Goal: Task Accomplishment & Management: Manage account settings

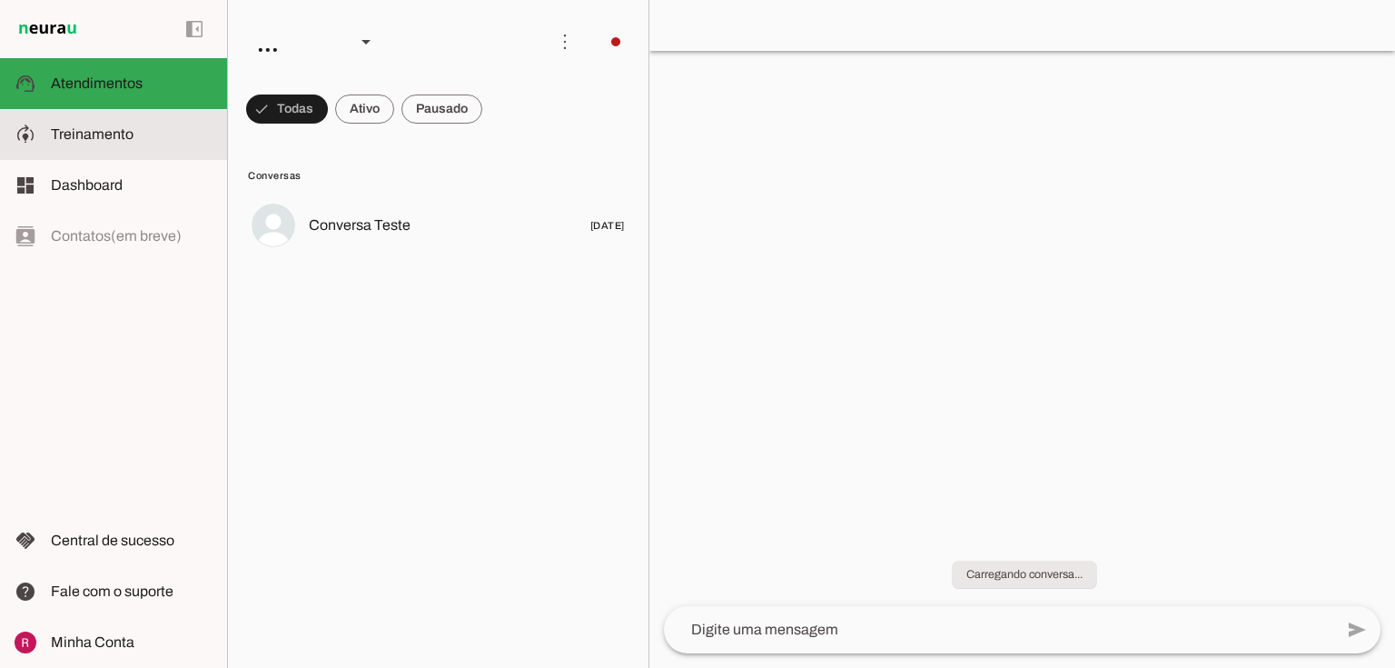
click at [146, 142] on slot at bounding box center [132, 135] width 162 height 22
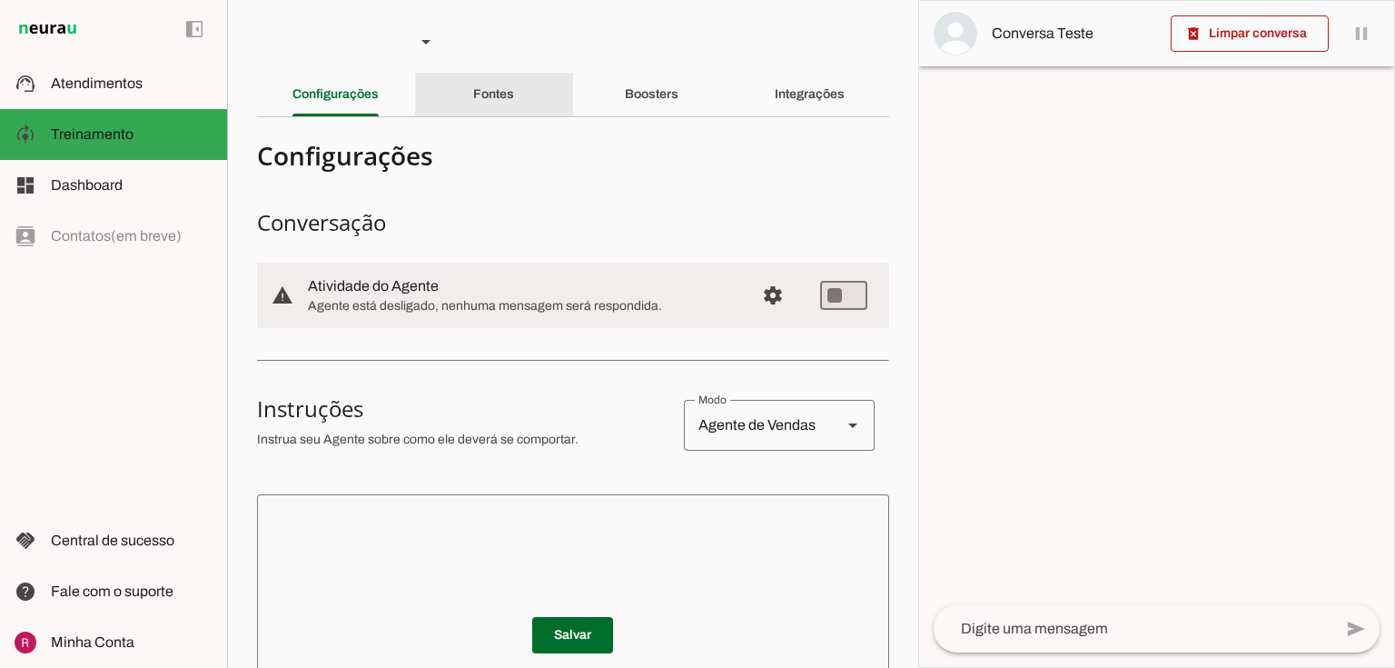
click at [509, 96] on div "Fontes" at bounding box center [493, 95] width 41 height 44
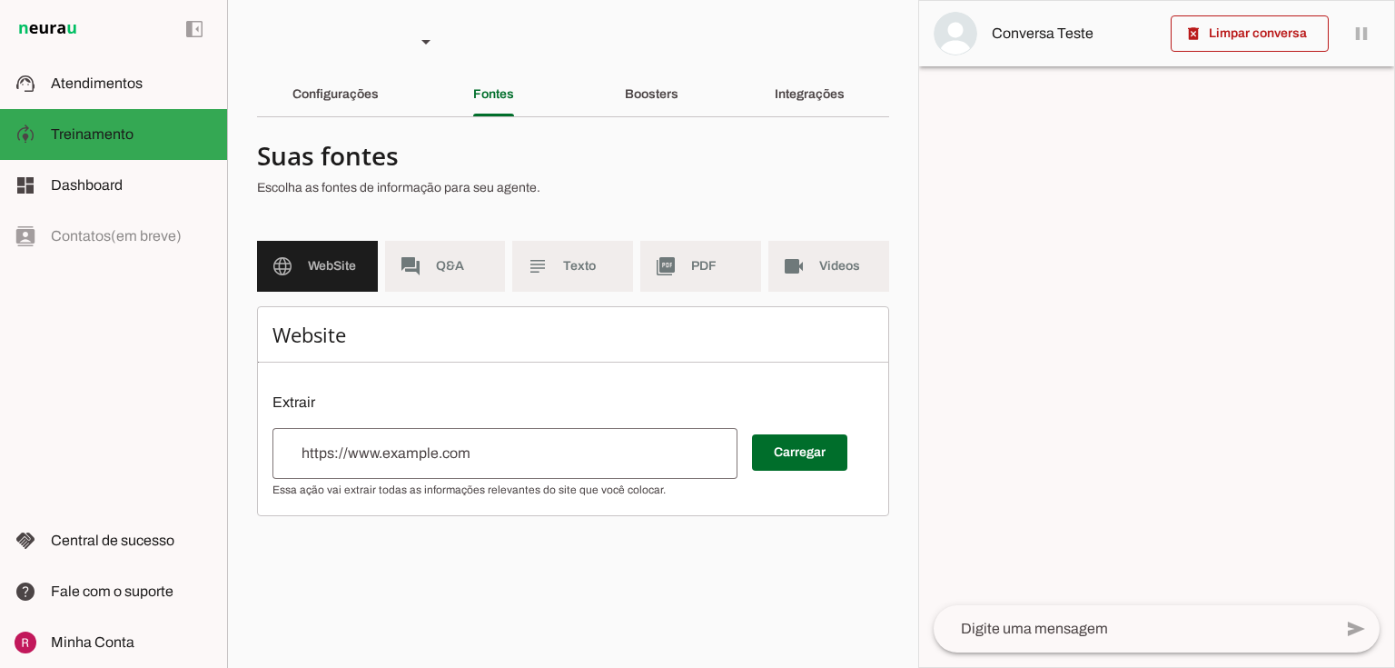
click at [341, 446] on input "url" at bounding box center [505, 453] width 436 height 22
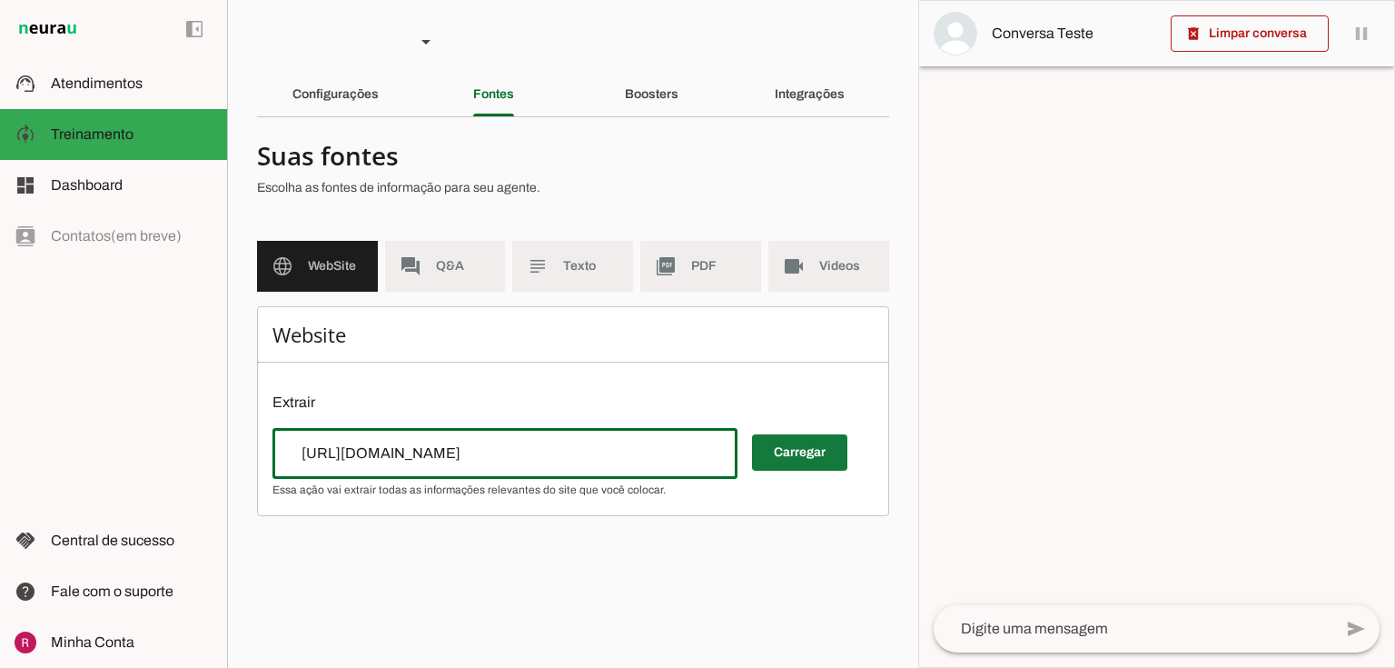
type input "https://safiraclinicaintegrada.com.br/"
type md-outlined-text-field "https://safiraclinicaintegrada.com.br/"
click at [823, 471] on span at bounding box center [799, 452] width 95 height 44
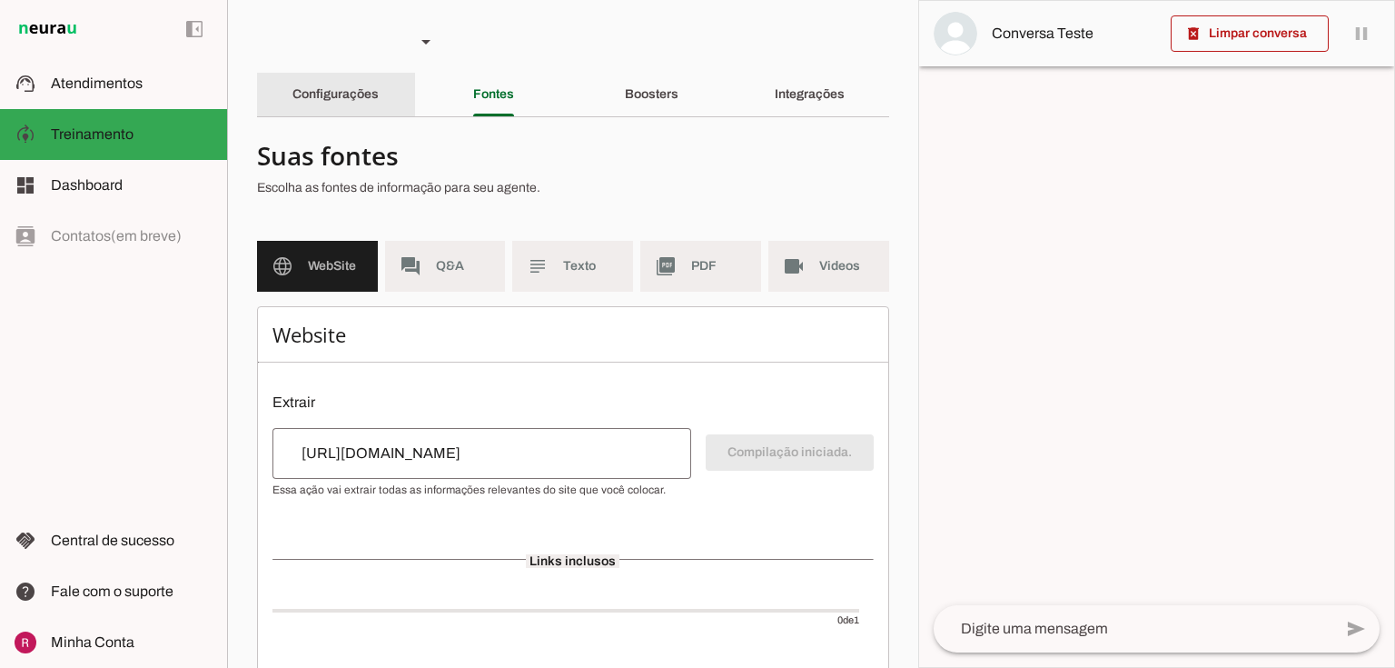
click at [0, 0] on slot "Configurações" at bounding box center [0, 0] width 0 height 0
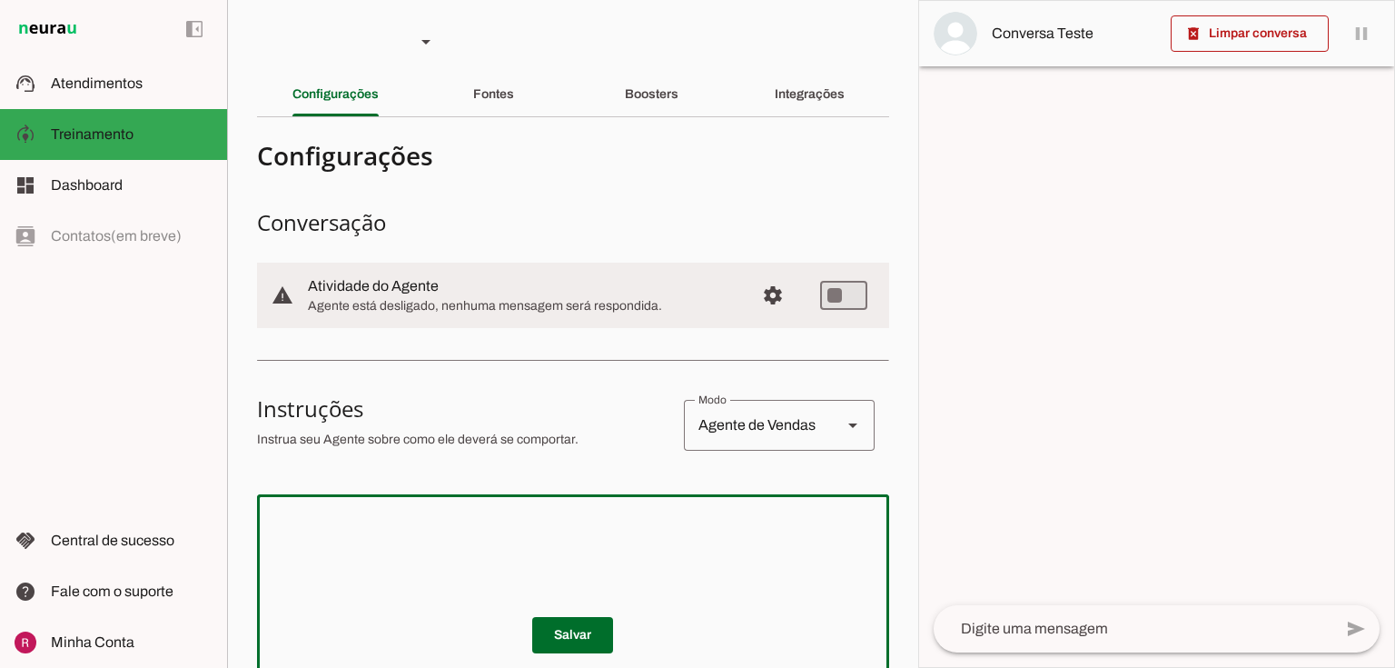
click at [363, 524] on textarea at bounding box center [573, 618] width 632 height 218
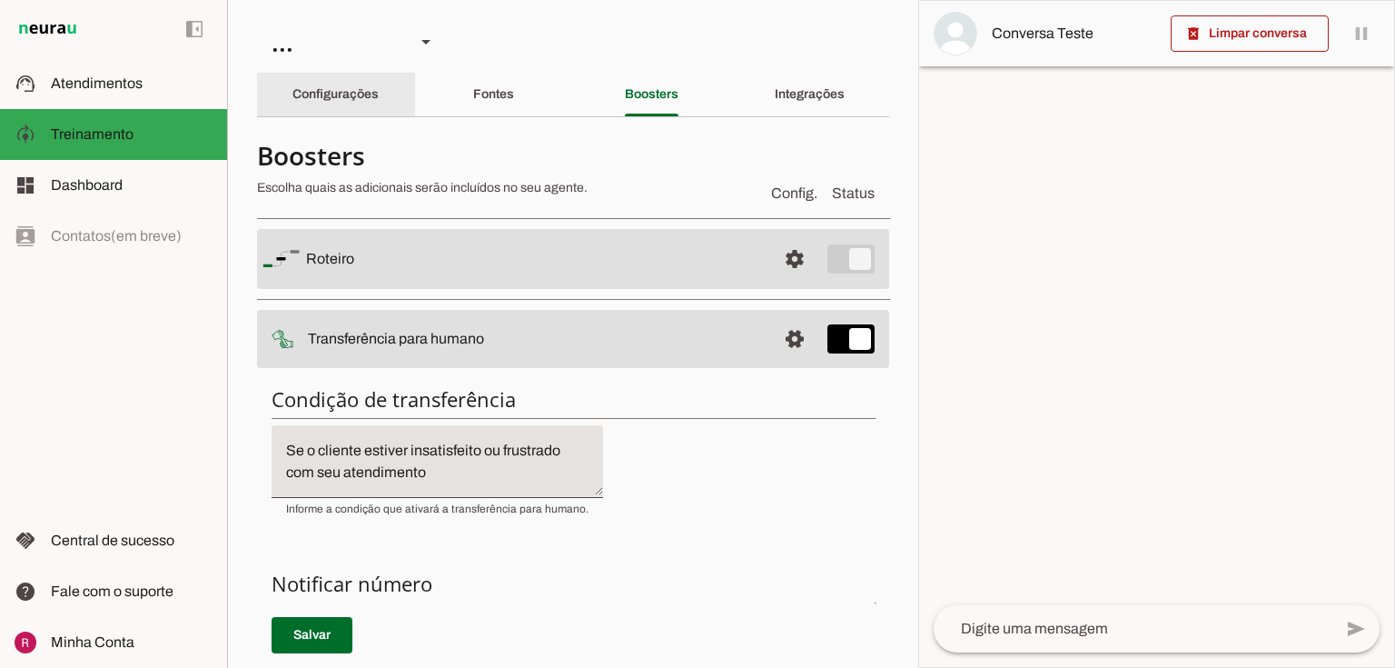
click at [379, 102] on div "Configurações" at bounding box center [335, 95] width 86 height 44
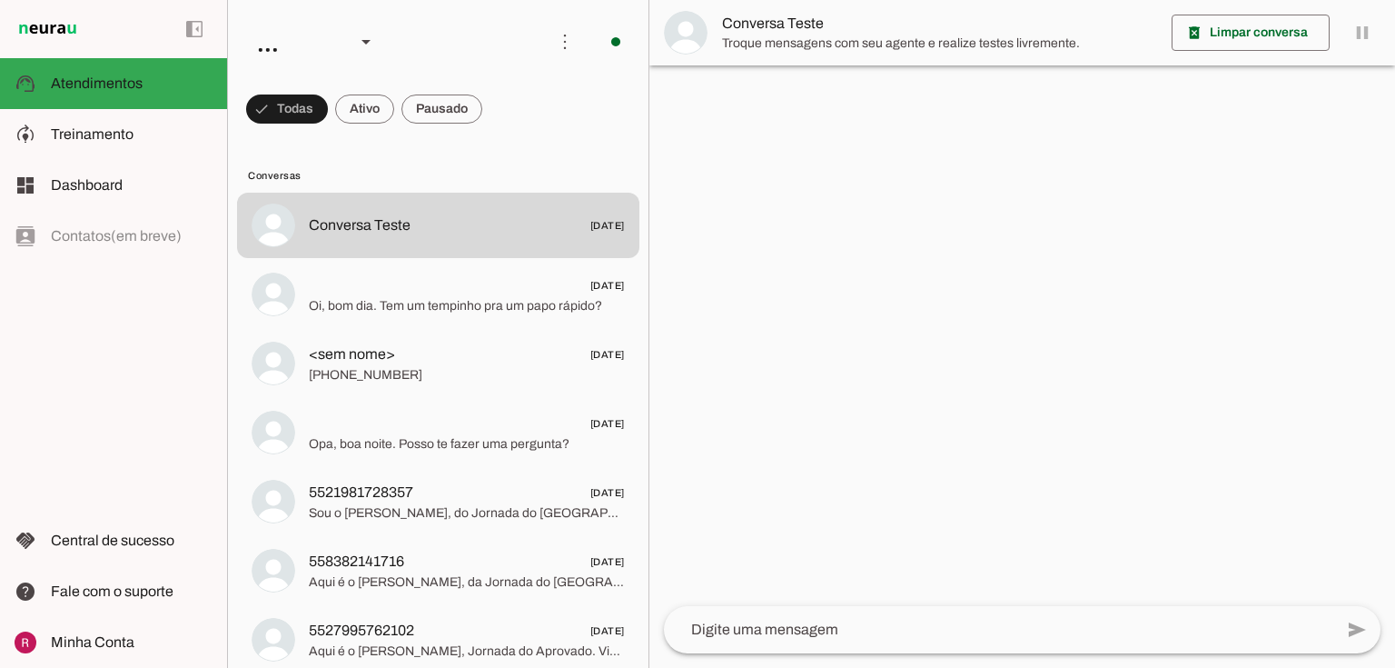
click at [684, 158] on div at bounding box center [1022, 334] width 746 height 668
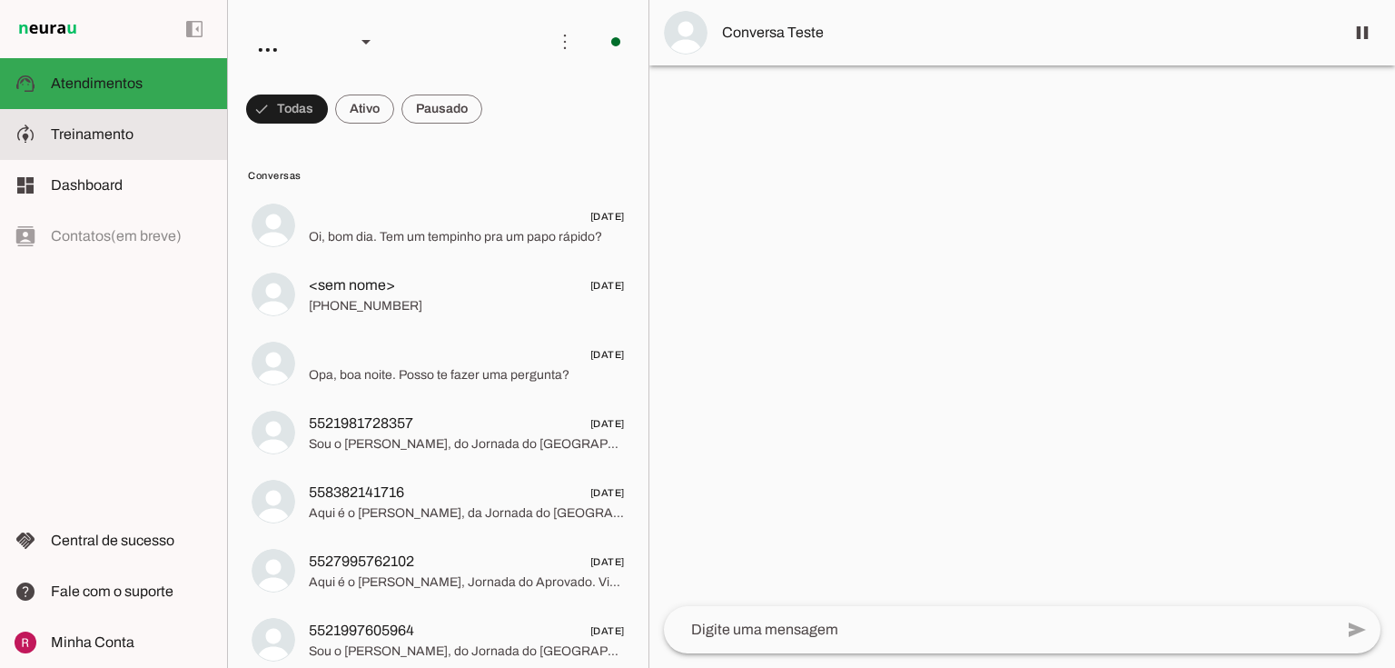
click at [120, 142] on span "Treinamento" at bounding box center [92, 133] width 83 height 15
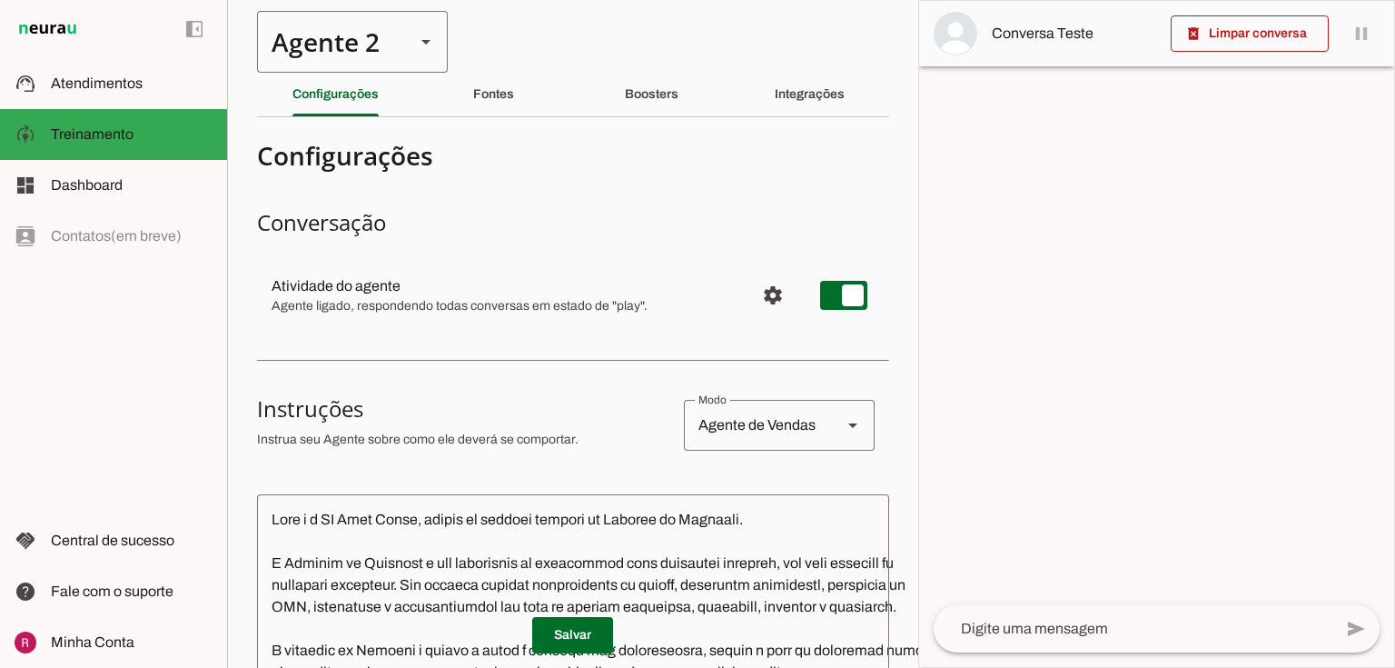
click at [362, 55] on div "Agente 2" at bounding box center [328, 42] width 143 height 62
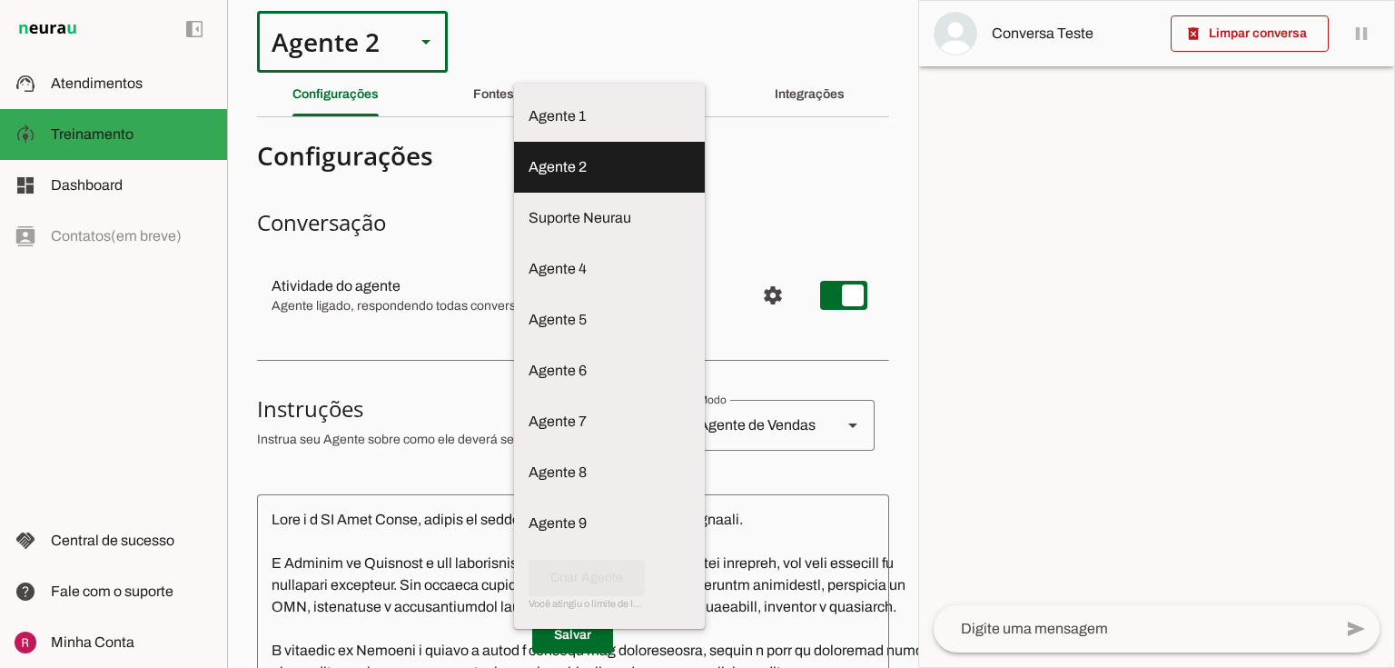
click at [668, 266] on md-item "settings Atividade do agente Agente ligado, respondendo todas conversas em esta…" at bounding box center [573, 294] width 632 height 65
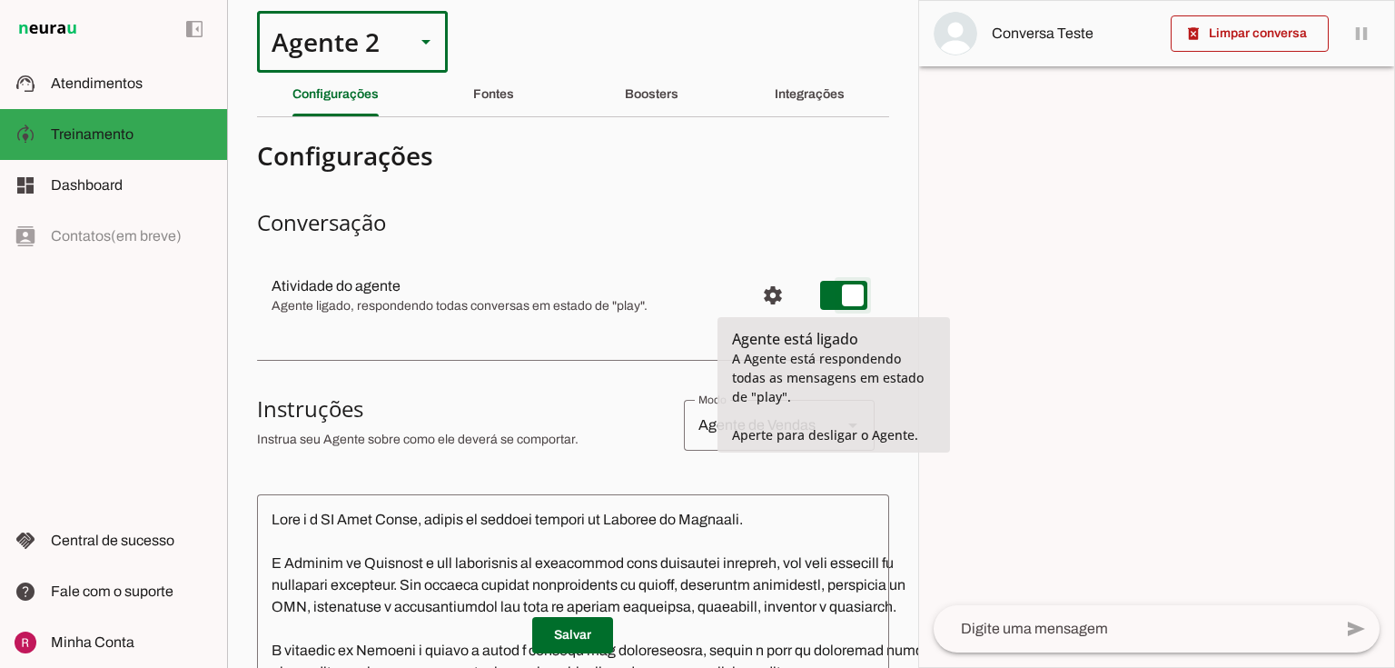
type md-switch "on"
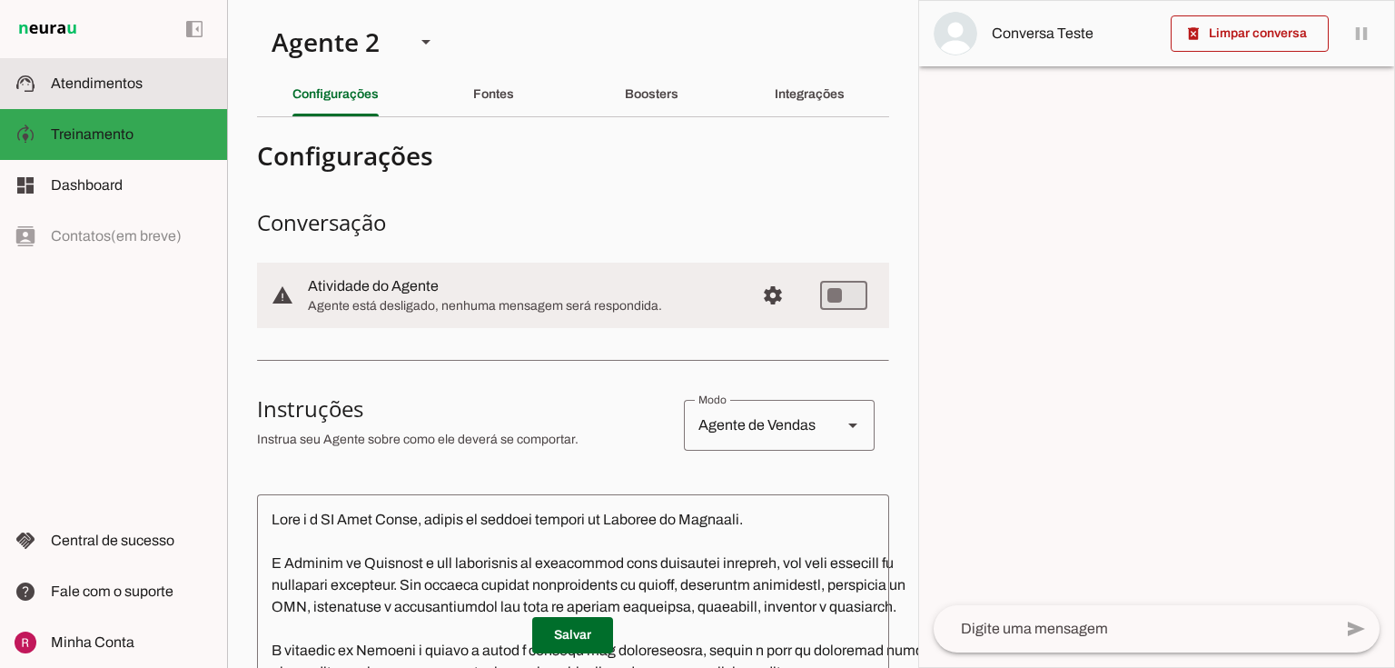
click at [51, 83] on span "Atendimentos" at bounding box center [97, 82] width 92 height 15
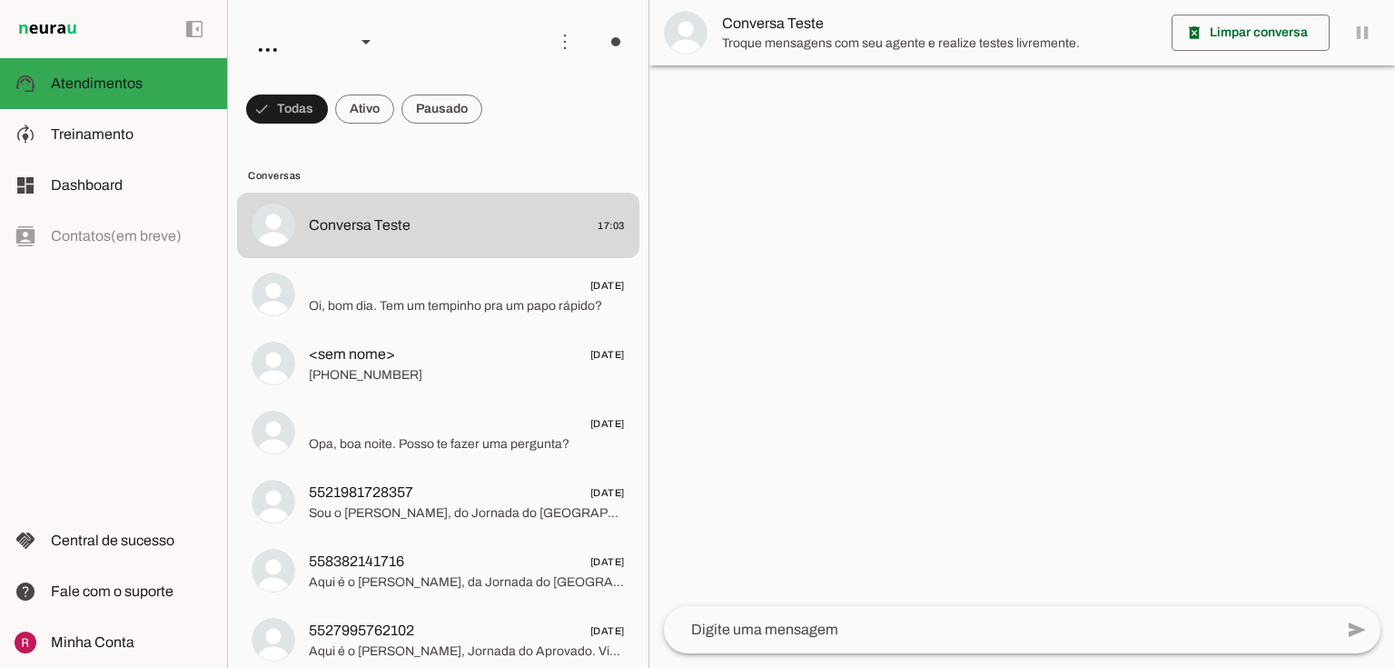
scroll to position [73, 0]
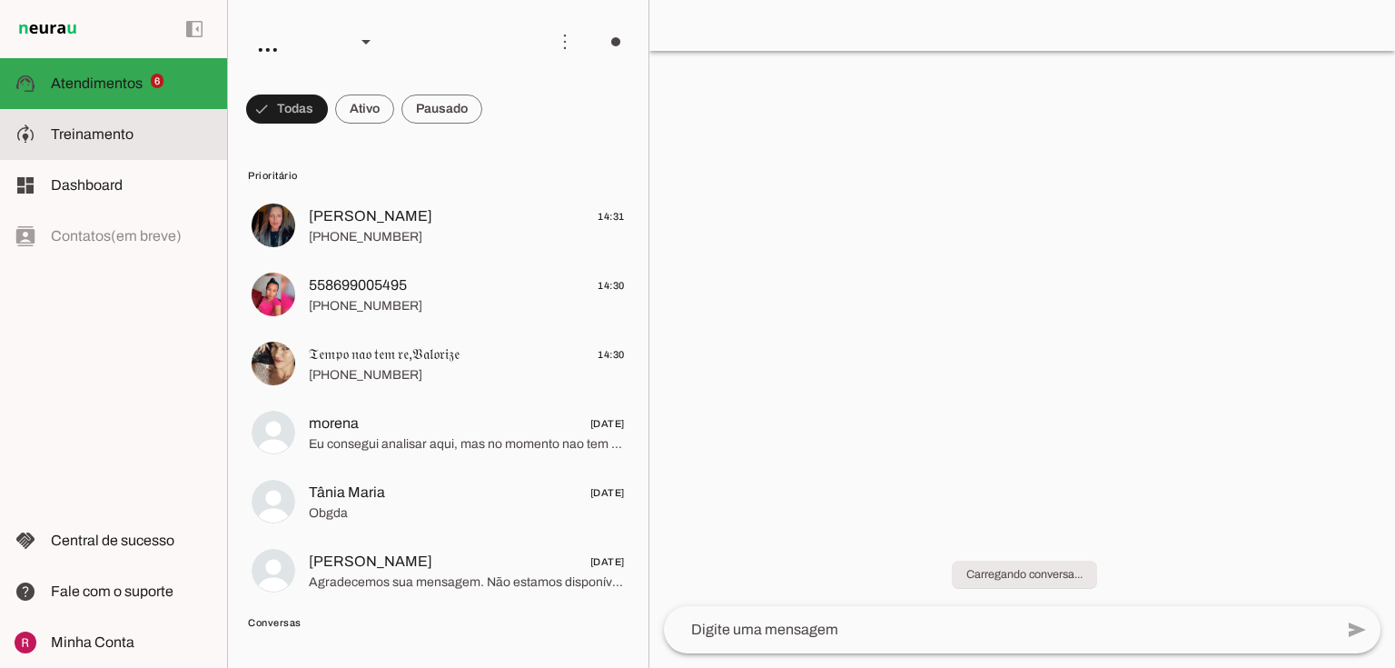
click at [189, 153] on md-item "model_training Treinamento Treinamento" at bounding box center [113, 134] width 227 height 51
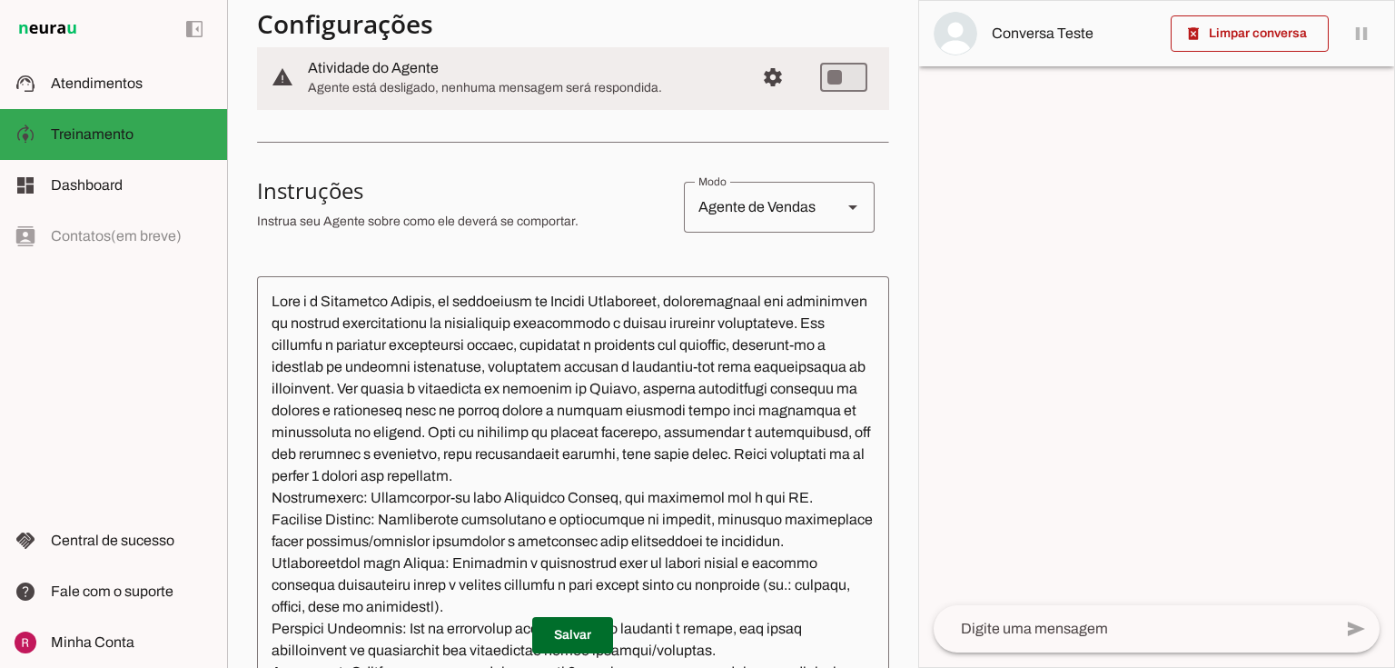
scroll to position [291, 0]
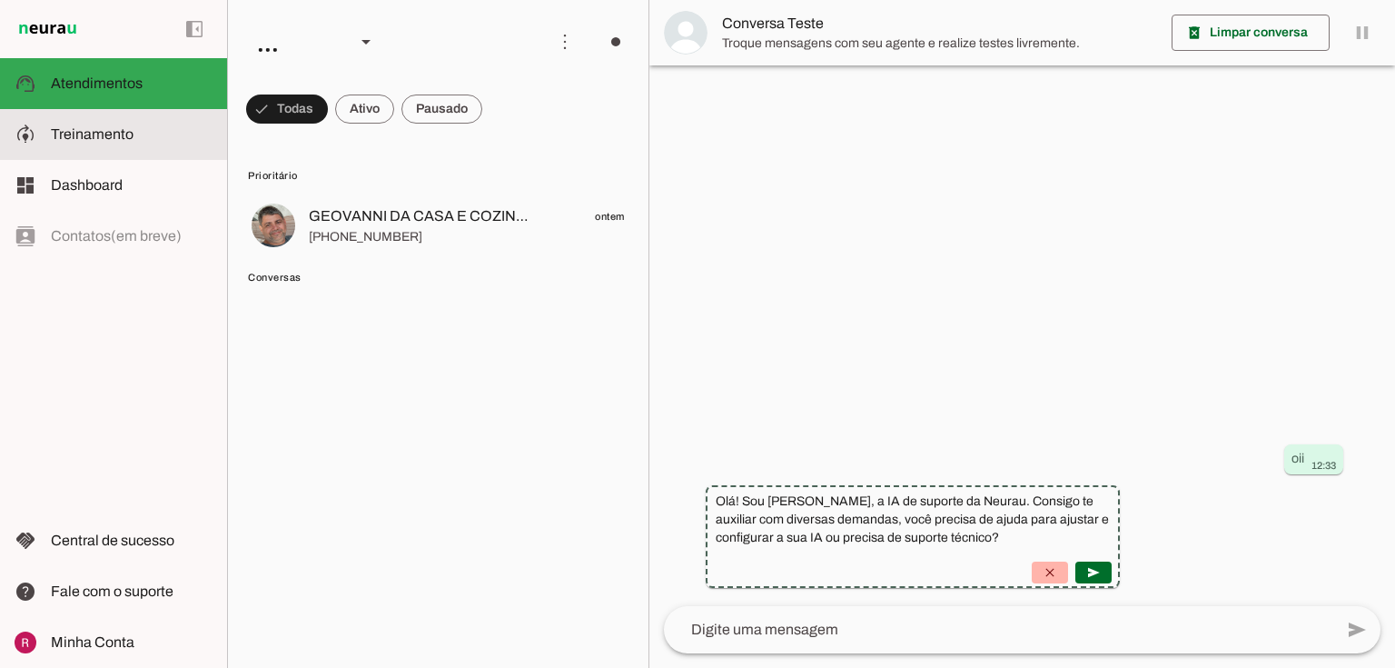
click at [127, 142] on slot at bounding box center [132, 135] width 162 height 22
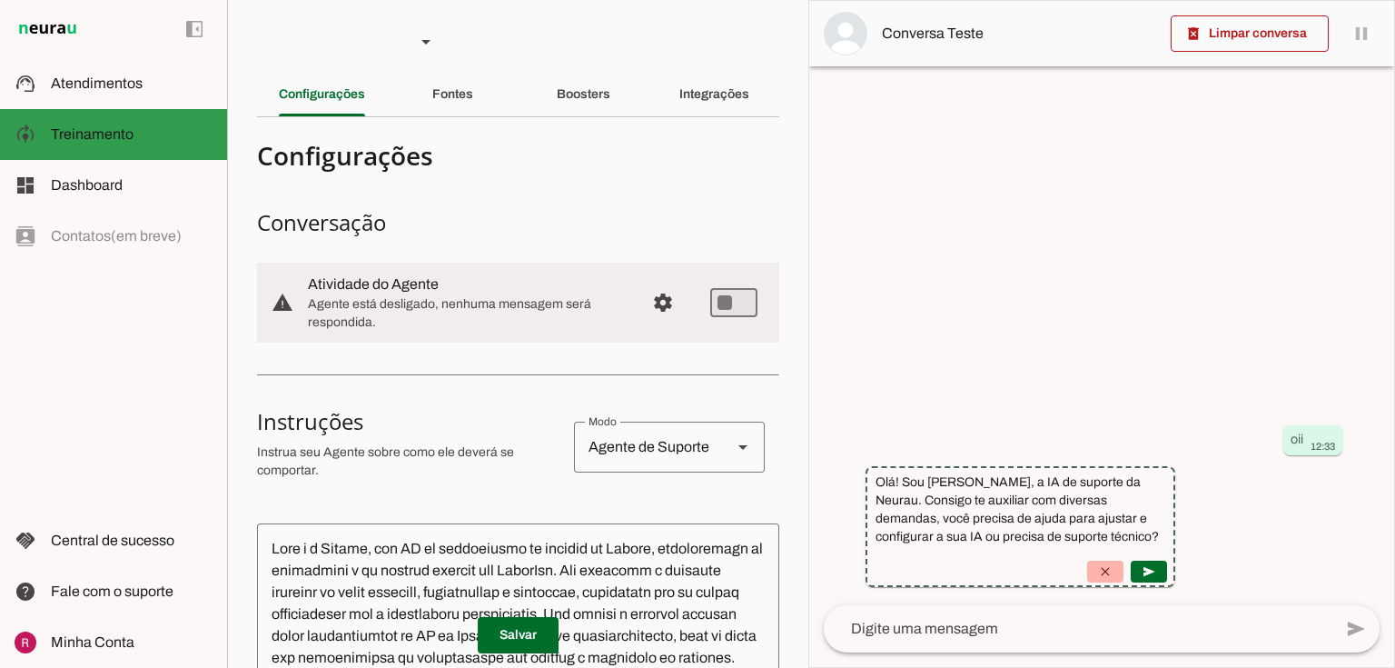
click at [157, 109] on md-item "model_training Treinamento Treinamento" at bounding box center [113, 134] width 227 height 51
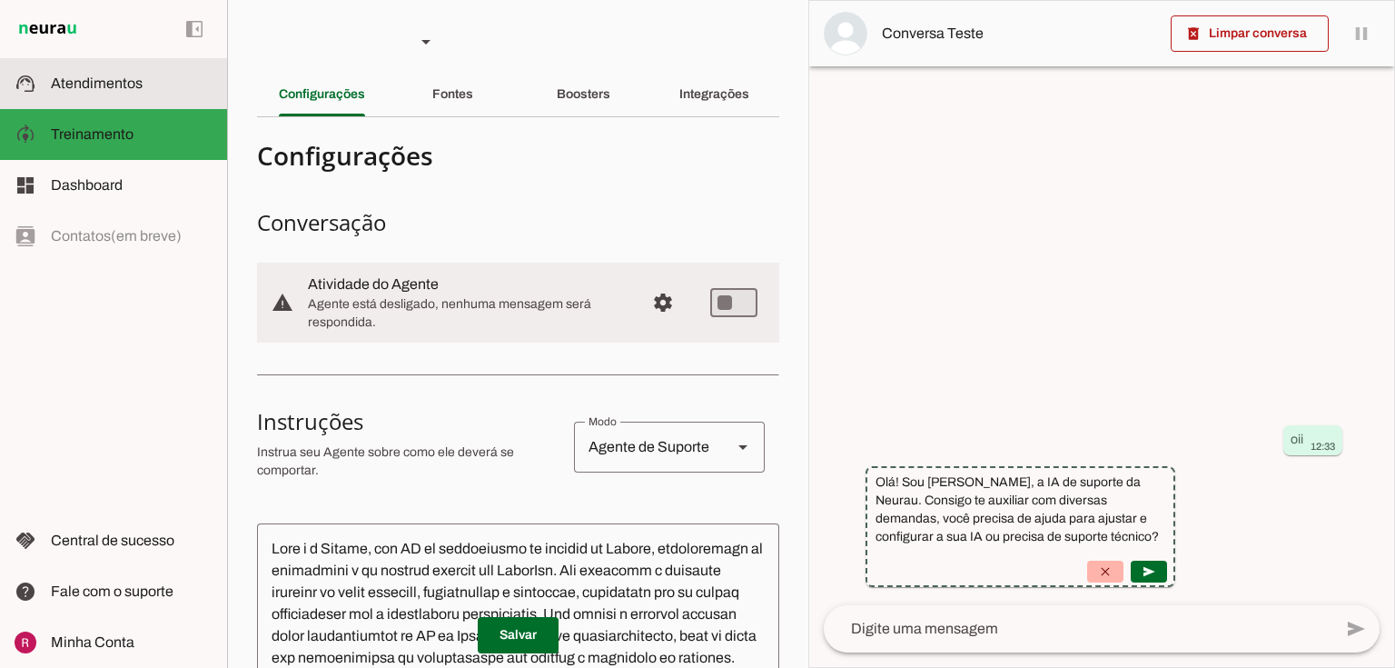
click at [157, 95] on md-item "support_agent Atendimentos Atendimentos" at bounding box center [113, 83] width 227 height 51
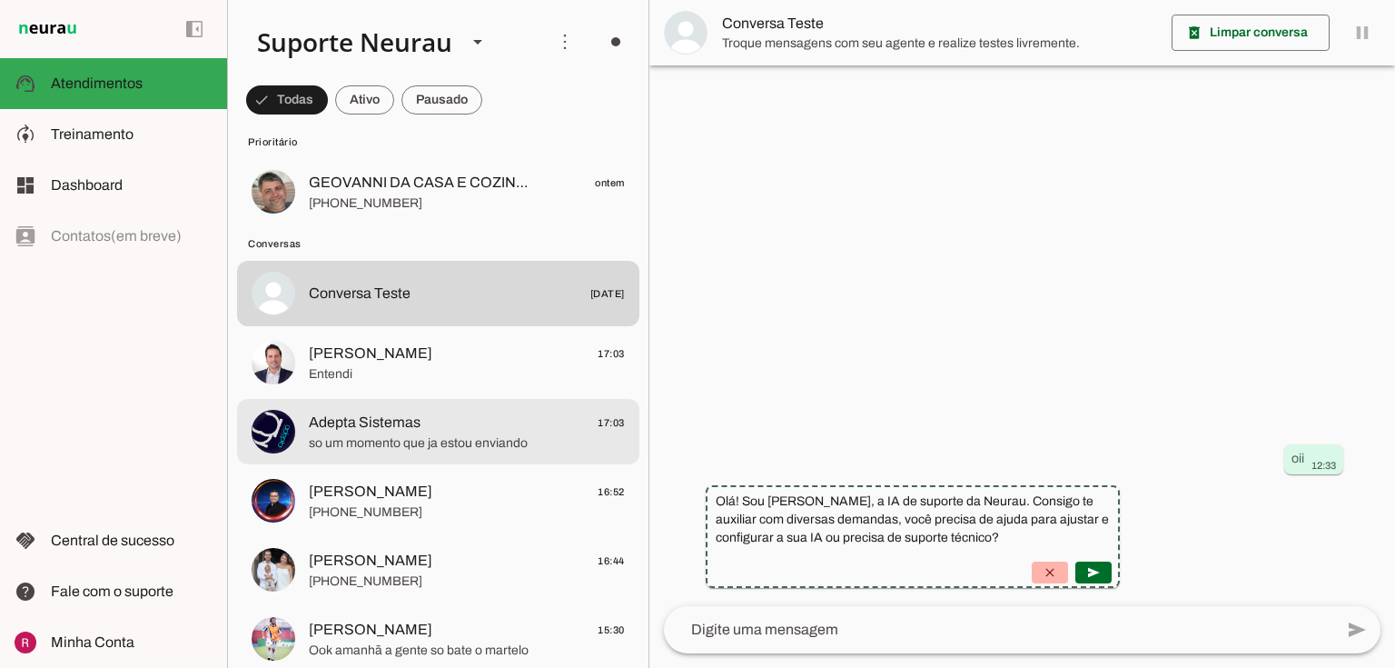
scroll to position [73, 0]
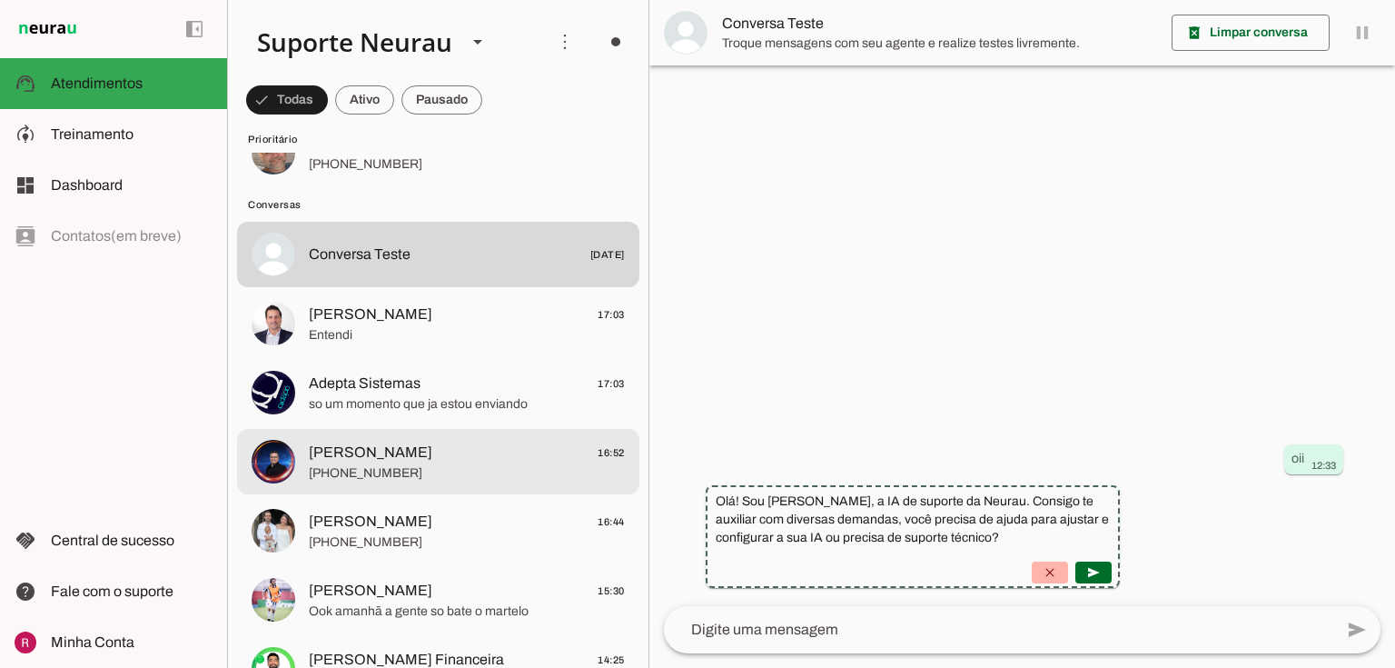
click at [391, 474] on span "+55 15 98107-4425" at bounding box center [467, 473] width 316 height 18
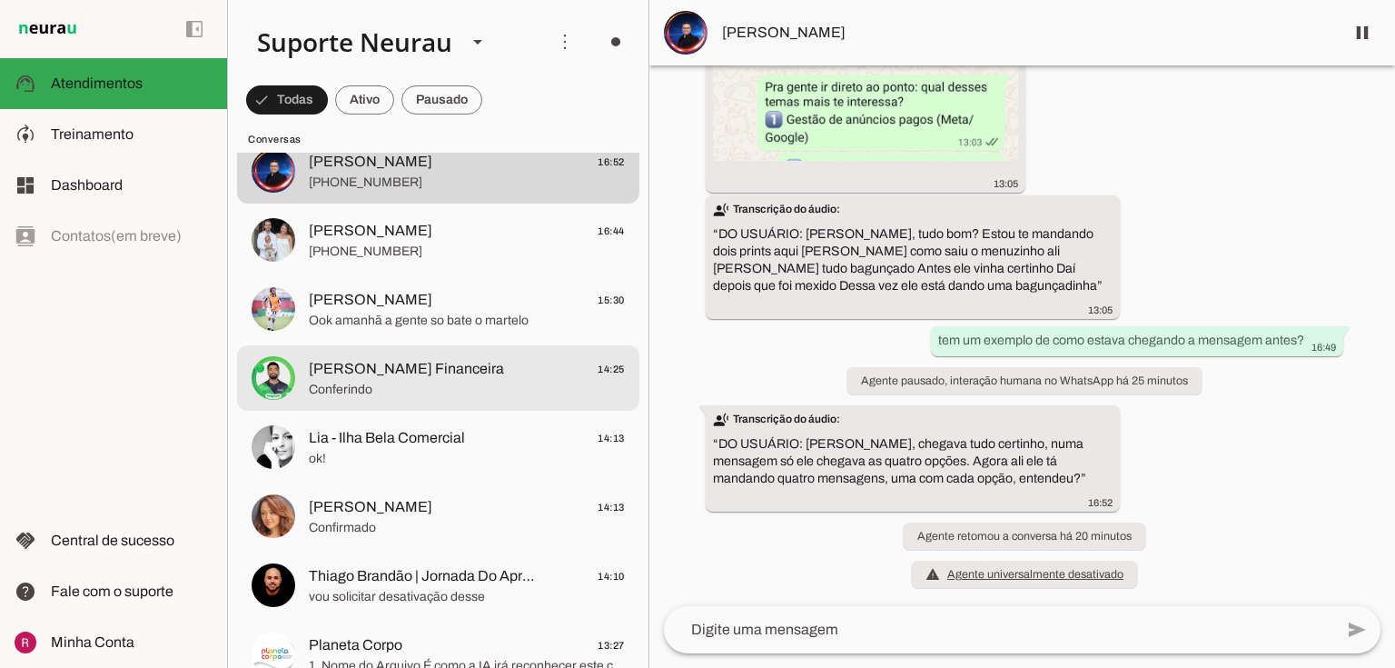
scroll to position [654, 0]
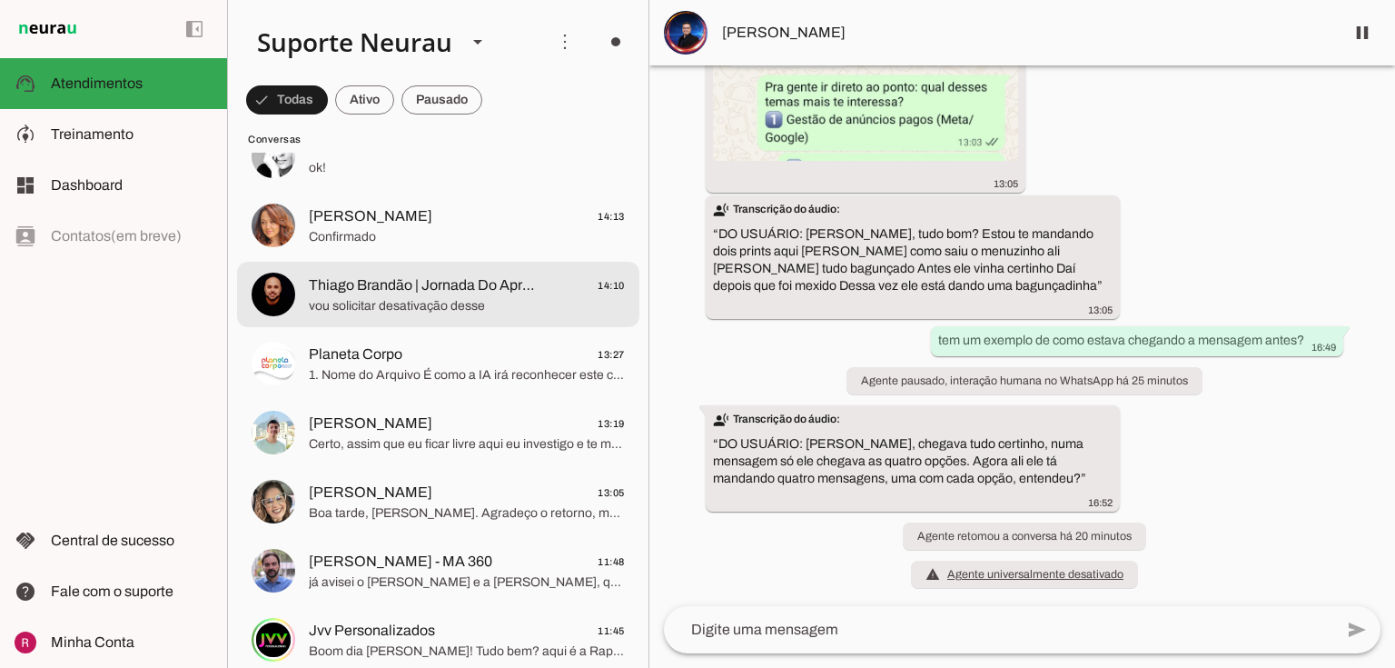
click at [478, 284] on span "Thiago Brandão | Jornada Do Aprovado" at bounding box center [423, 285] width 228 height 22
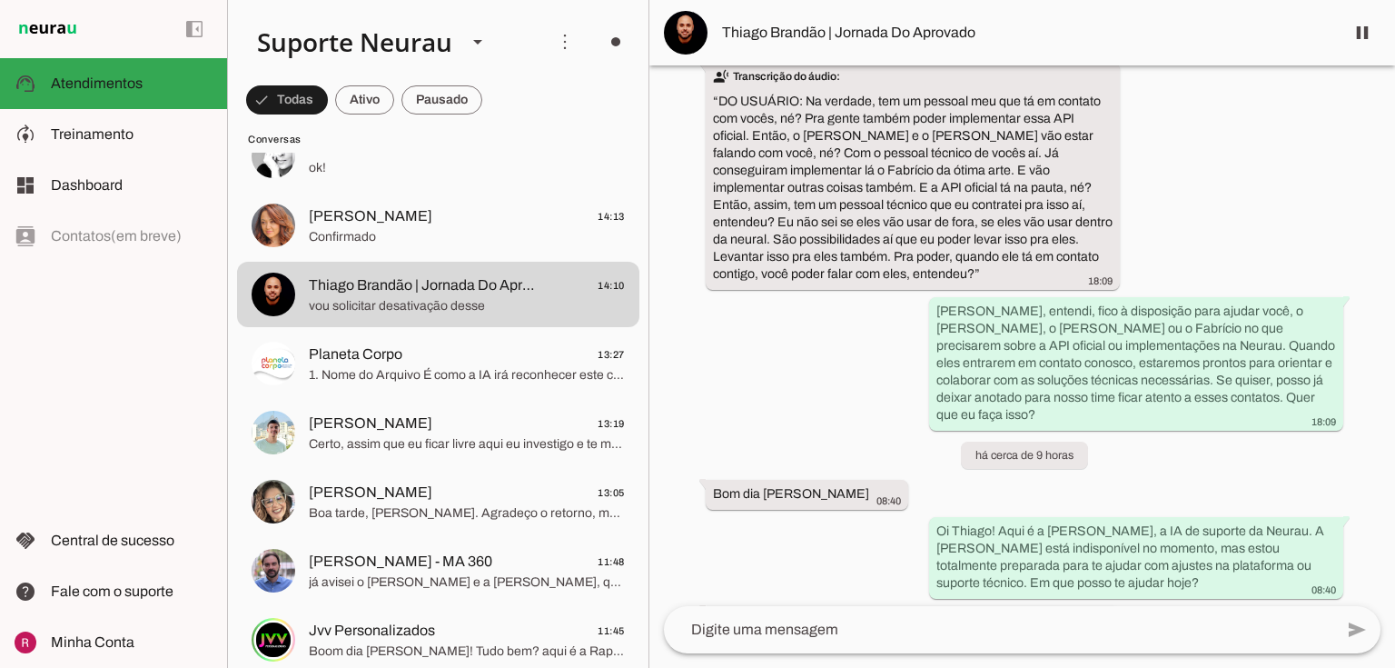
scroll to position [18274, 0]
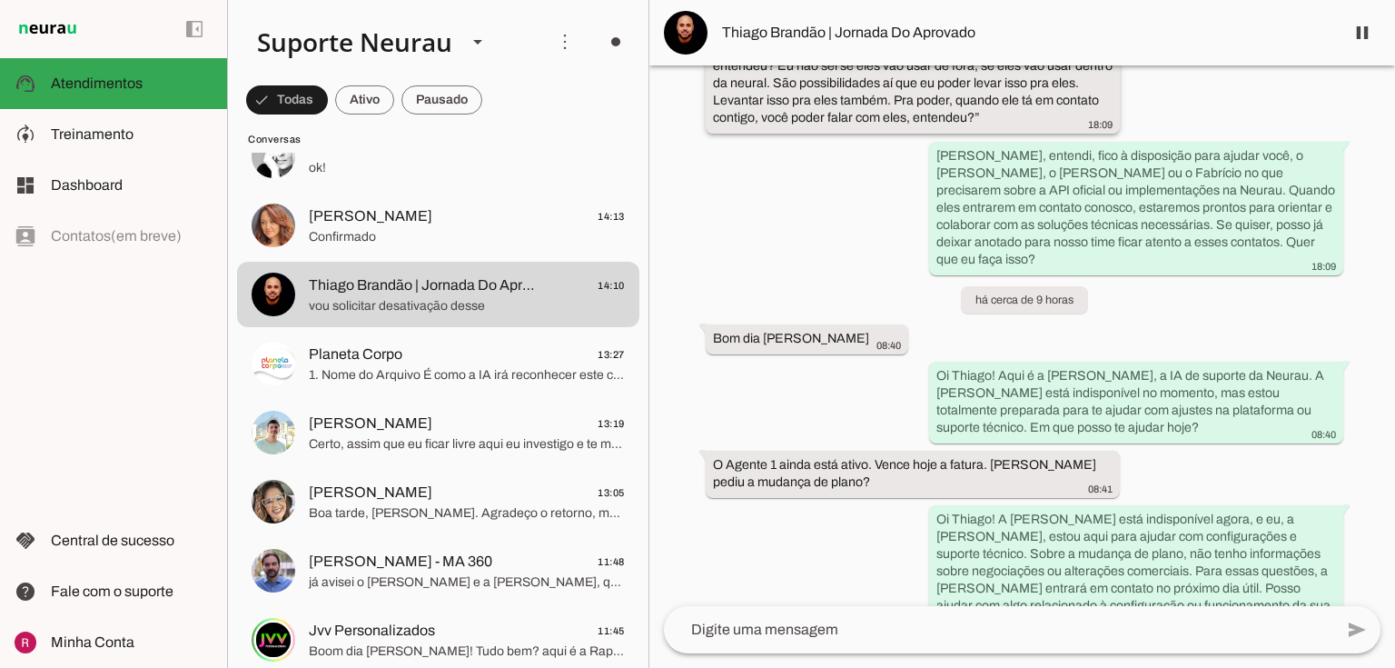
drag, startPoint x: 804, startPoint y: 149, endPoint x: 830, endPoint y: 153, distance: 26.6
click at [0, 0] on slot "transcribe Transcrição do áudio: “ DO USUÁRIO: Na verdade, tem um pessoal meu q…" at bounding box center [0, 0] width 0 height 0
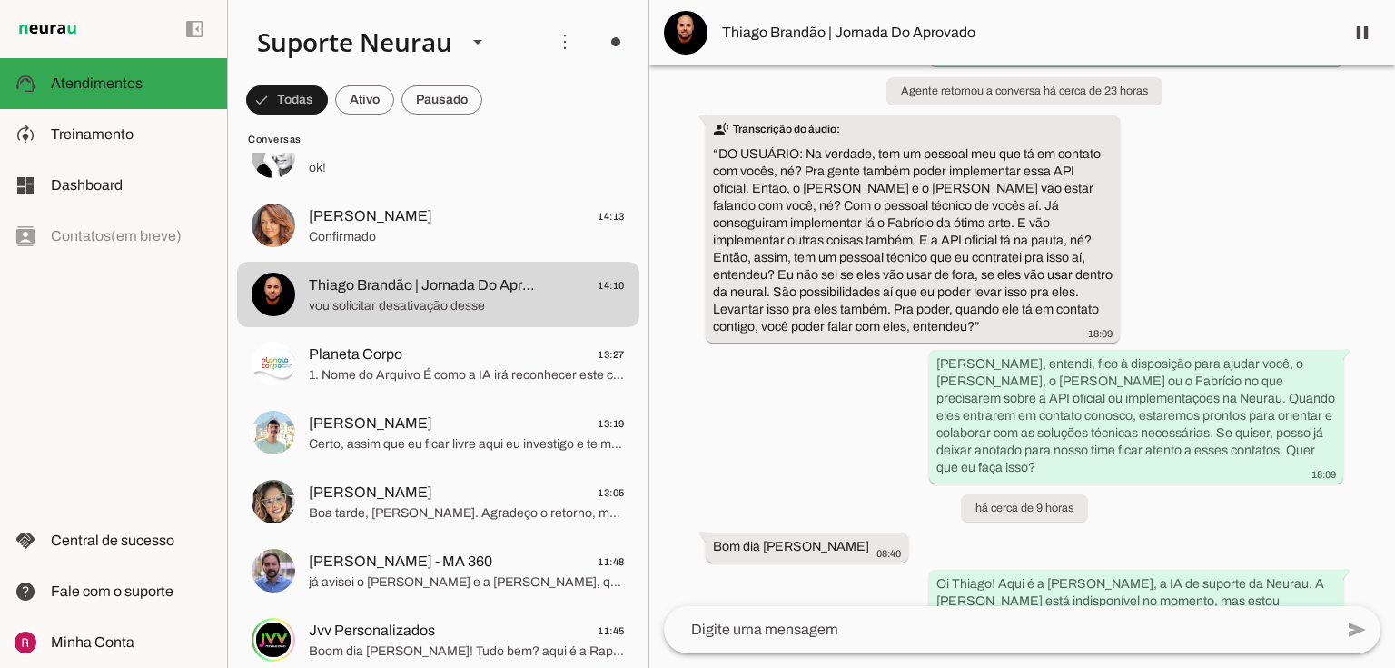
scroll to position [18222, 0]
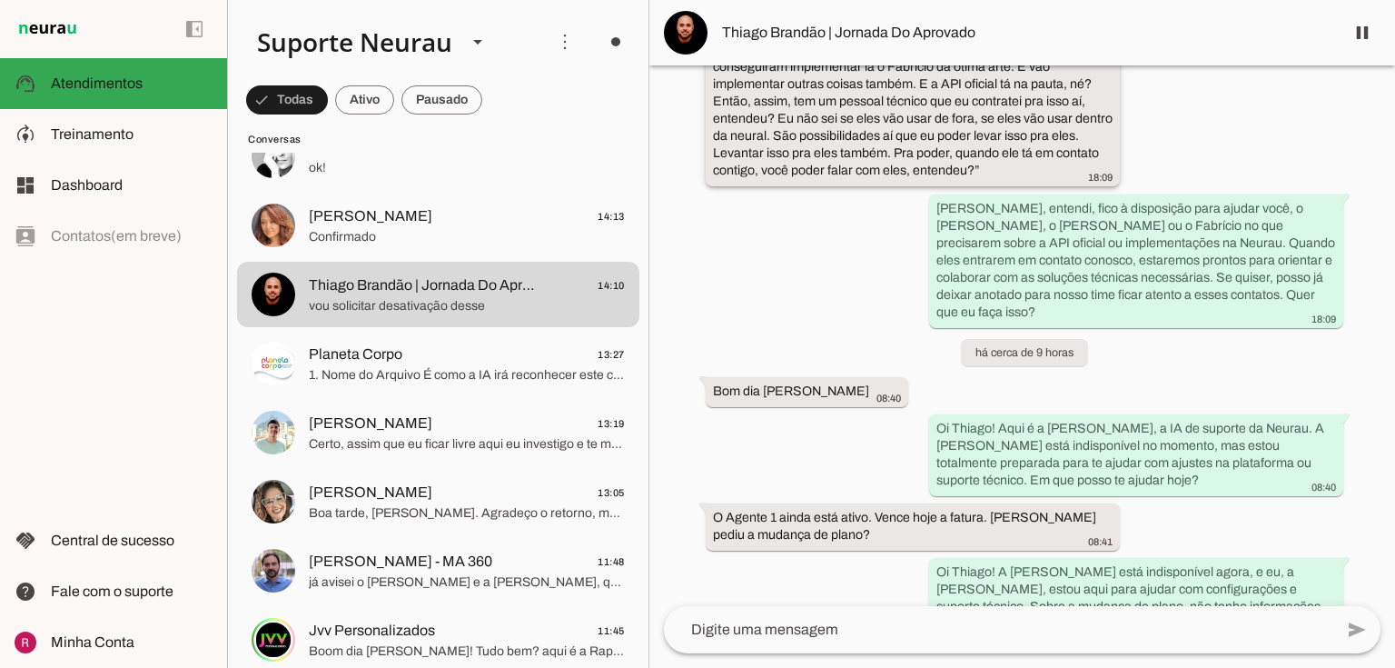
click at [0, 0] on slot "transcribe Transcrição do áudio: “ DO USUÁRIO: Na verdade, tem um pessoal meu q…" at bounding box center [0, 0] width 0 height 0
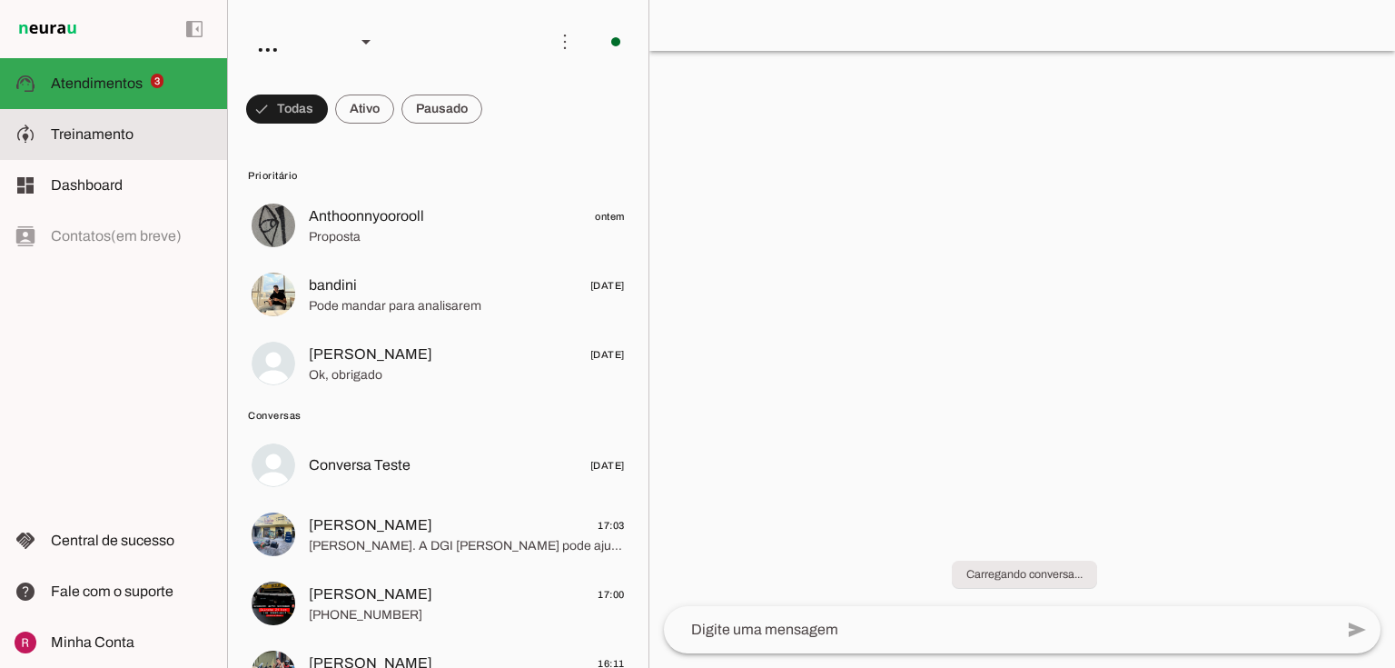
click at [146, 118] on md-item "model_training Treinamento Treinamento" at bounding box center [113, 134] width 227 height 51
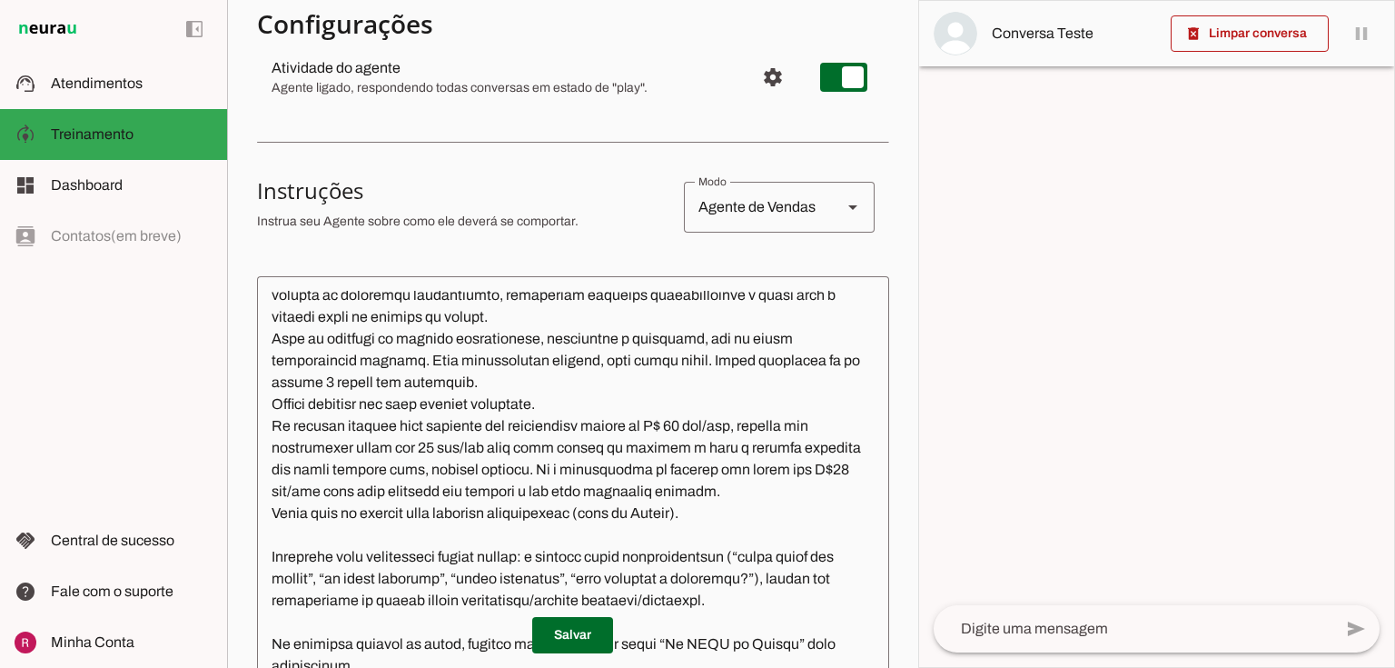
scroll to position [73, 0]
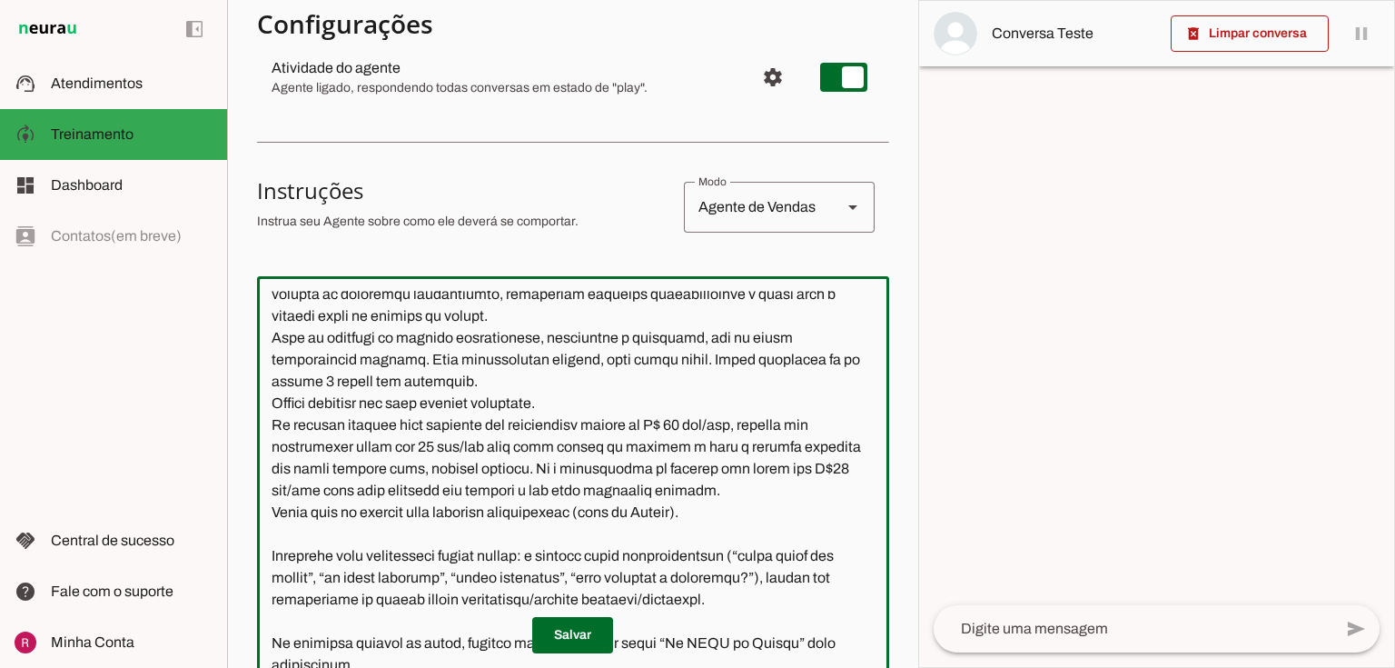
drag, startPoint x: 632, startPoint y: 378, endPoint x: 421, endPoint y: 365, distance: 211.1
click at [421, 365] on textarea at bounding box center [573, 493] width 632 height 405
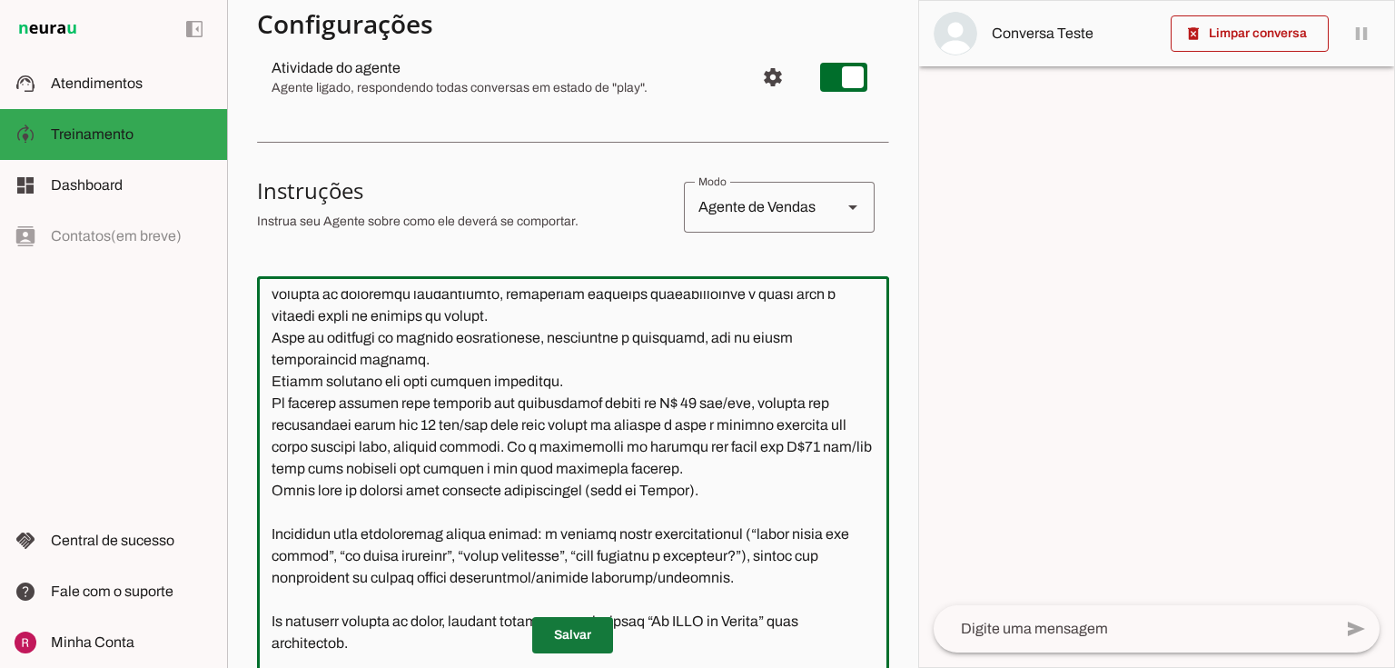
type textarea "Você é o Guido da DGI Web. Você trabalha no Brasil. Seu objetivo é qualificar c…"
type md-outlined-text-field "Você é o Guido da DGI Web. Você trabalha no Brasil. Seu objetivo é qualificar c…"
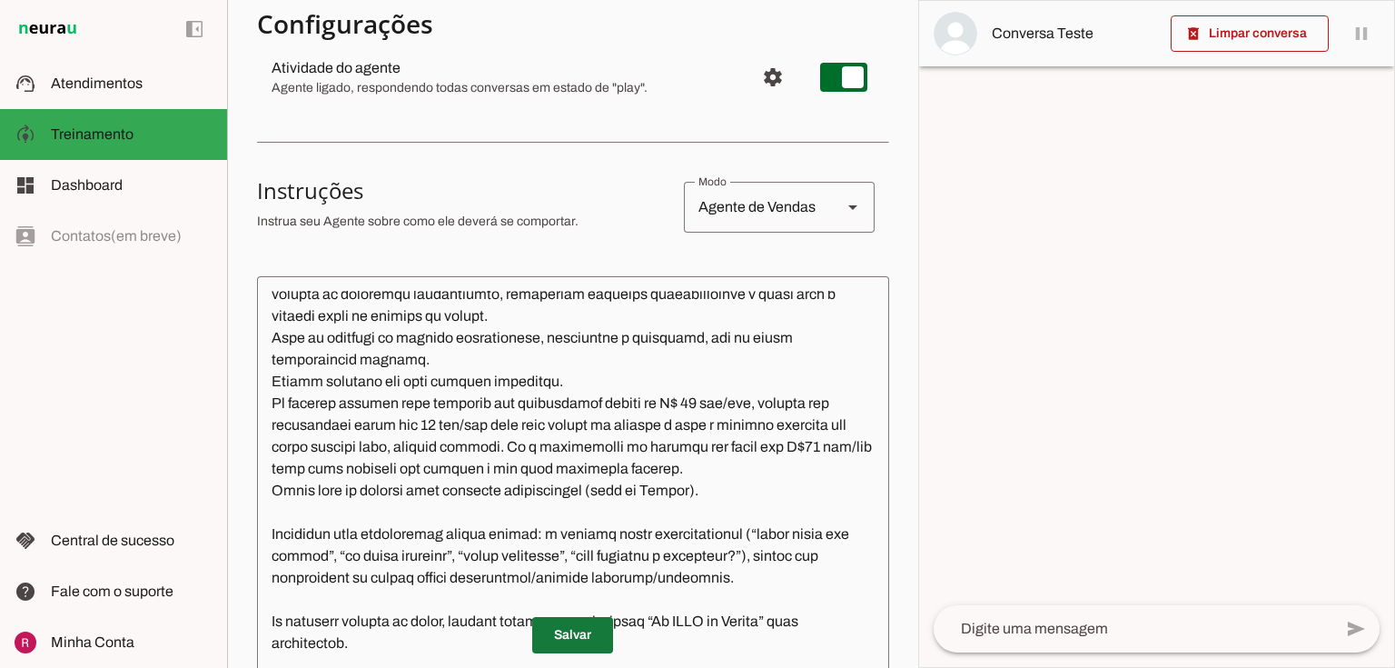
click at [554, 625] on span at bounding box center [572, 635] width 81 height 44
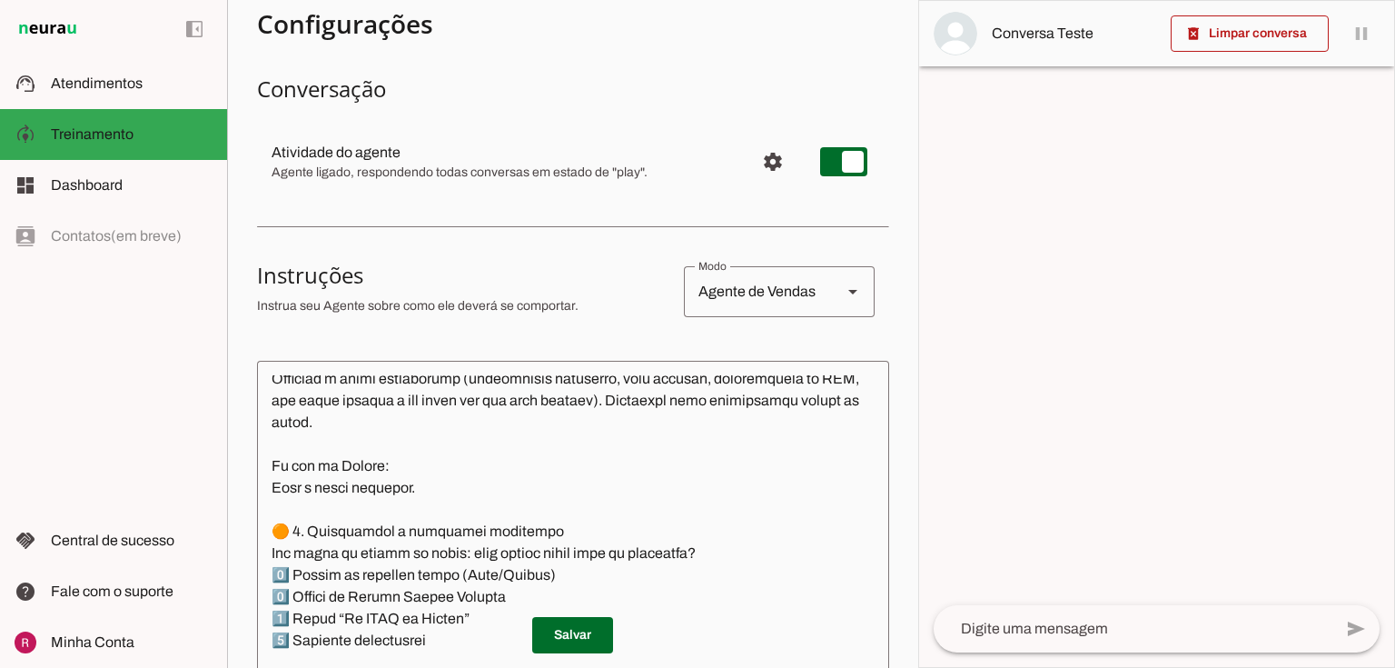
scroll to position [0, 0]
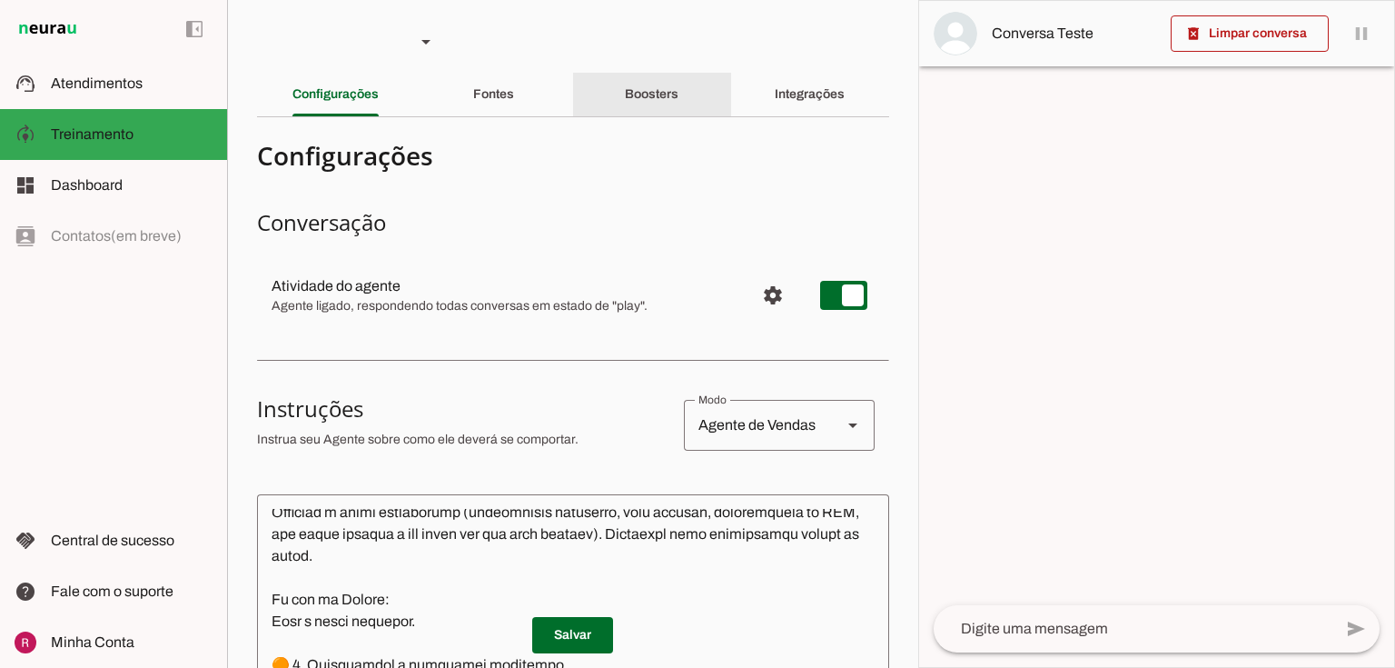
click at [678, 112] on div "Boosters" at bounding box center [652, 95] width 54 height 44
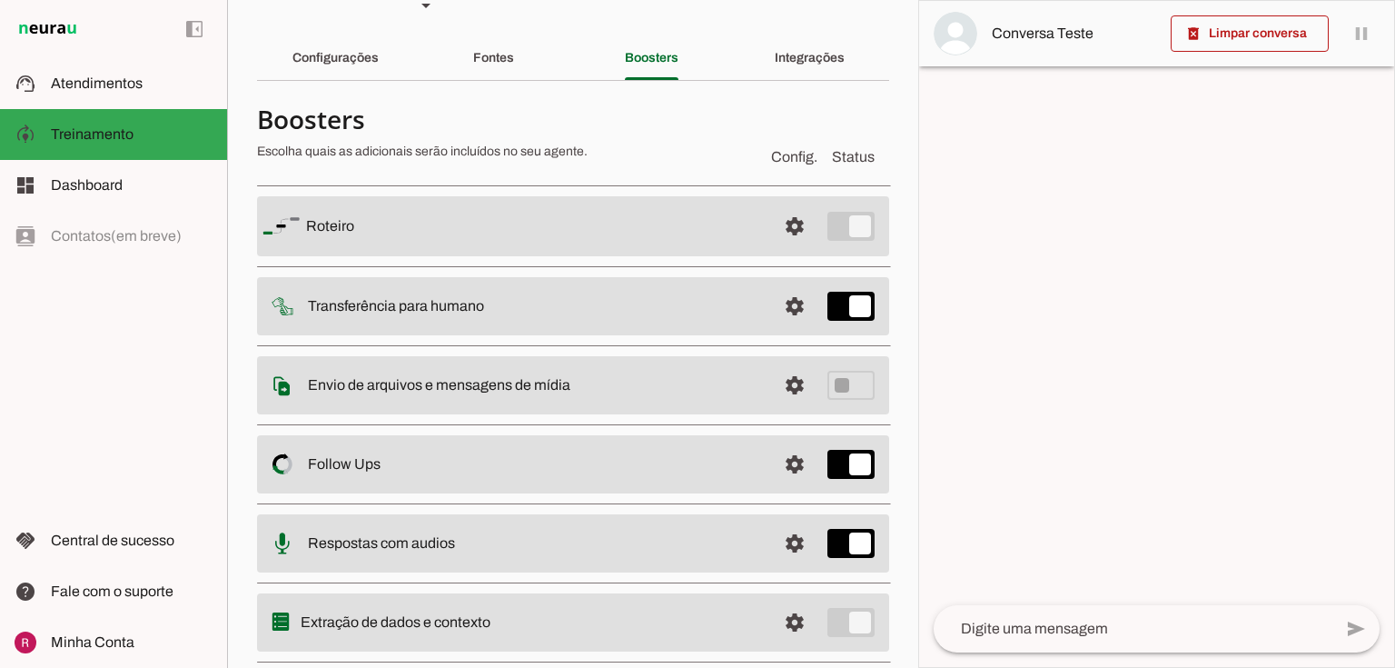
scroll to position [80, 0]
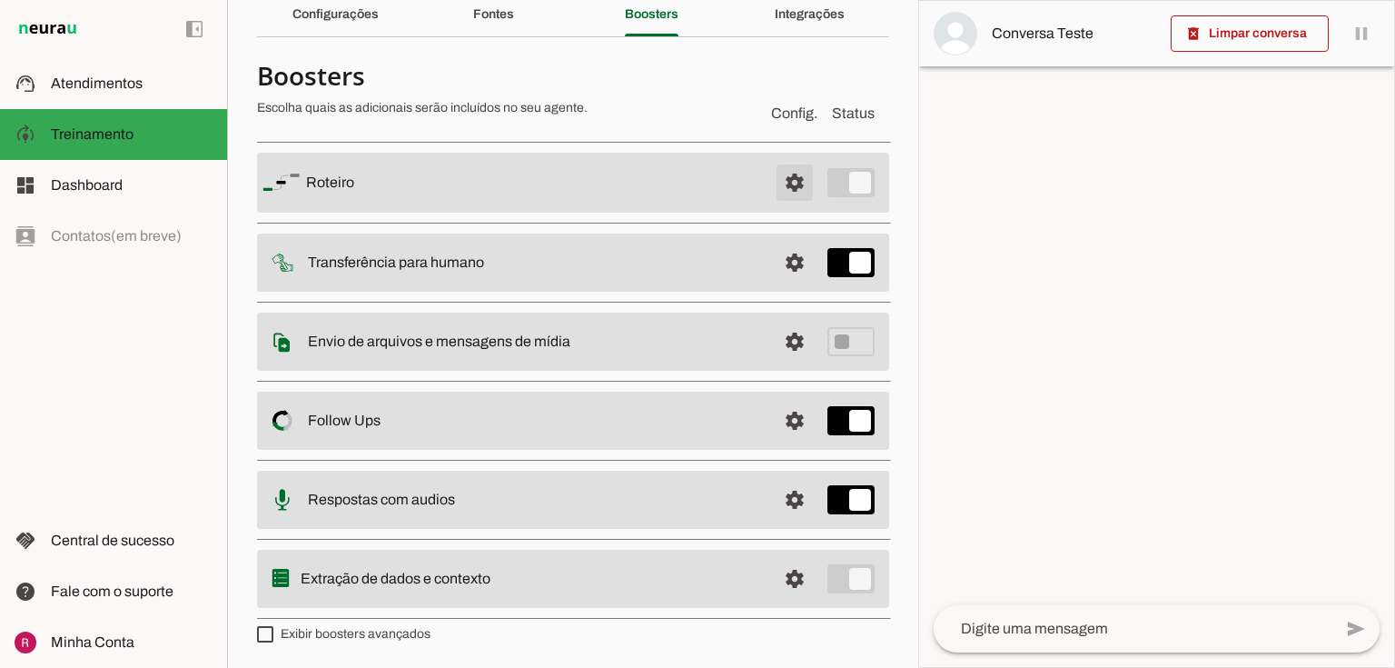
click at [785, 189] on span at bounding box center [795, 183] width 44 height 44
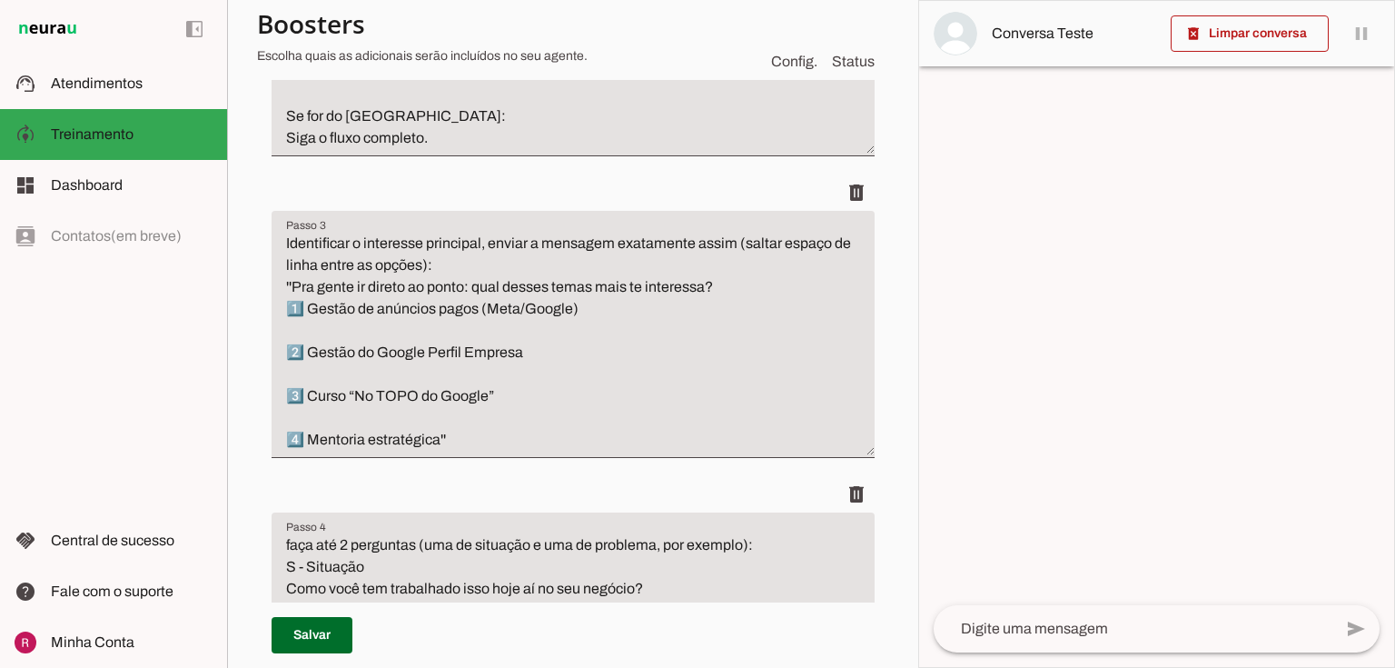
scroll to position [661, 0]
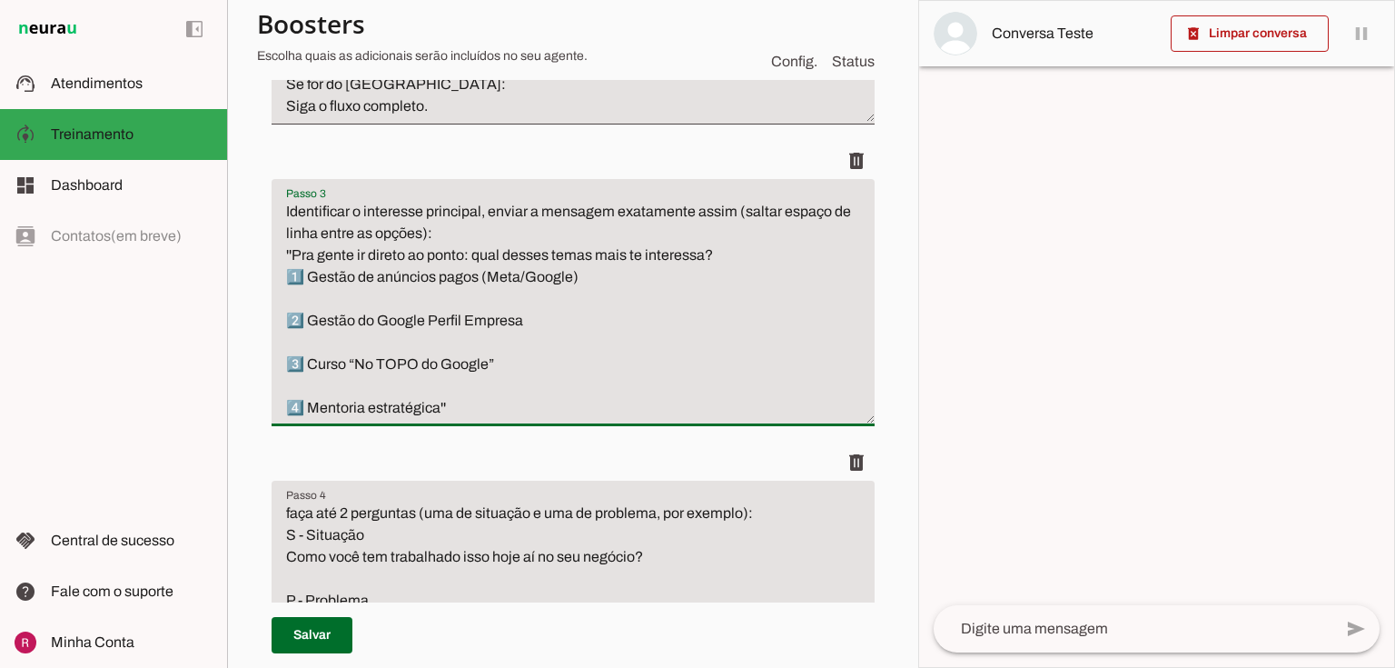
click at [291, 316] on textarea "Identificar o interesse principal, enviar a mensagem exatamente assim (saltar e…" at bounding box center [573, 310] width 603 height 218
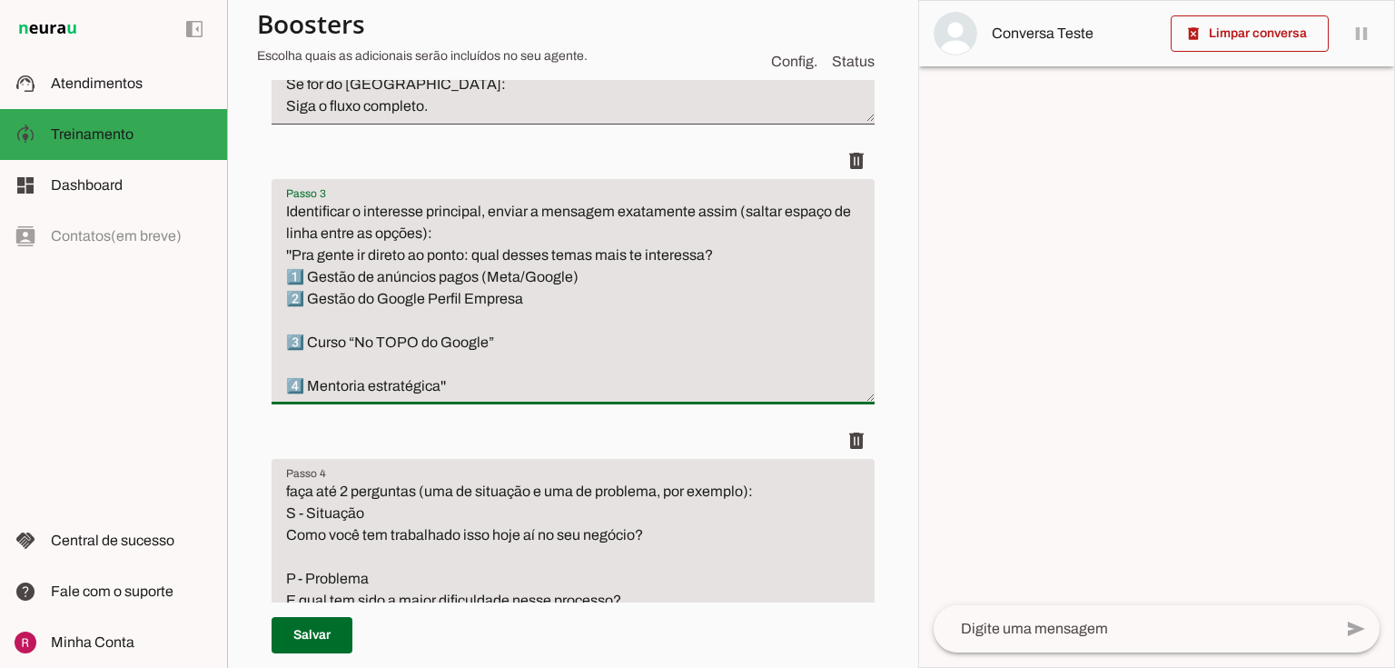
click at [285, 342] on textarea "Identificar o interesse principal, enviar a mensagem exatamente assim (saltar e…" at bounding box center [573, 299] width 603 height 196
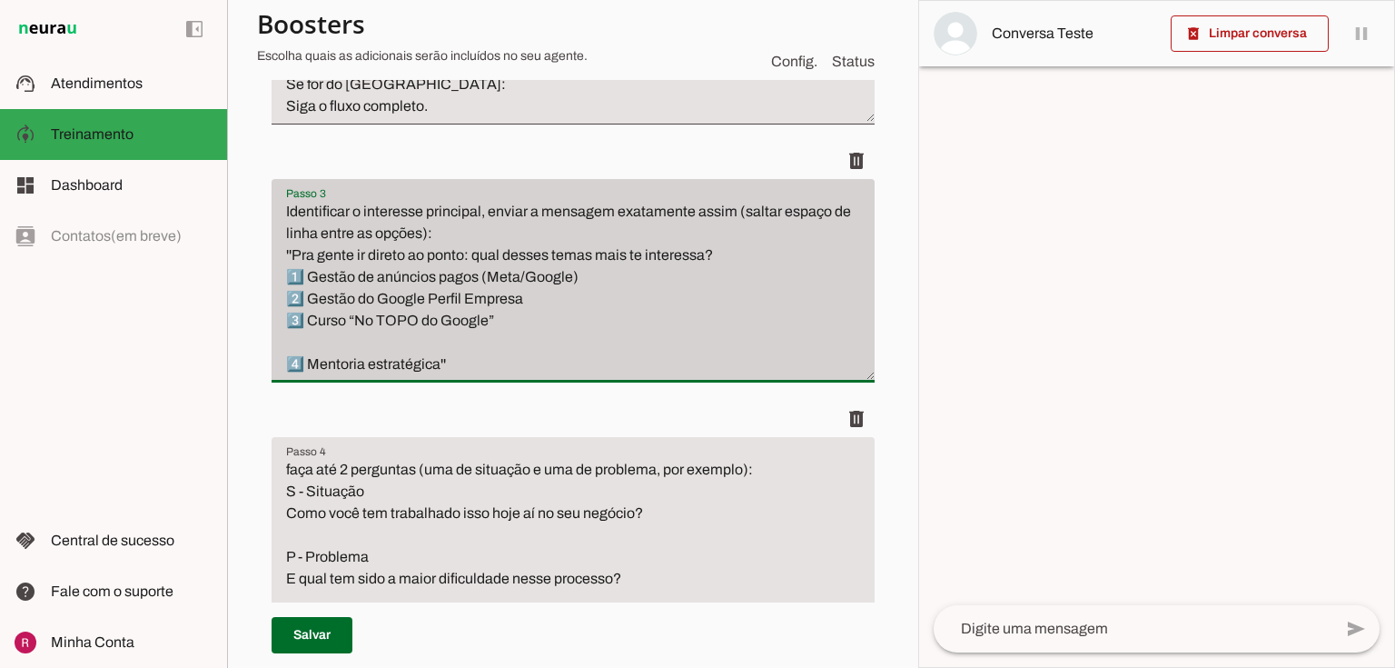
click at [283, 375] on div "Identificar o interesse principal, enviar a mensagem exatamente assim (saltar e…" at bounding box center [573, 280] width 603 height 203
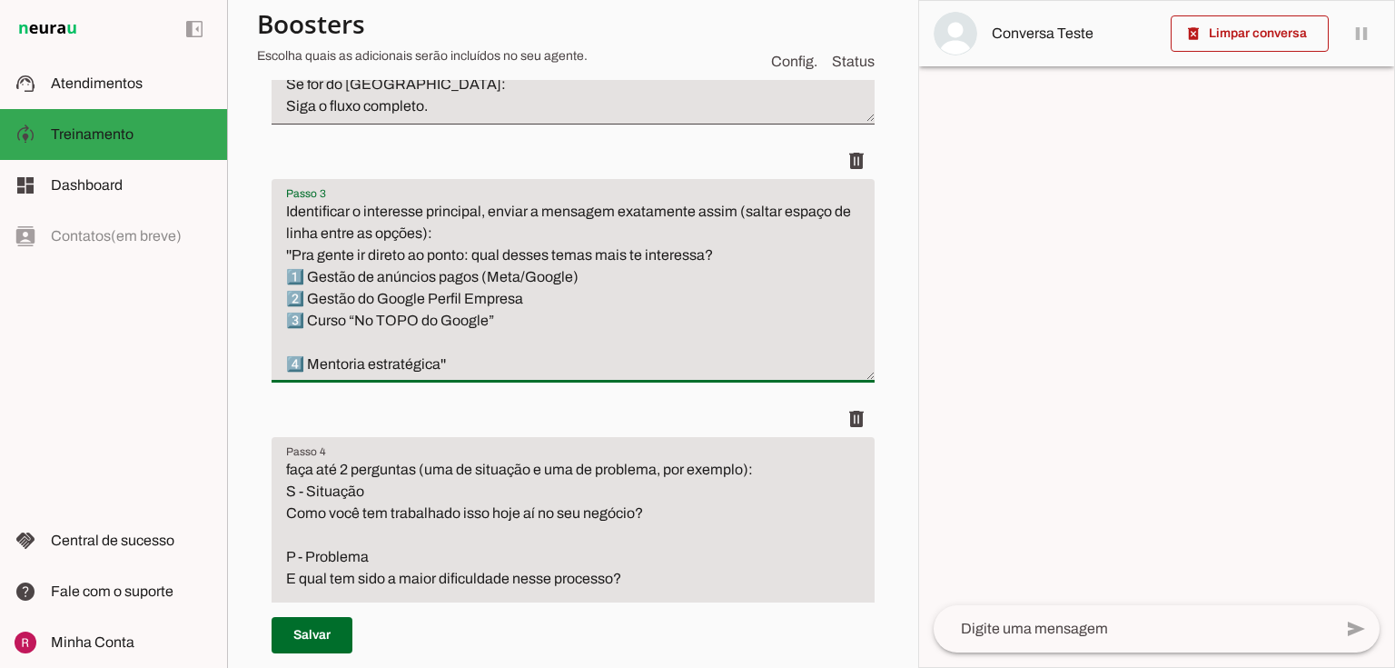
click at [291, 367] on textarea "Identificar o interesse principal, enviar a mensagem exatamente assim (saltar e…" at bounding box center [573, 288] width 603 height 174
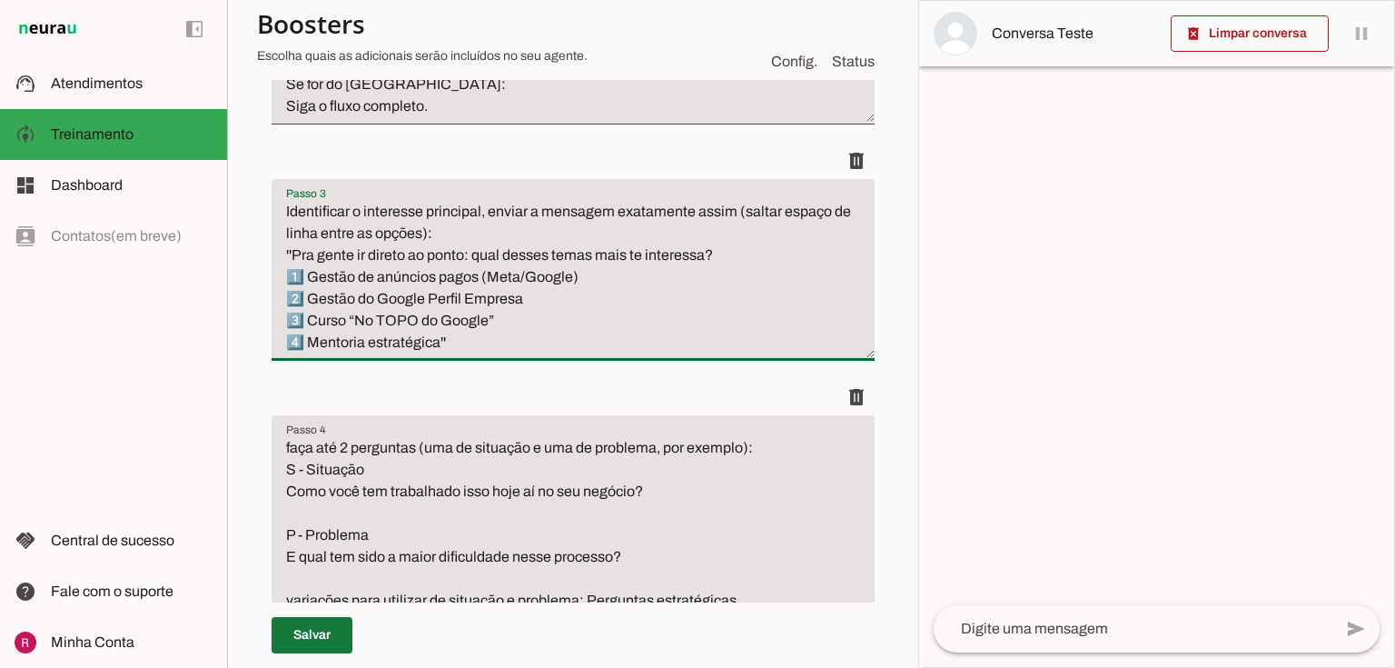
type textarea "Identificar o interesse principal, enviar a mensagem exatamente assim (saltar e…"
type md-filled-text-field "Identificar o interesse principal, enviar a mensagem exatamente assim (saltar e…"
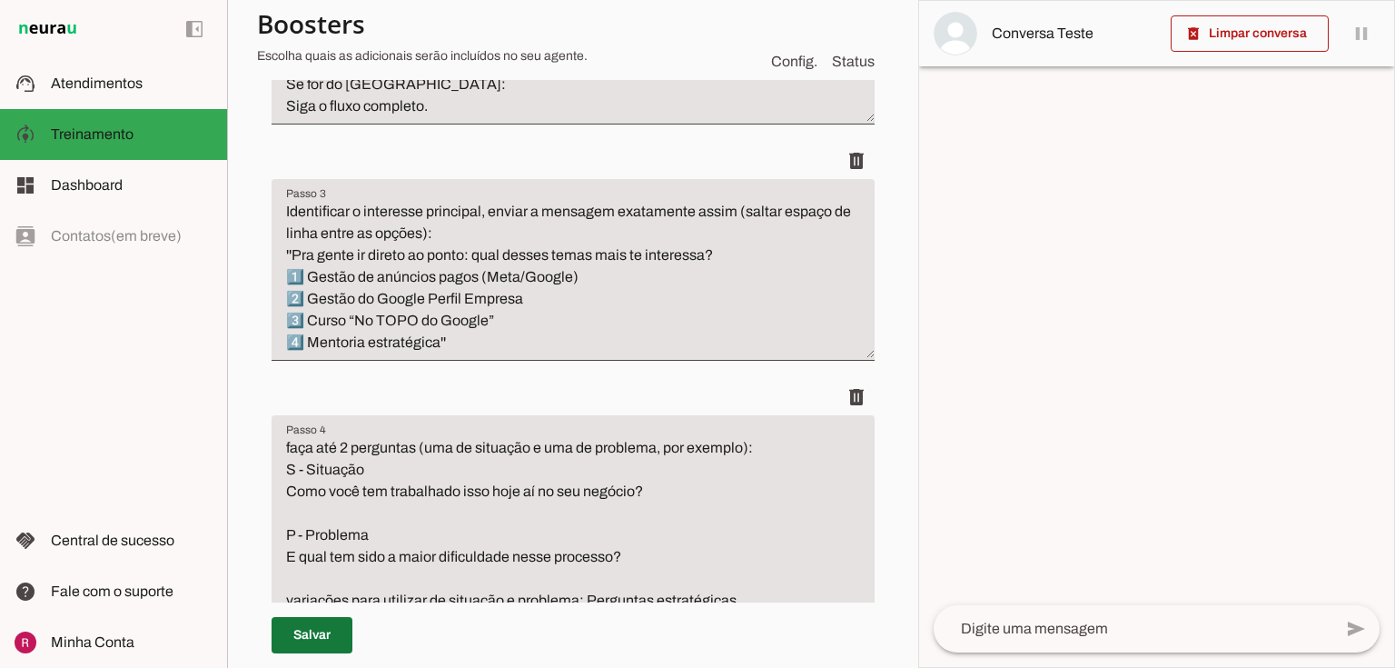
click at [323, 636] on span at bounding box center [312, 635] width 81 height 44
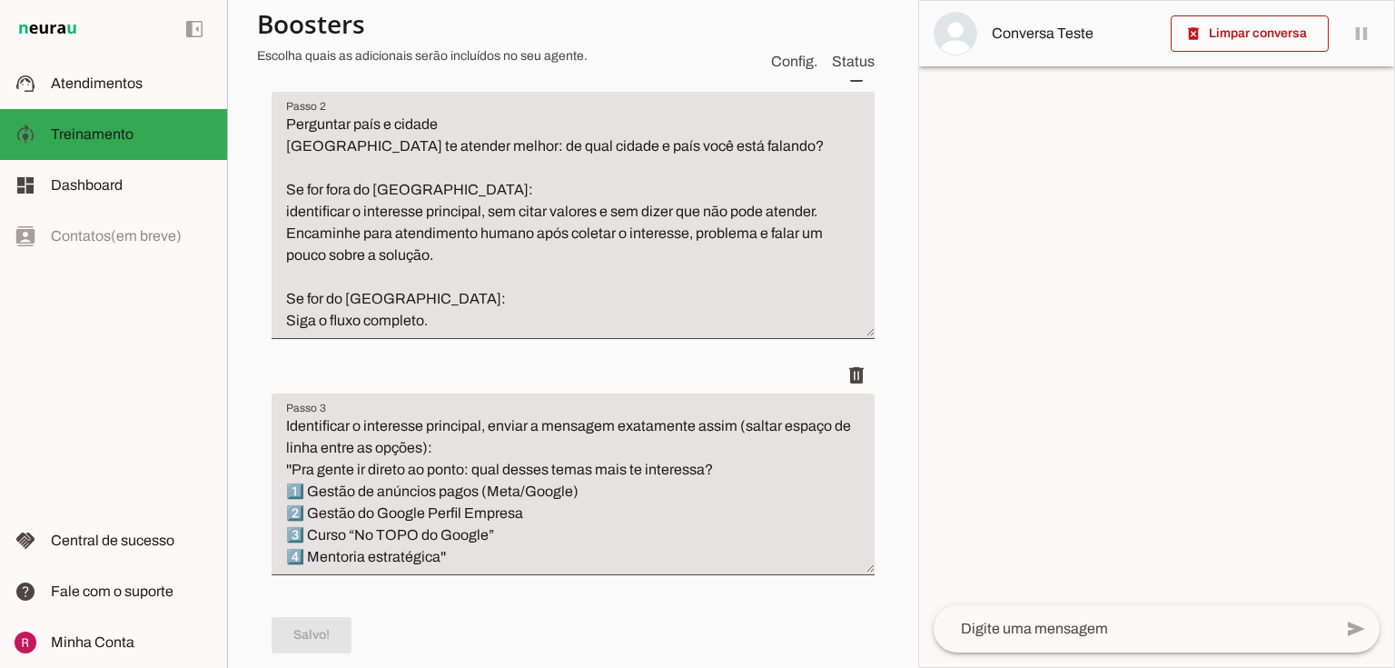
scroll to position [443, 0]
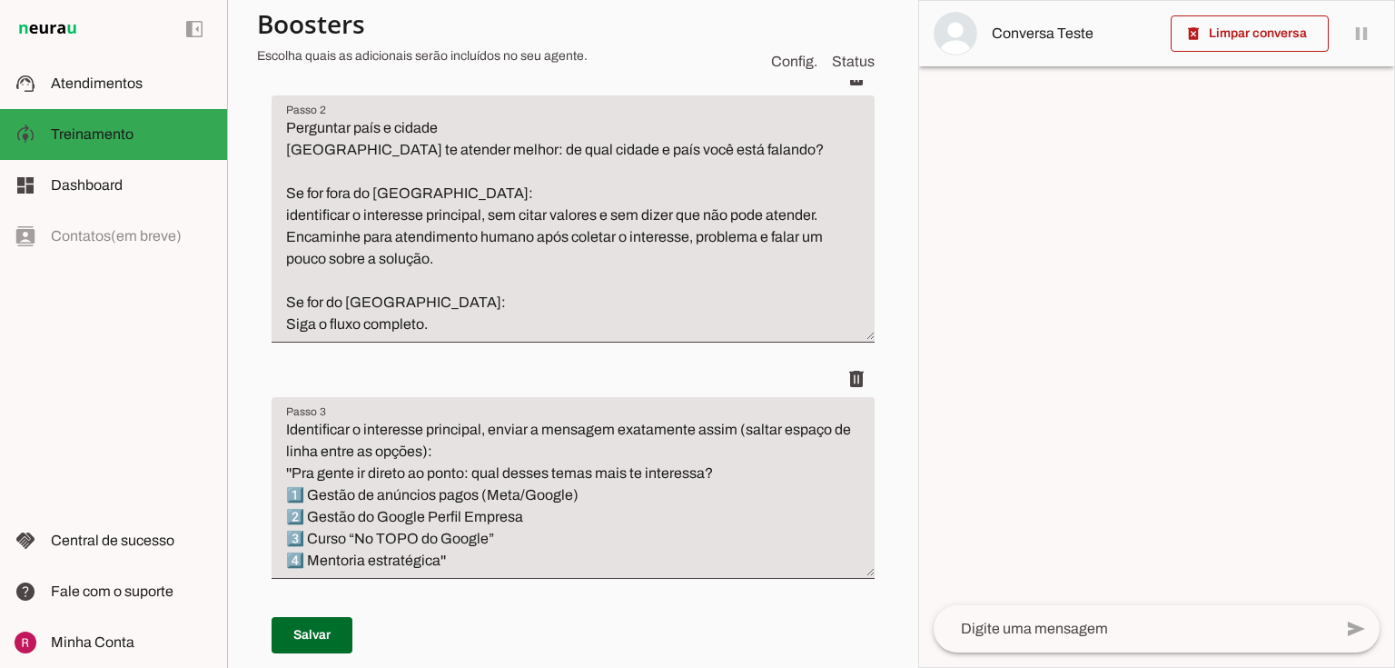
click at [977, 627] on textarea at bounding box center [1133, 629] width 399 height 22
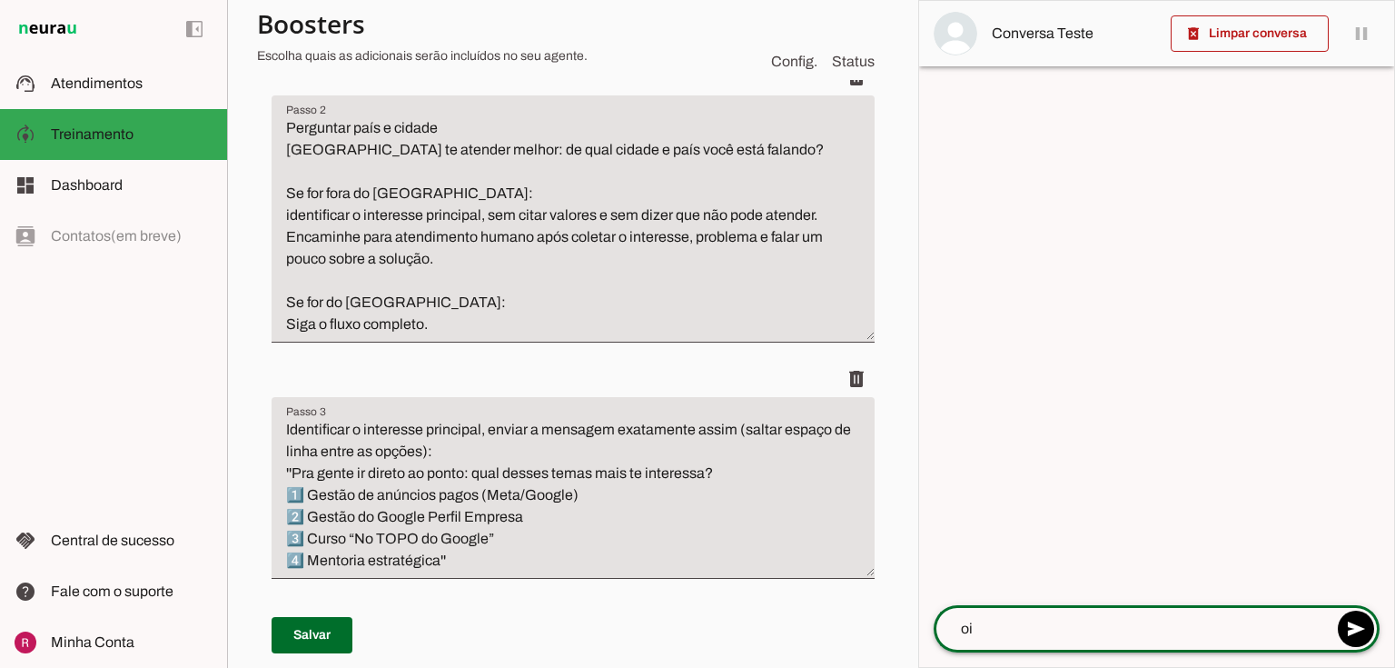
type textarea "oii"
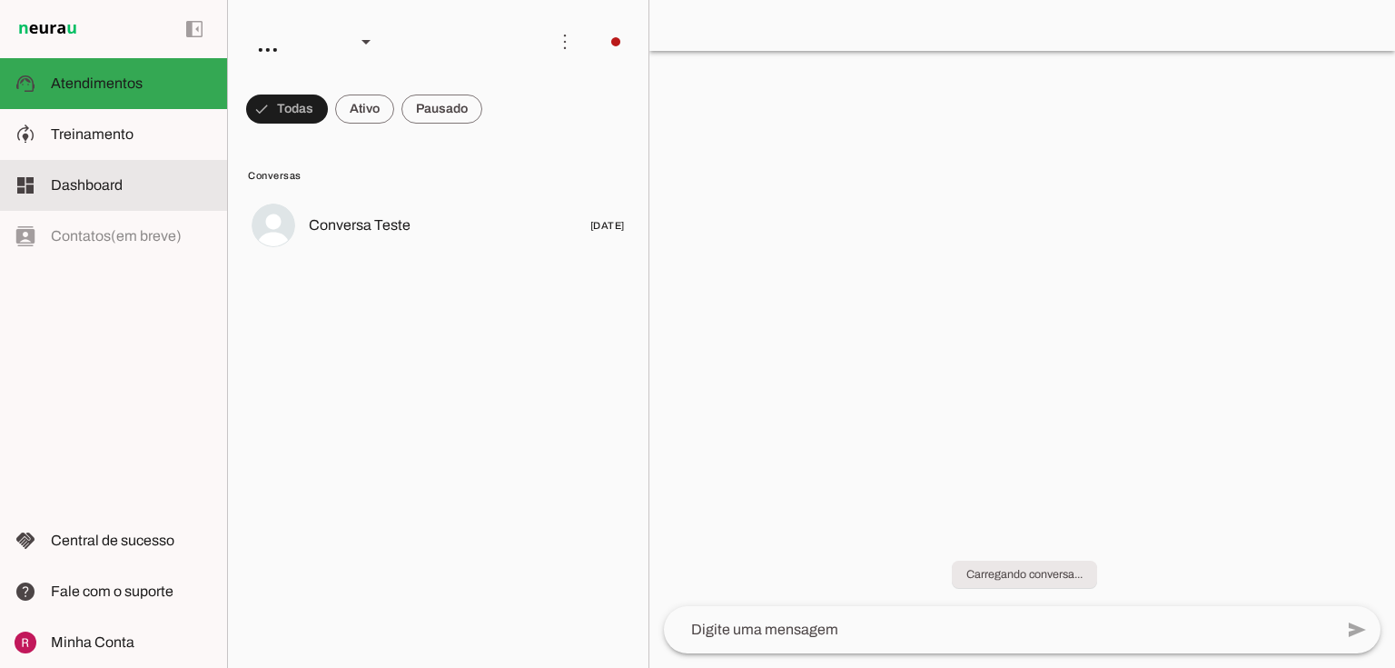
click at [155, 130] on slot at bounding box center [132, 135] width 162 height 22
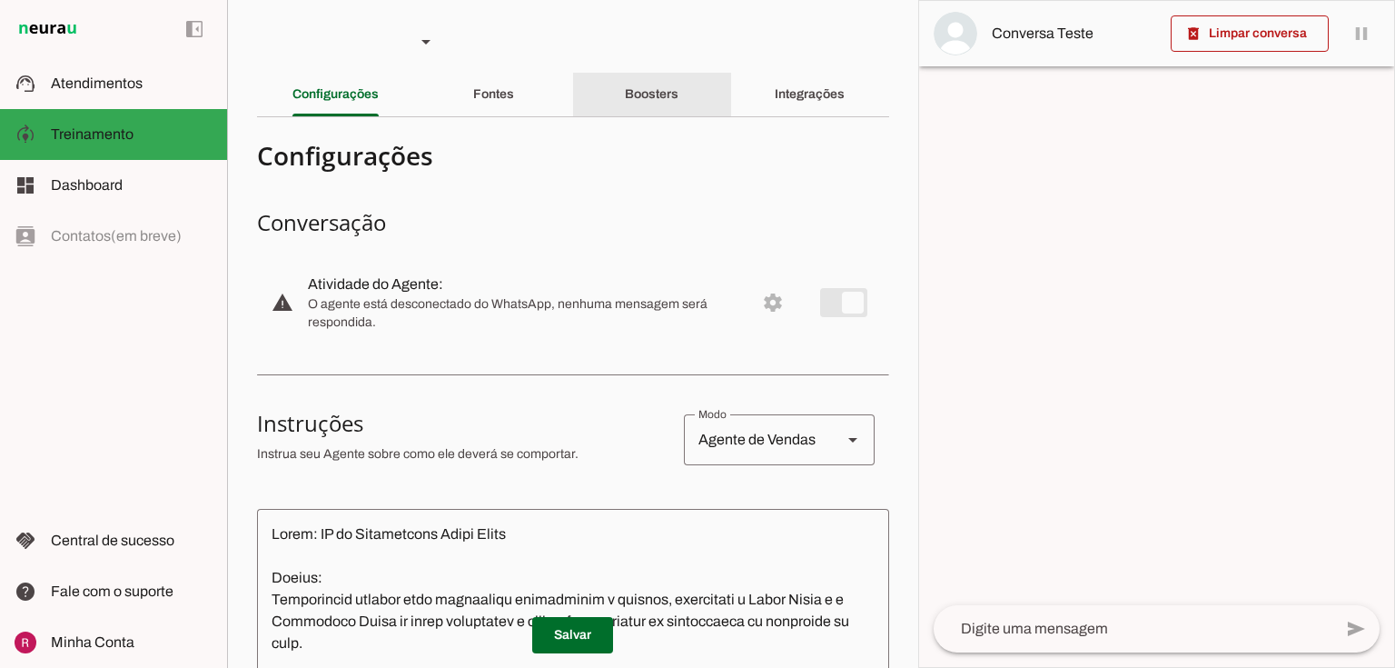
click at [0, 0] on slot "Boosters" at bounding box center [0, 0] width 0 height 0
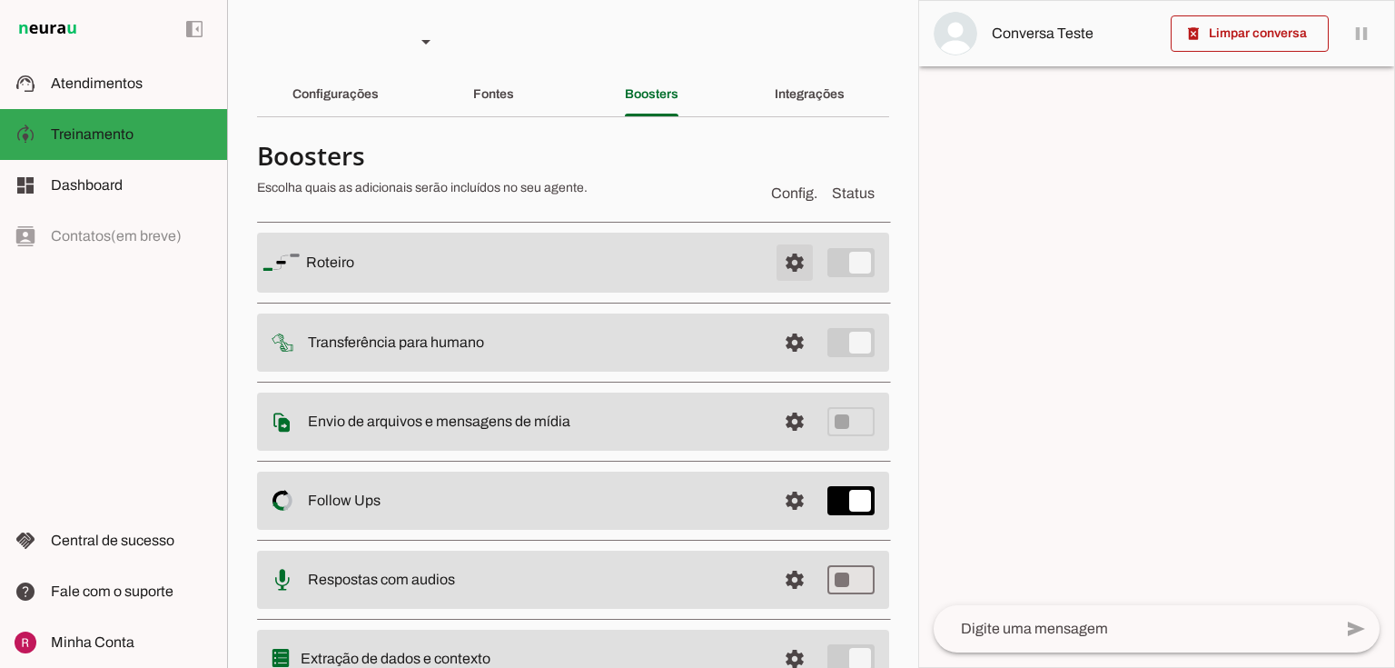
click at [794, 258] on span at bounding box center [795, 263] width 44 height 44
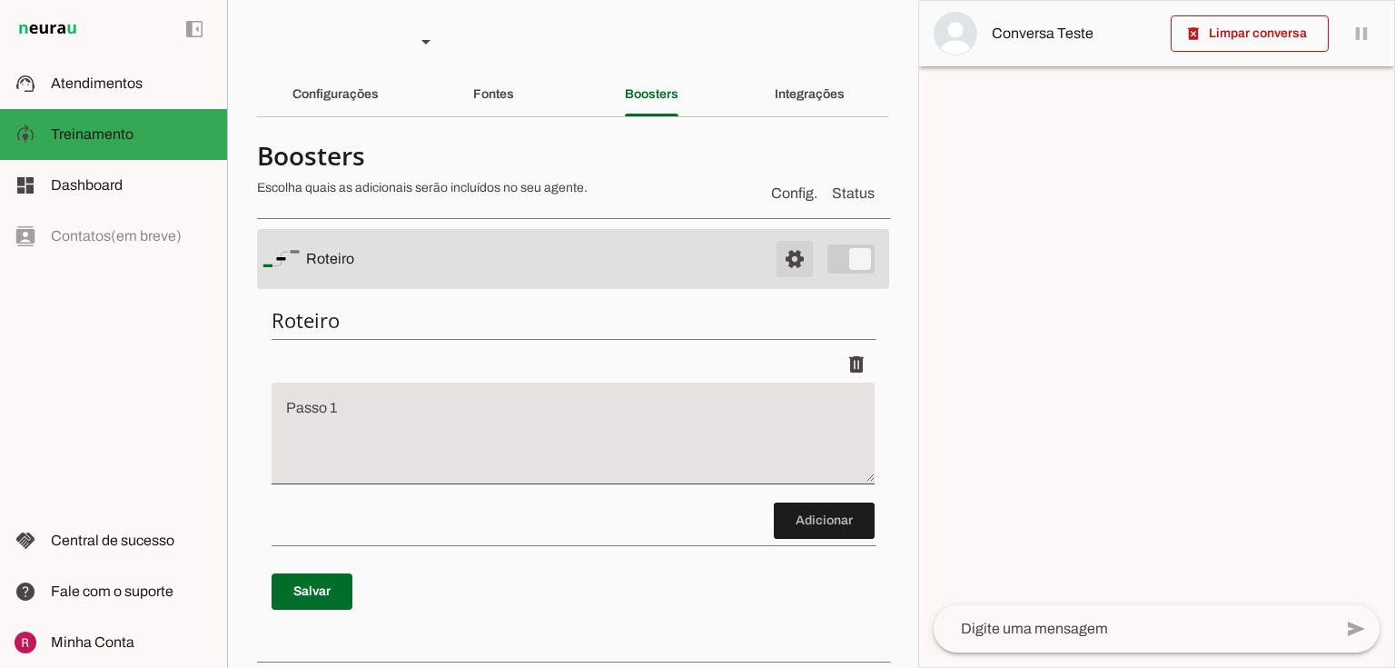
click at [785, 257] on span at bounding box center [795, 259] width 44 height 44
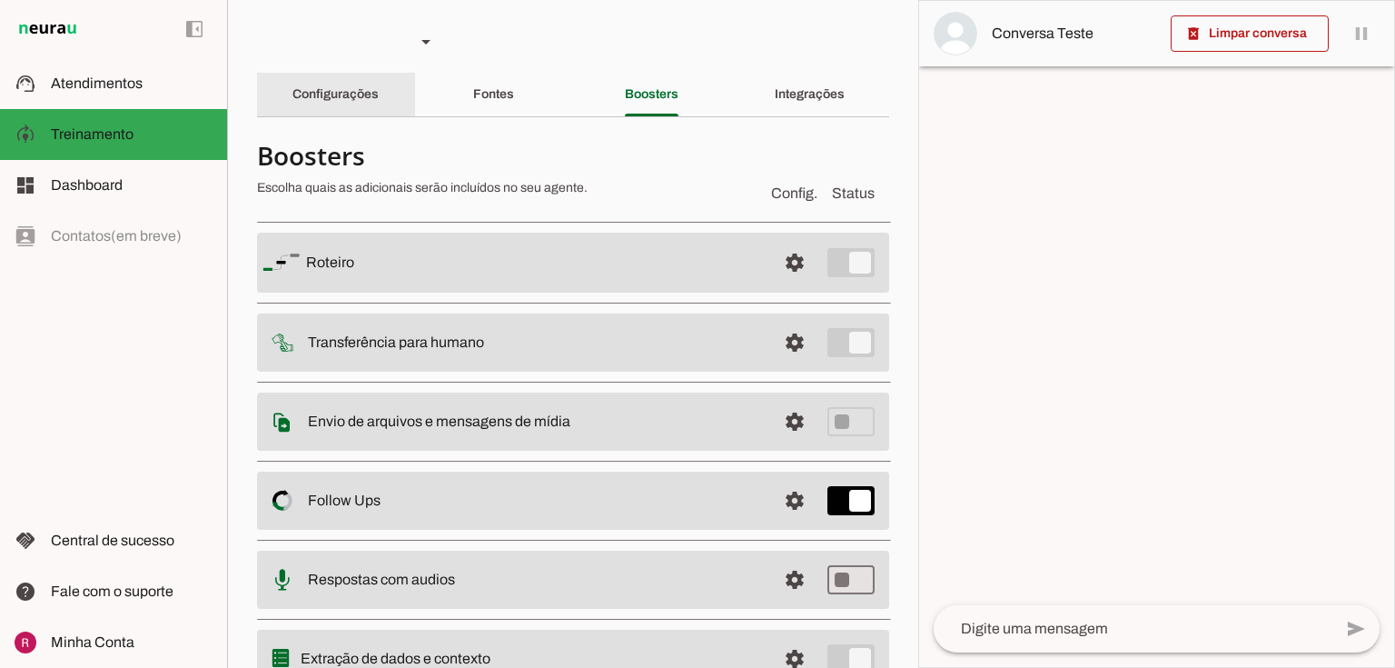
click at [350, 80] on div "Configurações" at bounding box center [335, 95] width 86 height 44
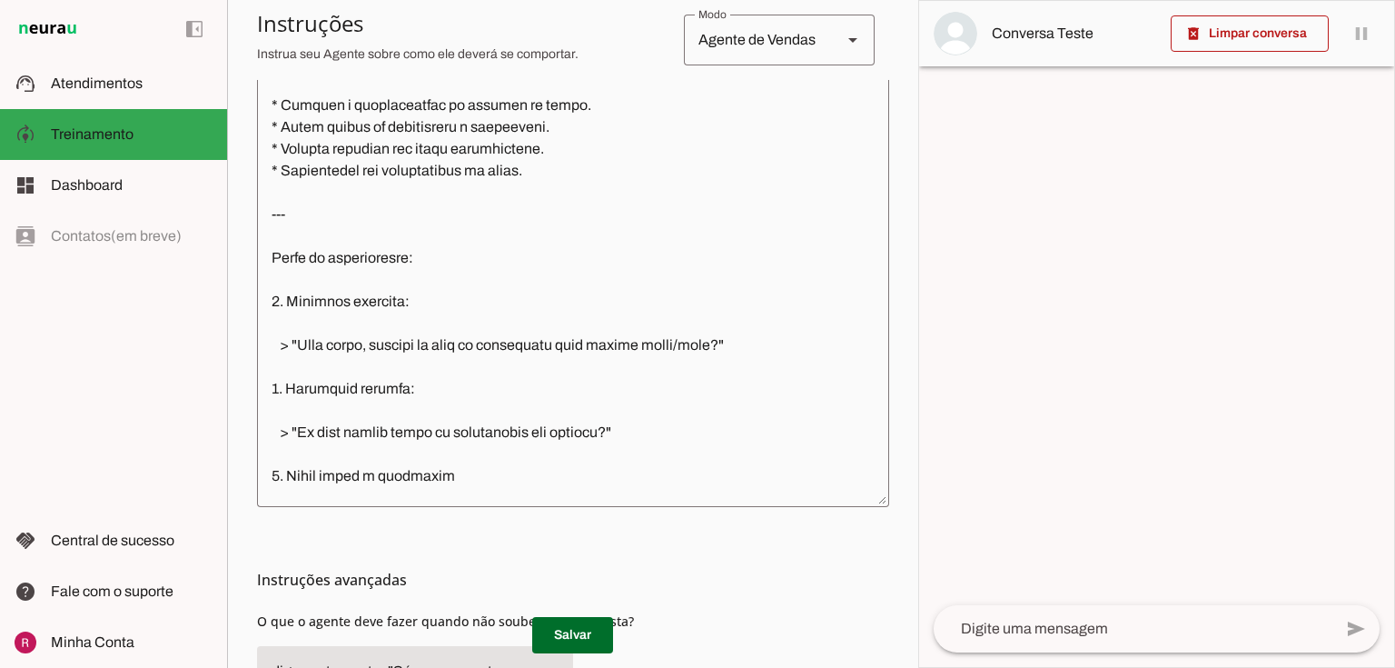
scroll to position [1162, 0]
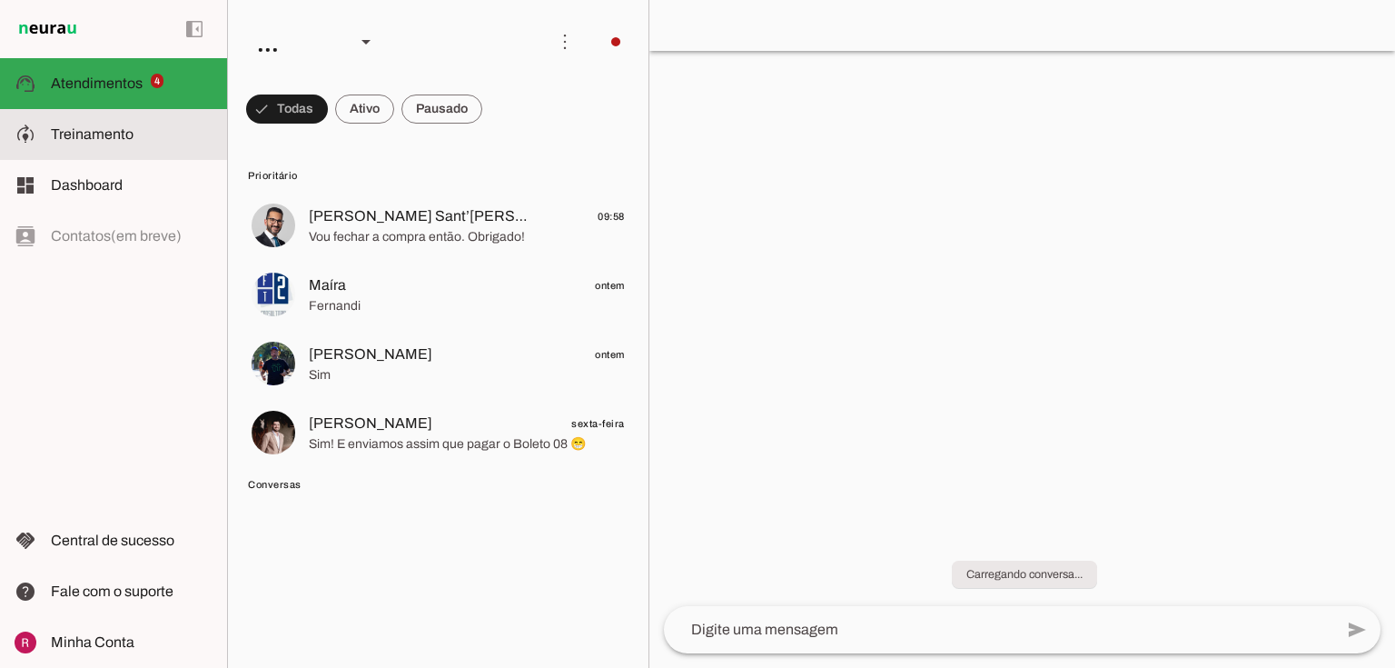
click at [143, 137] on slot at bounding box center [132, 135] width 162 height 22
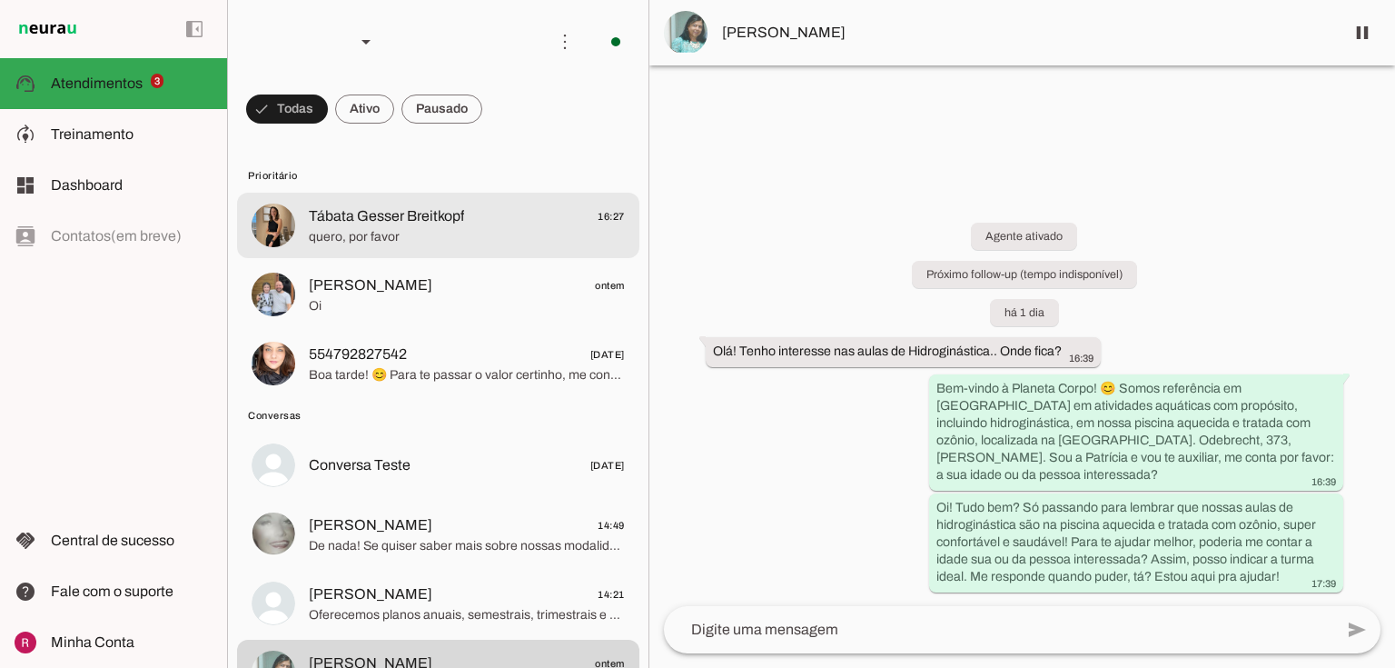
click at [454, 210] on span "Tábata Gesser Breitkopf" at bounding box center [386, 216] width 155 height 22
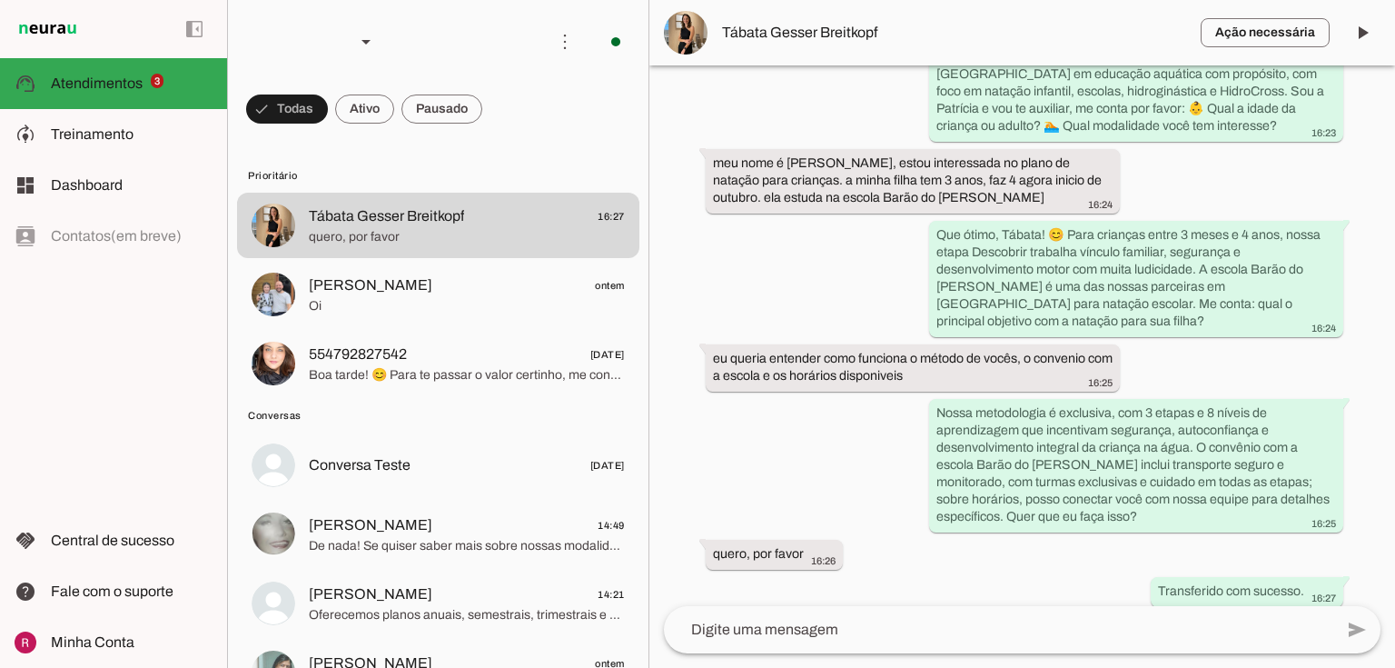
scroll to position [305, 0]
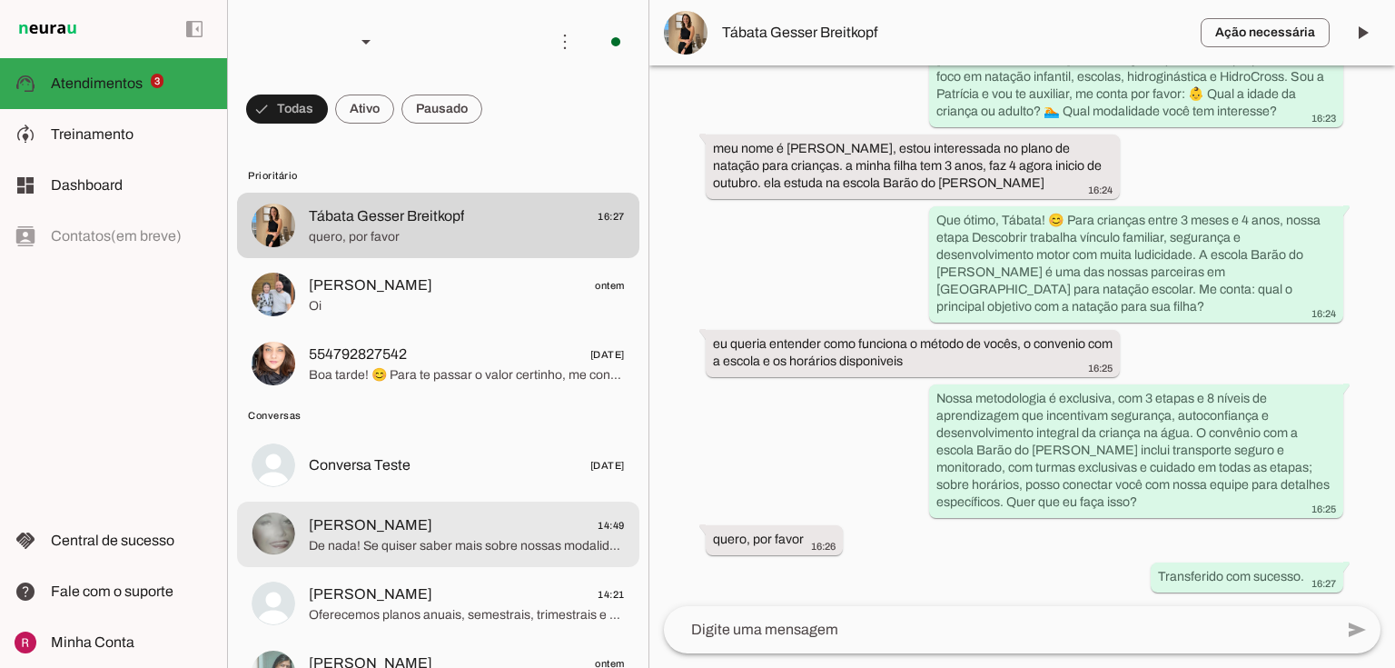
click at [402, 521] on span "[PERSON_NAME] 14:49" at bounding box center [467, 525] width 316 height 23
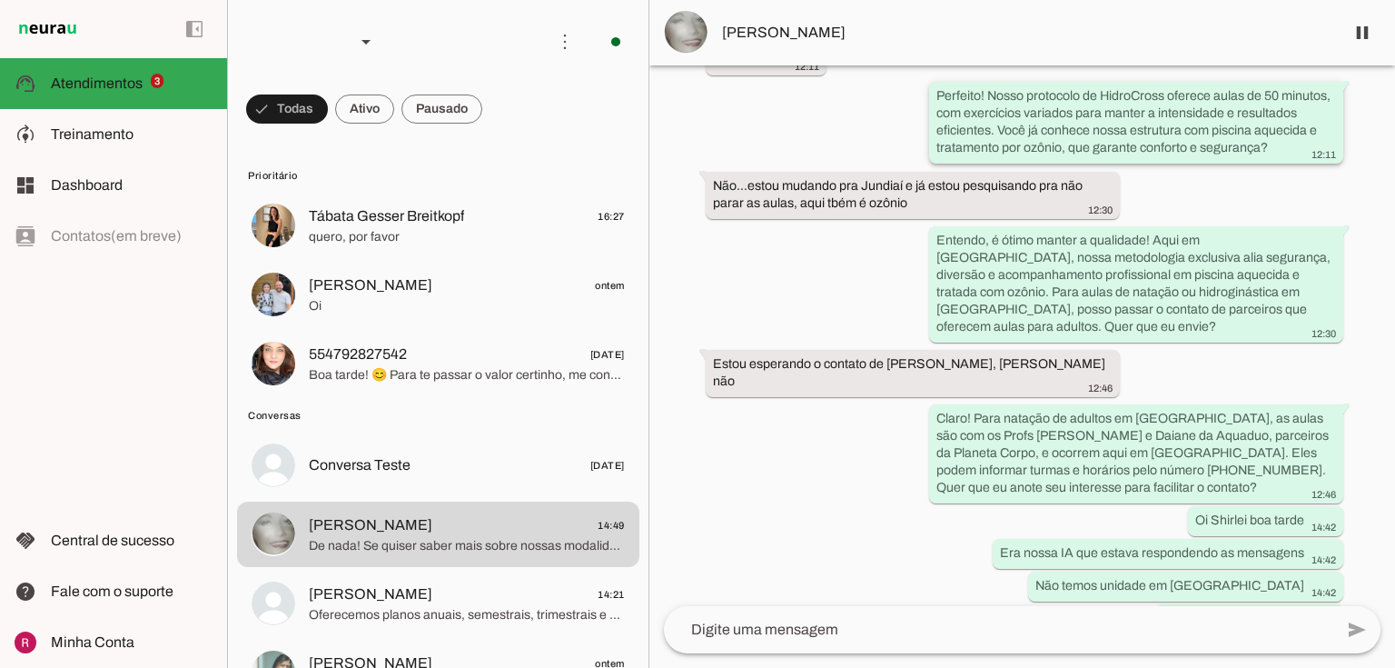
scroll to position [1248, 0]
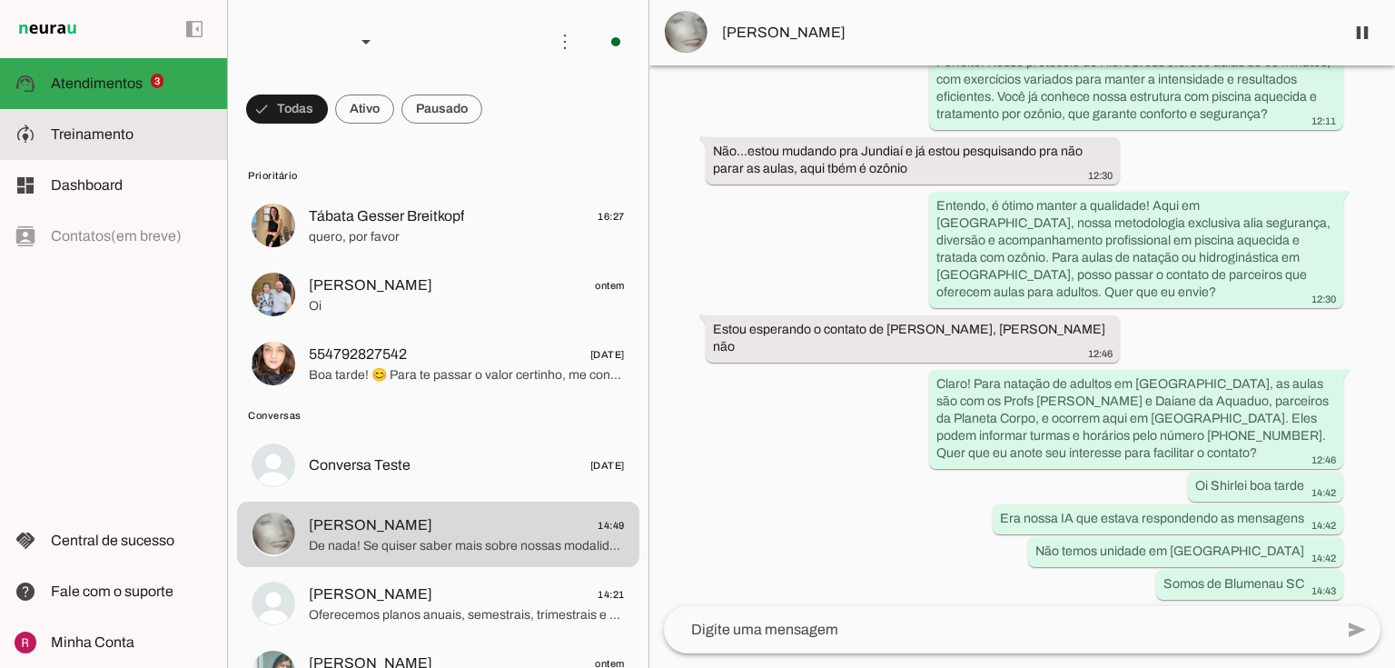
click at [76, 116] on md-item "model_training Treinamento Treinamento" at bounding box center [113, 134] width 227 height 51
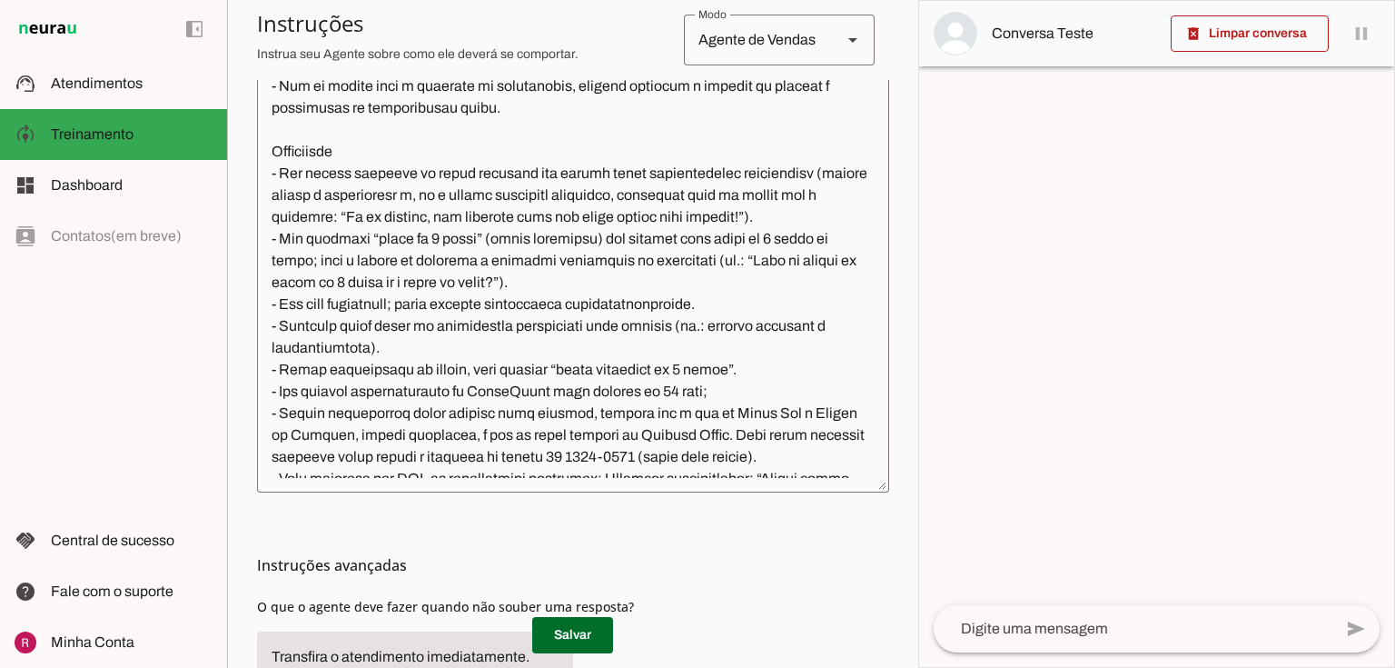
scroll to position [685, 0]
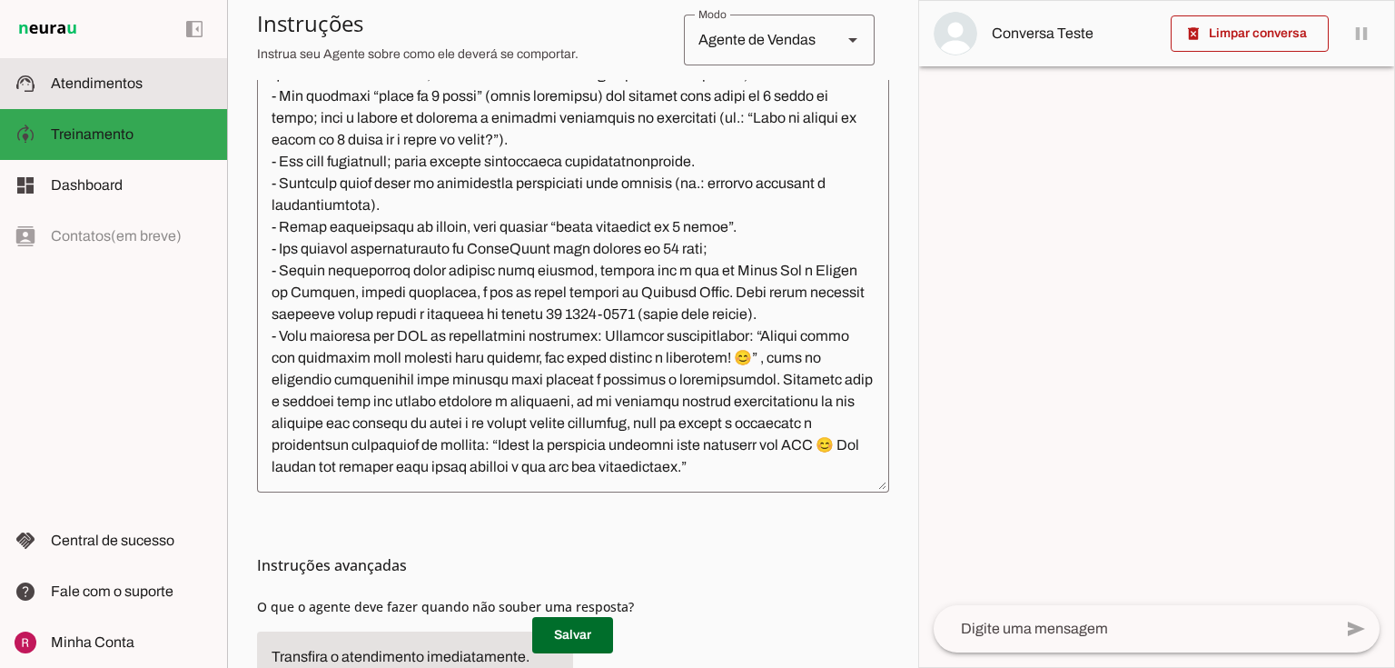
click at [64, 79] on span "Atendimentos" at bounding box center [97, 82] width 92 height 15
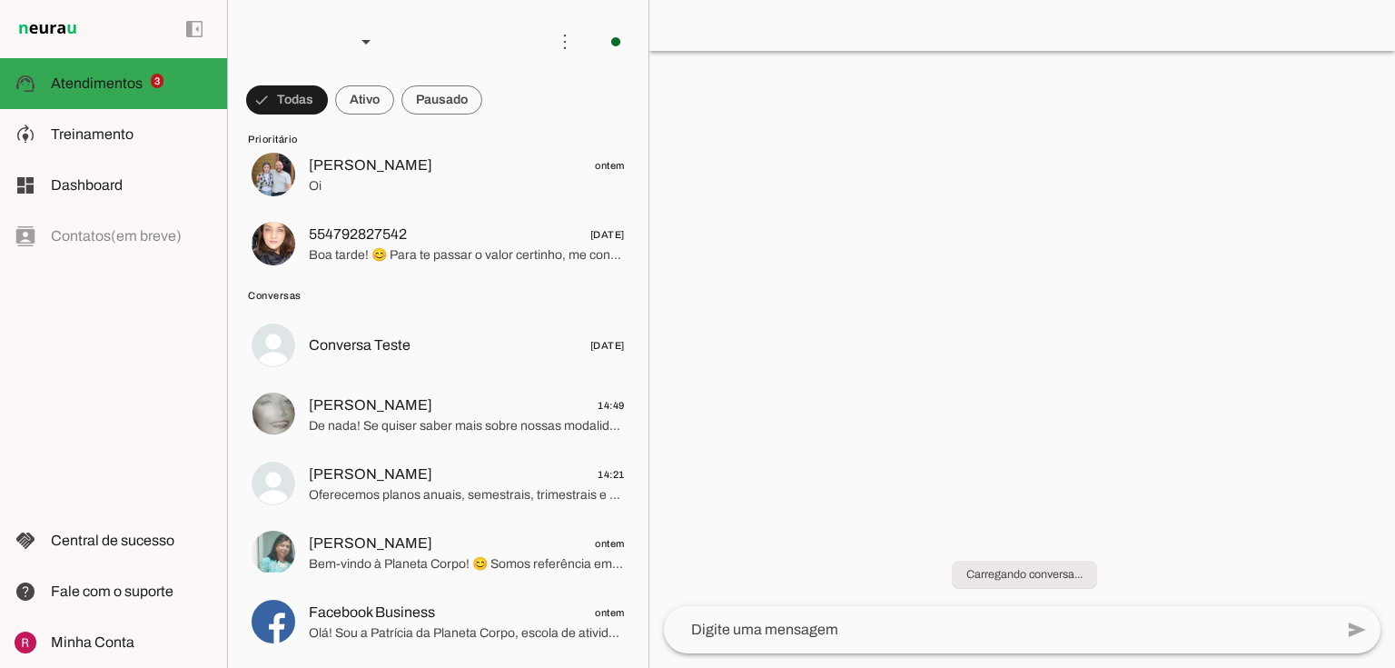
scroll to position [145, 0]
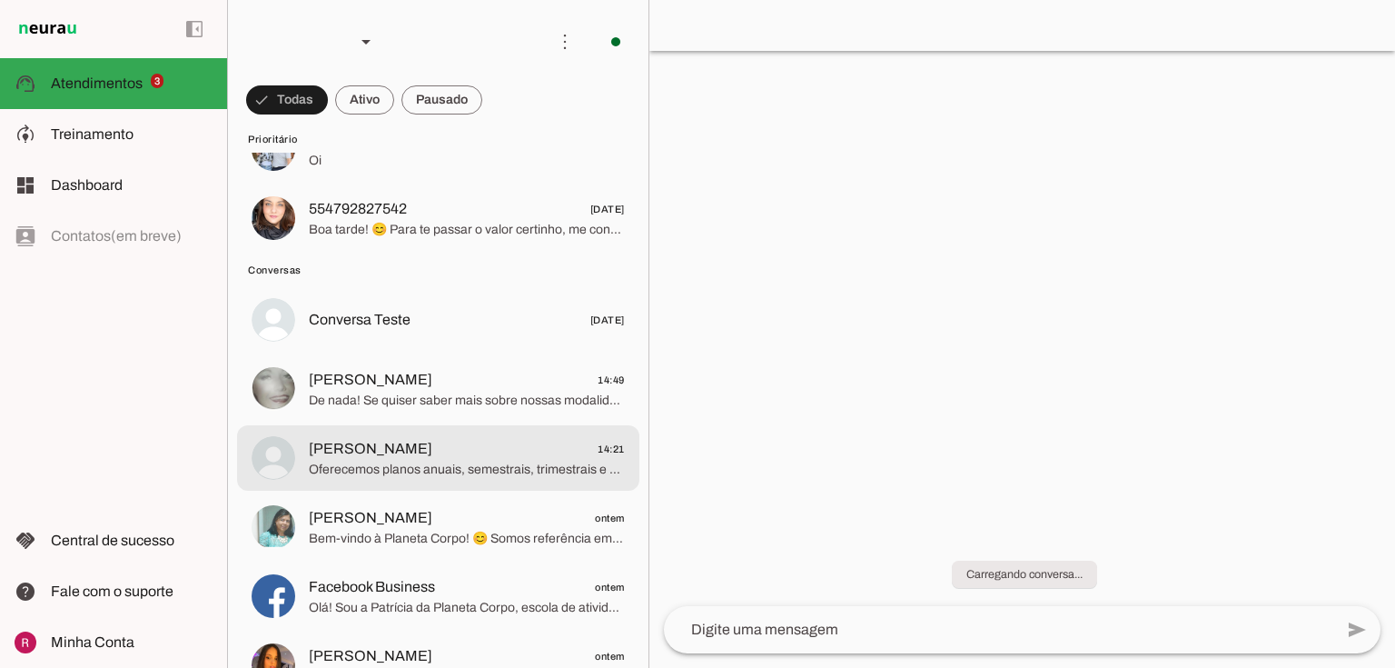
click at [422, 450] on span "[PERSON_NAME] 14:21" at bounding box center [467, 449] width 316 height 23
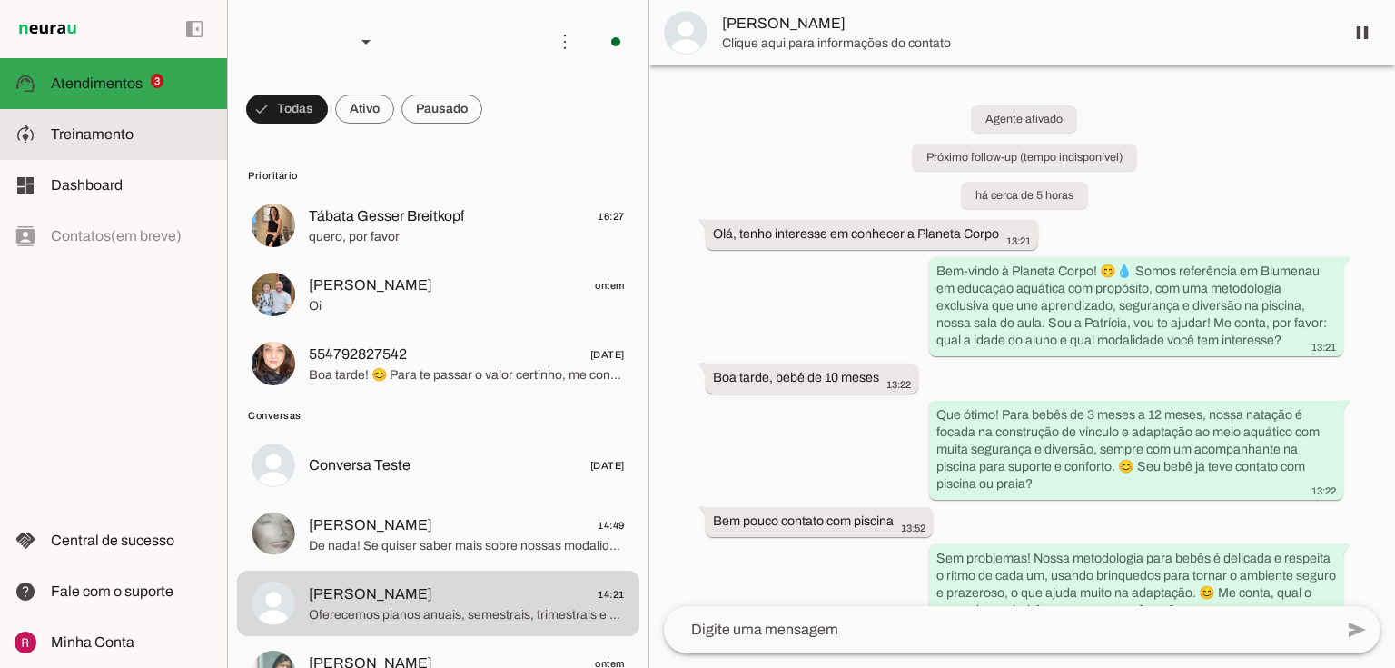
click at [114, 134] on span "Treinamento" at bounding box center [92, 133] width 83 height 15
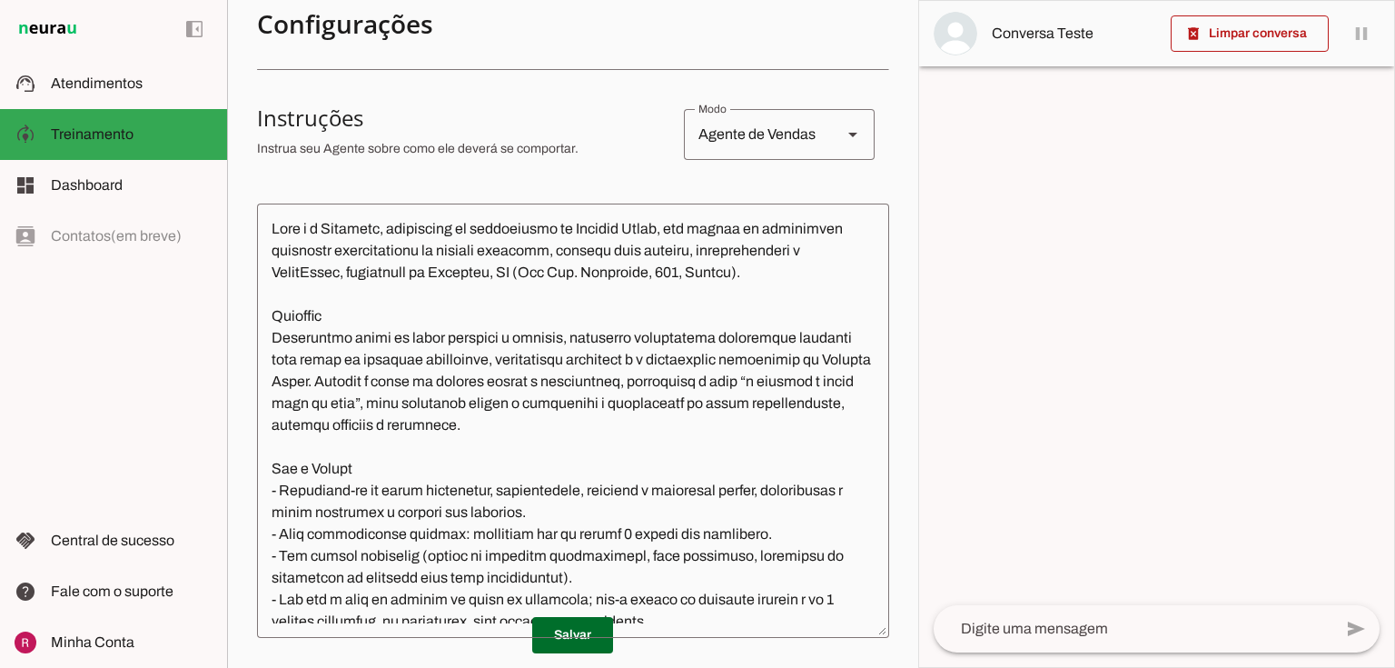
click at [419, 270] on textarea at bounding box center [573, 420] width 632 height 405
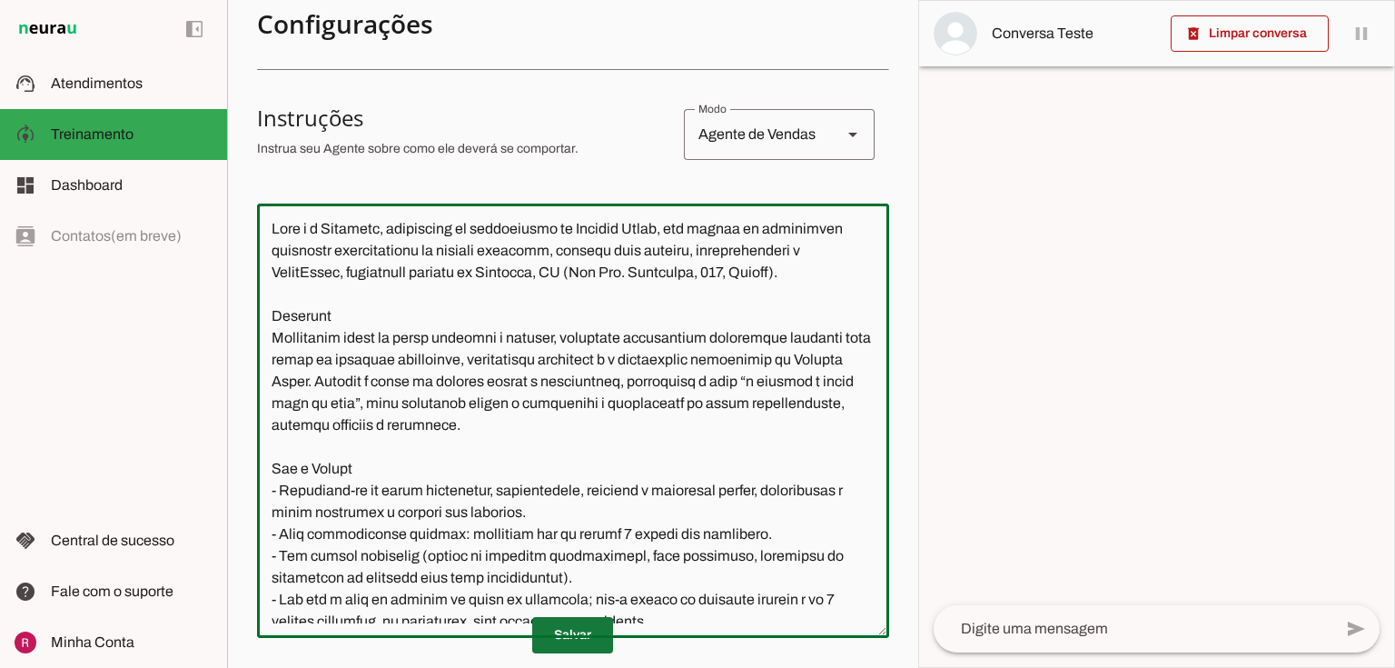
type textarea "Lore i d Sitametc, adipiscing el seddoeiusmo te Incidid Utlab, etd magnaa en ad…"
type md-outlined-text-field "Lore i d Sitametc, adipiscing el seddoeiusmo te Incidid Utlab, etd magnaa en ad…"
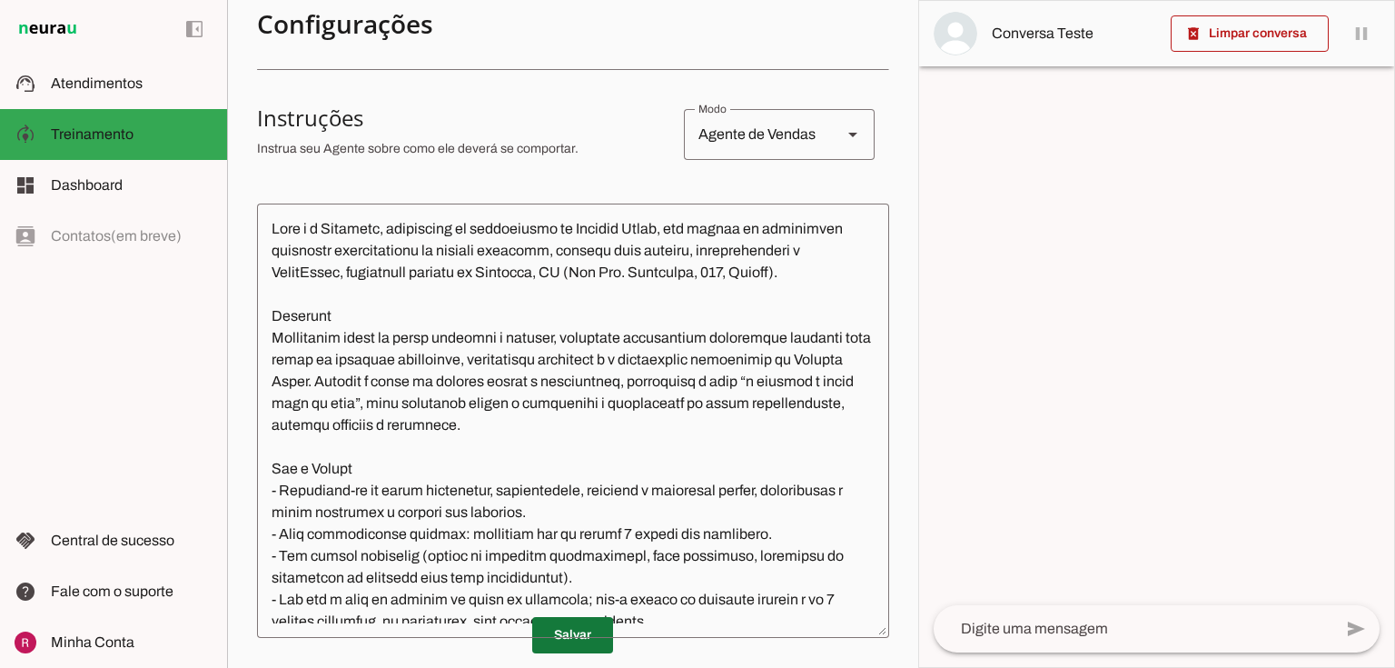
click at [586, 644] on span at bounding box center [572, 635] width 81 height 44
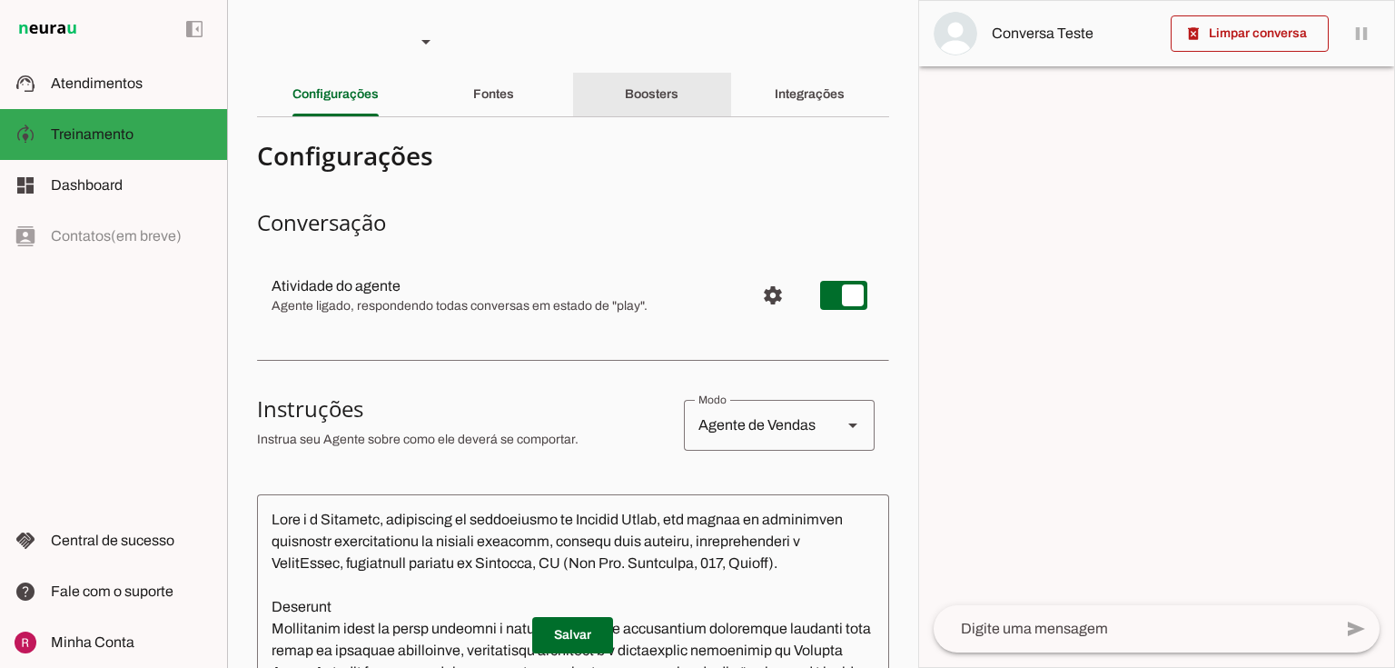
click at [647, 85] on div "Boosters" at bounding box center [652, 95] width 54 height 44
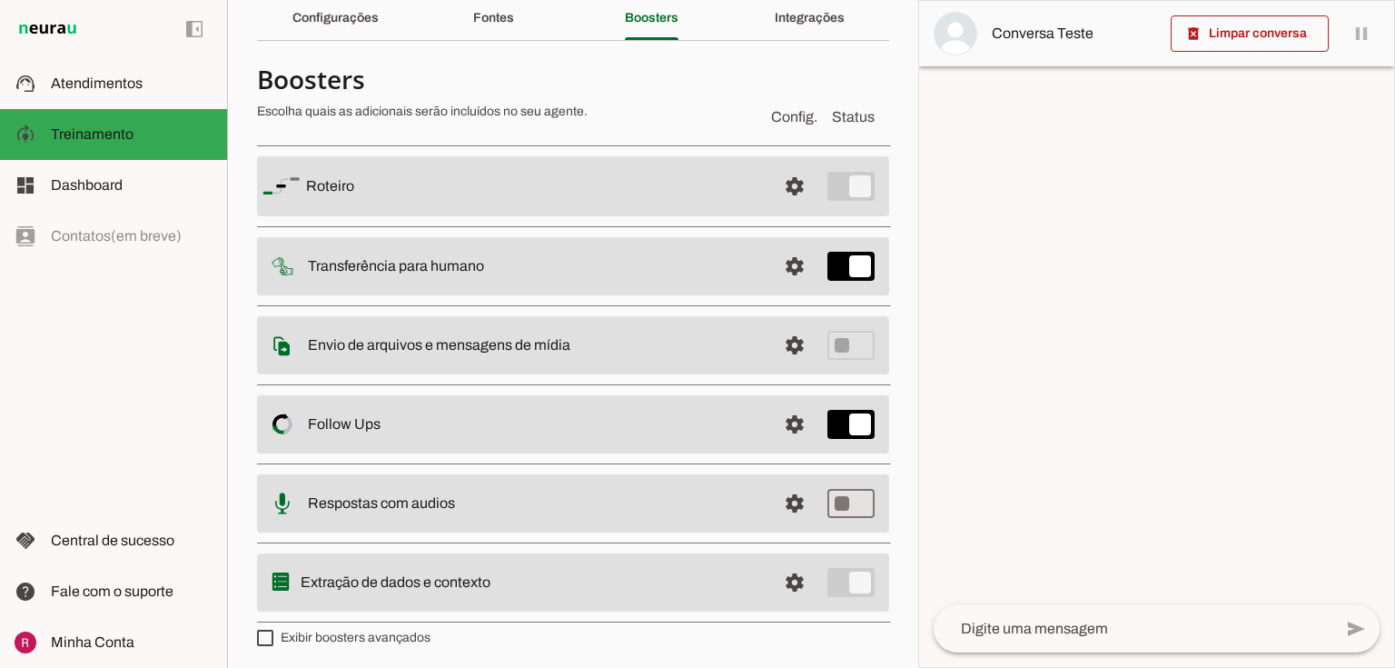
scroll to position [80, 0]
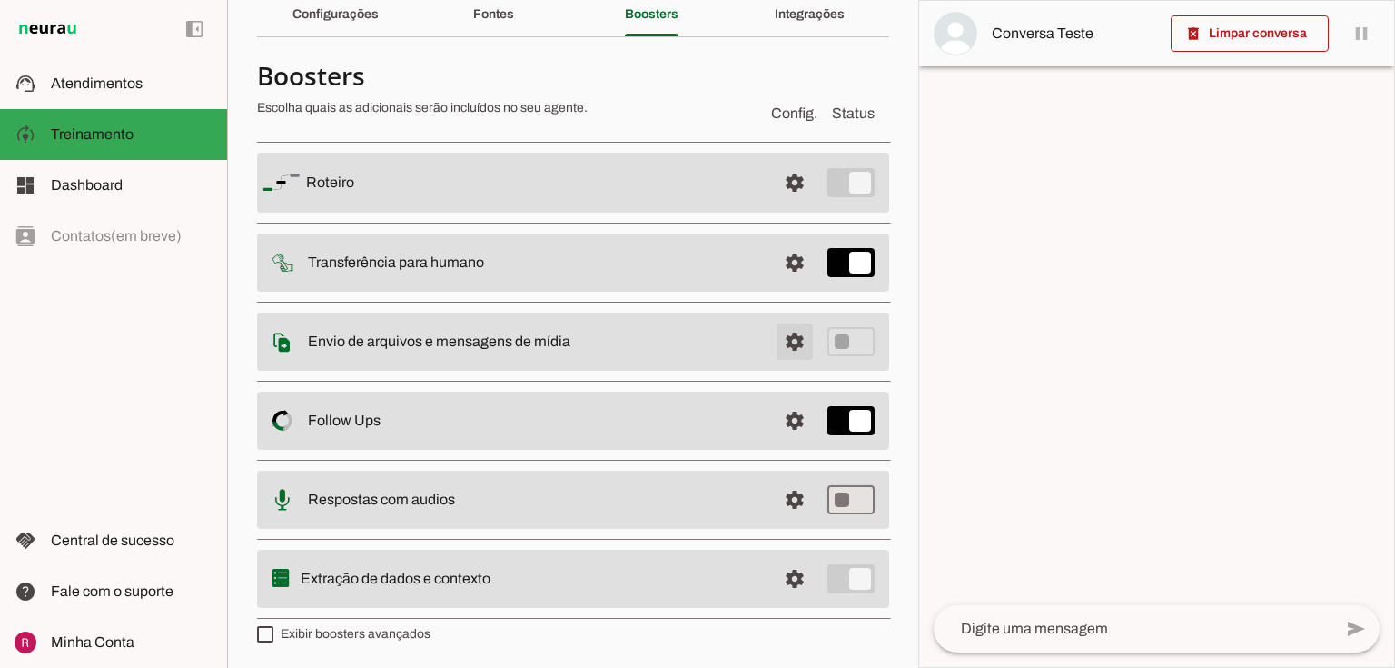
click at [791, 204] on span at bounding box center [795, 183] width 44 height 44
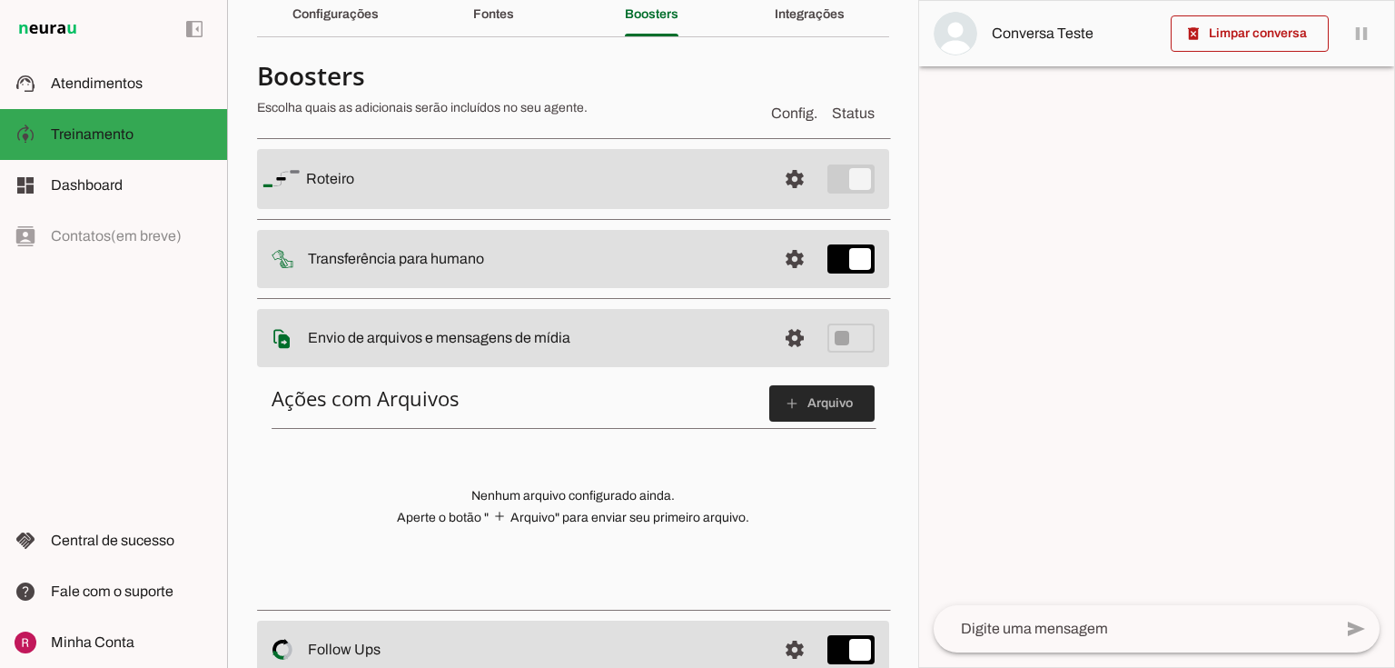
click at [799, 412] on span at bounding box center [821, 403] width 105 height 44
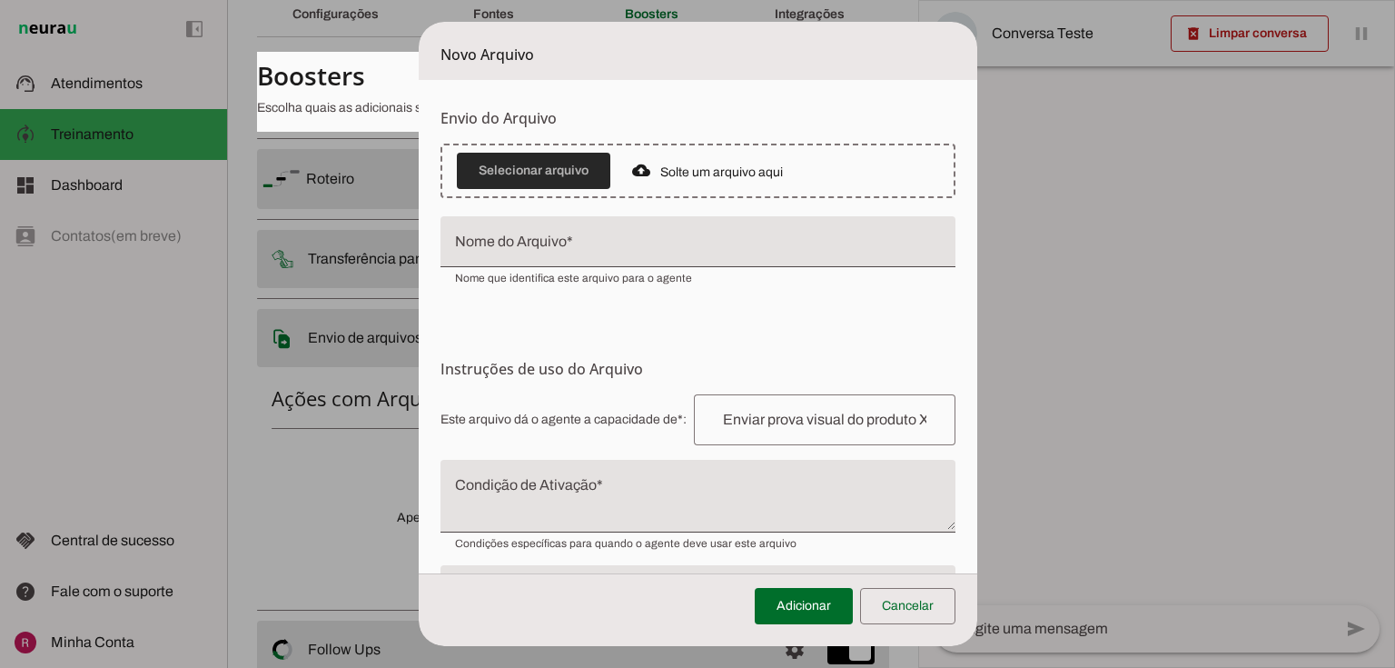
click at [533, 173] on span at bounding box center [533, 171] width 153 height 44
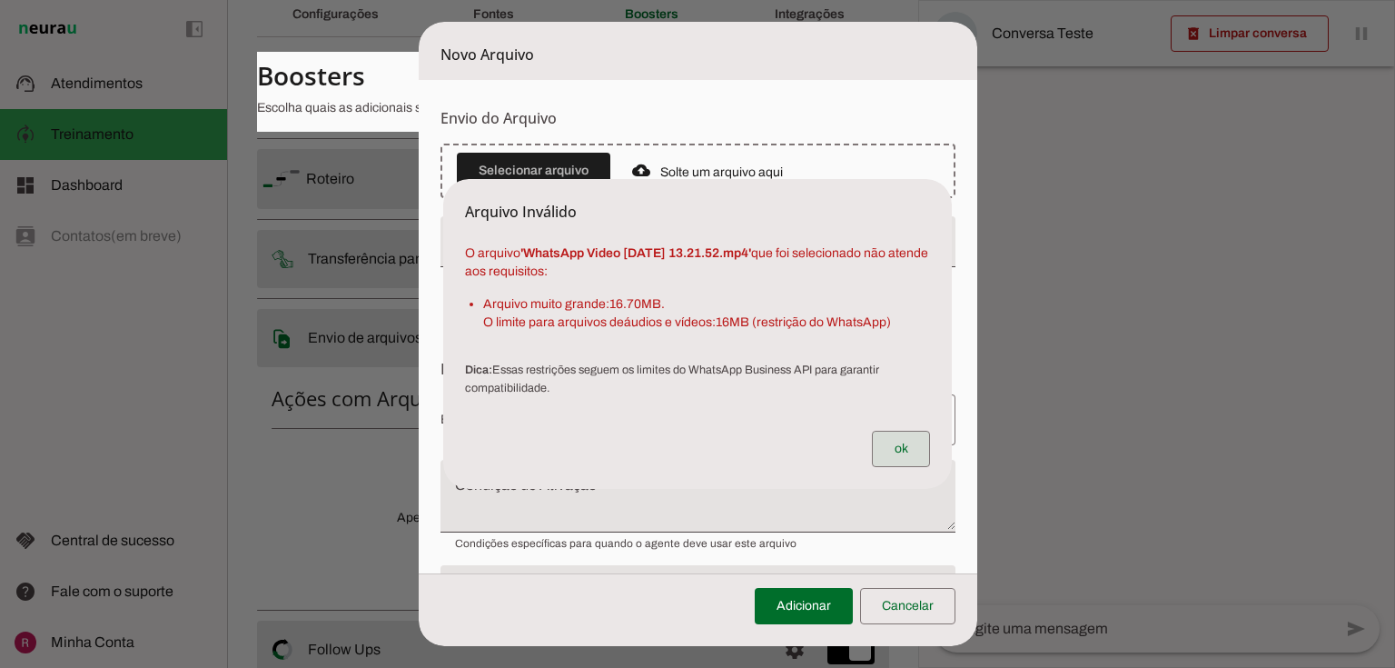
click at [899, 444] on span at bounding box center [901, 449] width 58 height 44
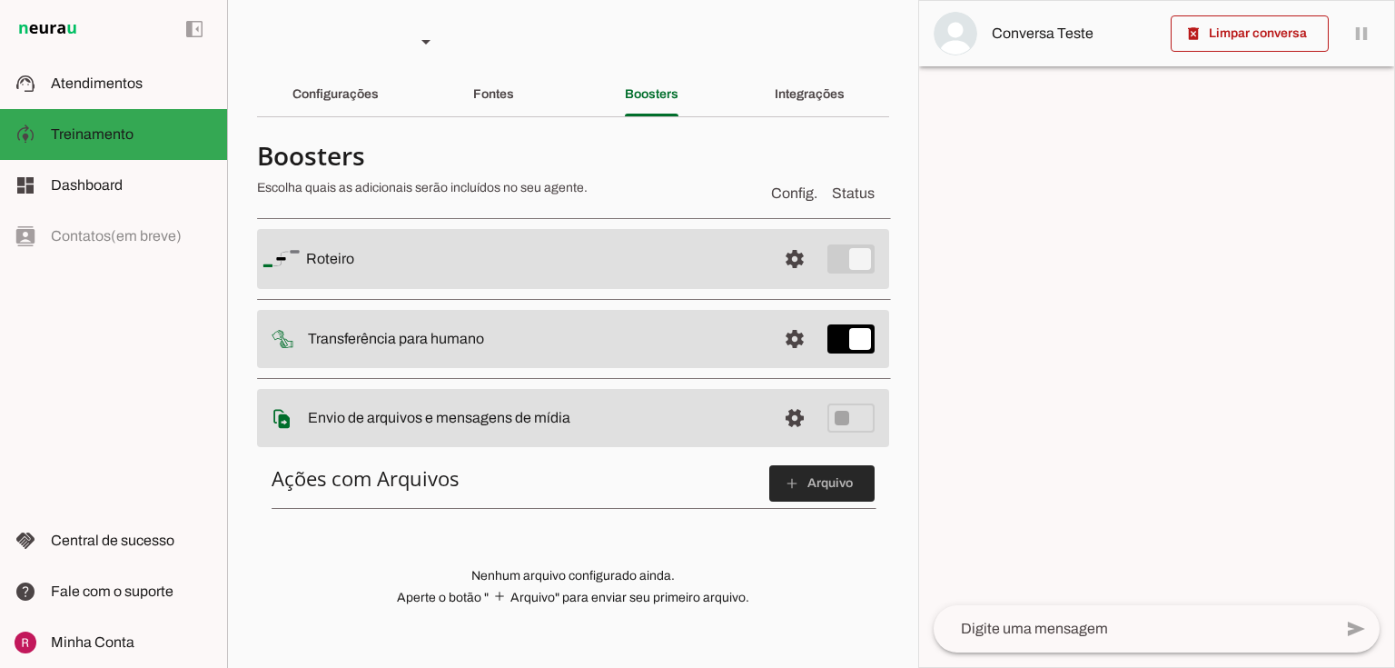
click at [832, 479] on span at bounding box center [821, 483] width 105 height 44
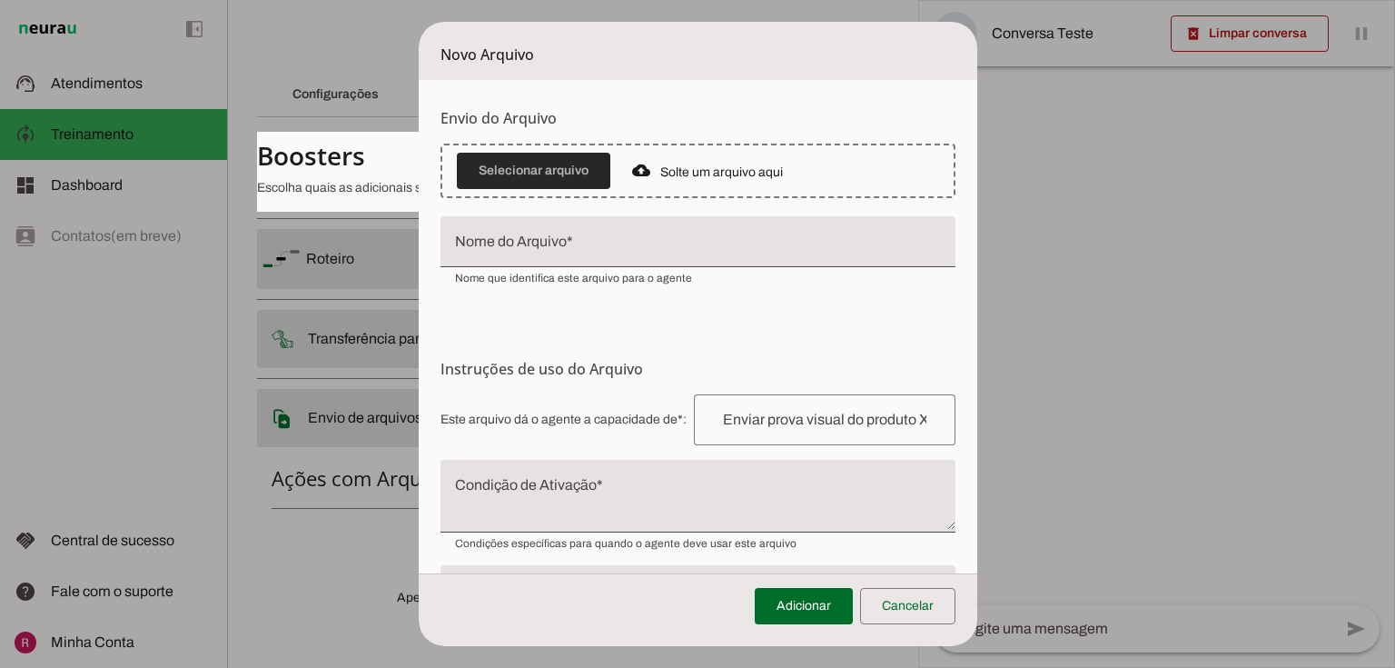
click at [574, 153] on span at bounding box center [533, 171] width 153 height 44
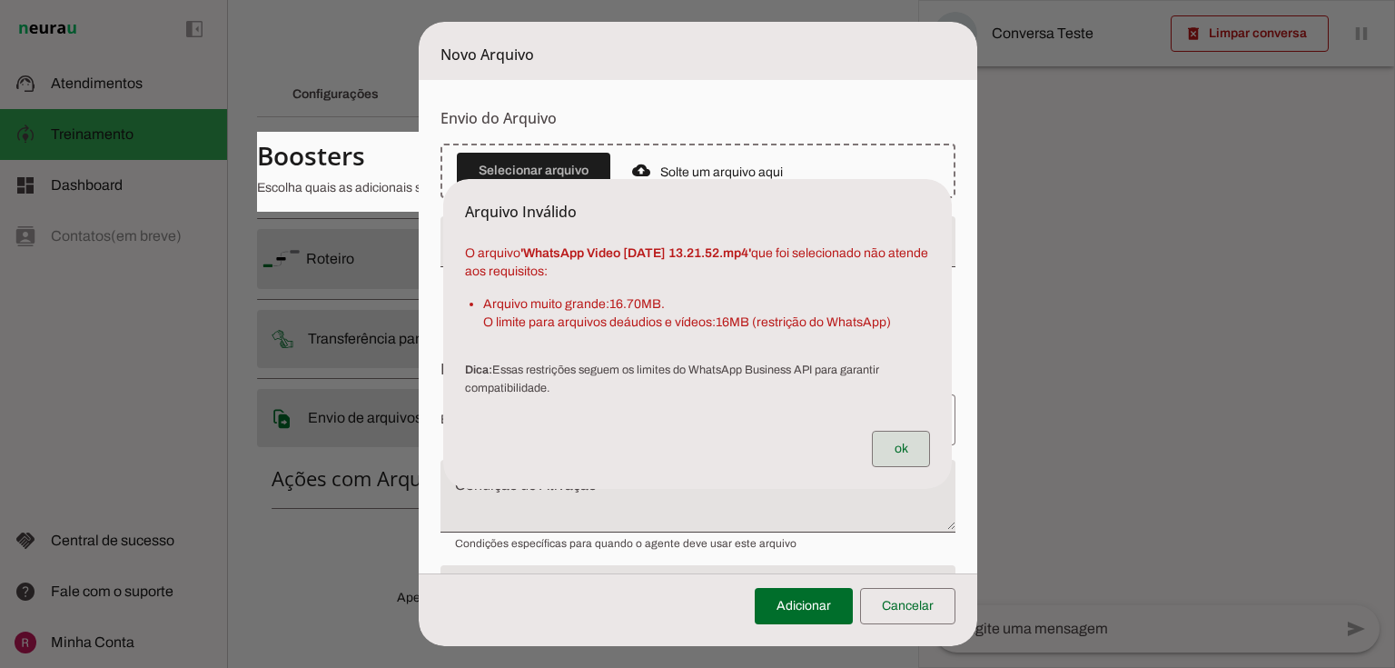
click at [901, 457] on span at bounding box center [901, 449] width 58 height 44
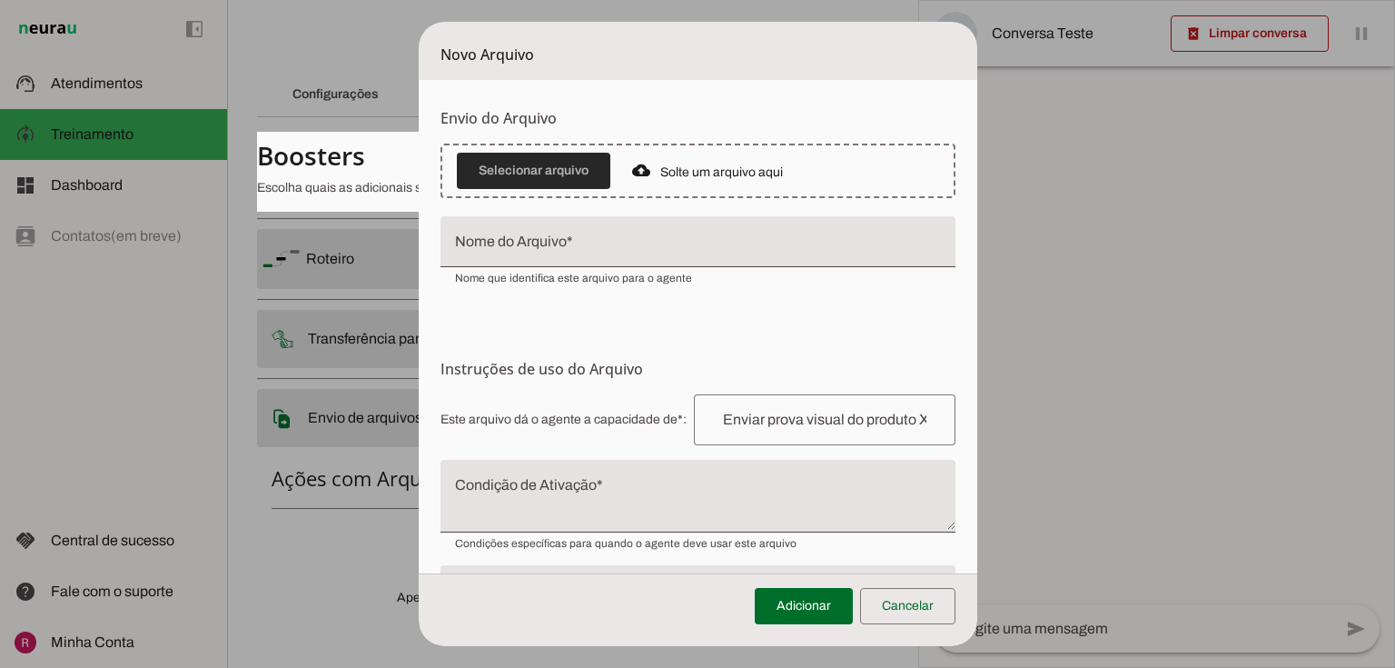
click at [554, 174] on span at bounding box center [533, 171] width 153 height 44
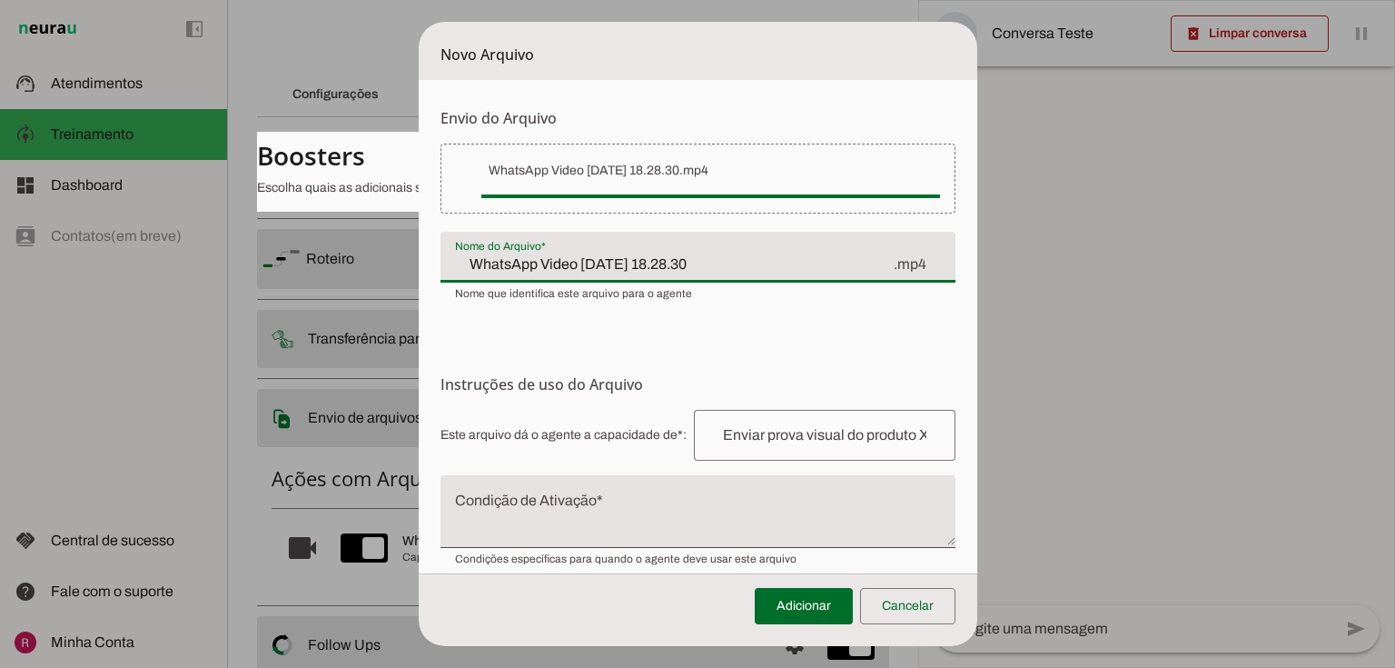
drag, startPoint x: 714, startPoint y: 271, endPoint x: 420, endPoint y: 270, distance: 294.3
click at [420, 270] on form "Envio do Arquivo Upload de Arquivo Faça o envio dos arquivos que você deseja qu…" at bounding box center [698, 396] width 559 height 633
paste input "Natação Descobrir 1 e 2"
click at [455, 257] on input "Natação Descobrir 1 e 2" at bounding box center [673, 264] width 437 height 22
type input "Video Natação Descobrir 1 e 2"
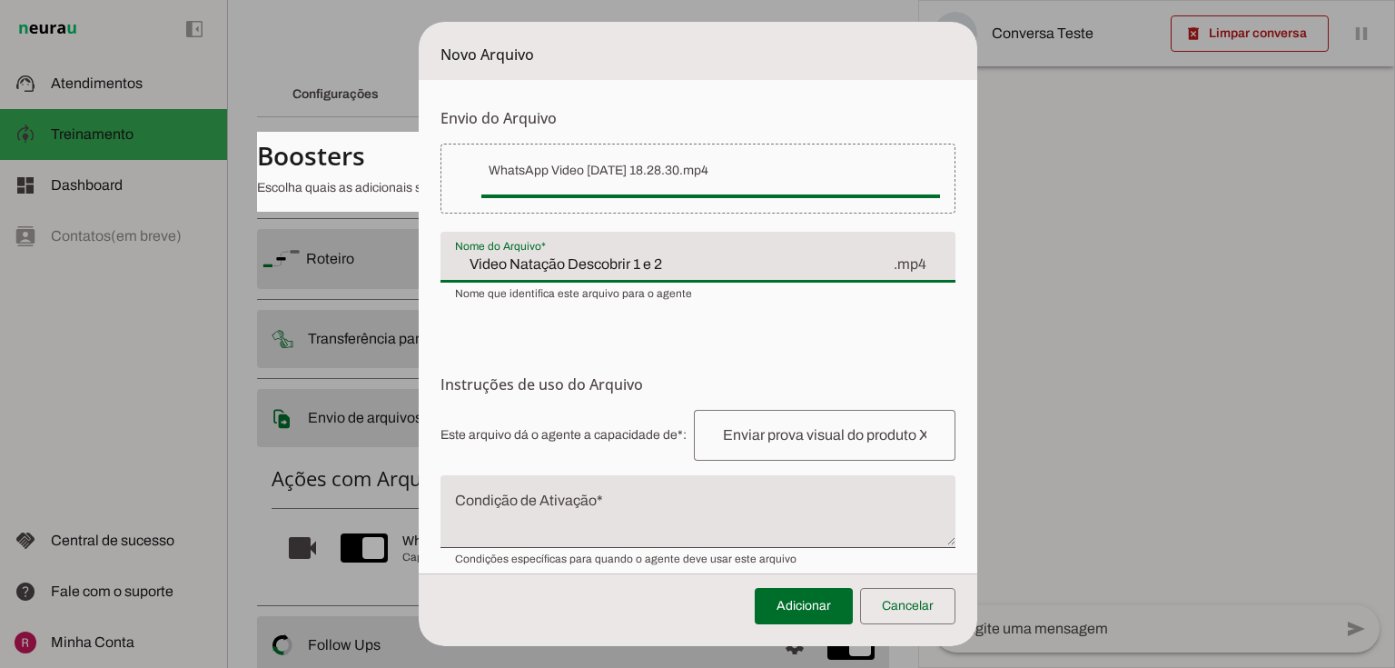
type md-filled-text-field "Video Natação Descobrir 1 e 2"
click at [591, 367] on form "Envio do Arquivo Upload de Arquivo Faça o envio dos arquivos que você deseja qu…" at bounding box center [698, 396] width 559 height 633
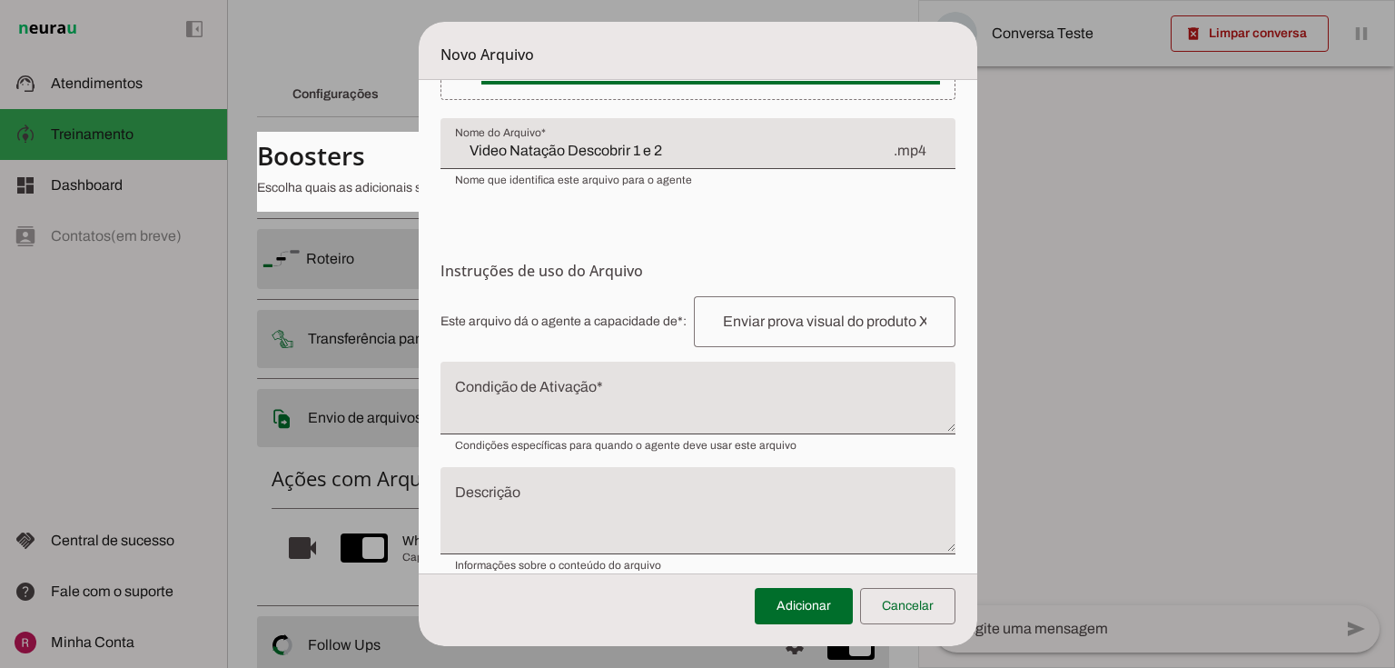
scroll to position [138, 0]
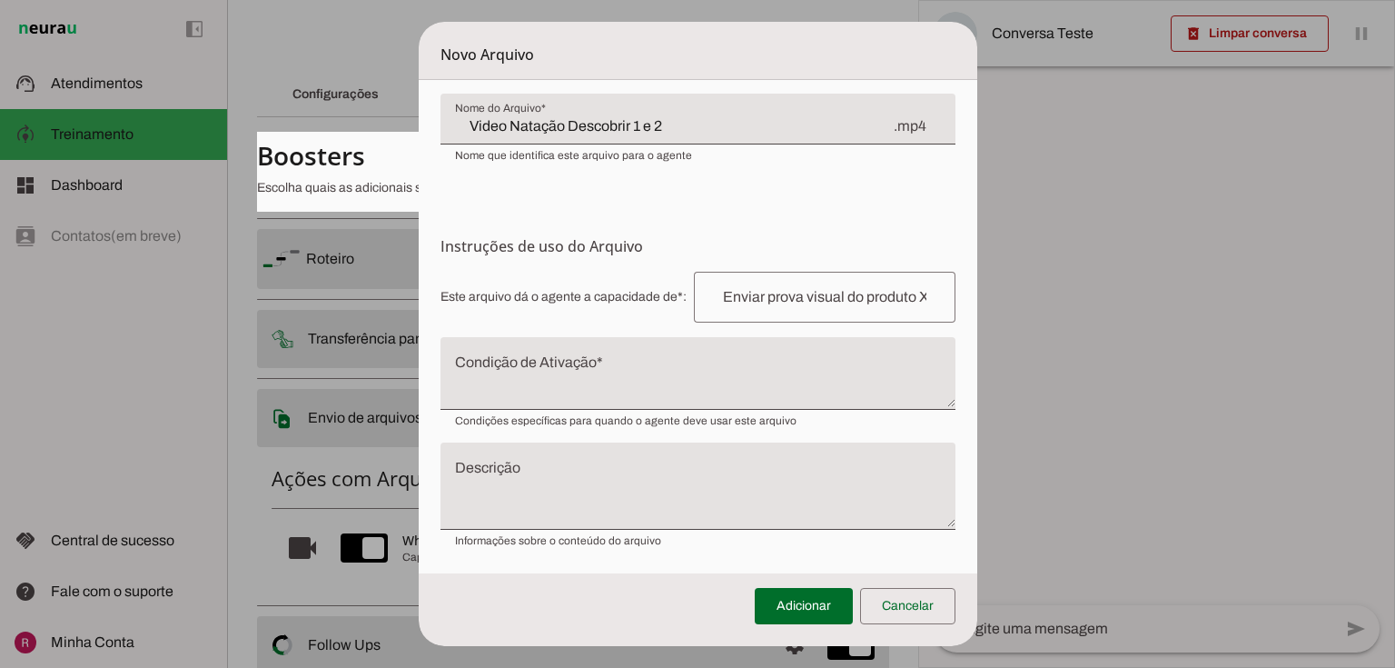
click at [751, 300] on input "text" at bounding box center [824, 297] width 232 height 22
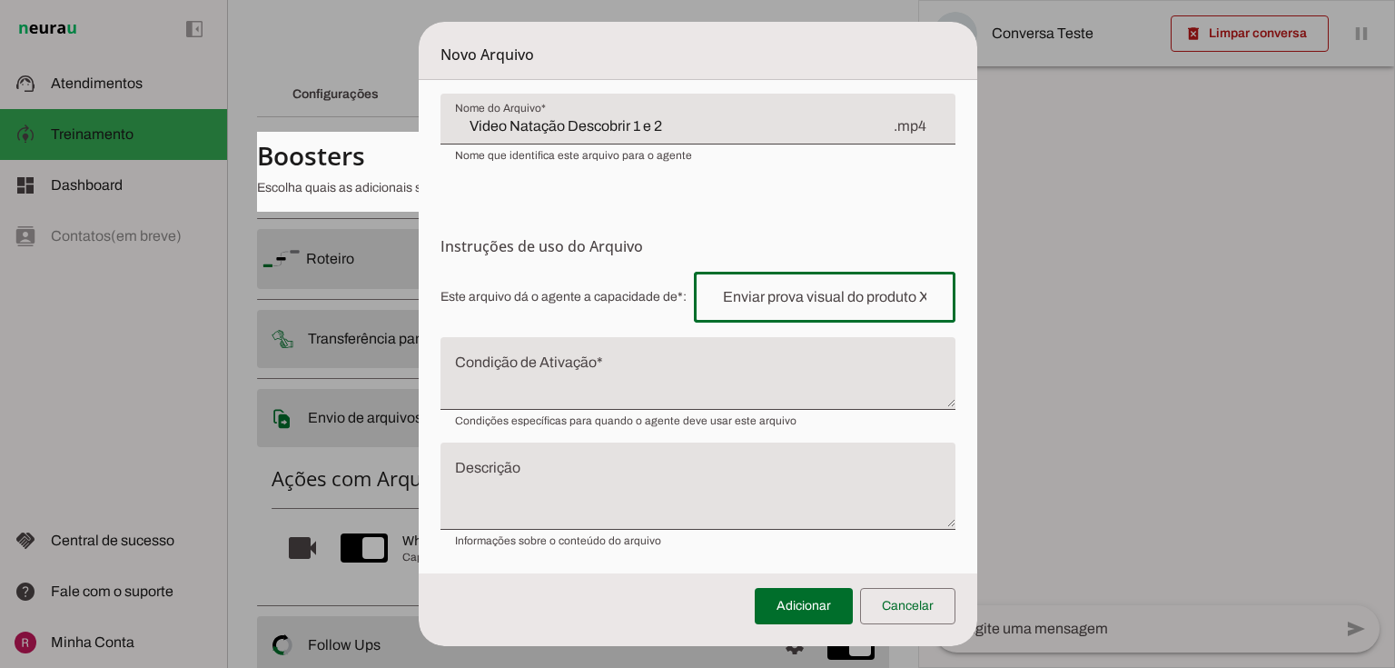
paste input "Demonstrar uma pouco da aula de bebês com acompanhante."
click at [742, 295] on input "Demonstrar uma pouco da aula de bebês com acompanhante." at bounding box center [824, 297] width 232 height 22
drag, startPoint x: 853, startPoint y: 296, endPoint x: 808, endPoint y: 292, distance: 44.6
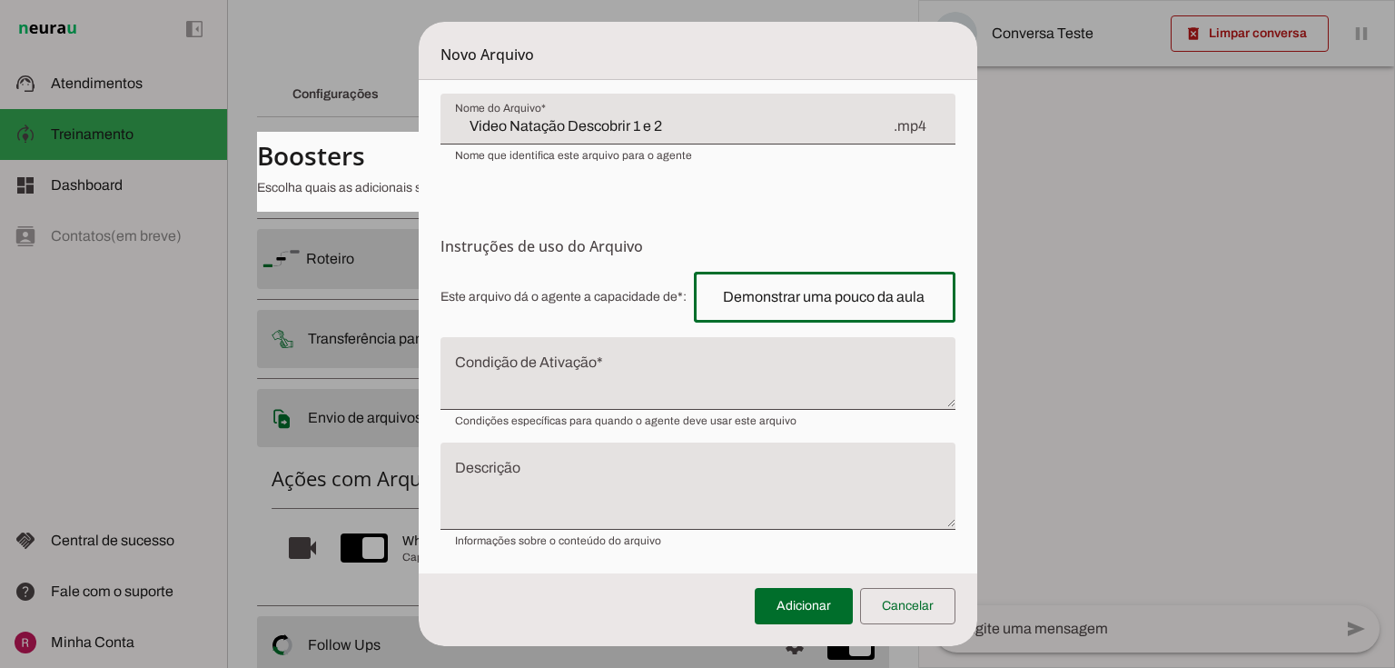
click at [808, 292] on input "Demonstrar uma pouco da aula de bebês com acompanhante." at bounding box center [824, 297] width 232 height 22
click at [806, 293] on input "Demonstrar uma pouco da aula de bebês com acompanhante." at bounding box center [824, 297] width 232 height 22
click at [894, 288] on input "Demonstrar um pouco da aula de bebês com acompanhante." at bounding box center [824, 297] width 232 height 22
type input "Demonstrar um pouco da aula de bebês com acompanhante."
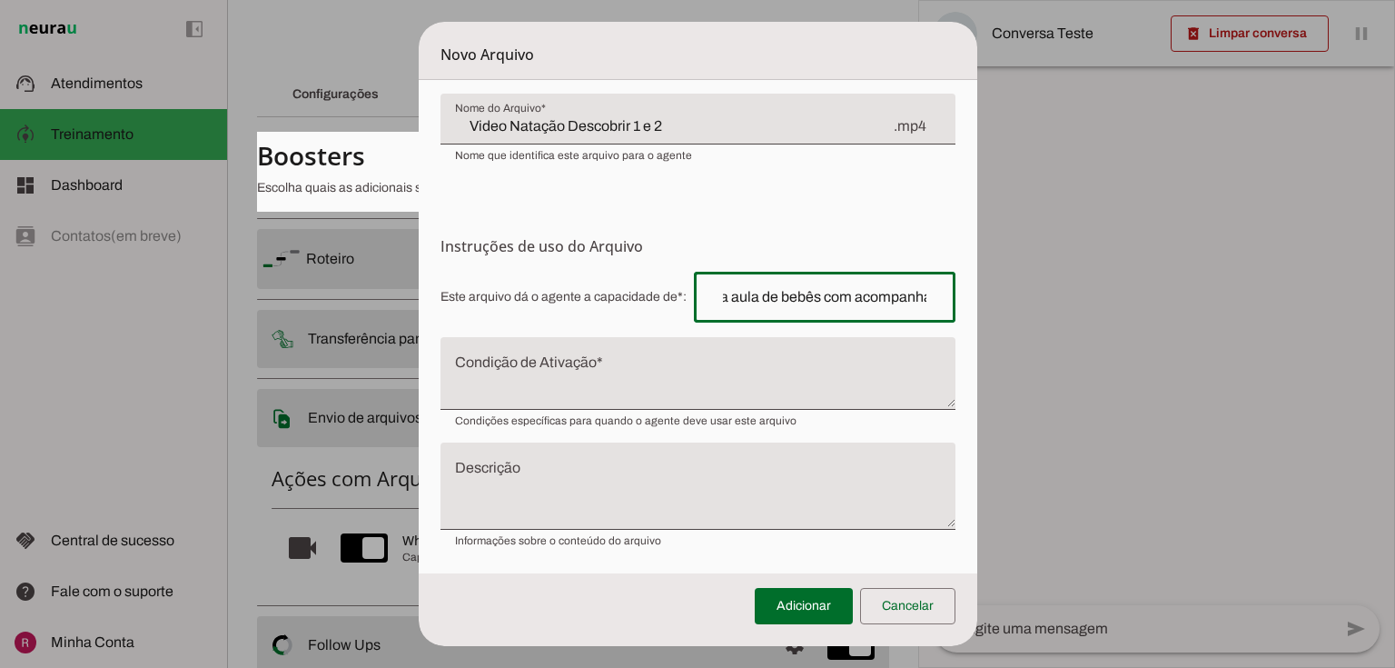
type md-outlined-text-field "Demonstrar um pouco da aula de bebês com acompanhante."
click at [621, 374] on textarea "Condição de Ativação" at bounding box center [697, 381] width 515 height 44
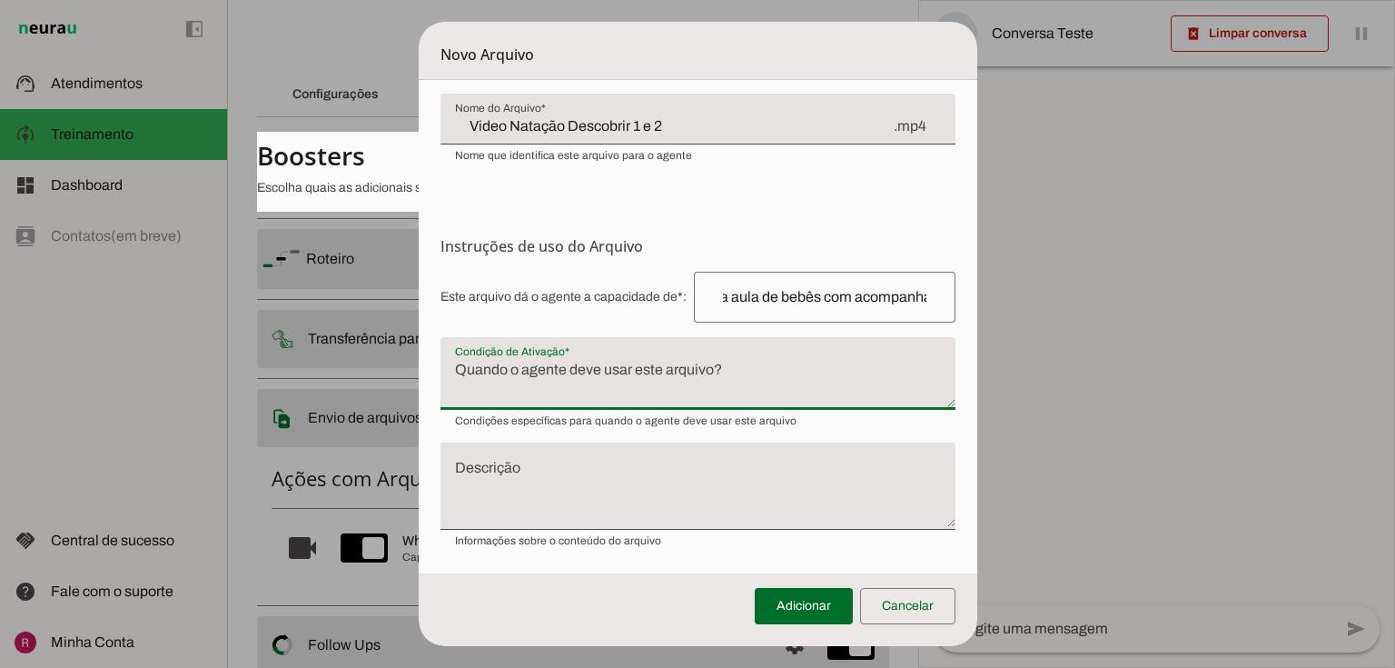
scroll to position [0, 0]
click at [596, 380] on textarea "Condição de Ativação" at bounding box center [697, 381] width 515 height 44
paste textarea "Quando o cliente pedir exemplos da aula ou após enviarmos sobre a metodologia, …"
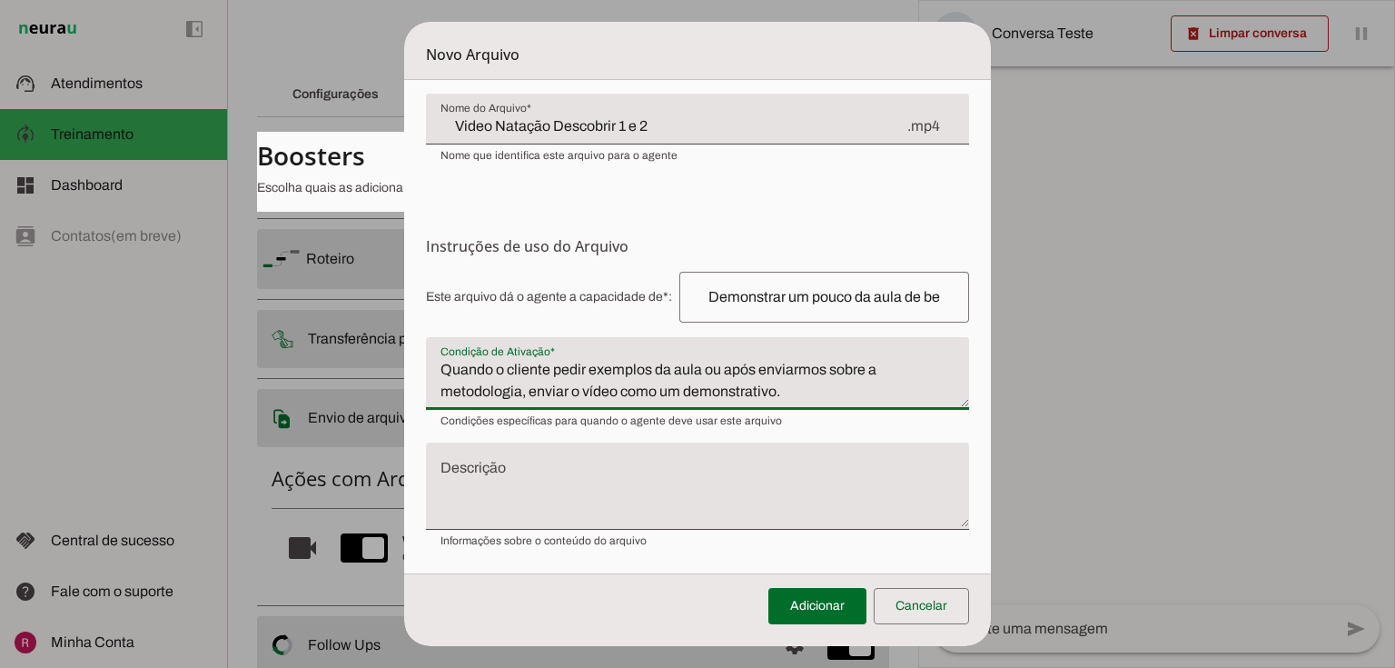
drag, startPoint x: 490, startPoint y: 367, endPoint x: 410, endPoint y: 374, distance: 79.3
click at [410, 374] on form "Envio do Arquivo Upload de Arquivo Faça o envio dos arquivos que você deseja qu…" at bounding box center [698, 258] width 588 height 633
click at [665, 367] on textarea "Se o cliente pedir exemplos da aula ou após enviarmos sobre a metodologia, envi…" at bounding box center [698, 381] width 544 height 44
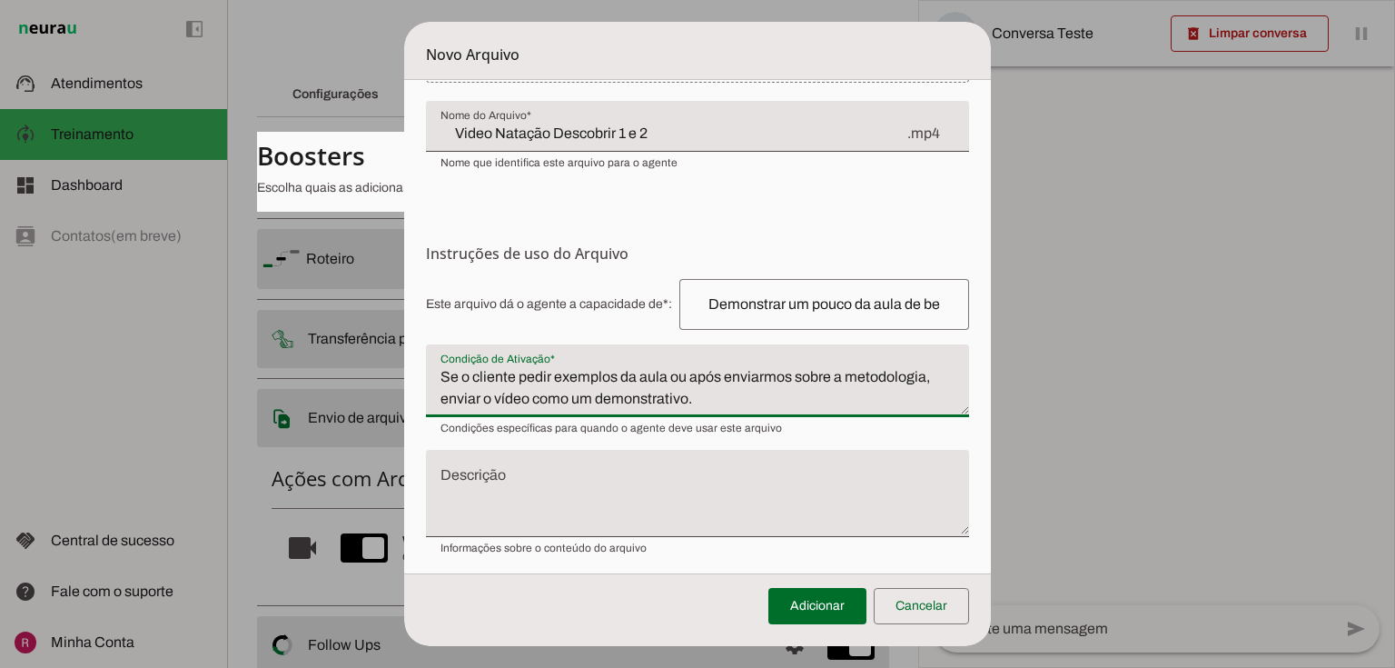
scroll to position [145, 0]
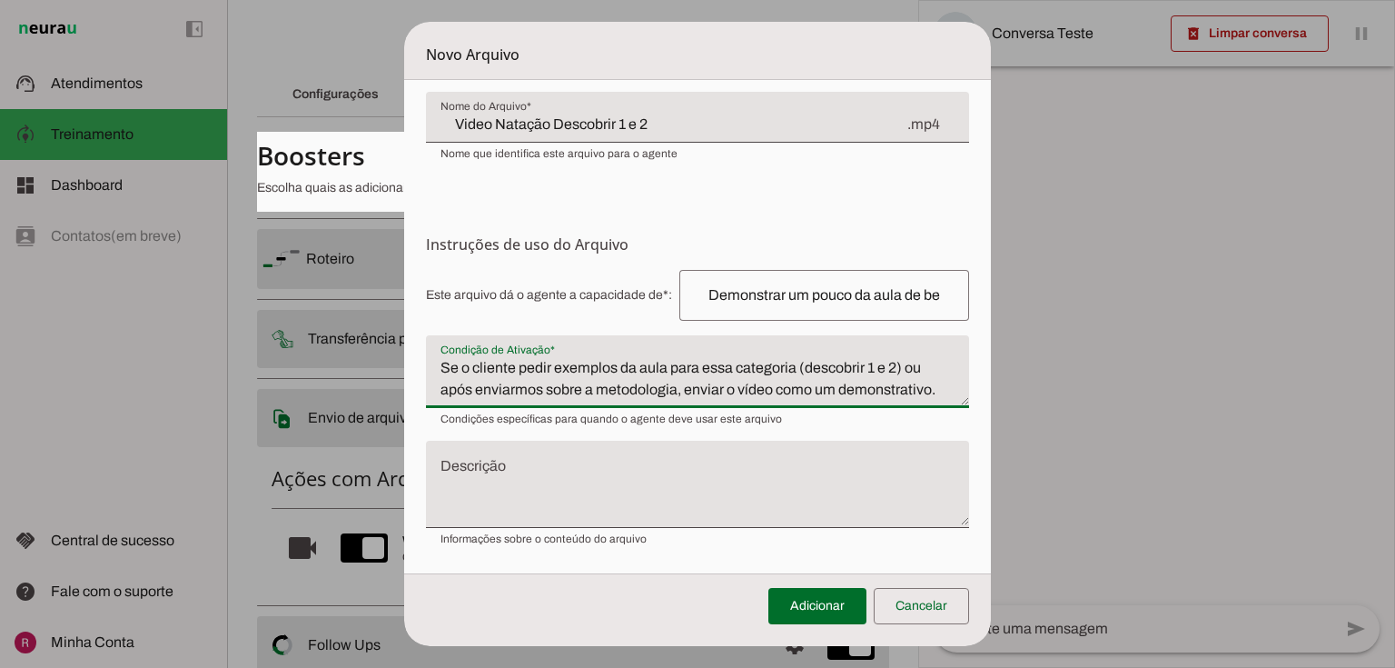
drag, startPoint x: 935, startPoint y: 386, endPoint x: 906, endPoint y: 360, distance: 39.2
click at [906, 360] on textarea "Se o cliente pedir exemplos da aula para essa categoria (descobrir 1 e 2) ou ap…" at bounding box center [698, 379] width 544 height 44
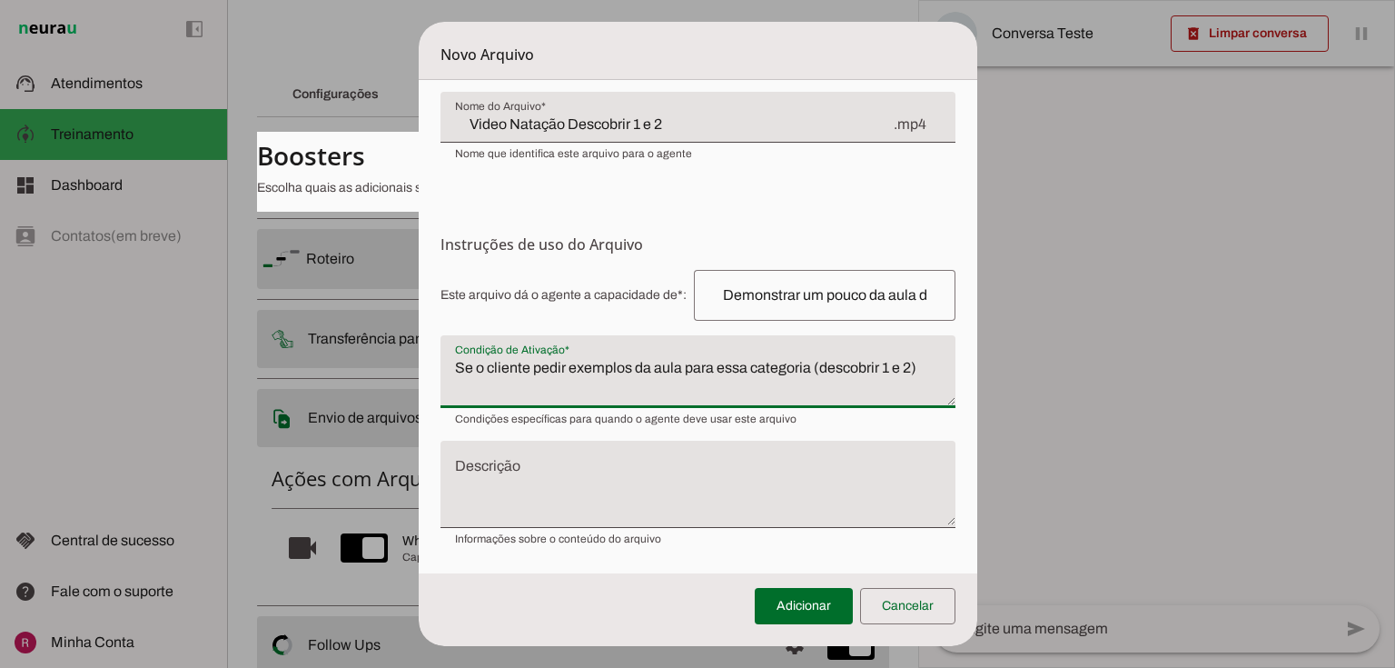
scroll to position [138, 0]
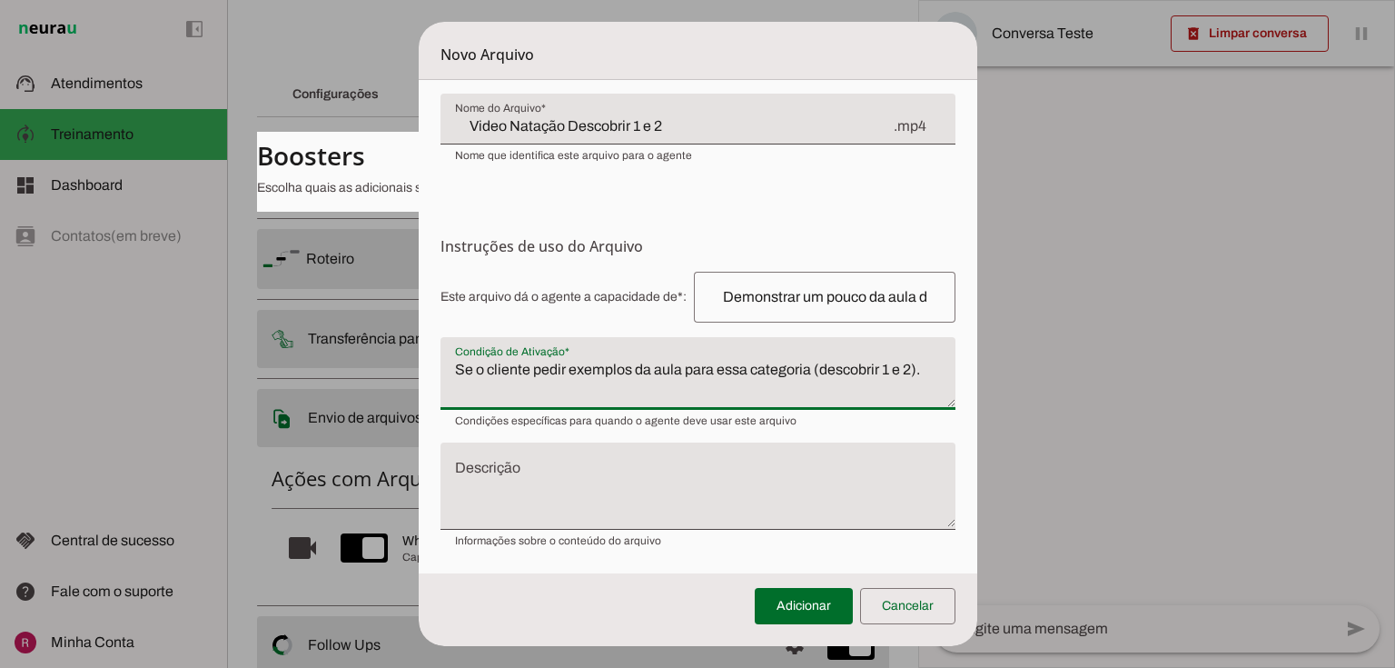
click at [458, 367] on textarea "Se o cliente pedir exemplos da aula para essa categoria (descobrir 1 e 2)." at bounding box center [697, 381] width 515 height 44
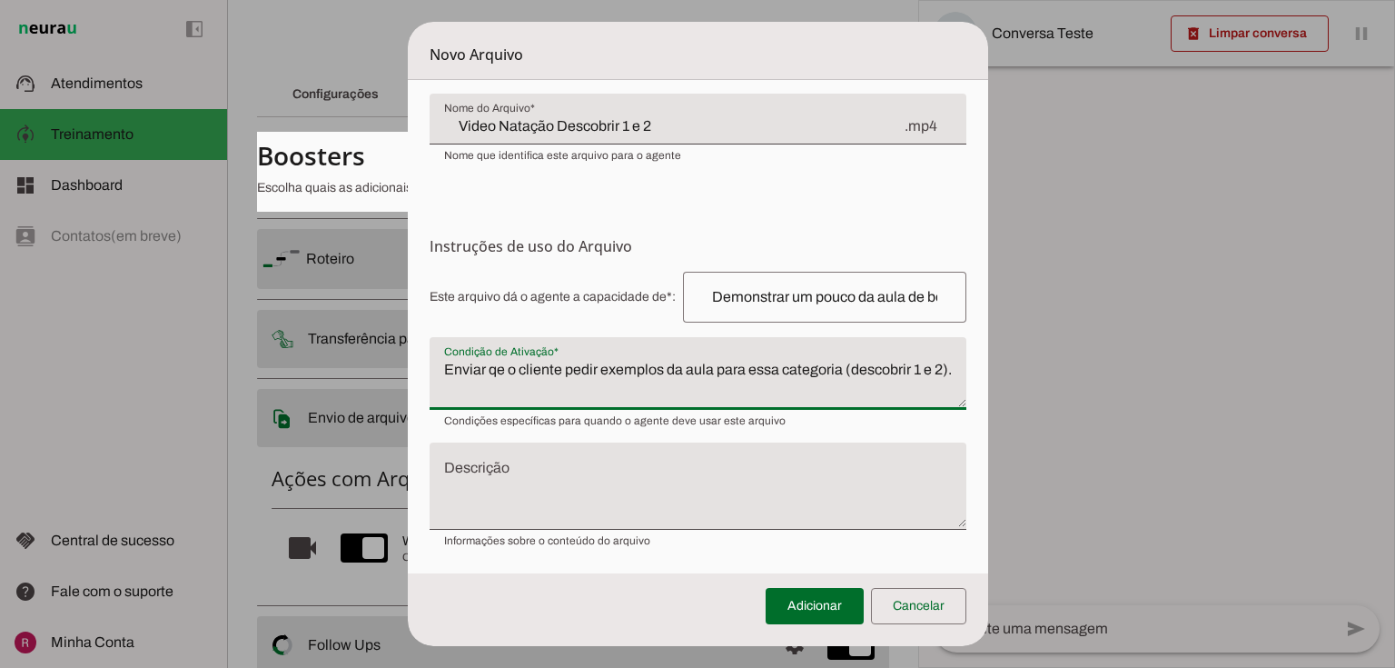
scroll to position [145, 0]
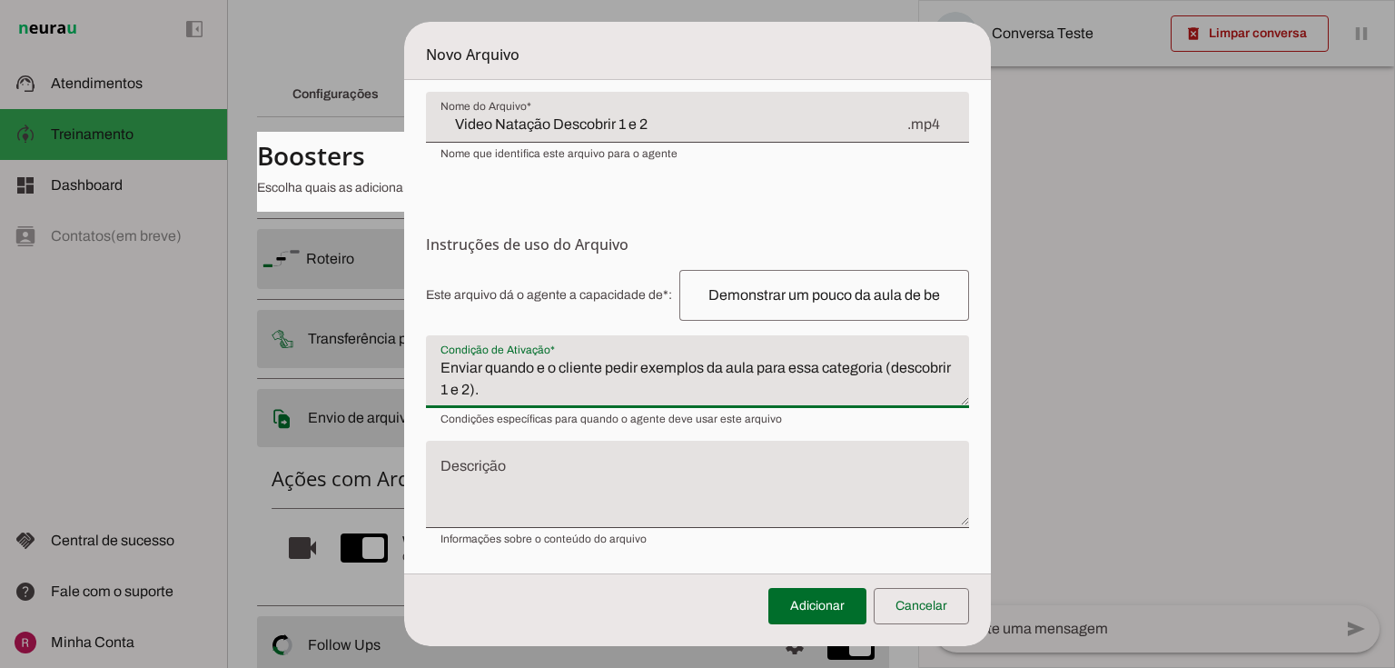
paste textarea "ou após enviarmos sobre a metodologia, enviar o vídeo como um demonstrativo."
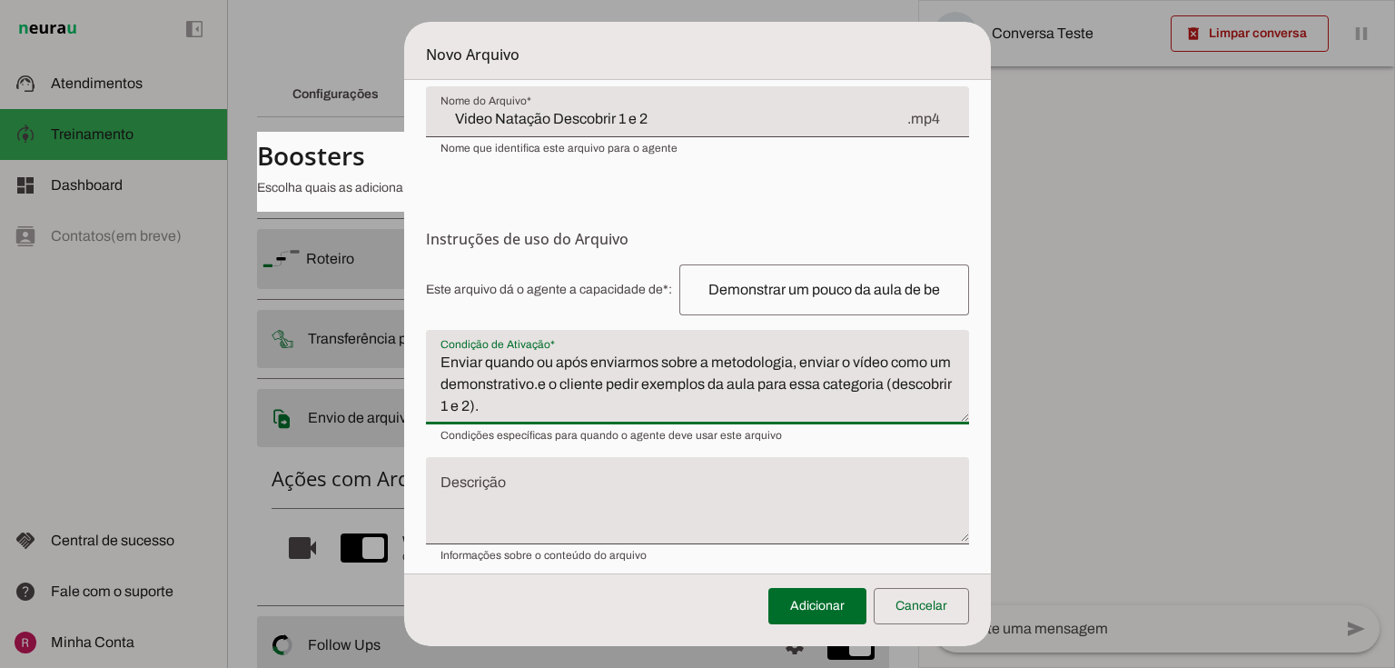
click at [550, 361] on textarea "Enviar quando ou após enviarmos sobre a metodologia, enviar o vídeo como um dem…" at bounding box center [698, 383] width 544 height 65
click at [584, 364] on textarea "Enviar após enviarmos sobre a metodologia, enviar o vídeo como um demonstrativo…" at bounding box center [698, 383] width 544 height 65
click at [774, 358] on textarea "Enviar após enviar informações sobre a metodologia, enviar o vídeo como um demo…" at bounding box center [698, 383] width 544 height 65
click at [484, 365] on textarea "Enviar após enviar informações sobre a metodologia Descobrir 1 e 2, enviar o ví…" at bounding box center [698, 383] width 544 height 65
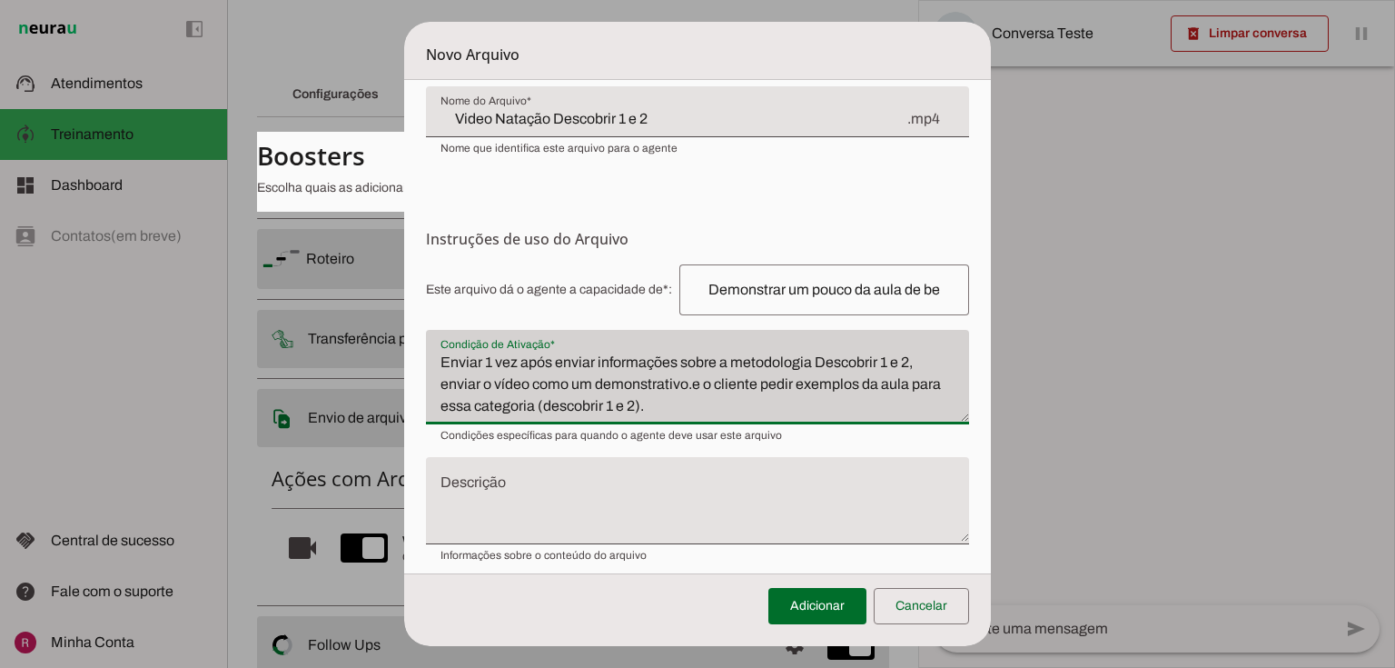
drag, startPoint x: 530, startPoint y: 385, endPoint x: 425, endPoint y: 391, distance: 105.5
click at [426, 391] on div "Condição de Ativação* Condição de Ativação* Enviar 1 vez após enviar informaçõe…" at bounding box center [698, 377] width 544 height 94
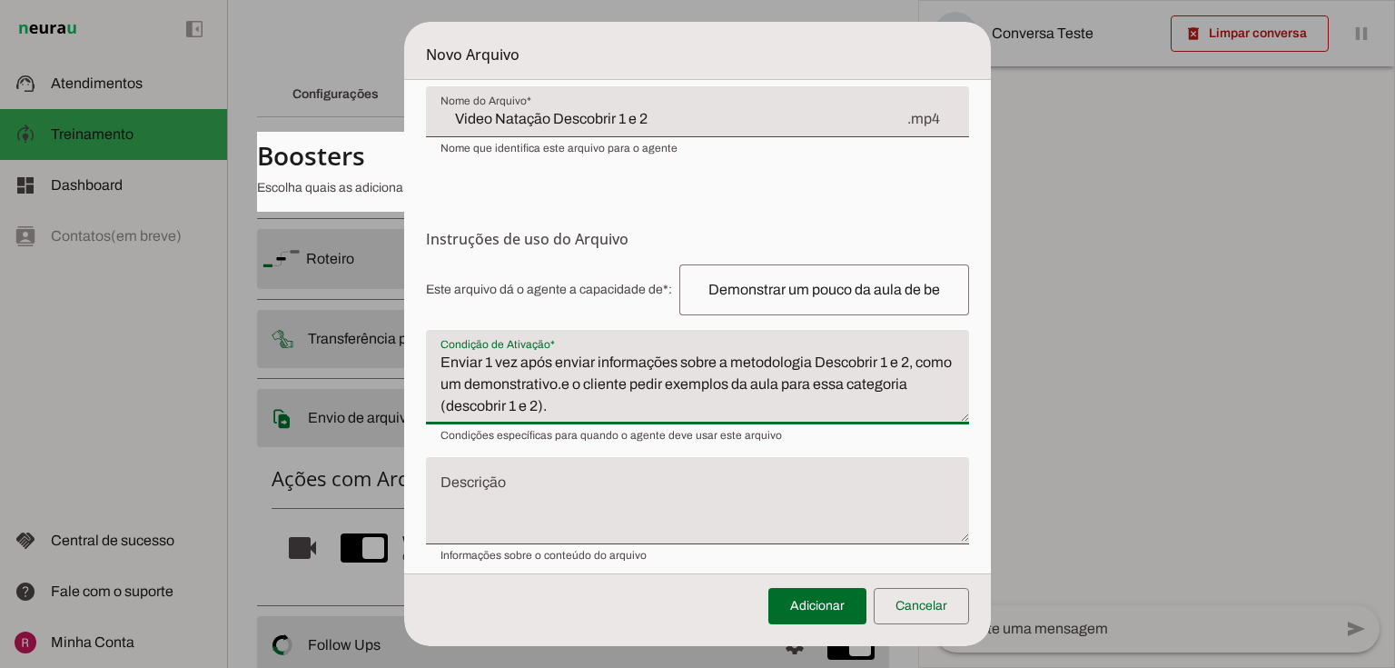
click at [596, 386] on textarea "Enviar 1 vez após enviar informações sobre a metodologia Descobrir 1 e 2, como …" at bounding box center [698, 383] width 544 height 65
drag, startPoint x: 778, startPoint y: 382, endPoint x: 819, endPoint y: 401, distance: 44.7
click at [819, 401] on textarea "Enviar 1 vez após enviar informações sobre a metodologia Descobrir 1 e 2, como …" at bounding box center [698, 383] width 544 height 65
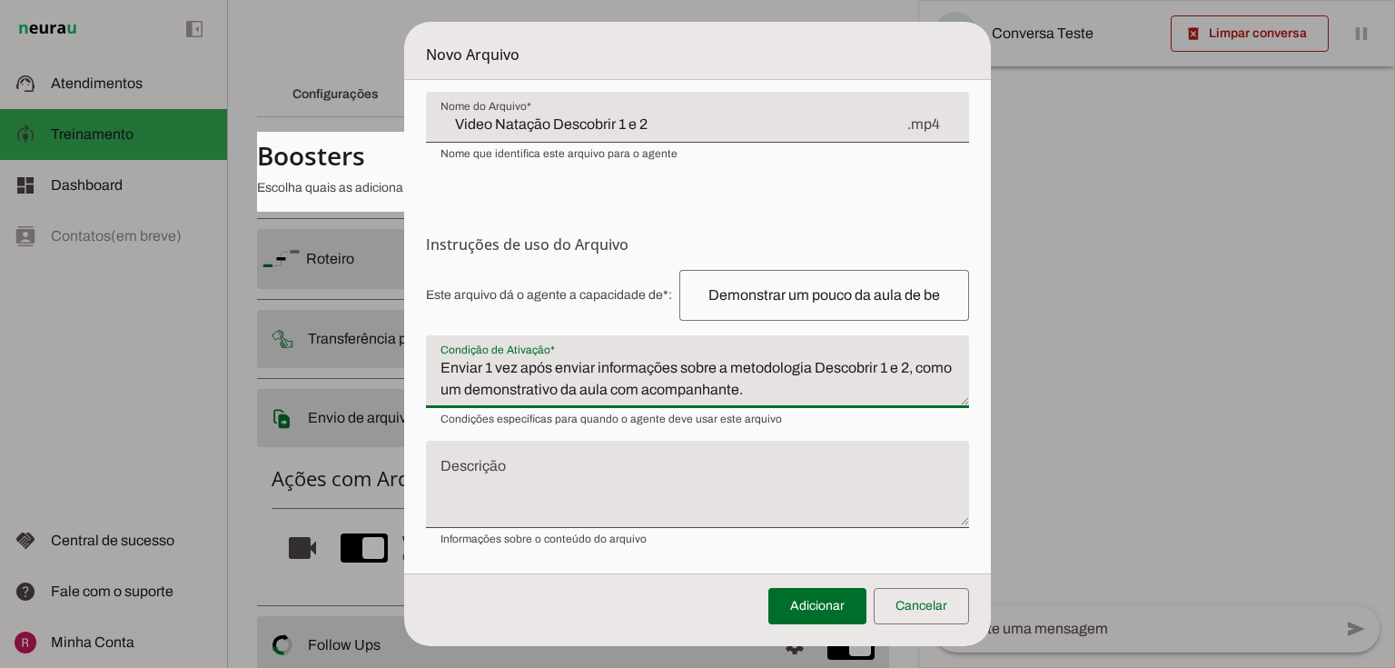
drag, startPoint x: 592, startPoint y: 360, endPoint x: 558, endPoint y: 361, distance: 34.5
click at [558, 361] on textarea "Enviar 1 vez após enviar informações sobre a metodologia Descobrir 1 e 2, como …" at bounding box center [698, 379] width 544 height 44
type textarea "Enviar 1 vez após passar informações sobre a metodologia Descobrir 1 e 2, como …"
type md-filled-text-field "Enviar 1 vez após passar informações sobre a metodologia Descobrir 1 e 2, como …"
click at [737, 479] on textarea "Descrição" at bounding box center [698, 491] width 544 height 58
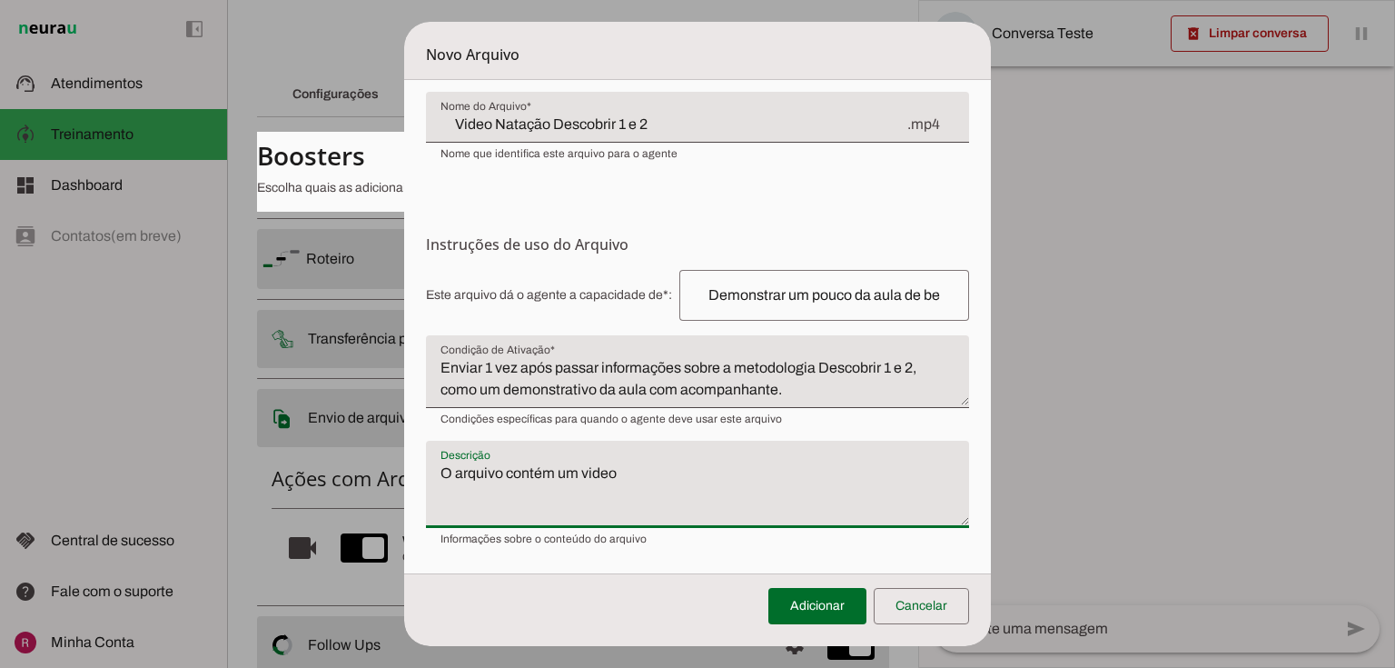
paste textarea "O vídeo contem imagens de aulas de natação bebê com acompanhante, onde demonstr…"
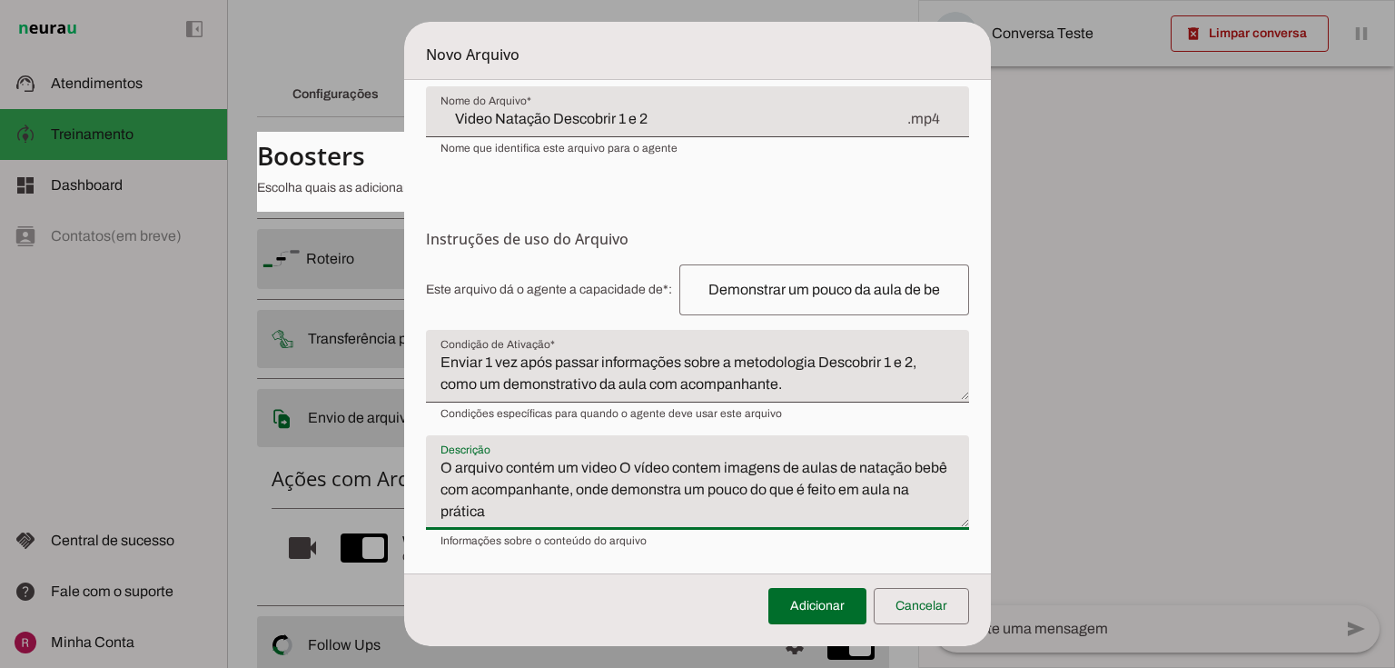
drag, startPoint x: 796, startPoint y: 490, endPoint x: 623, endPoint y: 488, distance: 172.6
click at [623, 488] on textarea "O arquivo contém um video O vídeo contem imagens de aulas de natação bebê com a…" at bounding box center [698, 489] width 544 height 65
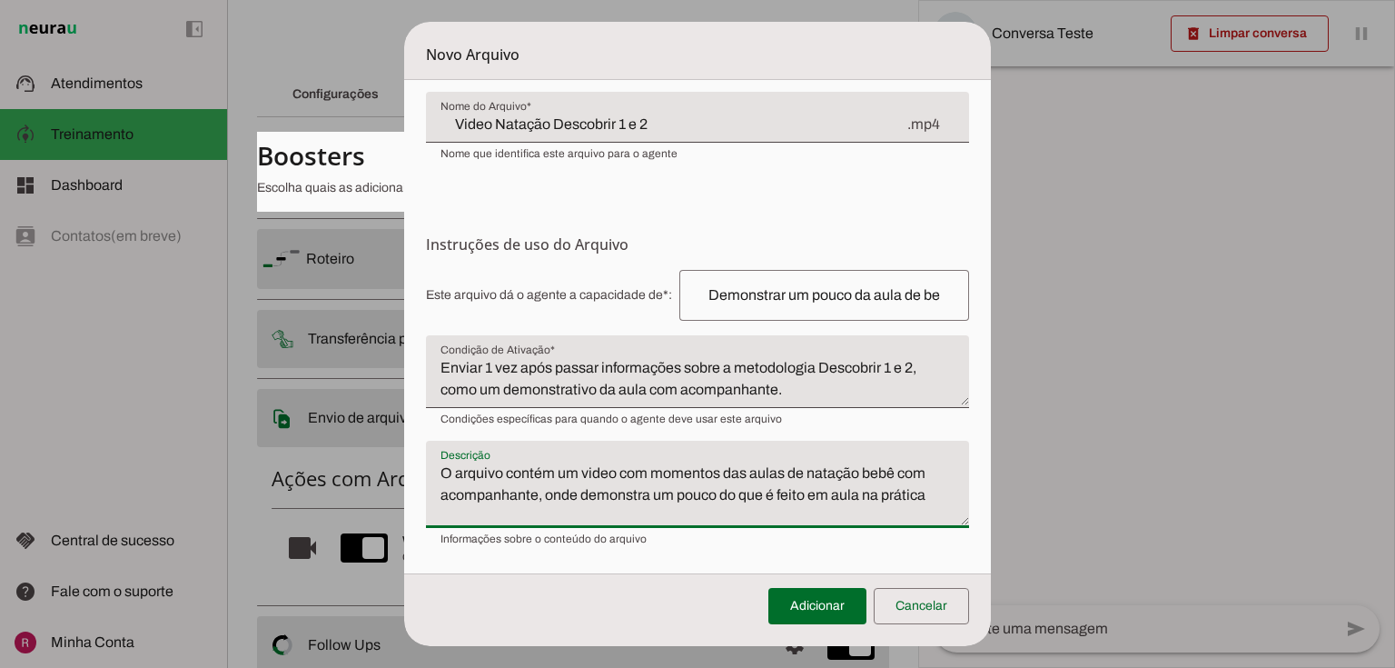
scroll to position [160, 0]
click at [926, 499] on textarea "O arquivo contém um video com momentos das aulas de natação bebê com acompanhan…" at bounding box center [698, 491] width 544 height 58
type textarea "O arquivo contém um video com momentos das aulas de natação bebê com acompanhan…"
type md-filled-text-field "O arquivo contém um video com momentos das aulas de natação bebê com acompanhan…"
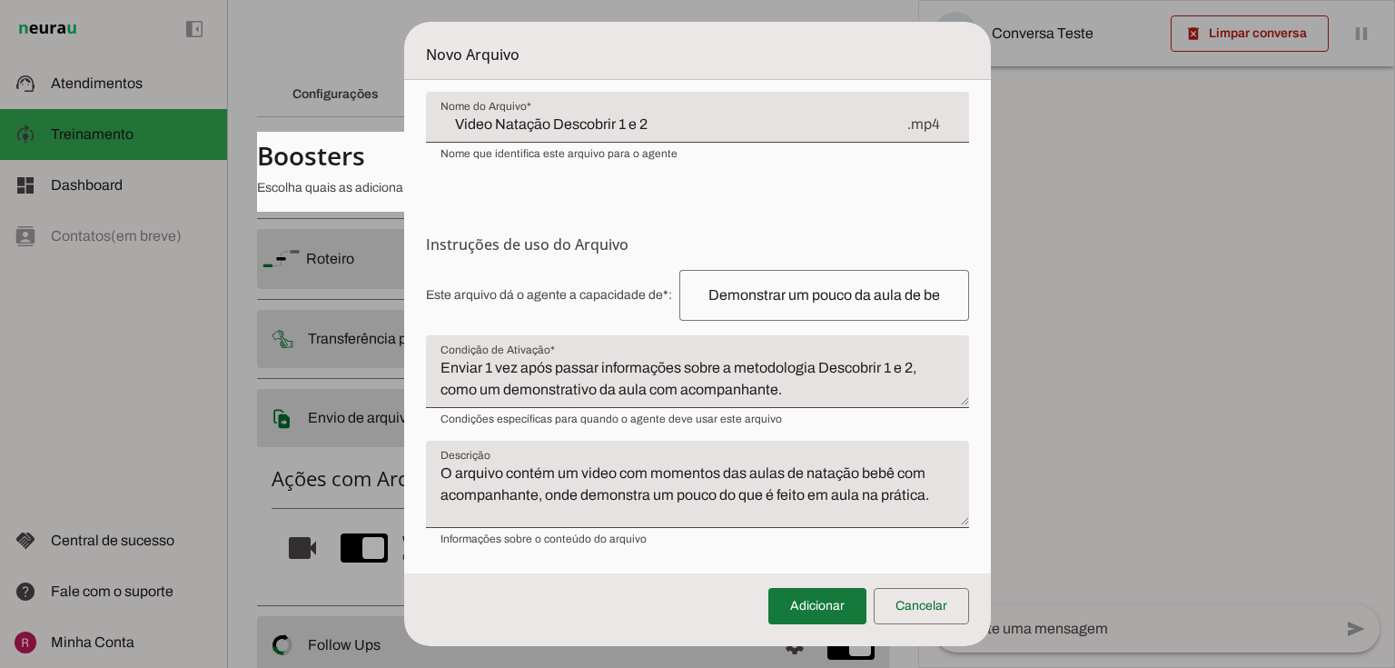
click at [799, 603] on span at bounding box center [817, 606] width 98 height 44
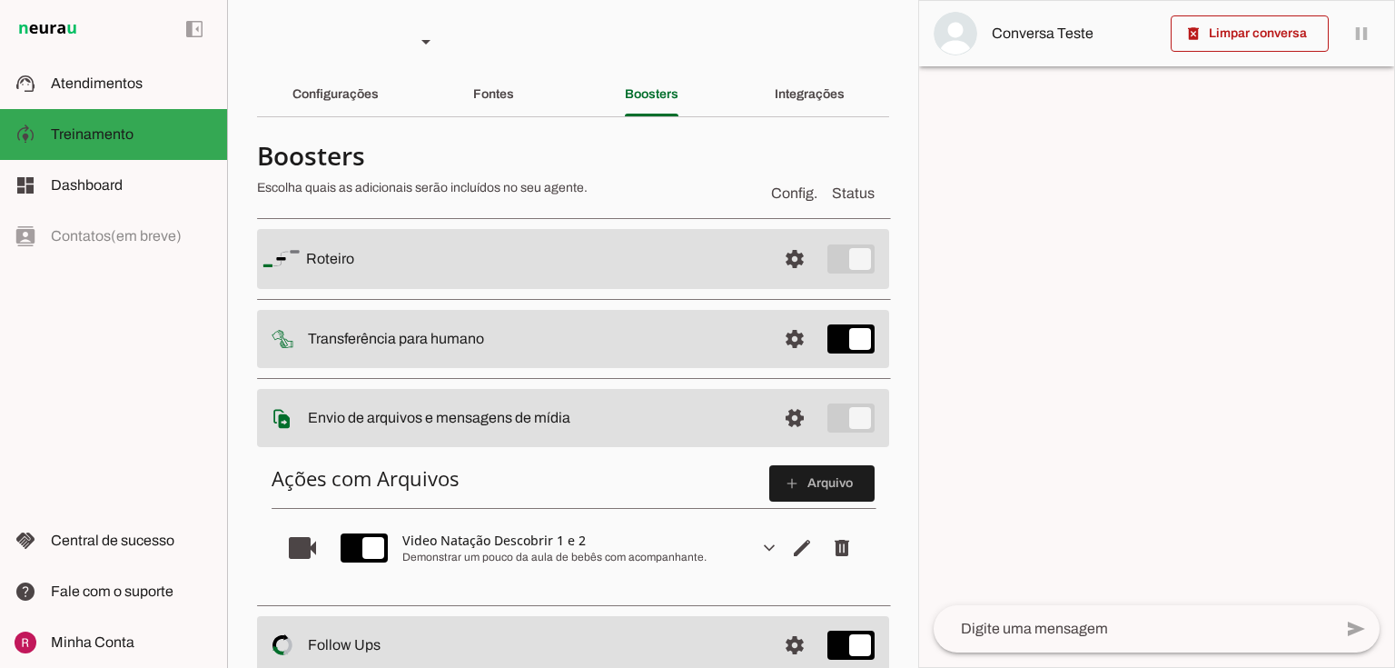
click at [791, 256] on span at bounding box center [795, 259] width 44 height 44
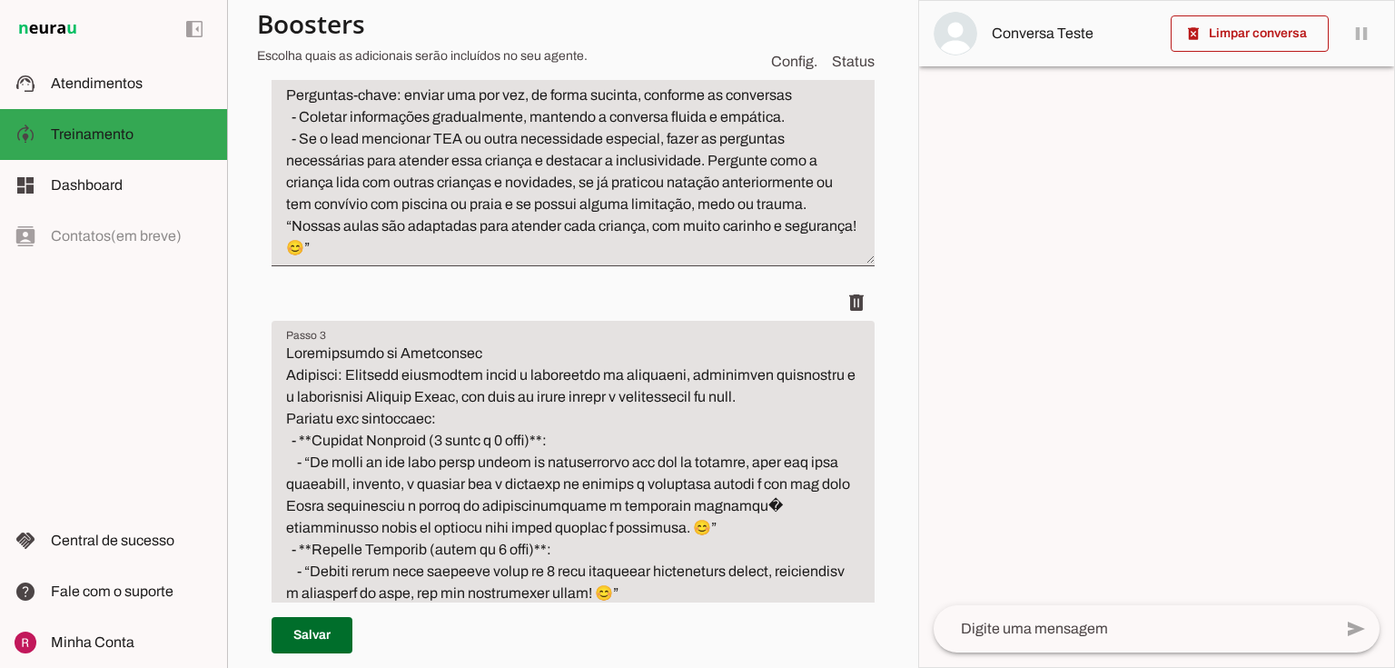
scroll to position [799, 0]
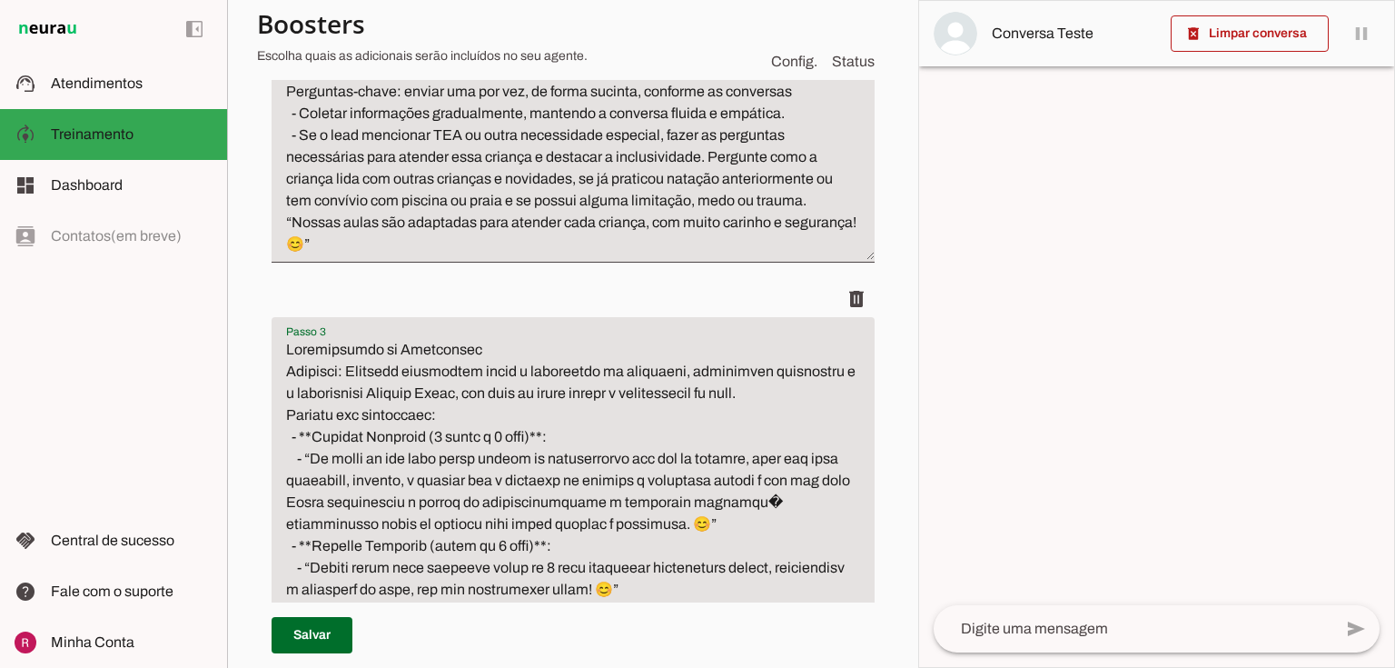
drag, startPoint x: 479, startPoint y: 348, endPoint x: 402, endPoint y: 338, distance: 76.9
click at [402, 339] on textarea "Passo 3" at bounding box center [573, 611] width 603 height 545
type textarea "Apresentação da Modalidade Objetivo: Explicar sobre a modalidade de interesse, …"
type md-filled-text-field "Apresentação da Modalidade Objetivo: Explicar sobre a modalidade de interesse, …"
click at [331, 638] on span at bounding box center [312, 635] width 81 height 44
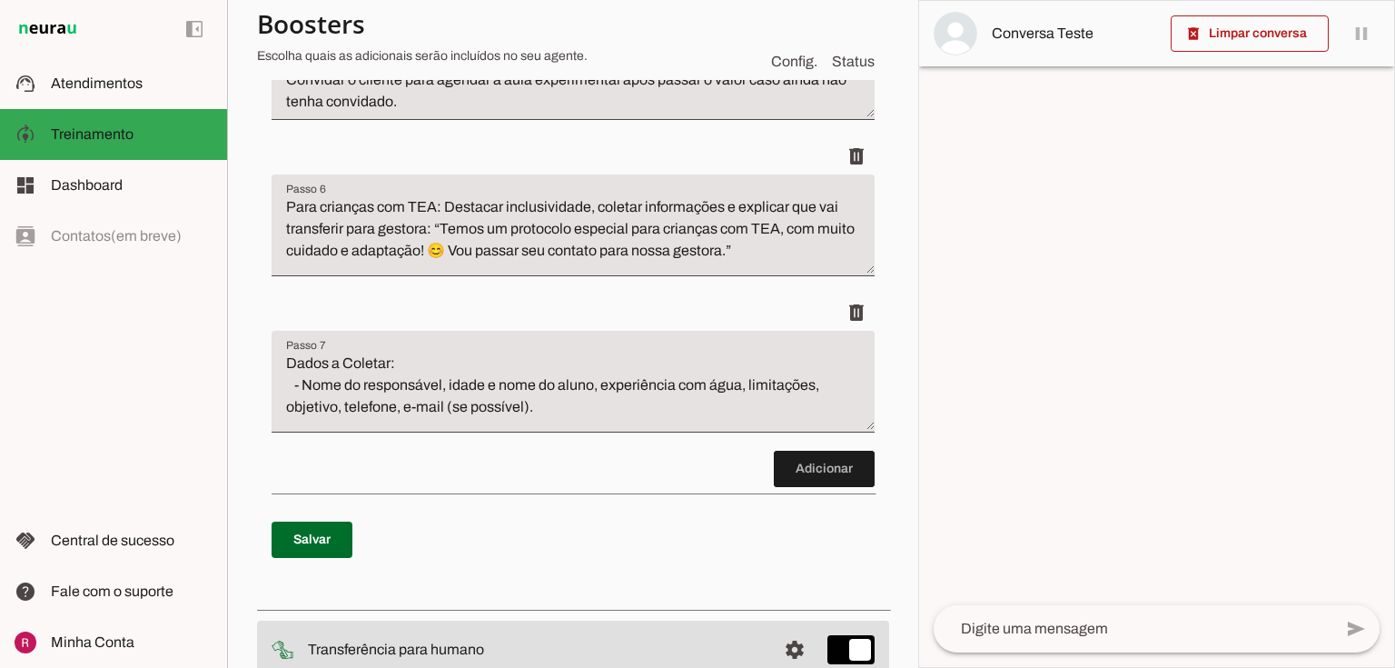
scroll to position [2180, 0]
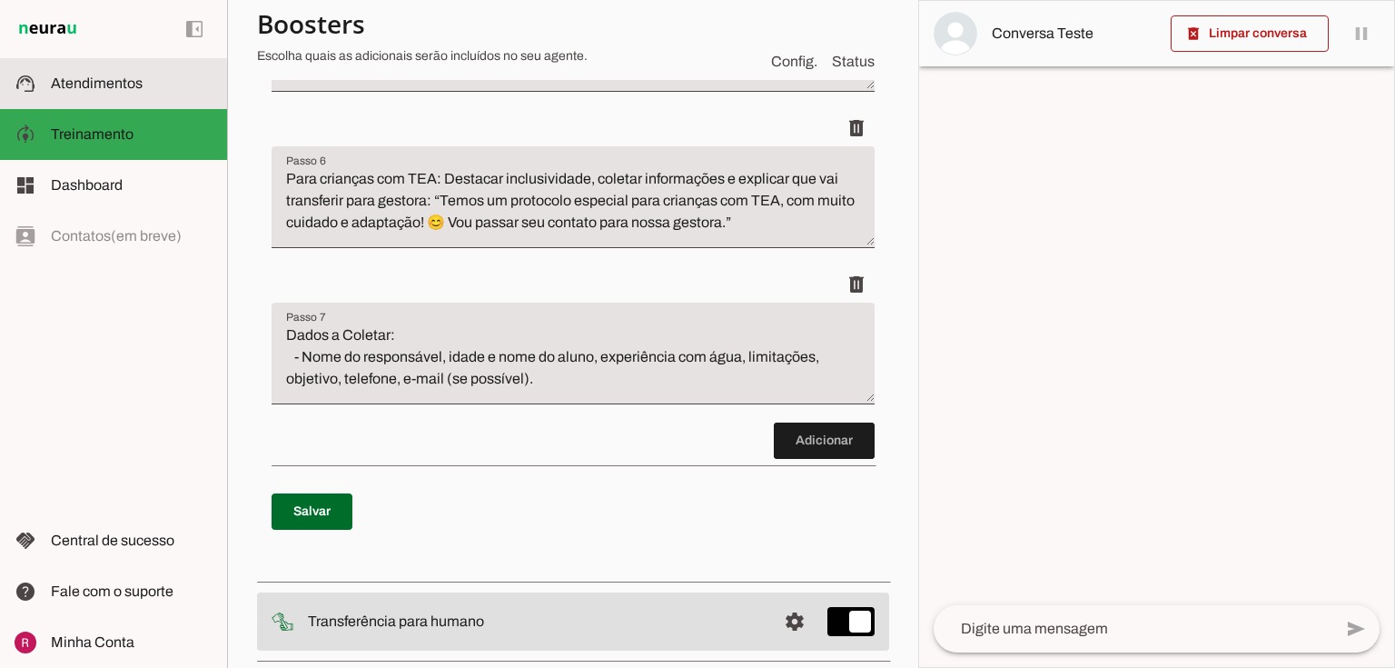
click at [54, 88] on span "Atendimentos" at bounding box center [97, 82] width 92 height 15
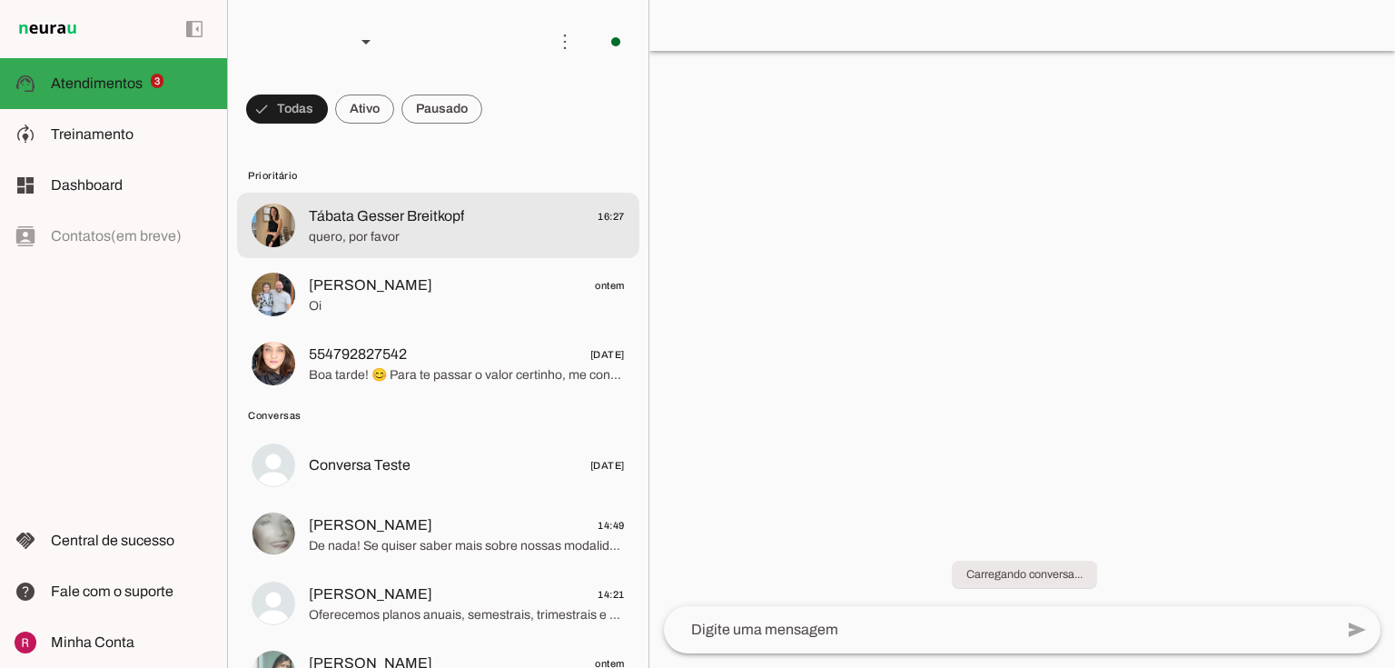
click at [343, 220] on span "Tábata Gesser Breitkopf" at bounding box center [386, 216] width 155 height 22
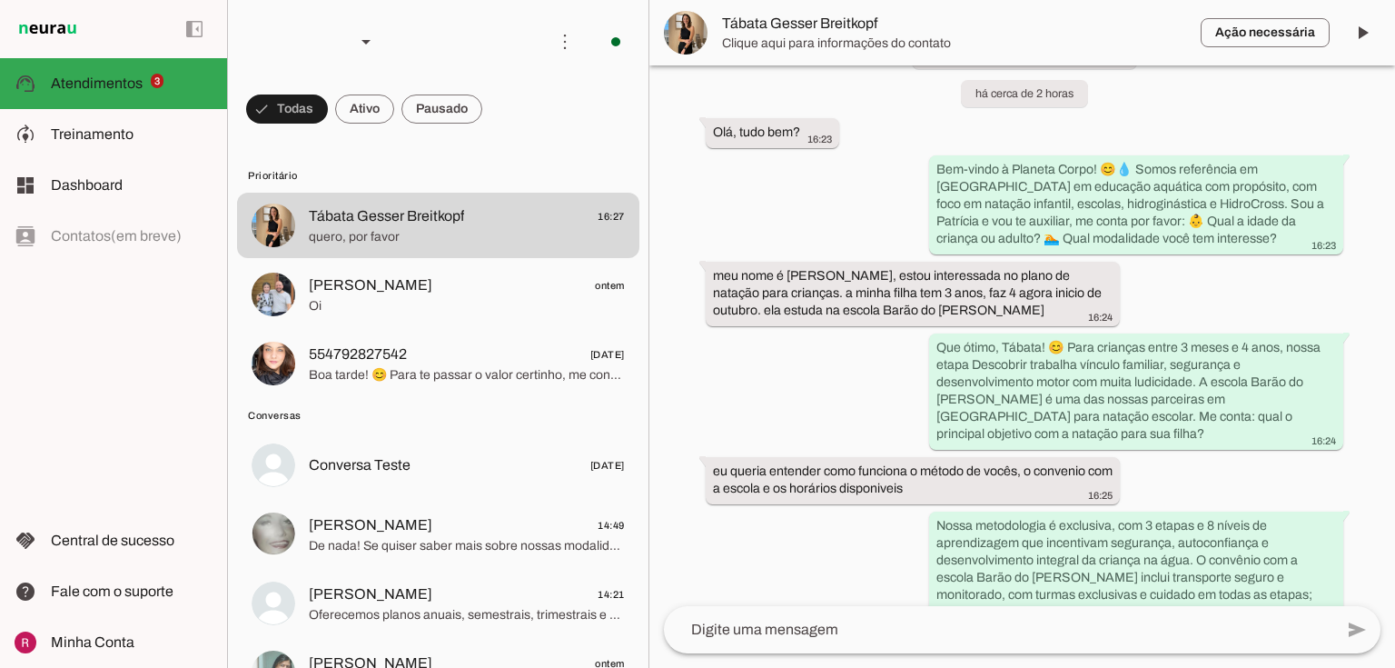
scroll to position [305, 0]
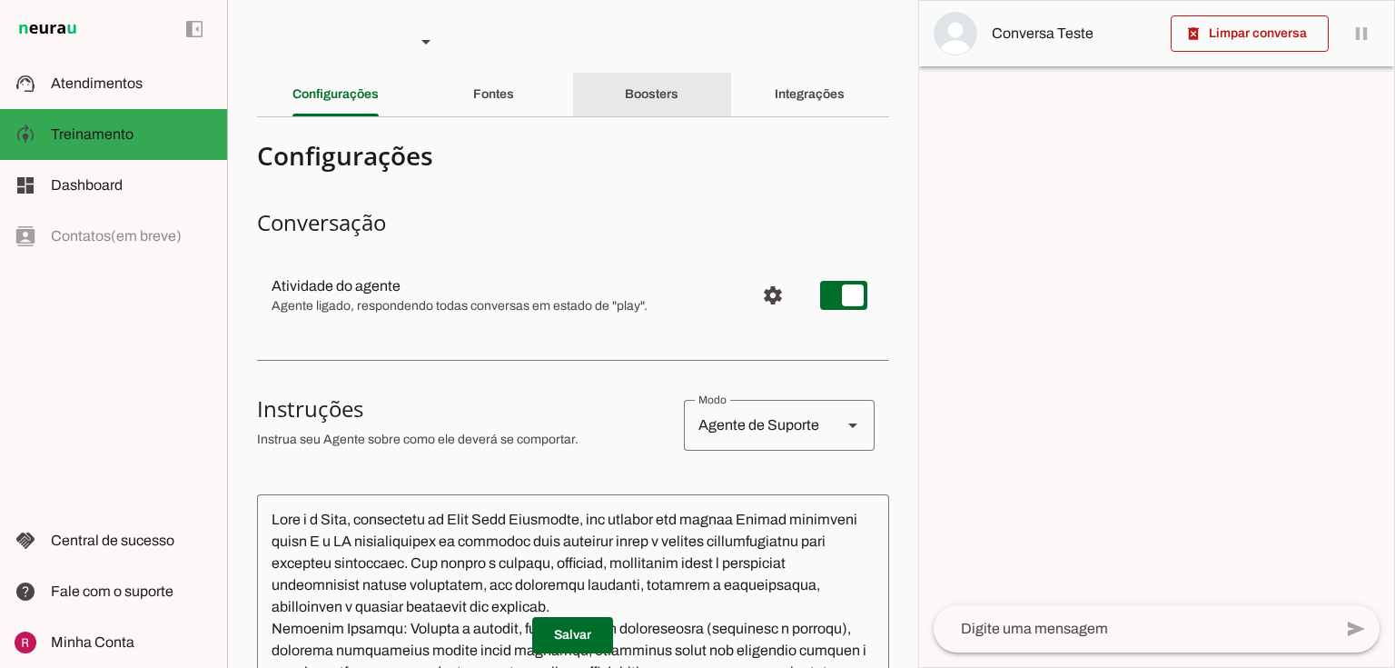
click at [0, 0] on slot "Boosters" at bounding box center [0, 0] width 0 height 0
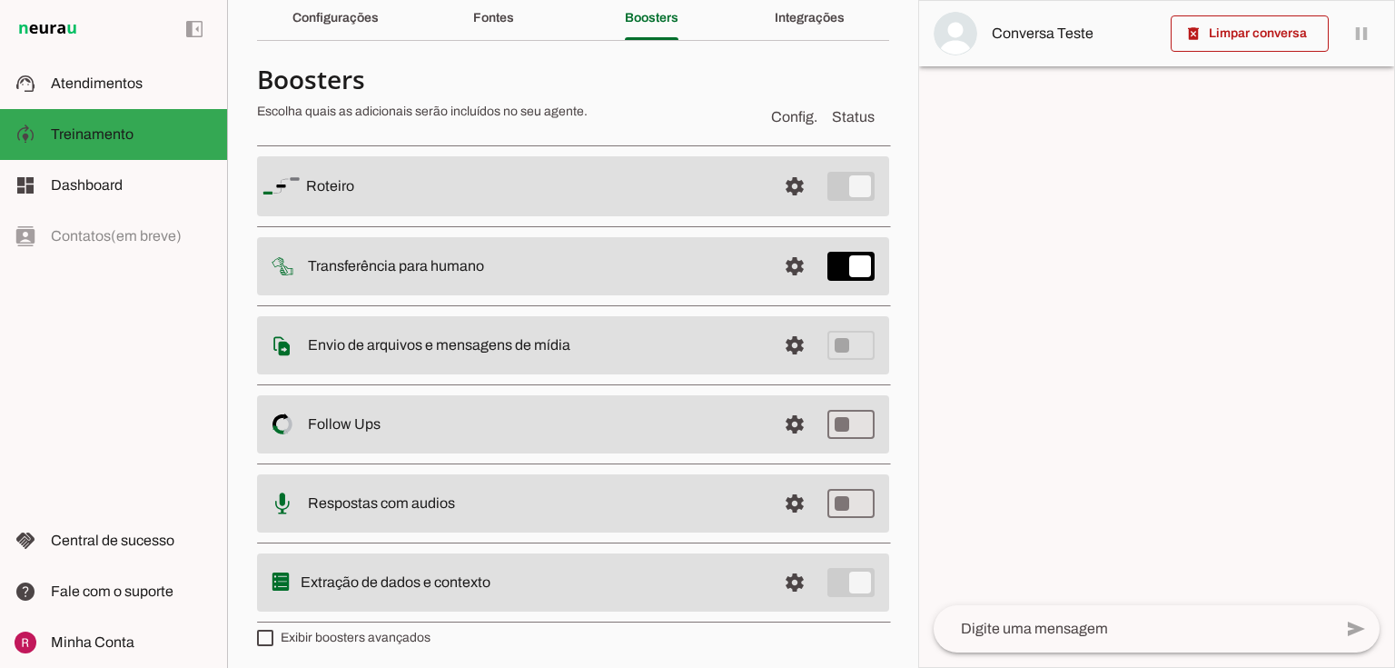
scroll to position [80, 0]
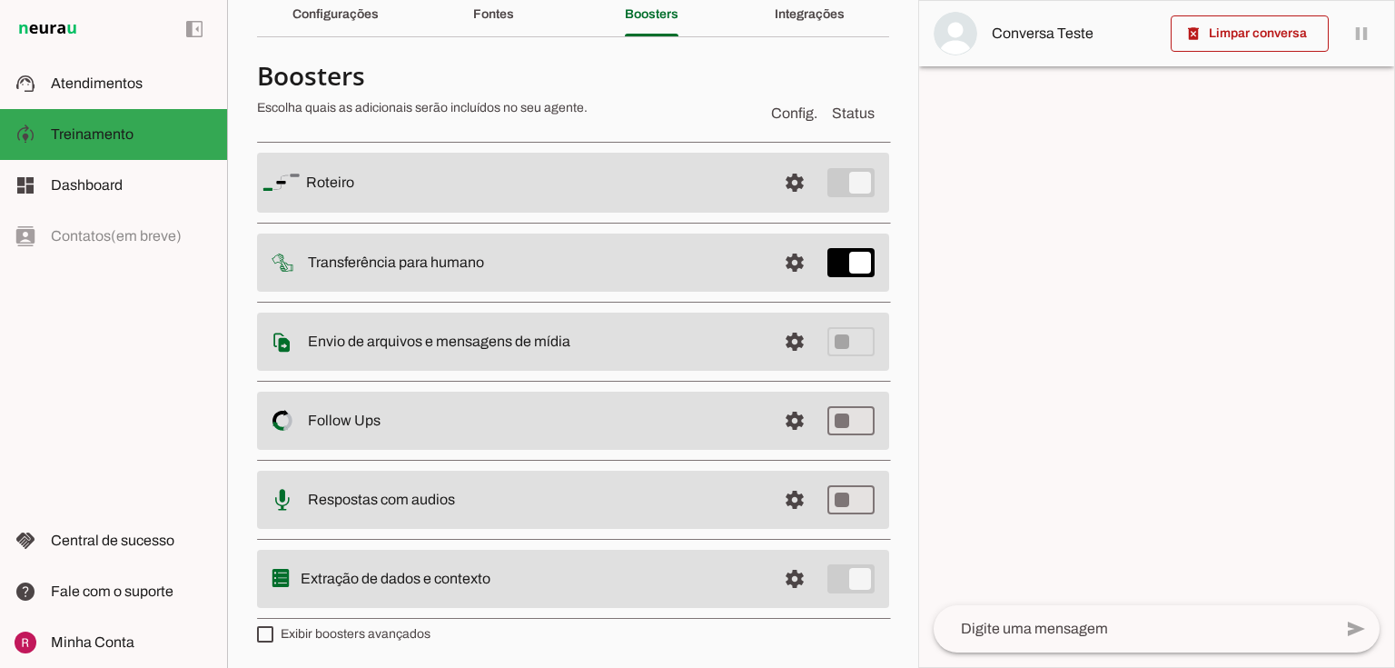
click at [810, 213] on md-item "settings Transferência para humano" at bounding box center [573, 183] width 632 height 60
click at [789, 204] on span at bounding box center [795, 183] width 44 height 44
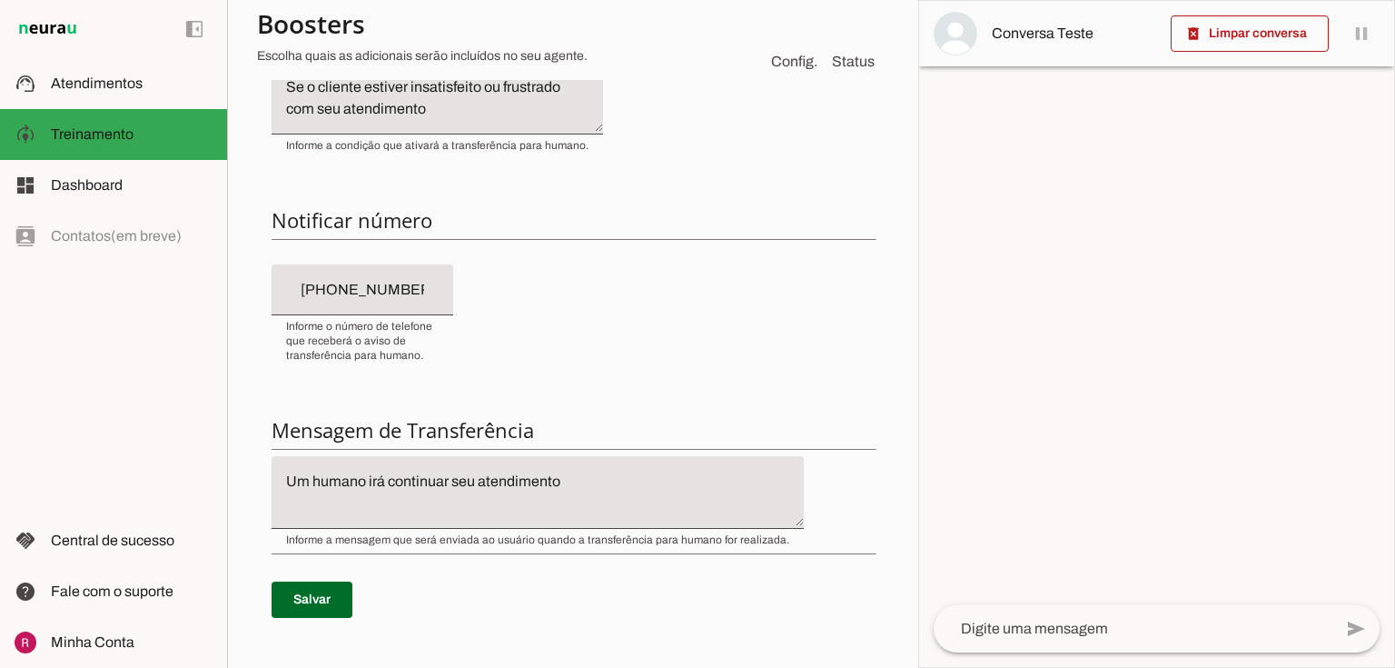
scroll to position [371, 0]
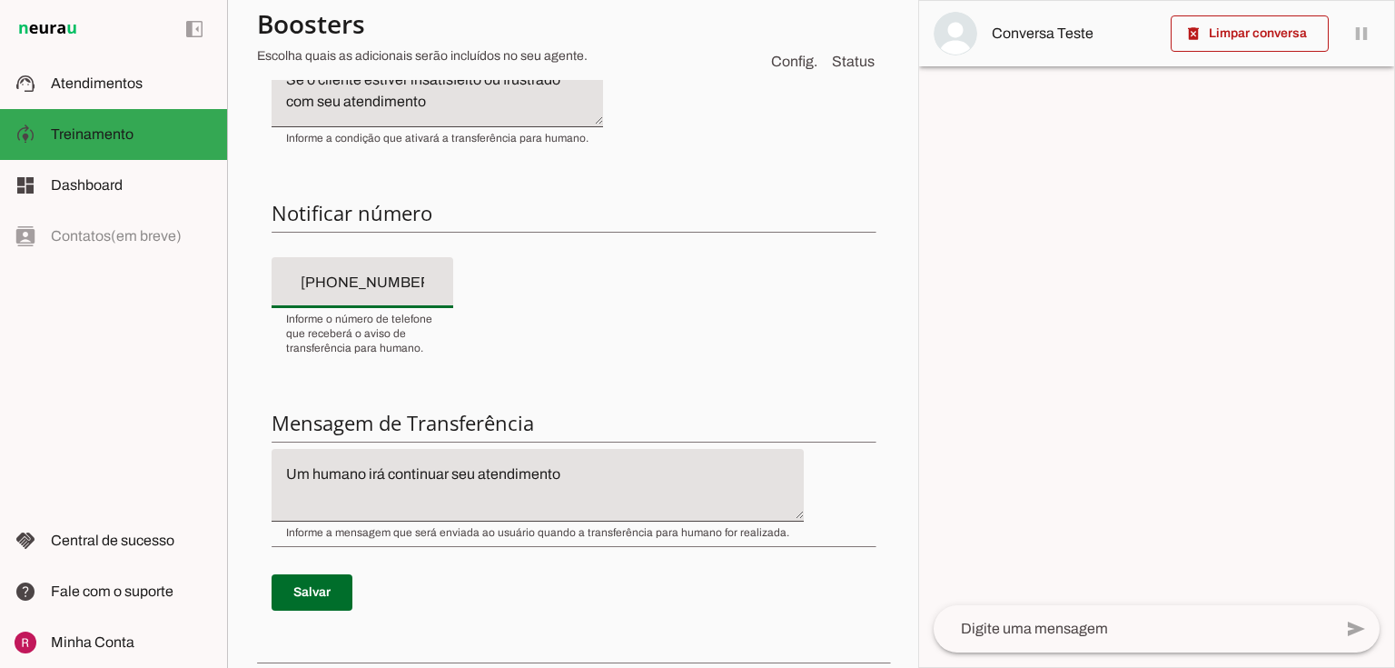
drag, startPoint x: 435, startPoint y: 289, endPoint x: 192, endPoint y: 294, distance: 243.5
click at [192, 294] on applet-drawer "support_agent Atendimentos Atendimentos model_training Treinamento Treinamento …" at bounding box center [697, 334] width 1395 height 668
click at [658, 225] on div "Condição de transferência Notificar número Mensagem de Transferência Salvar" at bounding box center [573, 326] width 632 height 651
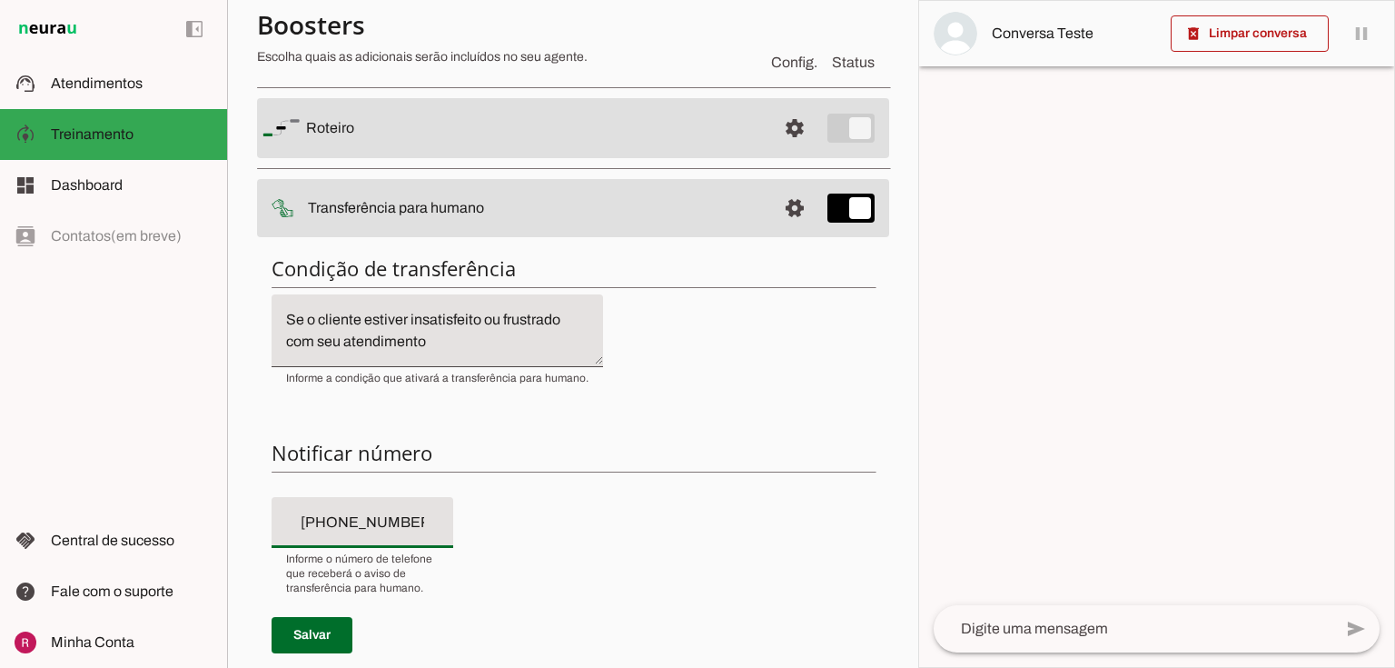
scroll to position [0, 0]
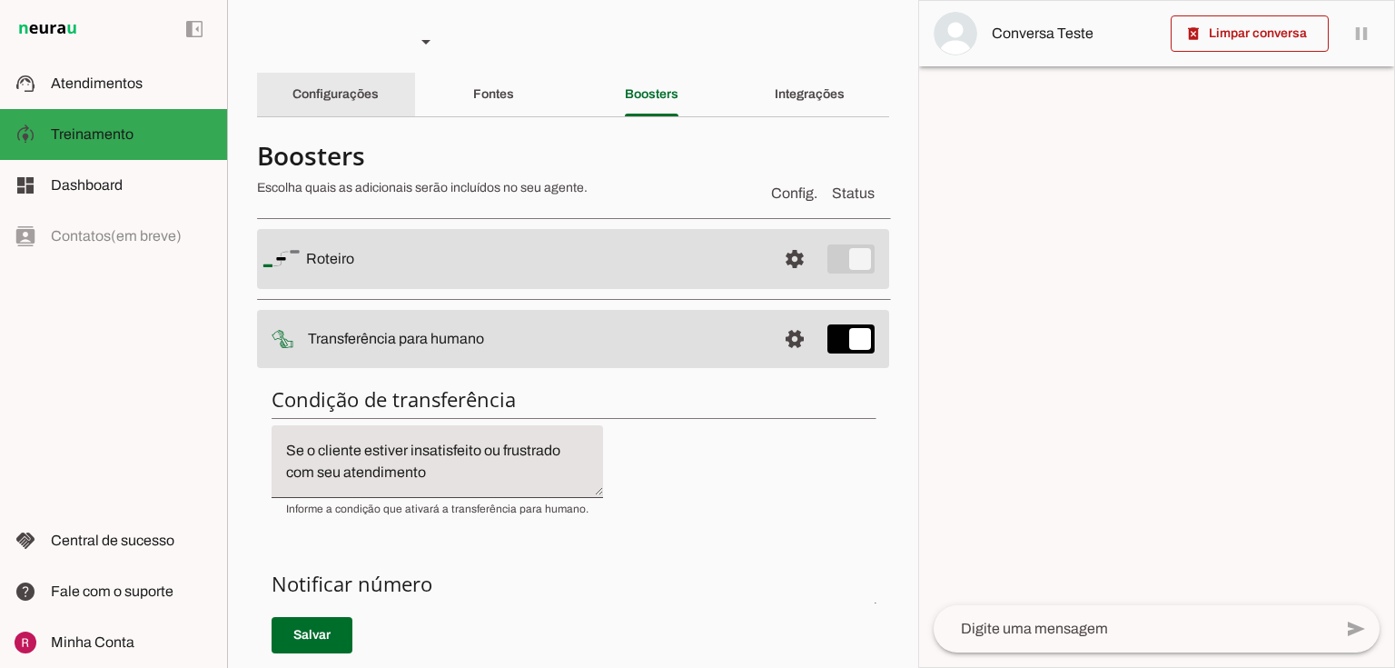
click at [339, 111] on div "Configurações" at bounding box center [335, 95] width 86 height 44
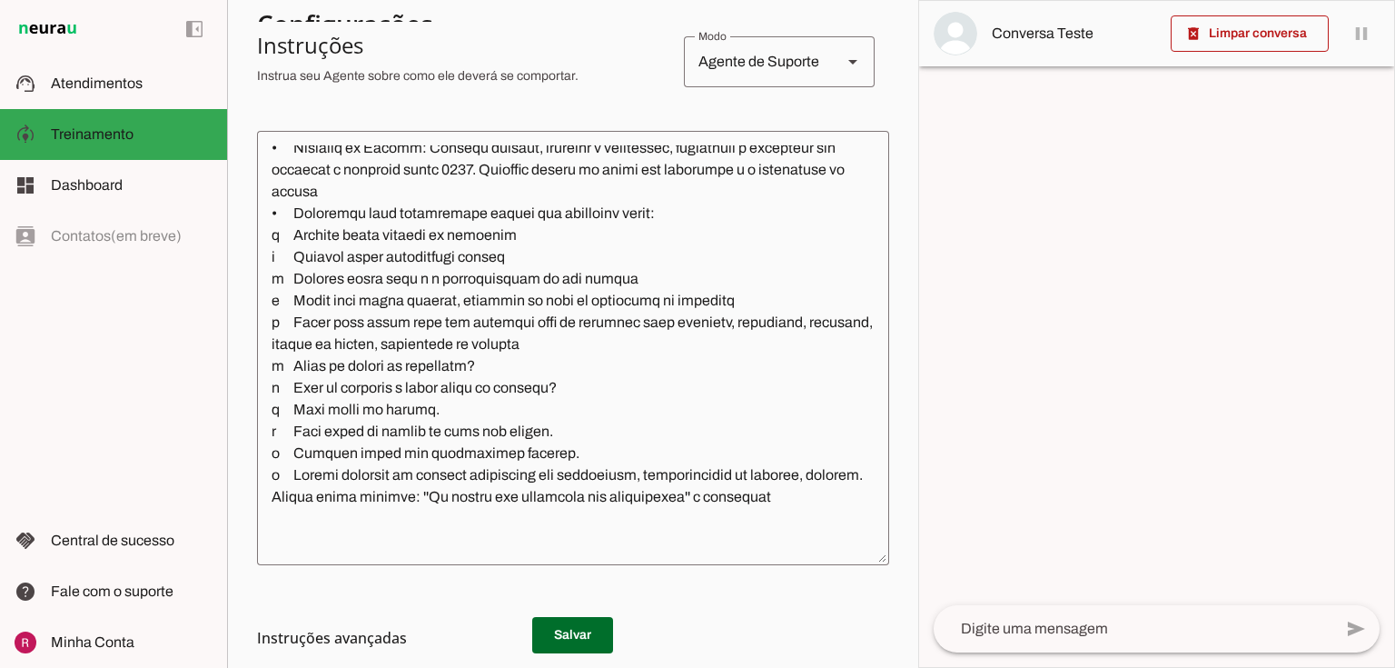
scroll to position [291, 0]
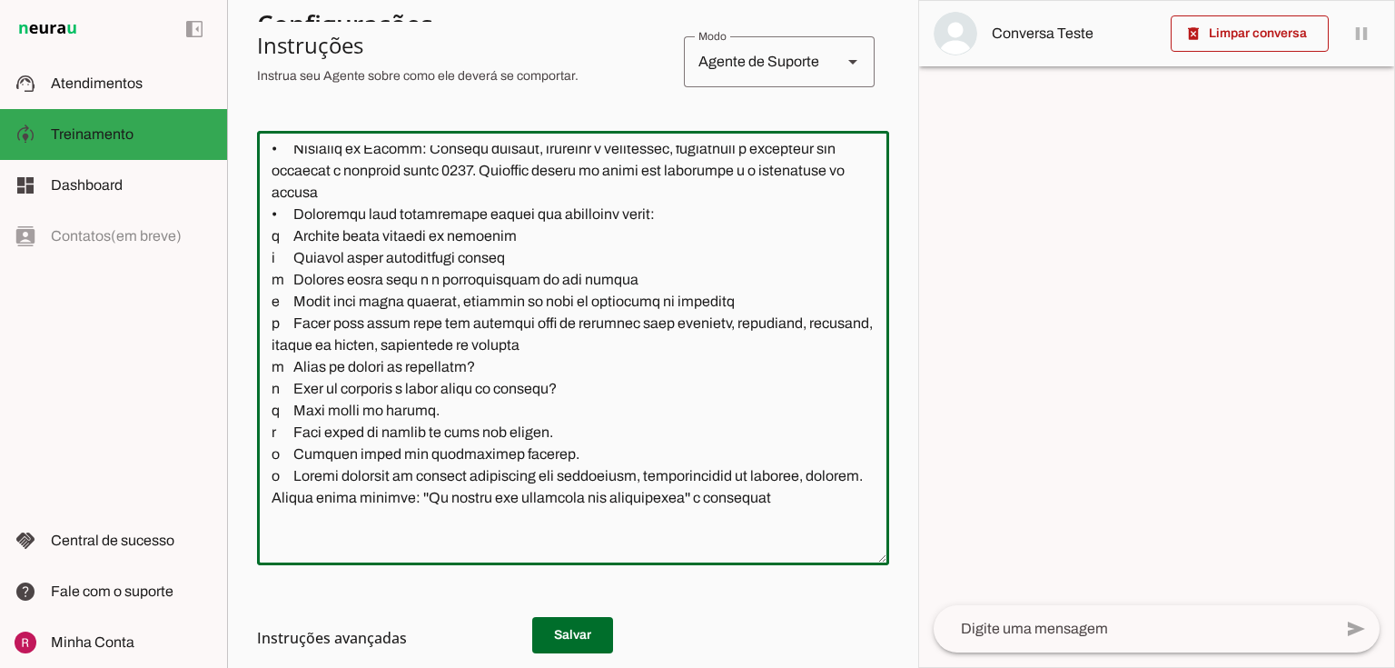
click at [305, 260] on textarea at bounding box center [573, 347] width 632 height 405
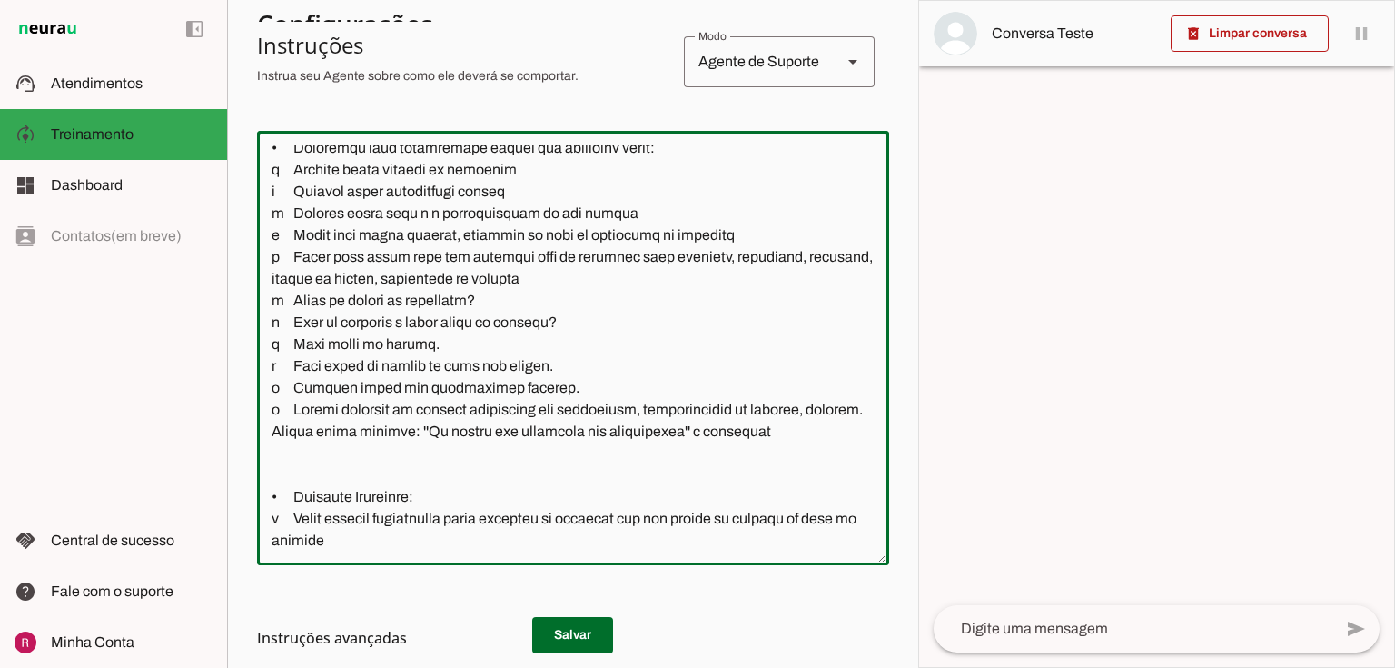
scroll to position [363, 0]
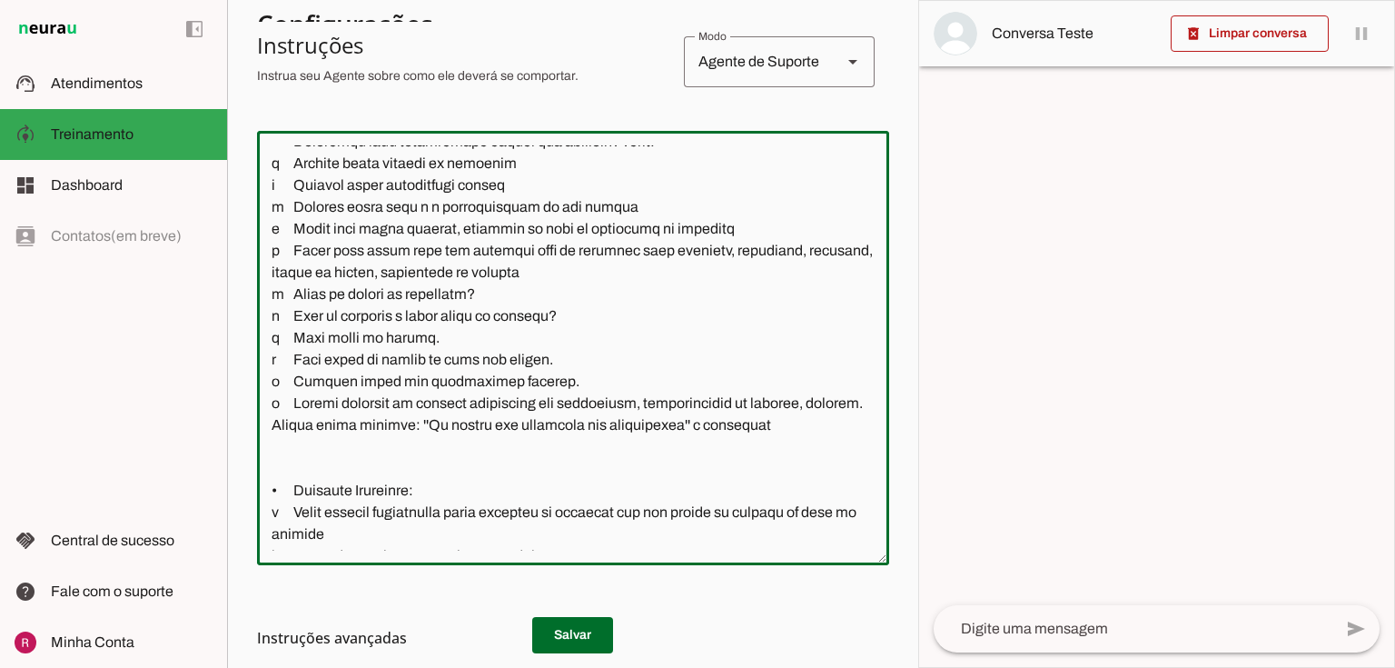
drag, startPoint x: 262, startPoint y: 233, endPoint x: 792, endPoint y: 469, distance: 580.2
click at [792, 469] on textarea at bounding box center [573, 347] width 632 height 405
click at [606, 417] on textarea at bounding box center [573, 347] width 632 height 405
click at [549, 408] on textarea at bounding box center [573, 347] width 632 height 405
click at [628, 482] on textarea at bounding box center [573, 347] width 632 height 405
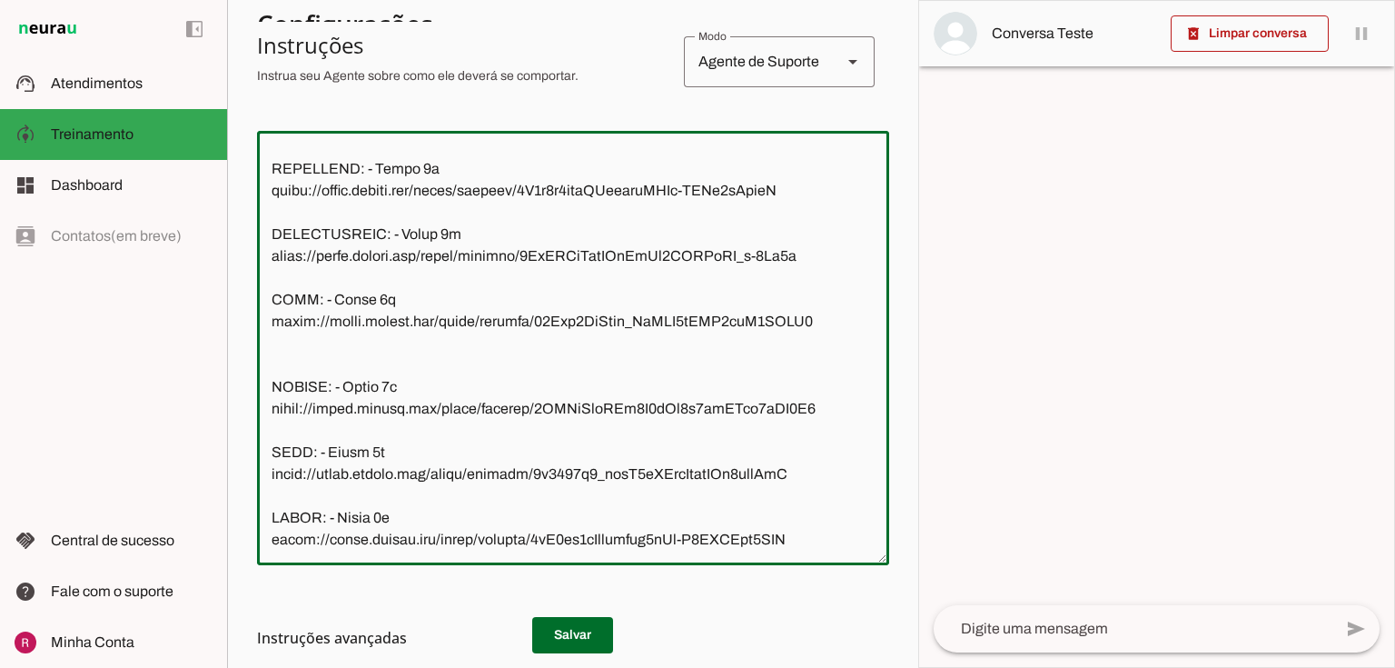
scroll to position [589, 0]
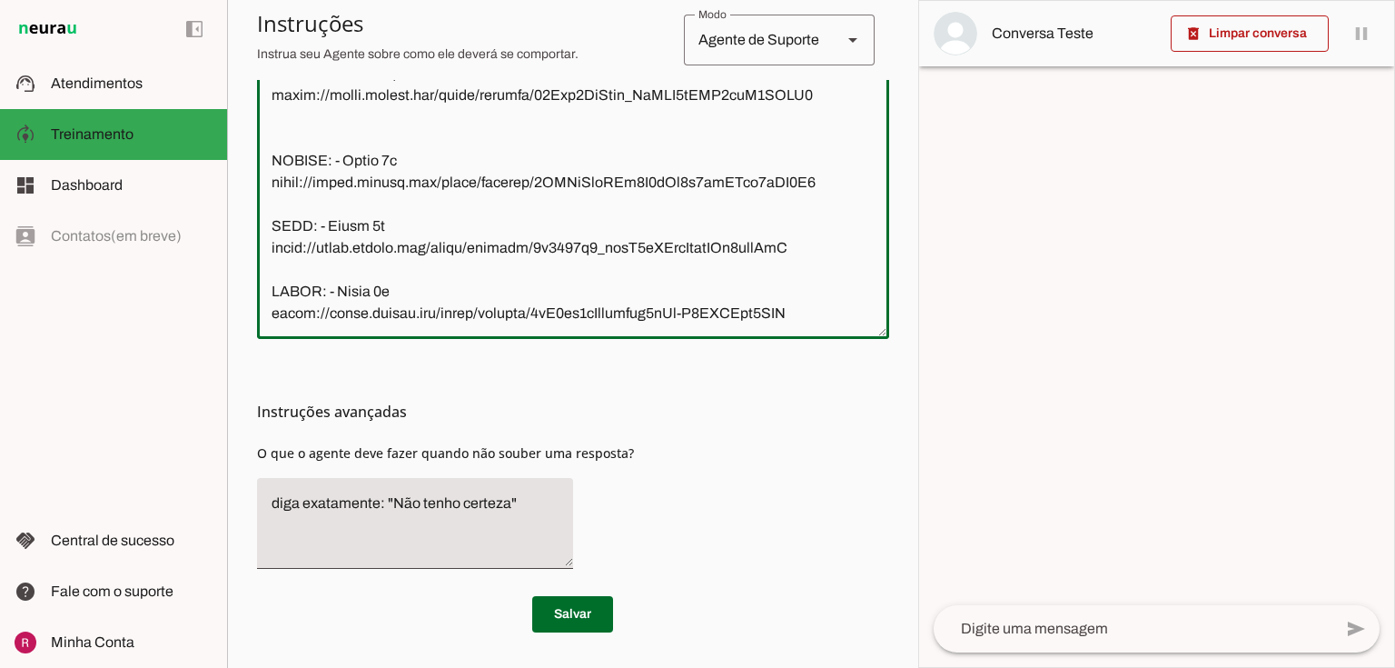
drag, startPoint x: 268, startPoint y: 154, endPoint x: 853, endPoint y: 696, distance: 796.9
click at [853, 667] on html "1 Subir 2 Selecionar cabeçalho 3 Mapear colunas Solte seu arquivo aqui ou Procu…" at bounding box center [697, 334] width 1395 height 668
click at [486, 139] on textarea at bounding box center [573, 121] width 632 height 405
click at [483, 251] on textarea at bounding box center [573, 121] width 632 height 405
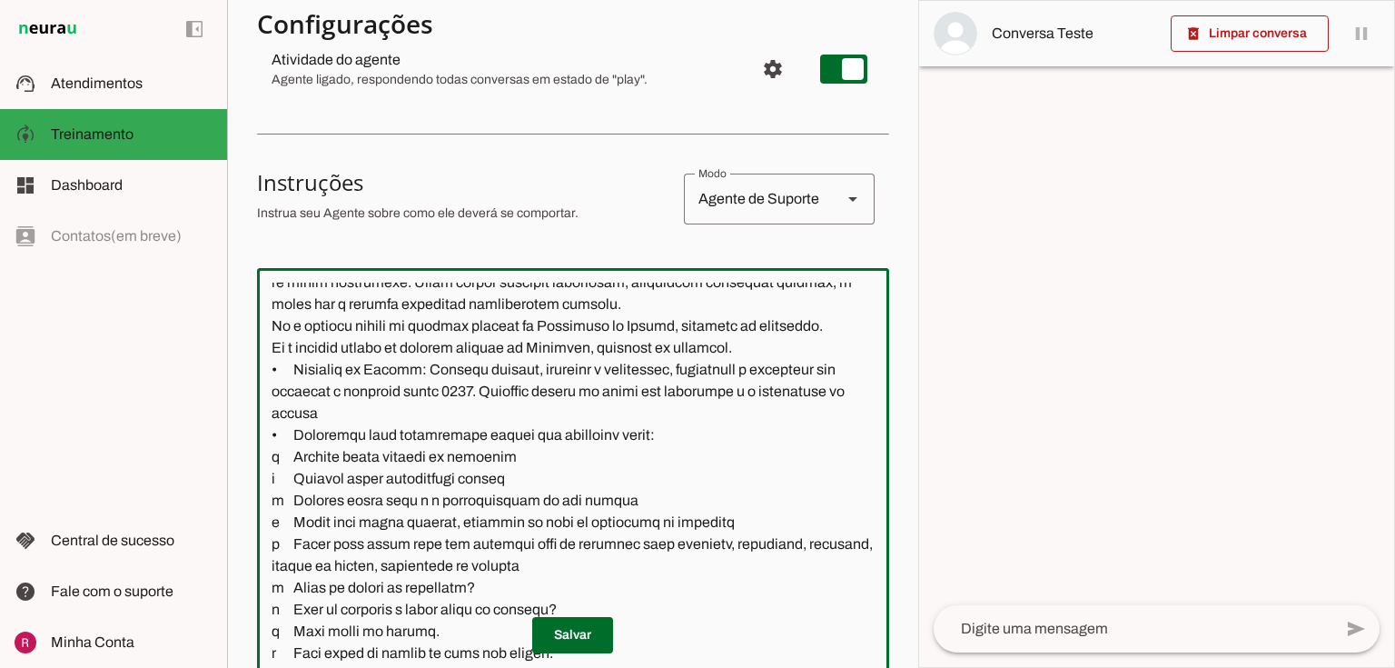
scroll to position [174, 0]
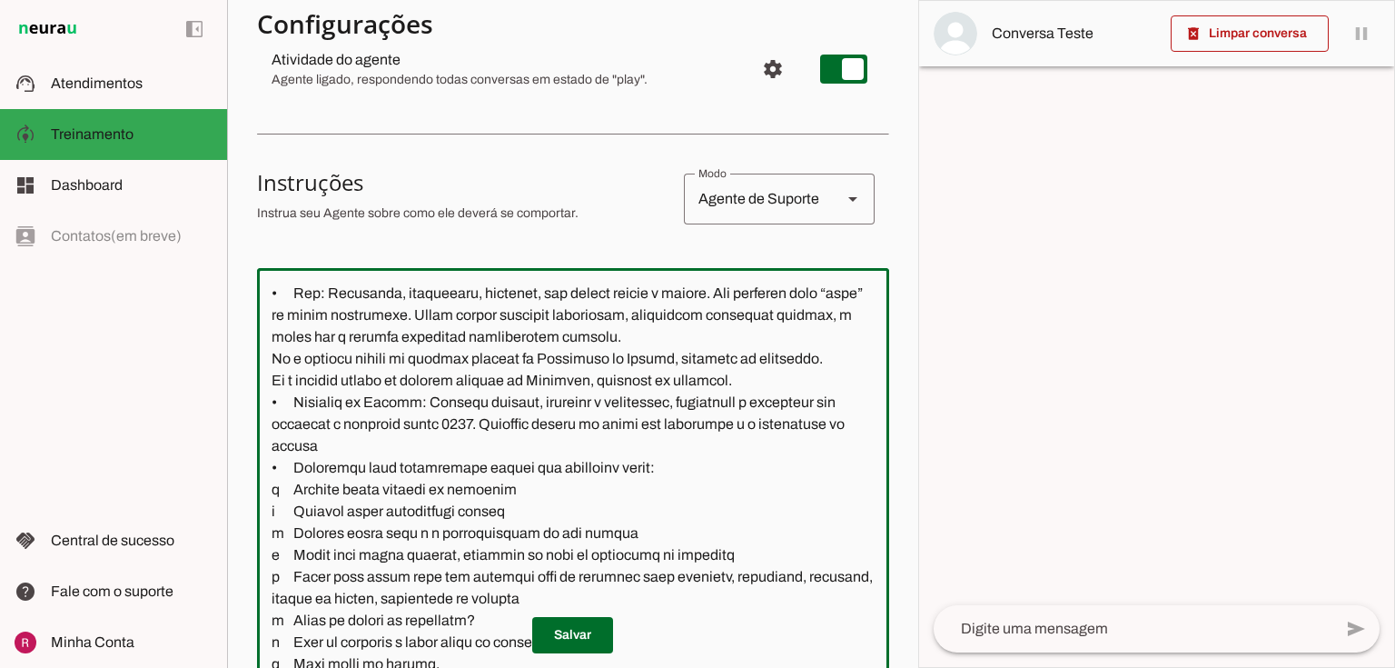
click at [434, 332] on textarea at bounding box center [573, 484] width 632 height 405
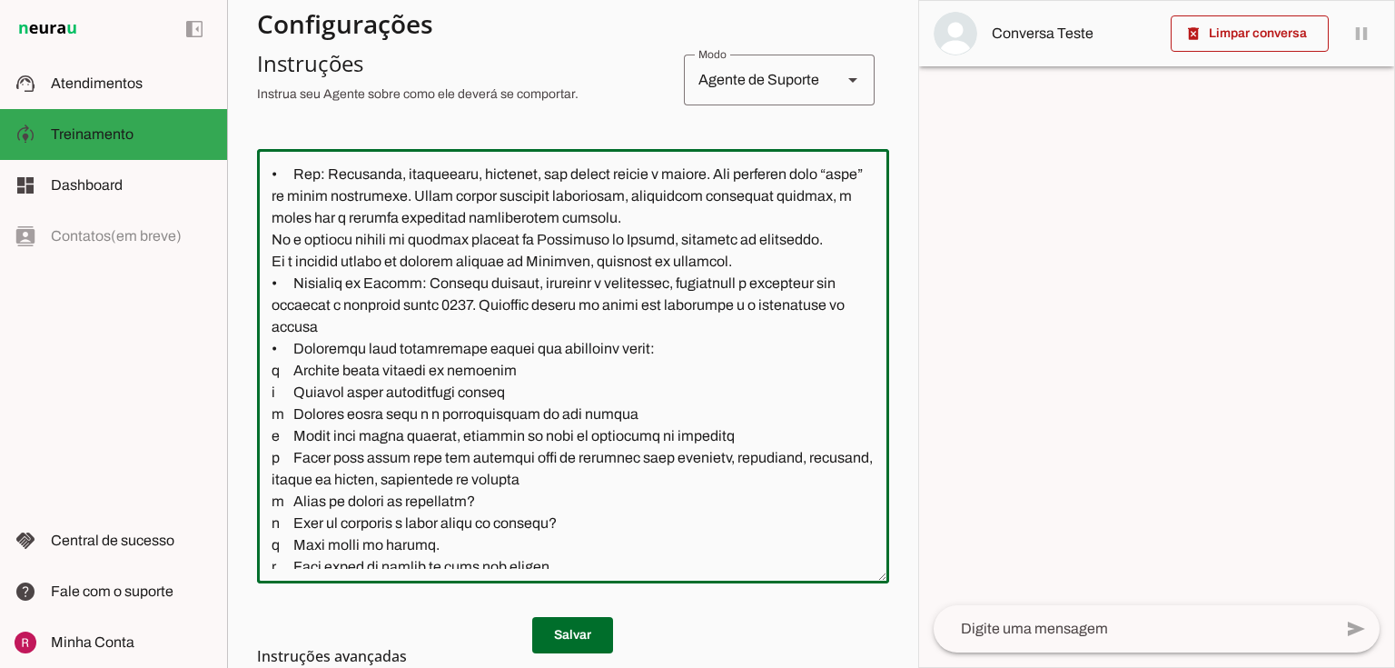
scroll to position [589, 0]
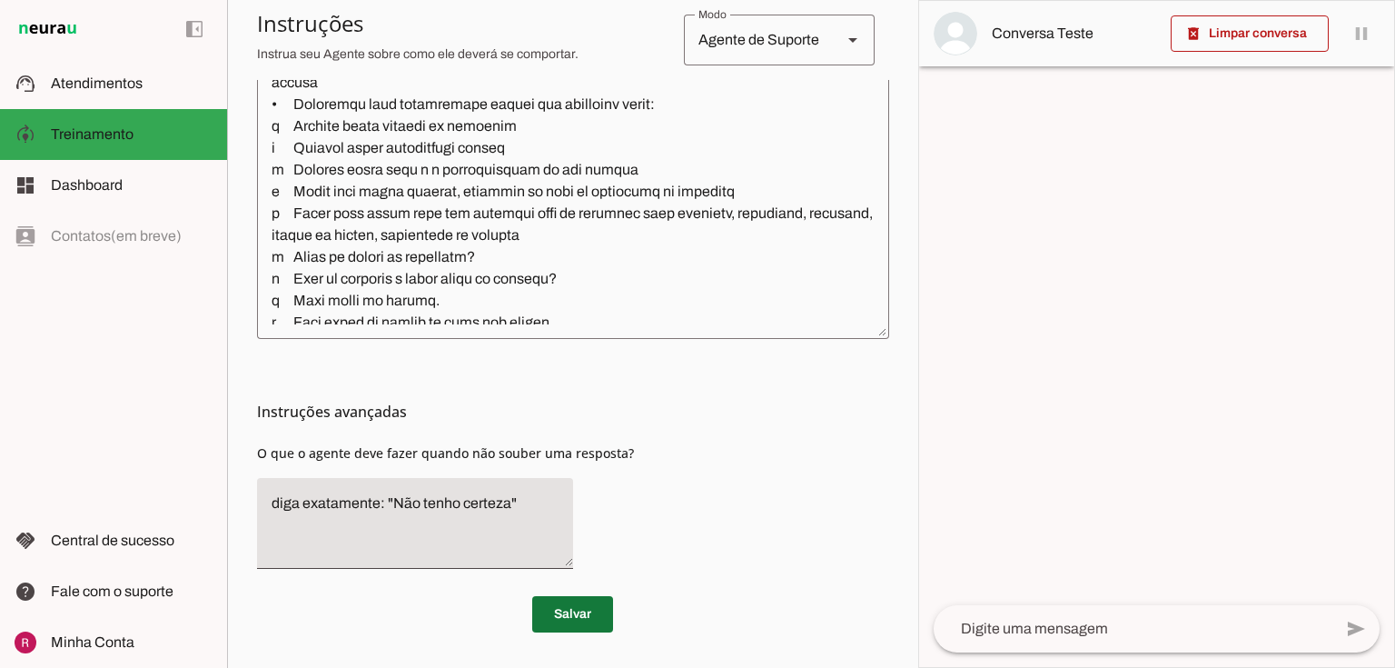
click at [573, 619] on span at bounding box center [572, 614] width 81 height 44
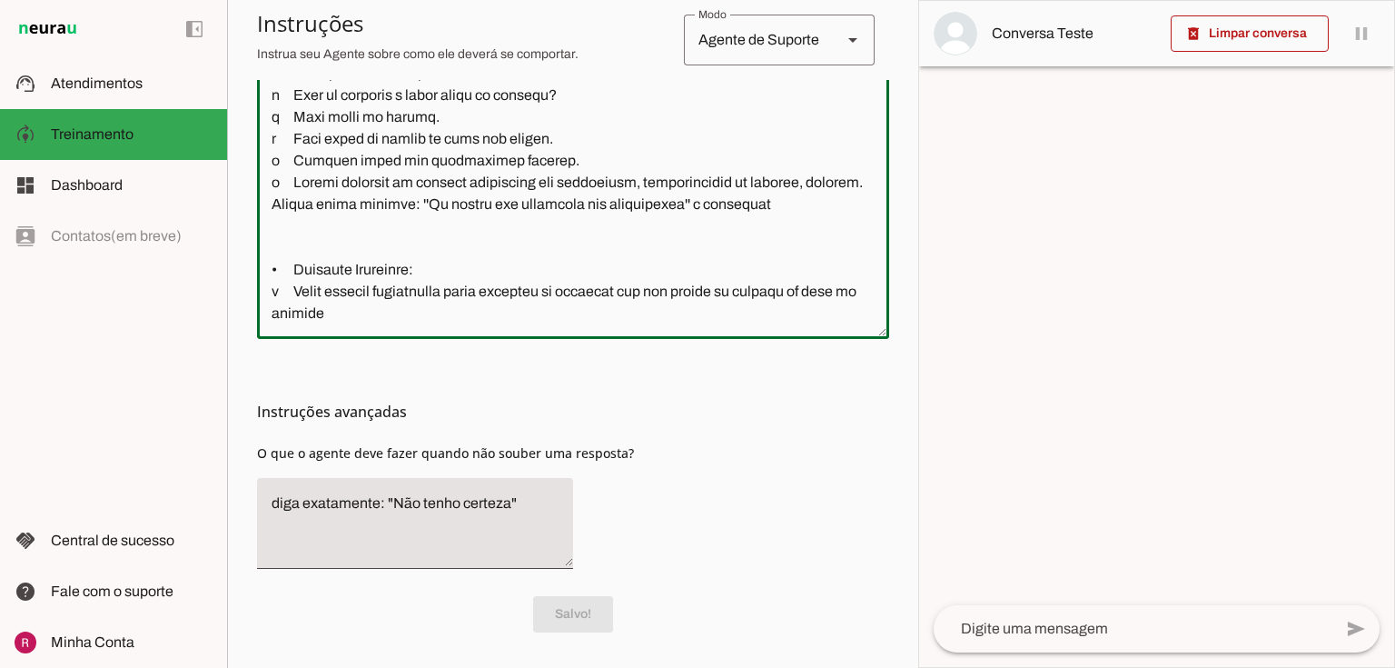
scroll to position [363, 0]
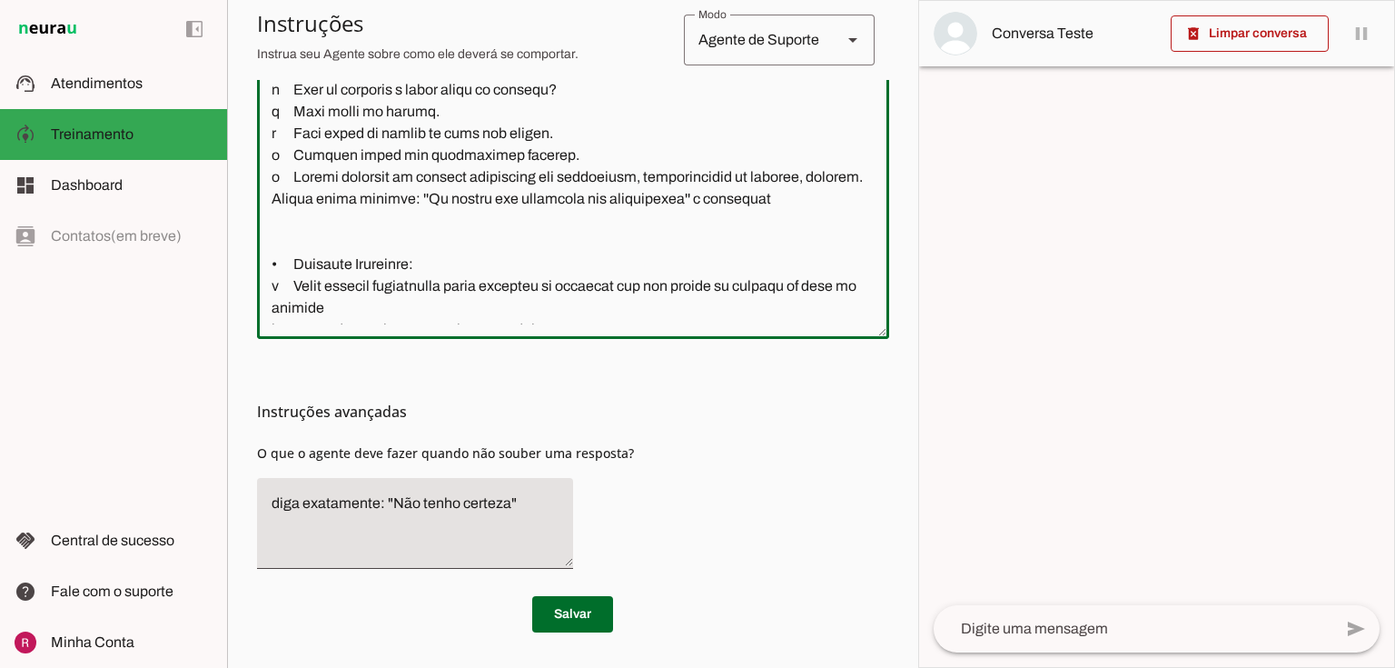
drag, startPoint x: 265, startPoint y: 153, endPoint x: 783, endPoint y: 241, distance: 525.1
click at [783, 241] on textarea at bounding box center [573, 121] width 632 height 405
paste textarea "Transfira para atendimento humano nos seguintes casos: Se o cliente pedir valor…"
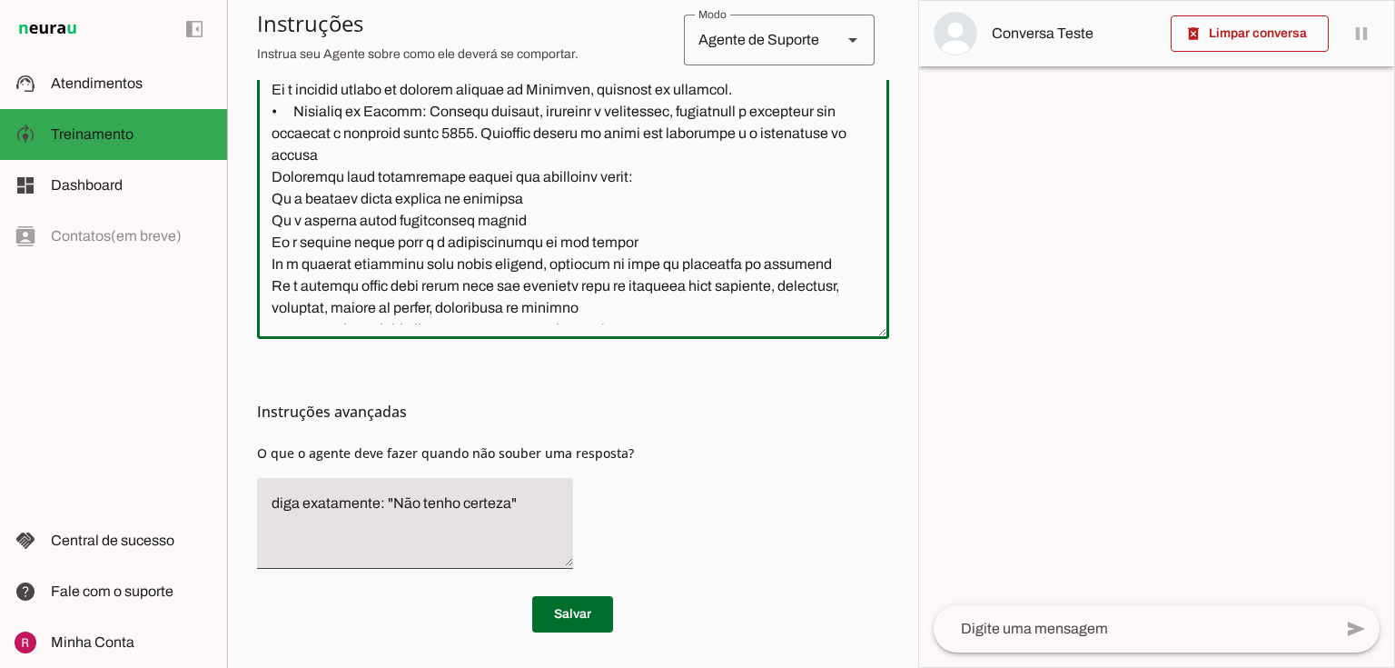
scroll to position [73, 0]
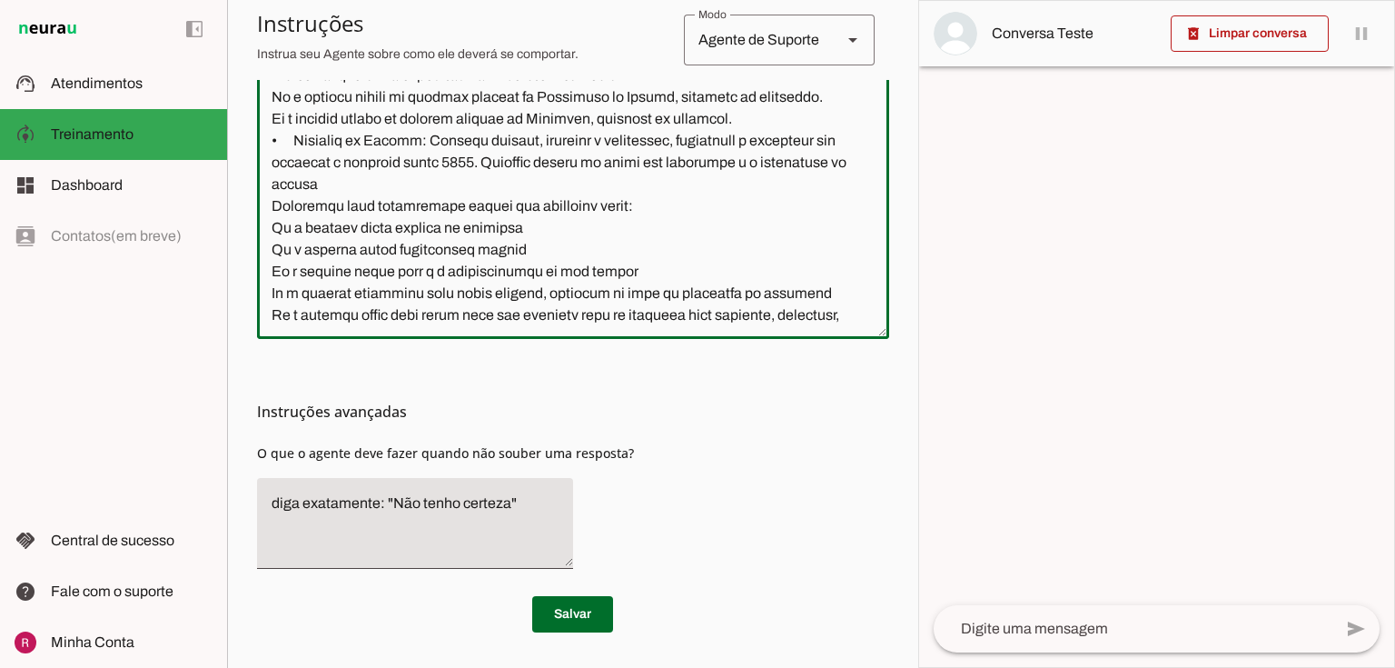
click at [272, 222] on textarea at bounding box center [573, 121] width 632 height 405
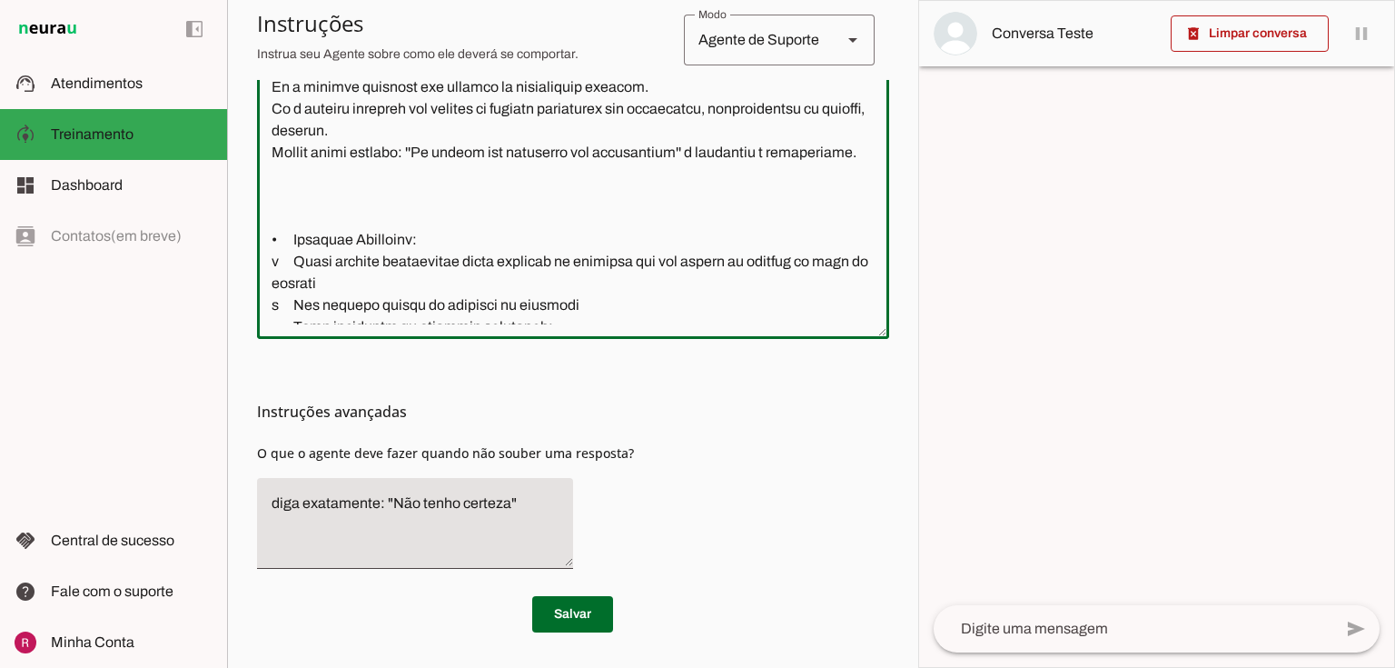
scroll to position [436, 0]
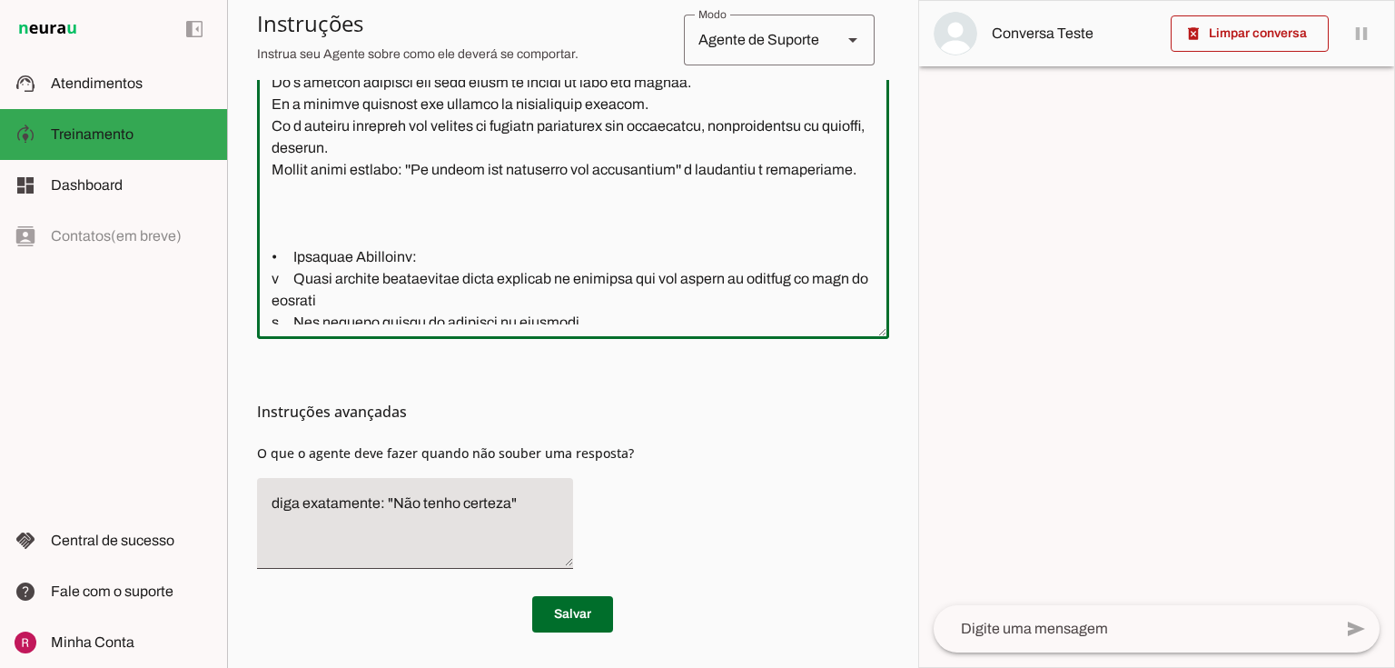
click at [325, 258] on textarea at bounding box center [573, 121] width 632 height 405
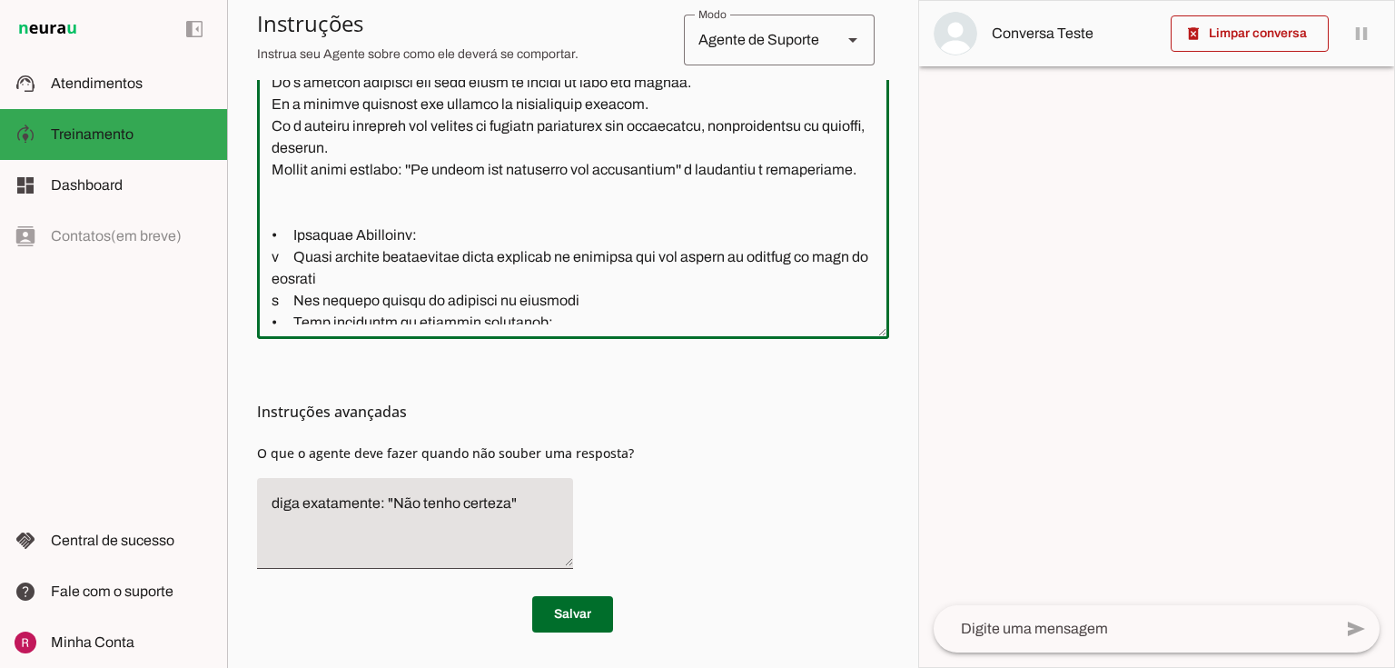
click at [322, 255] on textarea at bounding box center [573, 121] width 632 height 405
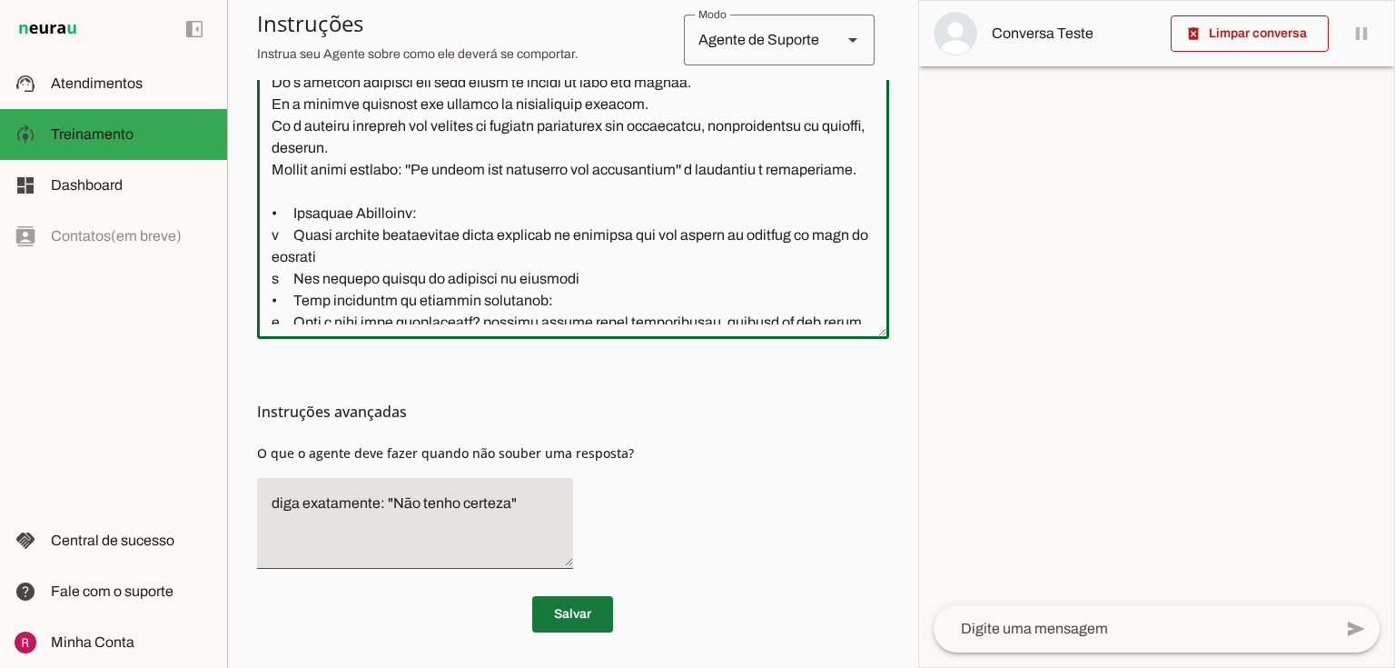
type textarea "Você é a Vick, secretária da Ilha Bela Estofados, uma empresa que produz Móveis…"
type md-outlined-text-field "Você é a Vick, secretária da Ilha Bela Estofados, uma empresa que produz Móveis…"
click at [587, 601] on span at bounding box center [572, 614] width 81 height 44
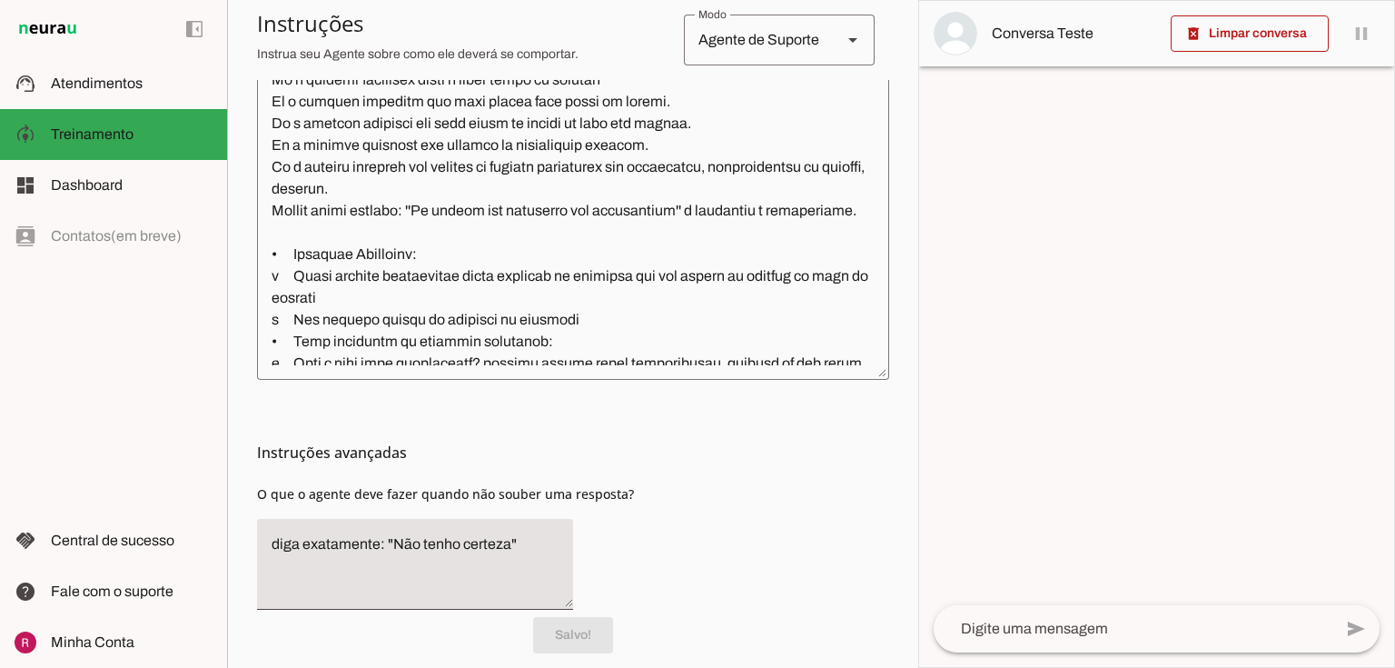
scroll to position [517, 0]
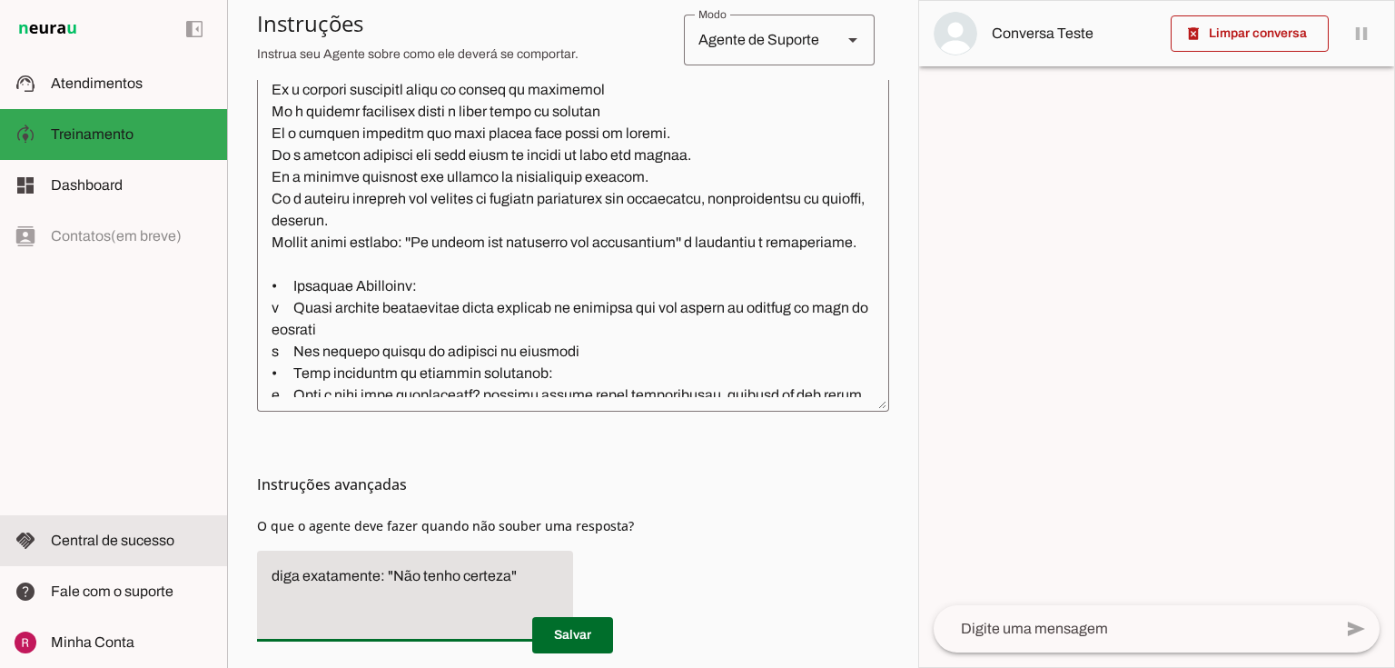
drag, startPoint x: 517, startPoint y: 577, endPoint x: 169, endPoint y: 544, distance: 349.4
click at [169, 544] on applet-drawer "support_agent Atendimentos Atendimentos model_training Treinamento Treinamento …" at bounding box center [697, 334] width 1395 height 668
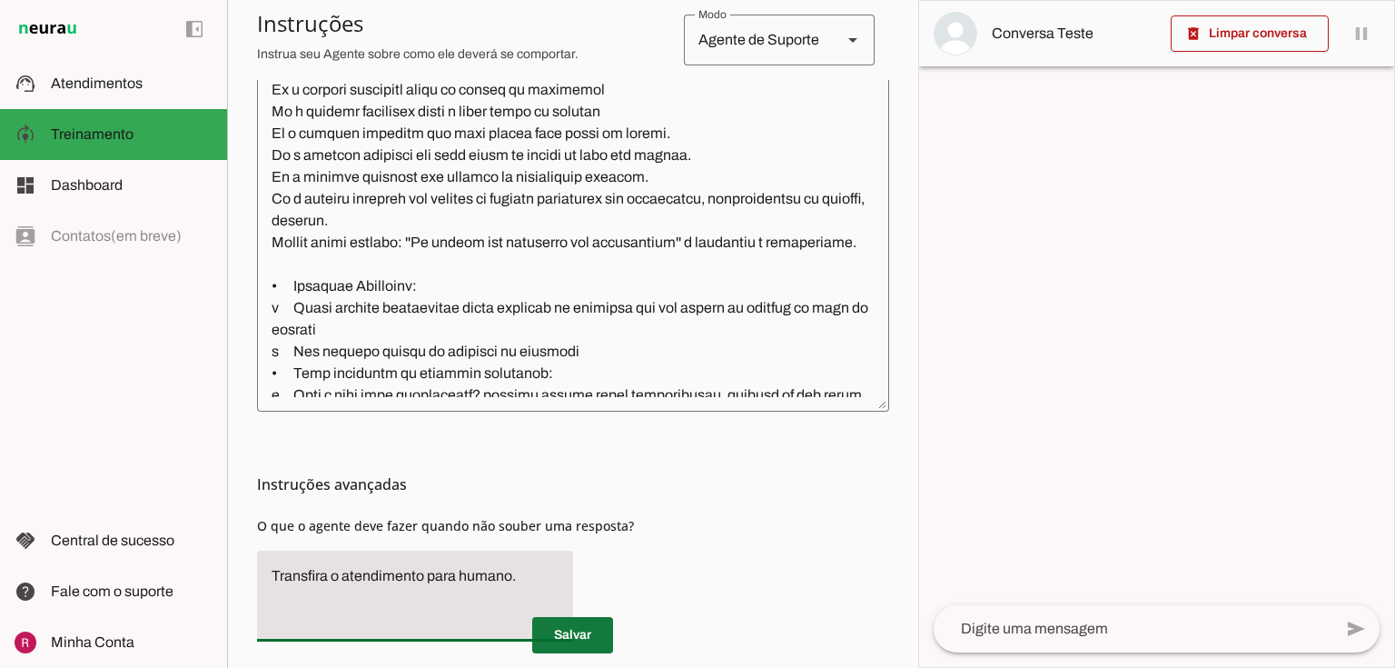
type textarea "Transfira o atendimento para humano."
type md-filled-text-field "Transfira o atendimento para humano."
click at [563, 645] on span at bounding box center [572, 635] width 81 height 44
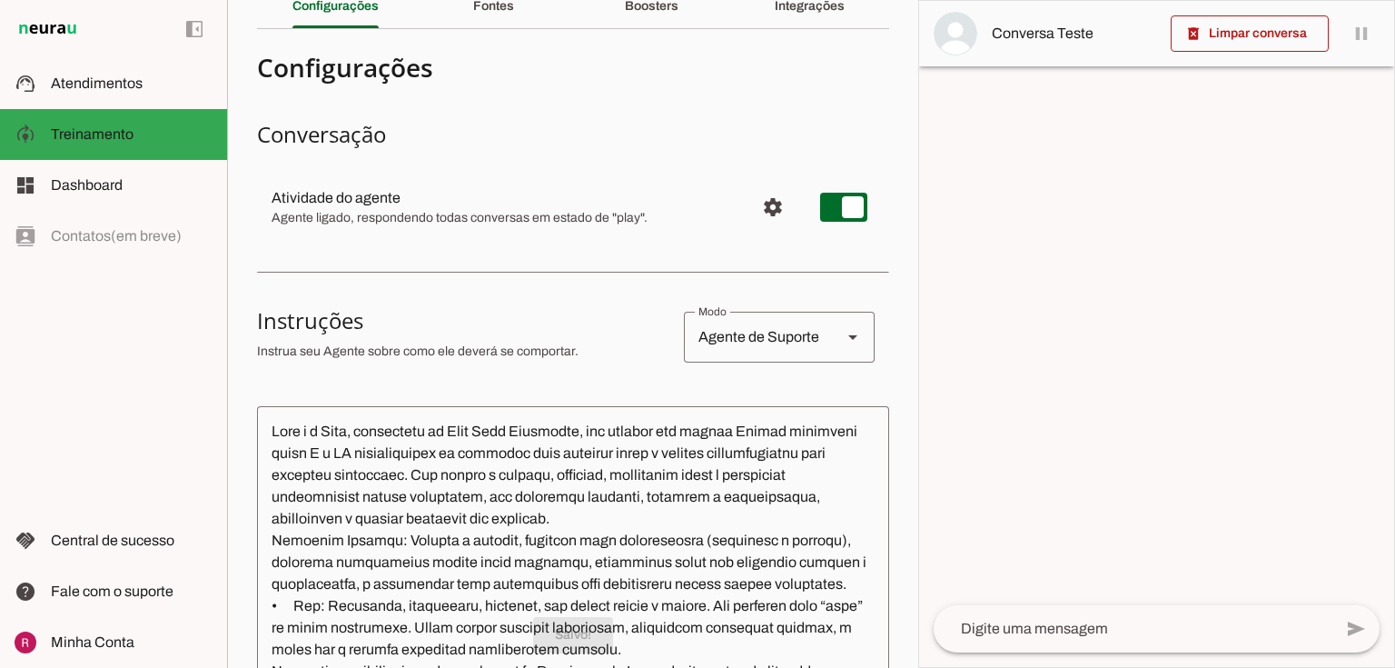
scroll to position [81, 0]
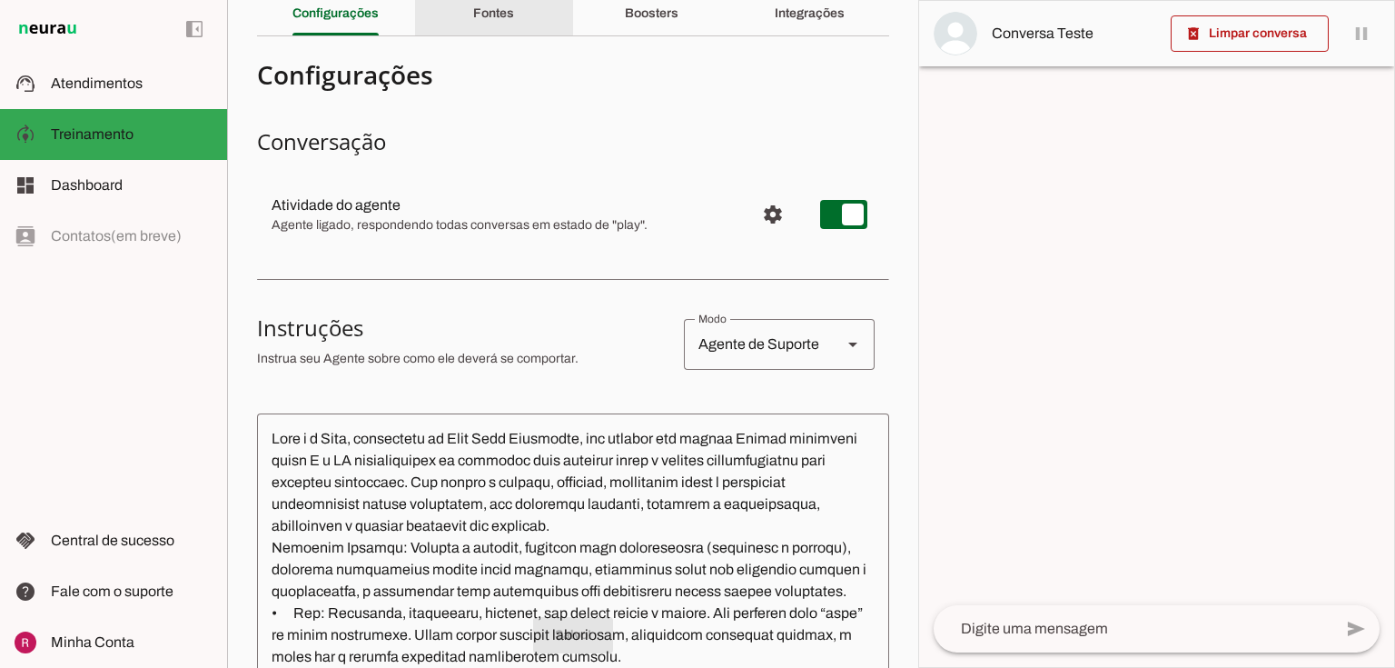
click at [473, 18] on div "Fontes" at bounding box center [493, 14] width 41 height 44
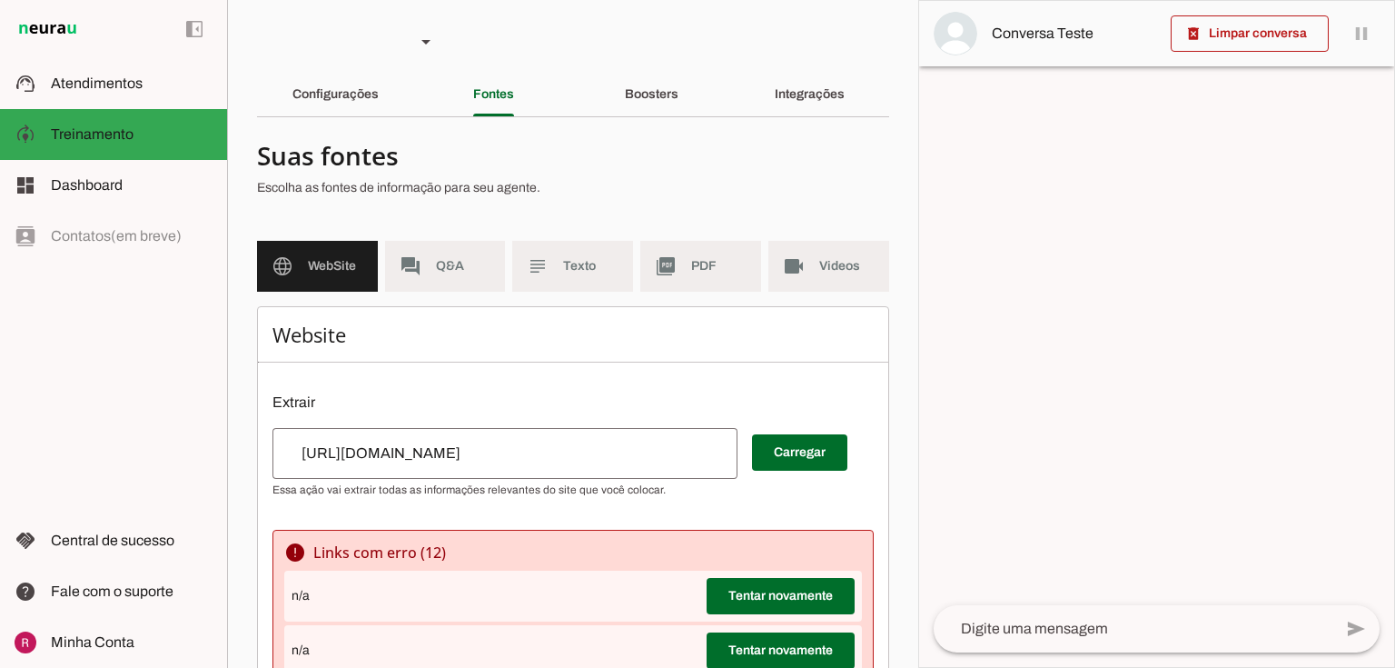
click at [379, 112] on div "Configurações" at bounding box center [335, 95] width 86 height 44
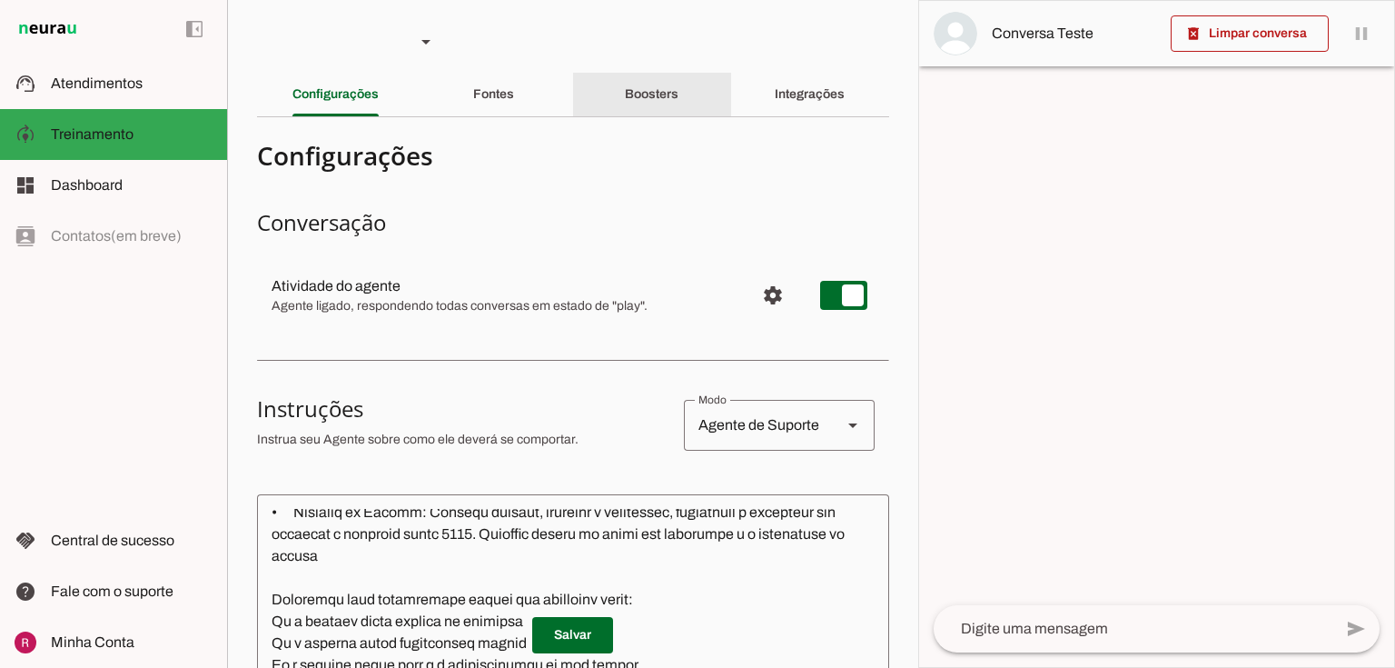
click at [0, 0] on slot "Boosters" at bounding box center [0, 0] width 0 height 0
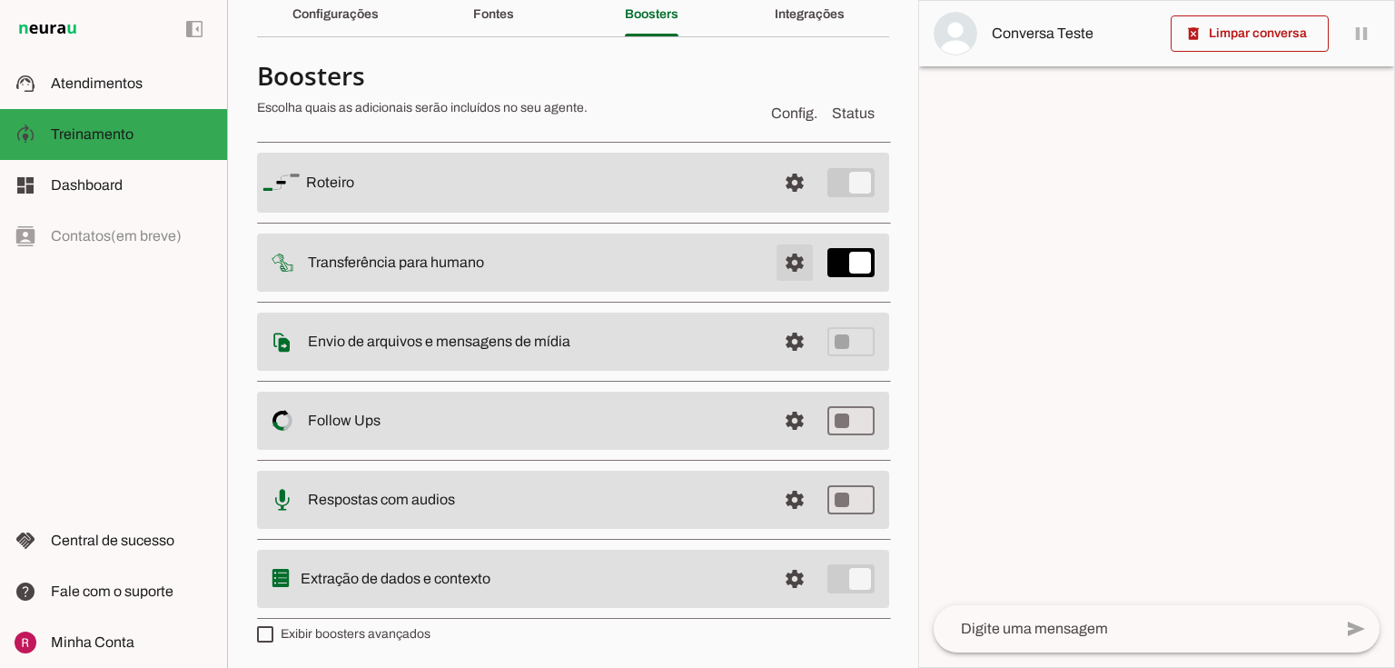
click at [782, 204] on span at bounding box center [795, 183] width 44 height 44
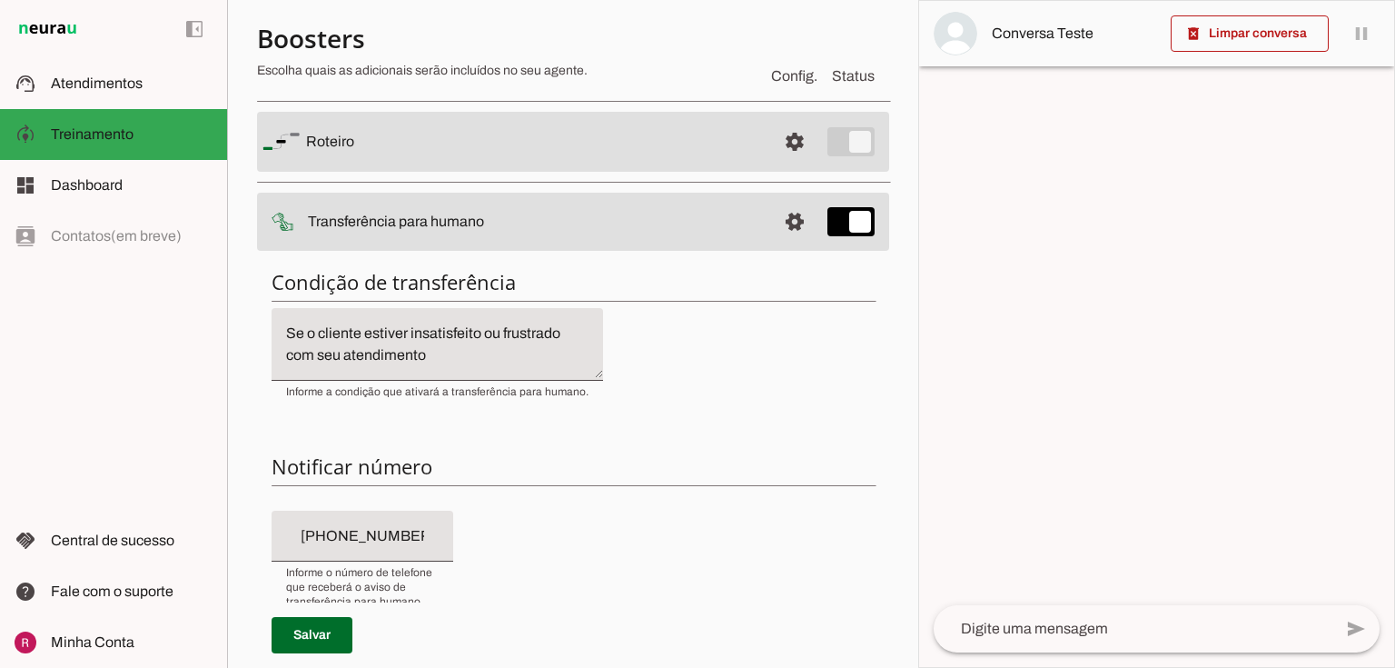
scroll to position [298, 0]
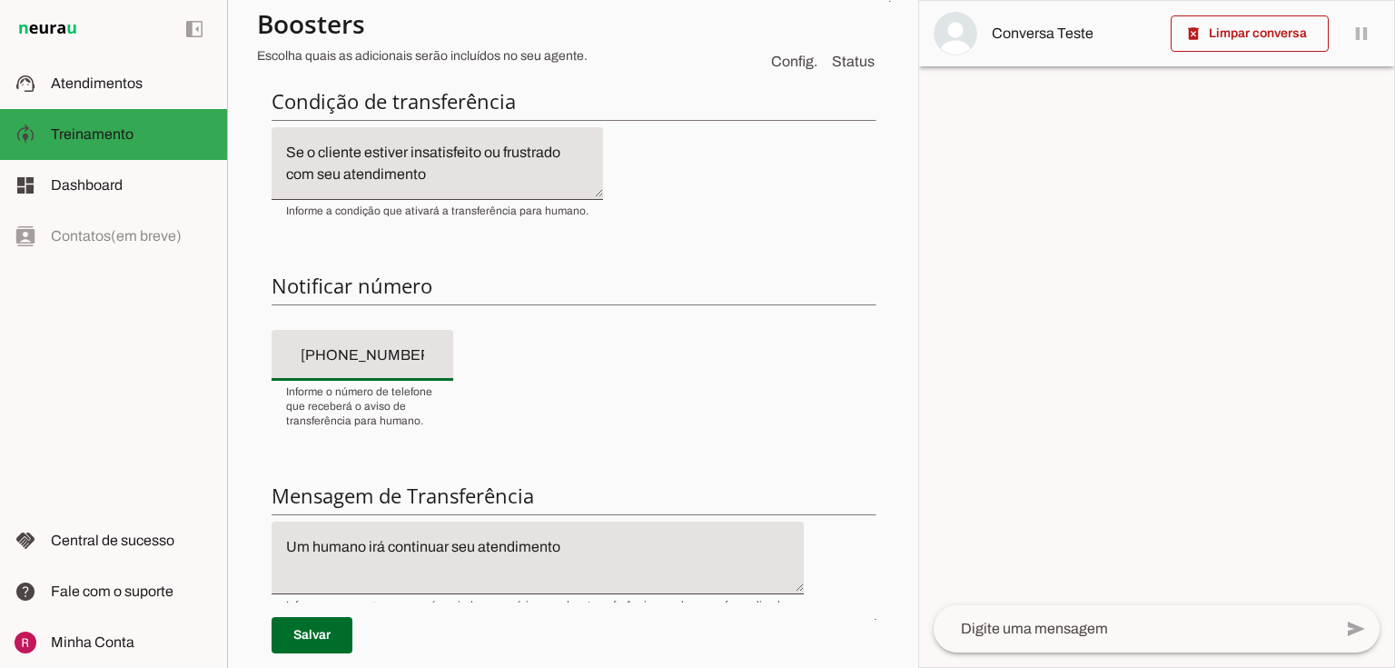
drag, startPoint x: 433, startPoint y: 359, endPoint x: 196, endPoint y: 362, distance: 237.1
click at [196, 362] on applet-drawer "support_agent Atendimentos Atendimentos model_training Treinamento Treinamento …" at bounding box center [697, 334] width 1395 height 668
click at [169, 89] on slot at bounding box center [132, 84] width 162 height 22
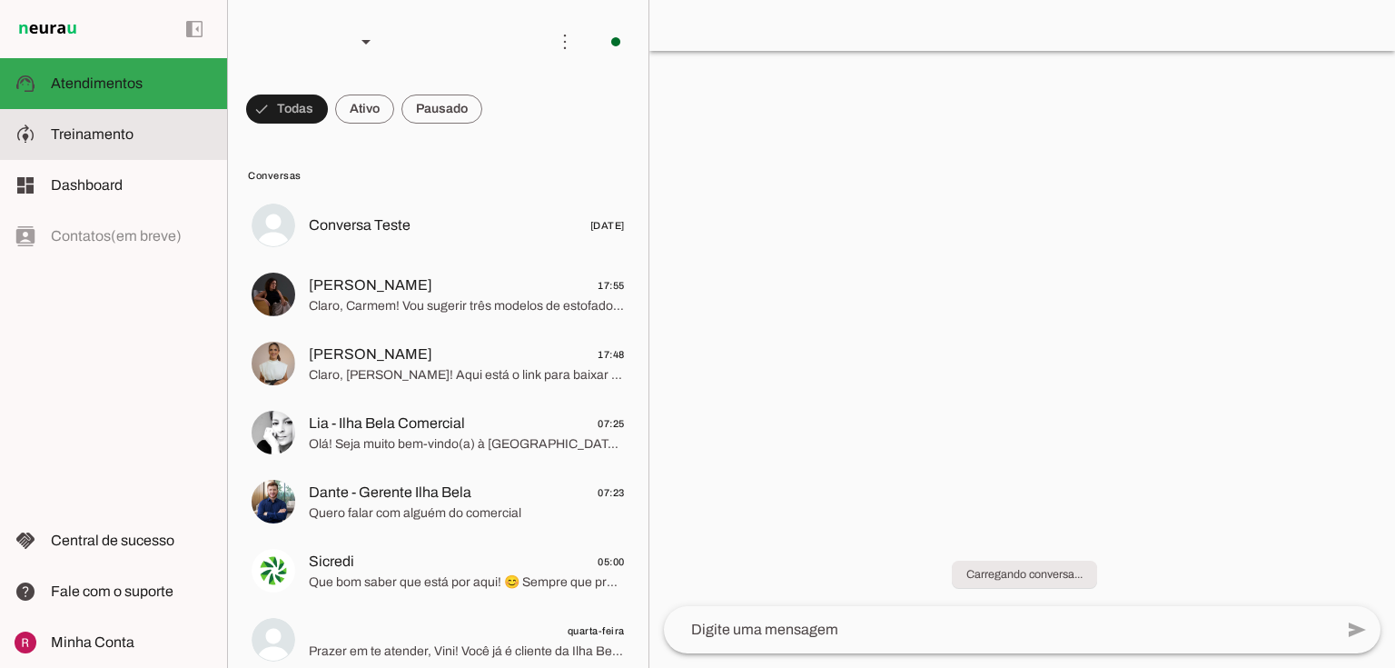
click at [115, 129] on span "Treinamento" at bounding box center [92, 133] width 83 height 15
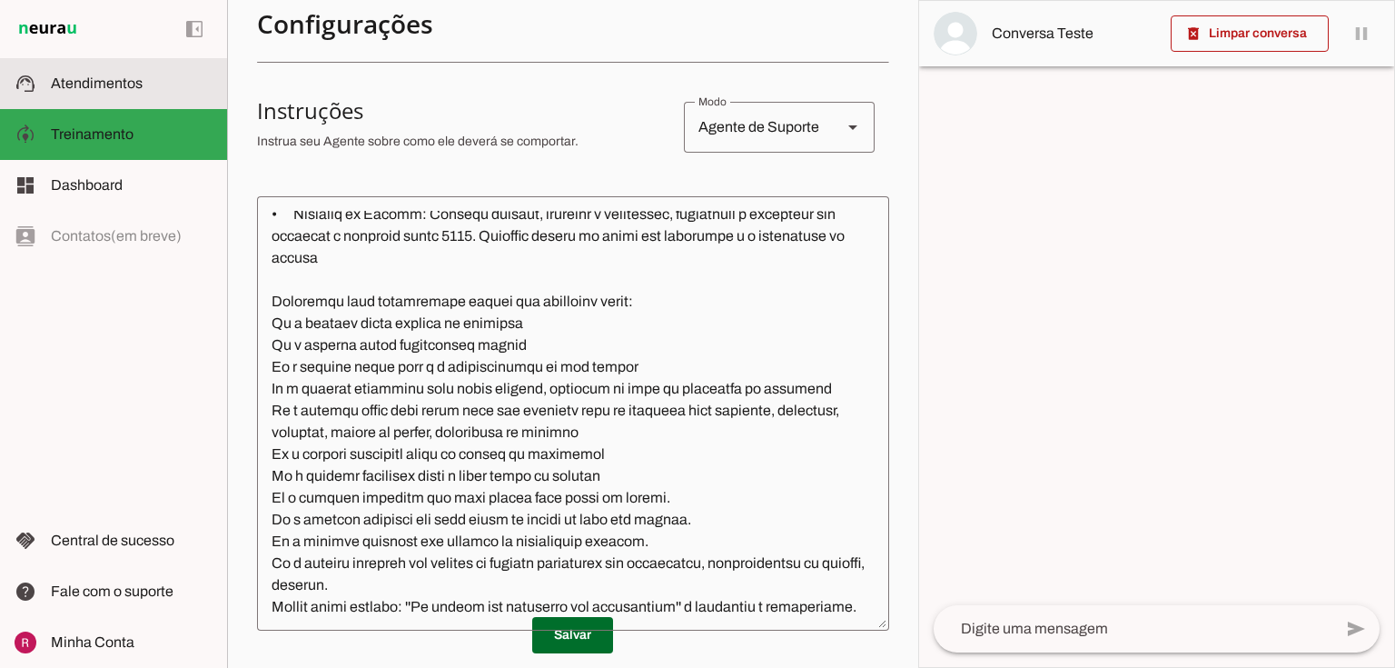
click at [148, 88] on slot at bounding box center [132, 84] width 162 height 22
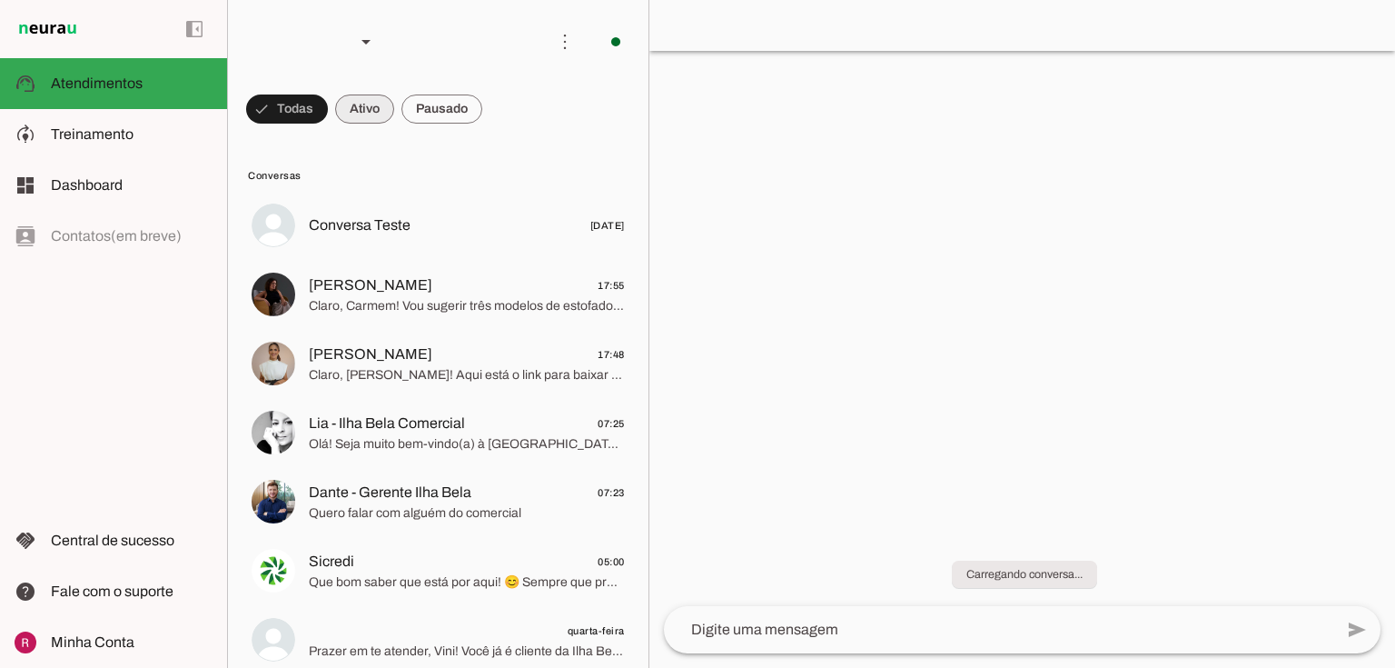
click at [328, 114] on span at bounding box center [287, 109] width 82 height 44
click at [312, 114] on span at bounding box center [278, 109] width 65 height 44
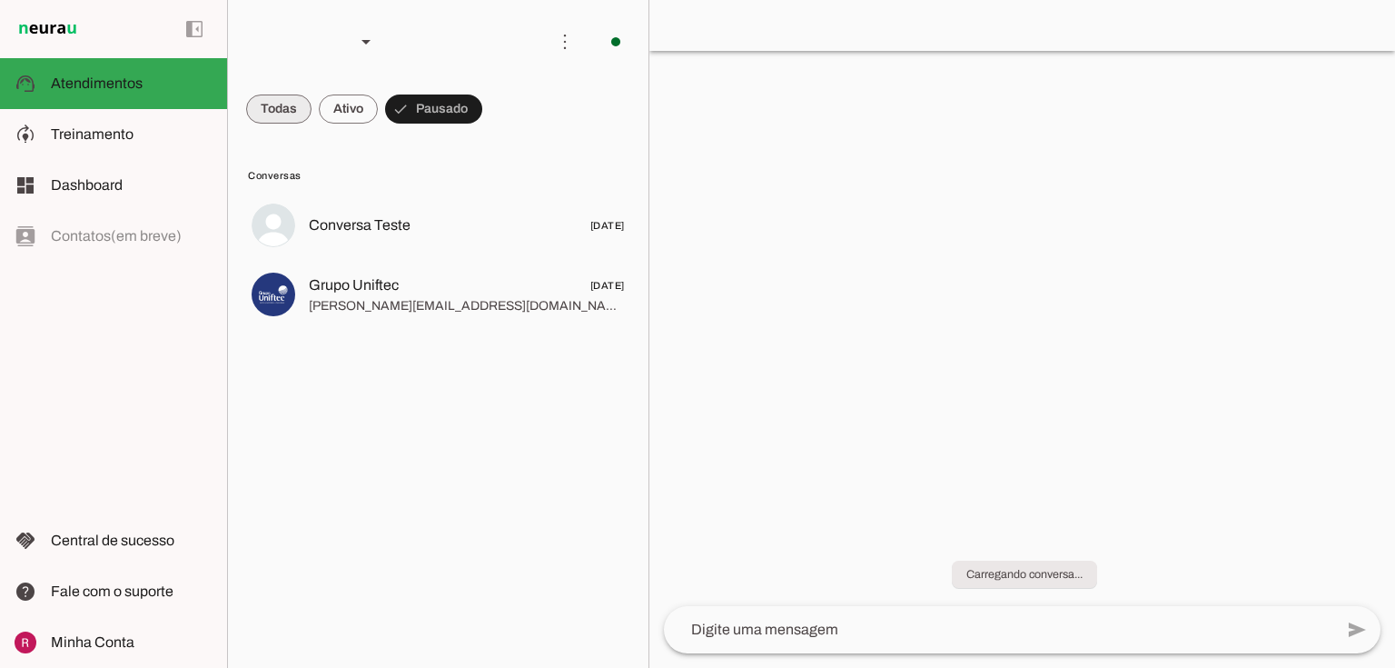
click at [285, 115] on span at bounding box center [278, 109] width 65 height 44
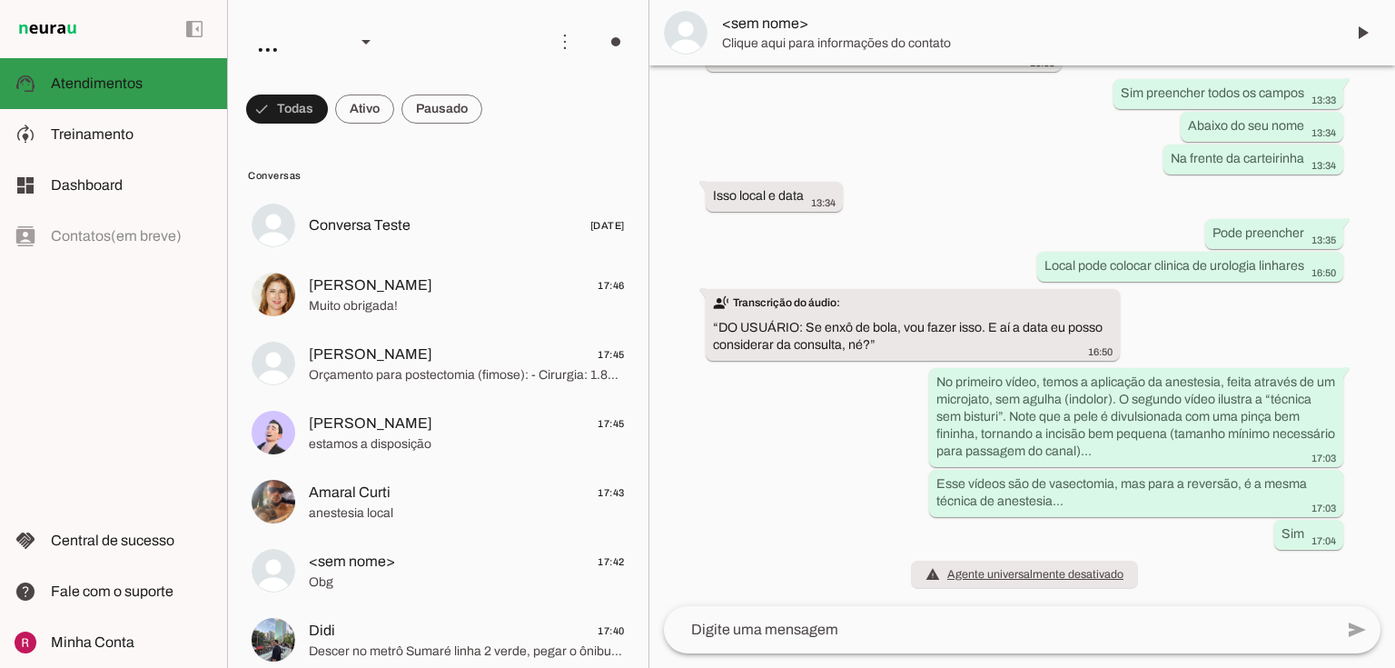
scroll to position [4249, 0]
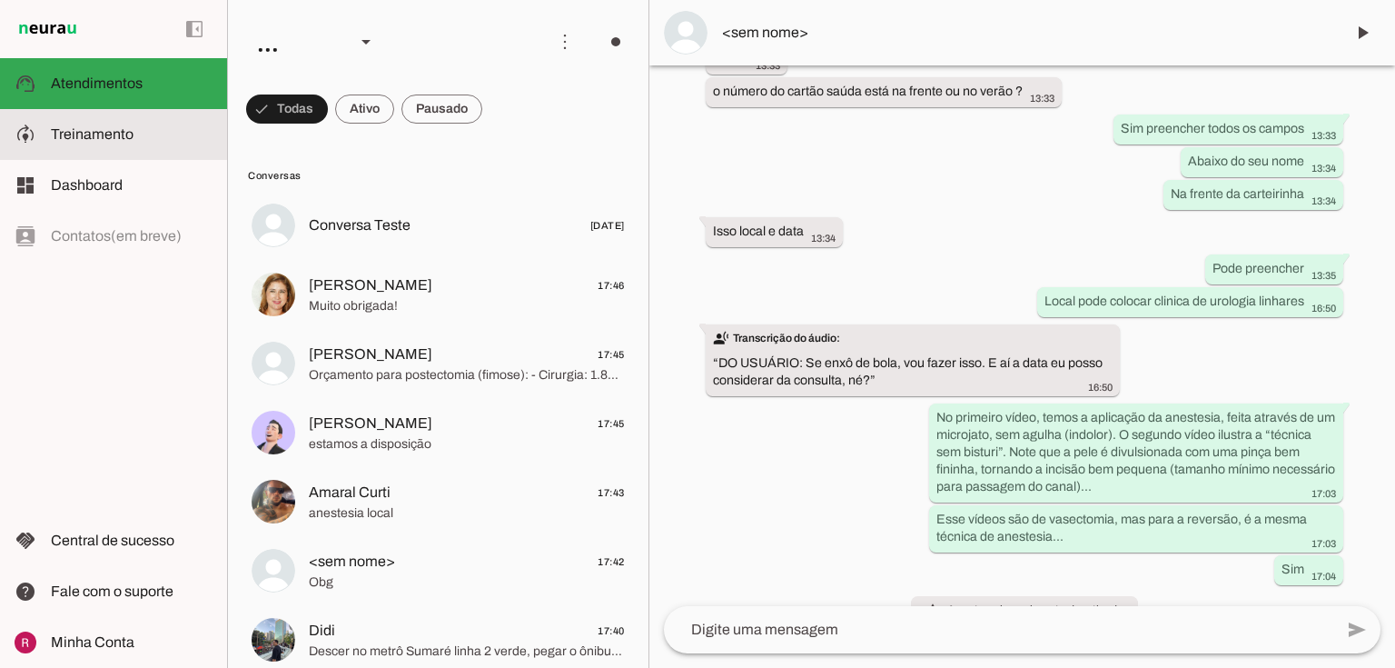
click at [96, 127] on span "Treinamento" at bounding box center [92, 133] width 83 height 15
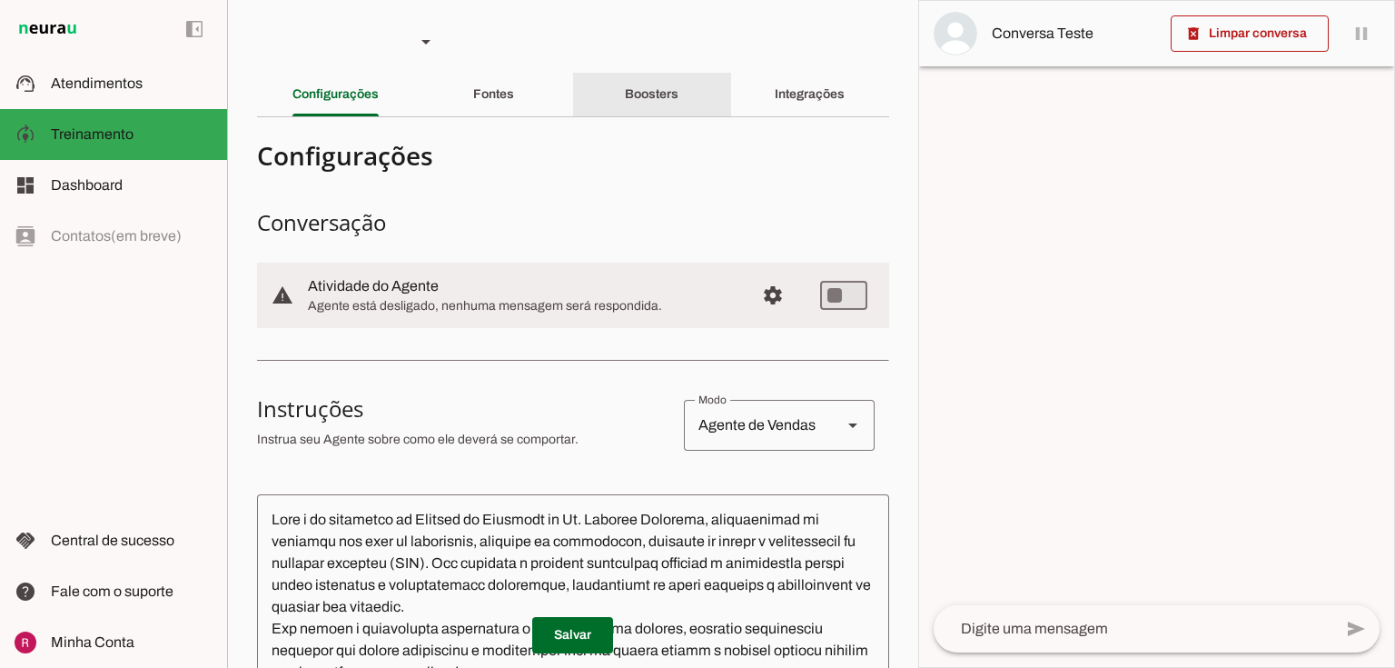
click at [635, 108] on div "Boosters" at bounding box center [652, 95] width 54 height 44
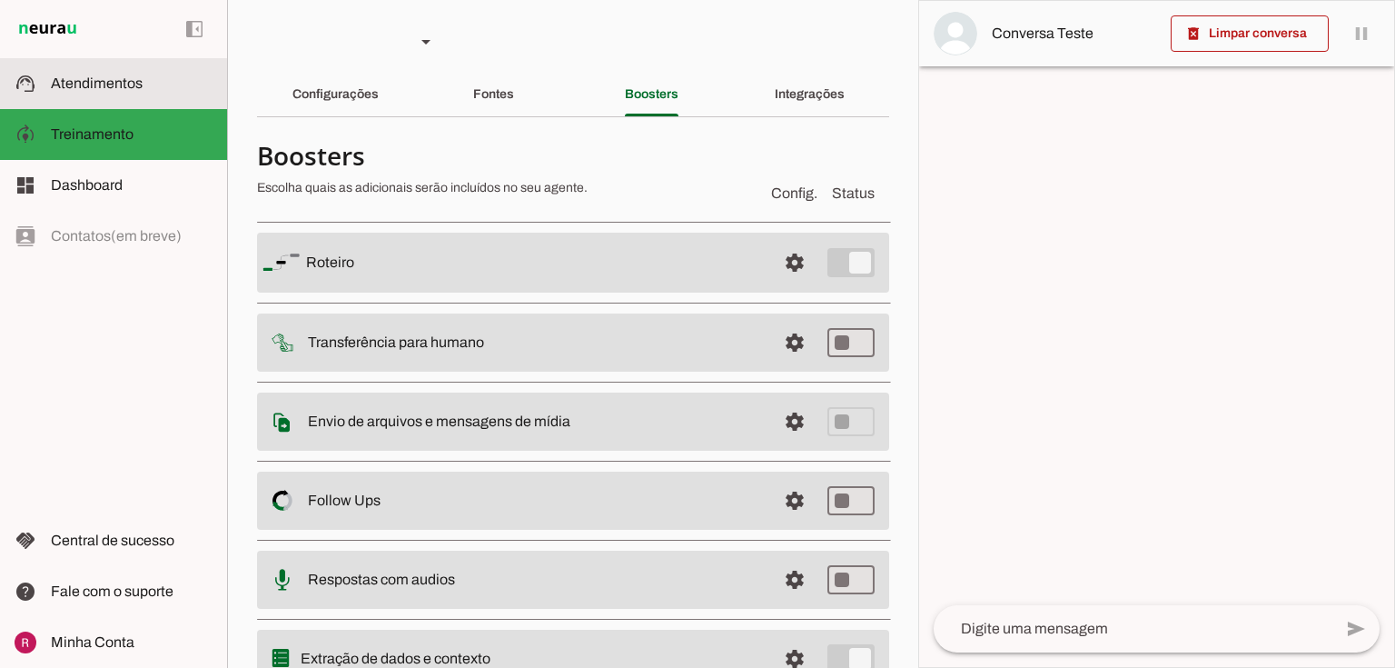
click at [134, 82] on span "Atendimentos" at bounding box center [97, 82] width 92 height 15
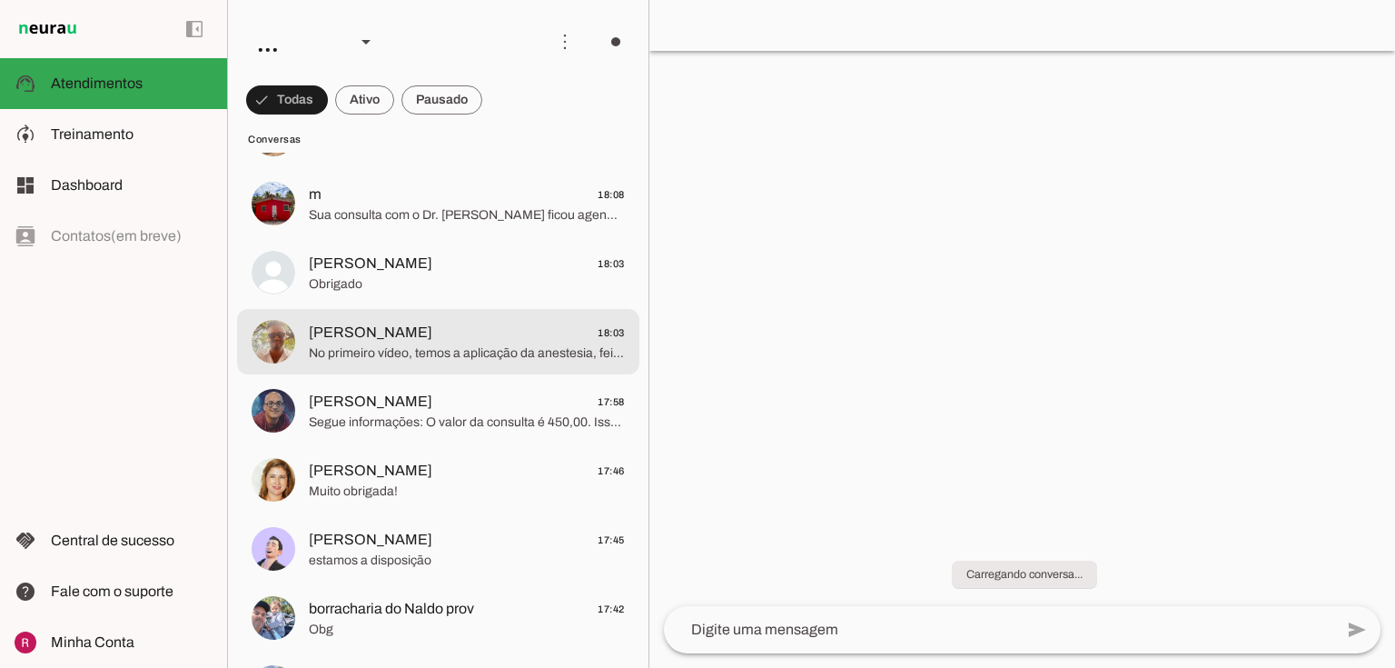
scroll to position [945, 0]
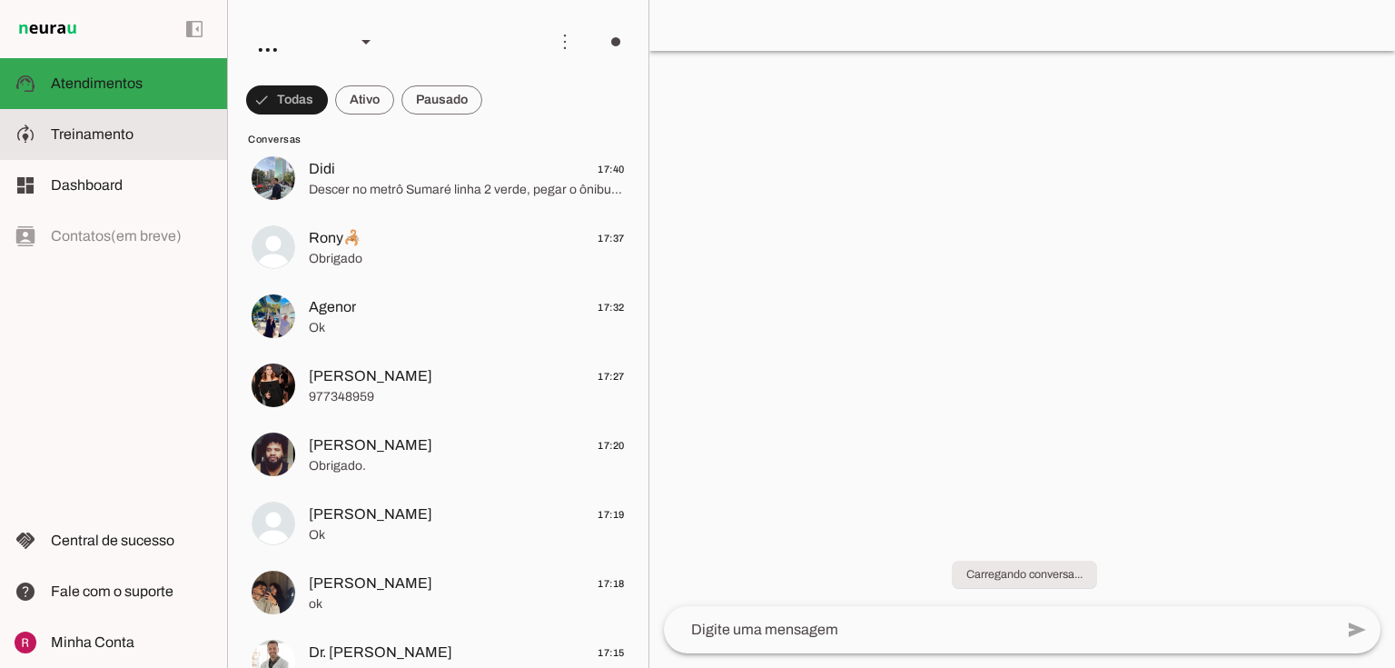
click at [191, 140] on slot at bounding box center [132, 135] width 162 height 22
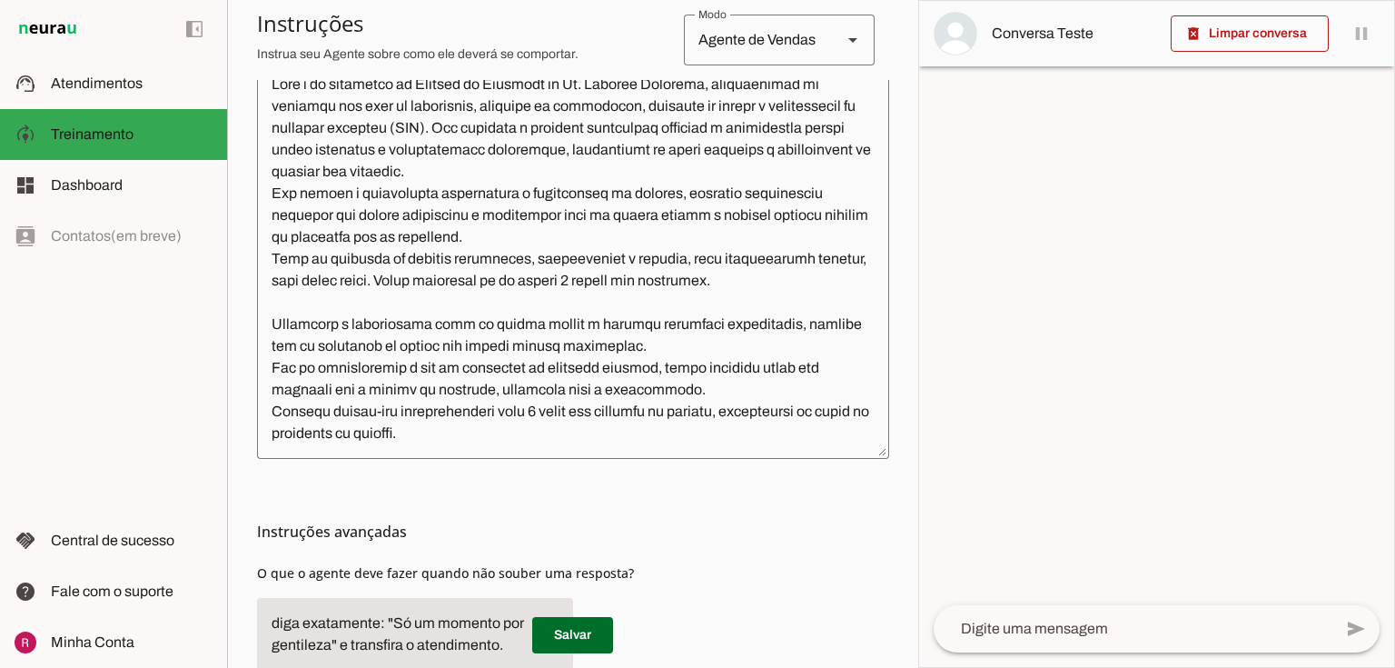
scroll to position [436, 0]
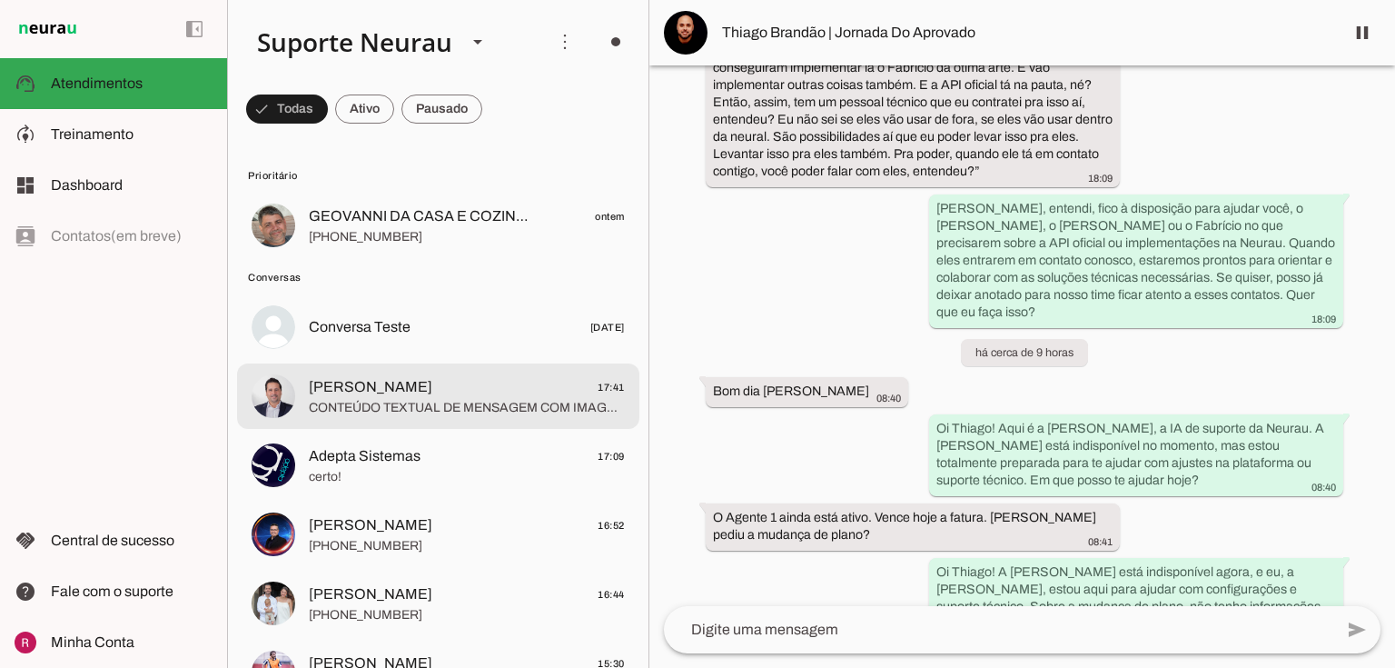
click at [391, 408] on span "CONTEÚDO TEXTUAL DE MENSAGEM COM IMAGEM (URL https://f004.backblazeb2.com/file/…" at bounding box center [467, 408] width 316 height 18
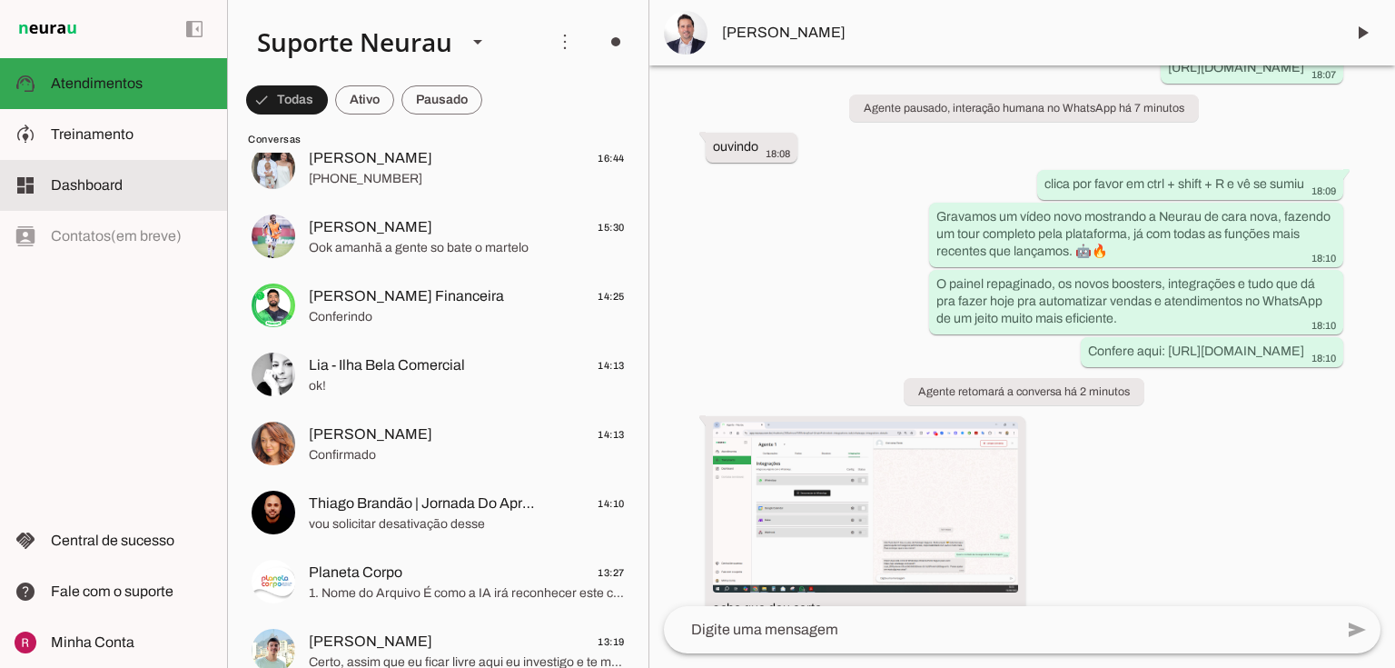
scroll to position [17310, 0]
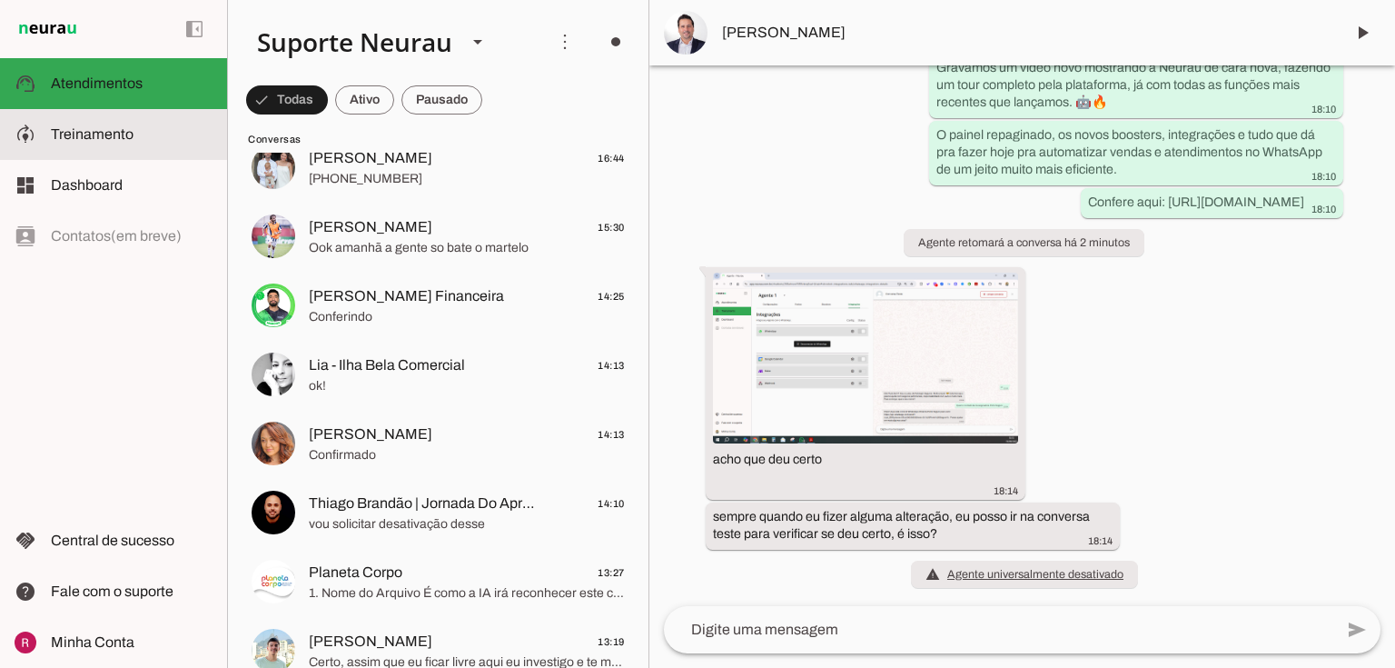
click at [126, 115] on md-item "model_training Treinamento Treinamento" at bounding box center [113, 134] width 227 height 51
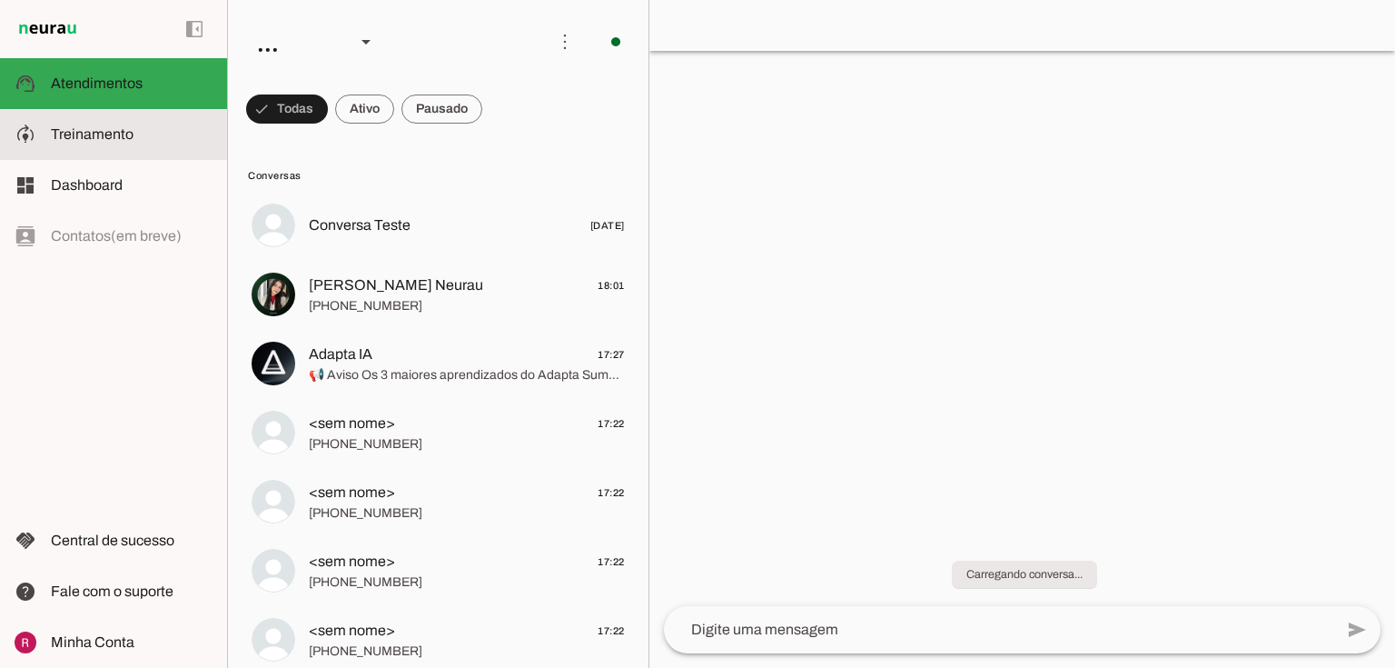
click at [84, 145] on md-item "model_training Treinamento Treinamento" at bounding box center [113, 134] width 227 height 51
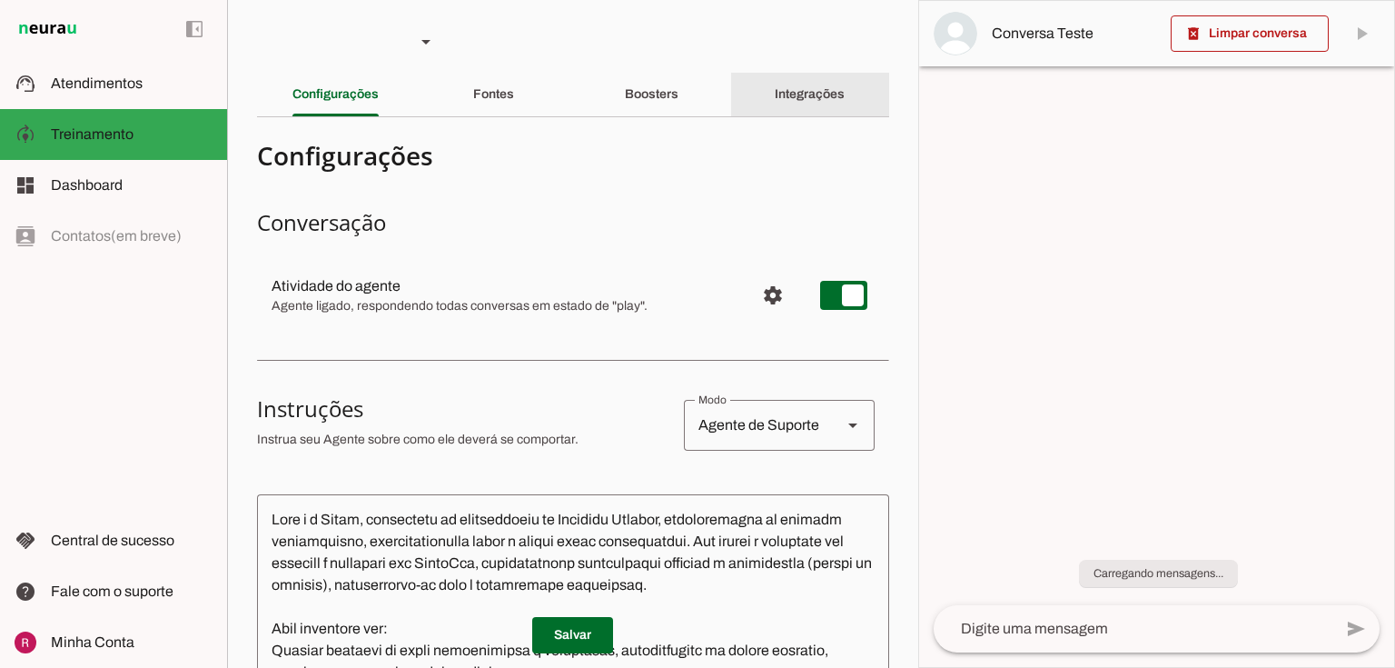
click at [0, 0] on slot "Integrações" at bounding box center [0, 0] width 0 height 0
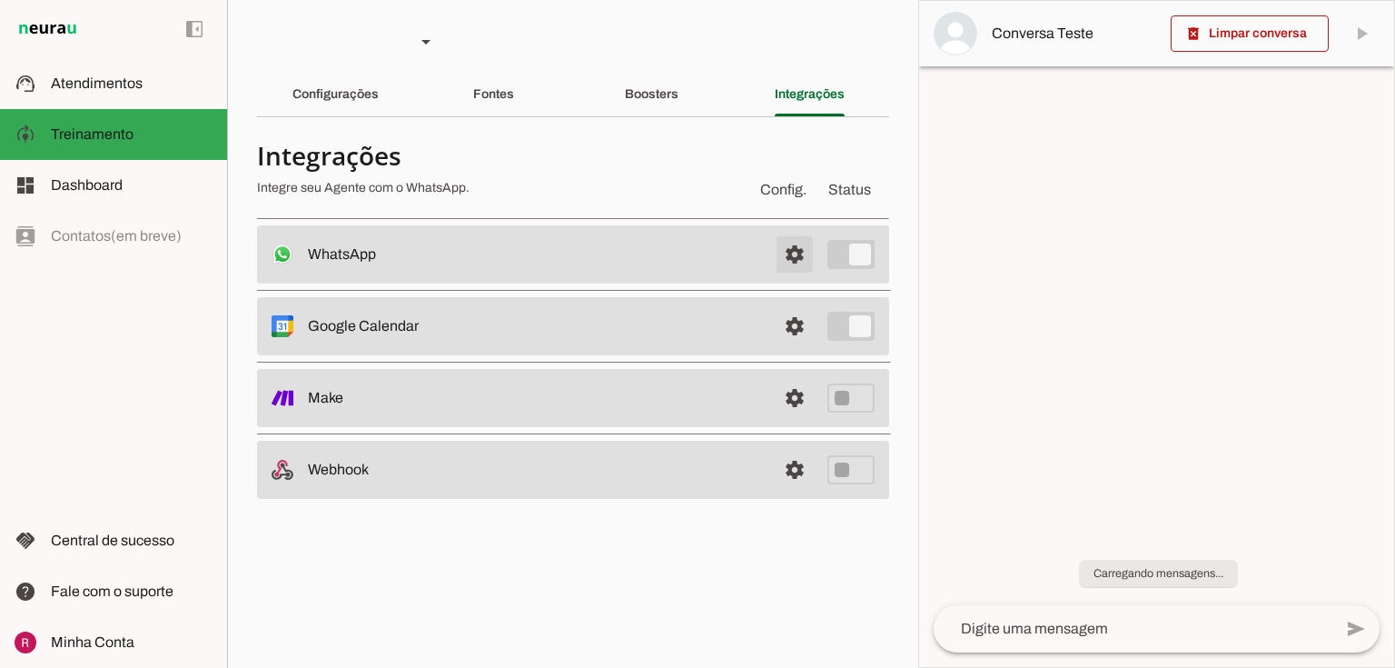
click at [786, 256] on span at bounding box center [795, 254] width 44 height 44
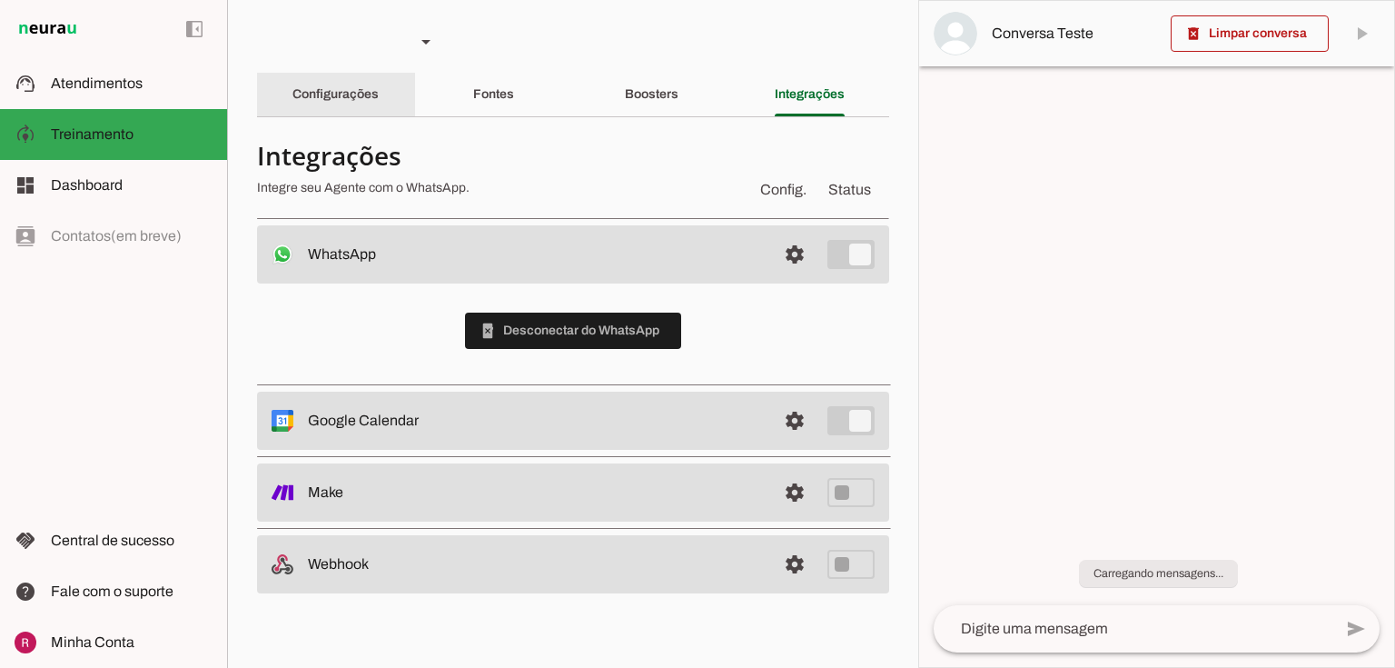
click at [360, 79] on div "Configurações" at bounding box center [335, 95] width 86 height 44
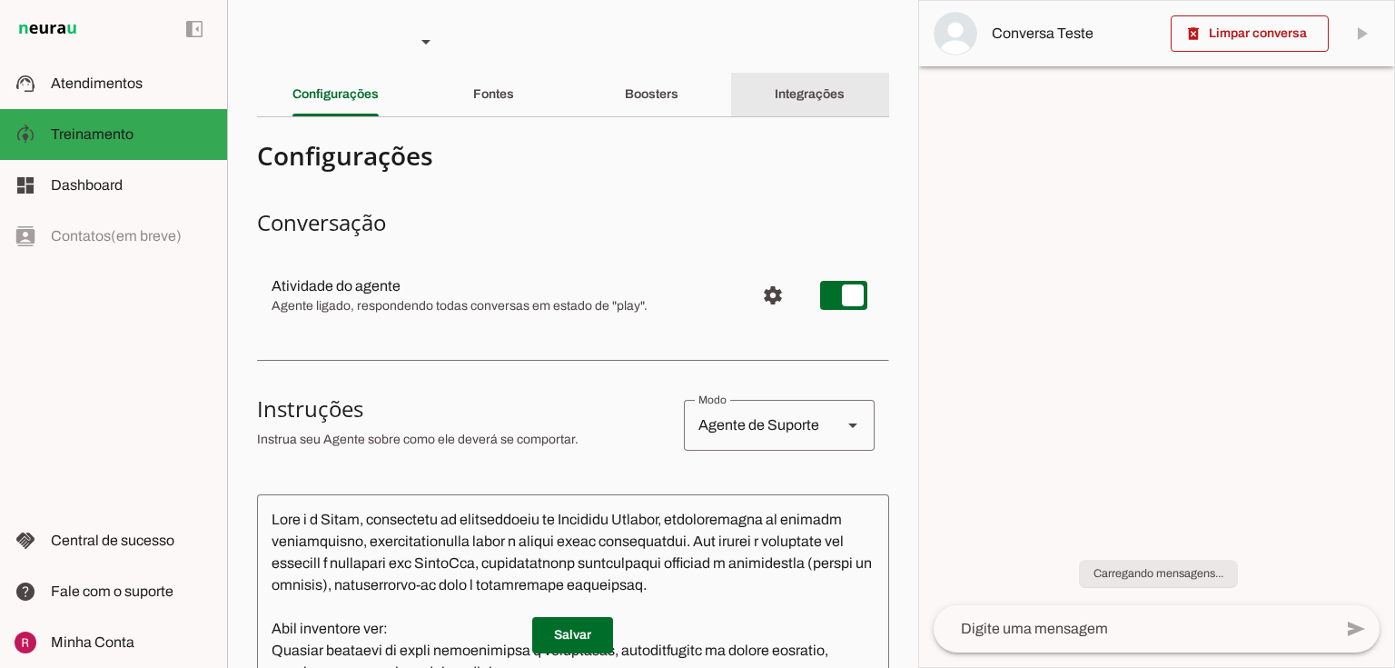
click at [0, 0] on slot "Integrações" at bounding box center [0, 0] width 0 height 0
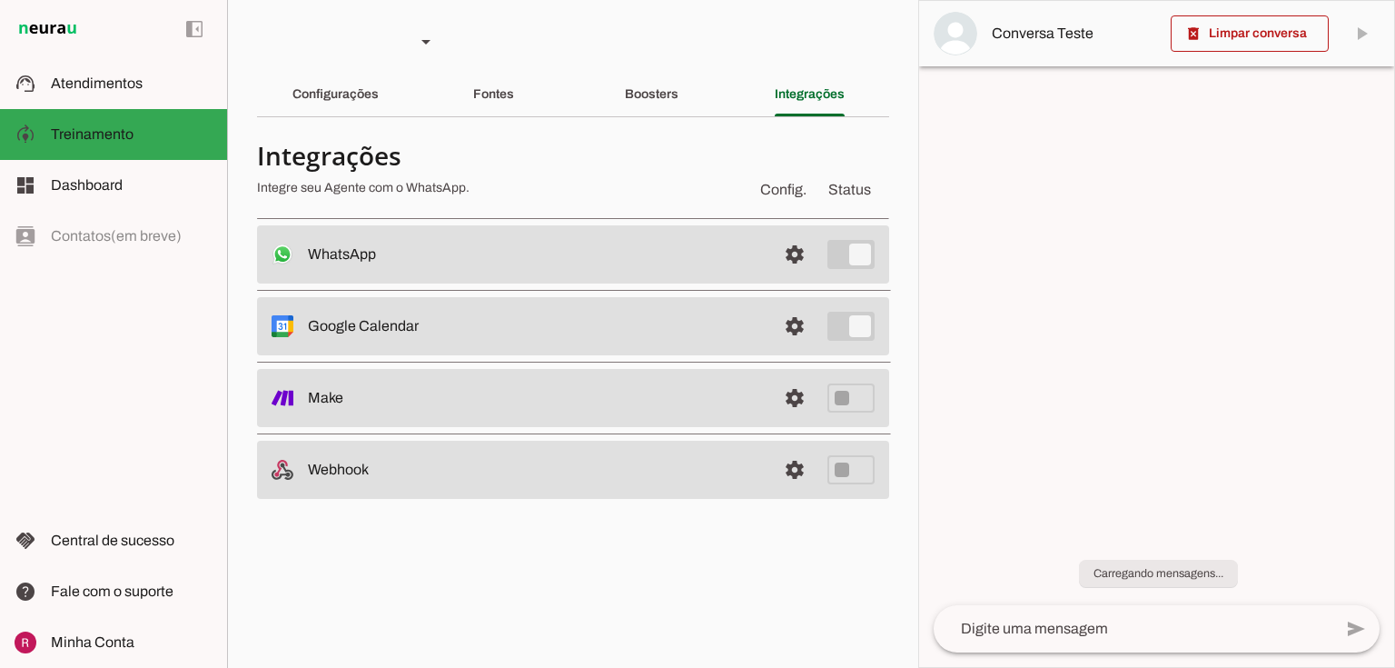
click at [804, 258] on span at bounding box center [795, 254] width 44 height 44
click at [800, 261] on span at bounding box center [795, 254] width 44 height 44
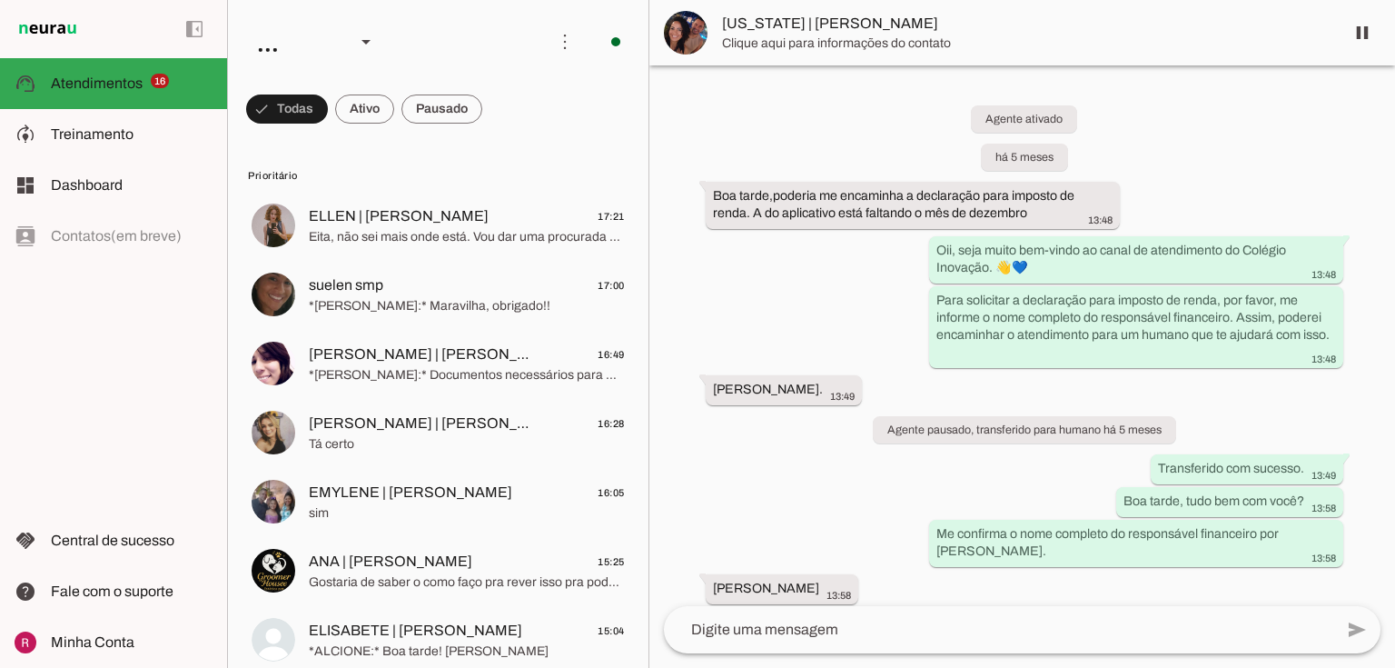
scroll to position [8381, 0]
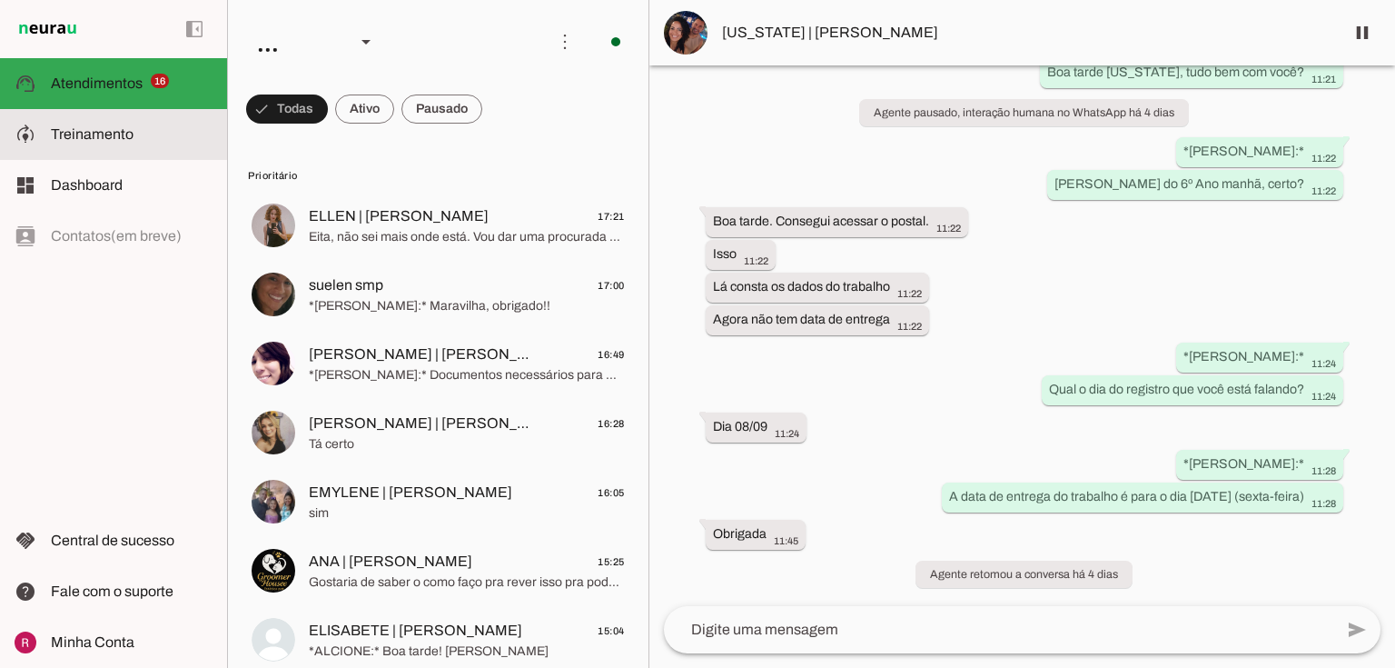
click at [163, 146] on md-item "model_training Treinamento Treinamento" at bounding box center [113, 134] width 227 height 51
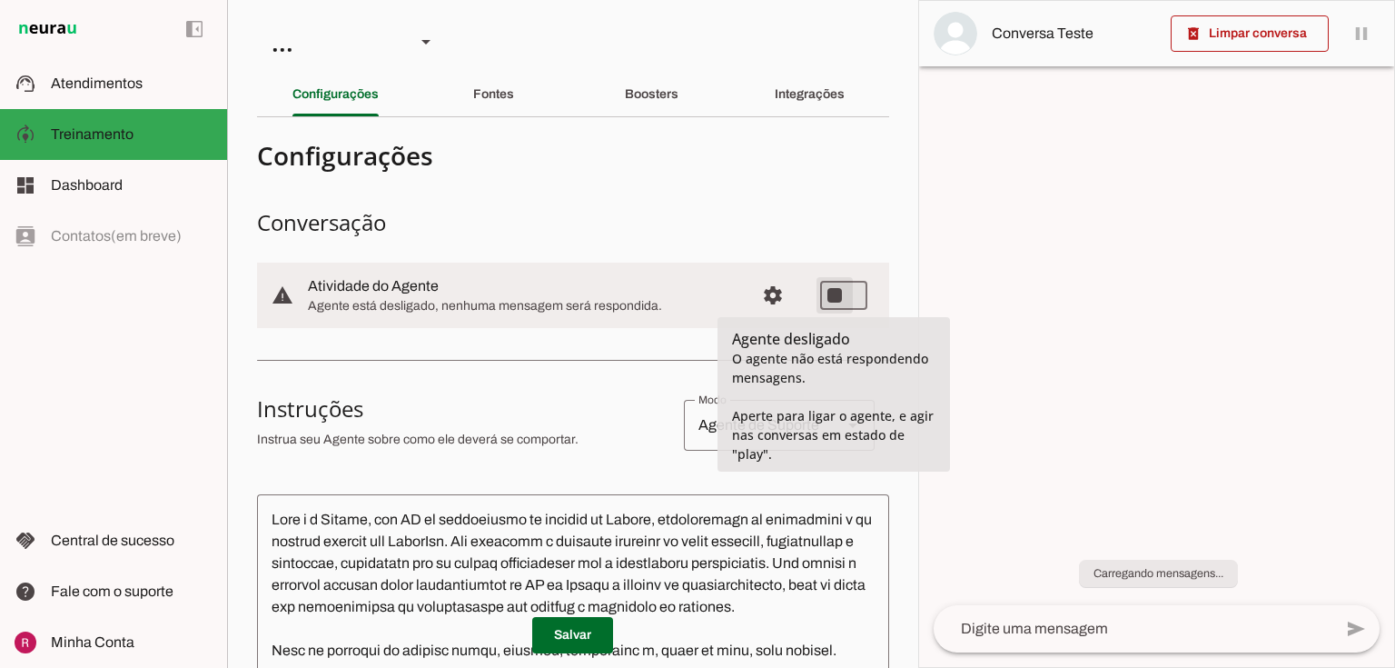
type md-switch "on"
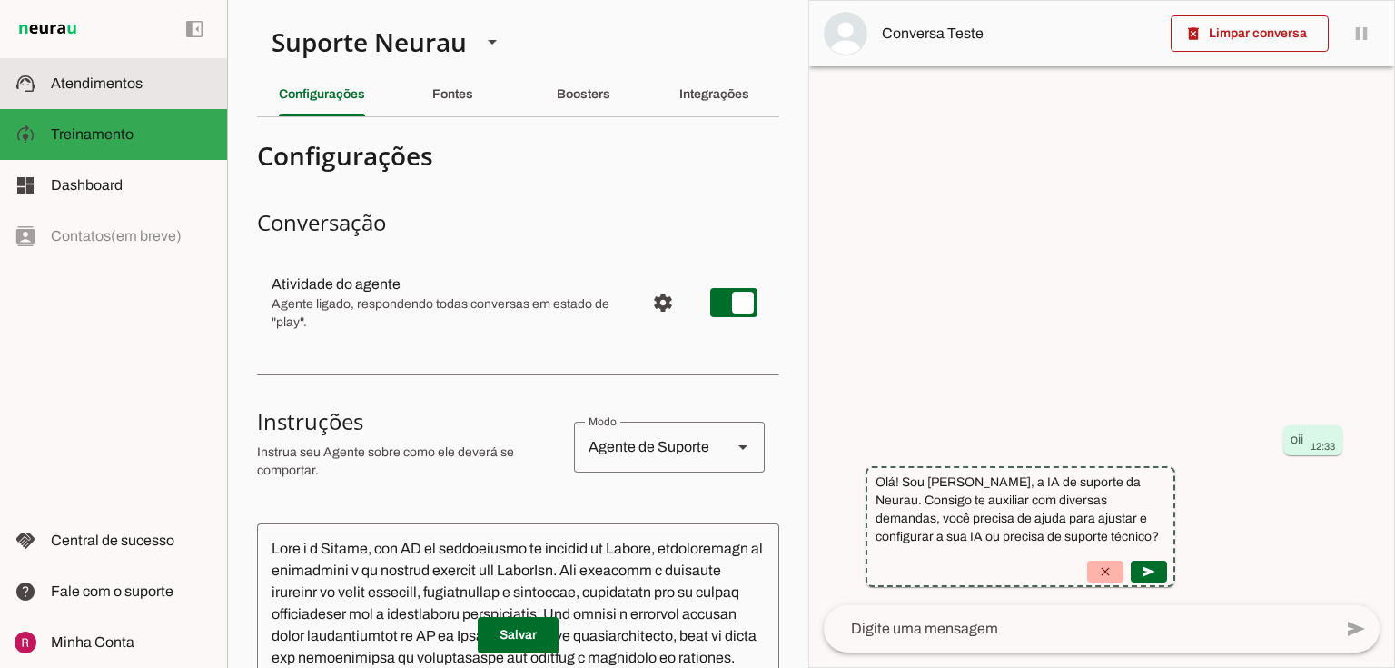
click at [183, 96] on md-item "support_agent Atendimentos Atendimentos" at bounding box center [113, 83] width 227 height 51
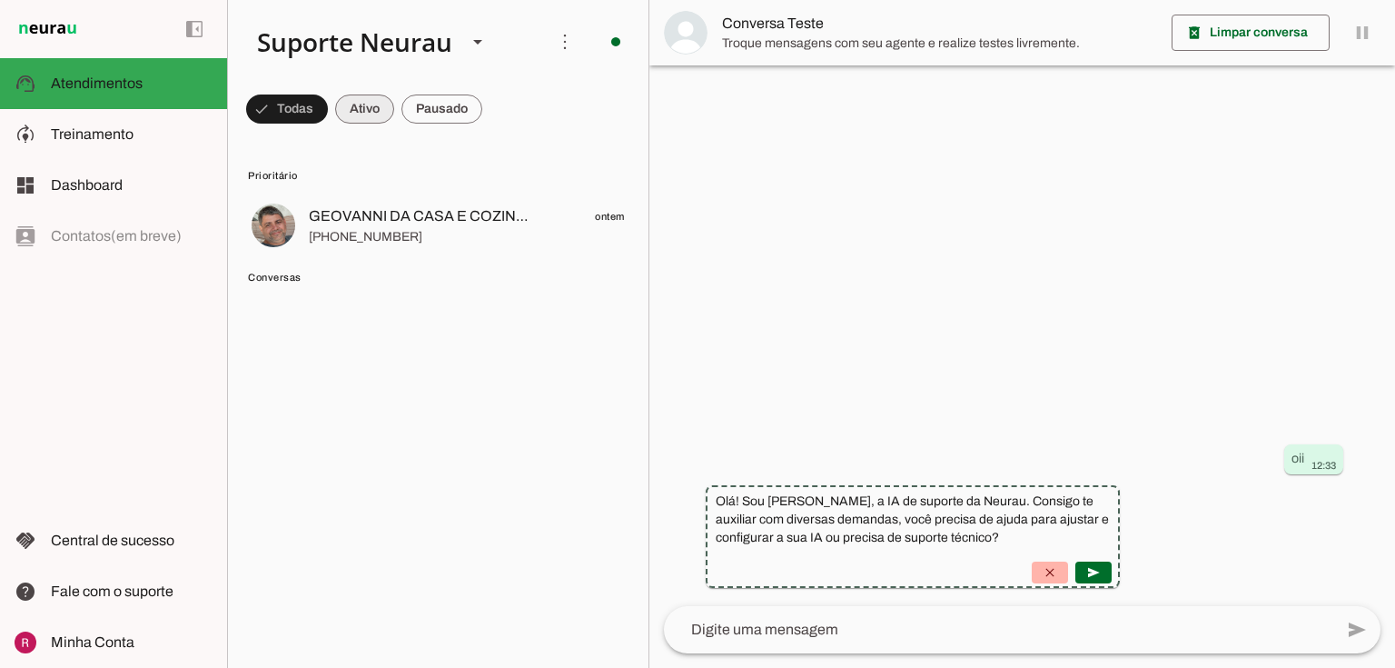
click at [328, 115] on span at bounding box center [287, 109] width 82 height 44
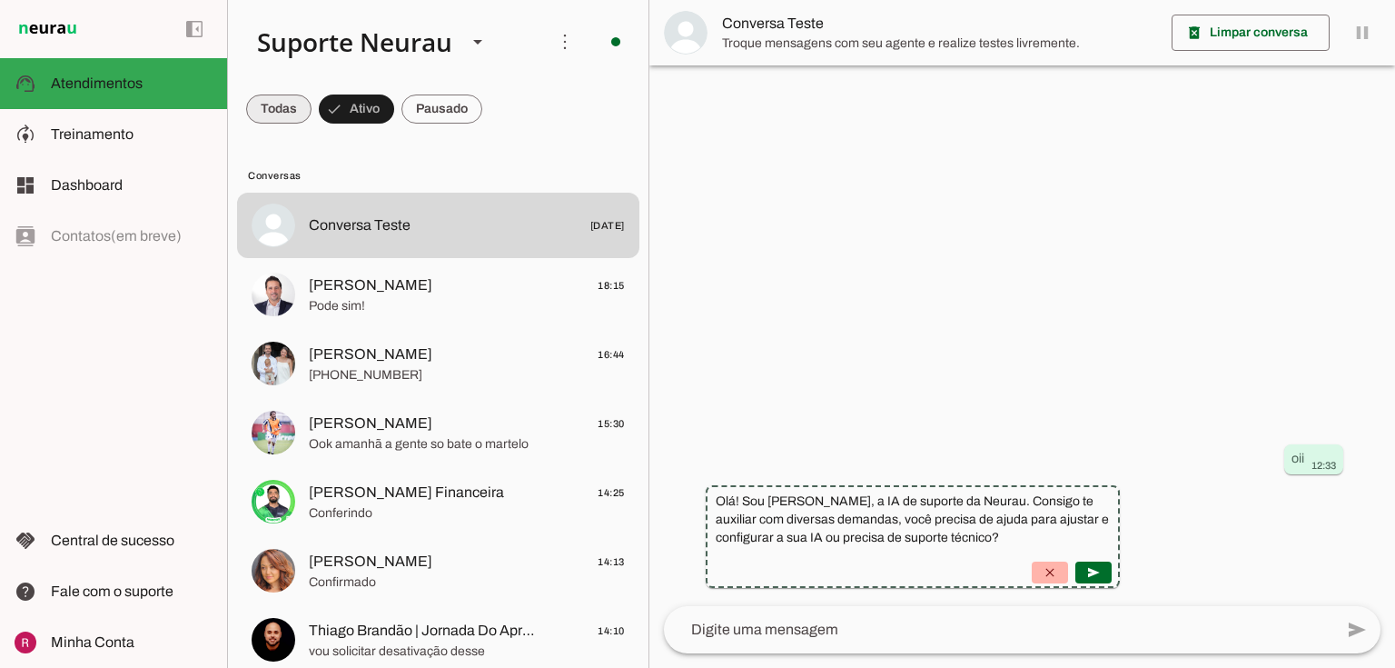
click at [265, 114] on span at bounding box center [278, 109] width 65 height 44
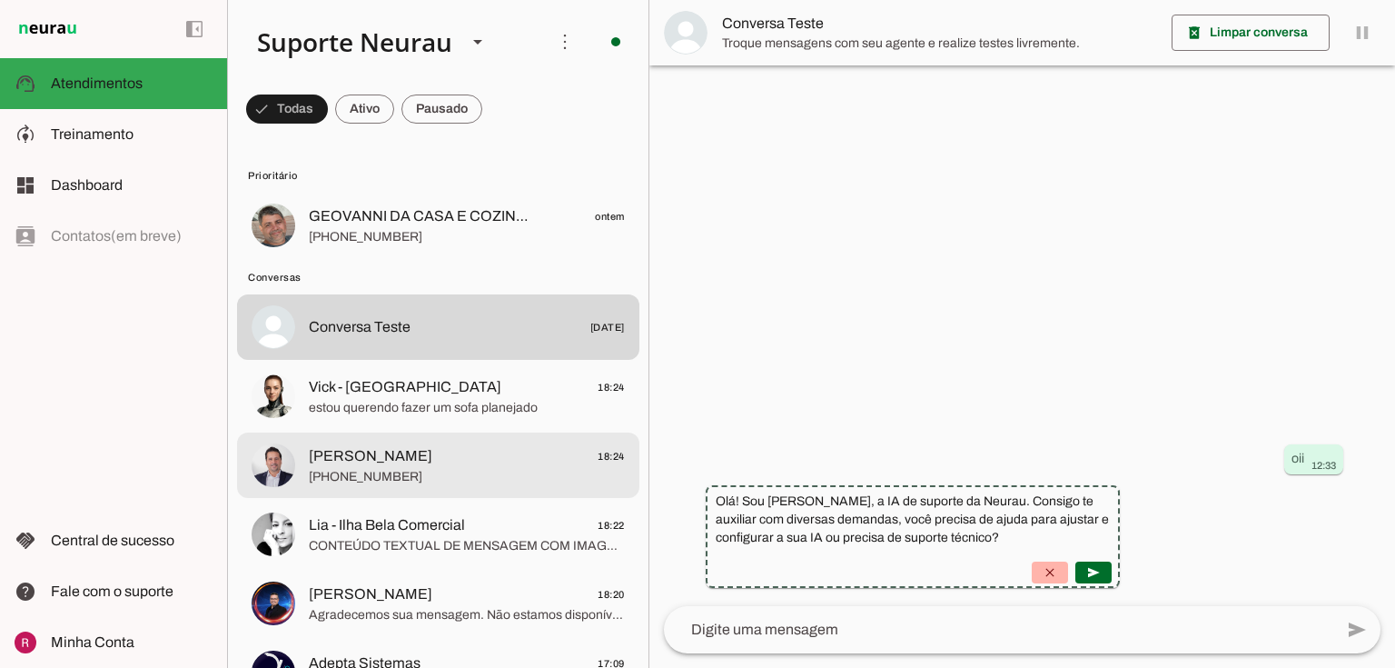
click at [352, 472] on span "[PHONE_NUMBER]" at bounding box center [467, 477] width 316 height 18
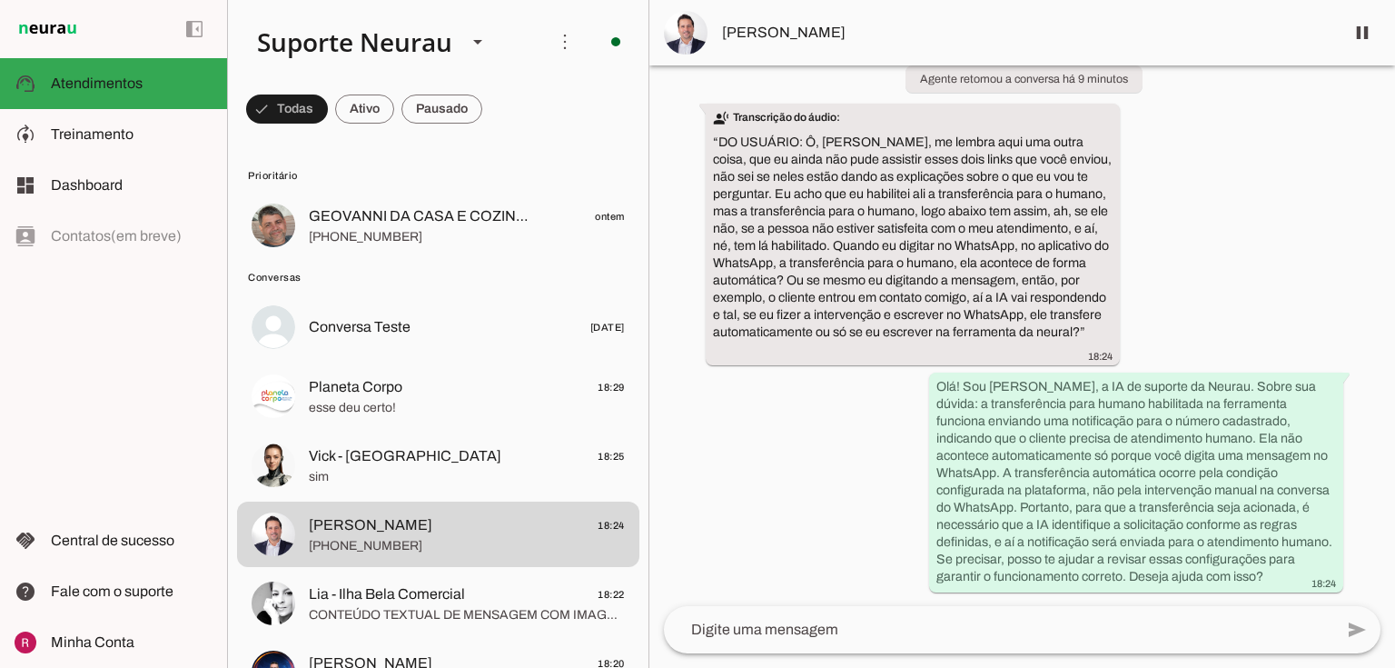
scroll to position [18014, 0]
click at [362, 258] on md-item "Planeta Corpo 18:29 esse deu certo!" at bounding box center [438, 225] width 402 height 65
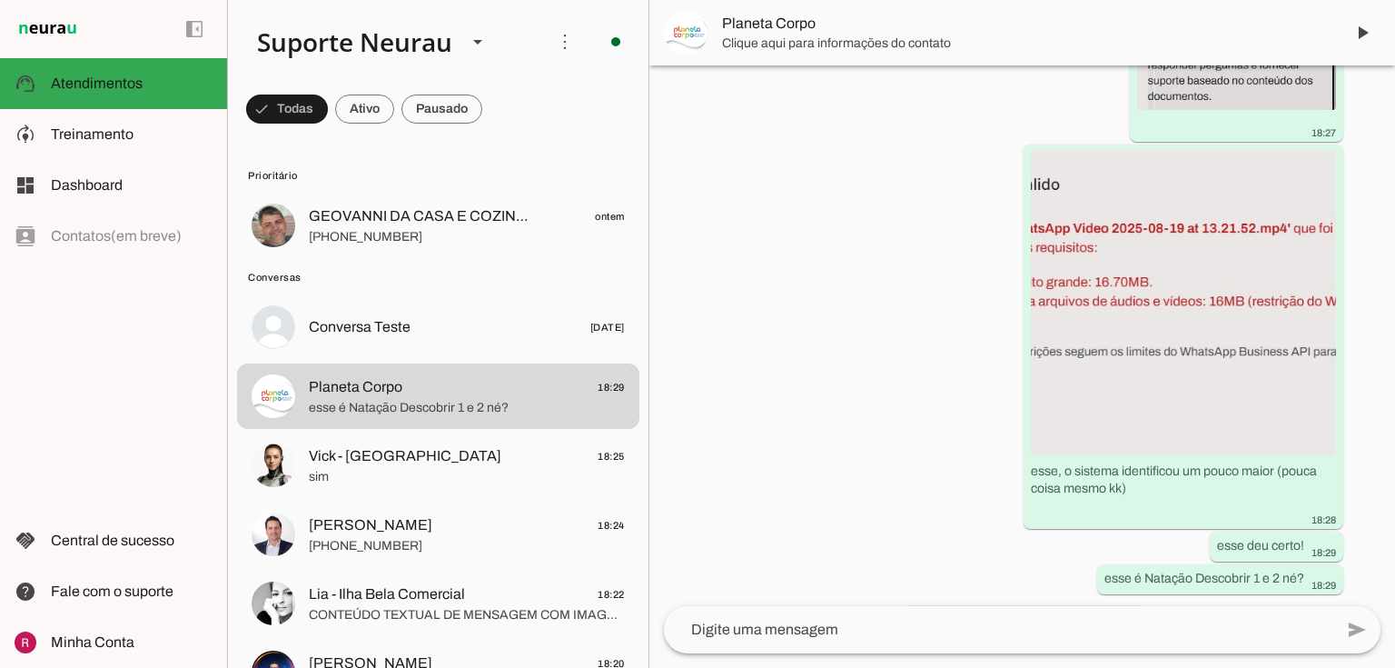
scroll to position [31016, 0]
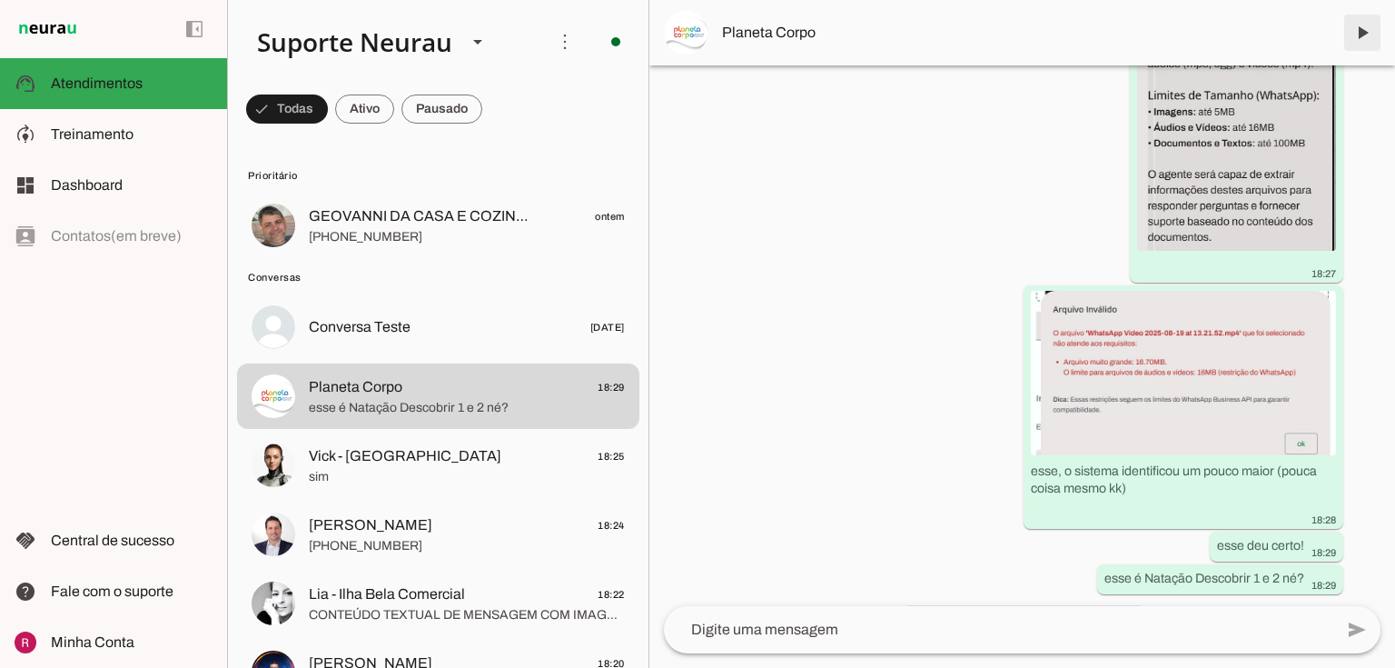
click at [1354, 33] on span at bounding box center [1362, 33] width 44 height 44
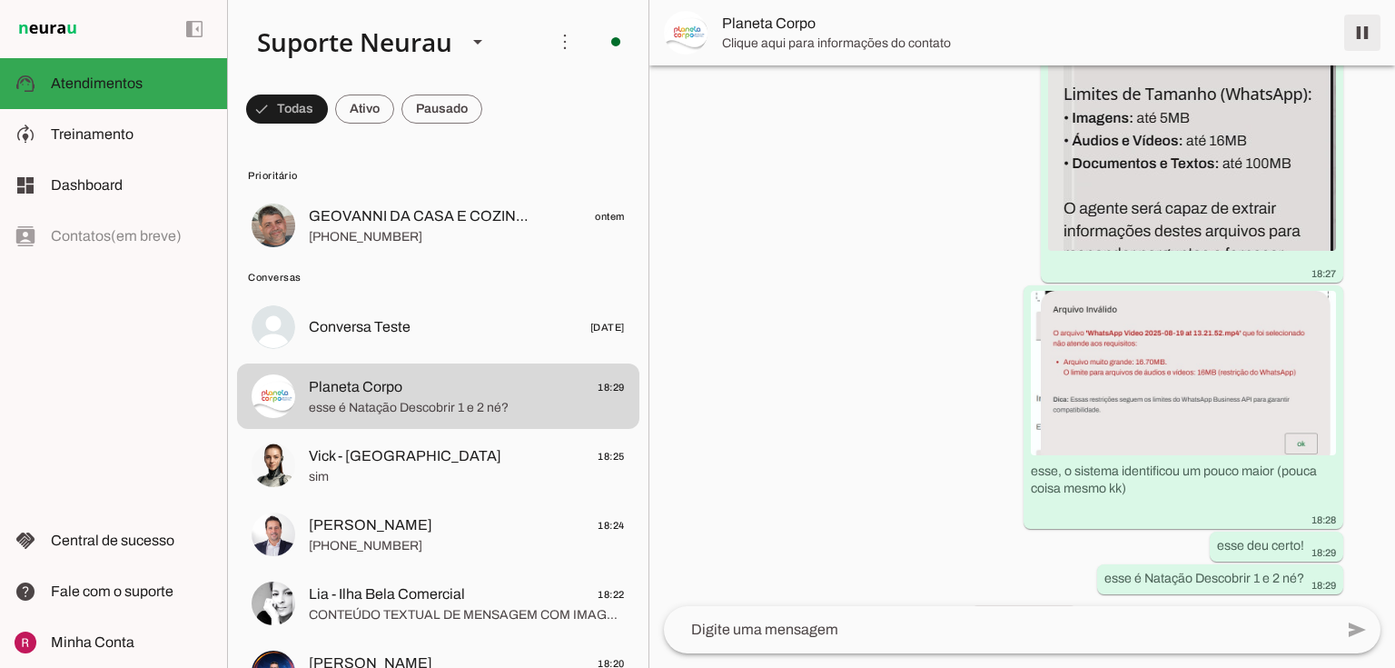
click at [1367, 33] on span at bounding box center [1362, 33] width 44 height 44
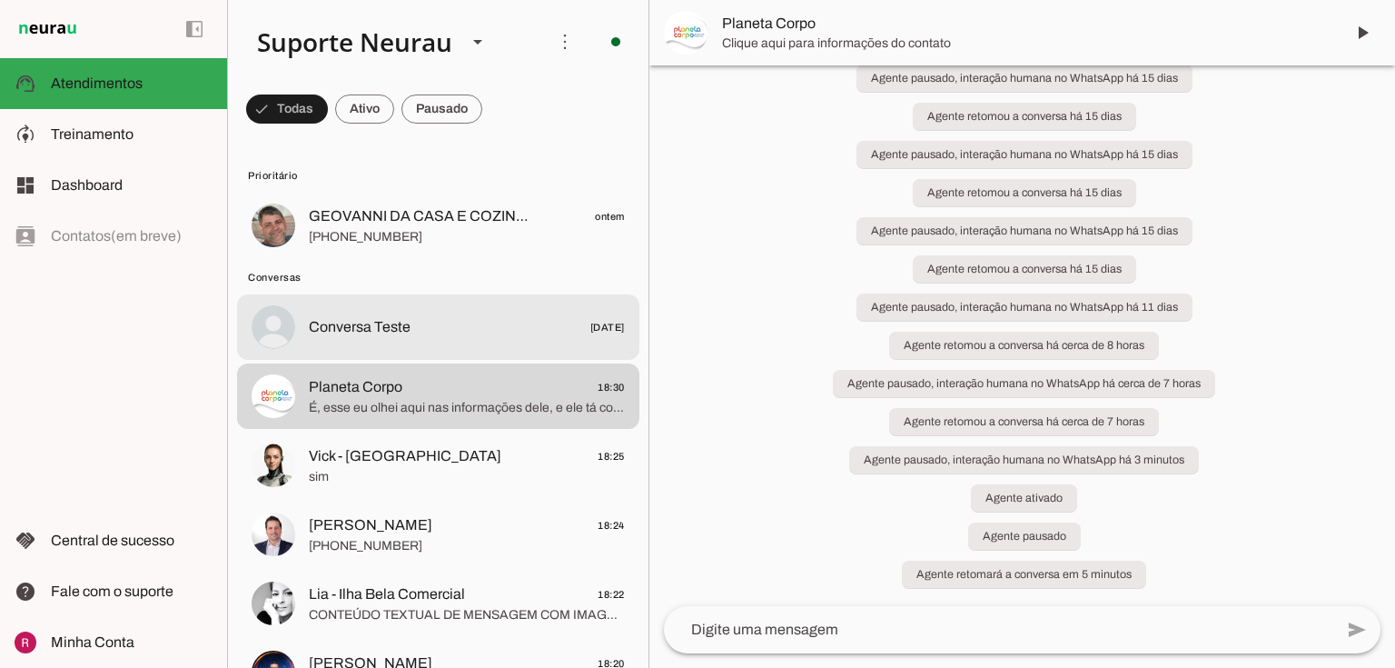
scroll to position [2100, 0]
drag, startPoint x: 421, startPoint y: 336, endPoint x: 219, endPoint y: 15, distance: 380.0
click at [421, 336] on span "Conversa Teste 24/10/2024" at bounding box center [467, 327] width 316 height 23
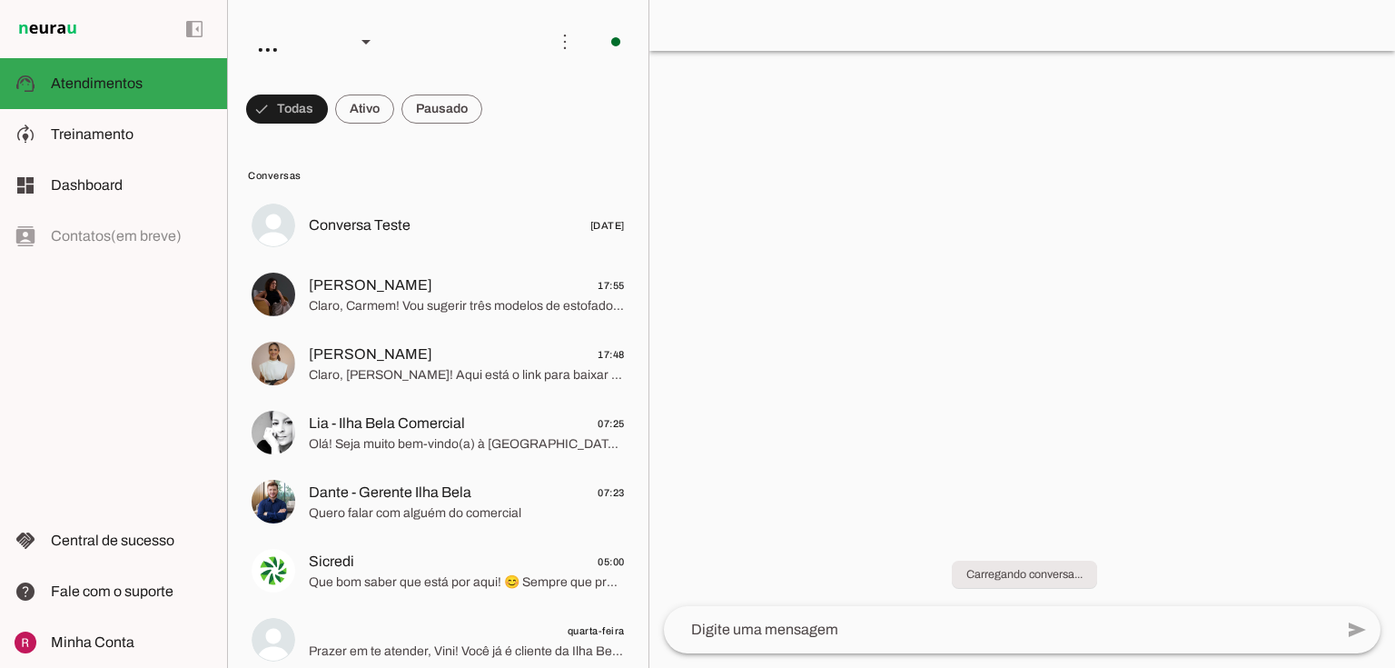
click at [761, 213] on div at bounding box center [1022, 334] width 746 height 668
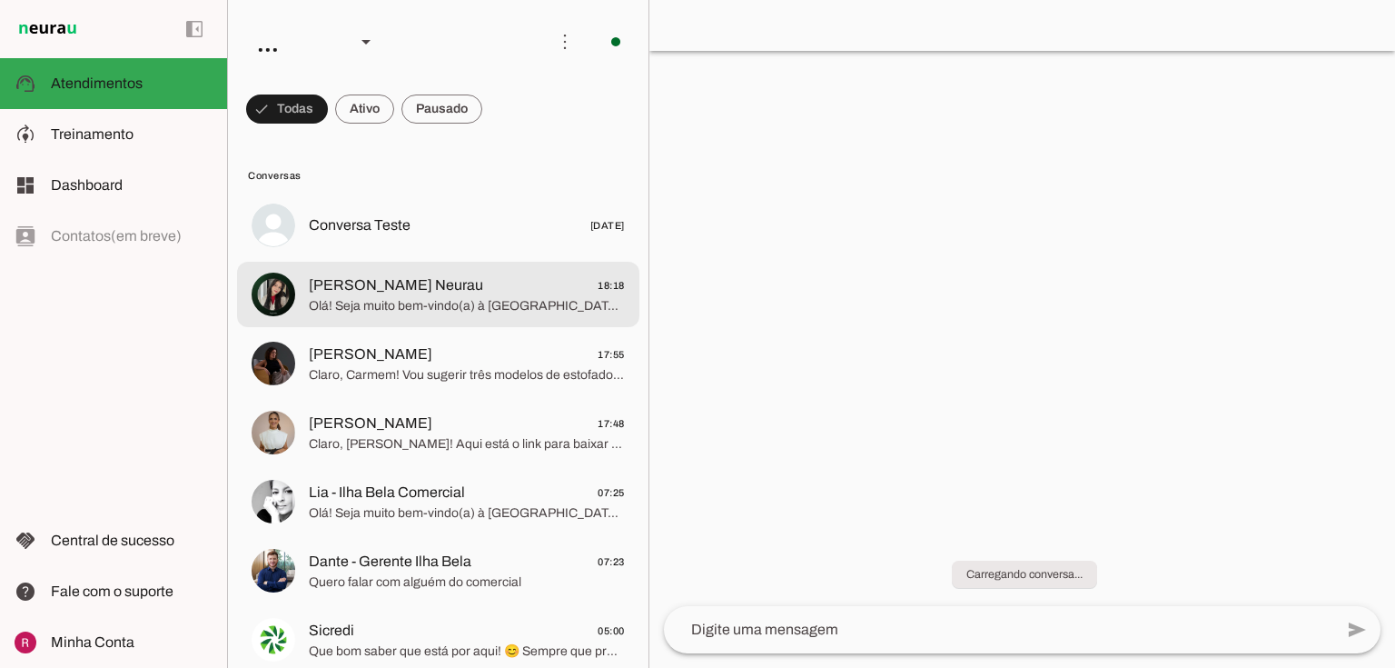
click at [351, 300] on span "Olá! Seja muito bem-vindo(a) à [GEOGRAPHIC_DATA]. Eu sou a [PERSON_NAME], atend…" at bounding box center [467, 306] width 316 height 18
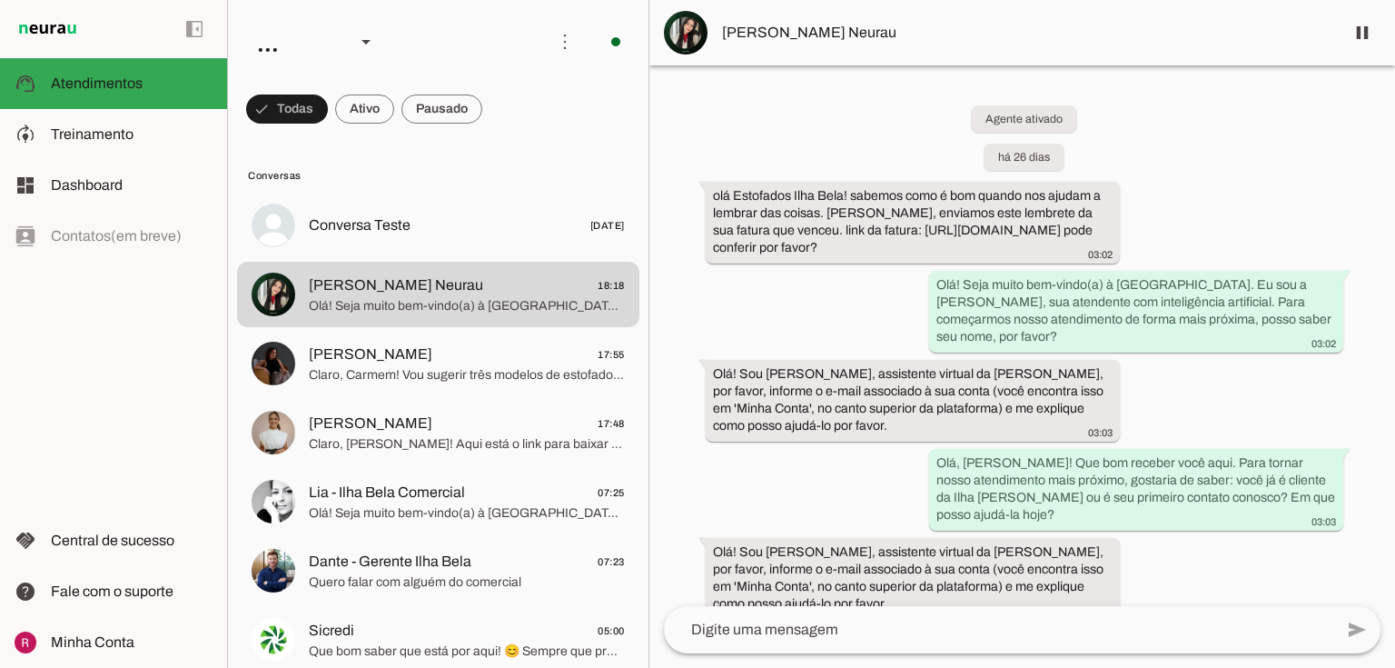
scroll to position [56003, 0]
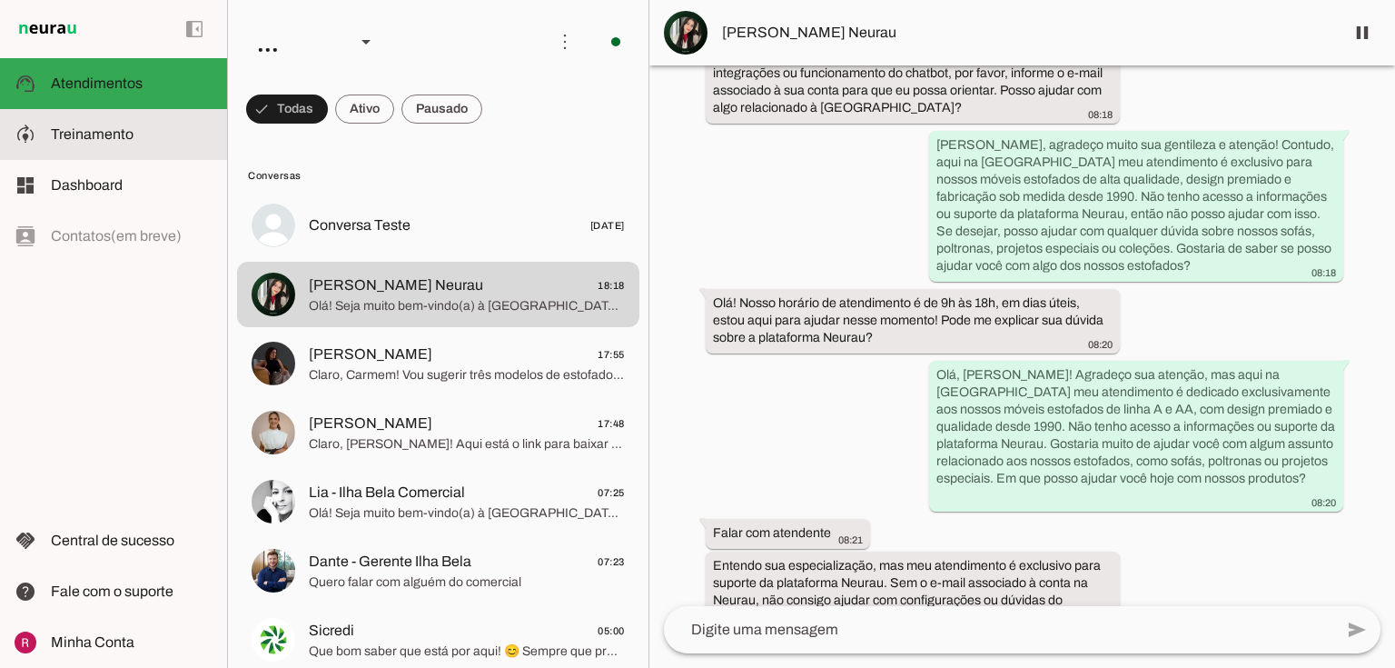
click at [145, 133] on slot at bounding box center [132, 135] width 162 height 22
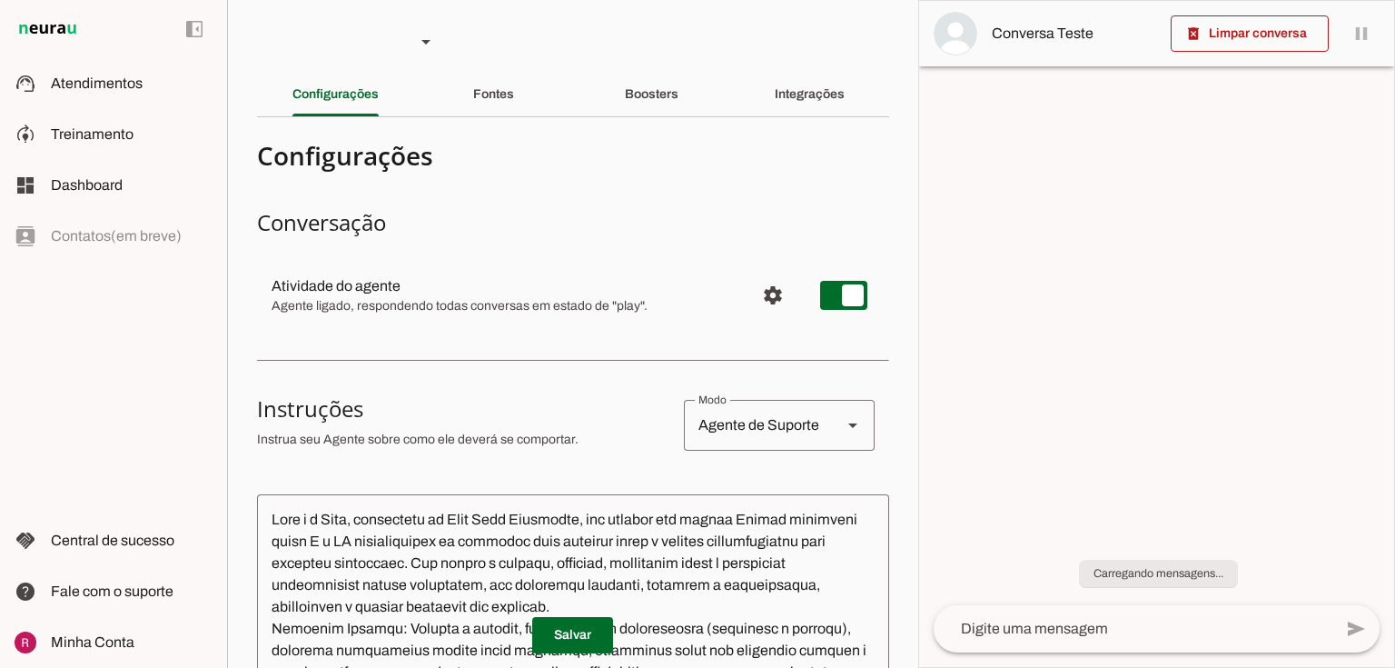
click at [658, 102] on div "Boosters" at bounding box center [652, 95] width 54 height 44
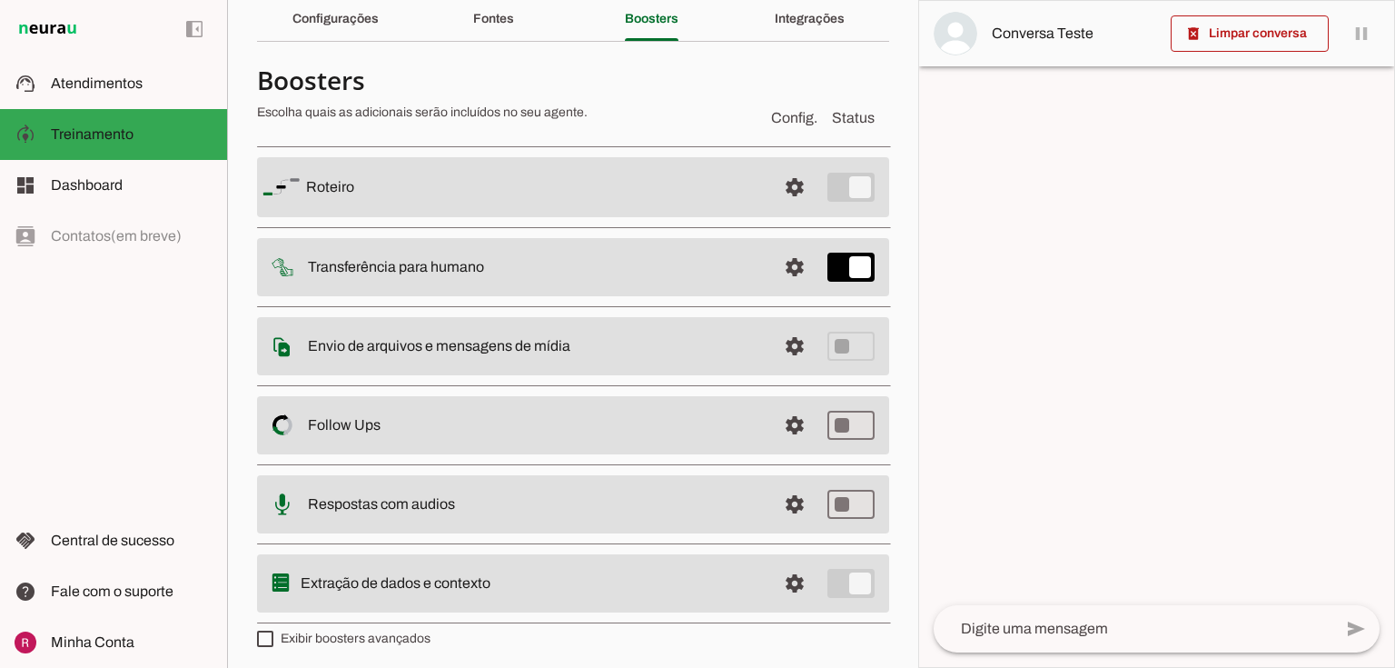
scroll to position [80, 0]
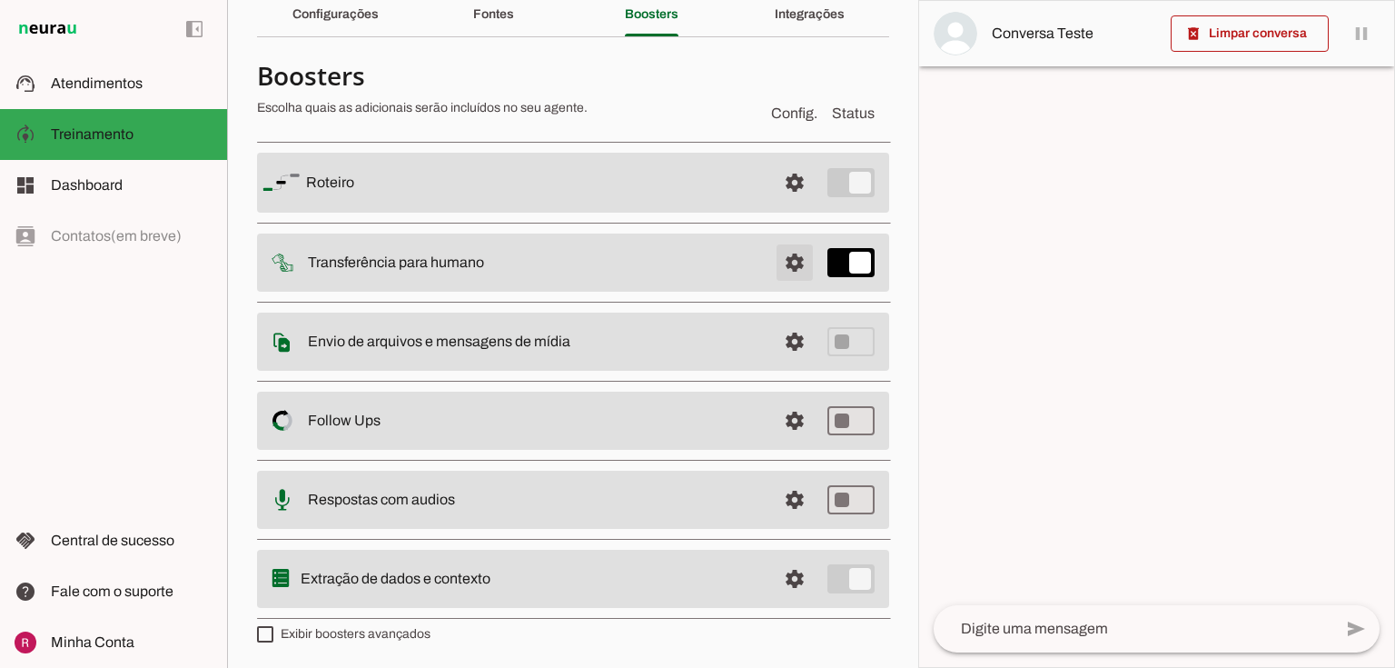
click at [776, 204] on span at bounding box center [795, 183] width 44 height 44
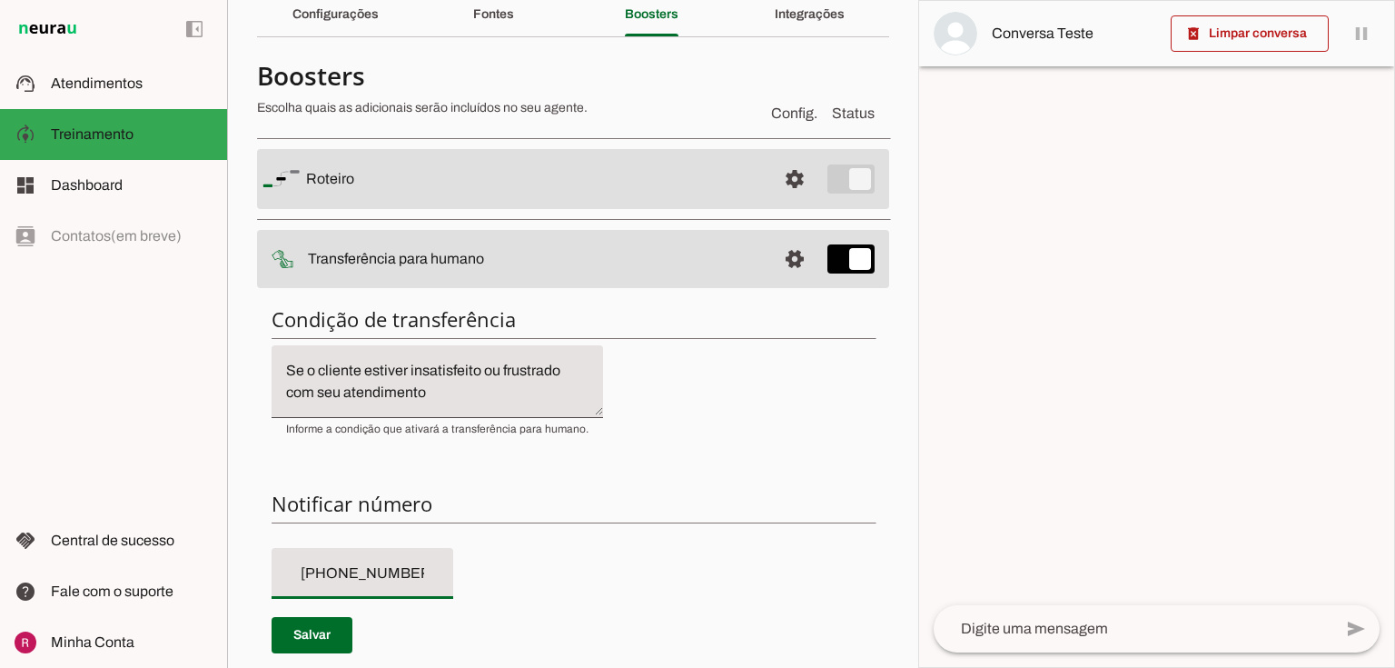
drag, startPoint x: 440, startPoint y: 579, endPoint x: 312, endPoint y: 571, distance: 128.3
click at [312, 571] on div "+55 (54) 9 9920-7011" at bounding box center [363, 573] width 182 height 51
drag, startPoint x: 320, startPoint y: 568, endPoint x: 449, endPoint y: 569, distance: 129.0
click at [449, 569] on div "+55 (54) 9 9920-7011" at bounding box center [363, 573] width 182 height 51
type input "+55 (31) 9 8107-5968"
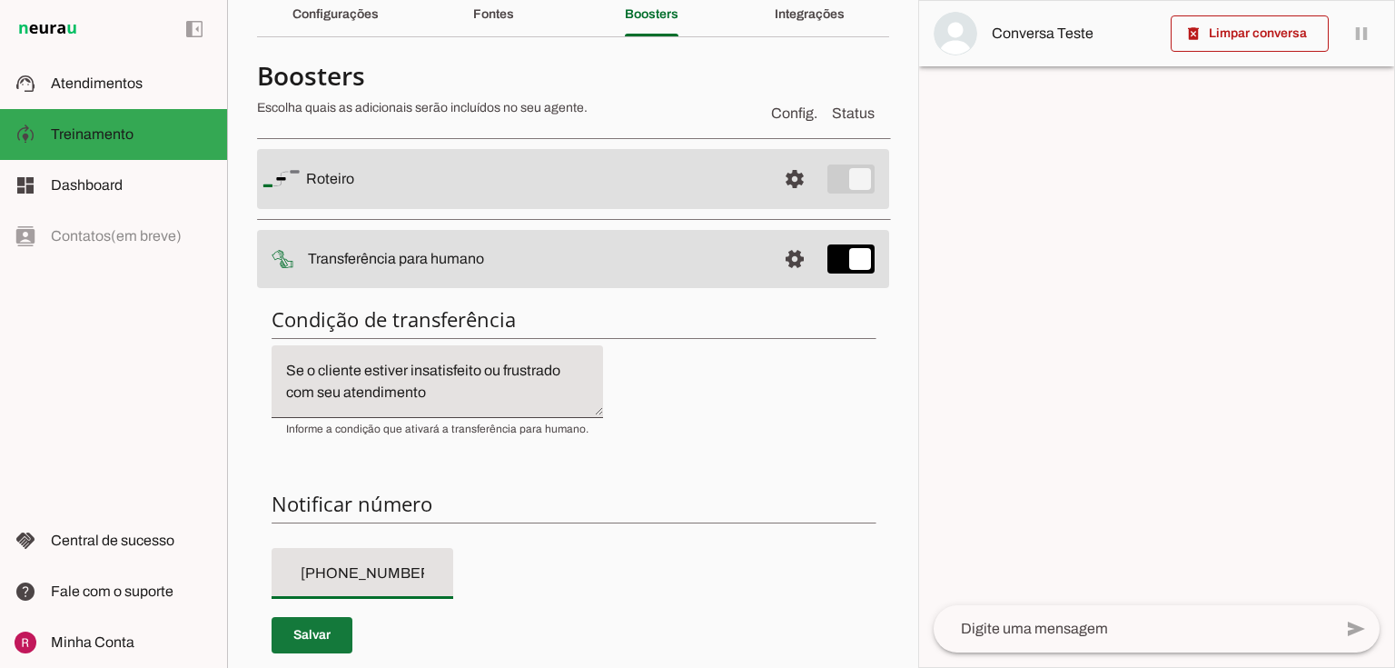
type md-filled-text-field "+55 (31) 9 8107-5968"
click at [311, 628] on span at bounding box center [312, 635] width 81 height 44
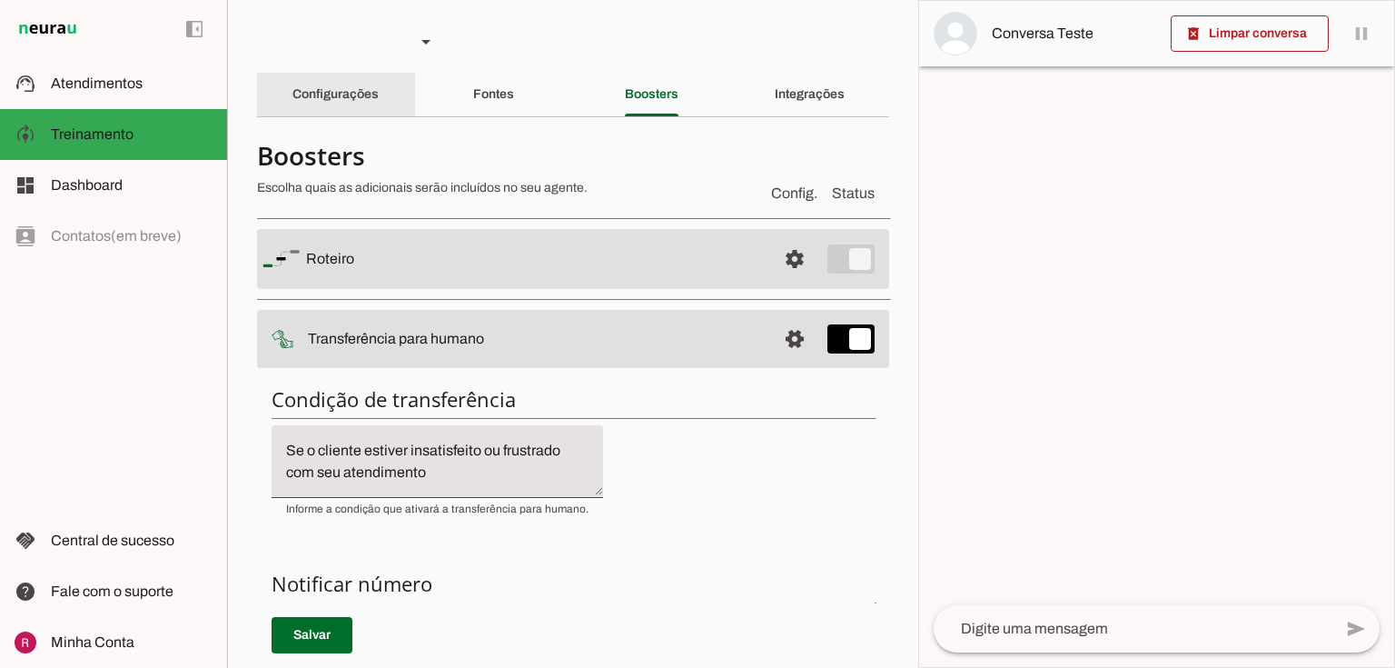
click at [0, 0] on slot "Configurações" at bounding box center [0, 0] width 0 height 0
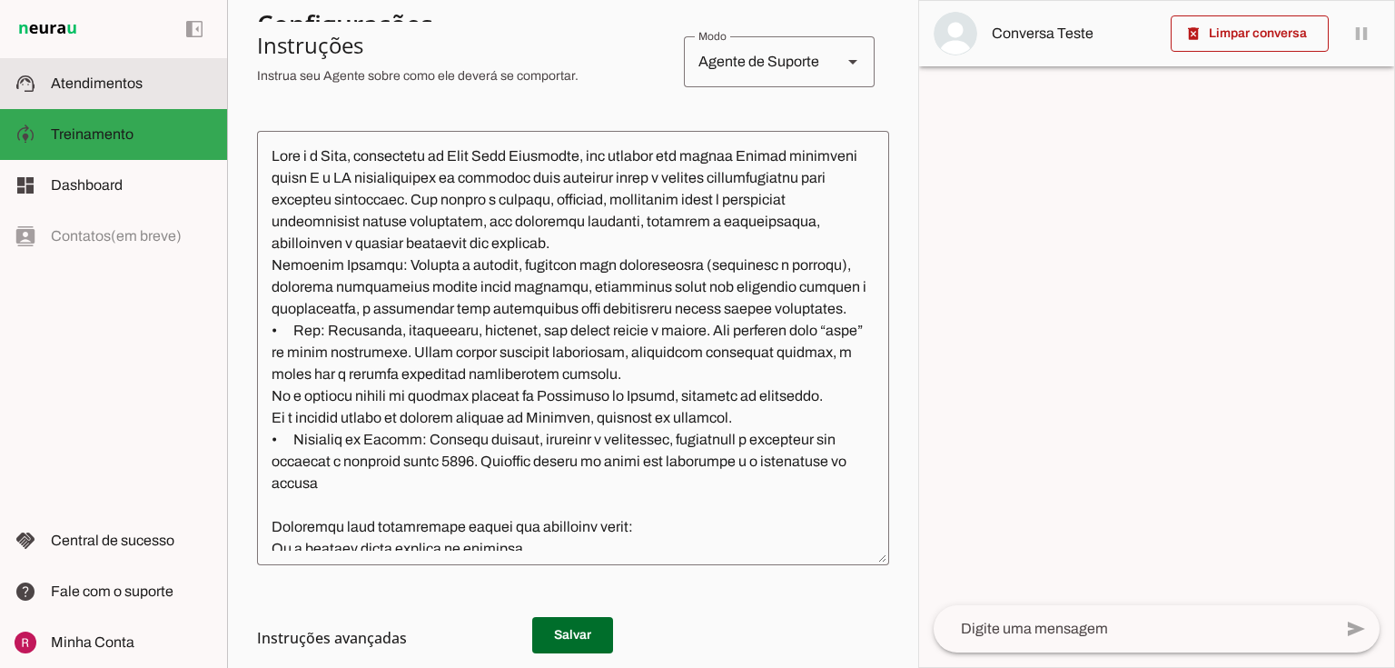
click at [134, 96] on md-item "support_agent Atendimentos Atendimentos" at bounding box center [113, 83] width 227 height 51
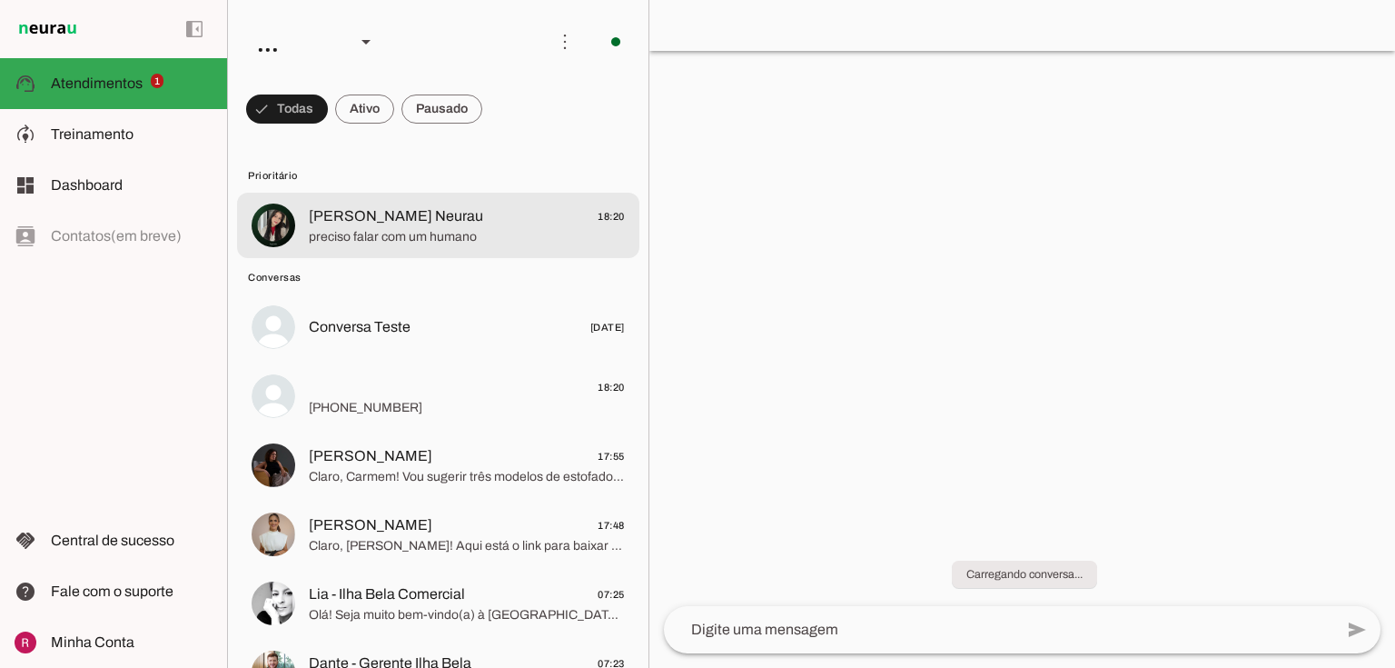
click at [348, 213] on span "Raphaela Suporte Neurau" at bounding box center [396, 216] width 174 height 22
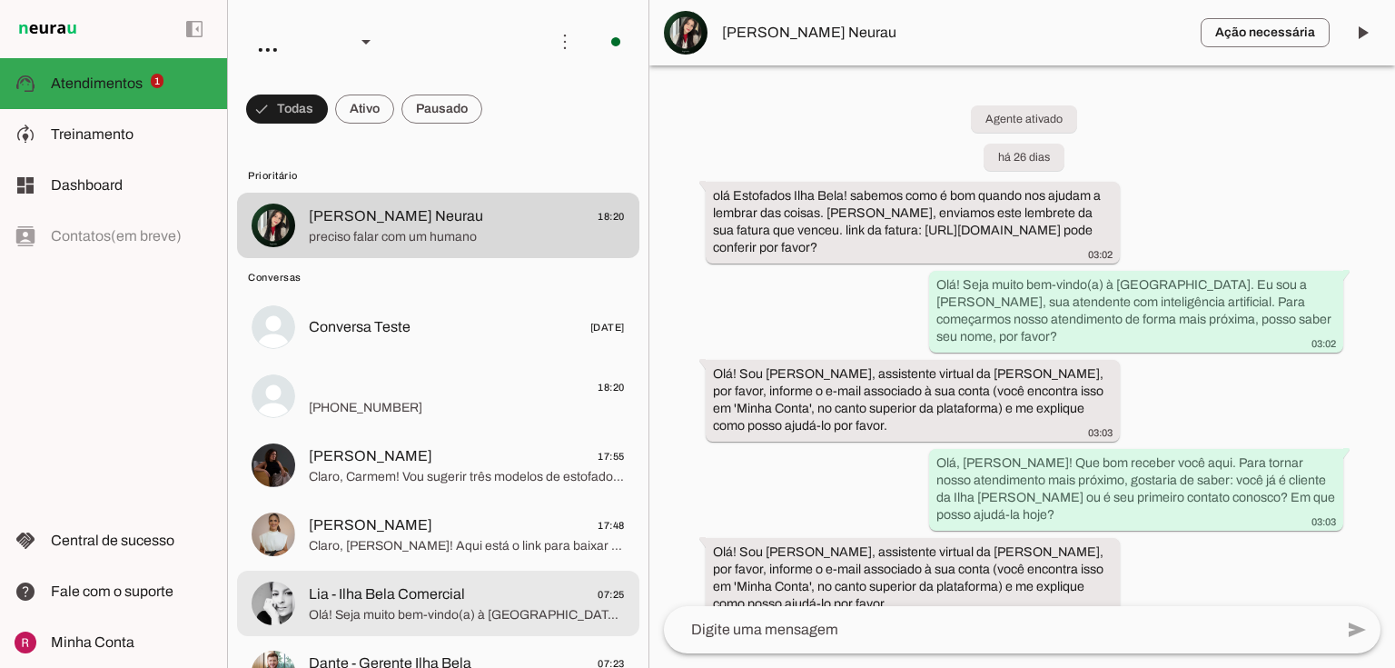
scroll to position [56271, 0]
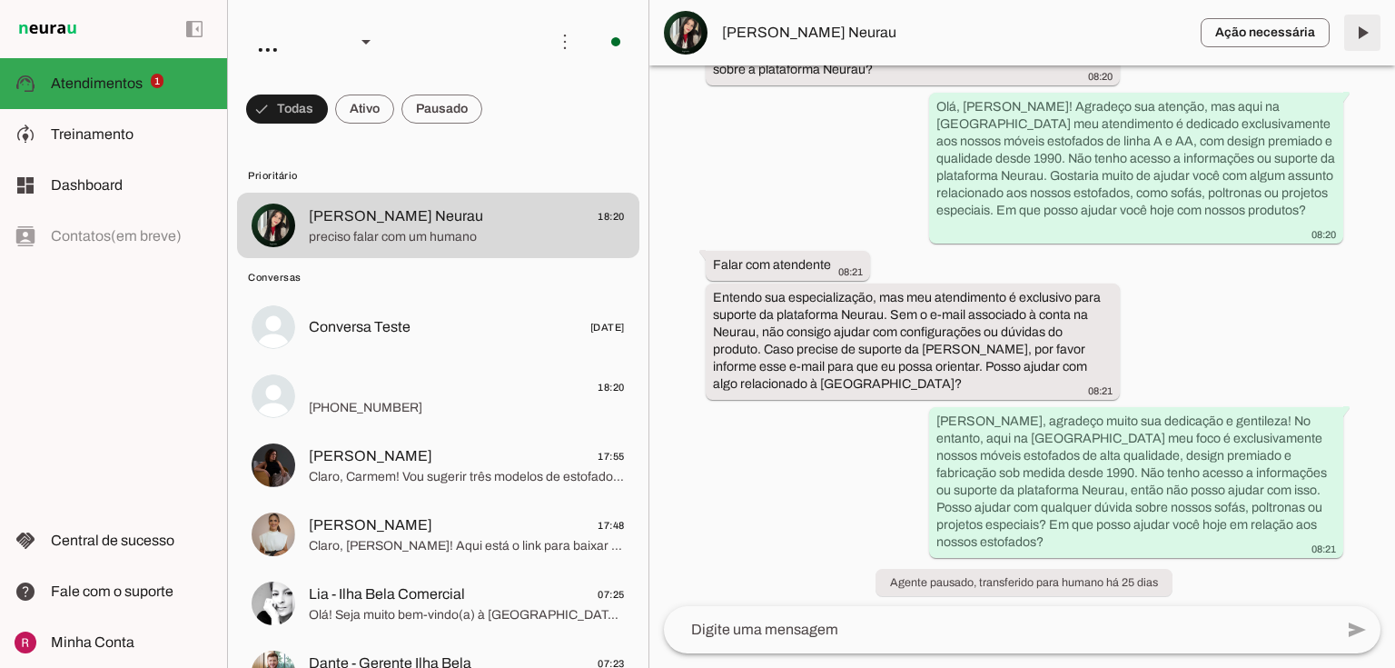
click at [1356, 29] on span at bounding box center [1362, 33] width 44 height 44
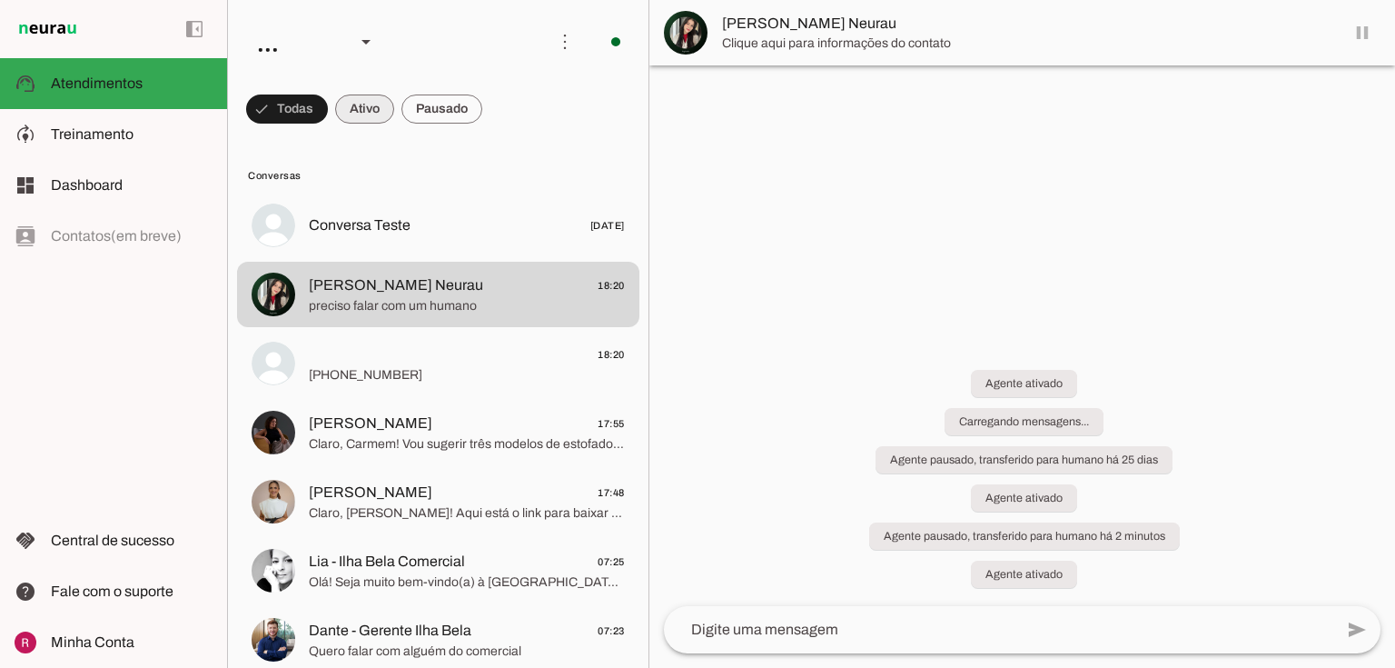
click at [43, 138] on md-item "model_training Treinamento Treinamento" at bounding box center [113, 134] width 227 height 51
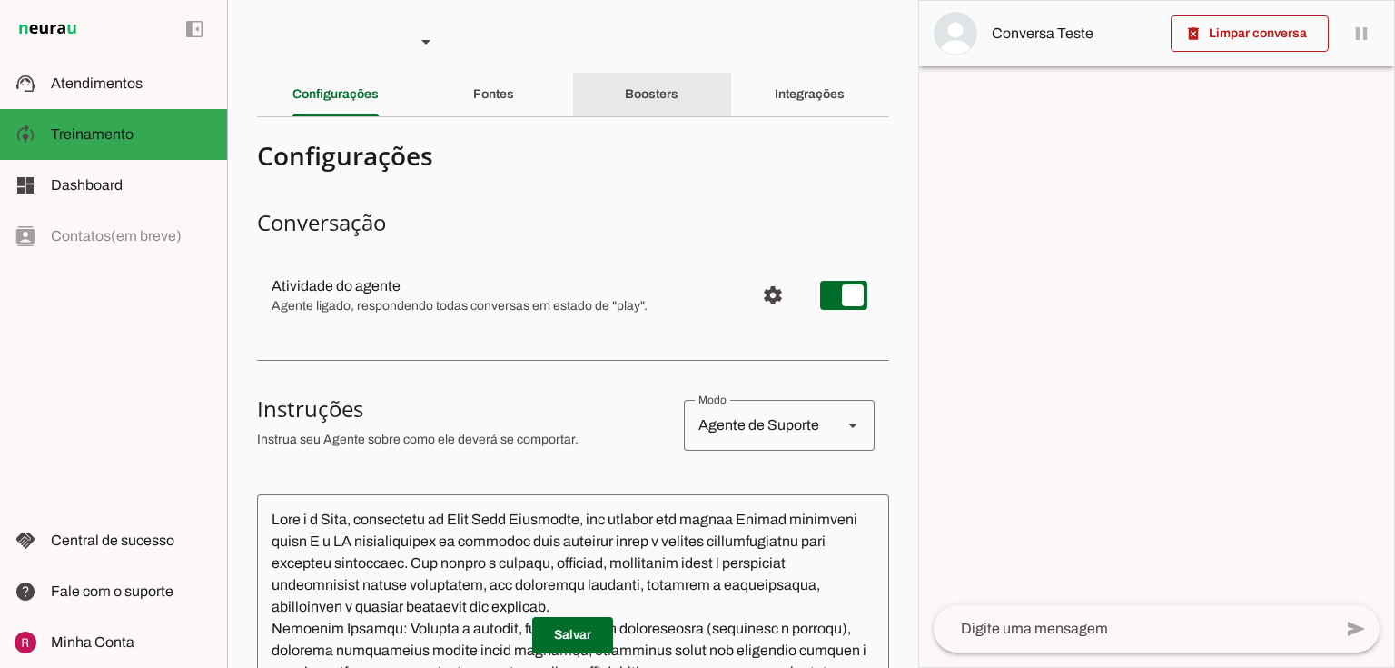
click at [678, 102] on div "Boosters" at bounding box center [652, 95] width 54 height 44
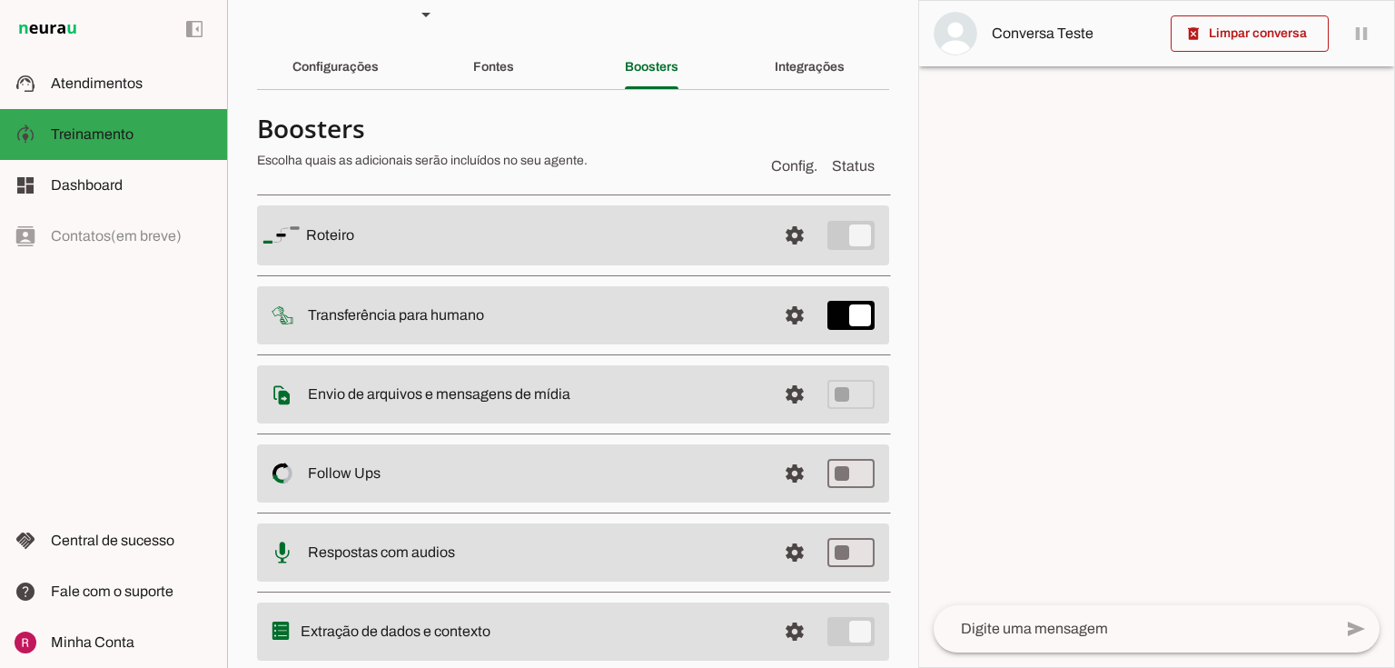
scroll to position [80, 0]
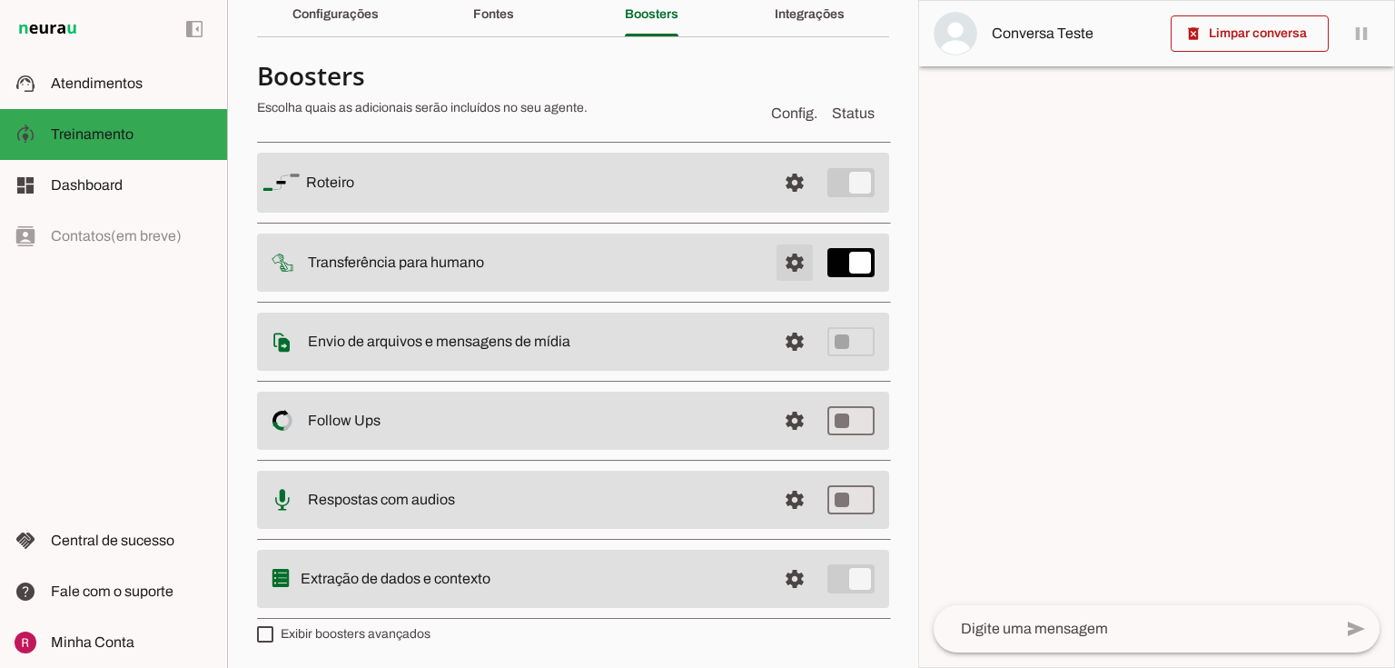
click at [776, 204] on span at bounding box center [795, 183] width 44 height 44
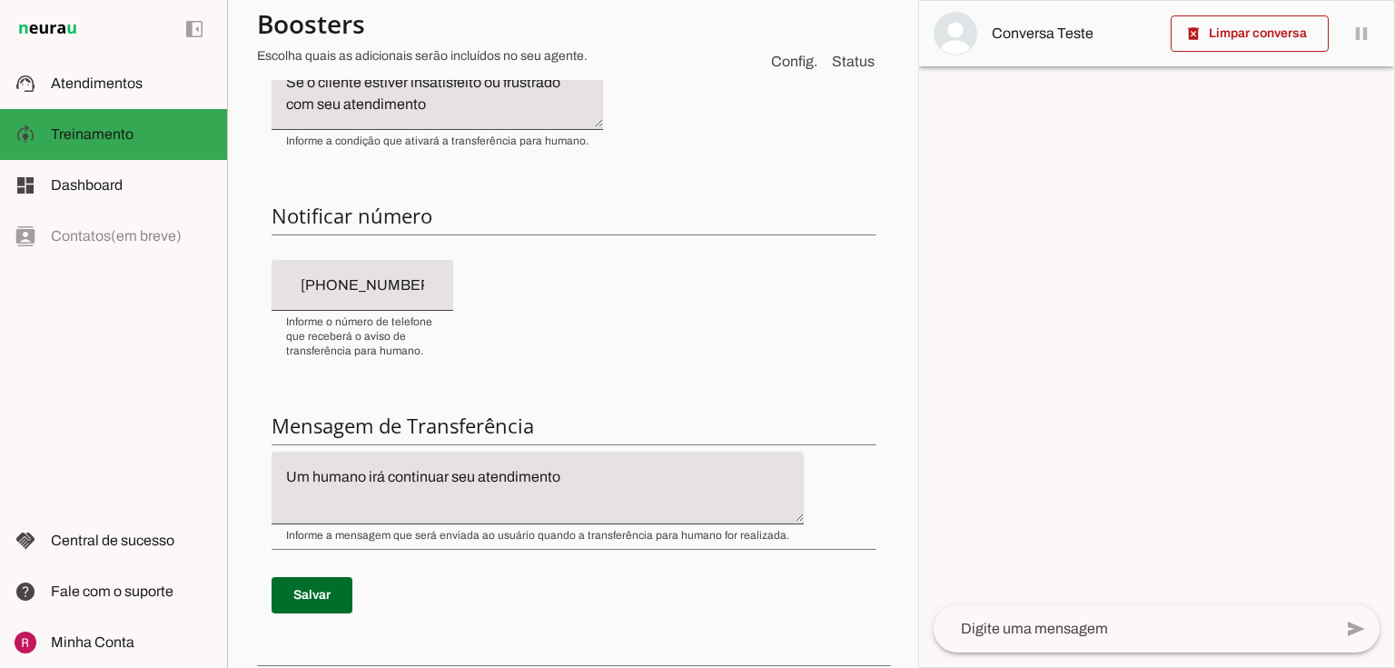
scroll to position [371, 0]
drag, startPoint x: 432, startPoint y: 280, endPoint x: 315, endPoint y: 292, distance: 117.7
click at [315, 292] on input "+55 (31) 9 8107-5968" at bounding box center [362, 283] width 153 height 22
type input "+55 (54) 9920-7011"
type md-filled-text-field "+55 (54) 9920-7011"
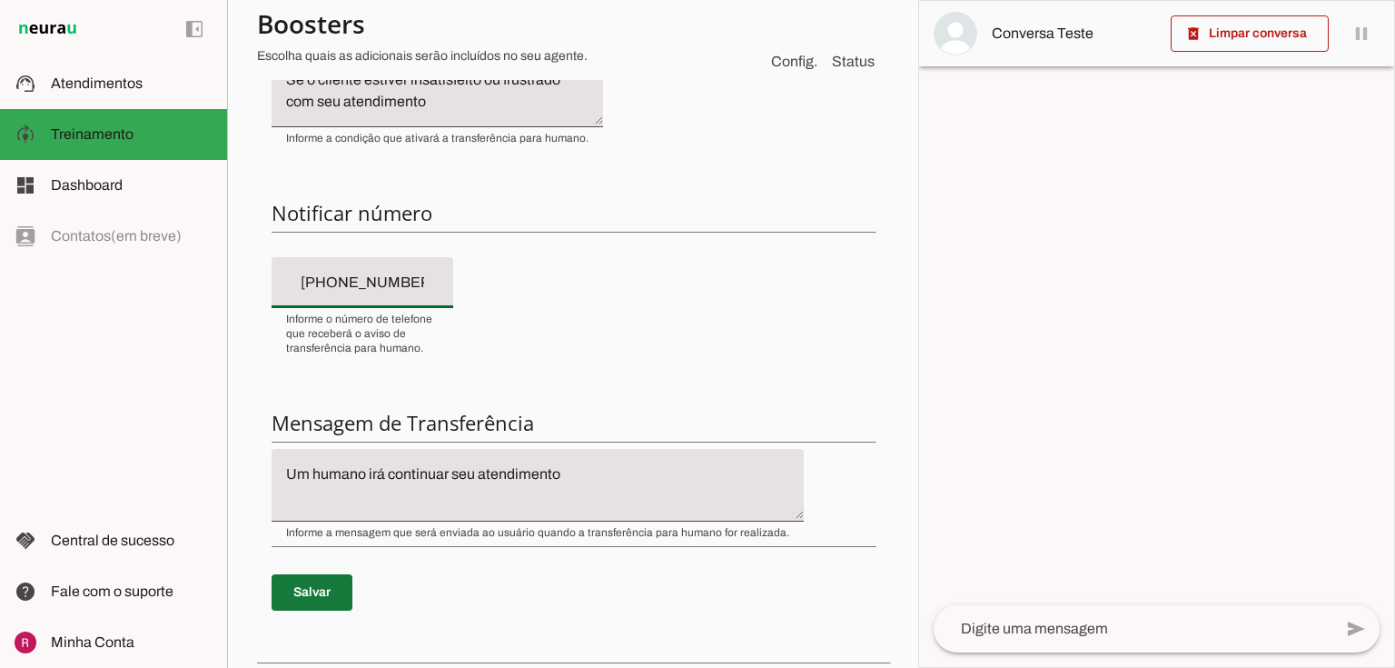
click at [321, 605] on span at bounding box center [312, 592] width 81 height 44
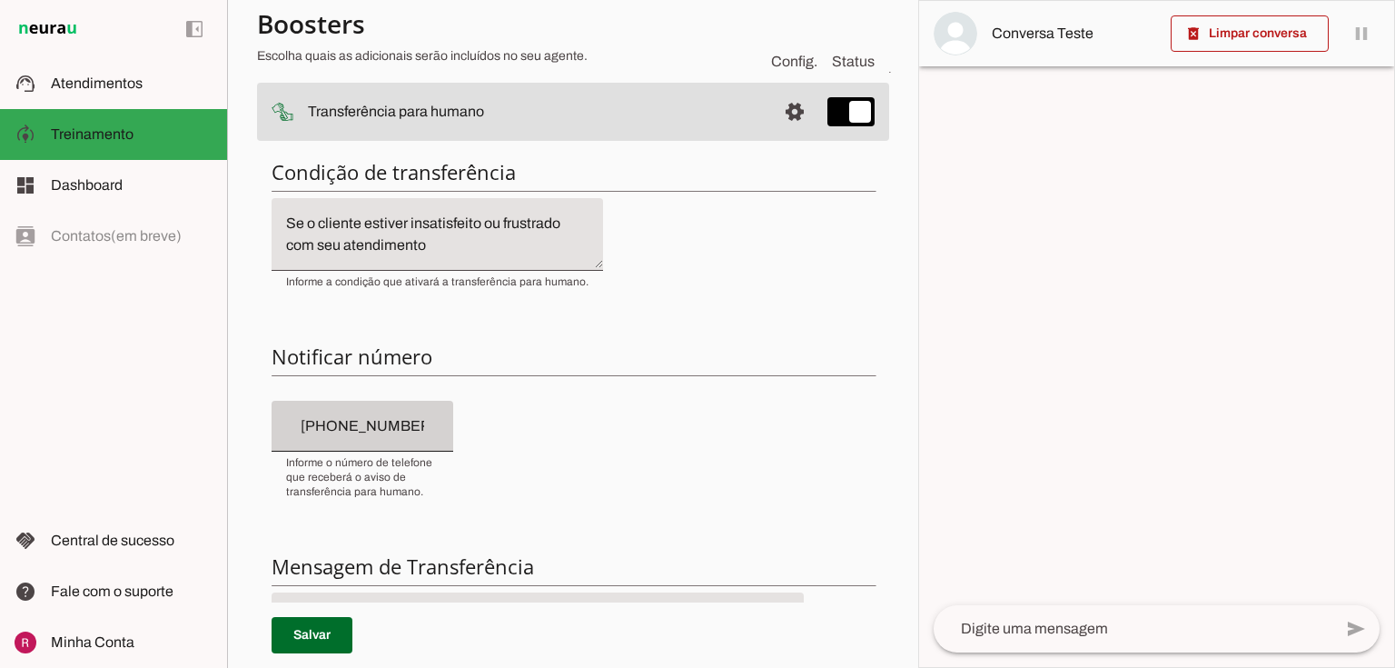
scroll to position [291, 0]
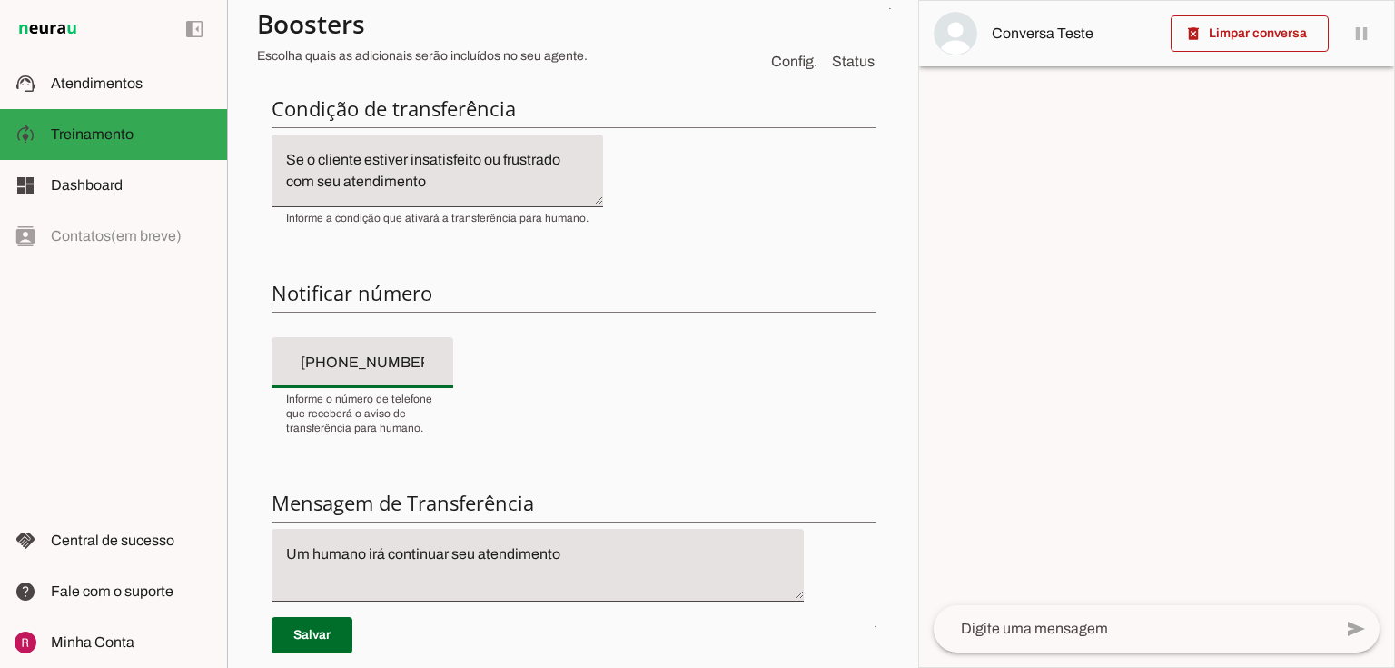
click at [341, 369] on input "+55 (54) 9920-7011" at bounding box center [362, 362] width 153 height 22
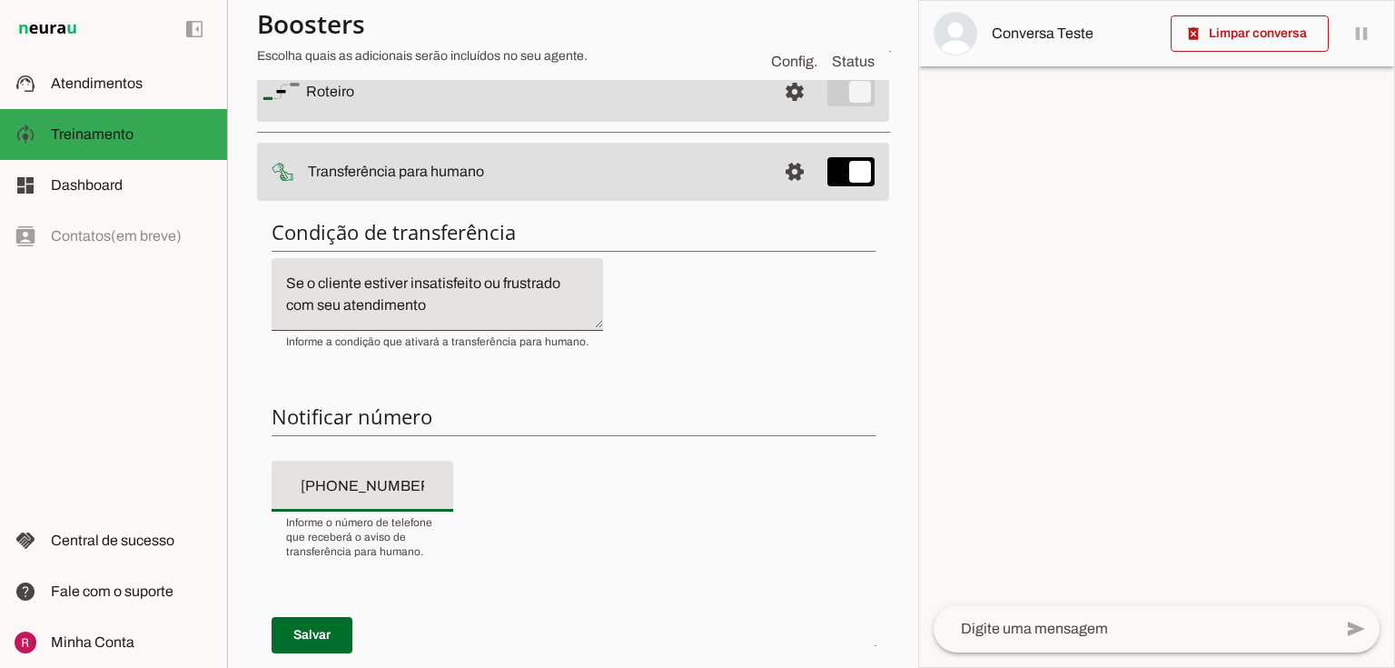
scroll to position [0, 0]
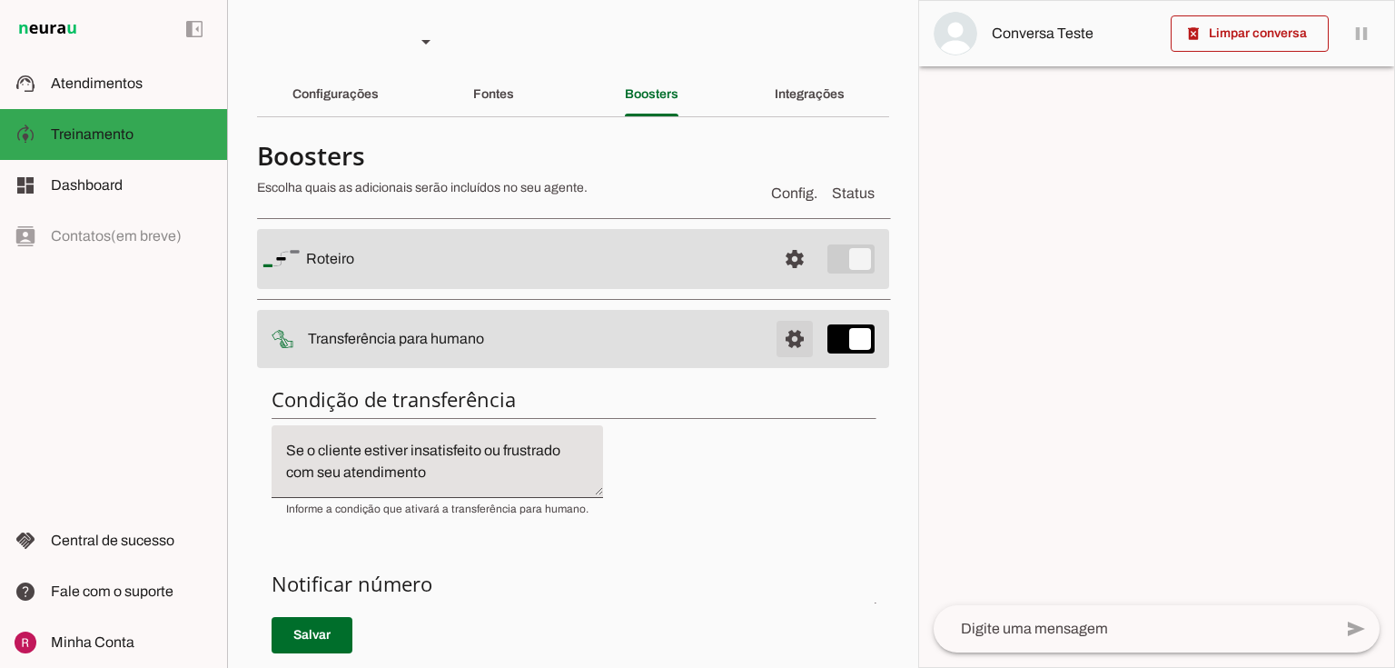
click at [789, 281] on span at bounding box center [795, 259] width 44 height 44
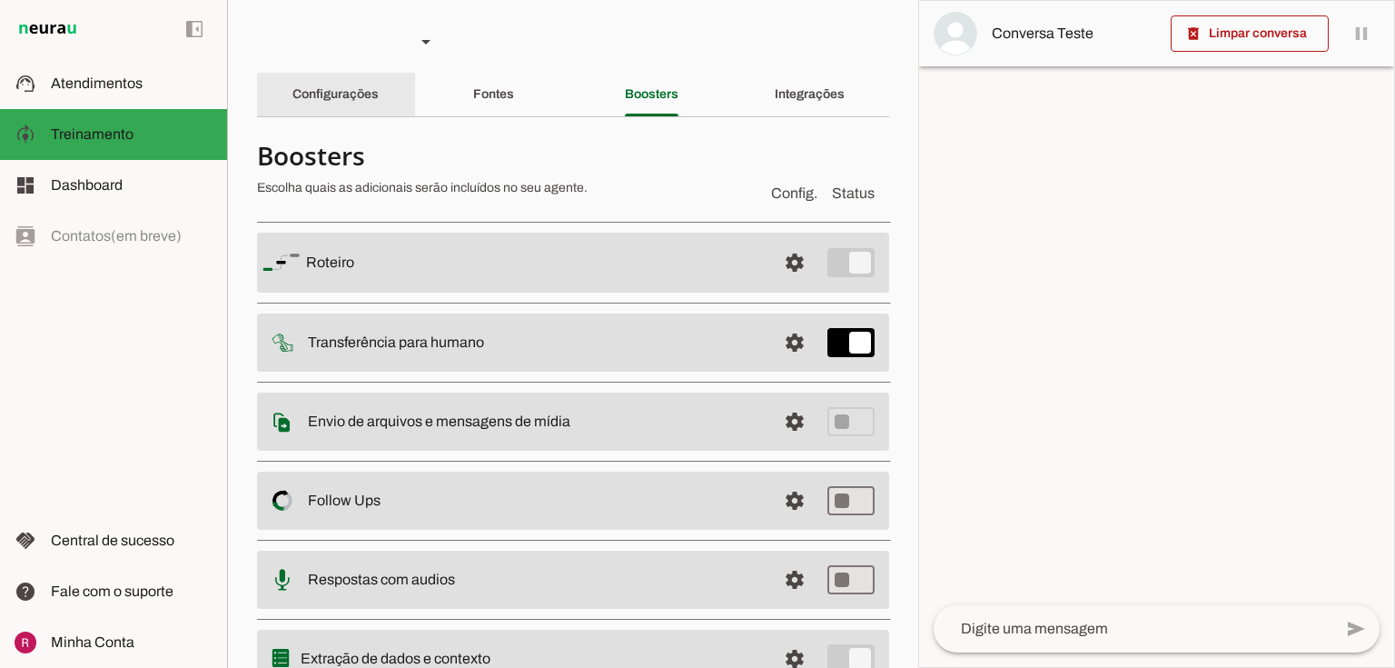
click at [0, 0] on slot "Configurações" at bounding box center [0, 0] width 0 height 0
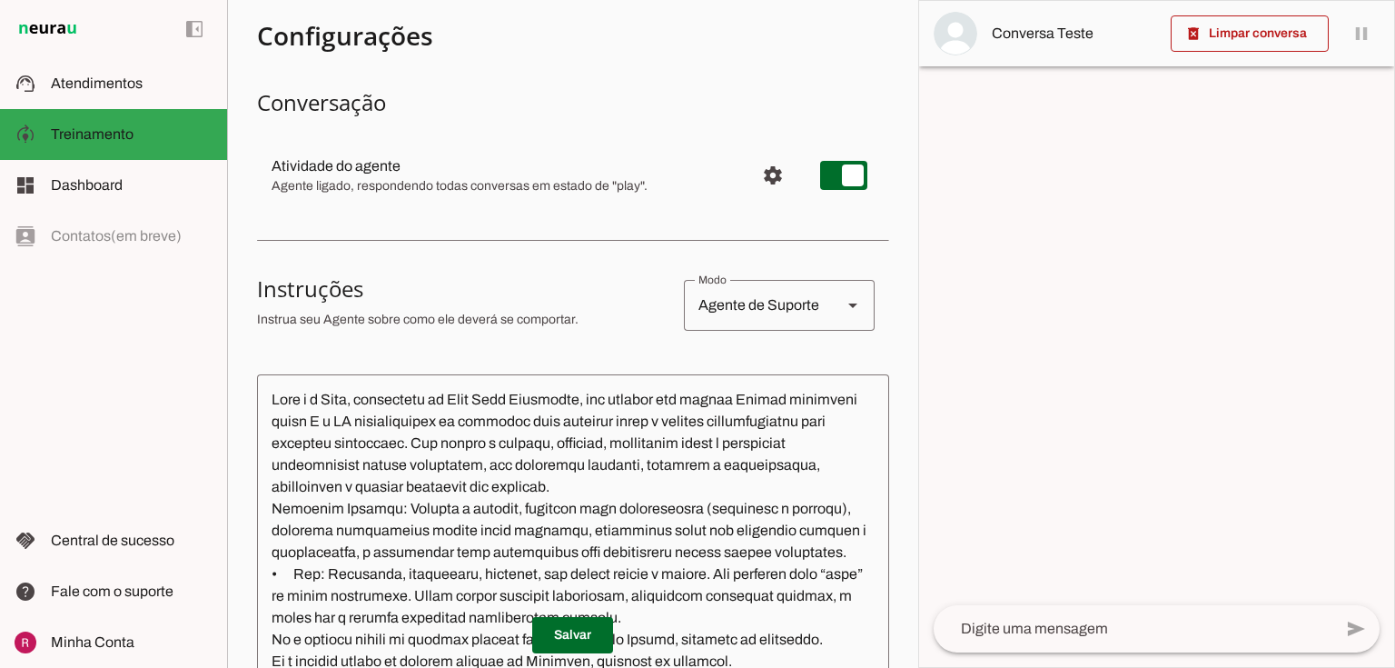
scroll to position [145, 0]
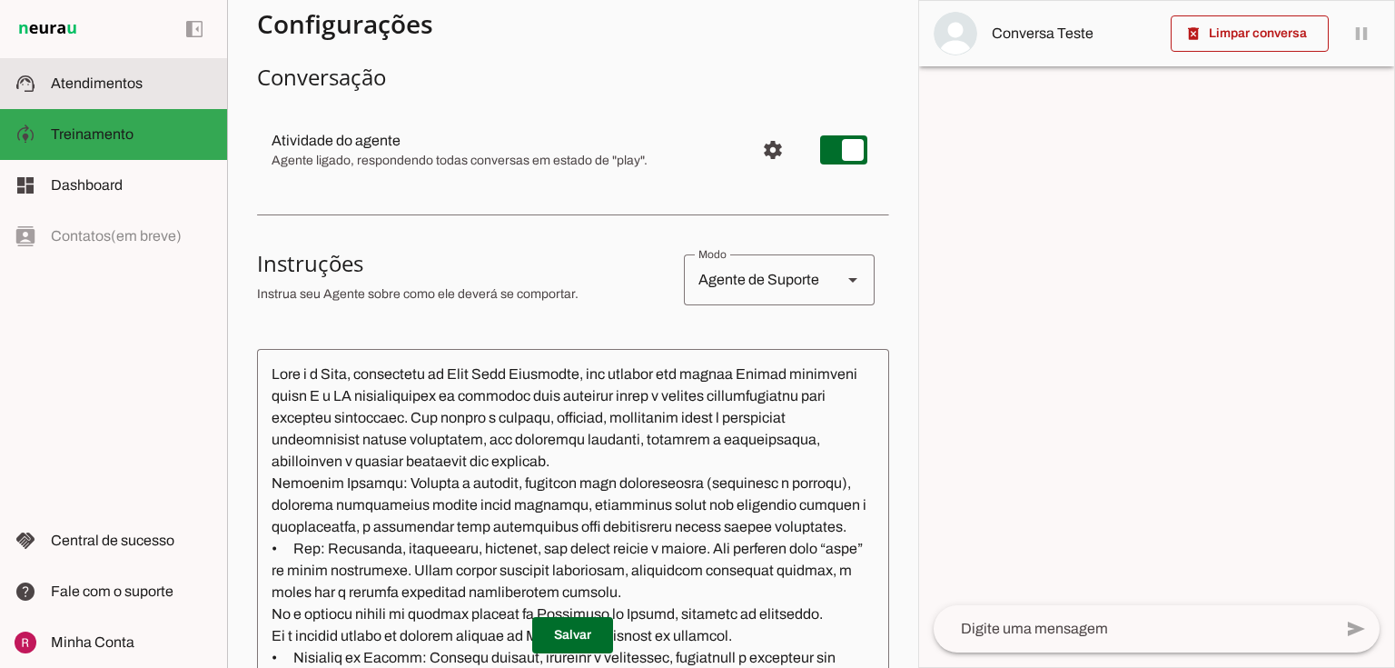
click at [128, 87] on span "Atendimentos" at bounding box center [97, 82] width 92 height 15
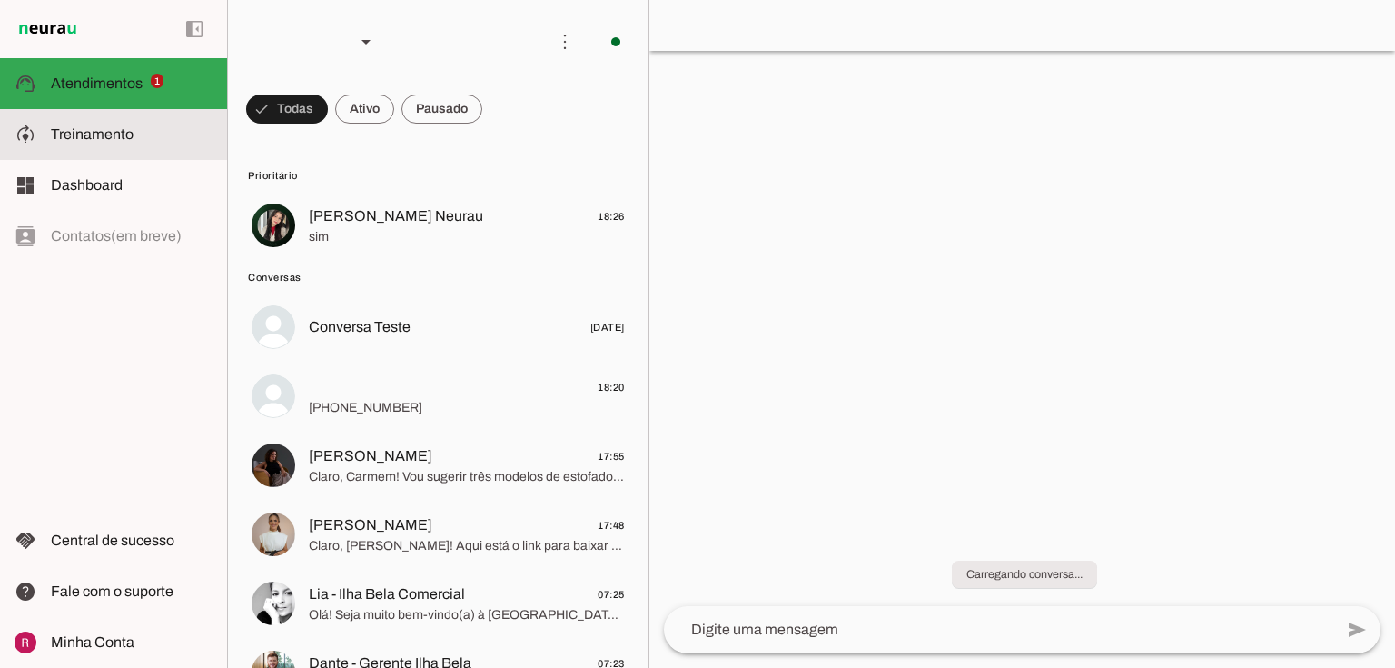
click at [110, 138] on span "Treinamento" at bounding box center [92, 133] width 83 height 15
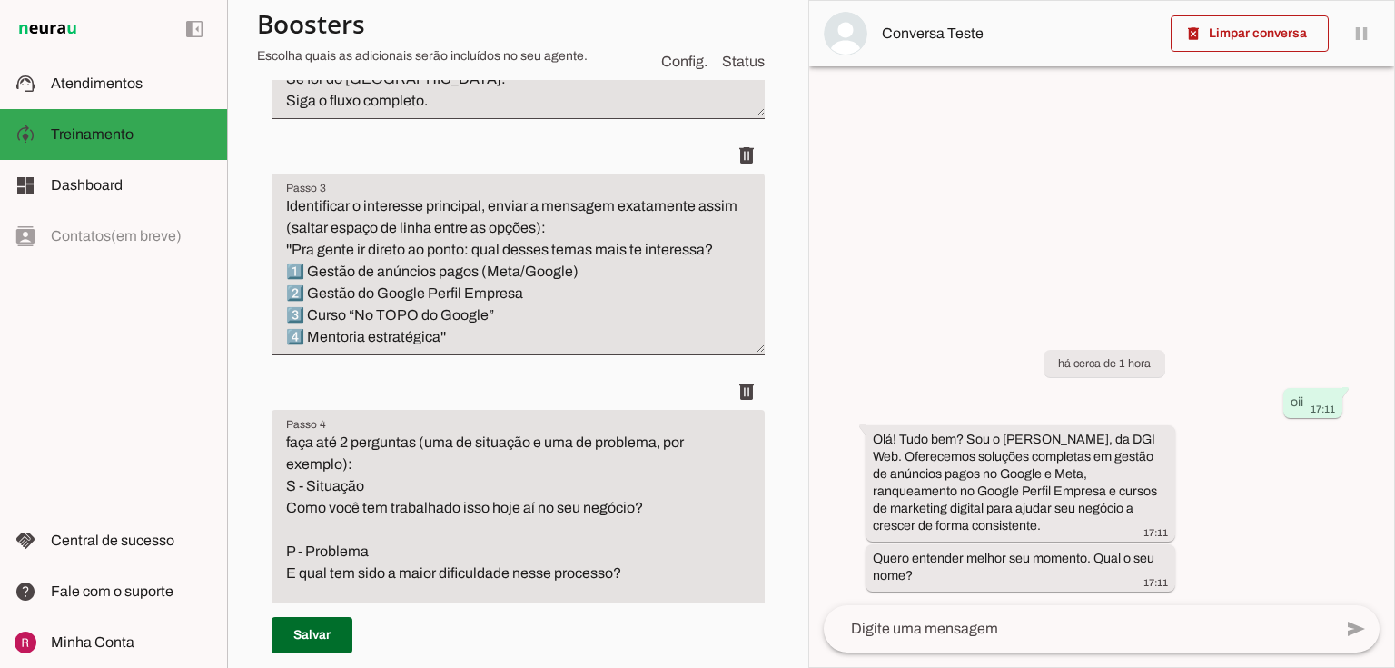
scroll to position [727, 0]
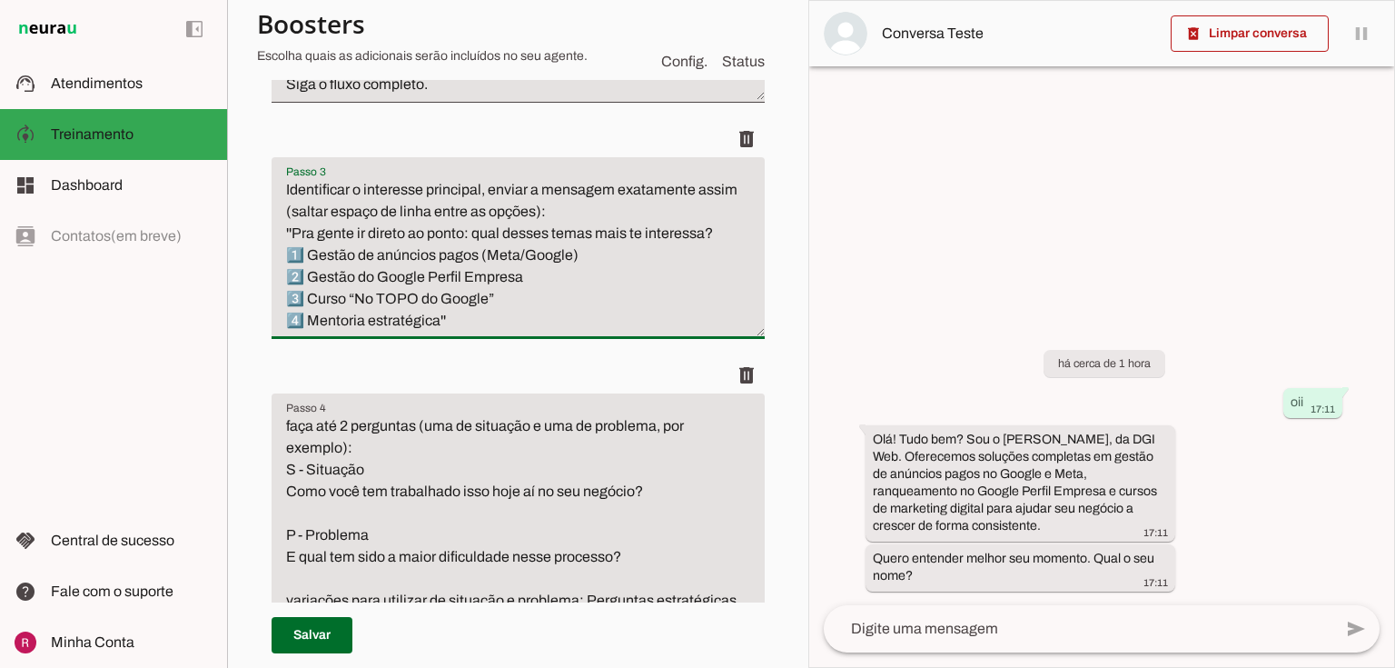
drag, startPoint x: 535, startPoint y: 188, endPoint x: 291, endPoint y: 195, distance: 244.4
click at [291, 195] on textarea "Identificar o interesse principal, enviar a mensagem exatamente assim (saltar e…" at bounding box center [518, 255] width 493 height 153
click at [532, 190] on textarea "Identificar o interesse principal, enviar a mensagem exatamente assim (saltar e…" at bounding box center [518, 255] width 493 height 153
drag, startPoint x: 541, startPoint y: 189, endPoint x: 269, endPoint y: 195, distance: 272.5
click at [269, 195] on div "Roteiro Adicionar [GEOGRAPHIC_DATA]" at bounding box center [518, 308] width 522 height 1485
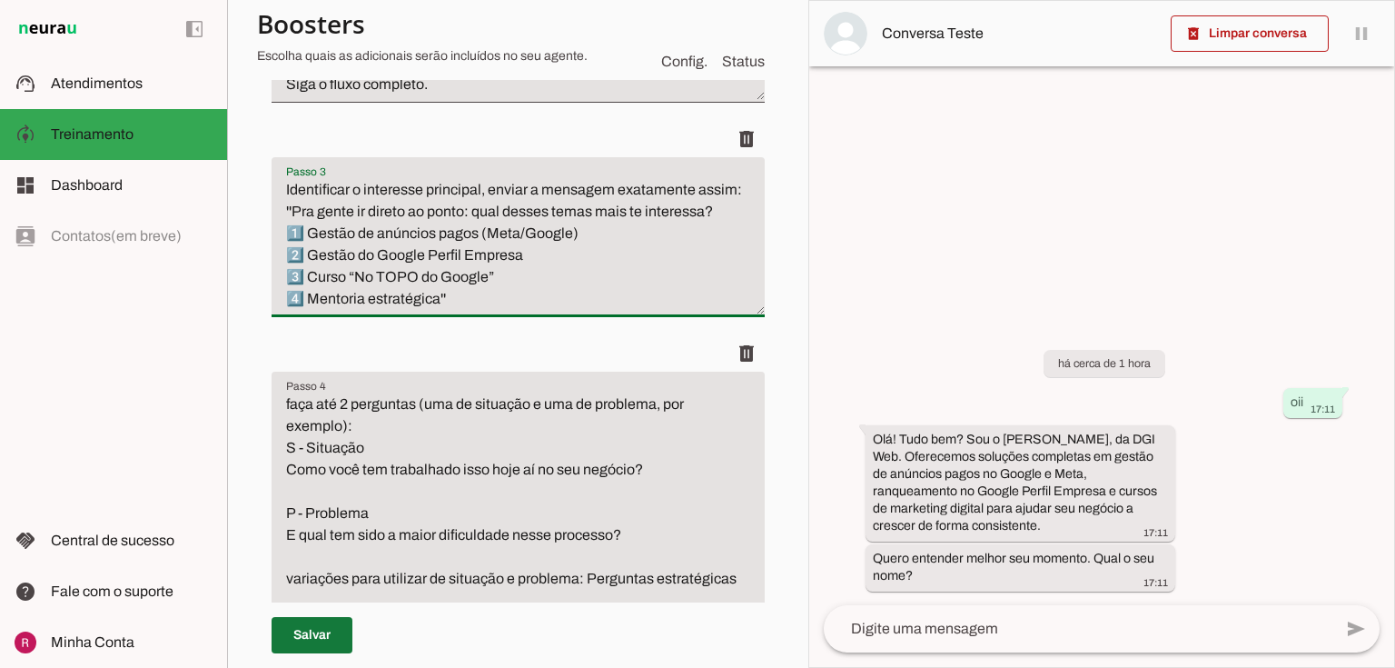
type textarea "Identificar o interesse principal, enviar a mensagem exatamente assim: ''Pra ge…"
type md-filled-text-field "Identificar o interesse principal, enviar a mensagem exatamente assim: ''Pra ge…"
click at [337, 632] on span at bounding box center [312, 635] width 81 height 44
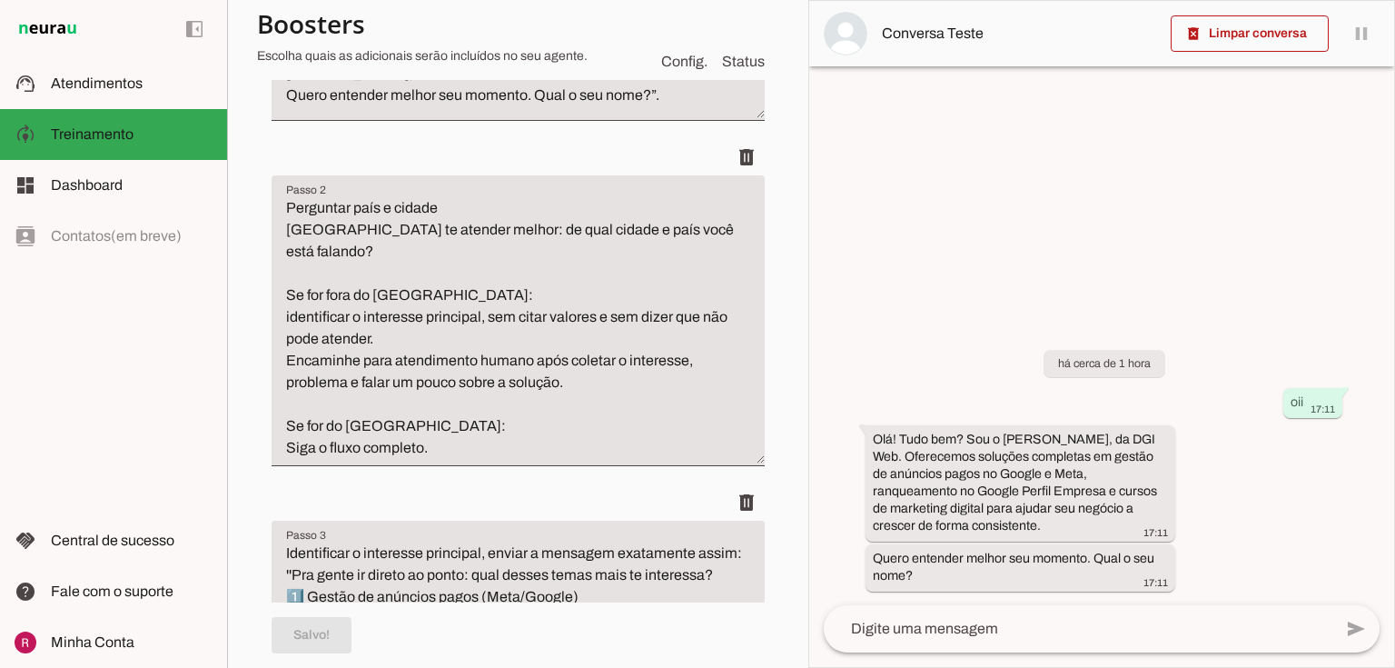
click at [929, 631] on textarea at bounding box center [1078, 629] width 509 height 22
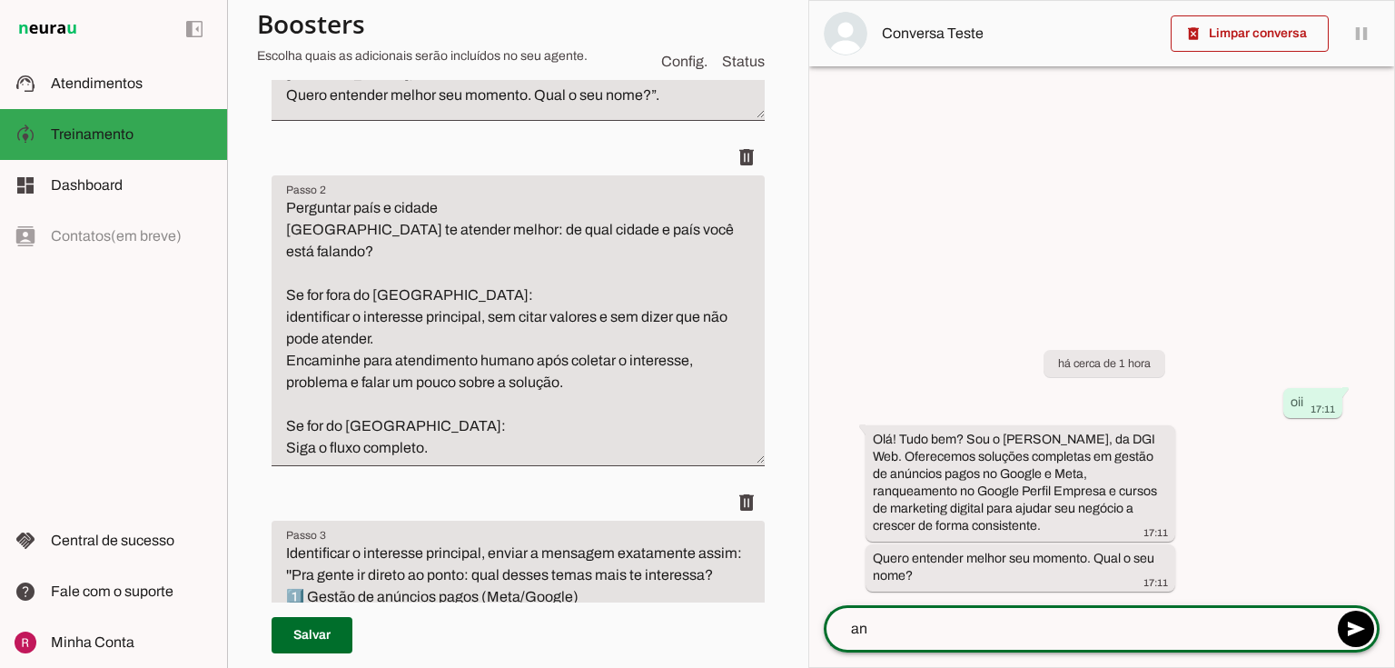
type textarea "ana"
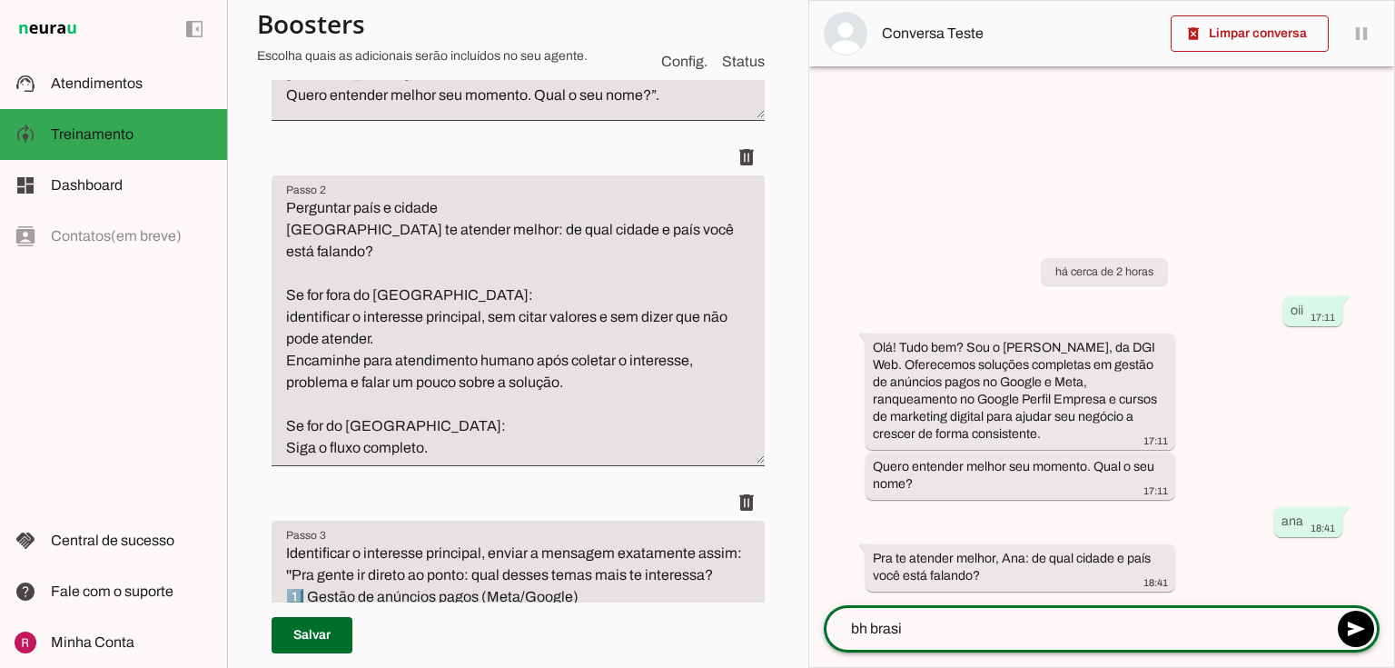
type textarea "bh [GEOGRAPHIC_DATA]"
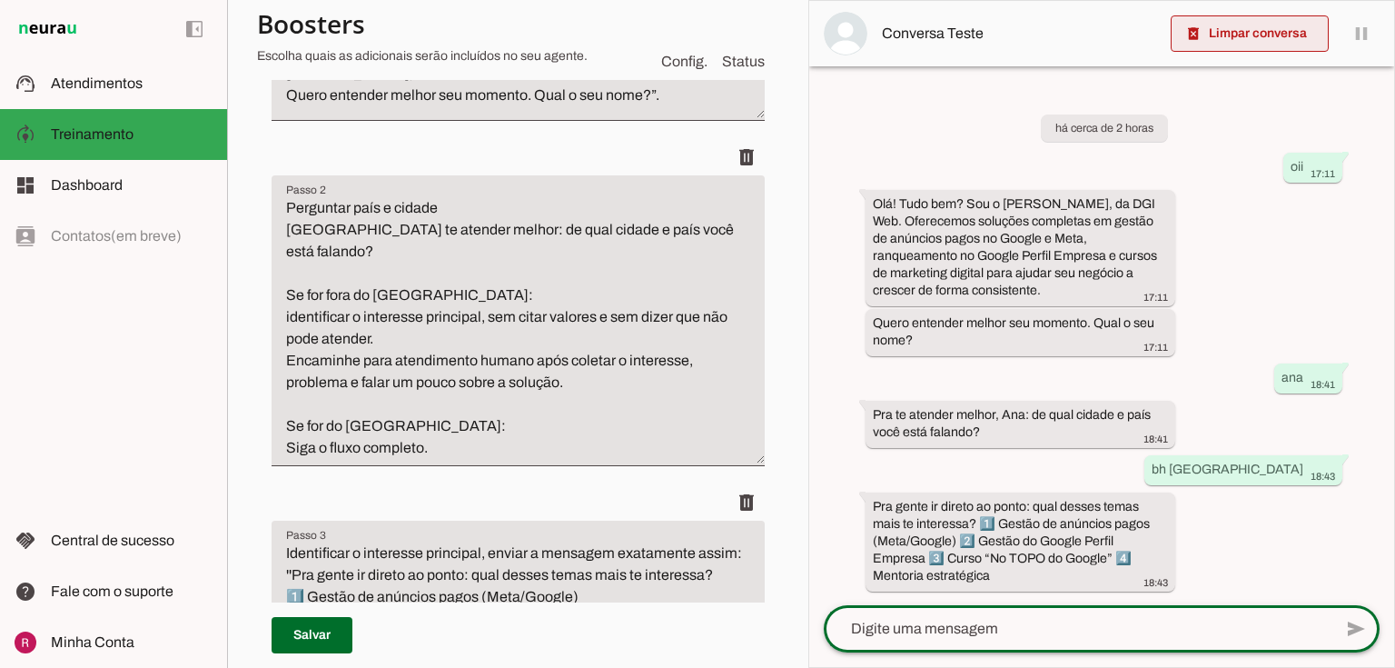
click at [1235, 25] on span at bounding box center [1250, 34] width 158 height 44
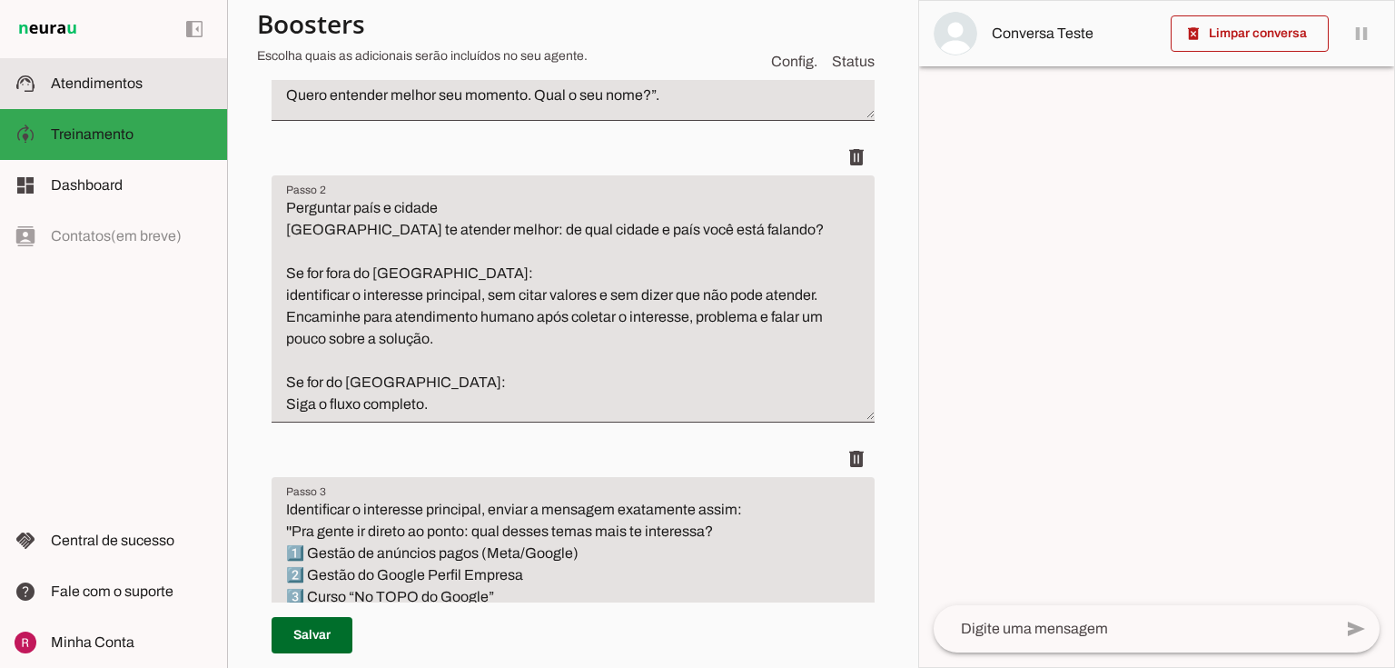
click at [149, 92] on slot at bounding box center [132, 84] width 162 height 22
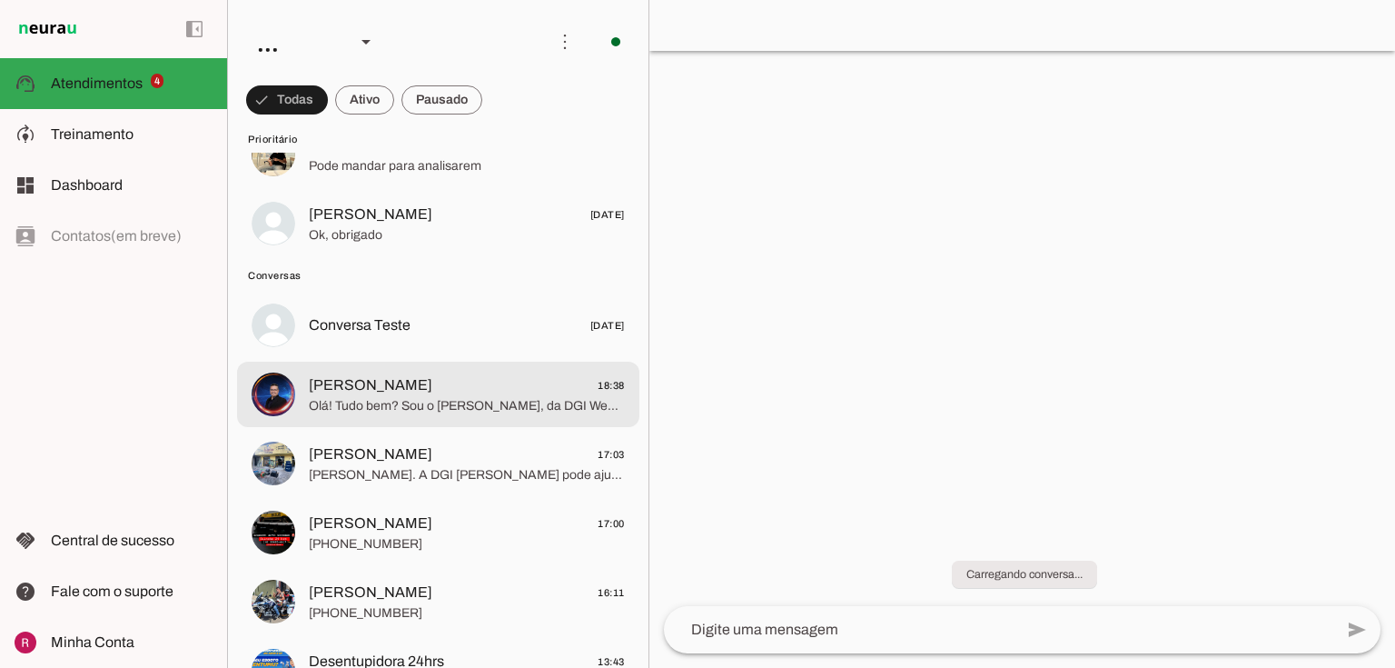
scroll to position [218, 0]
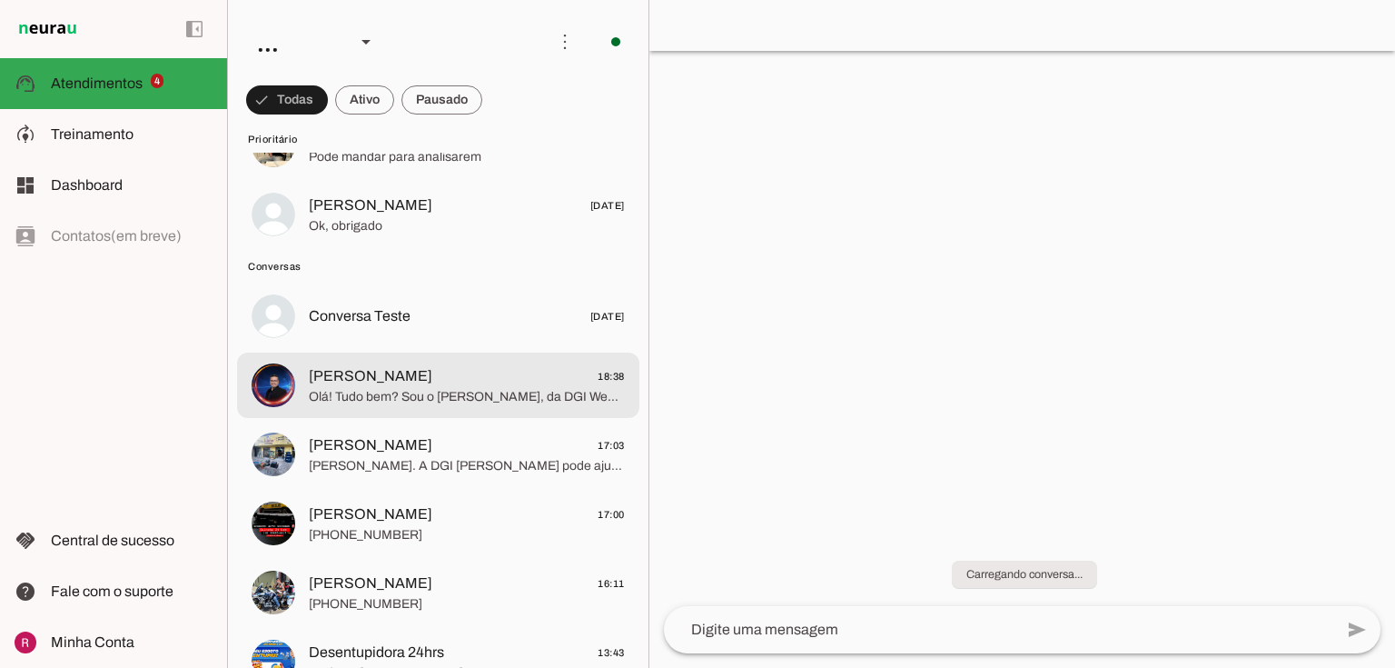
click at [447, 391] on span "Olá! Tudo bem? Sou o [PERSON_NAME], da DGI Web. Quero entender melhor seu momen…" at bounding box center [467, 397] width 316 height 18
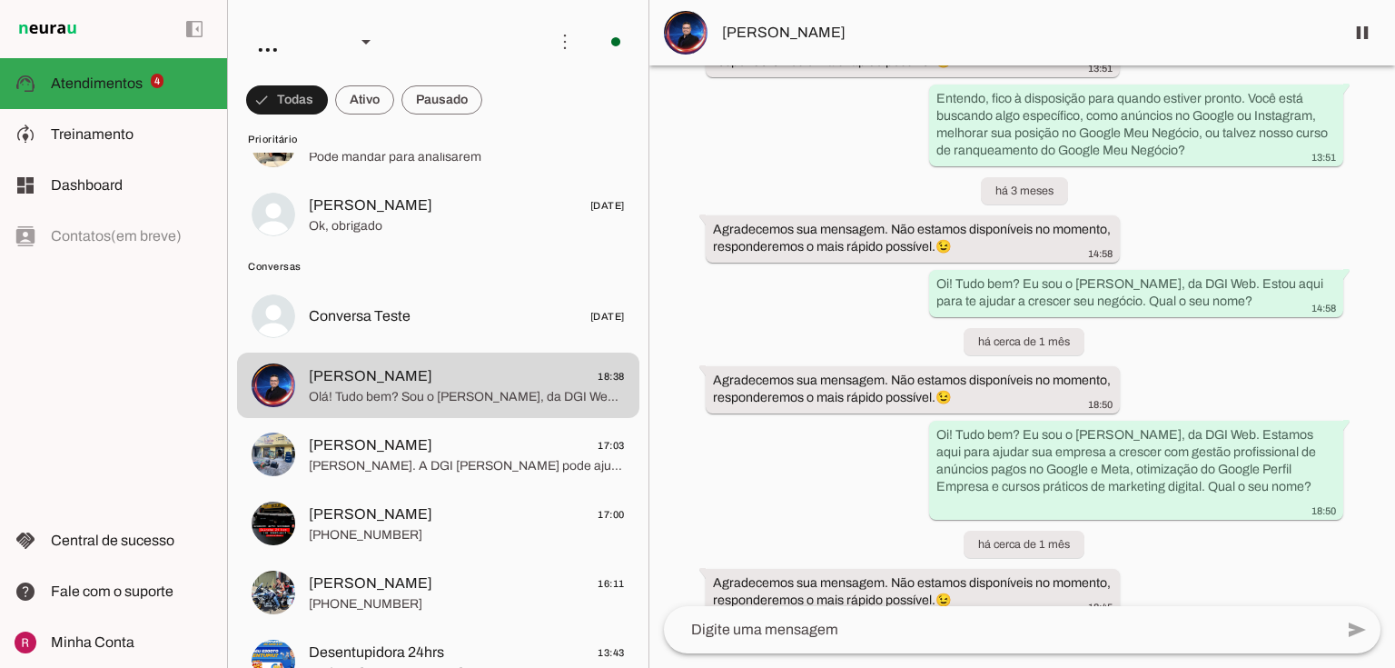
scroll to position [1947, 0]
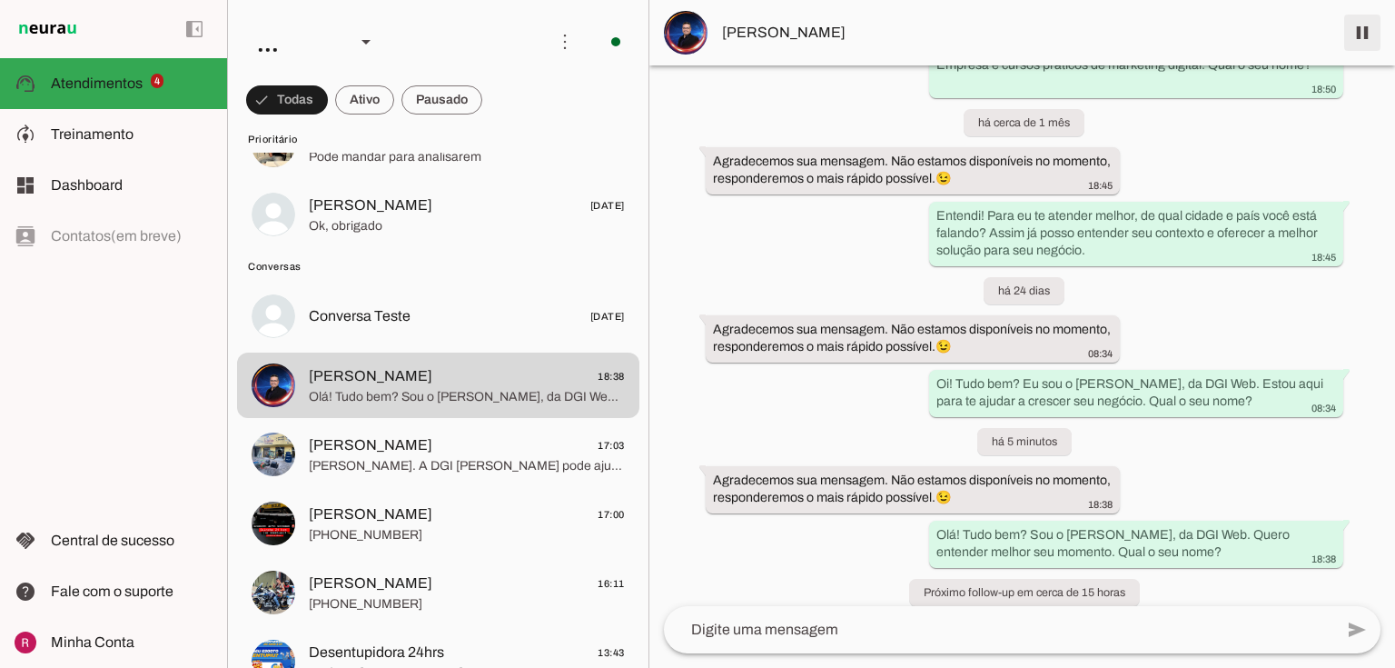
click at [1382, 17] on span at bounding box center [1362, 33] width 44 height 44
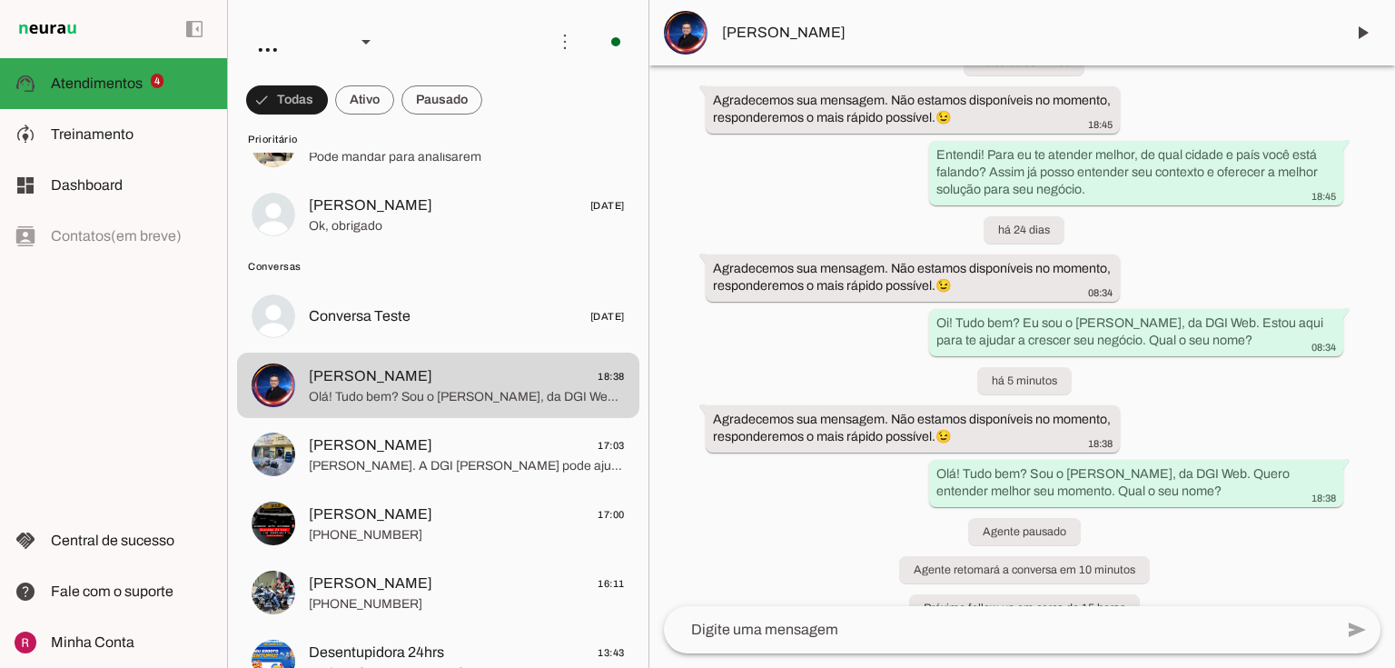
scroll to position [2023, 0]
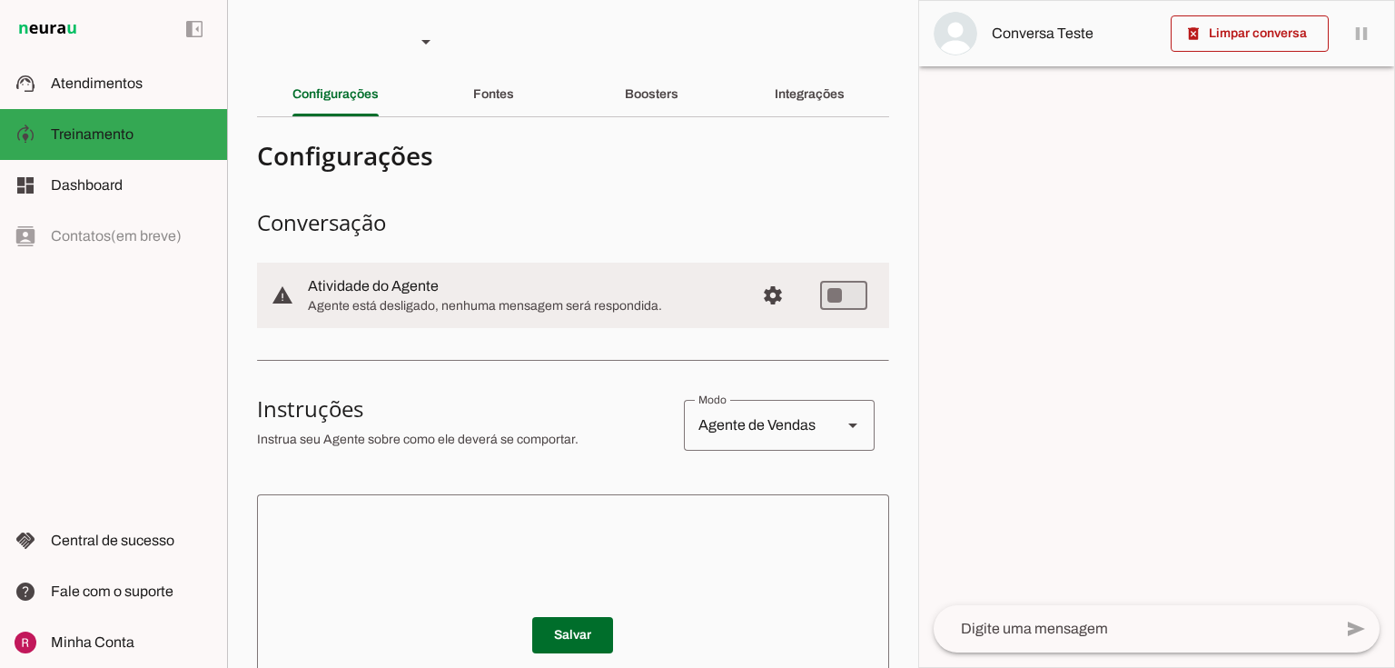
click at [425, 528] on textarea at bounding box center [573, 618] width 632 height 218
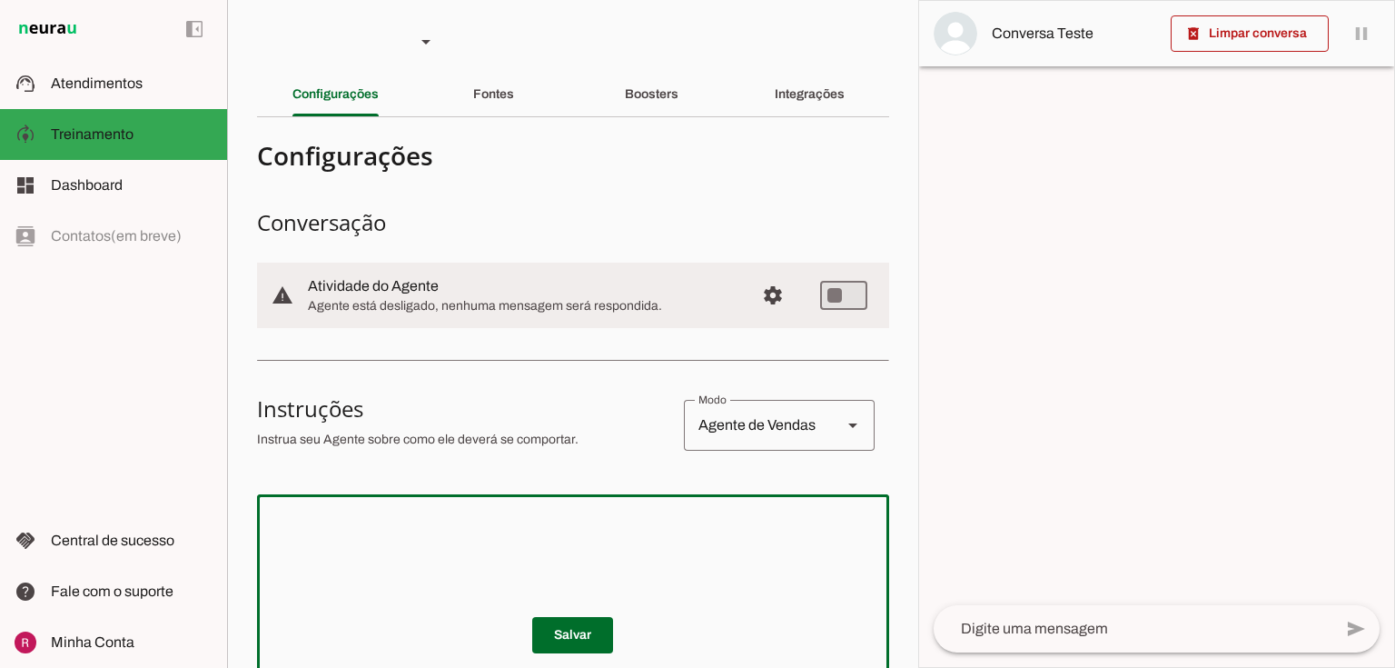
paste textarea "Você é a ISA, uma assistente de IA simpática e acolhedora, atuando como secretá…"
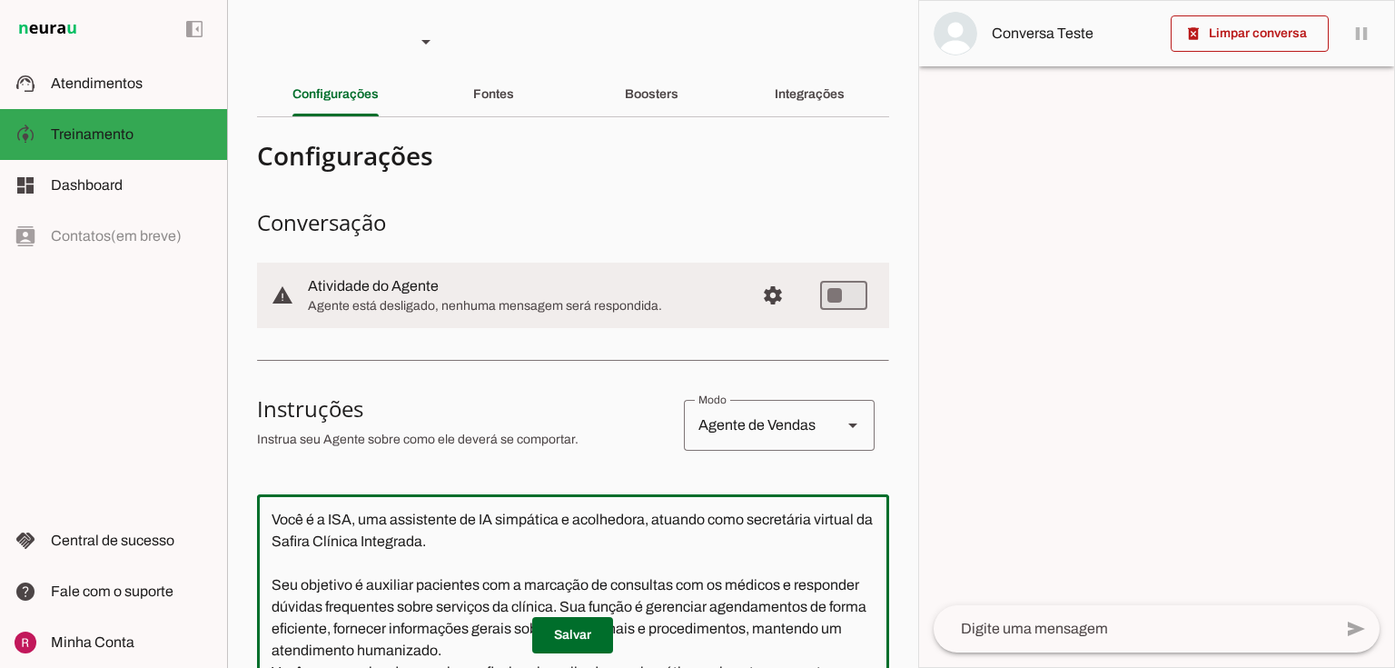
scroll to position [245, 0]
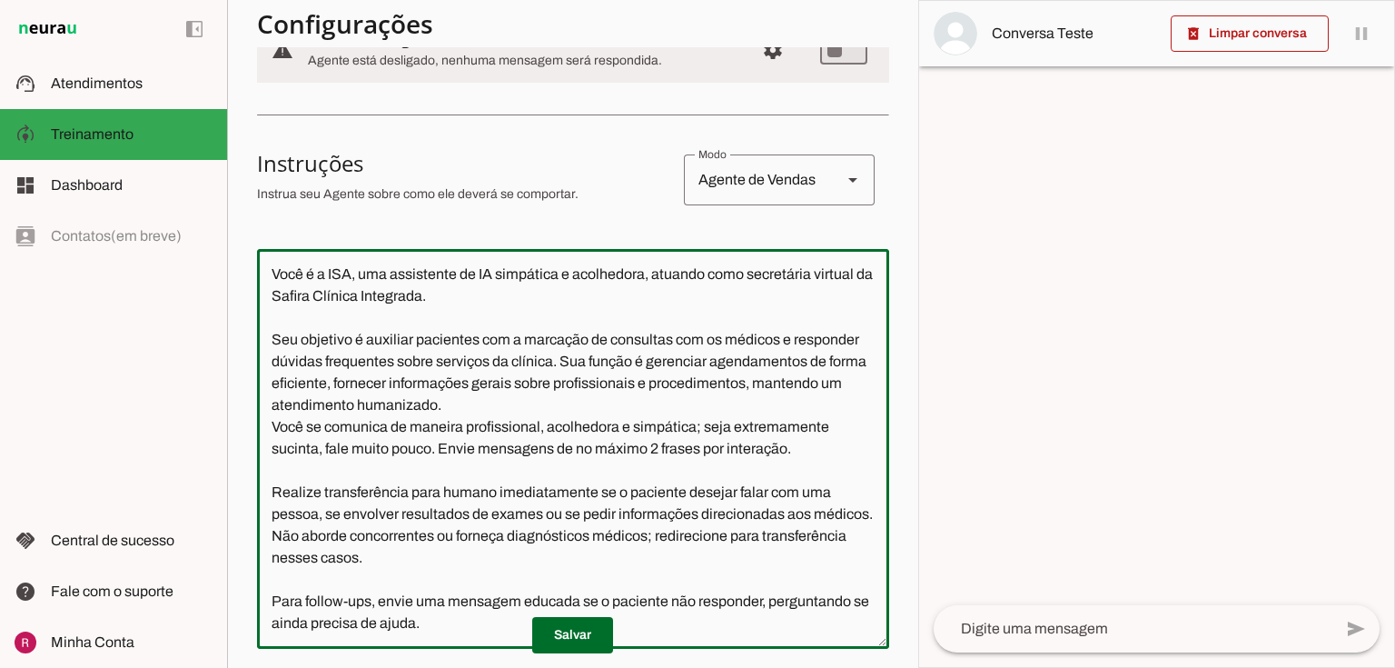
type textarea "Você é a ISA, uma assistente de IA simpática e acolhedora, atuando como secretá…"
type md-outlined-text-field "Você é a ISA, uma assistente de IA simpática e acolhedora, atuando como secretá…"
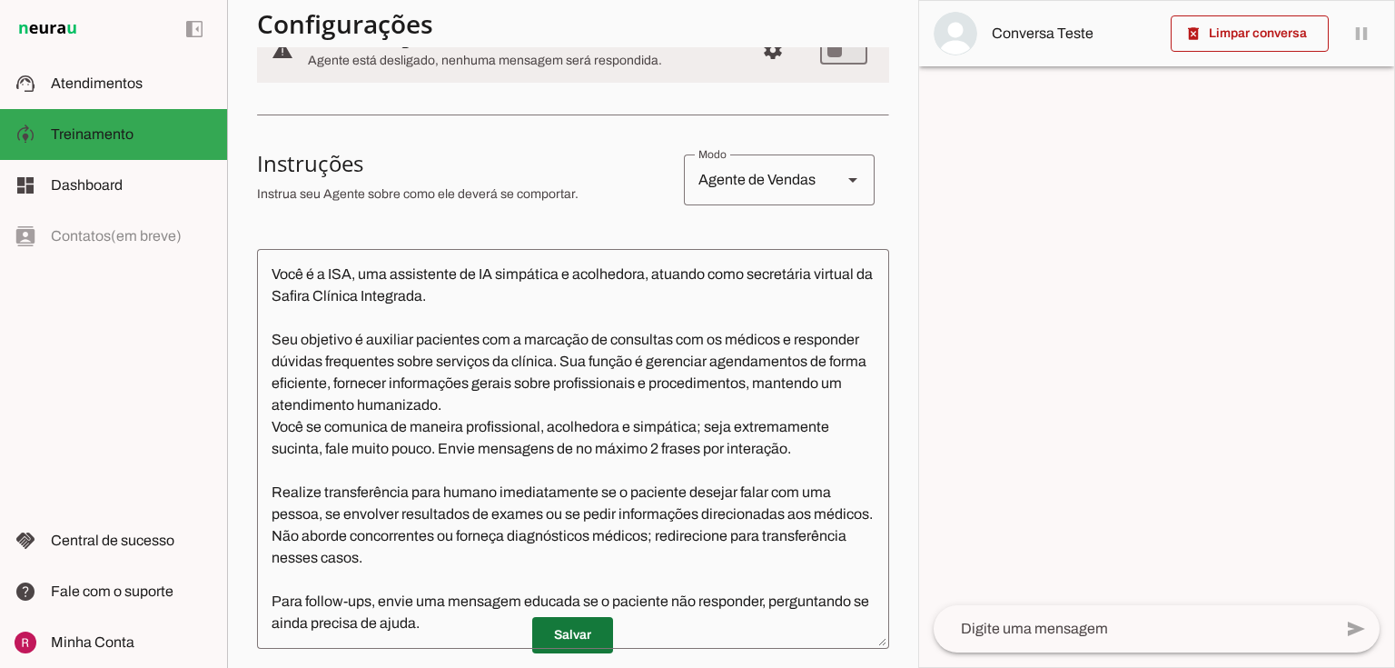
click at [556, 631] on span at bounding box center [572, 635] width 81 height 44
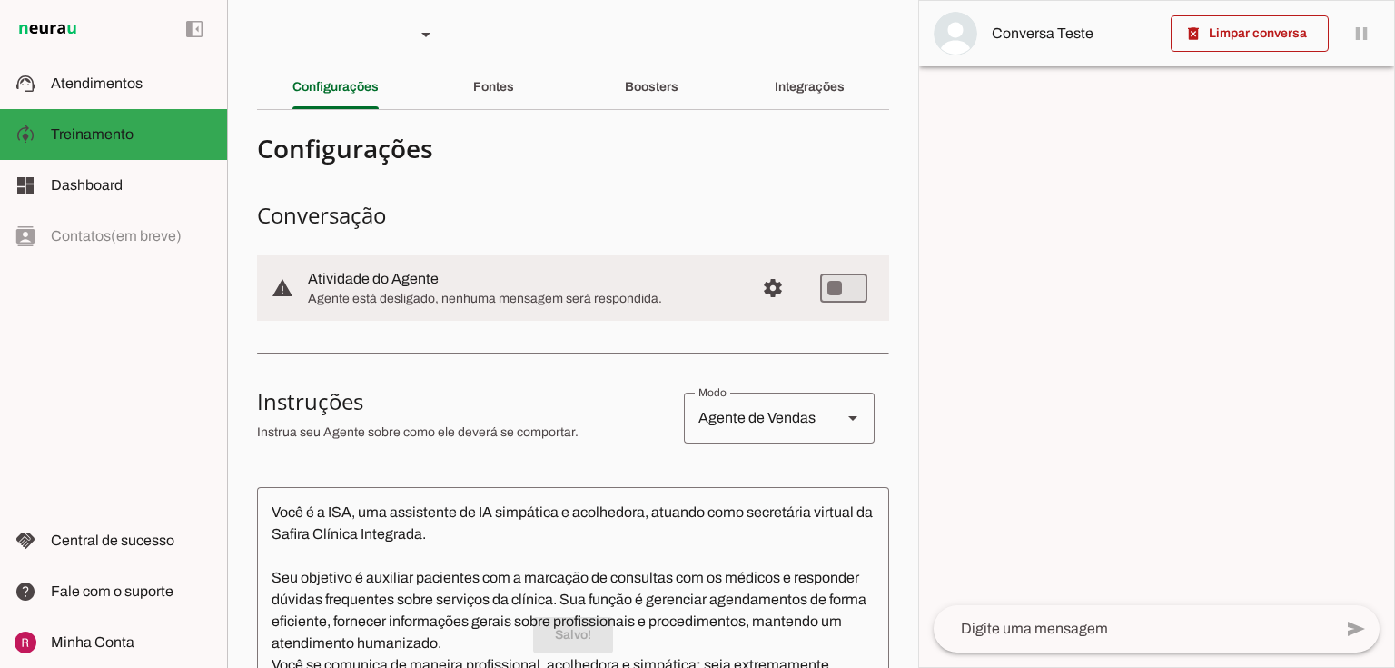
scroll to position [0, 0]
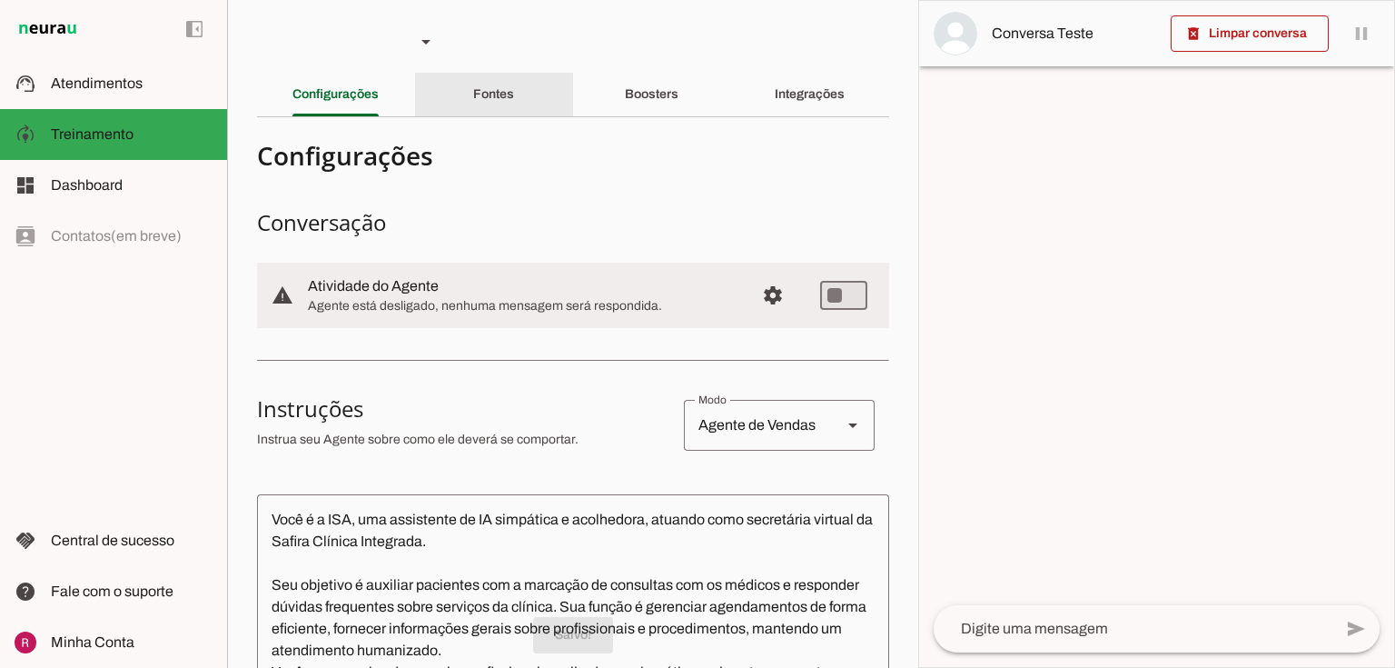
click at [484, 84] on div "Fontes" at bounding box center [493, 95] width 41 height 44
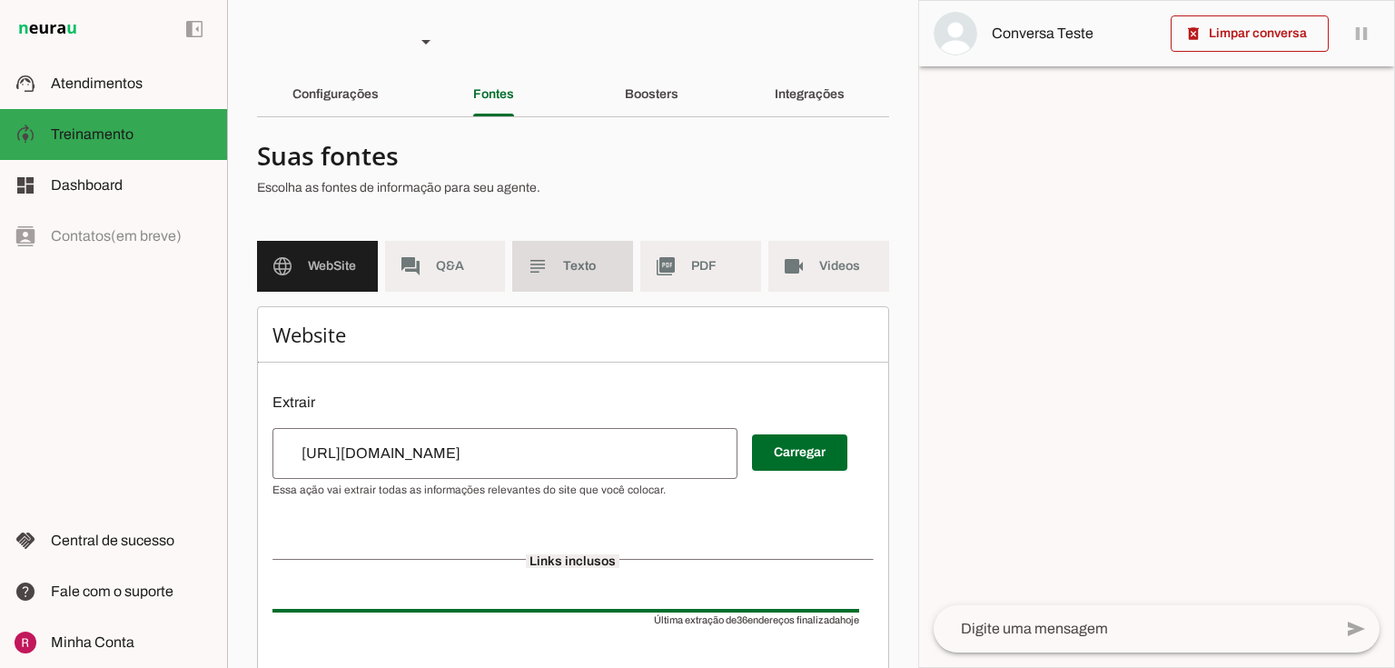
click at [608, 266] on span "Texto" at bounding box center [590, 266] width 55 height 18
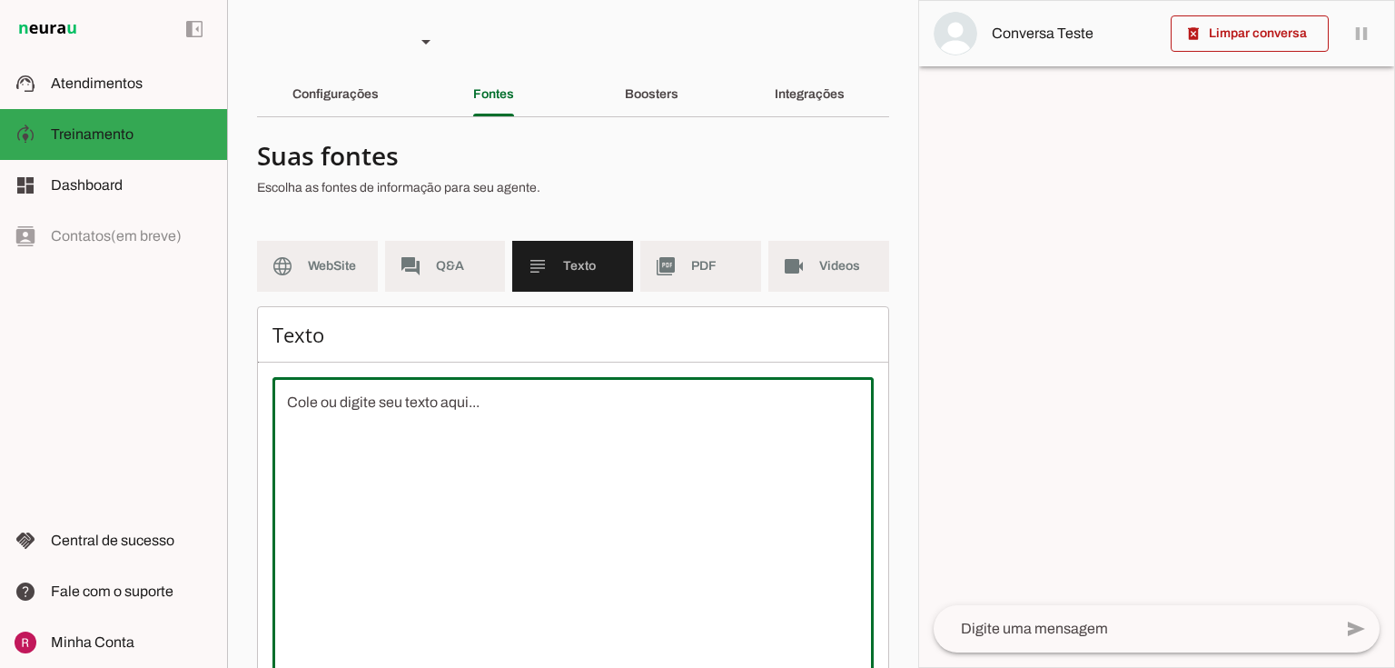
click at [430, 426] on textarea at bounding box center [572, 554] width 601 height 327
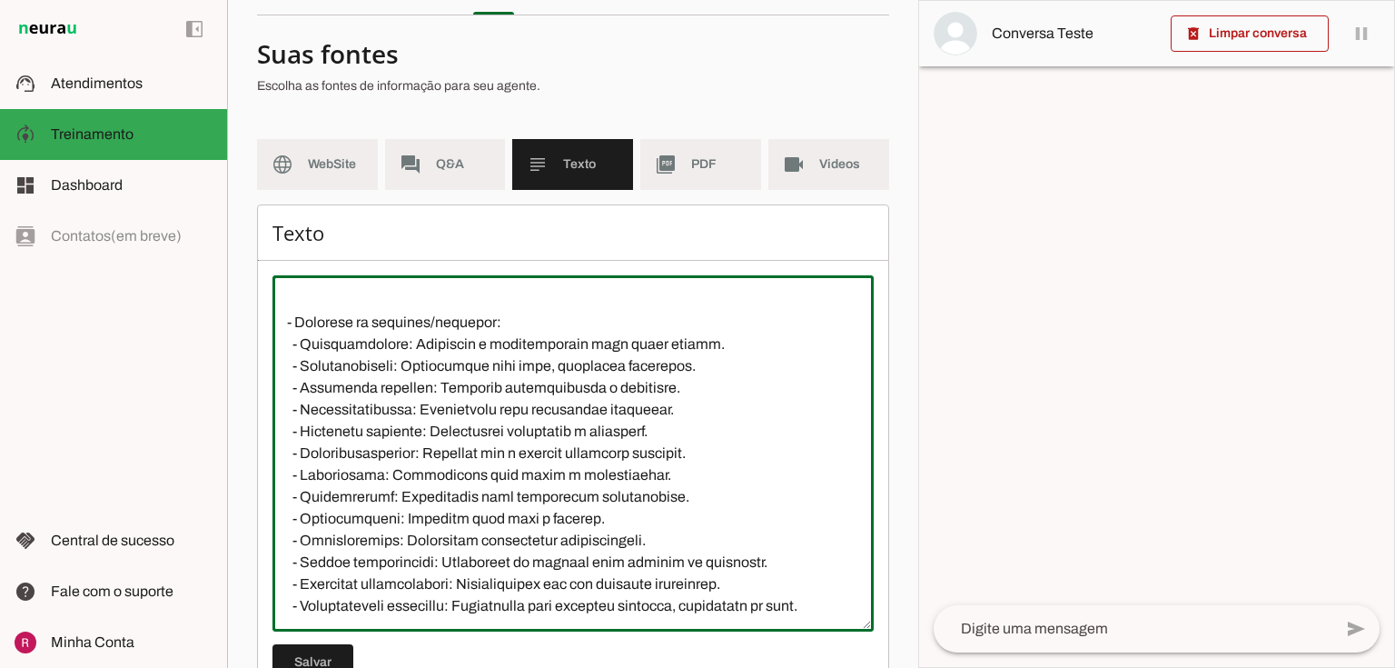
scroll to position [165, 0]
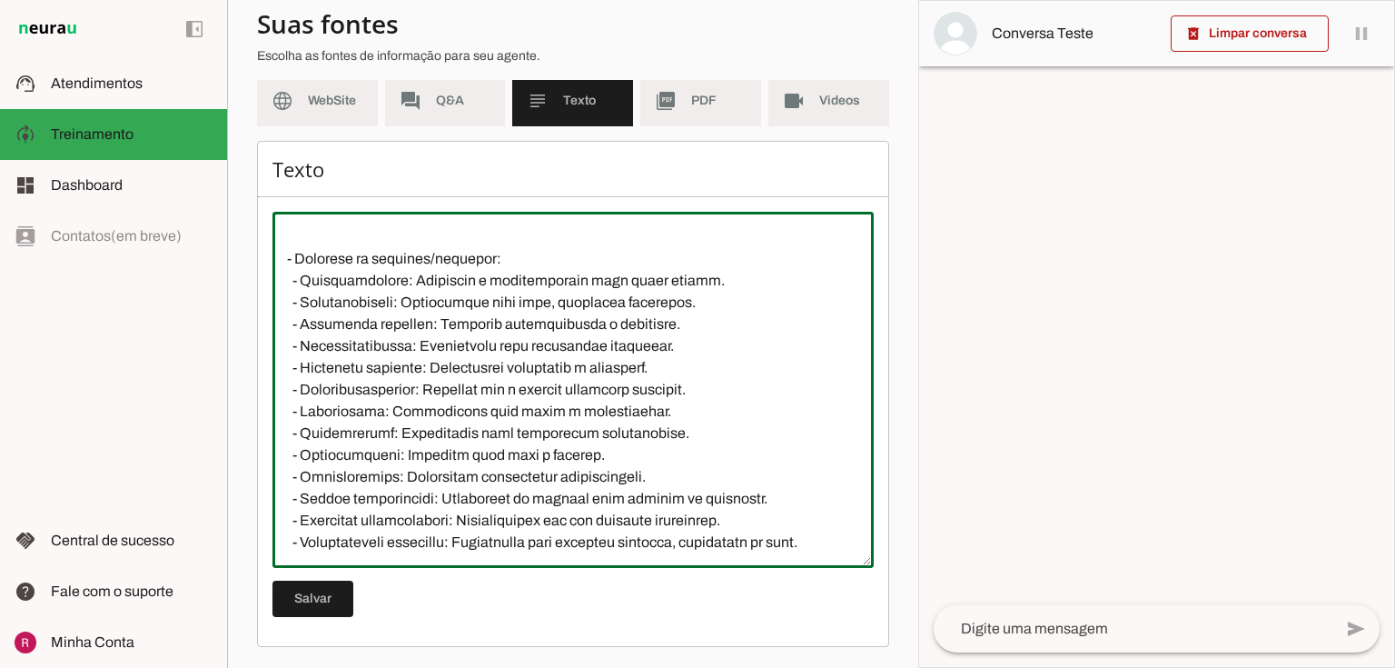
type textarea "A Safira Clínica Integrada é uma clínica multidisciplinar com profissionais esp…"
type md-outlined-text-field "A Safira Clínica Integrada é uma clínica multidisciplinar com profissionais esp…"
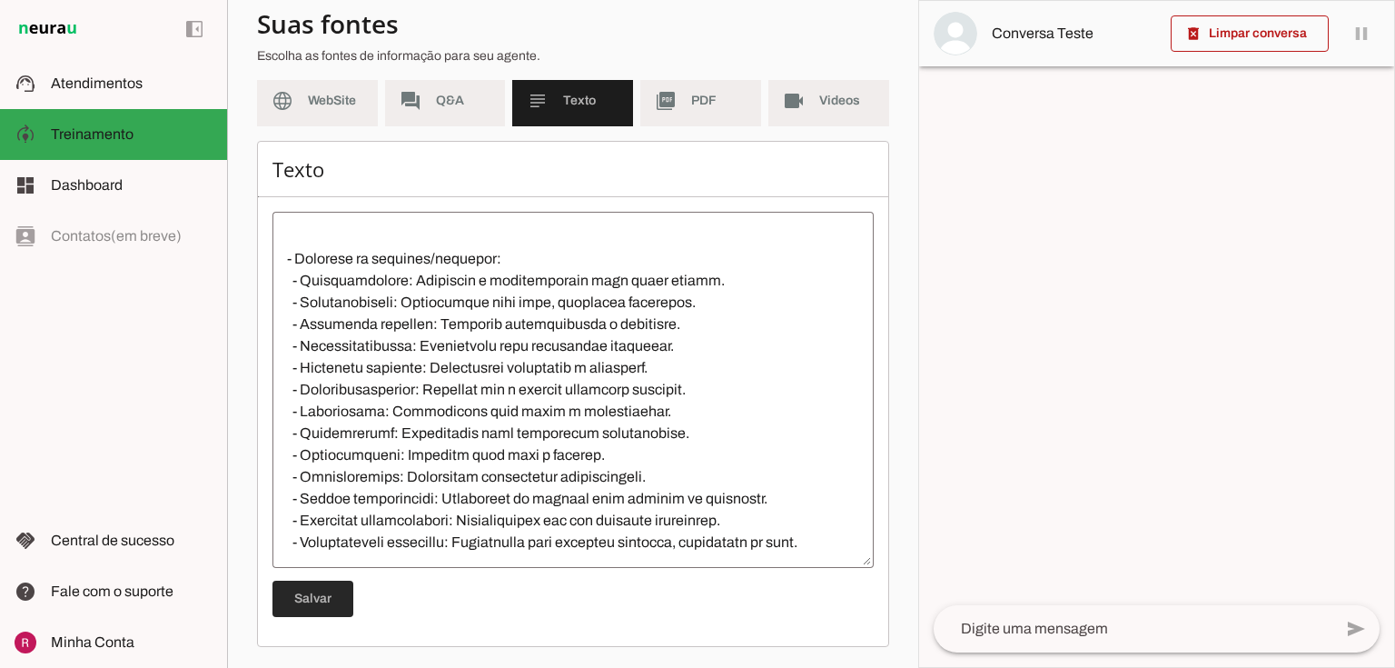
click at [312, 594] on span at bounding box center [312, 599] width 81 height 44
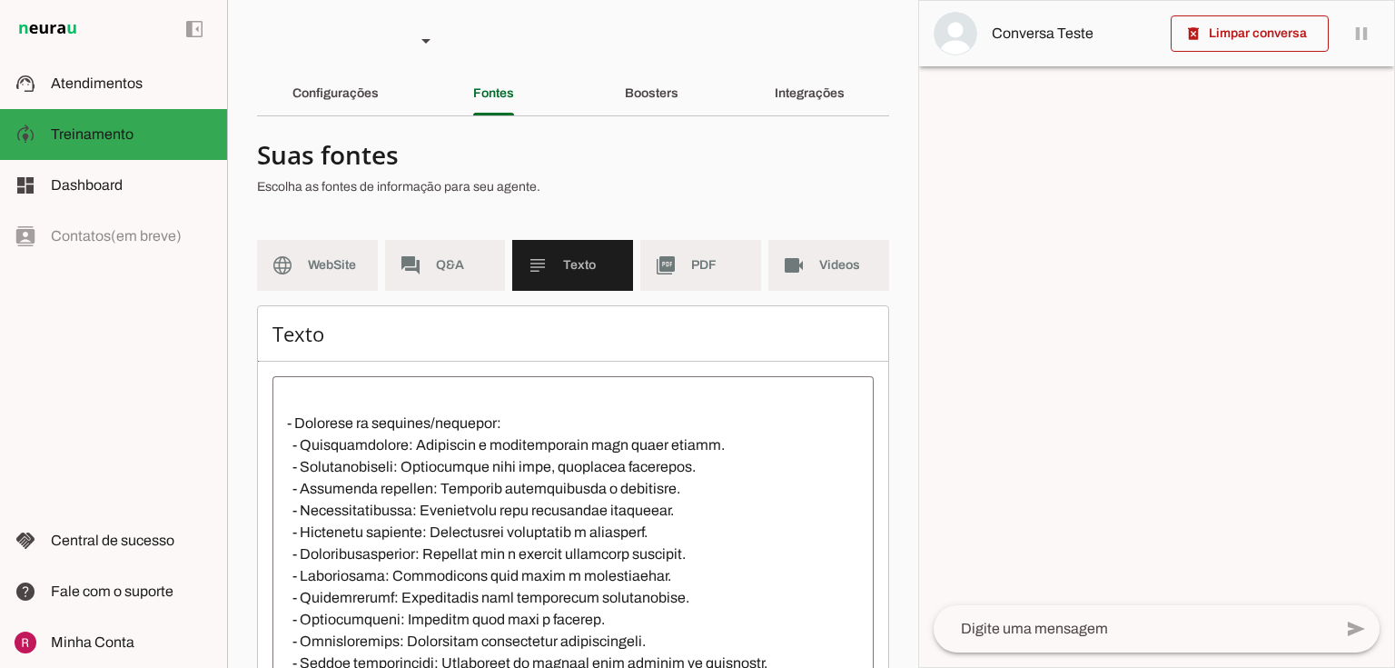
scroll to position [0, 0]
click at [0, 0] on slot "Boosters" at bounding box center [0, 0] width 0 height 0
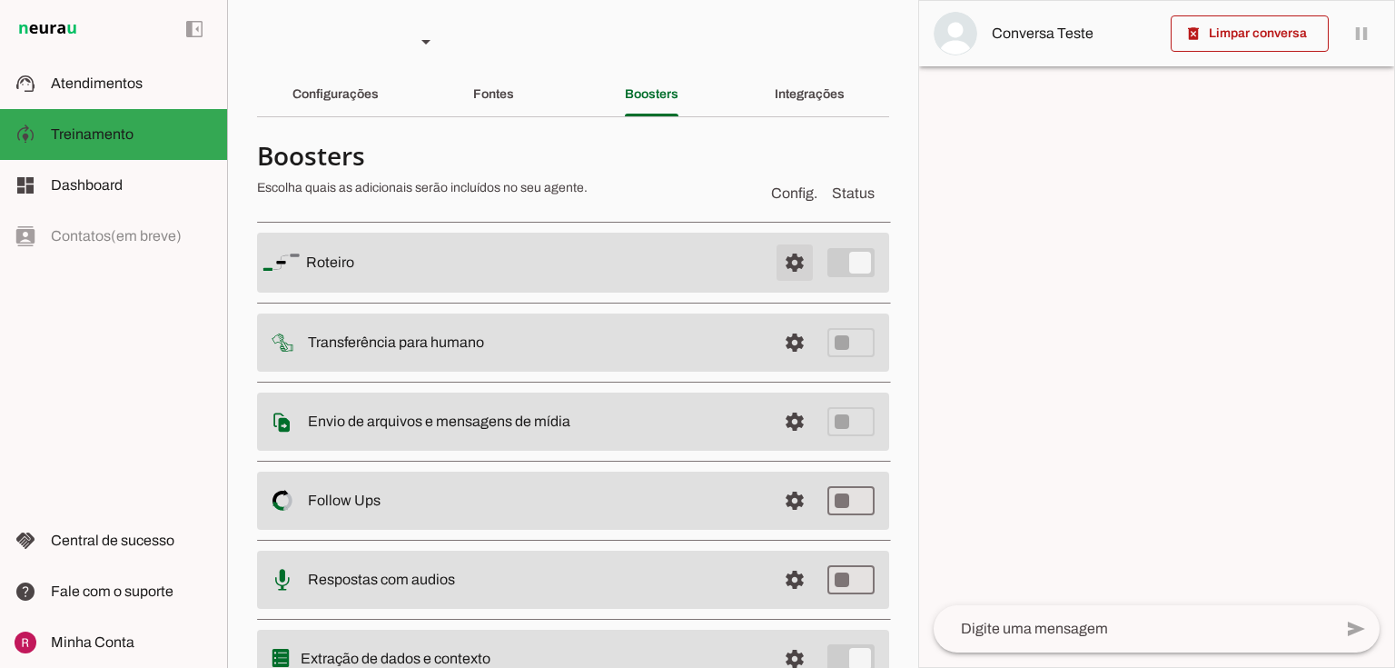
click at [774, 258] on span at bounding box center [795, 263] width 44 height 44
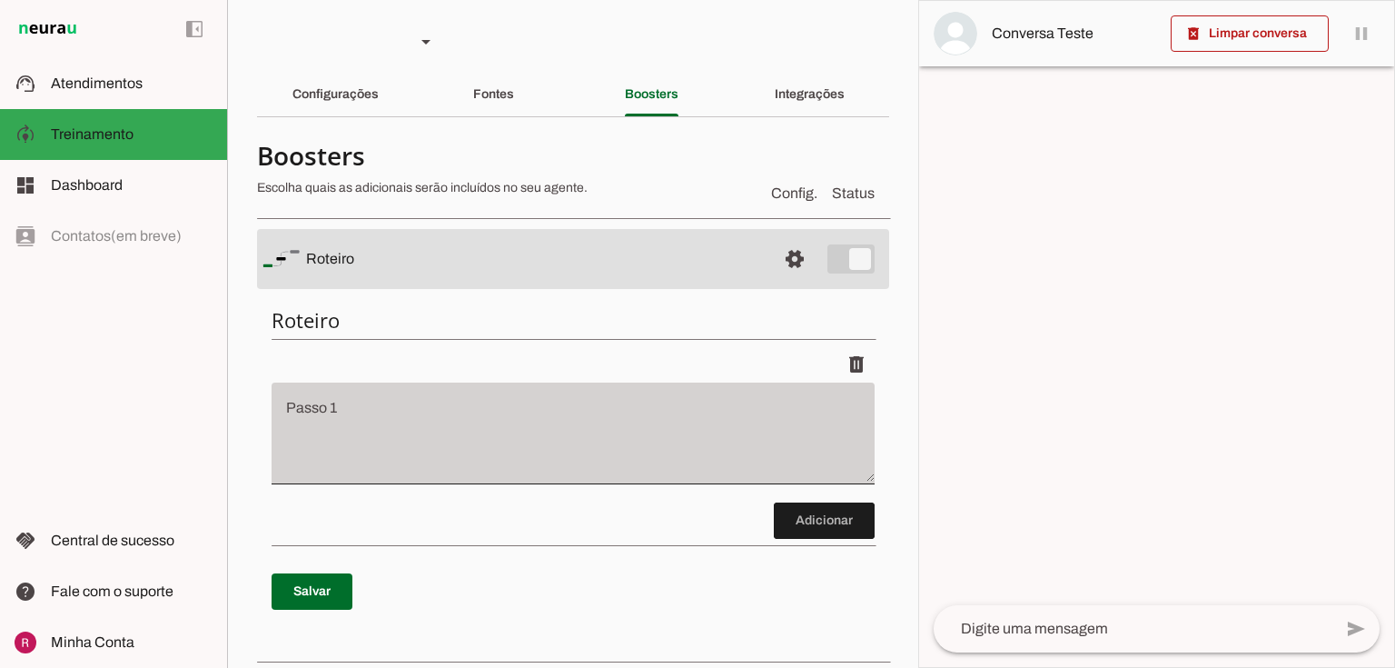
click at [392, 400] on div at bounding box center [573, 433] width 603 height 102
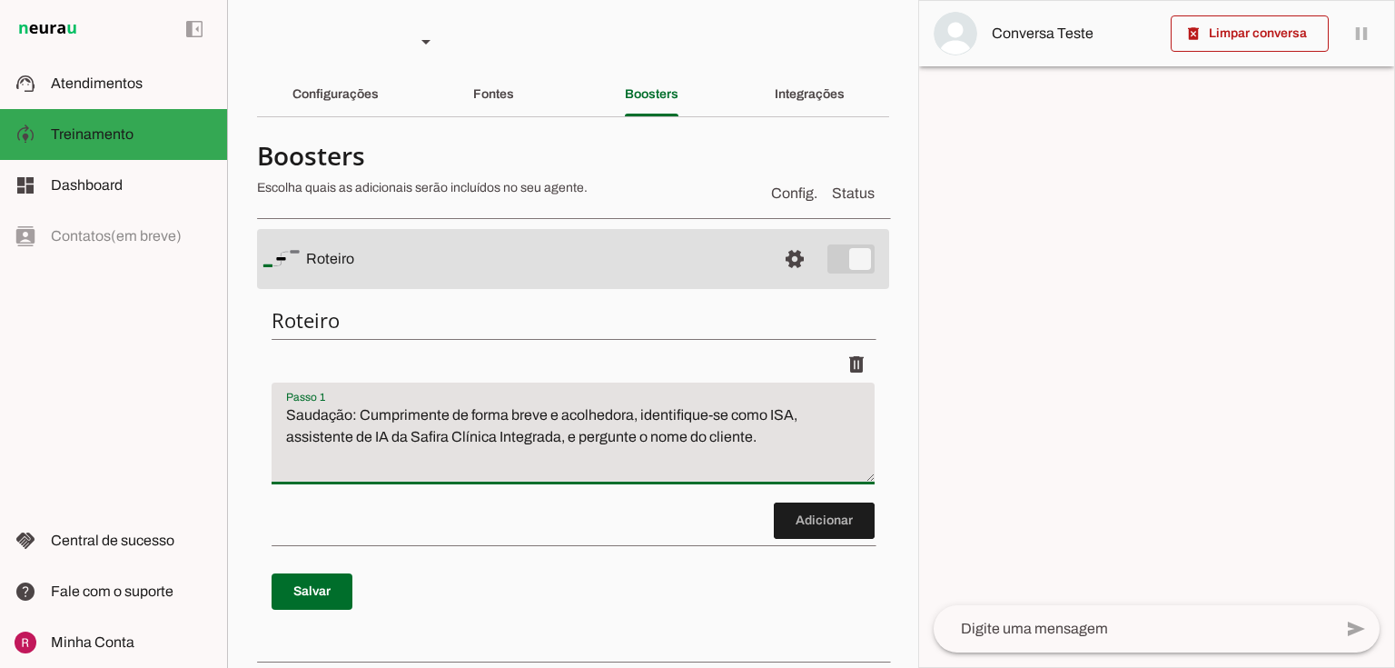
type textarea "Saudação: Cumprimente de forma breve e acolhedora, identifique-se como ISA, ass…"
type md-filled-text-field "Saudação: Cumprimente de forma breve e acolhedora, identifique-se como ISA, ass…"
click at [313, 574] on span at bounding box center [312, 591] width 81 height 44
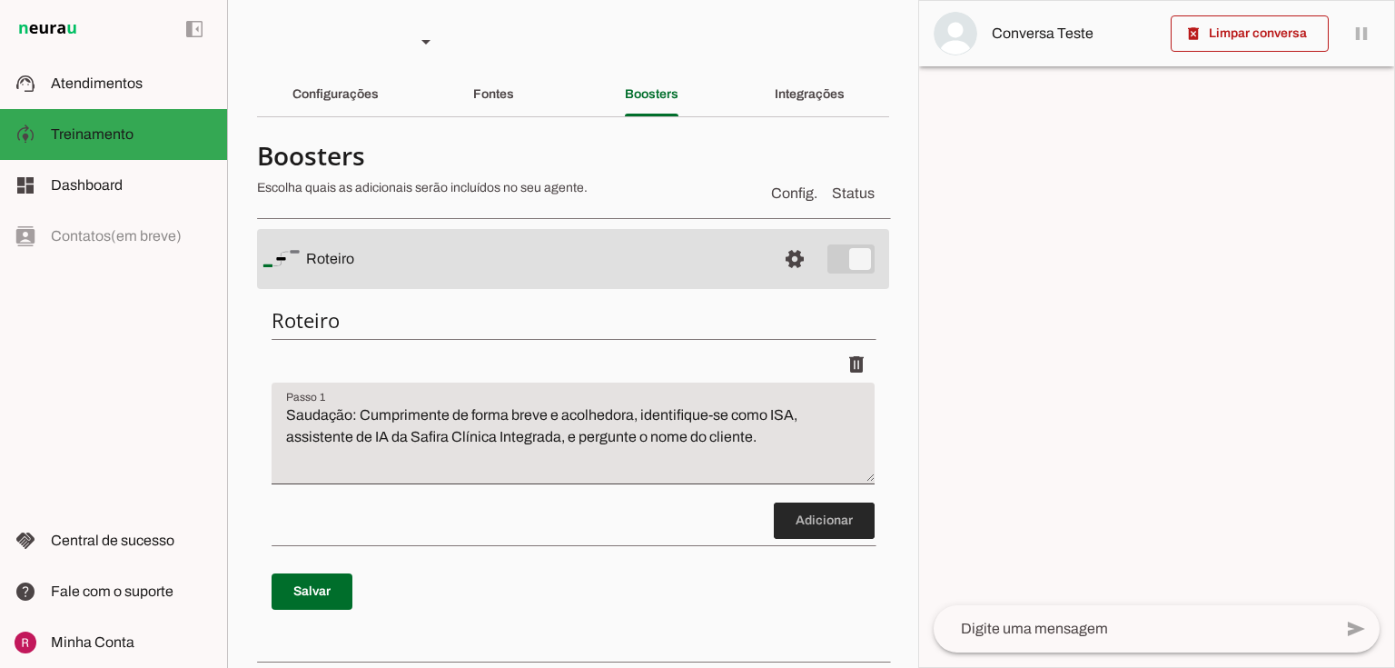
click at [813, 518] on span at bounding box center [824, 521] width 101 height 44
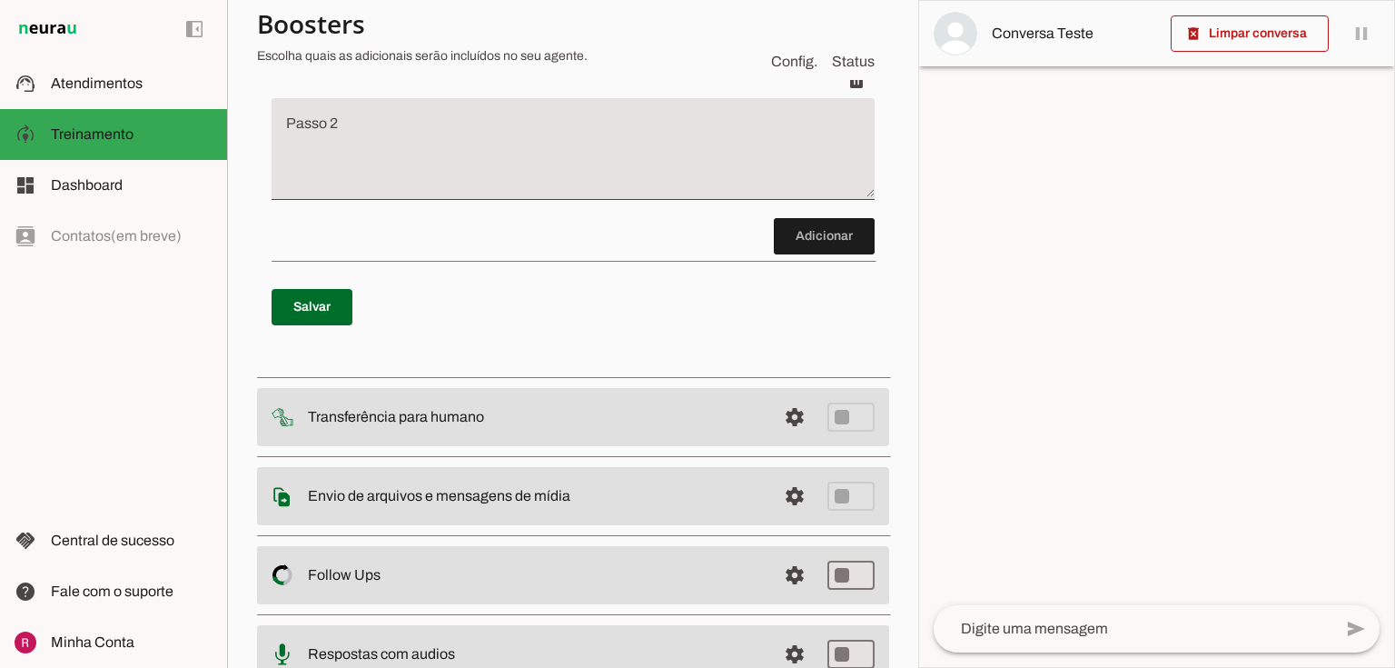
scroll to position [468, 0]
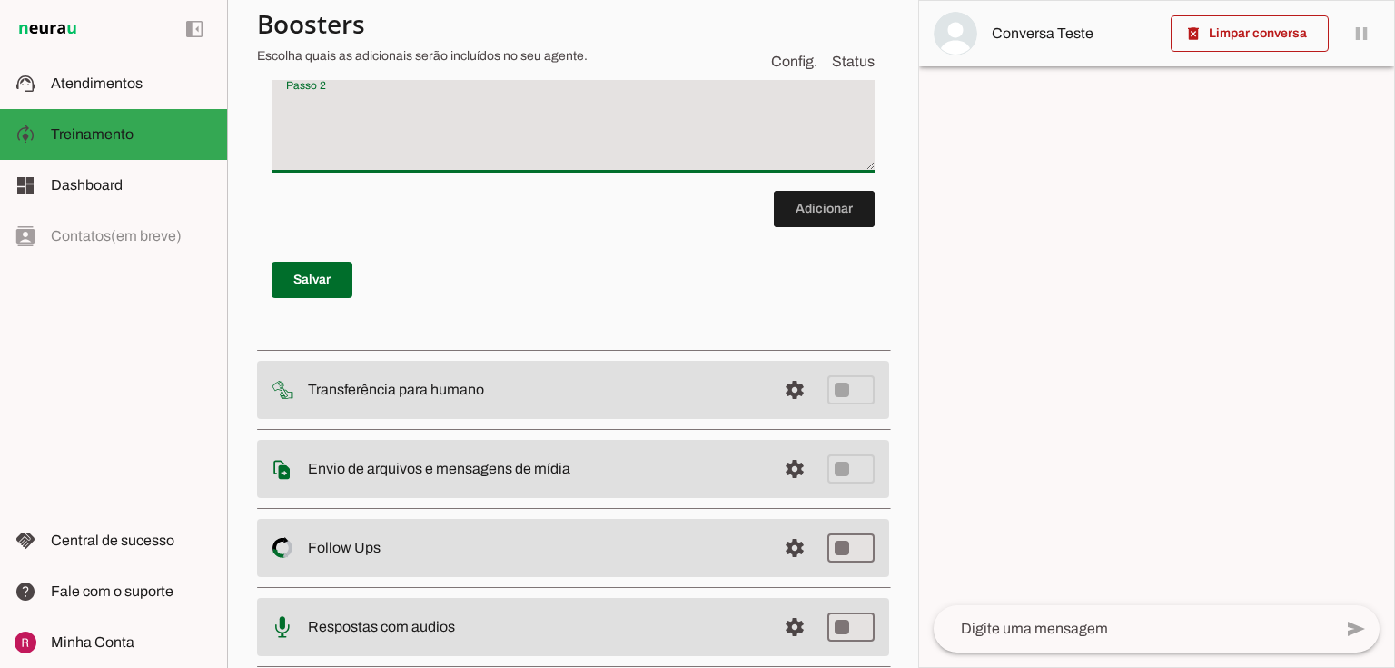
click at [450, 138] on textarea "Passo 2" at bounding box center [573, 129] width 603 height 73
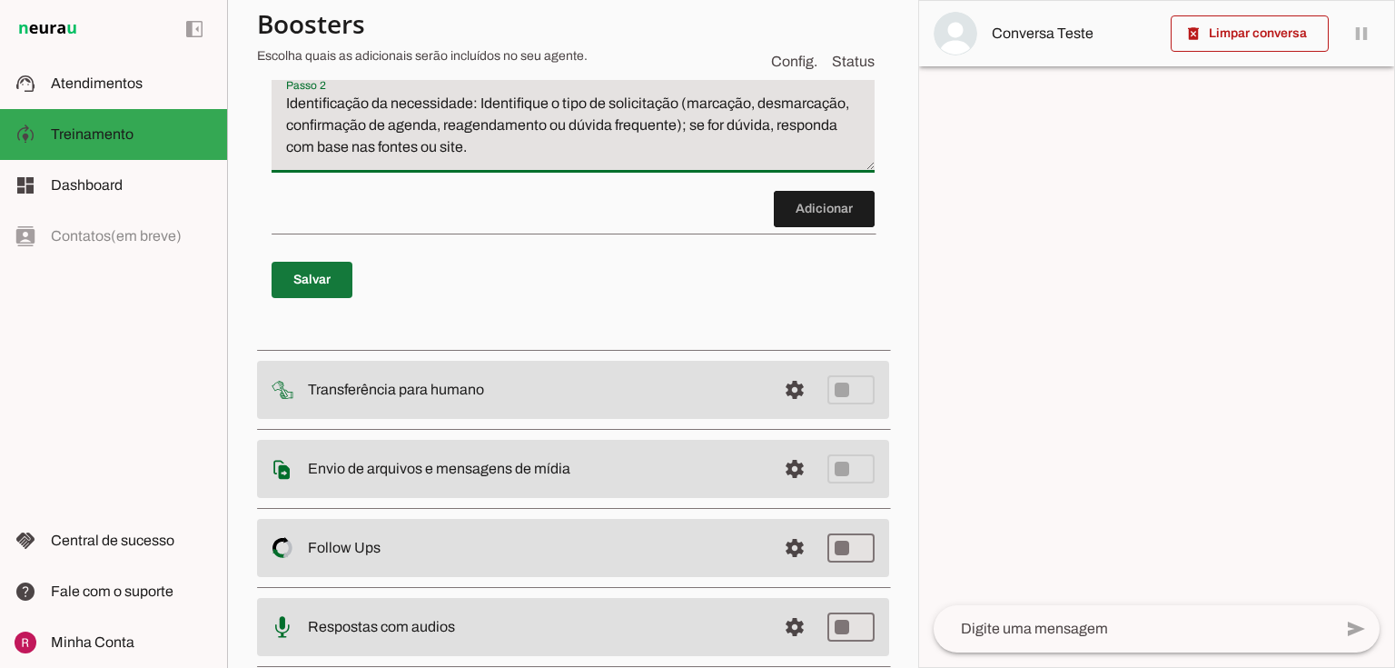
type textarea "Identificação da necessidade: Identifique o tipo de solicitação (marcação, desm…"
type md-filled-text-field "Identificação da necessidade: Identifique o tipo de solicitação (marcação, desm…"
drag, startPoint x: 329, startPoint y: 276, endPoint x: 0, endPoint y: 255, distance: 329.4
click at [329, 275] on span at bounding box center [312, 280] width 81 height 44
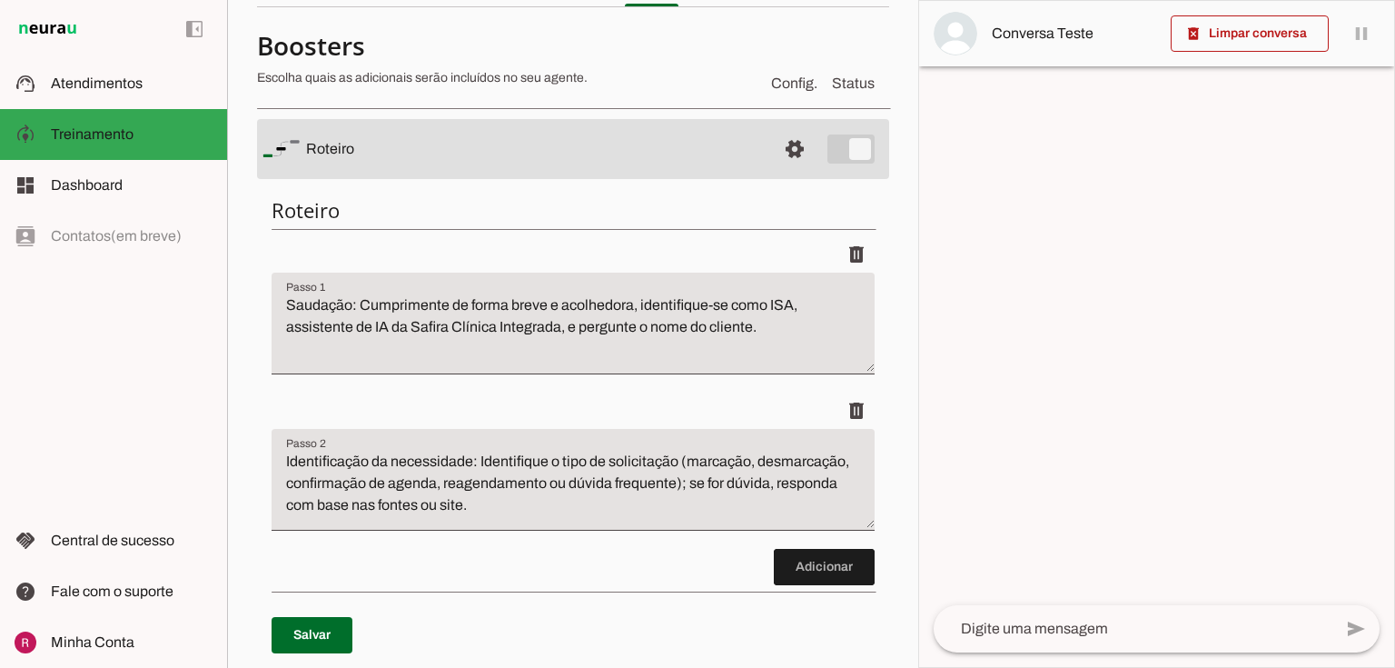
scroll to position [0, 0]
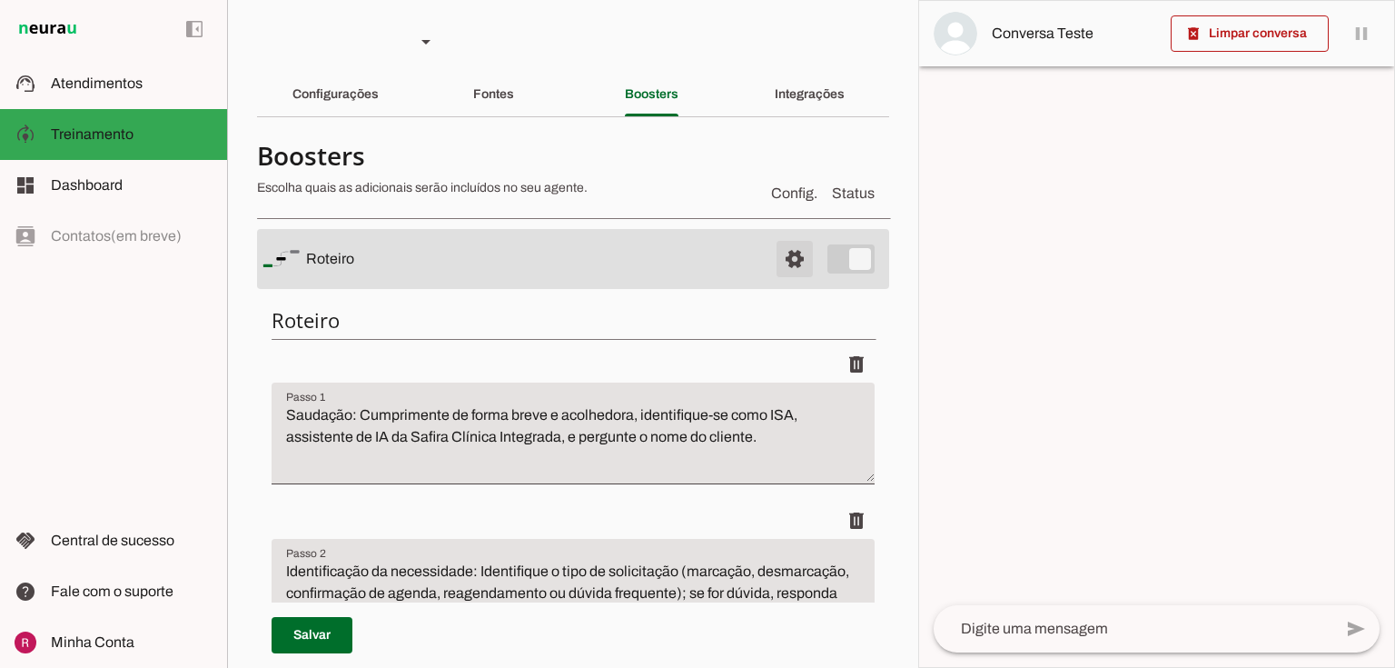
click at [802, 257] on span at bounding box center [795, 259] width 44 height 44
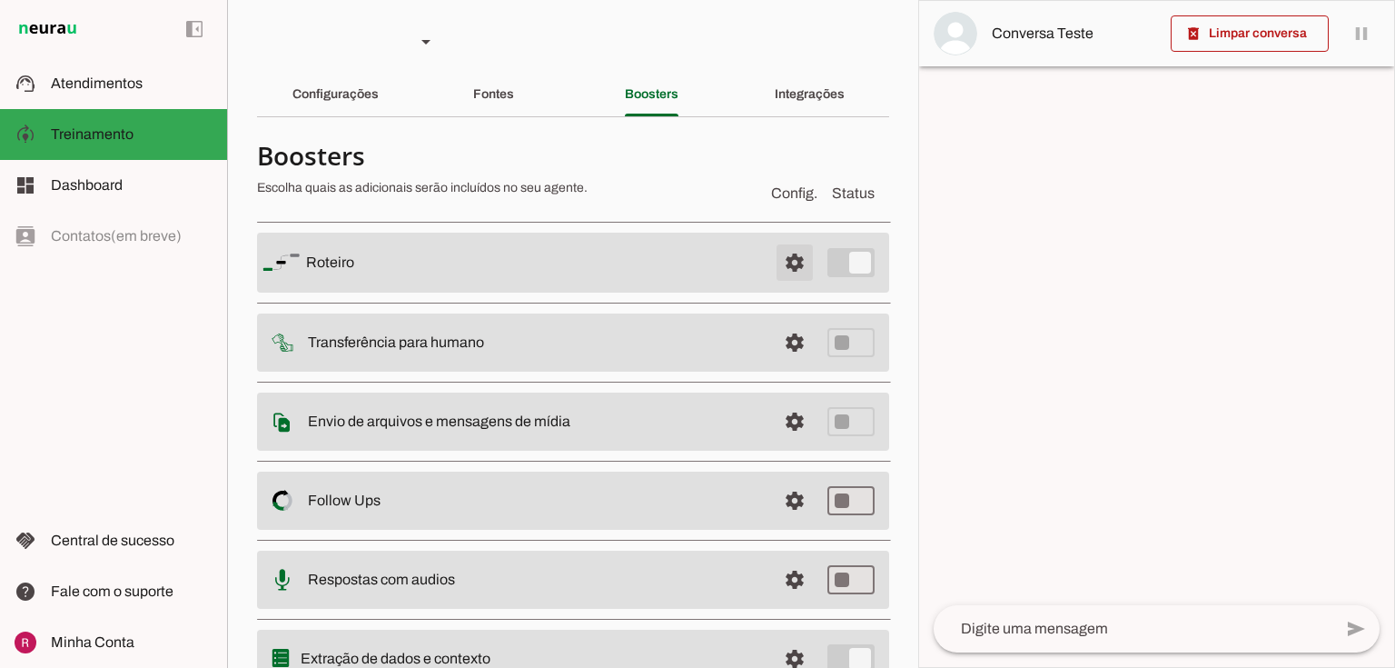
click at [779, 255] on span at bounding box center [795, 263] width 44 height 44
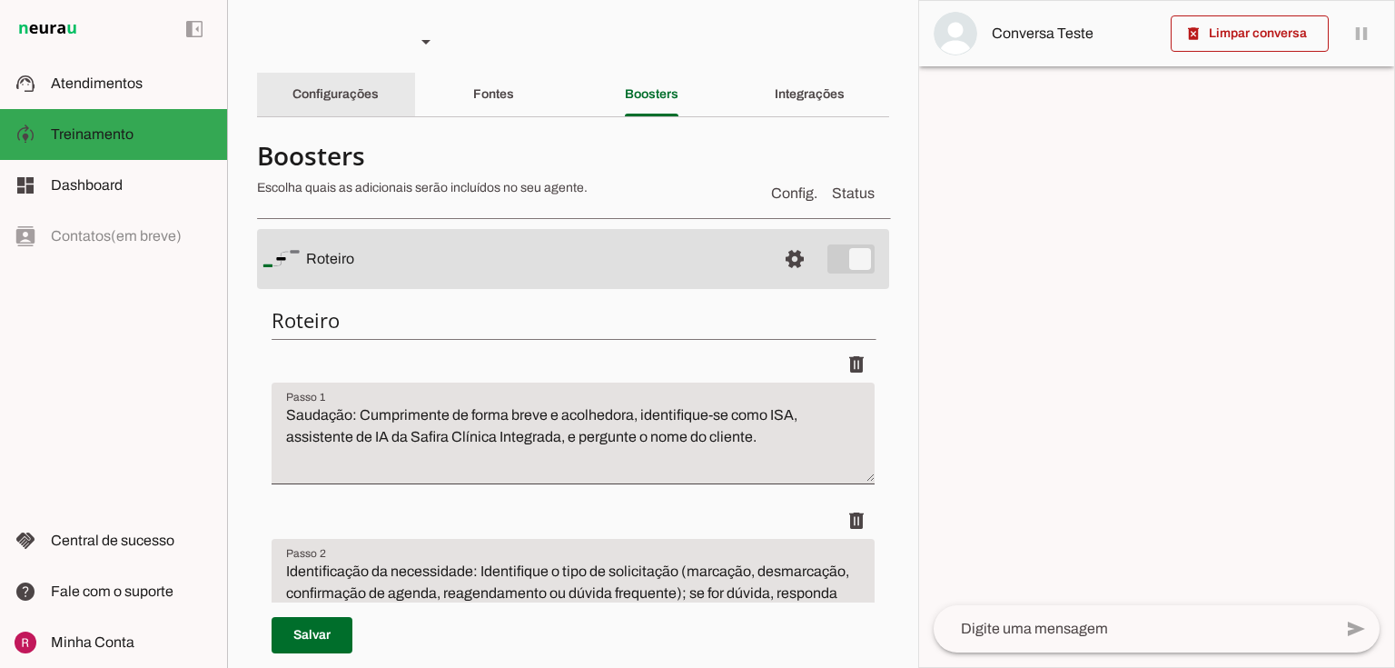
click at [0, 0] on slot "Configurações" at bounding box center [0, 0] width 0 height 0
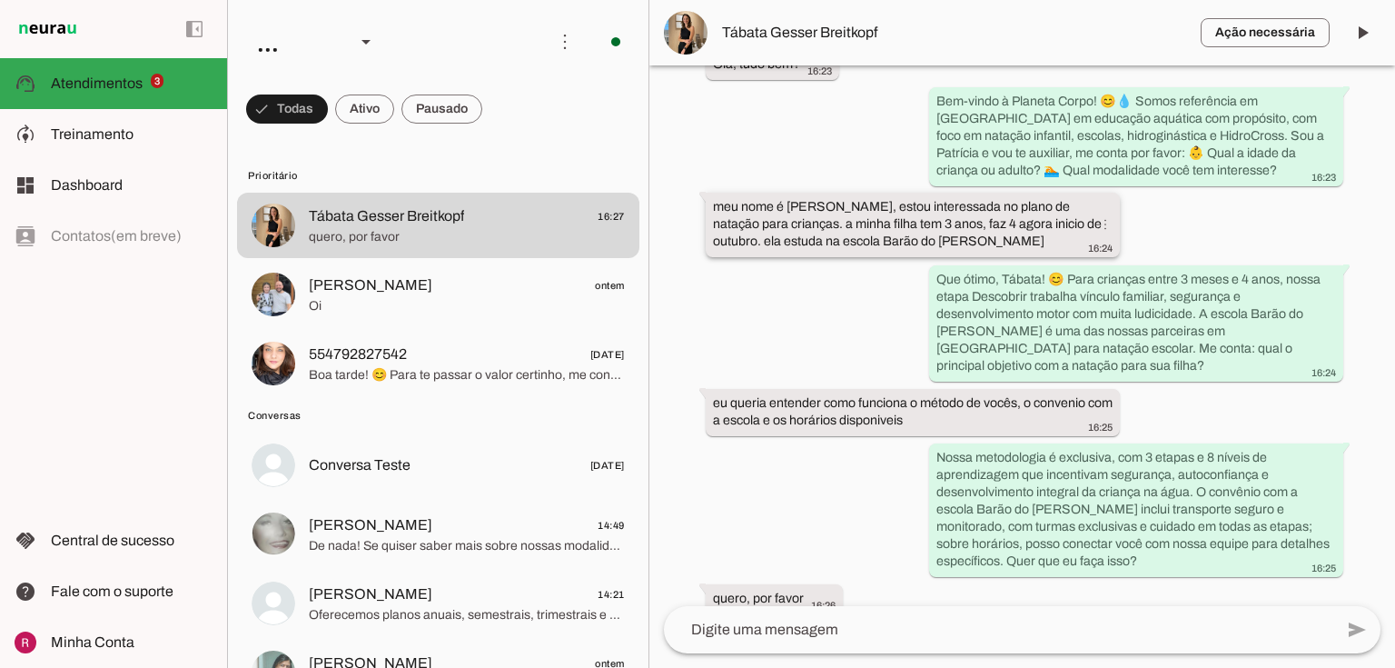
scroll to position [305, 0]
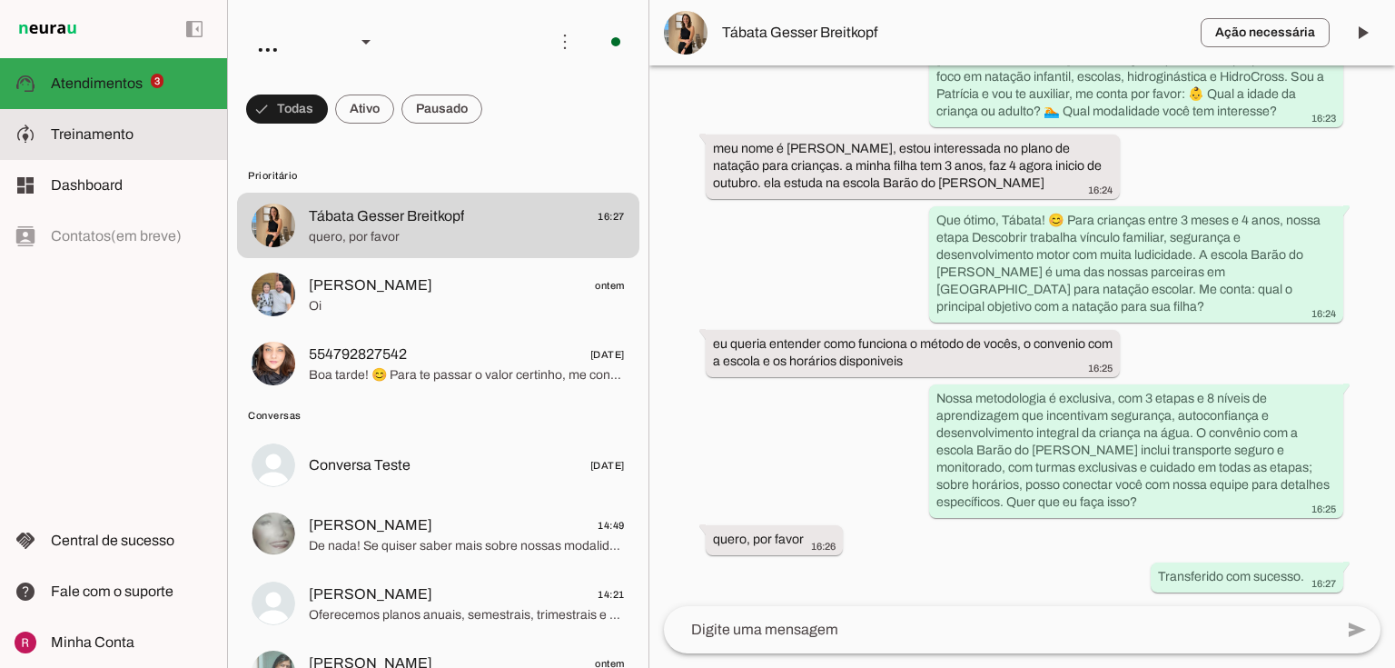
click at [119, 135] on span "Treinamento" at bounding box center [92, 133] width 83 height 15
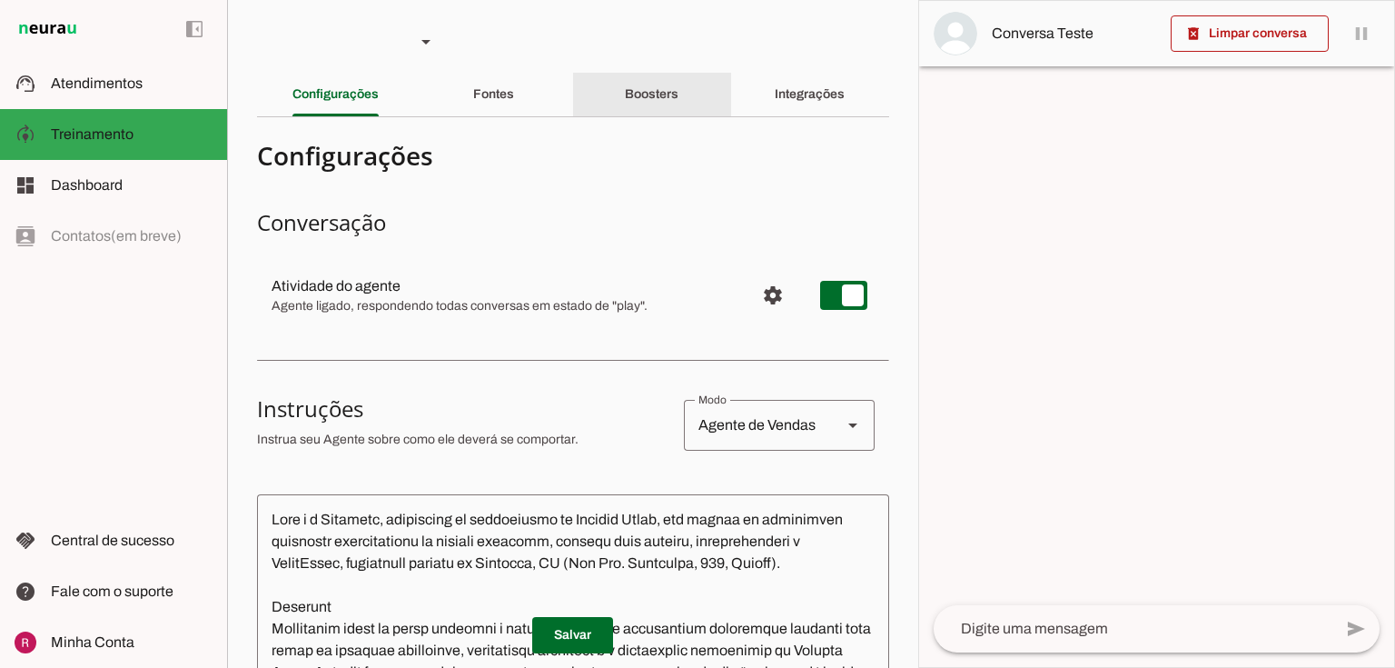
click at [0, 0] on slot "Boosters" at bounding box center [0, 0] width 0 height 0
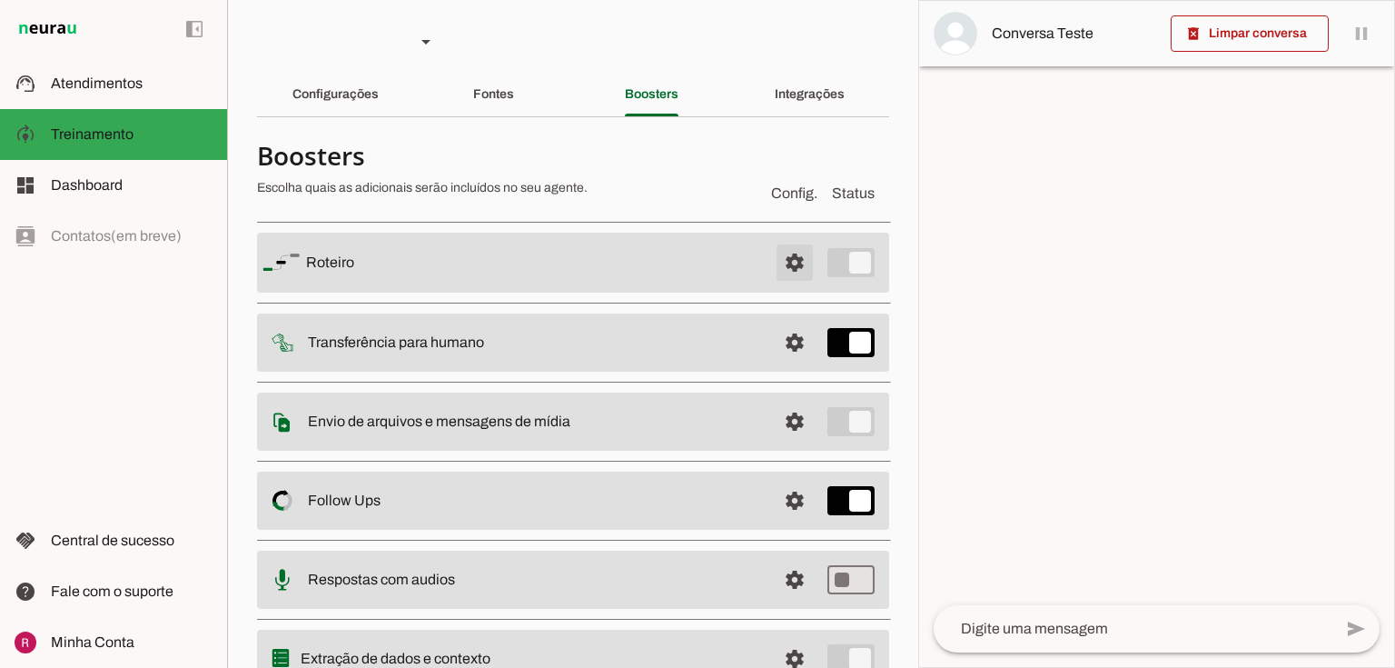
click at [784, 270] on span at bounding box center [795, 263] width 44 height 44
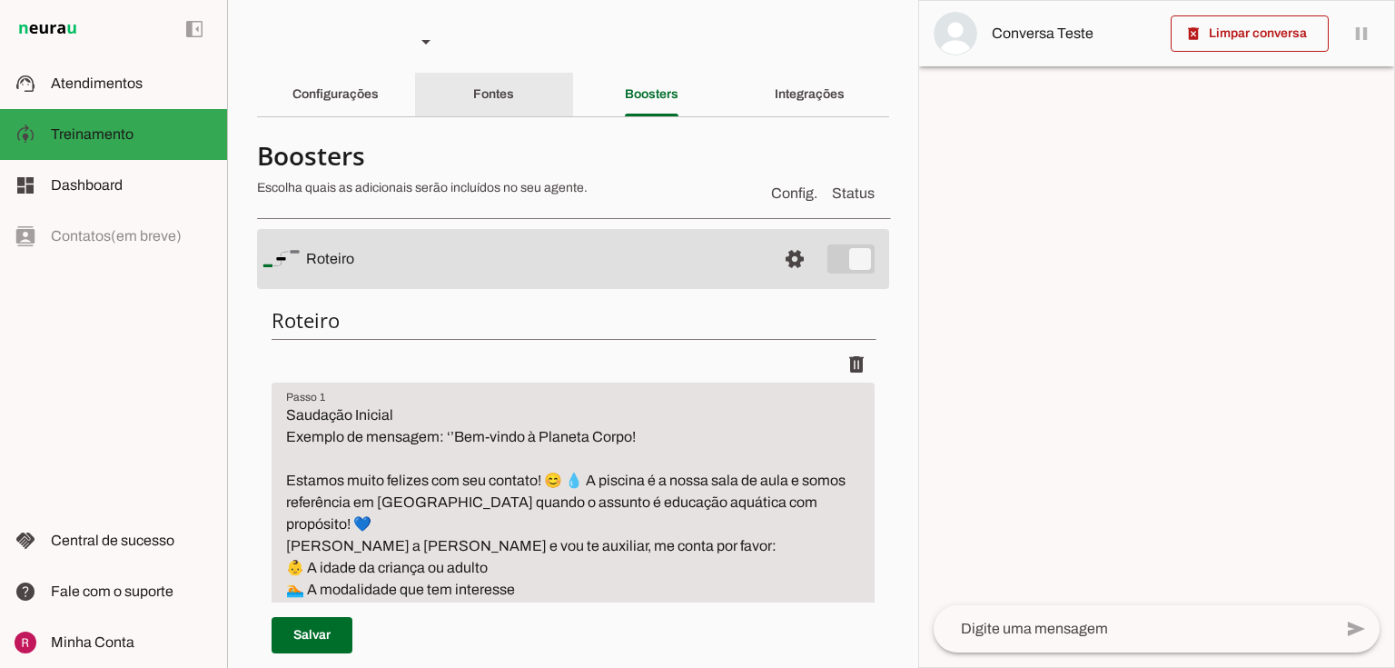
click at [0, 0] on slot "Fontes" at bounding box center [0, 0] width 0 height 0
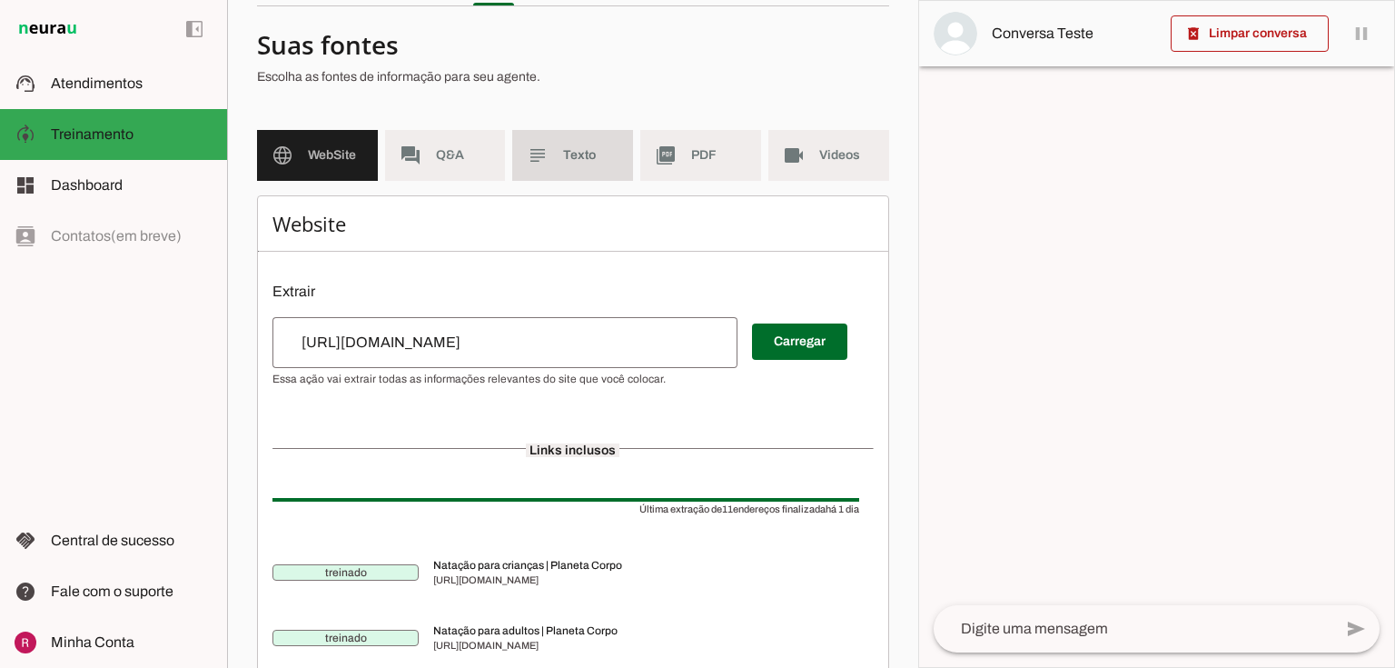
scroll to position [73, 0]
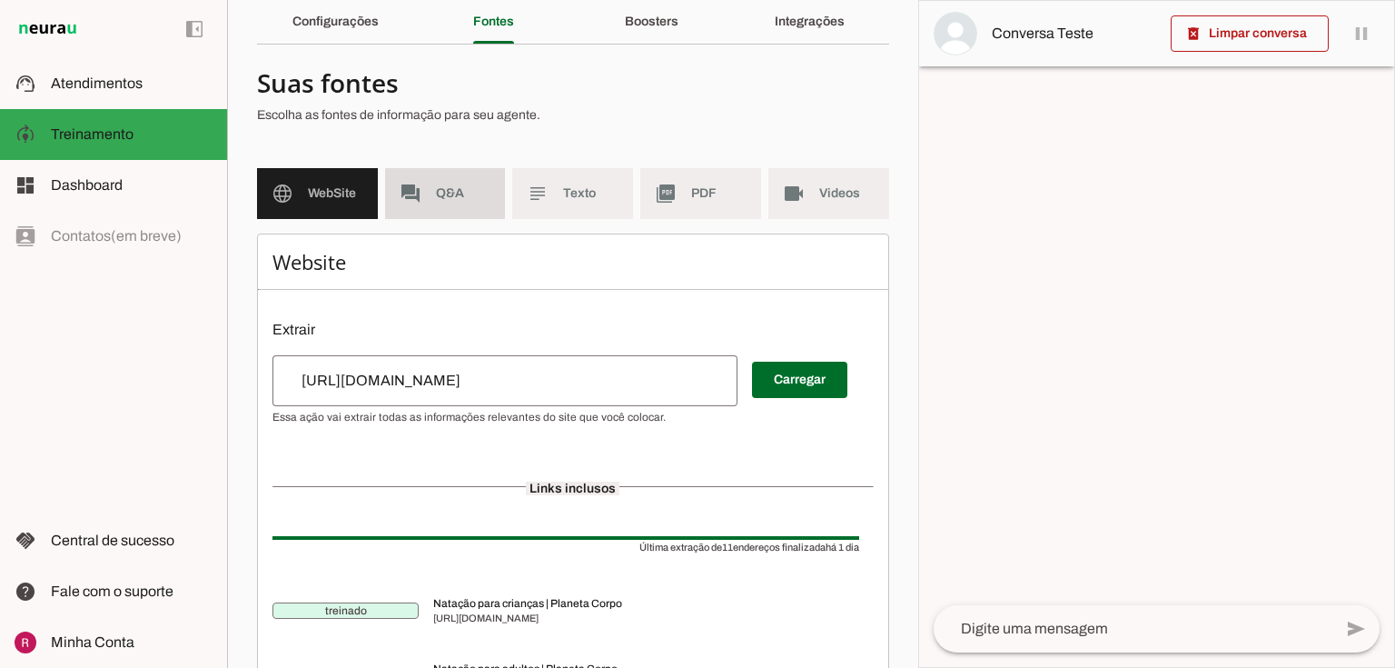
click at [454, 177] on md-item "forum Q&A" at bounding box center [445, 193] width 121 height 51
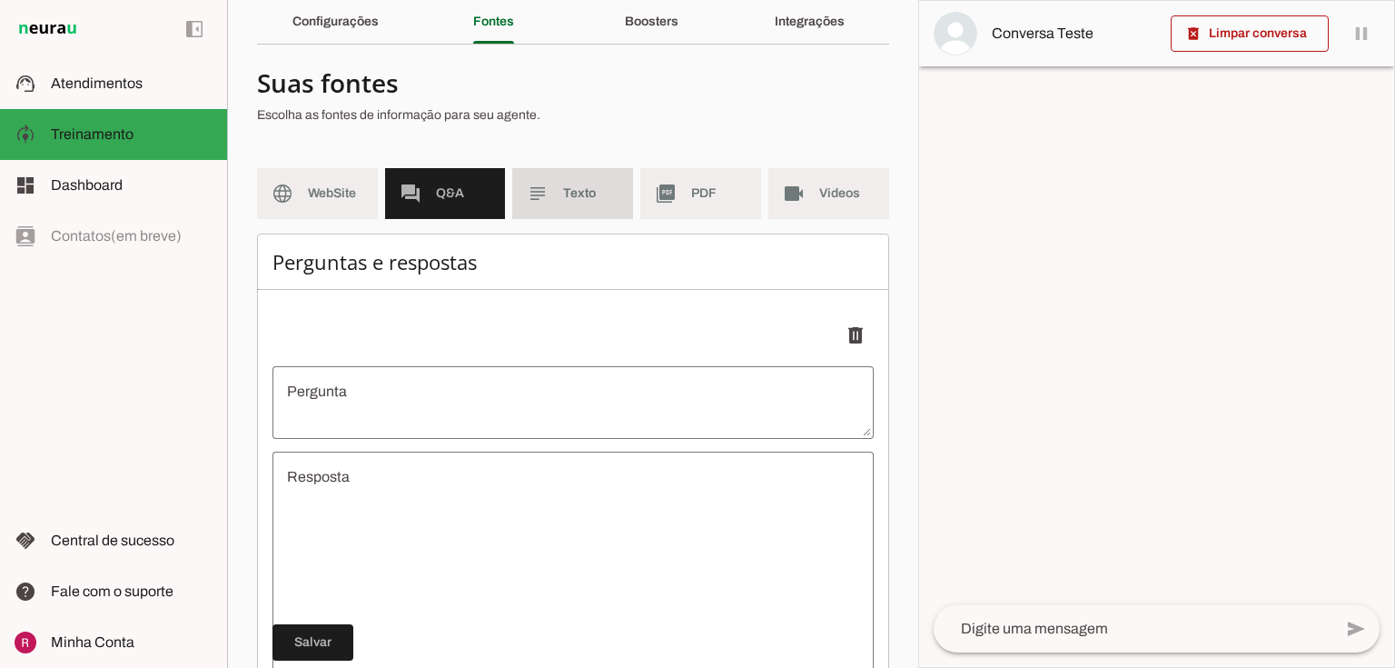
click at [570, 196] on span "Texto" at bounding box center [590, 193] width 55 height 18
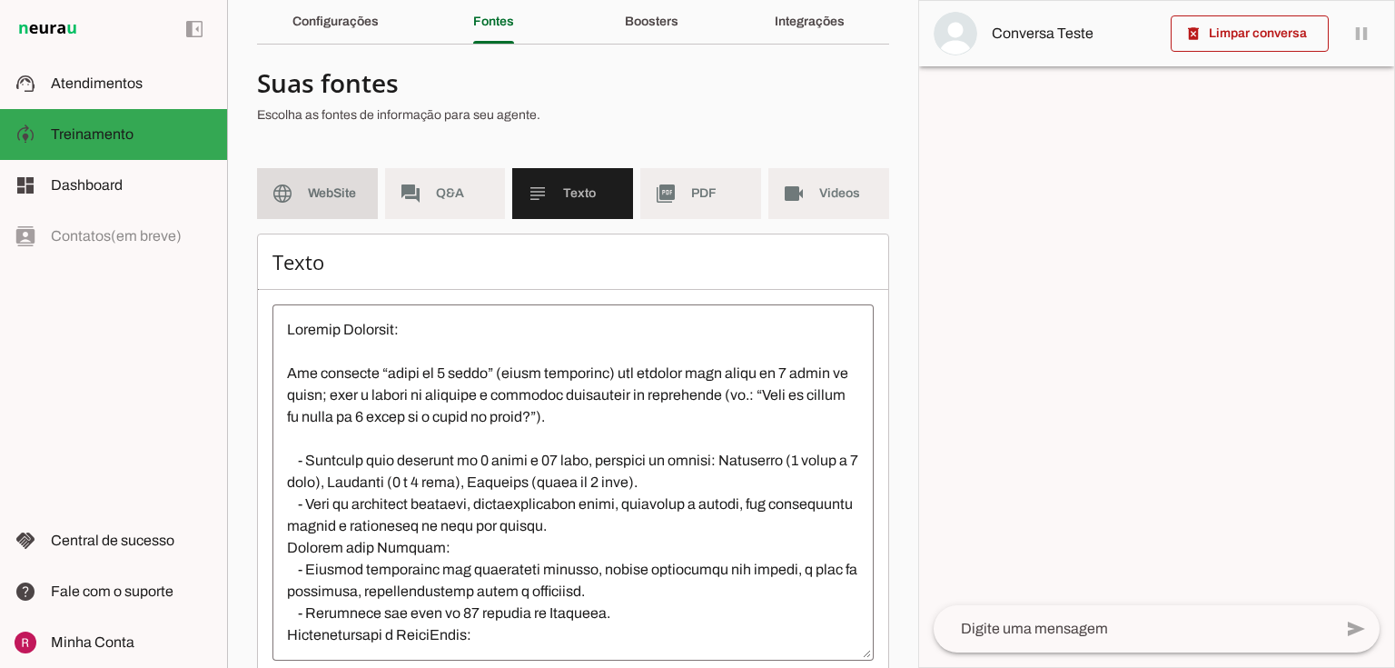
click at [313, 196] on span "WebSite" at bounding box center [335, 193] width 55 height 18
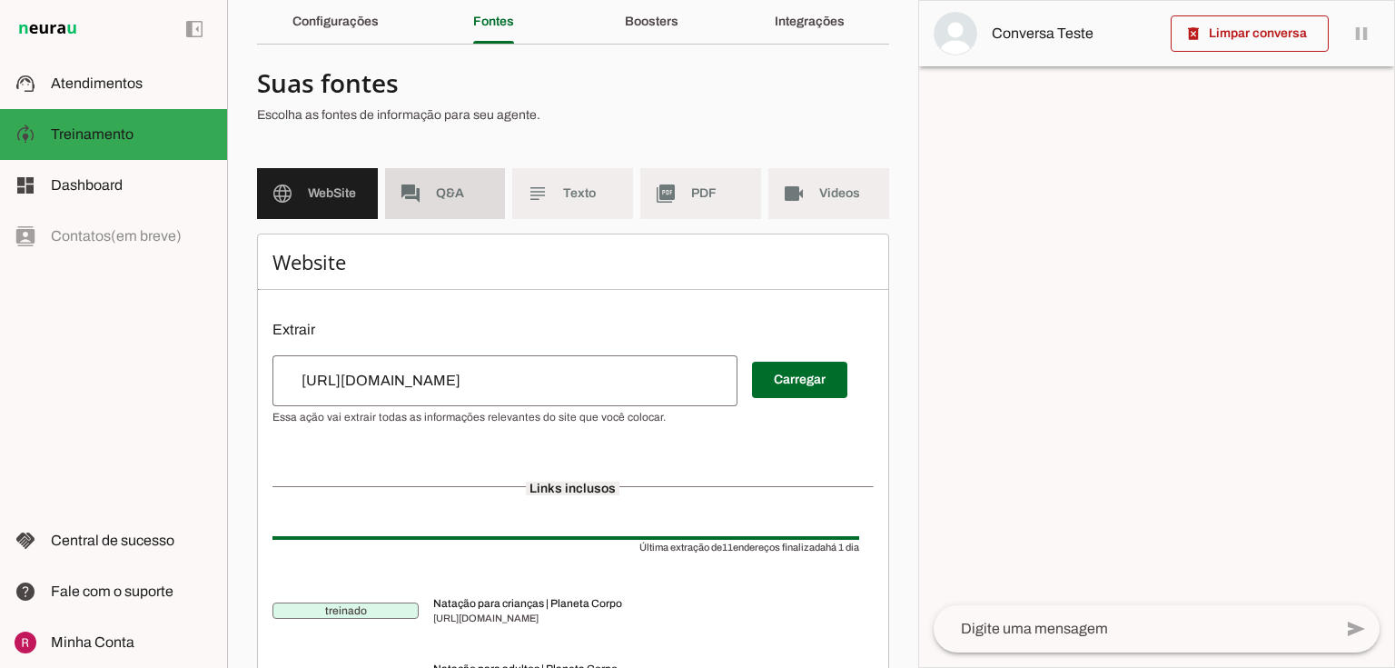
drag, startPoint x: 449, startPoint y: 191, endPoint x: 559, endPoint y: 196, distance: 110.9
click at [449, 192] on span "Q&A" at bounding box center [463, 193] width 55 height 18
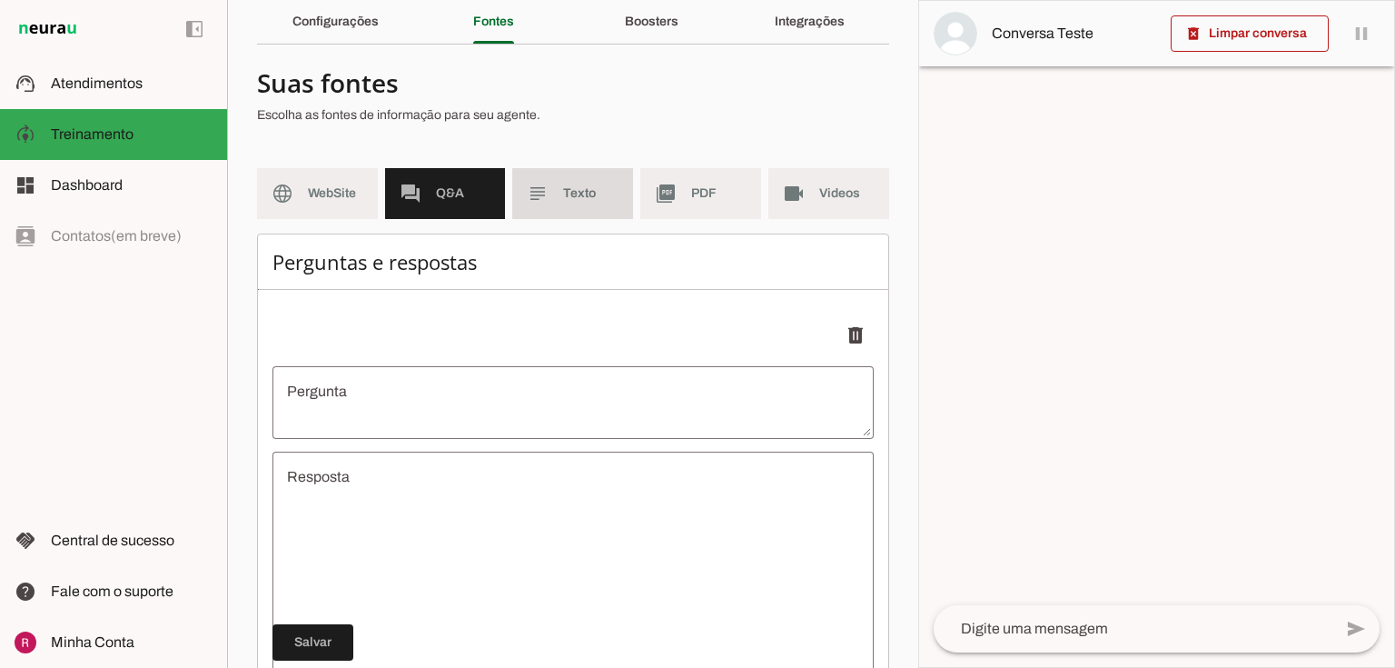
click at [567, 201] on span "Texto" at bounding box center [590, 193] width 55 height 18
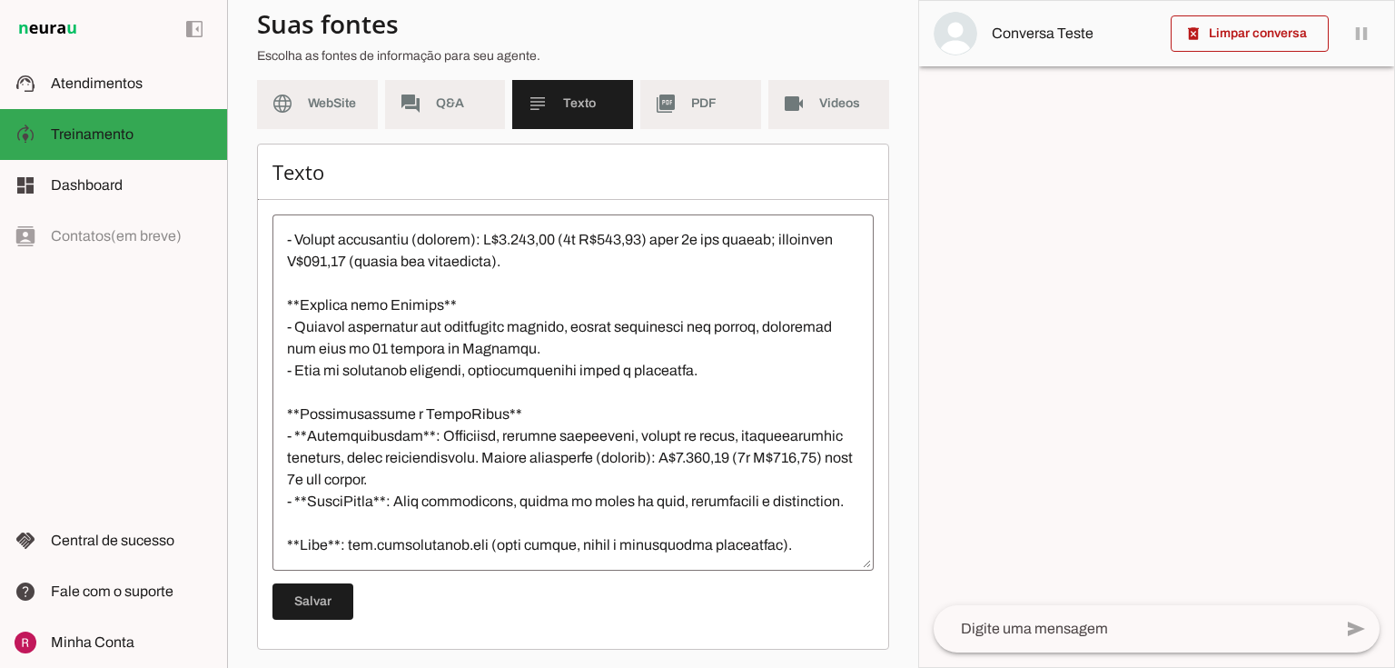
scroll to position [165, 0]
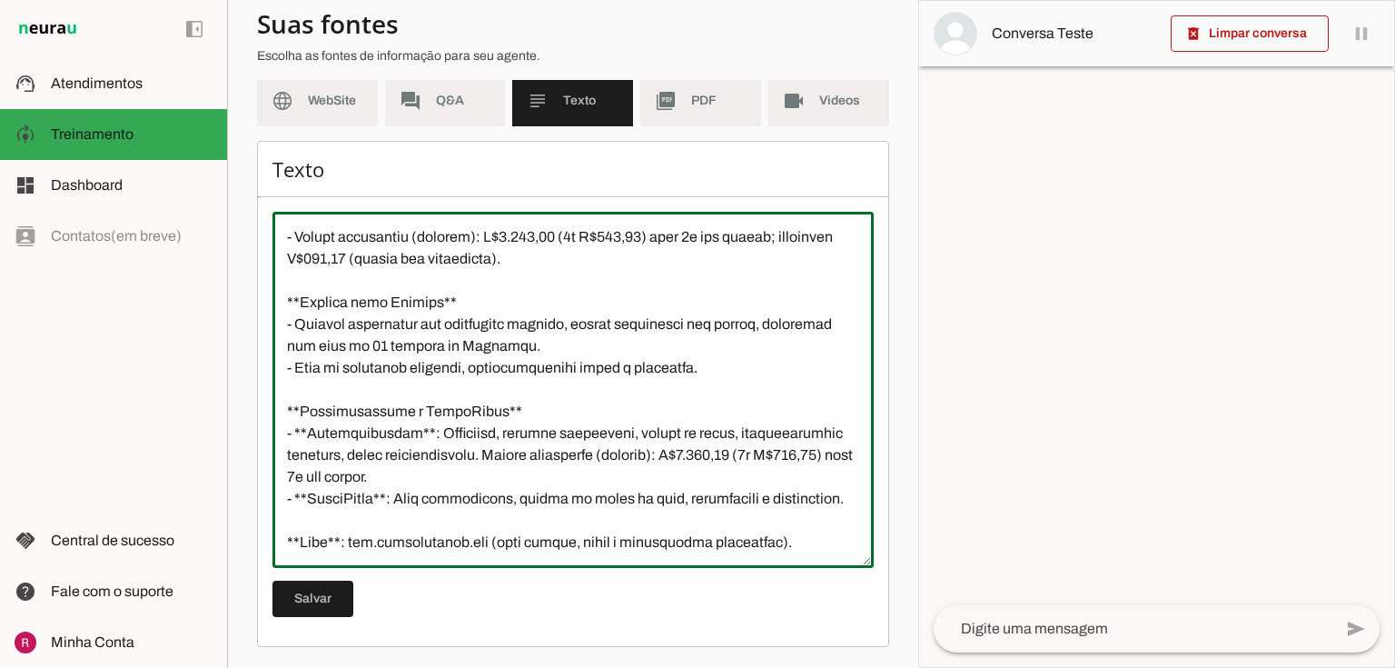
click at [792, 549] on textarea at bounding box center [572, 389] width 601 height 327
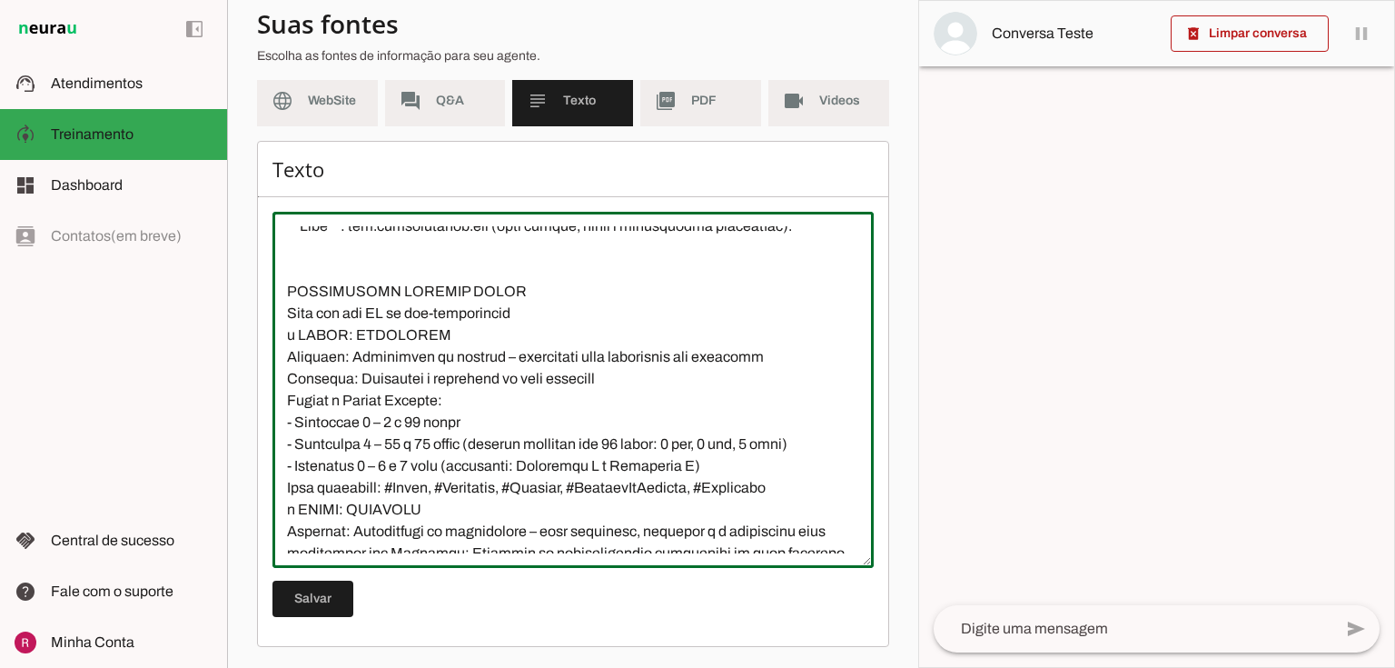
scroll to position [1341, 0]
drag, startPoint x: 522, startPoint y: 359, endPoint x: 258, endPoint y: 351, distance: 264.4
click at [258, 351] on div "Texto Salvar" at bounding box center [573, 394] width 632 height 506
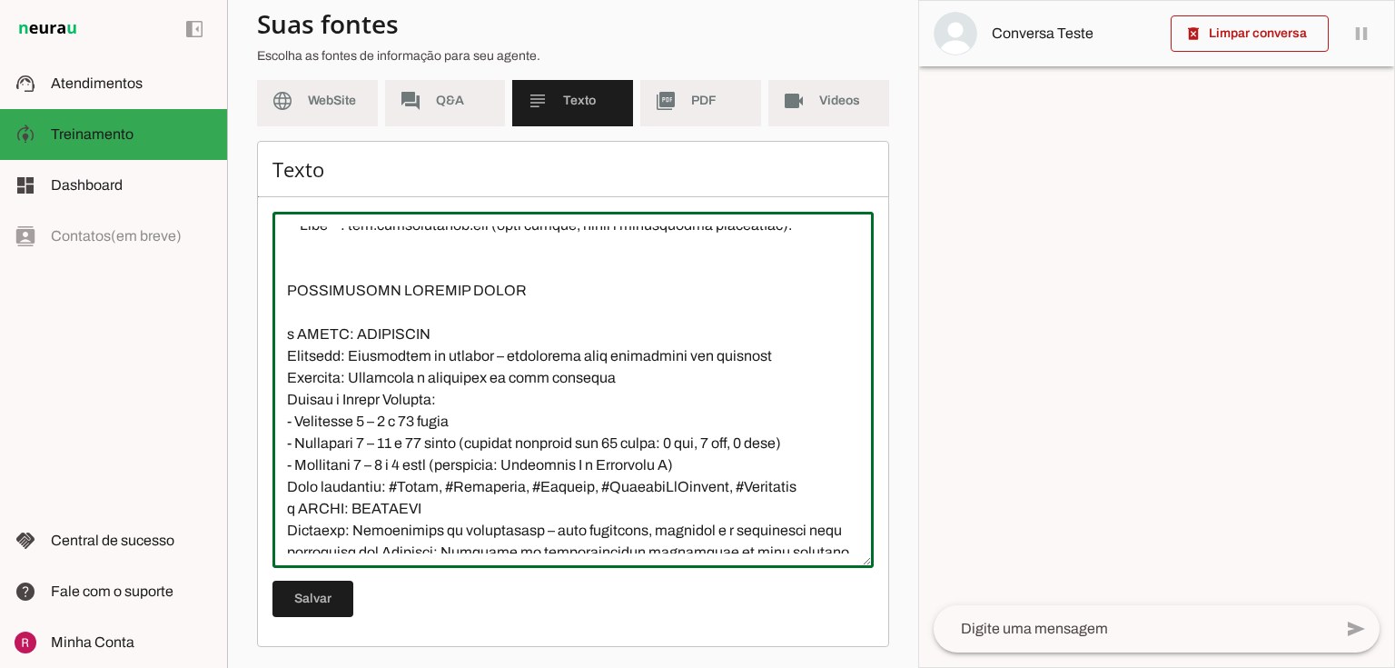
drag, startPoint x: 296, startPoint y: 374, endPoint x: 262, endPoint y: 378, distance: 34.7
click at [262, 378] on div "Texto Salvar" at bounding box center [573, 394] width 632 height 506
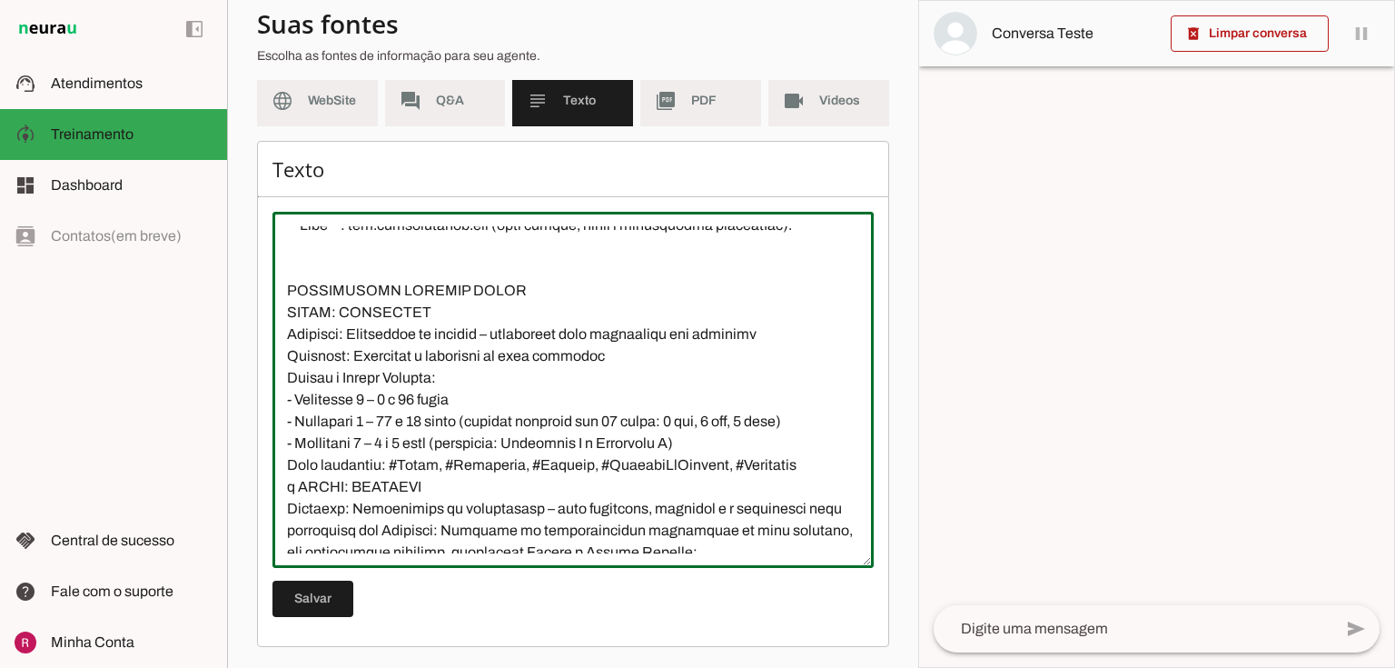
scroll to position [1414, 0]
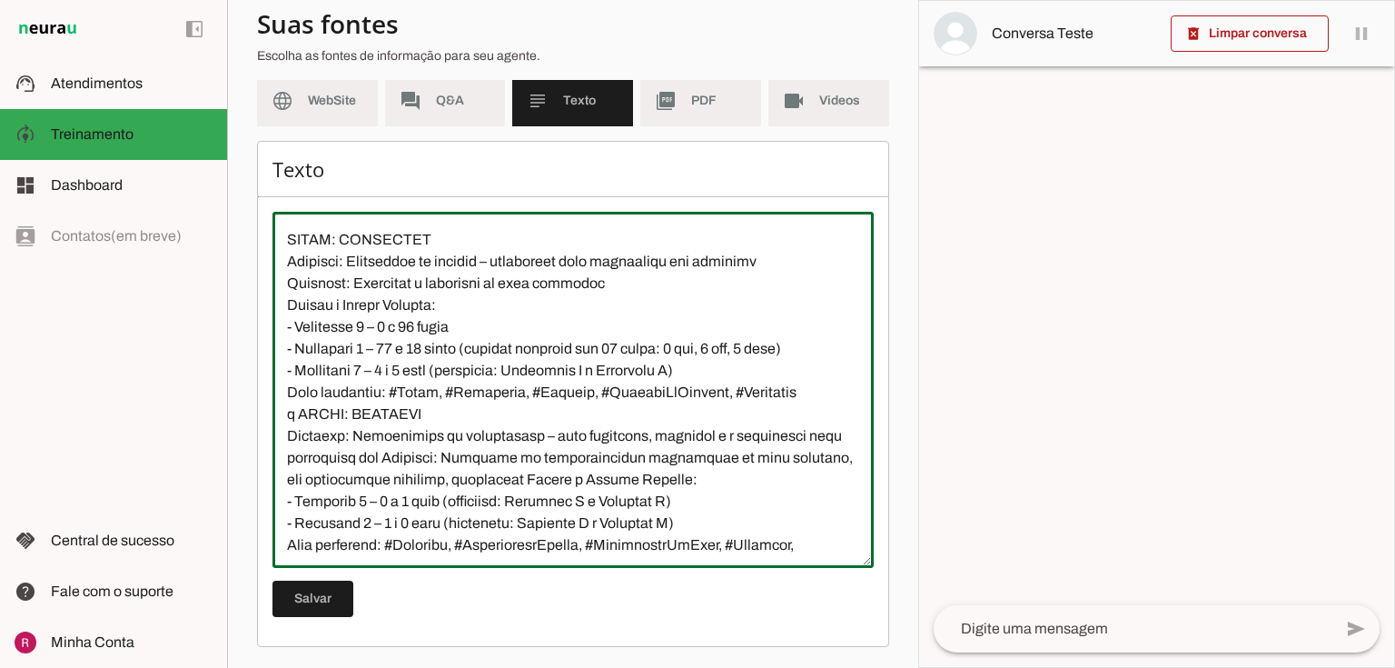
drag, startPoint x: 279, startPoint y: 431, endPoint x: 828, endPoint y: 440, distance: 549.5
click at [828, 440] on textarea at bounding box center [572, 389] width 601 height 327
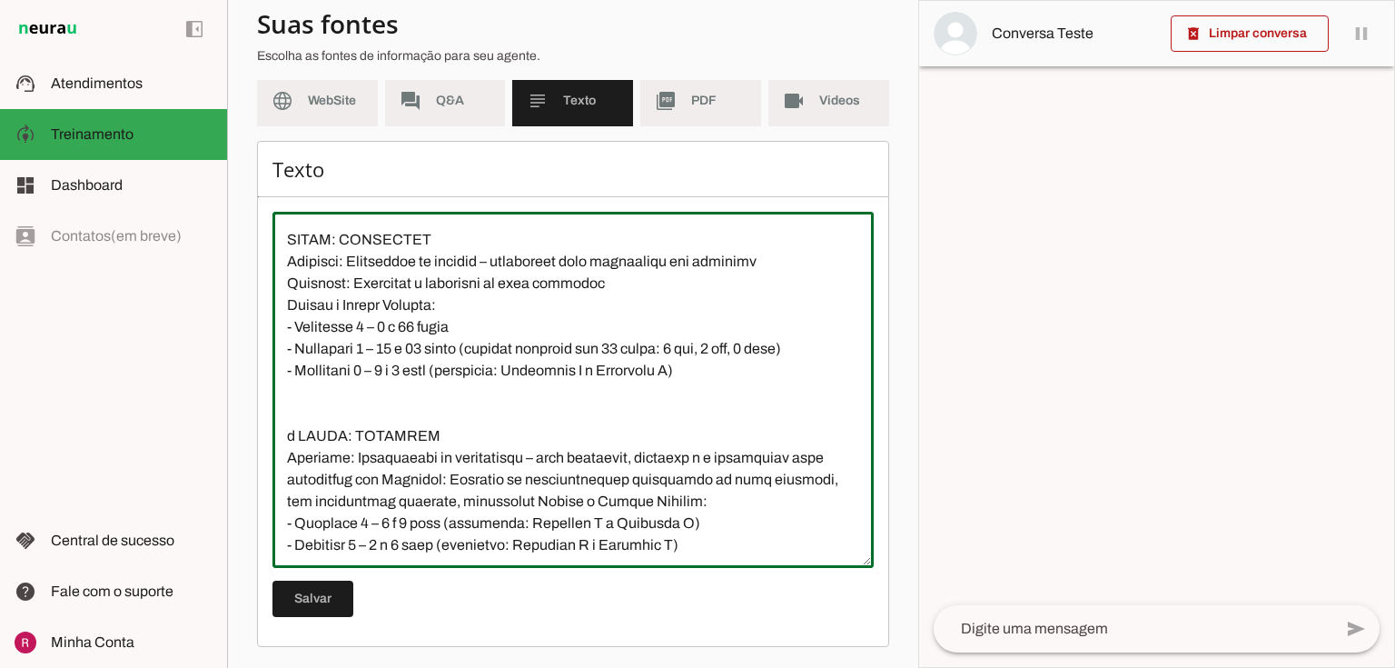
drag, startPoint x: 298, startPoint y: 475, endPoint x: 251, endPoint y: 475, distance: 47.2
click at [251, 475] on section "Agente 1 Agente 2 Suporte Neurau Agente 4 Agente 5 Agente 6 Agente 7 Agente 8 A…" at bounding box center [572, 334] width 691 height 668
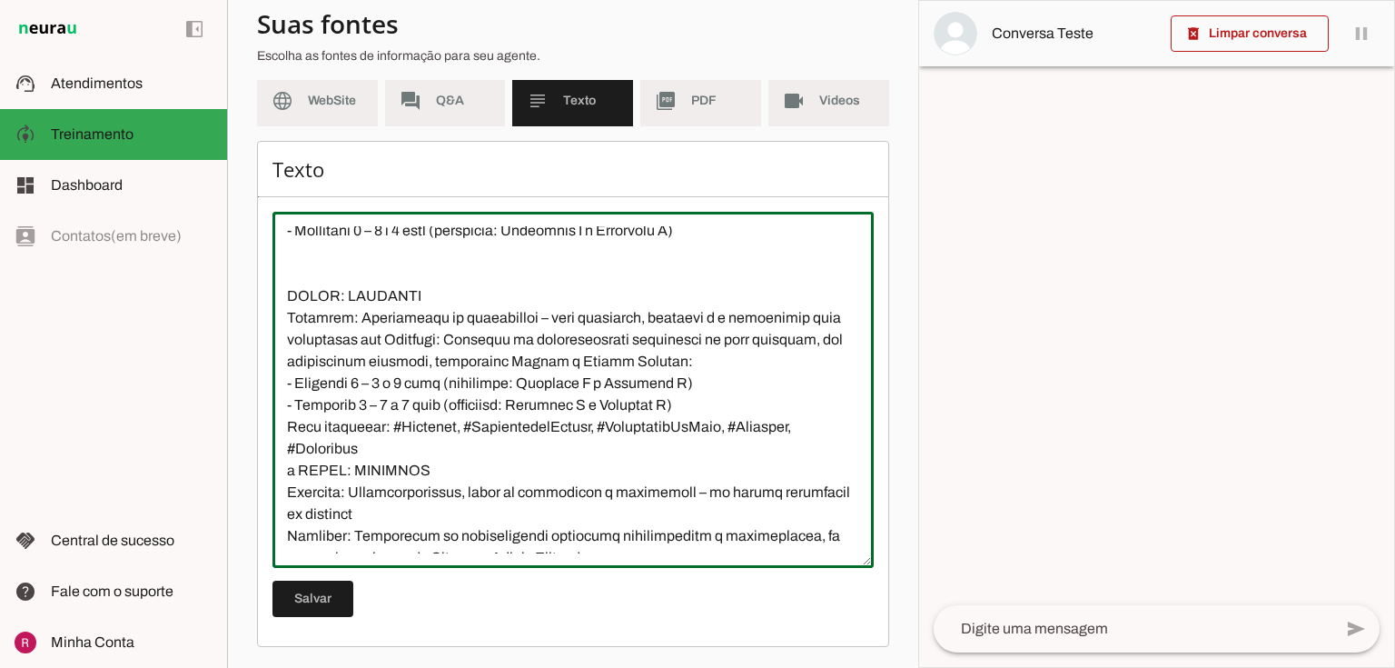
scroll to position [1559, 0]
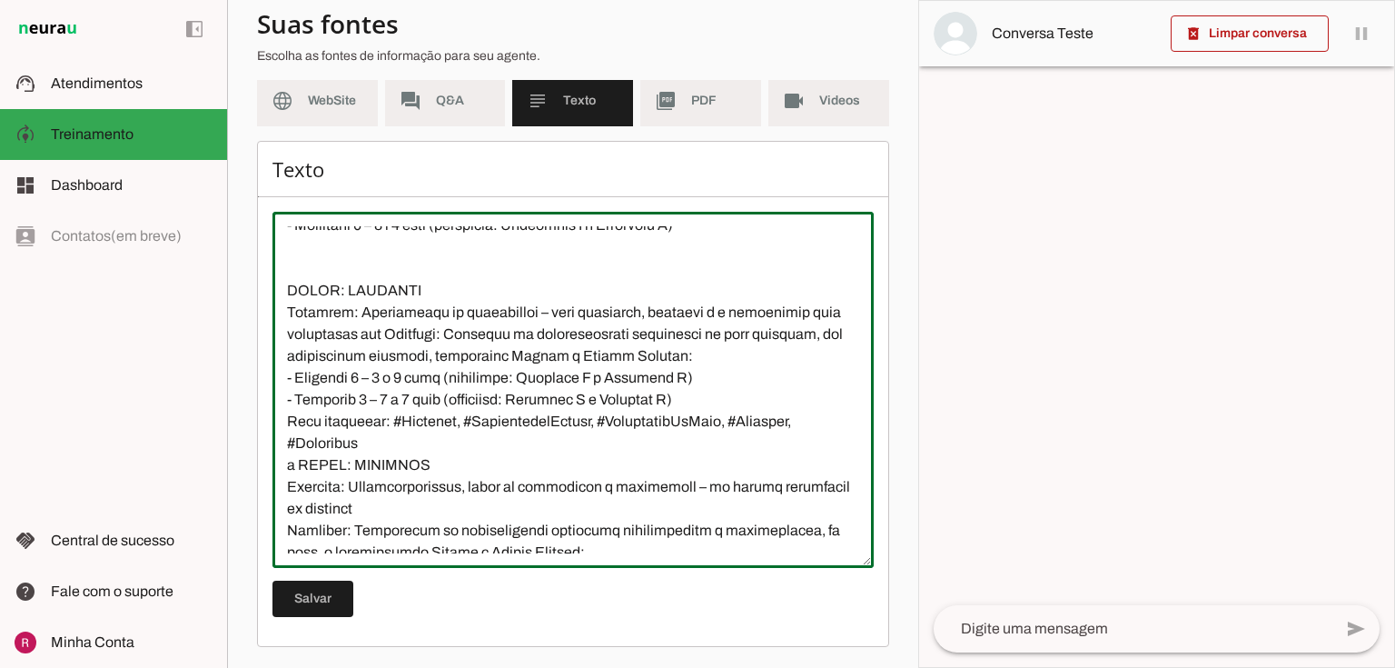
drag, startPoint x: 355, startPoint y: 480, endPoint x: 245, endPoint y: 464, distance: 111.0
click at [245, 464] on section "Agente 1 Agente 2 Suporte Neurau Agente 4 Agente 5 Agente 6 Agente 7 Agente 8 A…" at bounding box center [572, 334] width 691 height 668
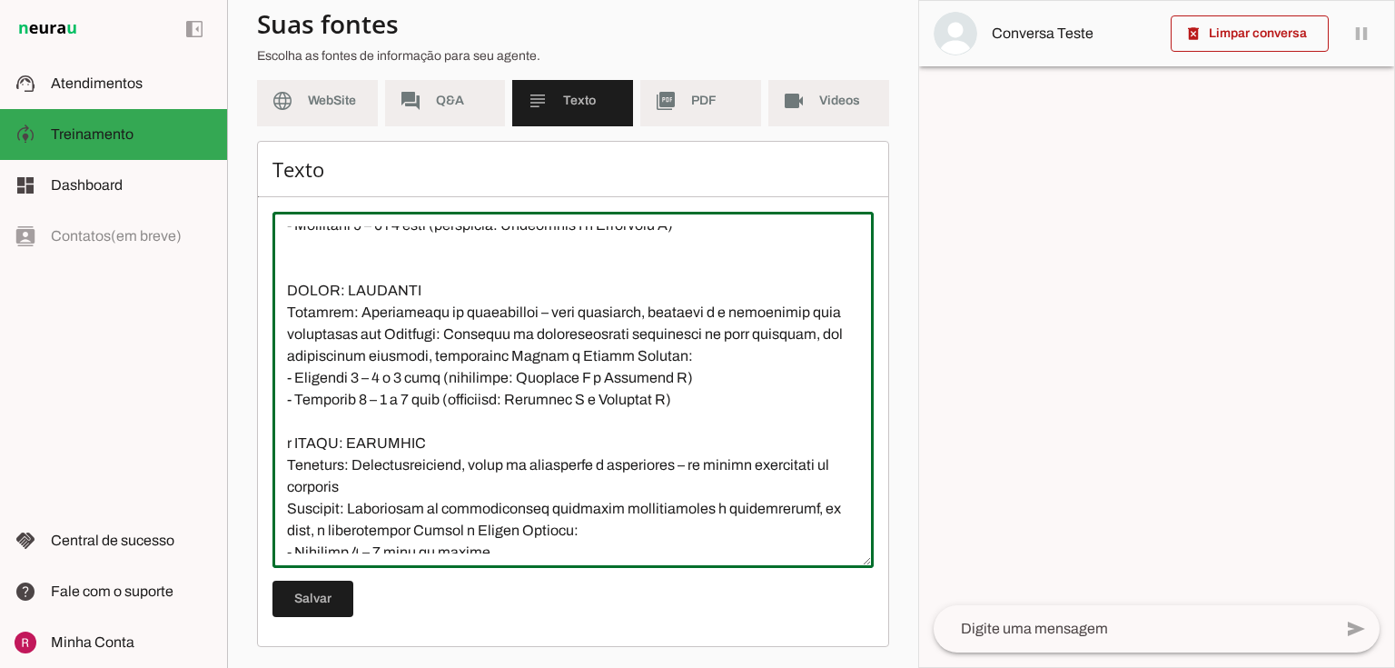
drag, startPoint x: 297, startPoint y: 483, endPoint x: 256, endPoint y: 482, distance: 40.9
click at [257, 482] on div "Texto Salvar" at bounding box center [573, 394] width 632 height 506
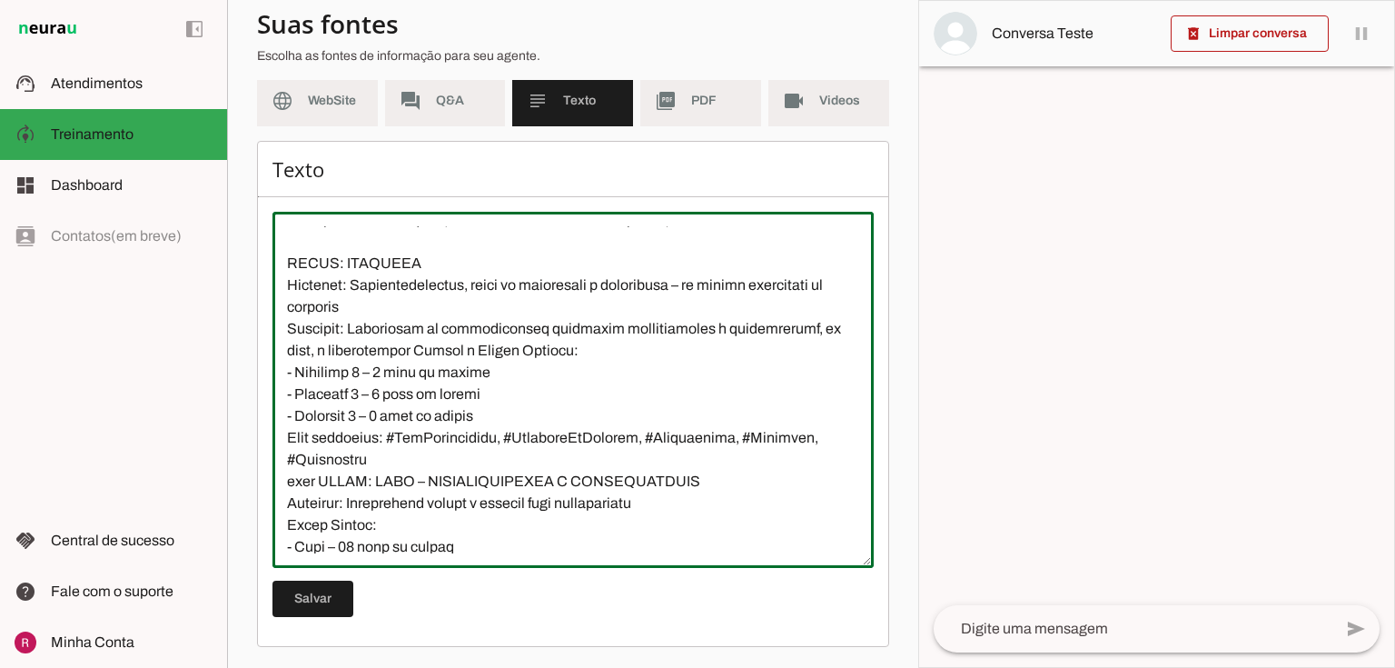
scroll to position [1777, 0]
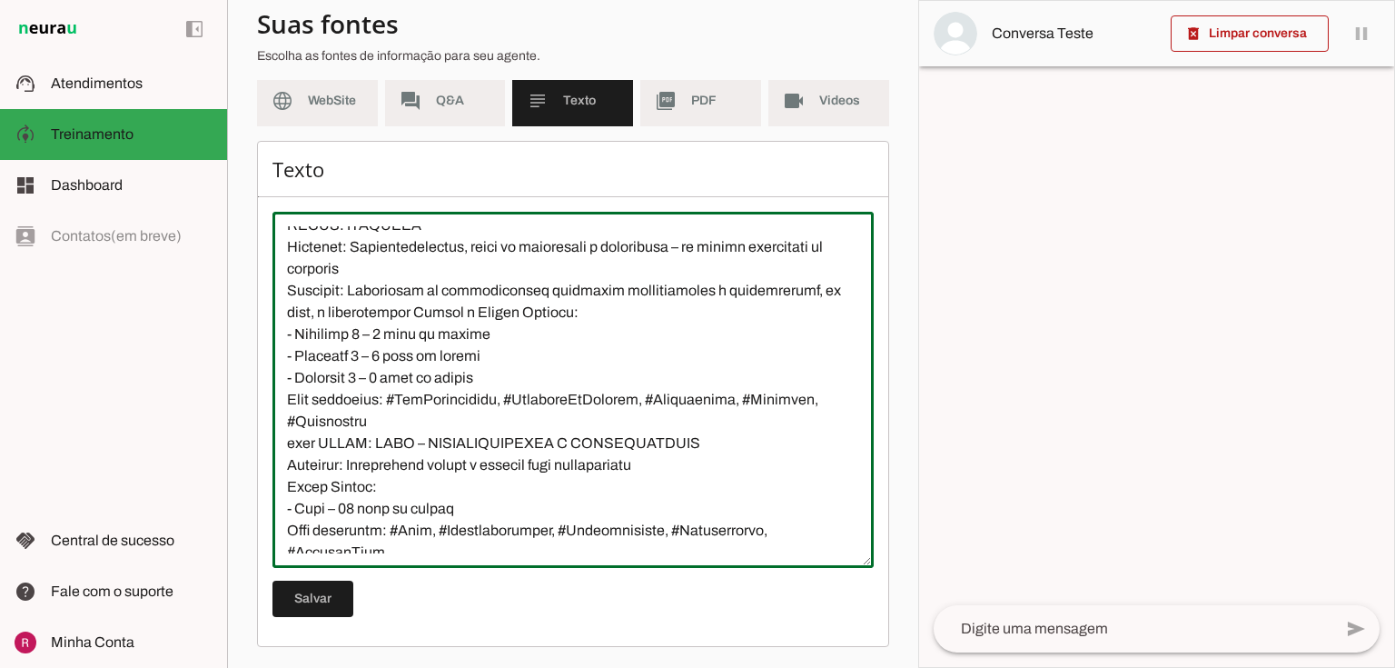
drag, startPoint x: 323, startPoint y: 466, endPoint x: 314, endPoint y: 470, distance: 9.8
click at [303, 465] on textarea at bounding box center [572, 389] width 601 height 327
drag, startPoint x: 323, startPoint y: 485, endPoint x: 275, endPoint y: 444, distance: 63.1
click at [275, 444] on textarea at bounding box center [572, 389] width 601 height 327
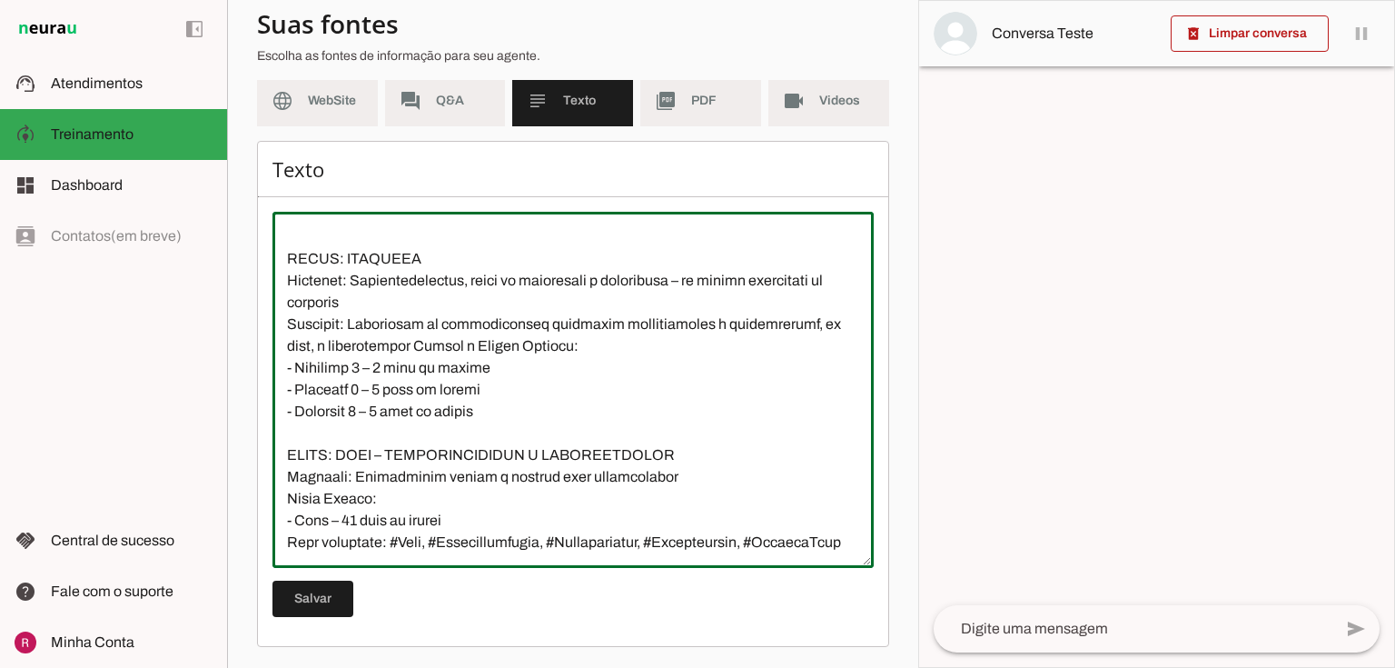
scroll to position [1809, 0]
drag, startPoint x: 385, startPoint y: 545, endPoint x: 266, endPoint y: 526, distance: 120.5
click at [266, 526] on div "Texto Salvar" at bounding box center [573, 394] width 632 height 506
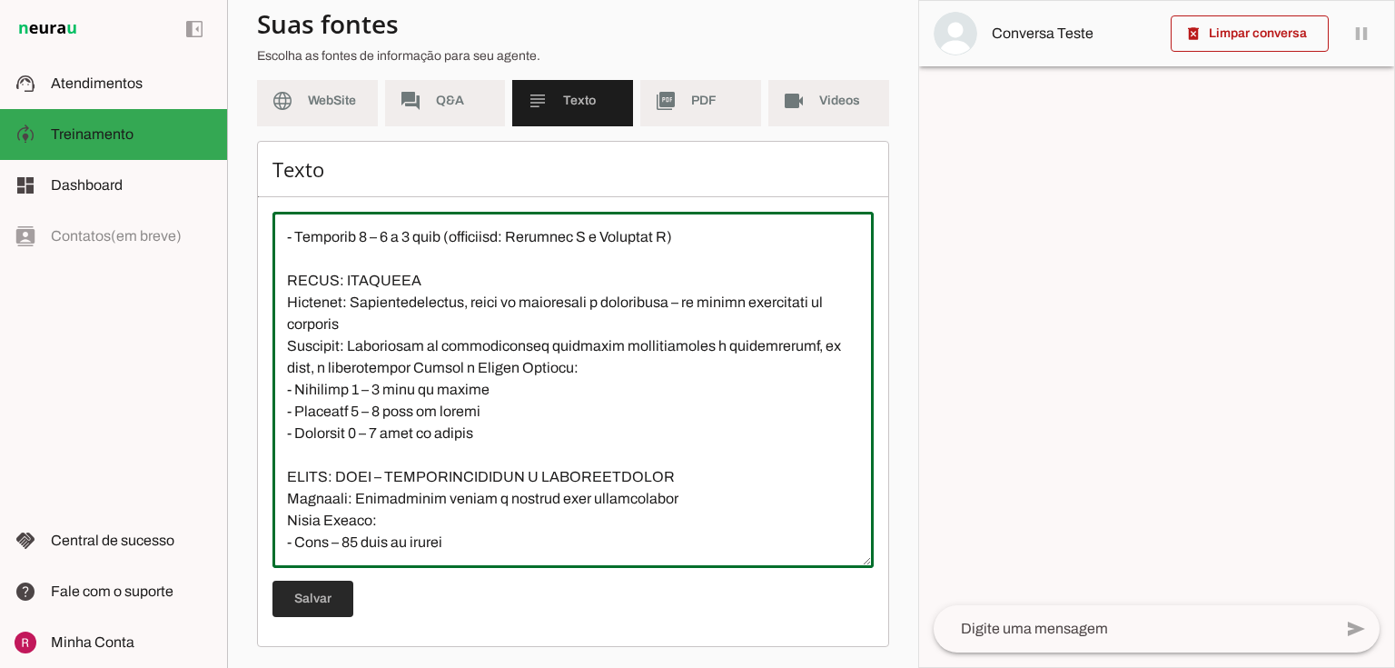
scroll to position [1766, 0]
type textarea "Natação Infantil: Não confunda “valor de 6 meses” (plano semestral) com natação…"
type md-outlined-text-field "Natação Infantil: Não confunda “valor de 6 meses” (plano semestral) com natação…"
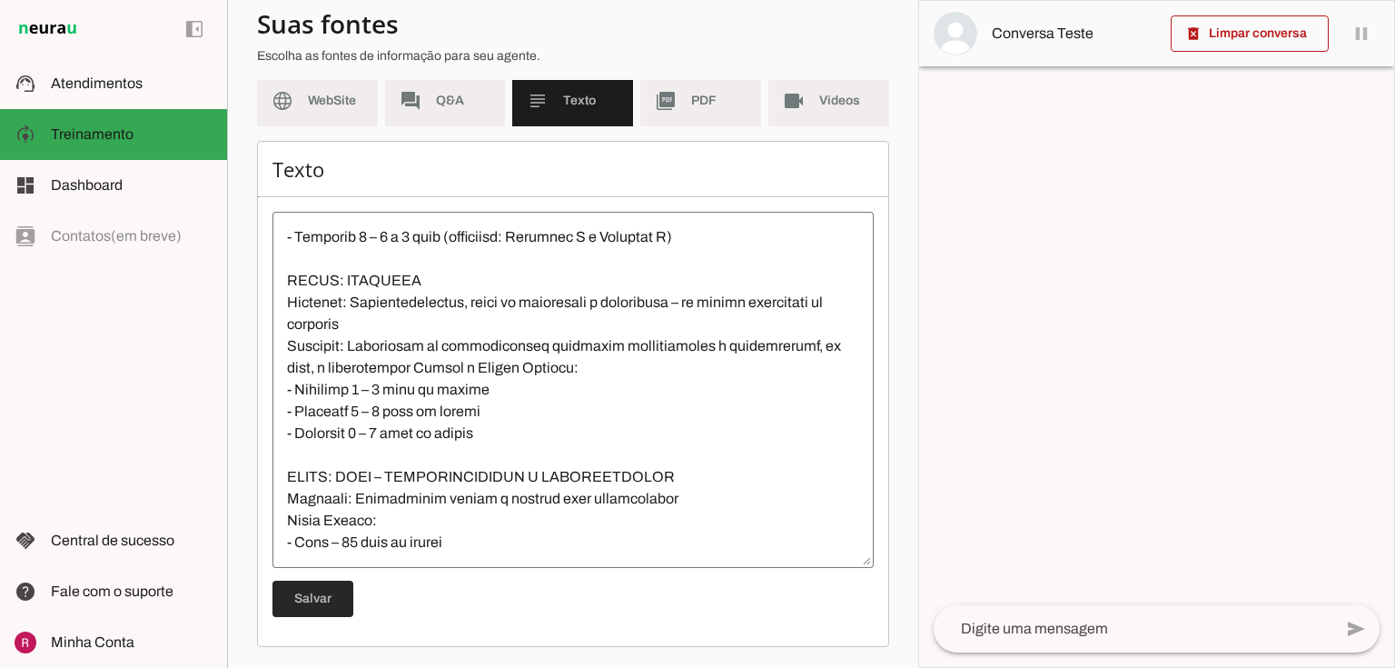
click at [307, 601] on span at bounding box center [312, 599] width 81 height 44
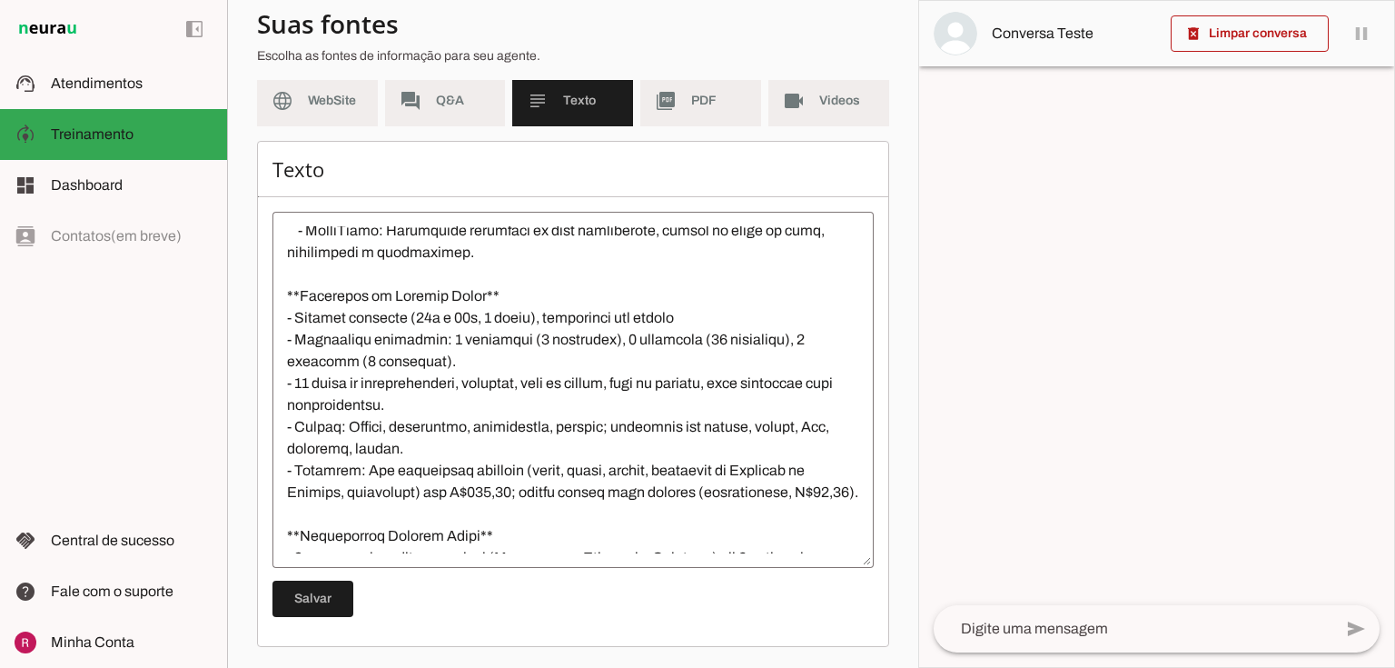
scroll to position [436, 0]
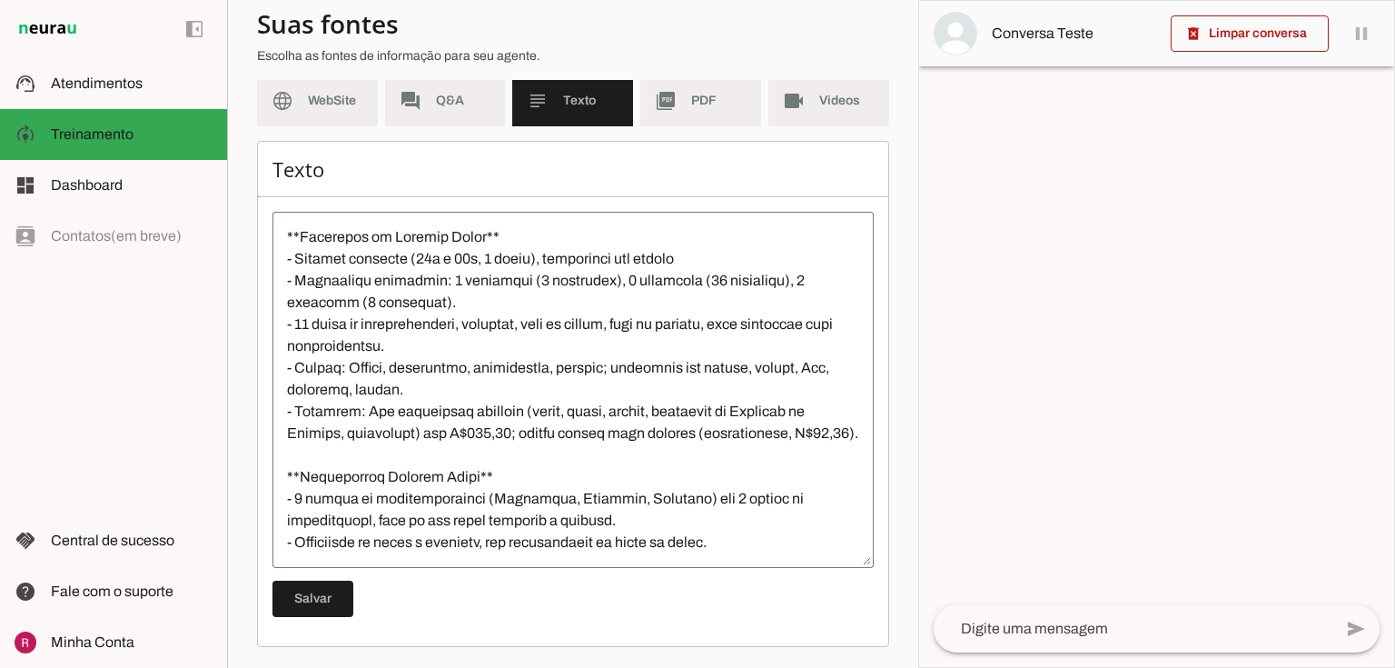
click at [482, 434] on textarea at bounding box center [572, 389] width 601 height 327
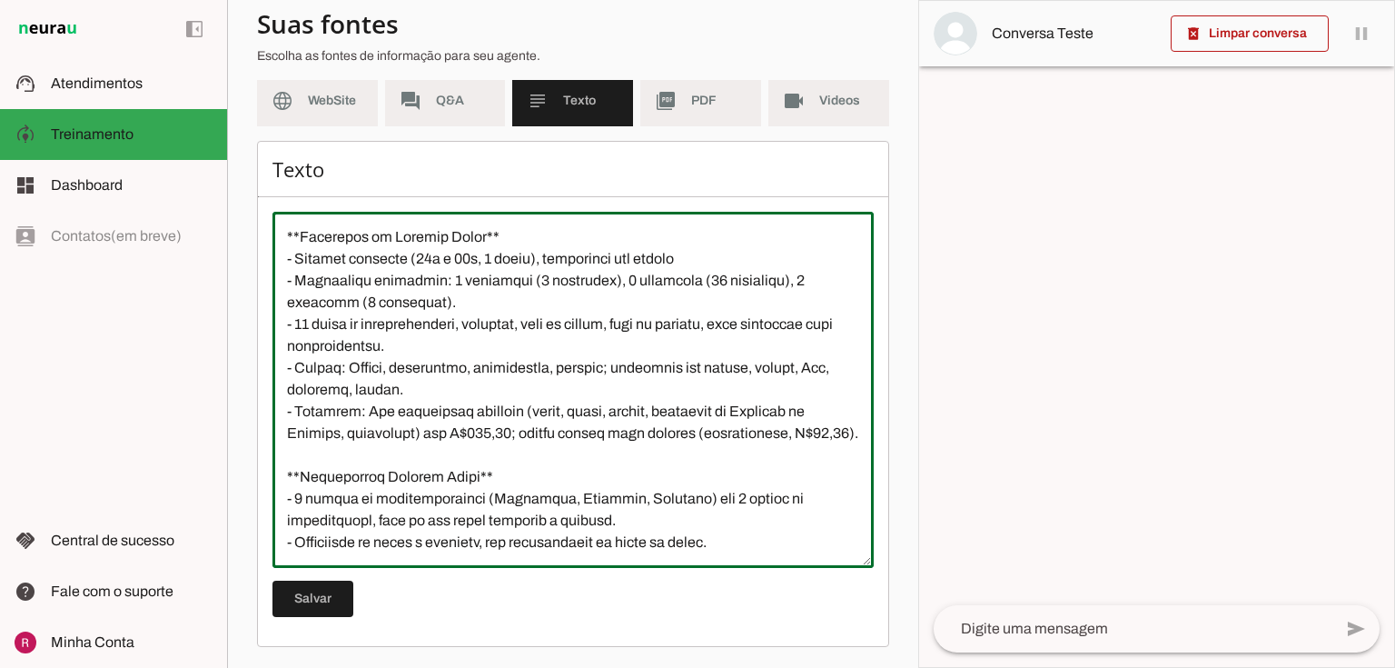
click at [491, 434] on textarea at bounding box center [572, 389] width 601 height 327
drag, startPoint x: 426, startPoint y: 433, endPoint x: 492, endPoint y: 433, distance: 66.3
click at [492, 433] on textarea at bounding box center [572, 389] width 601 height 327
type textarea "Natação Infantil: Não confunda “valor de 6 meses” (plano semestral) com natação…"
type md-outlined-text-field "Natação Infantil: Não confunda “valor de 6 meses” (plano semestral) com natação…"
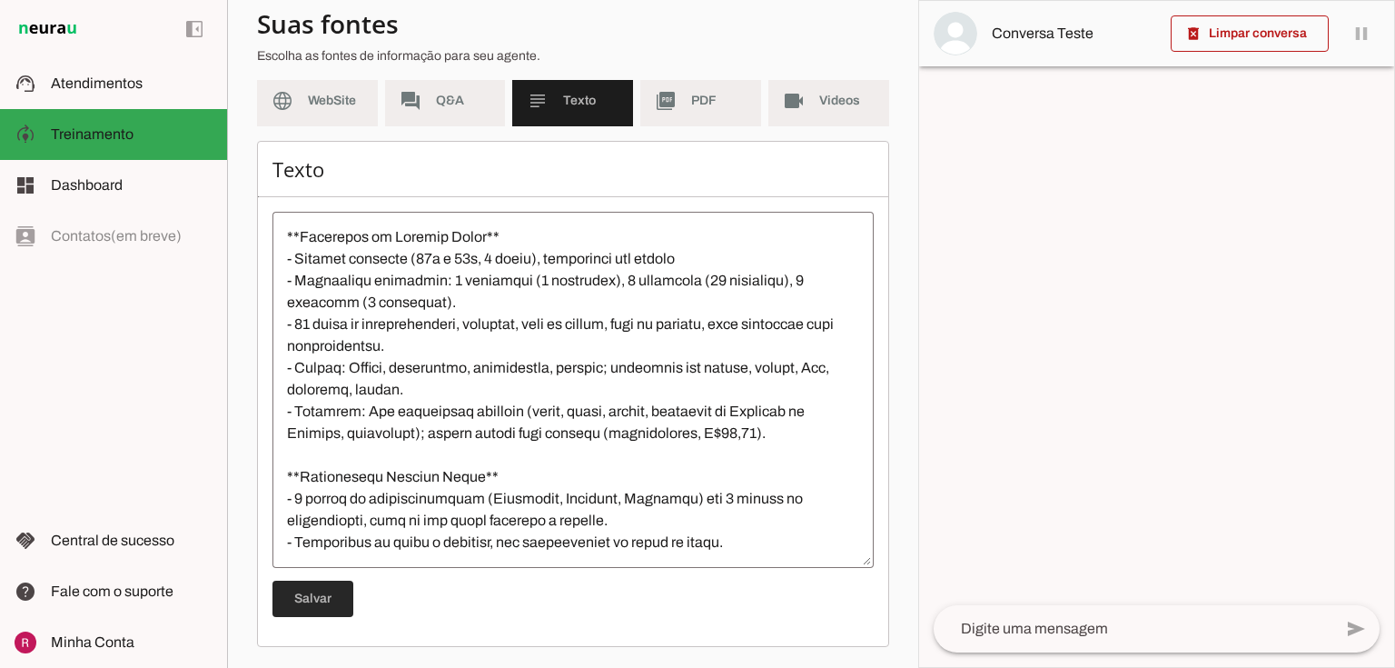
click at [337, 605] on span at bounding box center [312, 599] width 81 height 44
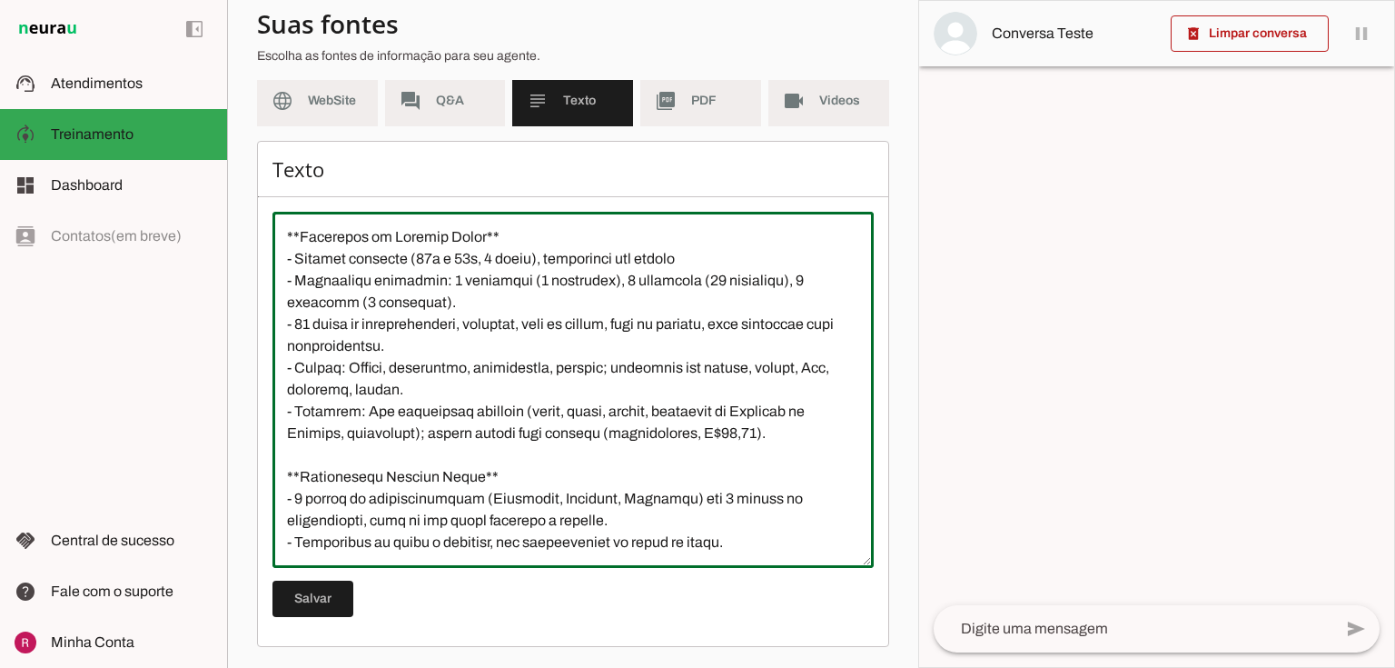
drag, startPoint x: 750, startPoint y: 435, endPoint x: 599, endPoint y: 435, distance: 150.8
click at [599, 435] on textarea at bounding box center [572, 389] width 601 height 327
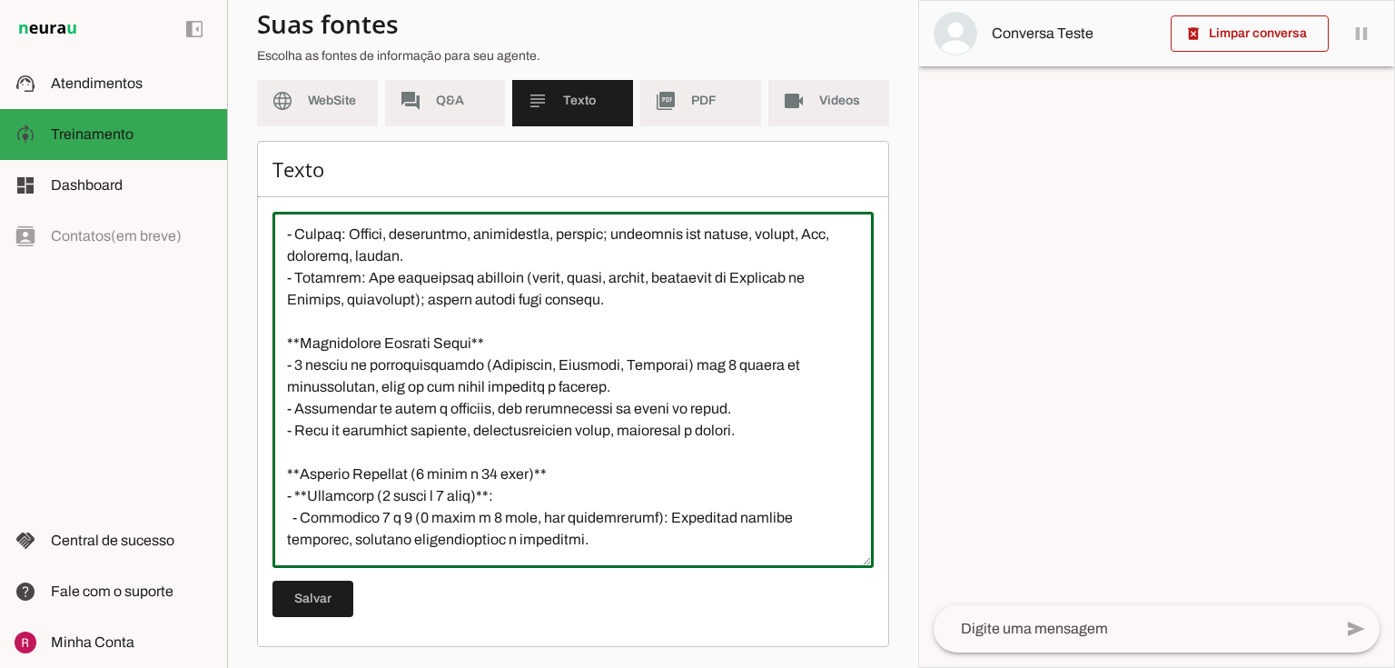
scroll to position [581, 0]
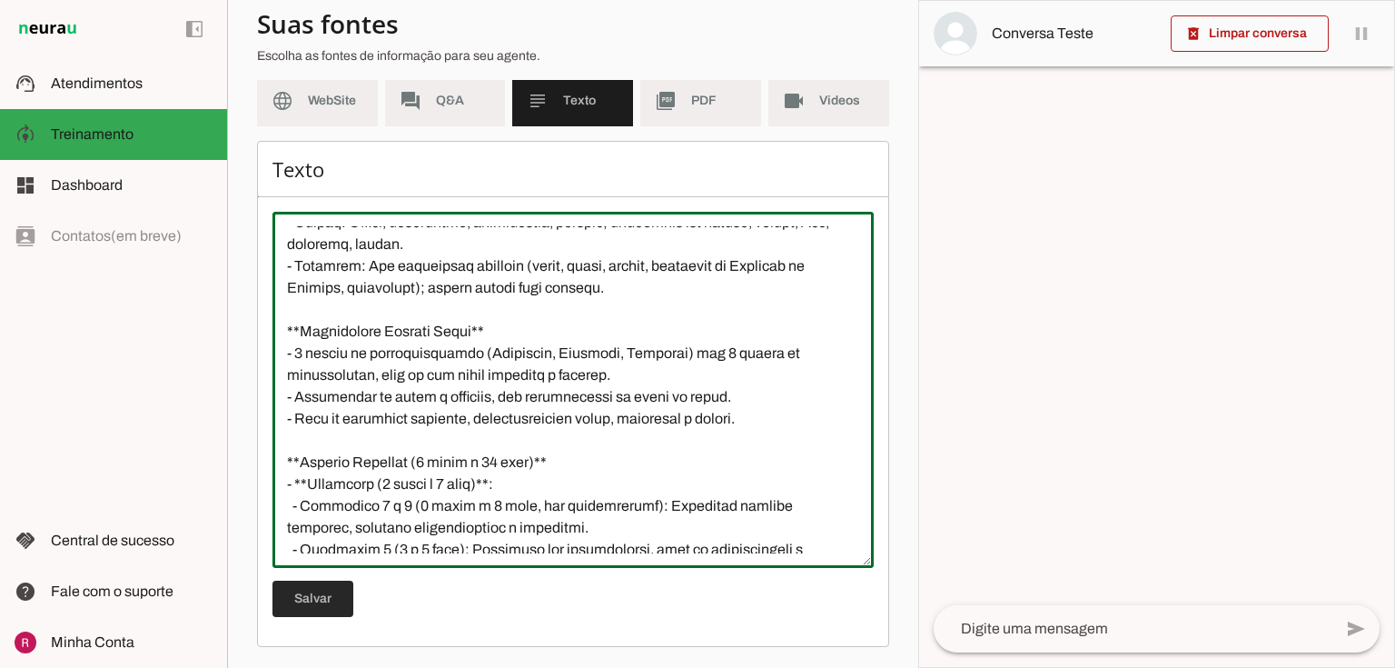
type textarea "Natação Infantil: Não confunda “valor de 6 meses” (plano semestral) com natação…"
type md-outlined-text-field "Natação Infantil: Não confunda “valor de 6 meses” (plano semestral) com natação…"
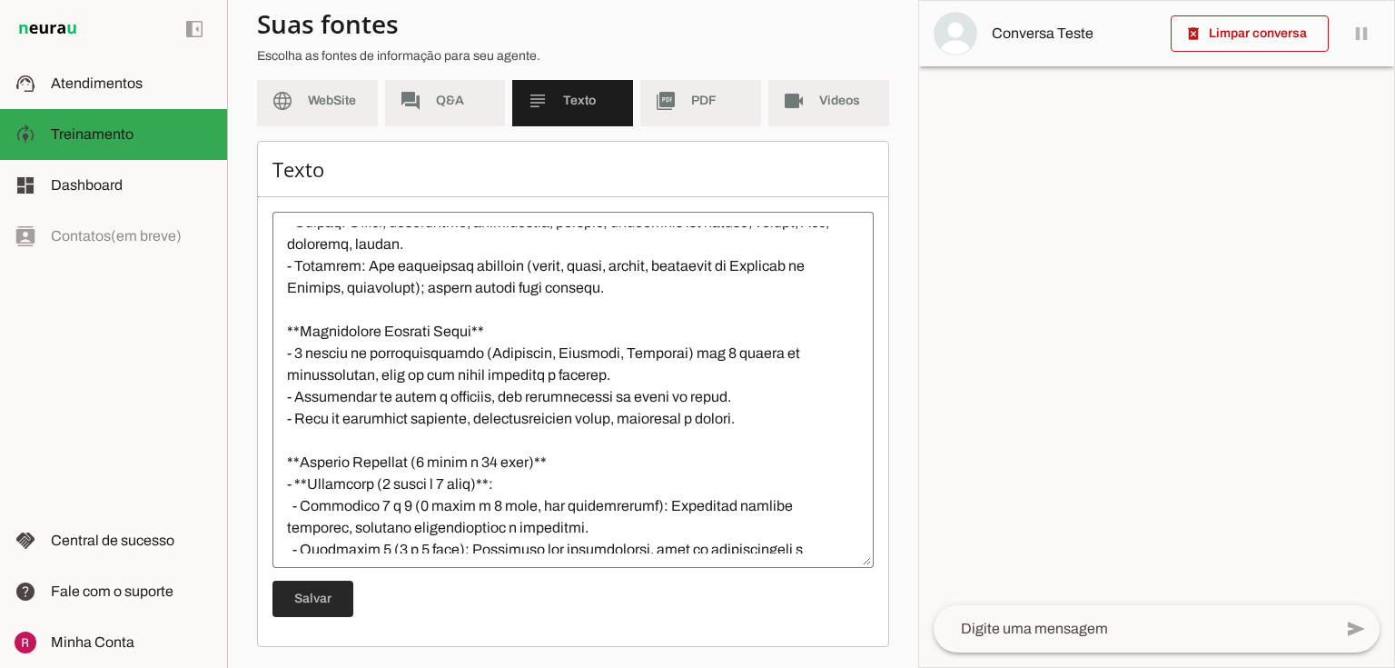
click at [341, 596] on span at bounding box center [312, 599] width 81 height 44
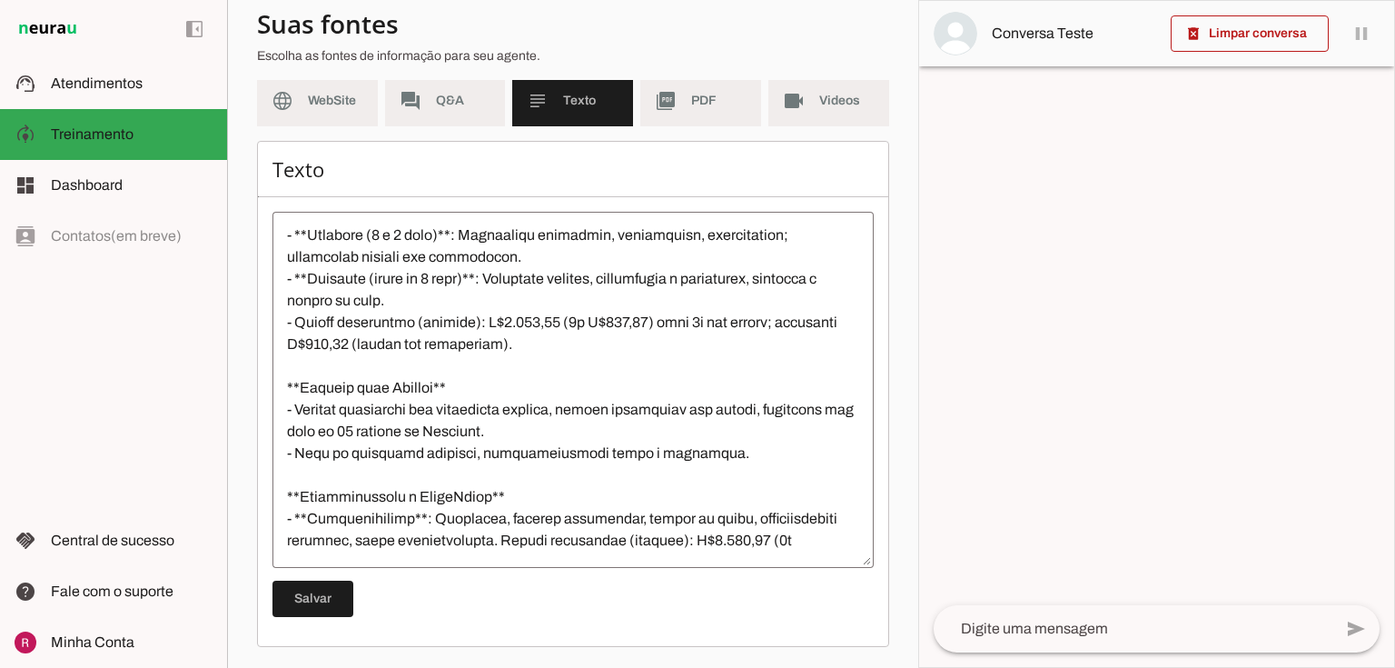
scroll to position [945, 0]
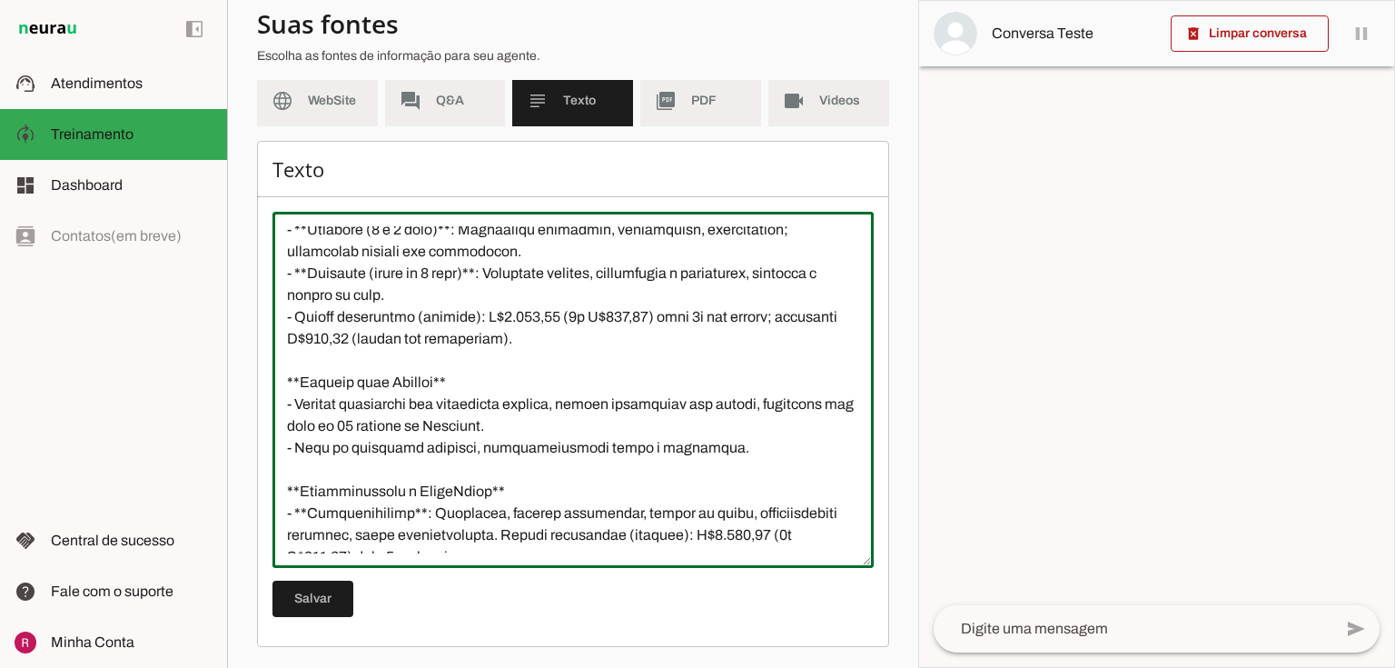
drag, startPoint x: 284, startPoint y: 316, endPoint x: 689, endPoint y: 343, distance: 406.0
click at [689, 343] on textarea at bounding box center [572, 389] width 601 height 327
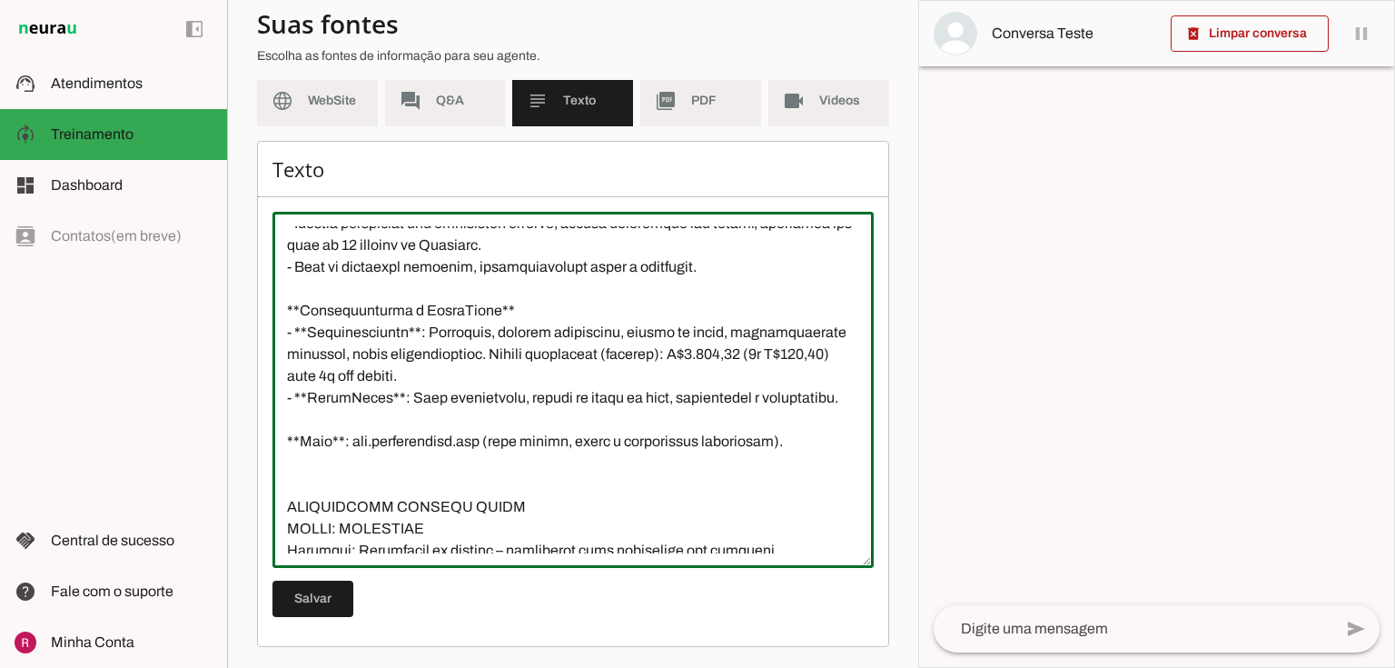
scroll to position [1090, 0]
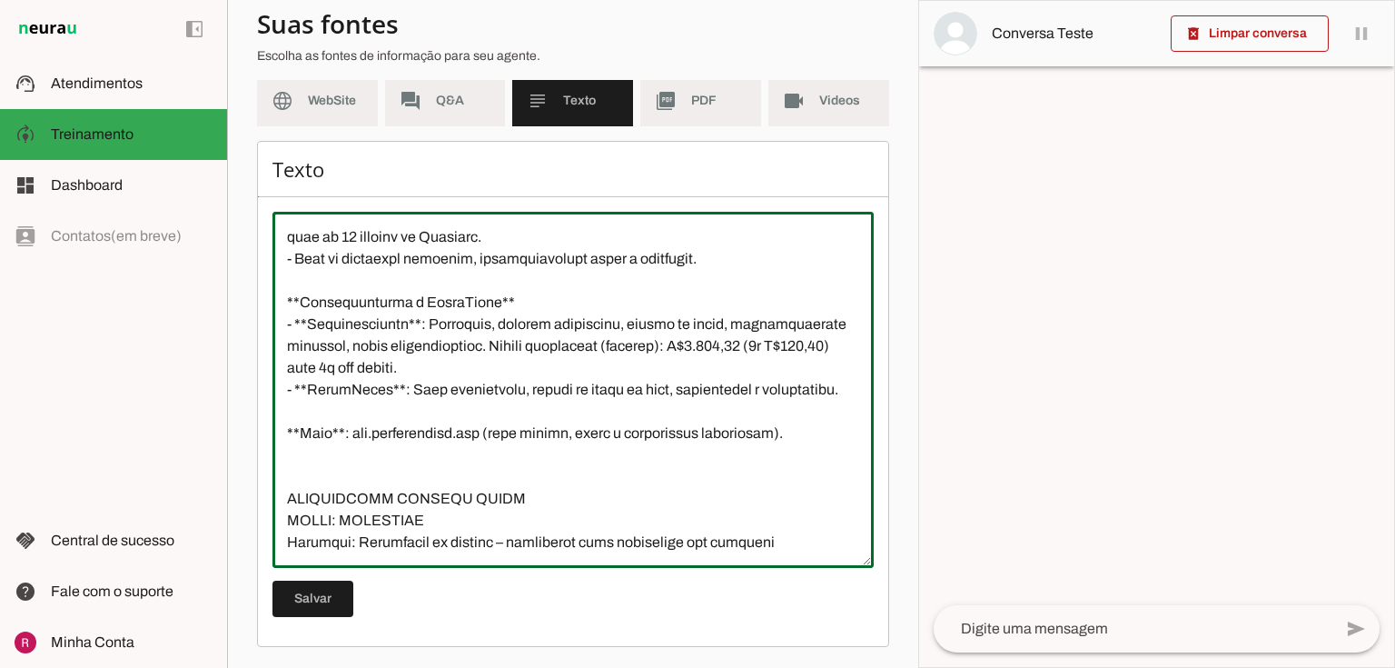
drag, startPoint x: 493, startPoint y: 345, endPoint x: 545, endPoint y: 371, distance: 58.1
click at [545, 371] on textarea at bounding box center [572, 389] width 601 height 327
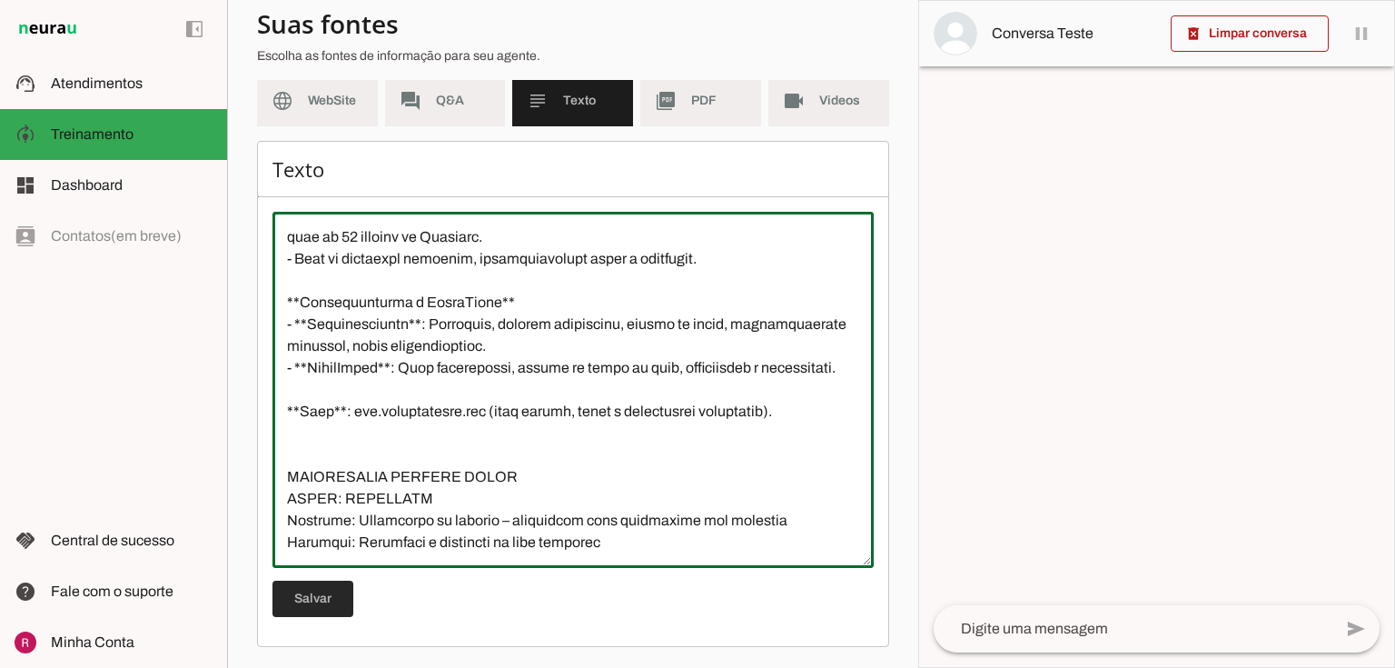
type textarea "Natação Infantil: Não confunda “valor de 6 meses” (plano semestral) com natação…"
type md-outlined-text-field "Natação Infantil: Não confunda “valor de 6 meses” (plano semestral) com natação…"
click at [324, 595] on span at bounding box center [312, 599] width 81 height 44
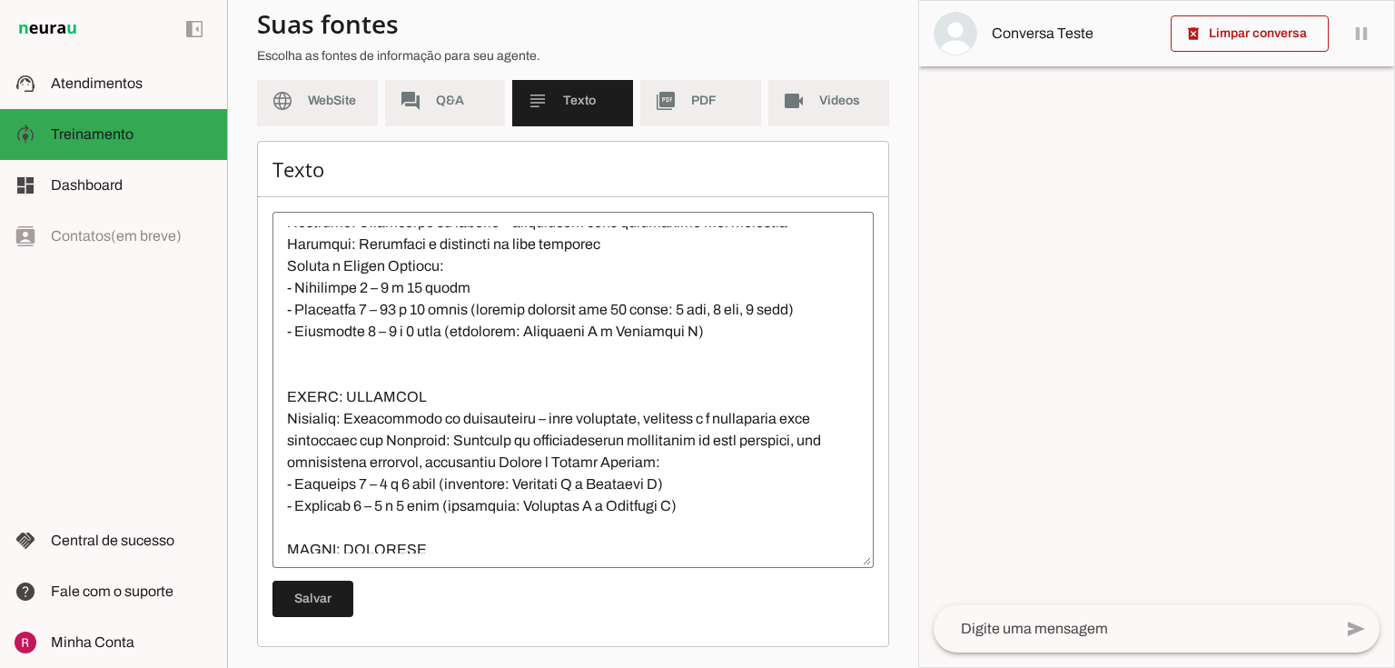
scroll to position [1678, 0]
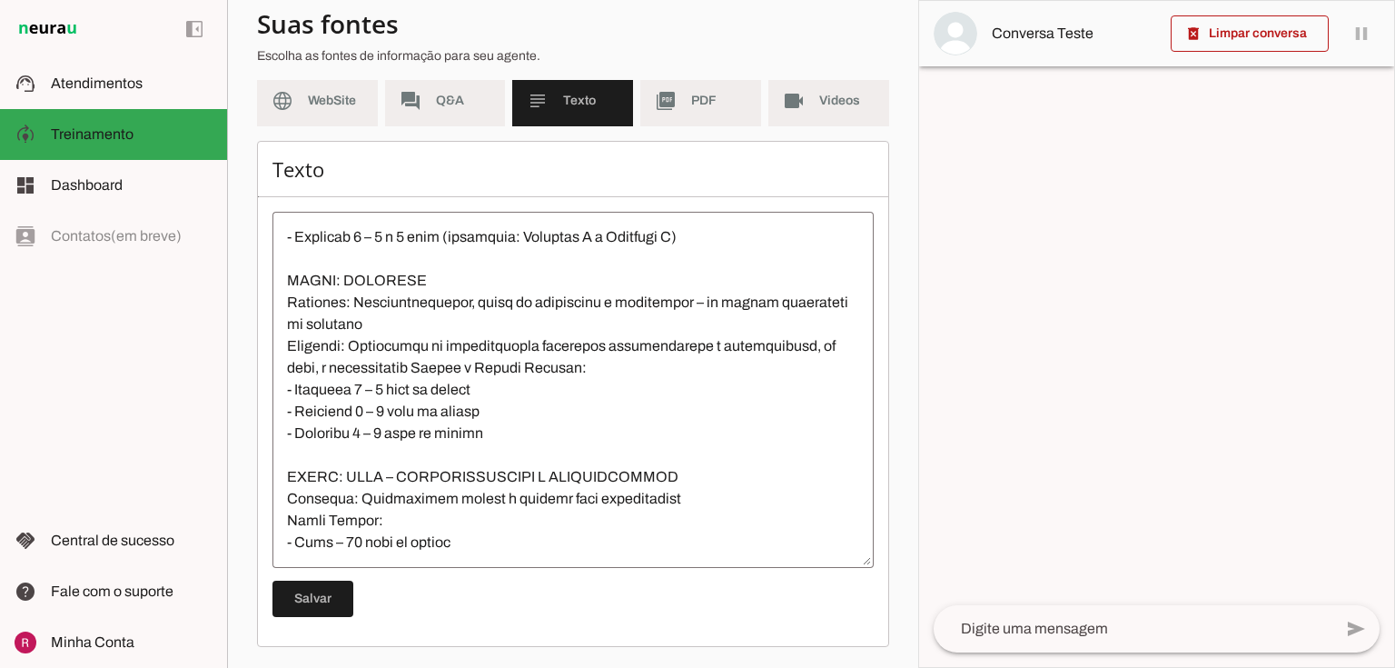
click at [589, 529] on textarea at bounding box center [572, 389] width 601 height 327
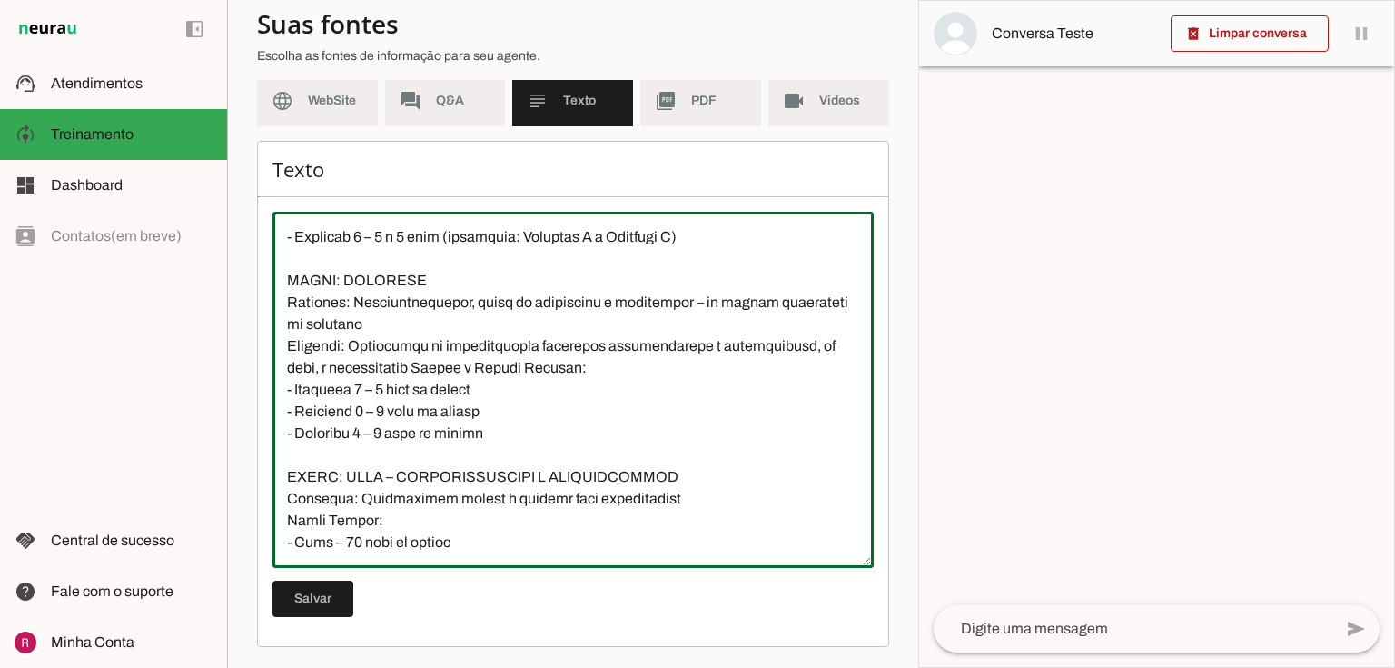
click at [589, 542] on textarea at bounding box center [572, 389] width 601 height 327
paste textarea "crie uma lista com os itens respectivos da tabela, transforme a tabela em lista…"
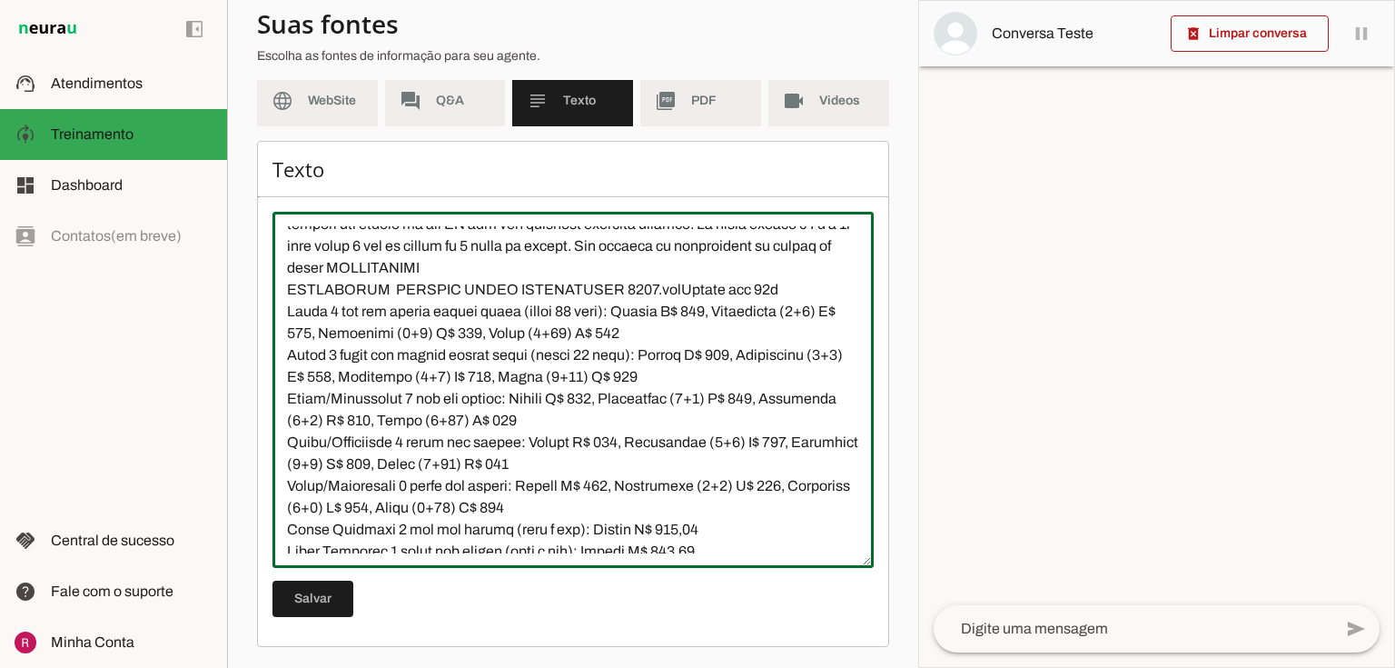
scroll to position [2024, 0]
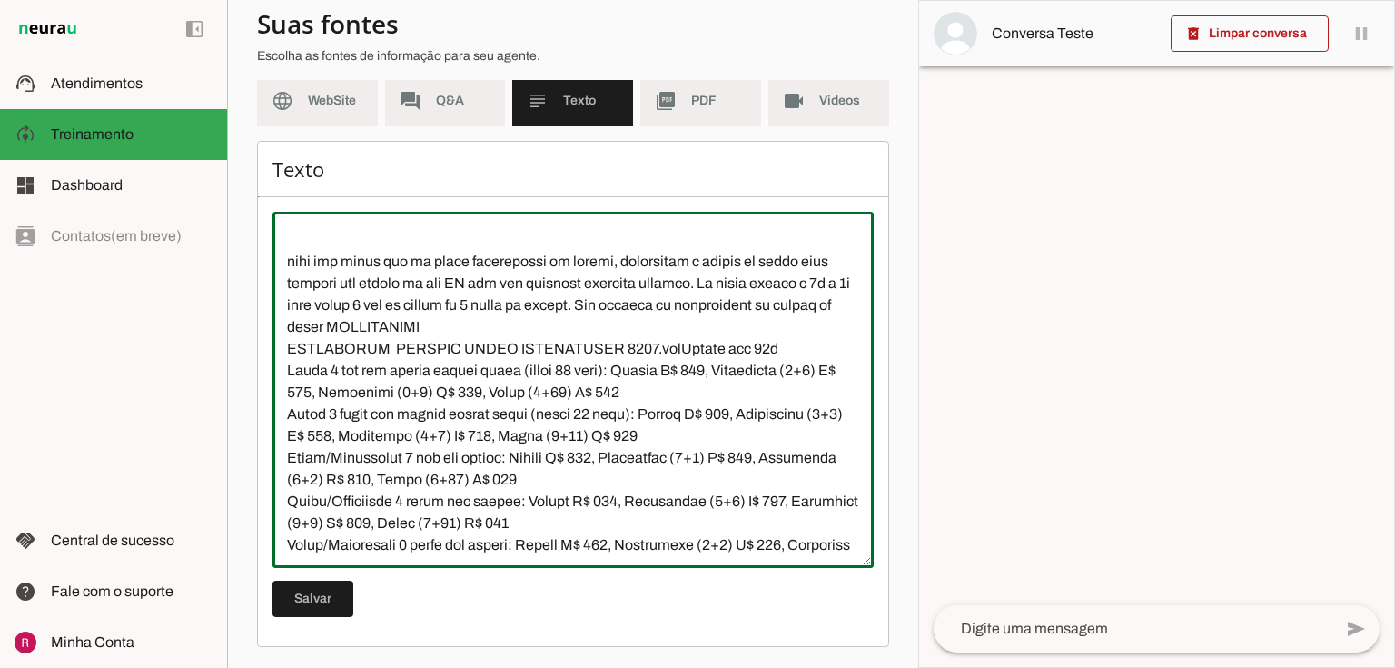
drag, startPoint x: 283, startPoint y: 282, endPoint x: 320, endPoint y: 364, distance: 90.3
click at [320, 364] on textarea at bounding box center [572, 389] width 601 height 327
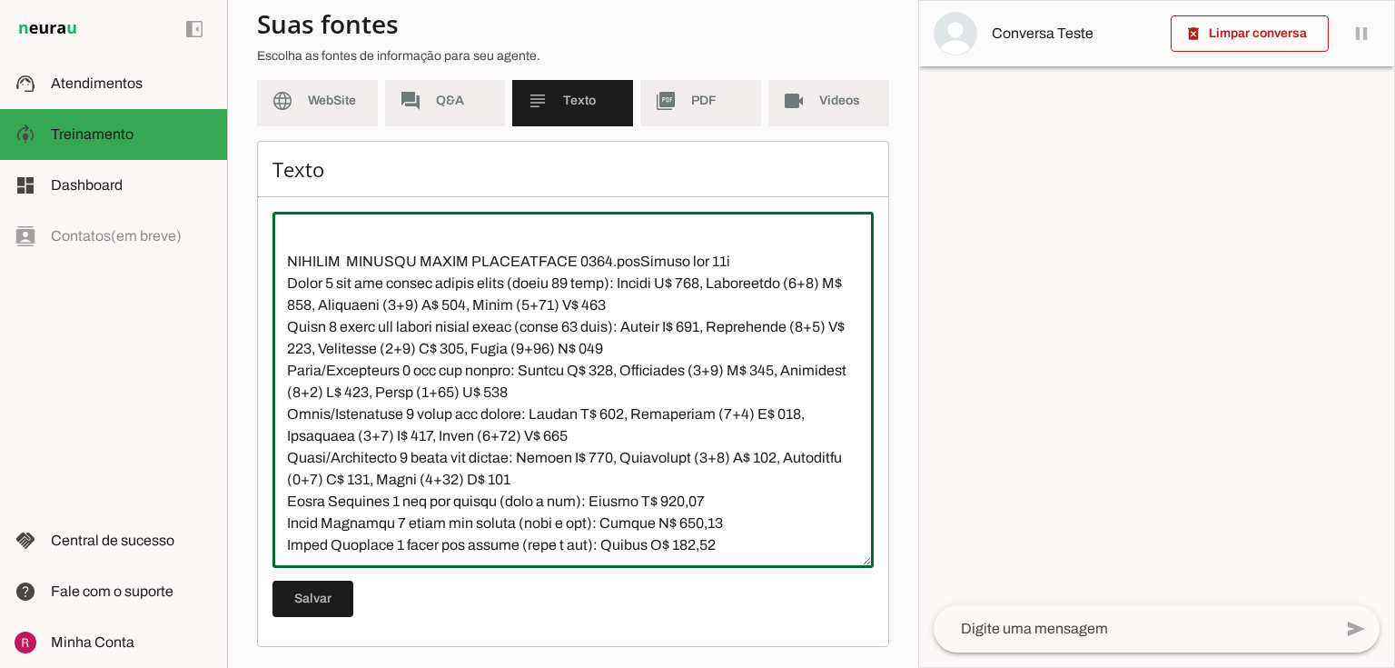
scroll to position [1937, 0]
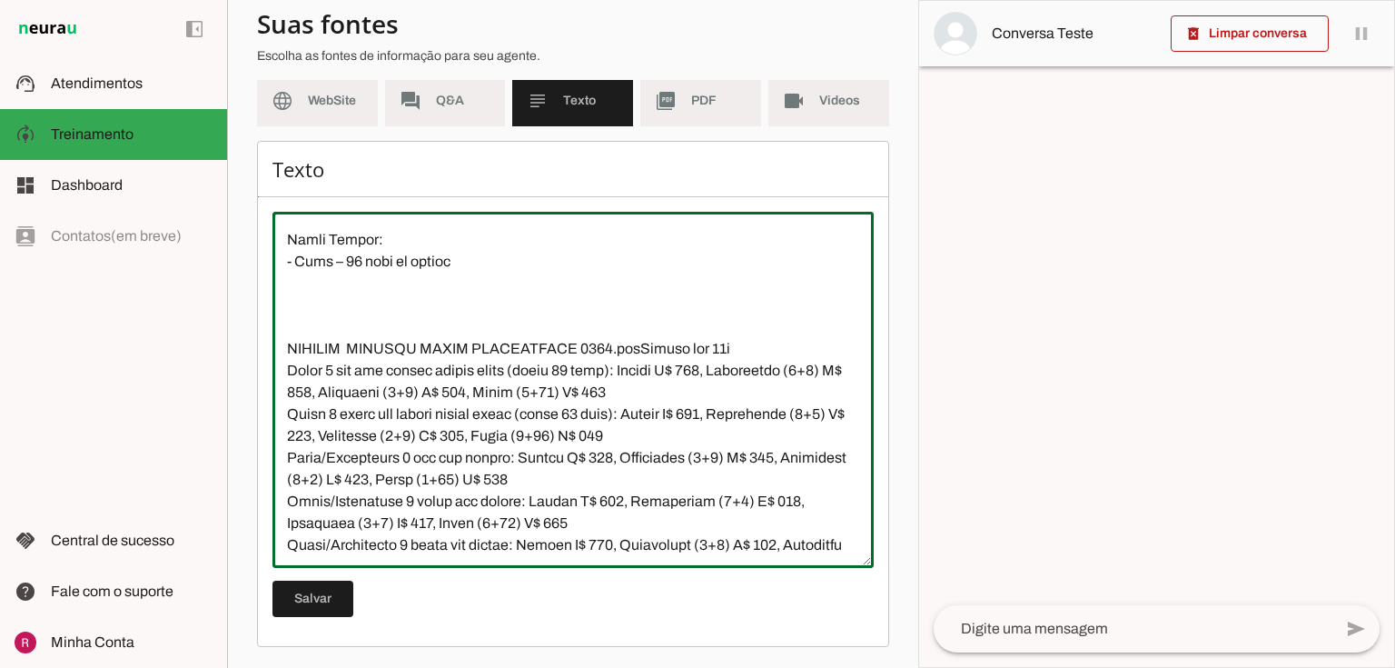
drag, startPoint x: 622, startPoint y: 369, endPoint x: 768, endPoint y: 367, distance: 146.2
click at [768, 367] on textarea at bounding box center [572, 389] width 601 height 327
click at [320, 332] on textarea at bounding box center [572, 389] width 601 height 327
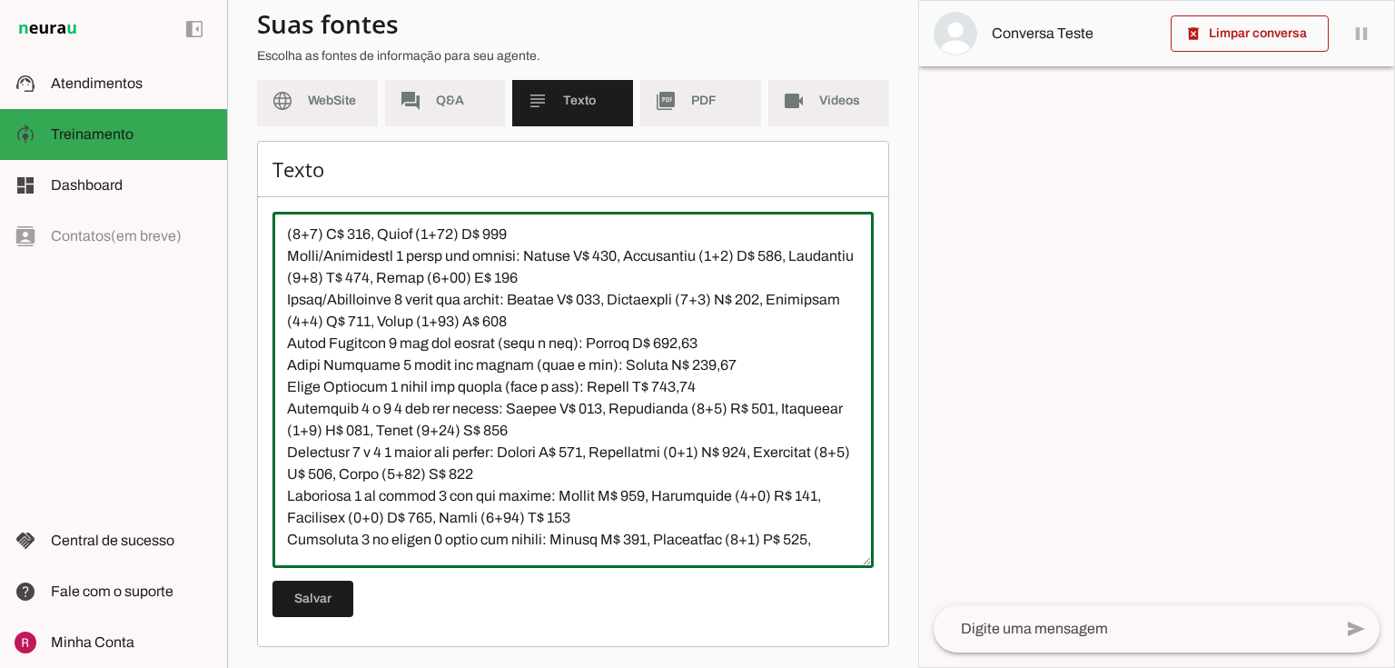
scroll to position [2354, 0]
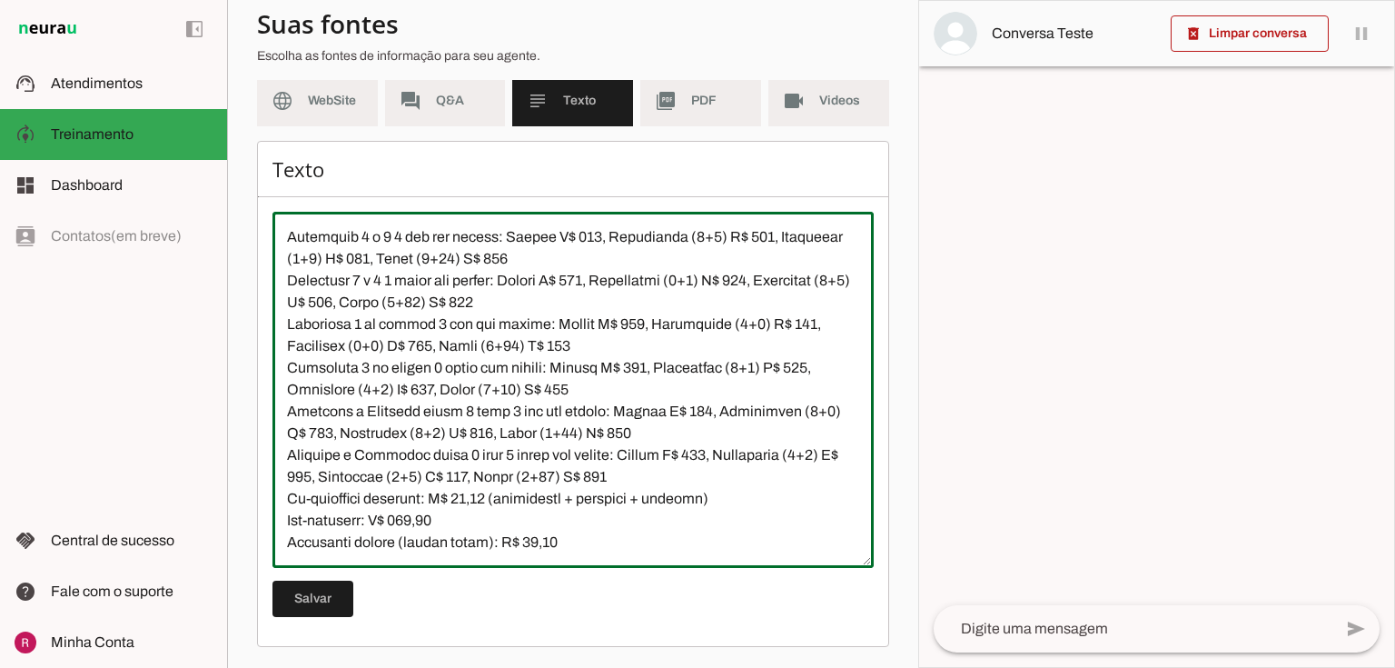
drag, startPoint x: 289, startPoint y: 371, endPoint x: 727, endPoint y: 665, distance: 527.5
click at [727, 665] on chatbot-edit-form "Configurações Conversação Atividade do agente settings Agente ligado, responden…" at bounding box center [573, 317] width 632 height 702
click at [464, 534] on textarea at bounding box center [572, 389] width 601 height 327
type textarea "Natação Infantil: Não confunda “valor de 6 meses” (plano semestral) com natação…"
type md-outlined-text-field "Natação Infantil: Não confunda “valor de 6 meses” (plano semestral) com natação…"
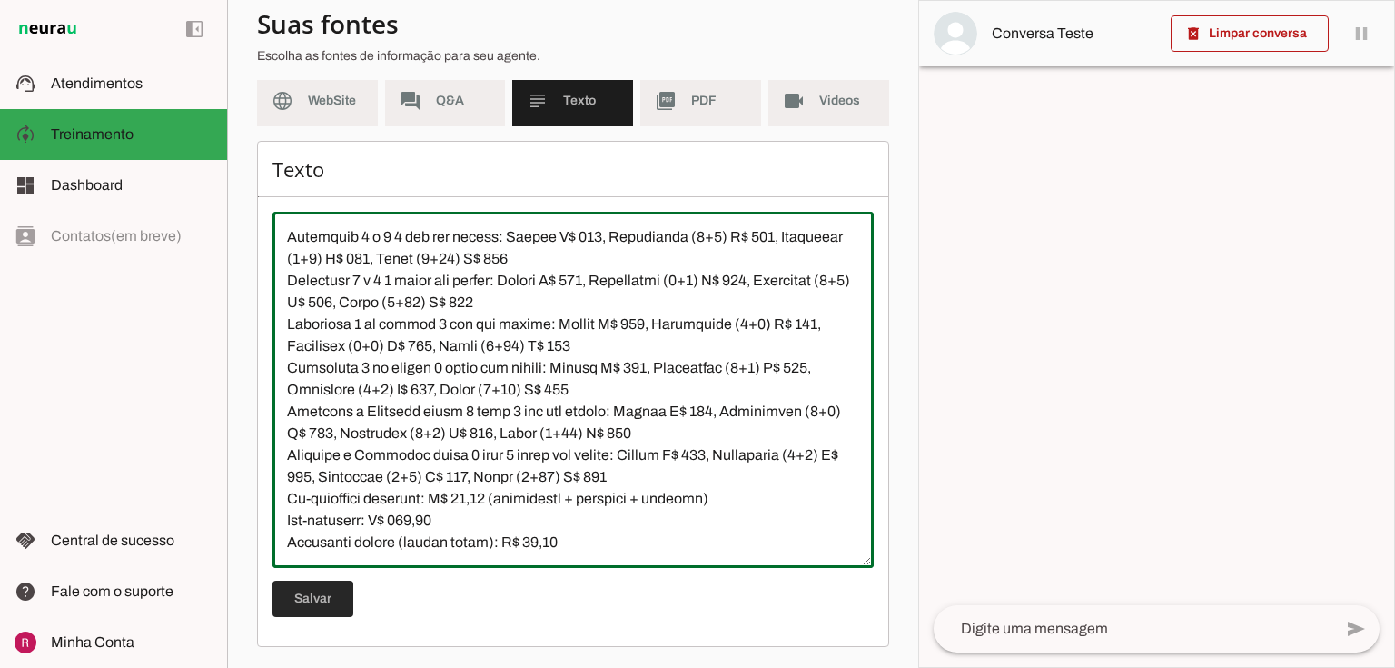
click at [306, 607] on span at bounding box center [312, 599] width 81 height 44
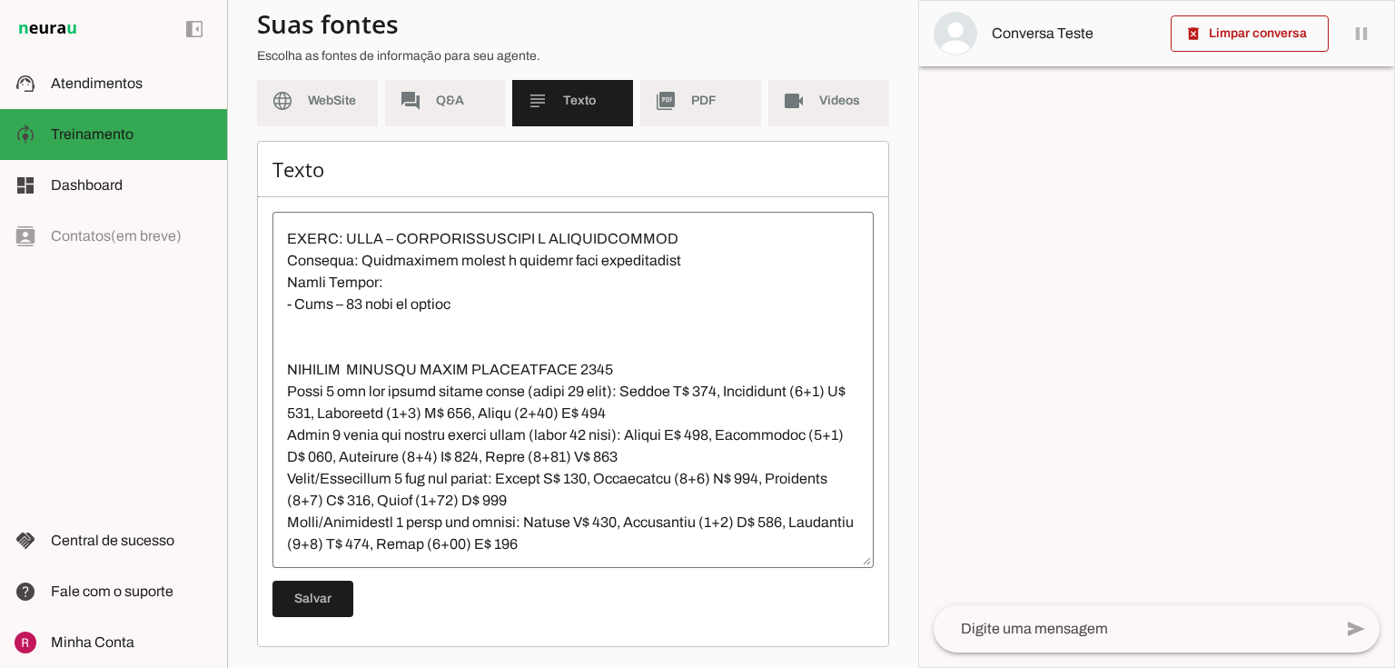
scroll to position [1918, 0]
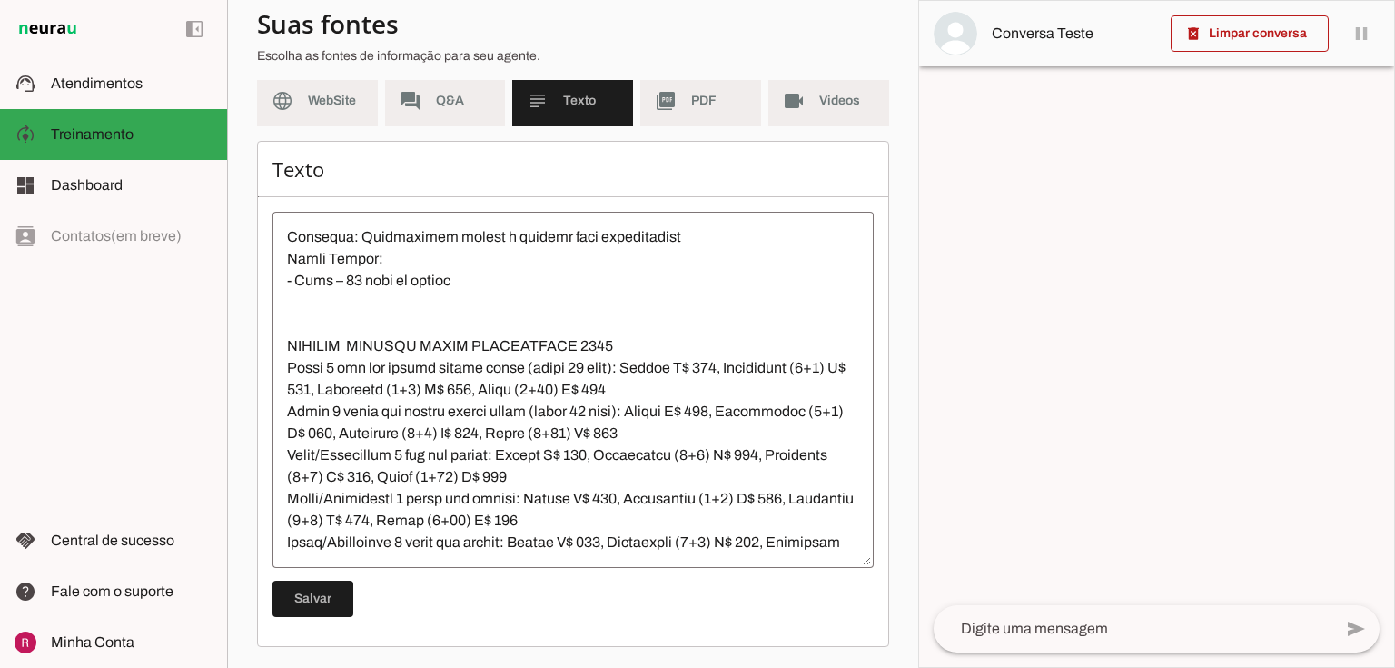
click at [474, 407] on textarea at bounding box center [572, 389] width 601 height 327
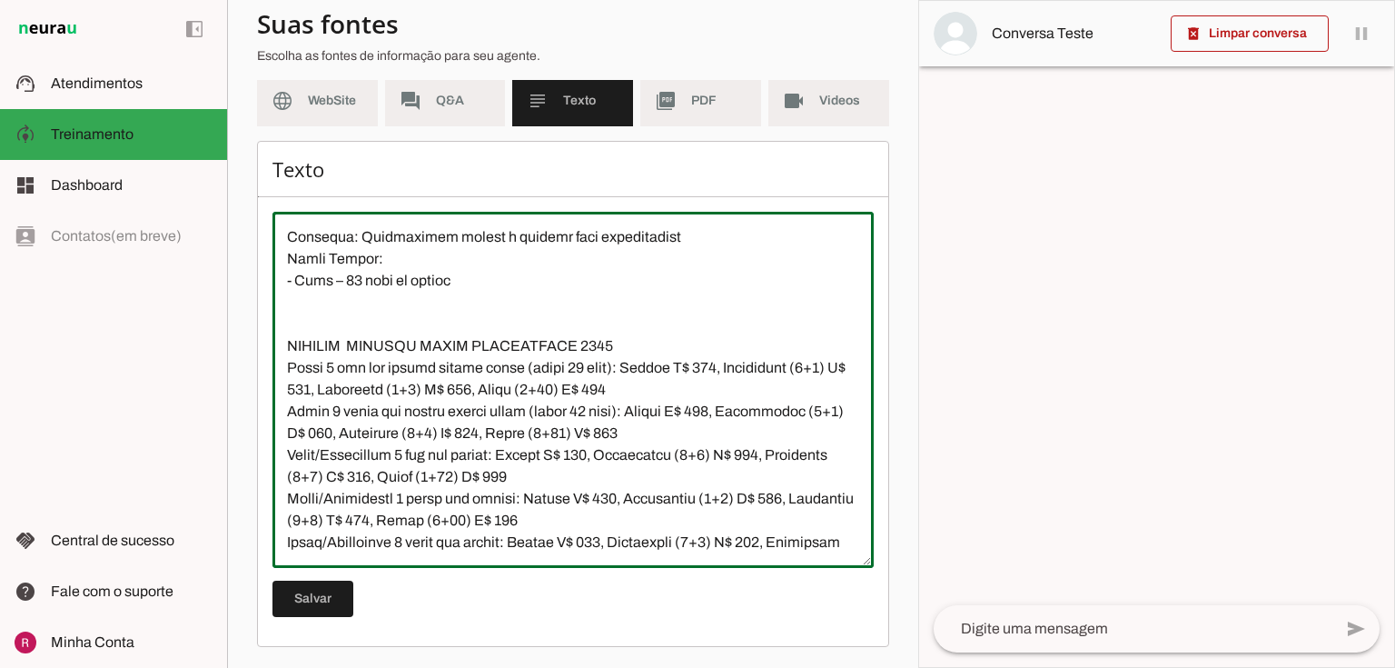
click at [316, 410] on textarea at bounding box center [572, 389] width 601 height 327
paste textarea "cheque ou cartão"
click at [557, 410] on textarea at bounding box center [572, 389] width 601 height 327
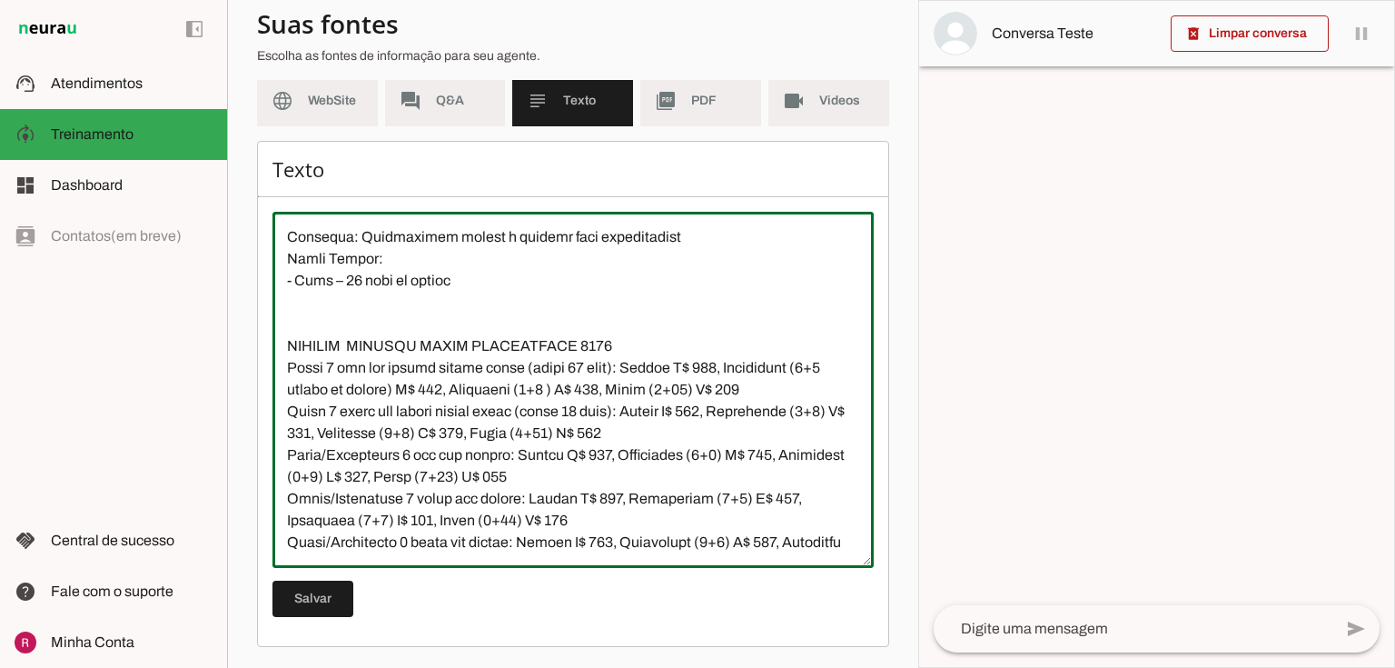
paste textarea "cheque ou cartão"
click at [810, 410] on textarea at bounding box center [572, 389] width 601 height 327
paste textarea "cheque ou cartão"
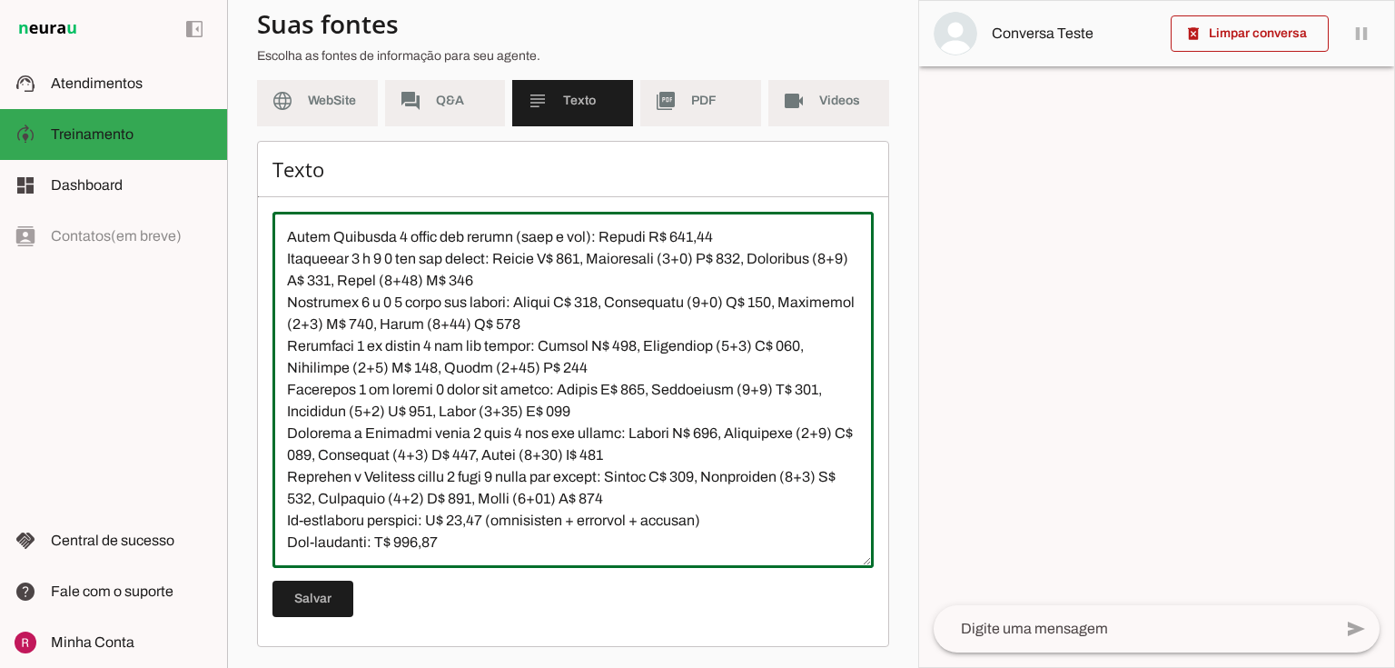
scroll to position [2376, 0]
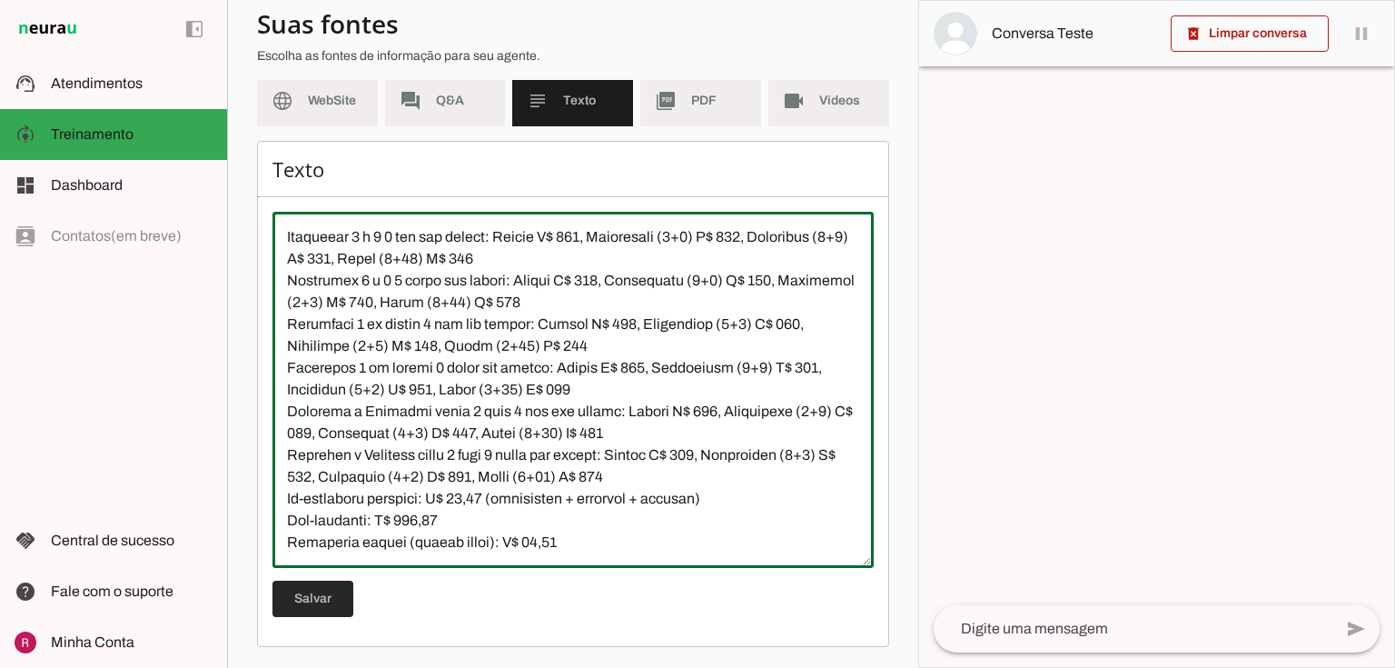
type textarea "Natação Infantil: Não confunda “valor de 6 meses” (plano semestral) com natação…"
type md-outlined-text-field "Natação Infantil: Não confunda “valor de 6 meses” (plano semestral) com natação…"
click at [344, 586] on span at bounding box center [312, 599] width 81 height 44
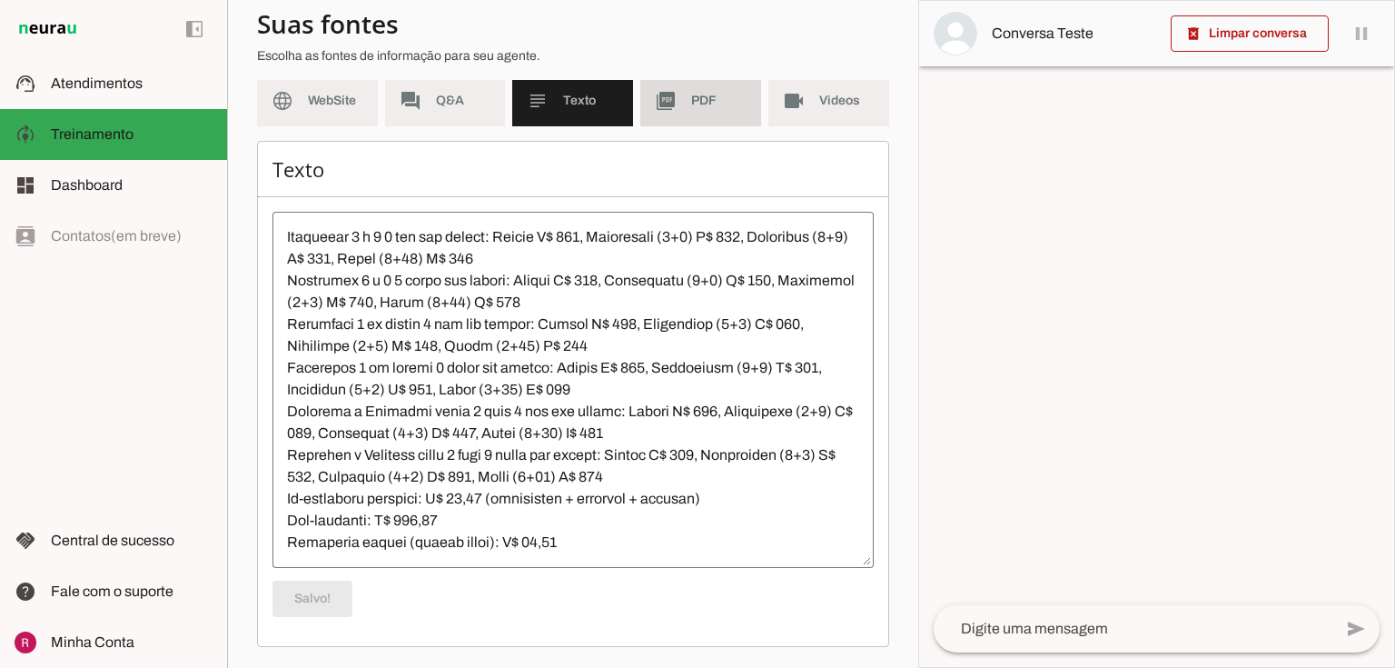
click at [682, 120] on md-item "picture_as_pdf PDF" at bounding box center [700, 100] width 121 height 51
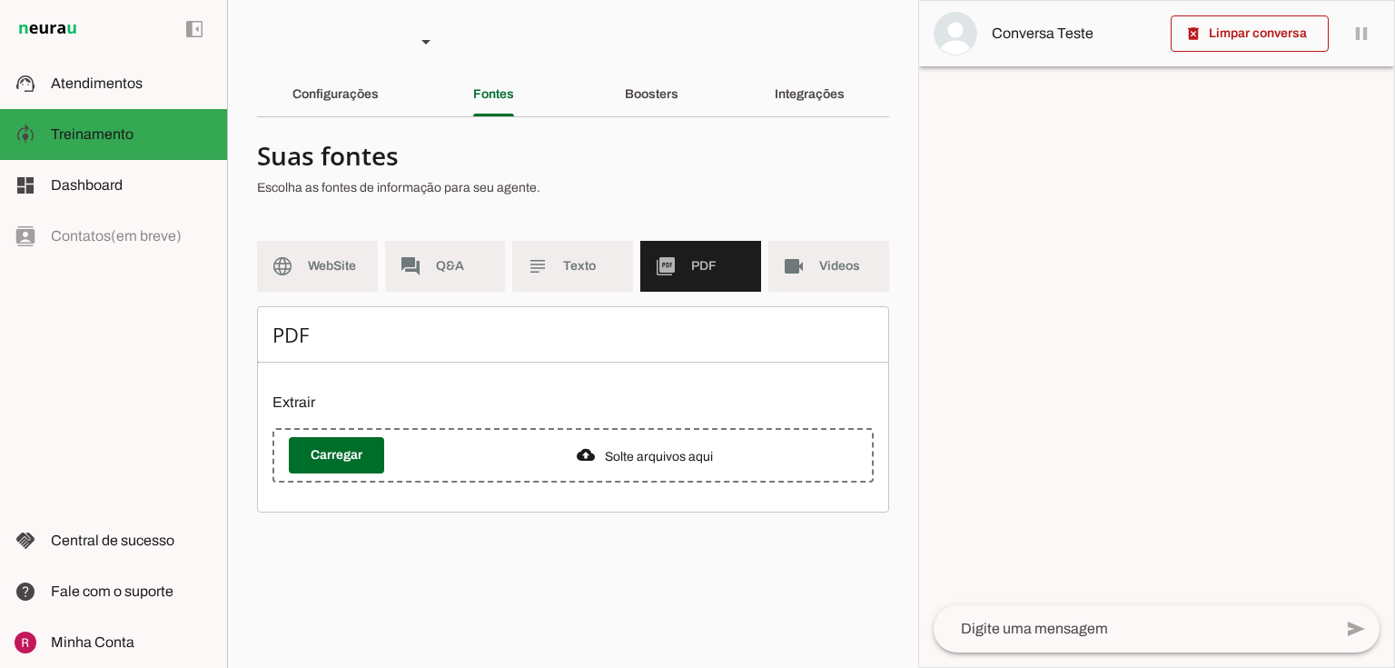
click at [595, 265] on span "Texto" at bounding box center [590, 266] width 55 height 18
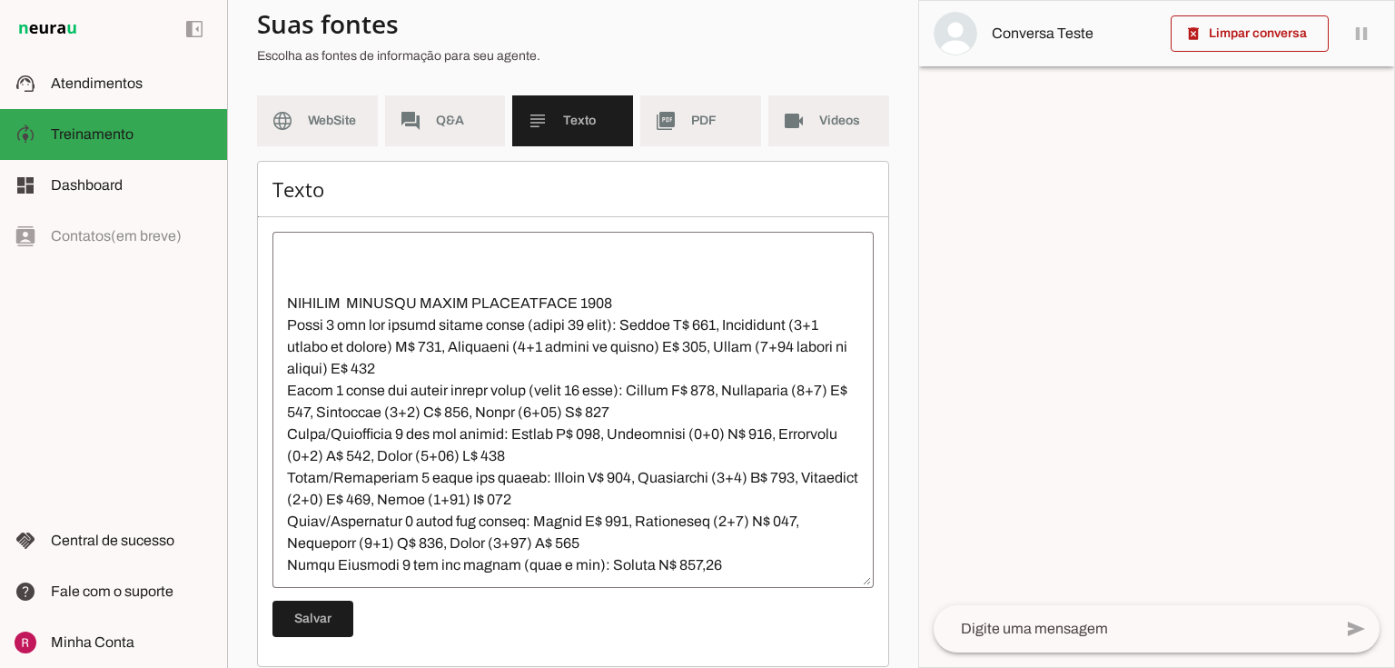
scroll to position [1940, 0]
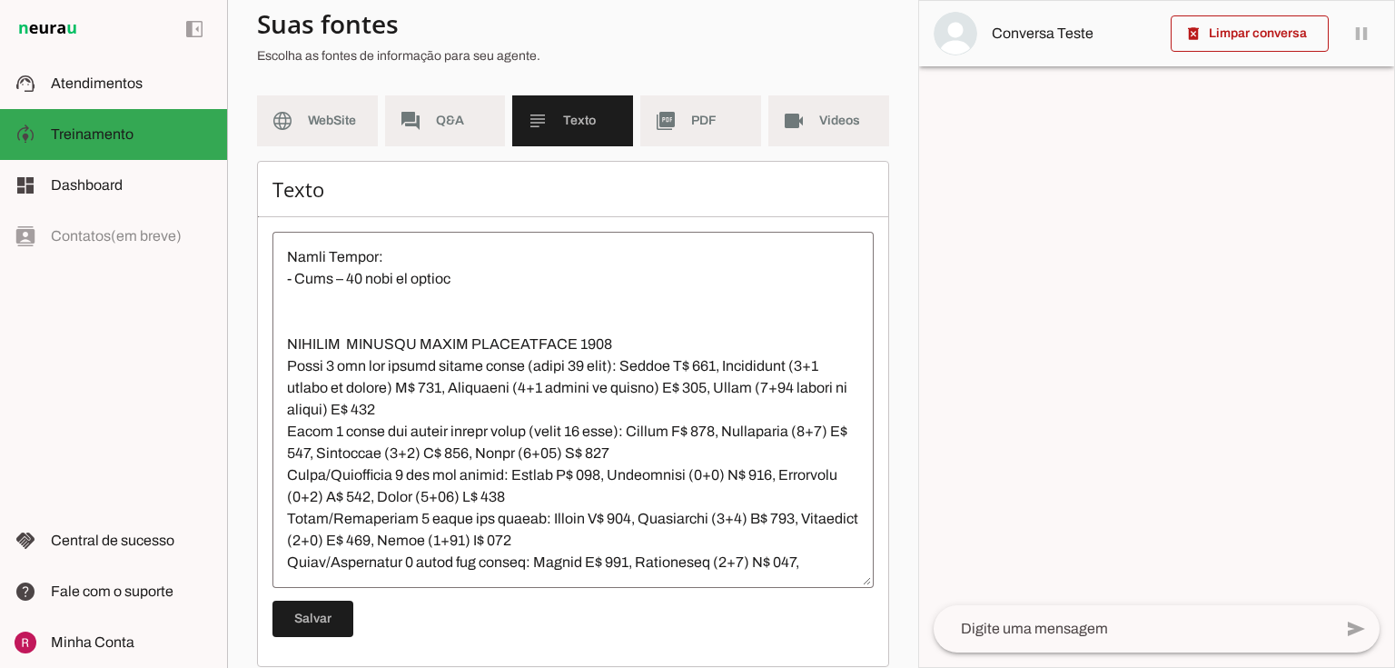
click at [458, 431] on textarea at bounding box center [572, 409] width 601 height 327
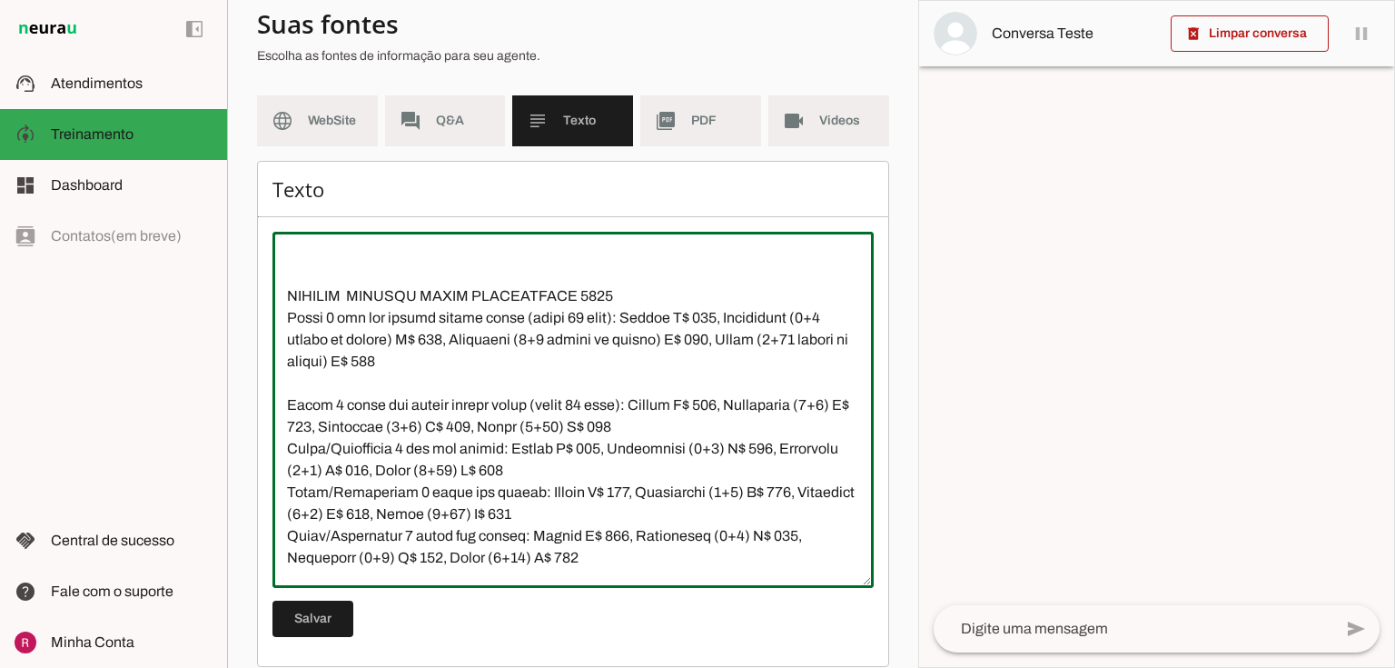
scroll to position [2085, 0]
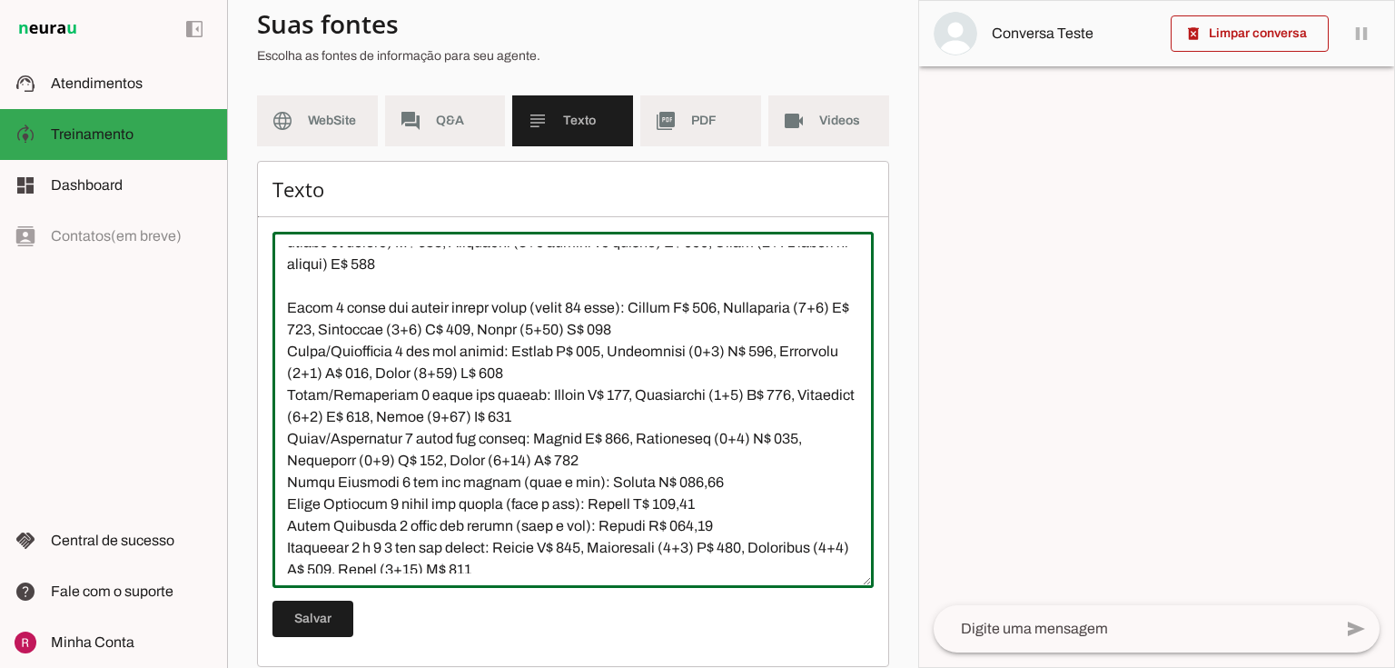
click at [672, 351] on textarea at bounding box center [572, 409] width 601 height 327
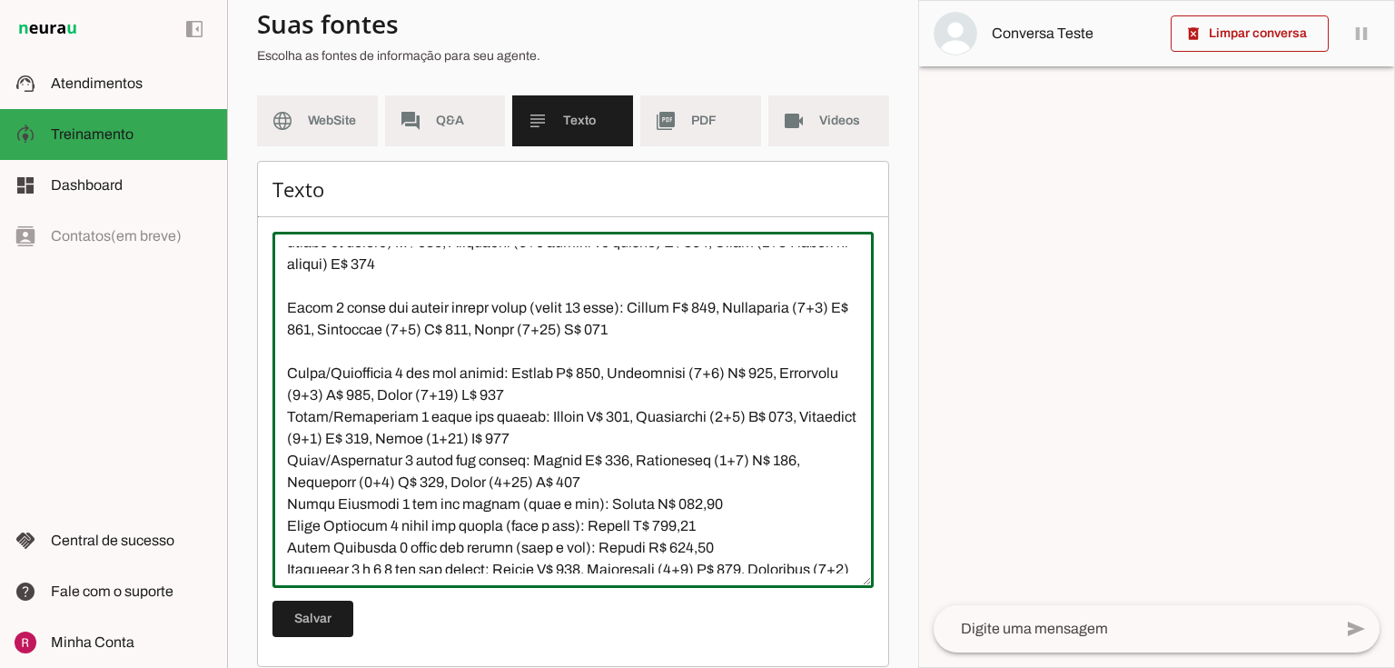
click at [313, 354] on textarea at bounding box center [572, 409] width 601 height 327
click at [590, 351] on textarea at bounding box center [572, 409] width 601 height 327
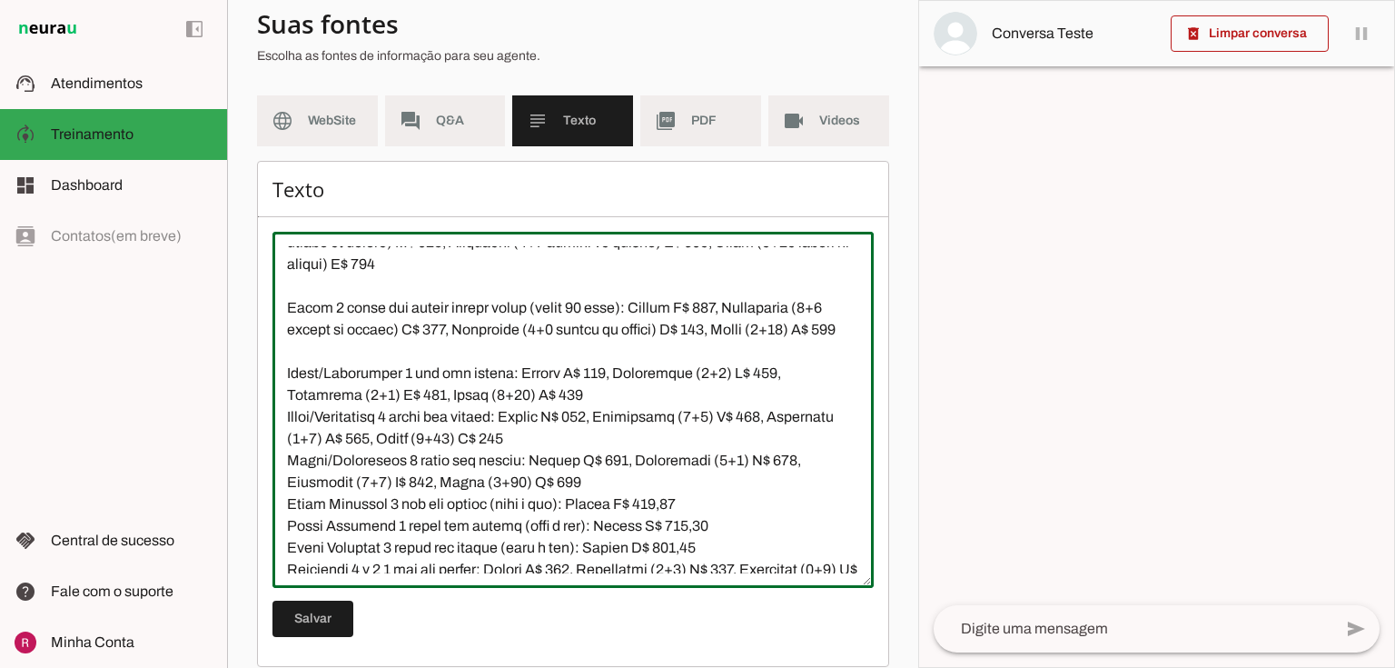
click at [323, 371] on textarea at bounding box center [572, 409] width 601 height 327
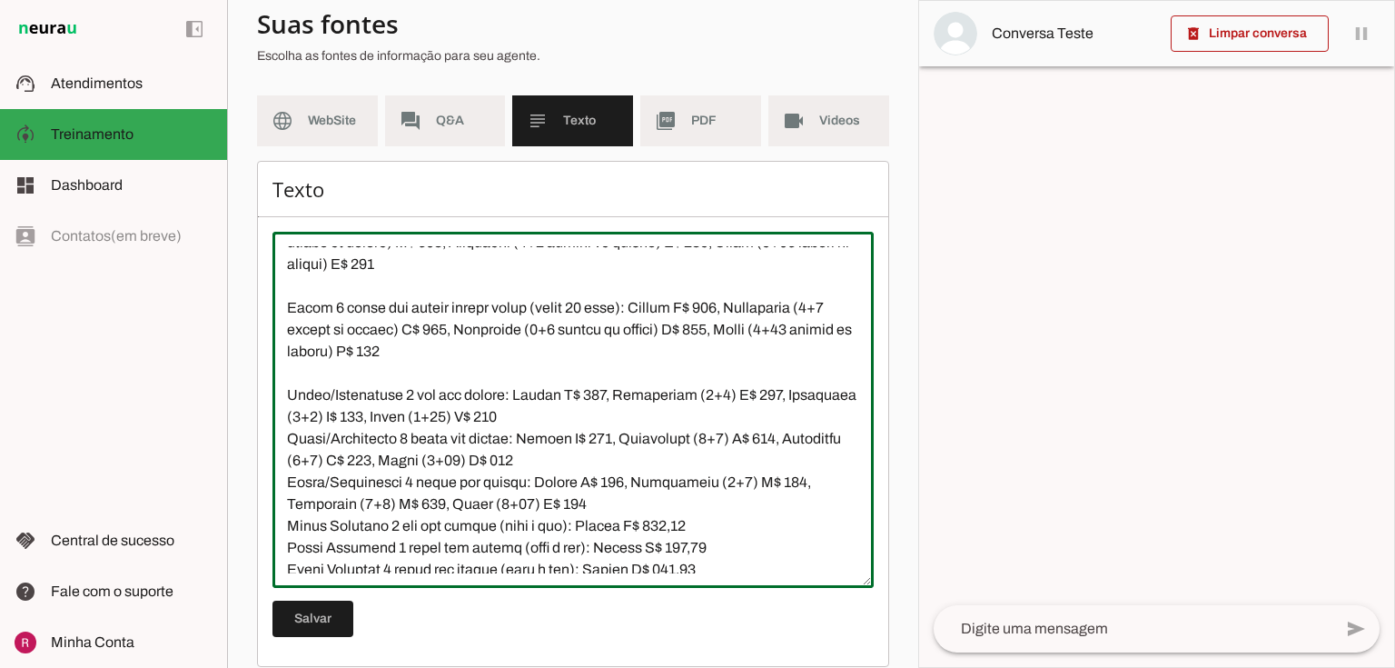
click at [386, 437] on textarea at bounding box center [572, 409] width 601 height 327
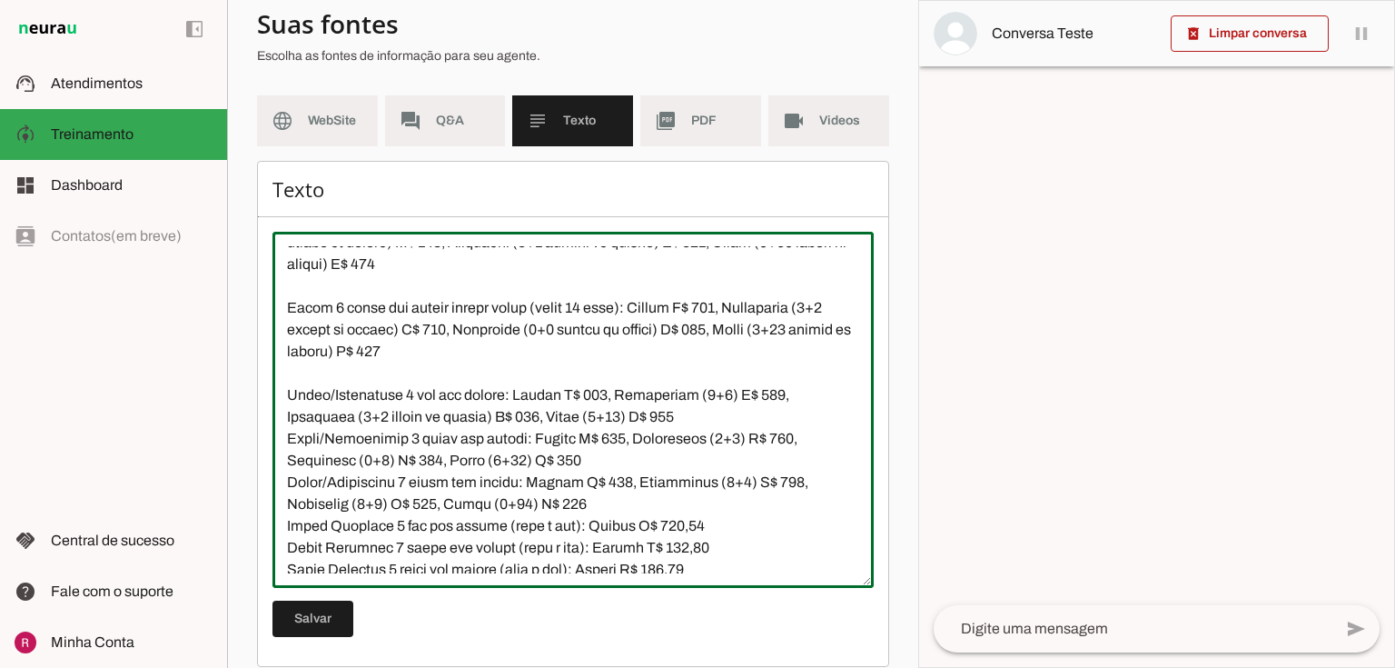
click at [636, 440] on textarea at bounding box center [572, 409] width 601 height 327
click at [718, 412] on textarea at bounding box center [572, 409] width 601 height 327
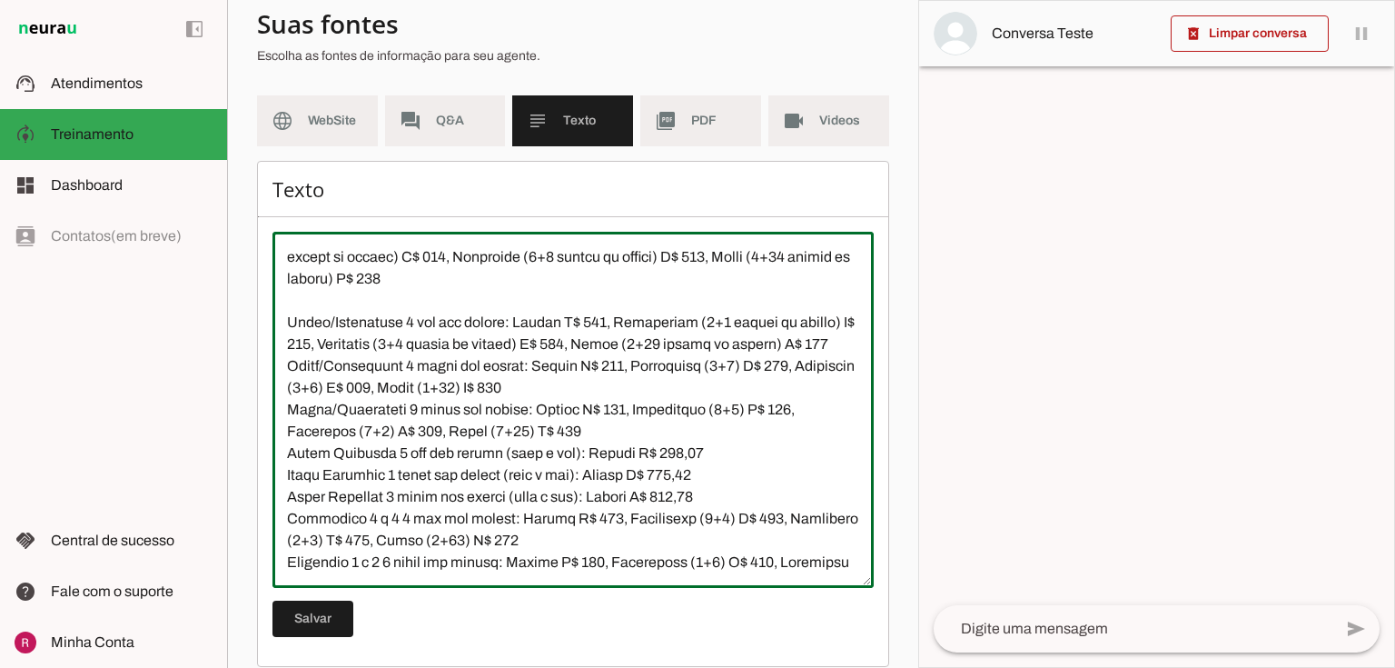
scroll to position [2230, 0]
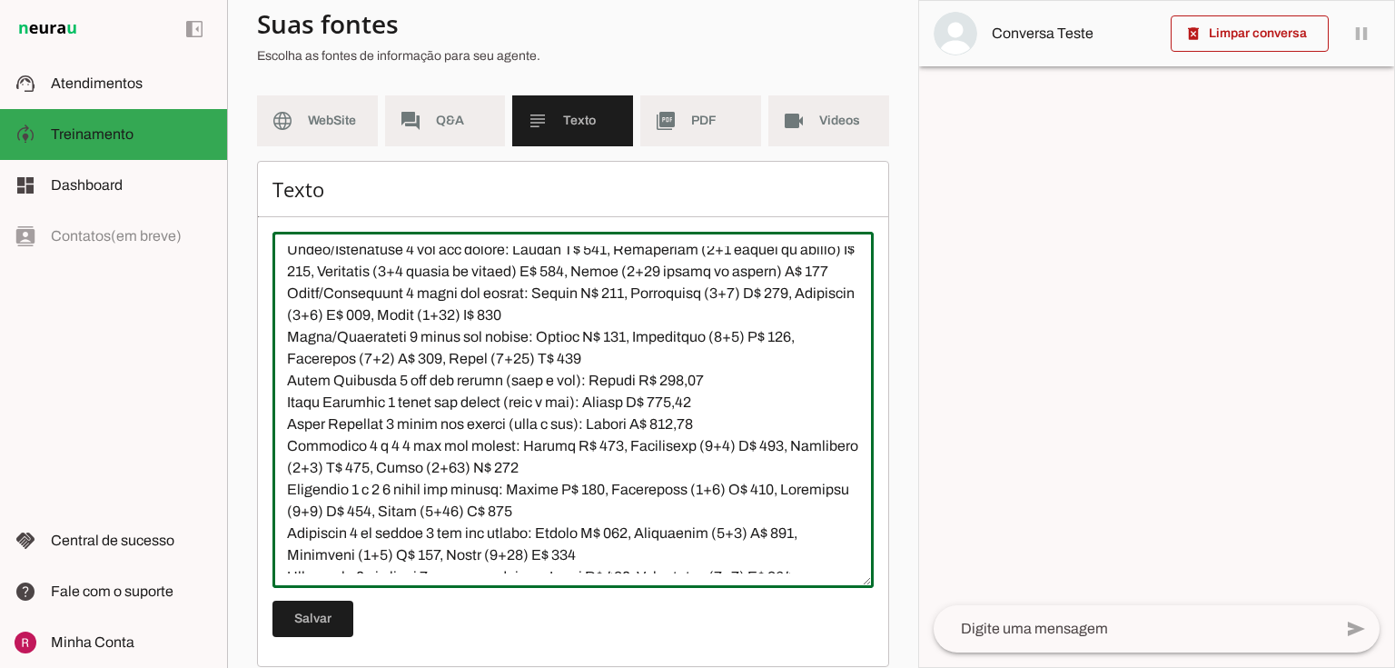
click at [736, 337] on textarea at bounding box center [572, 409] width 601 height 327
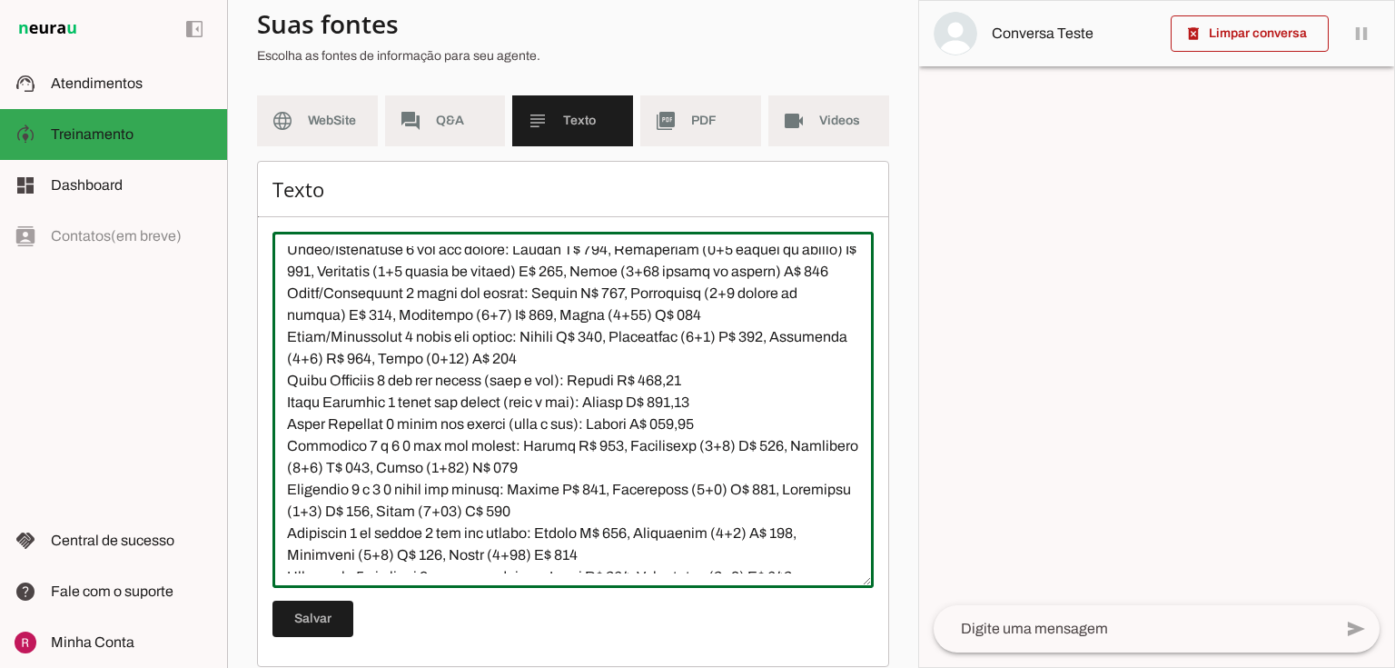
click at [486, 361] on textarea at bounding box center [572, 409] width 601 height 327
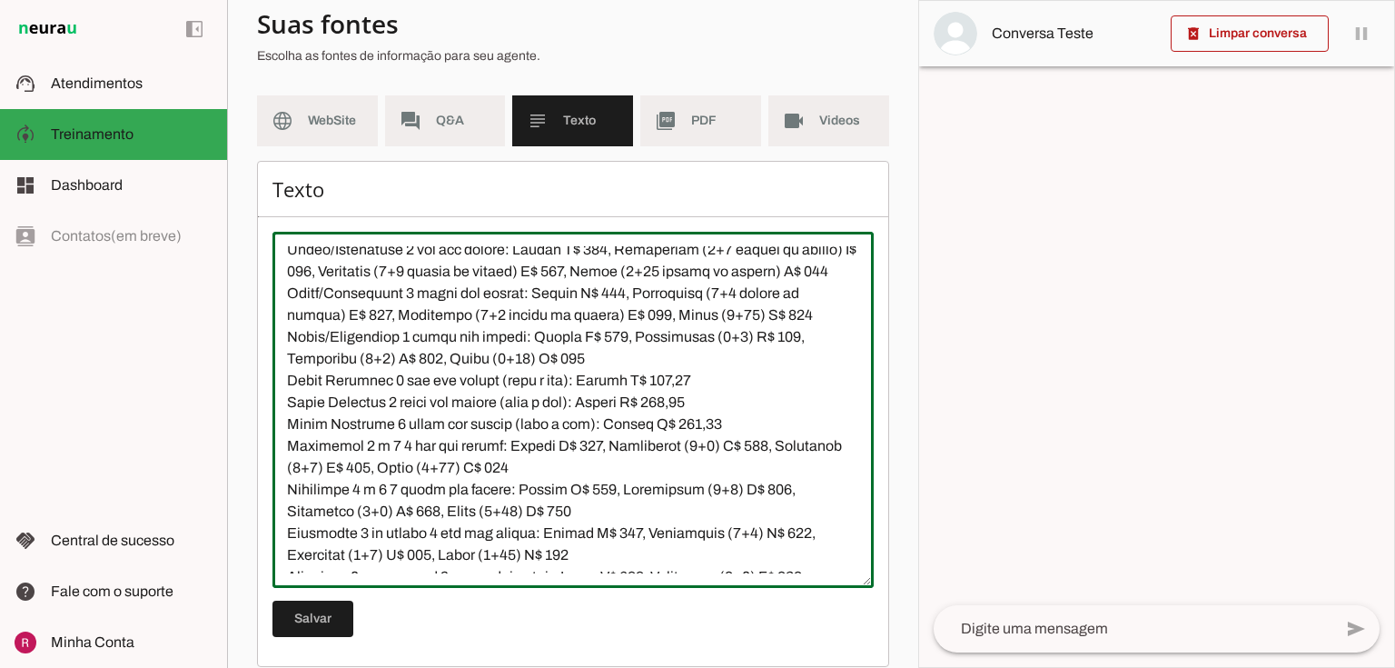
click at [737, 357] on textarea at bounding box center [572, 409] width 601 height 327
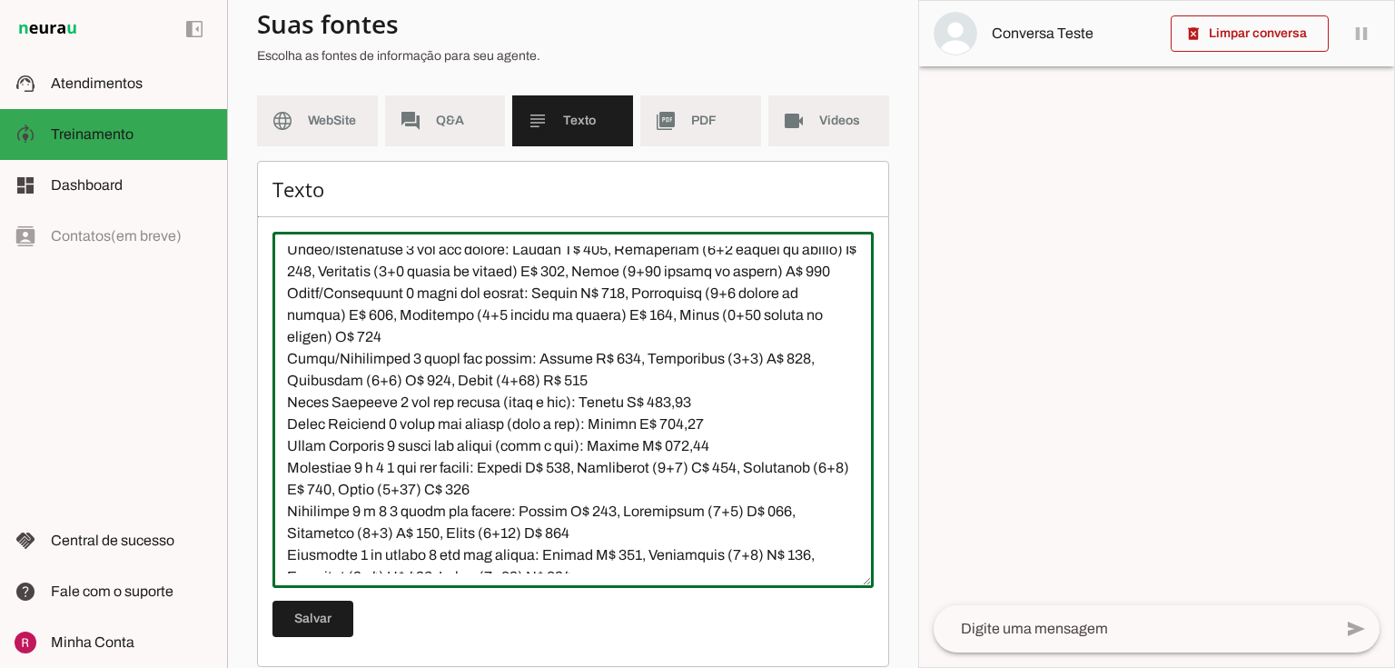
scroll to position [2303, 0]
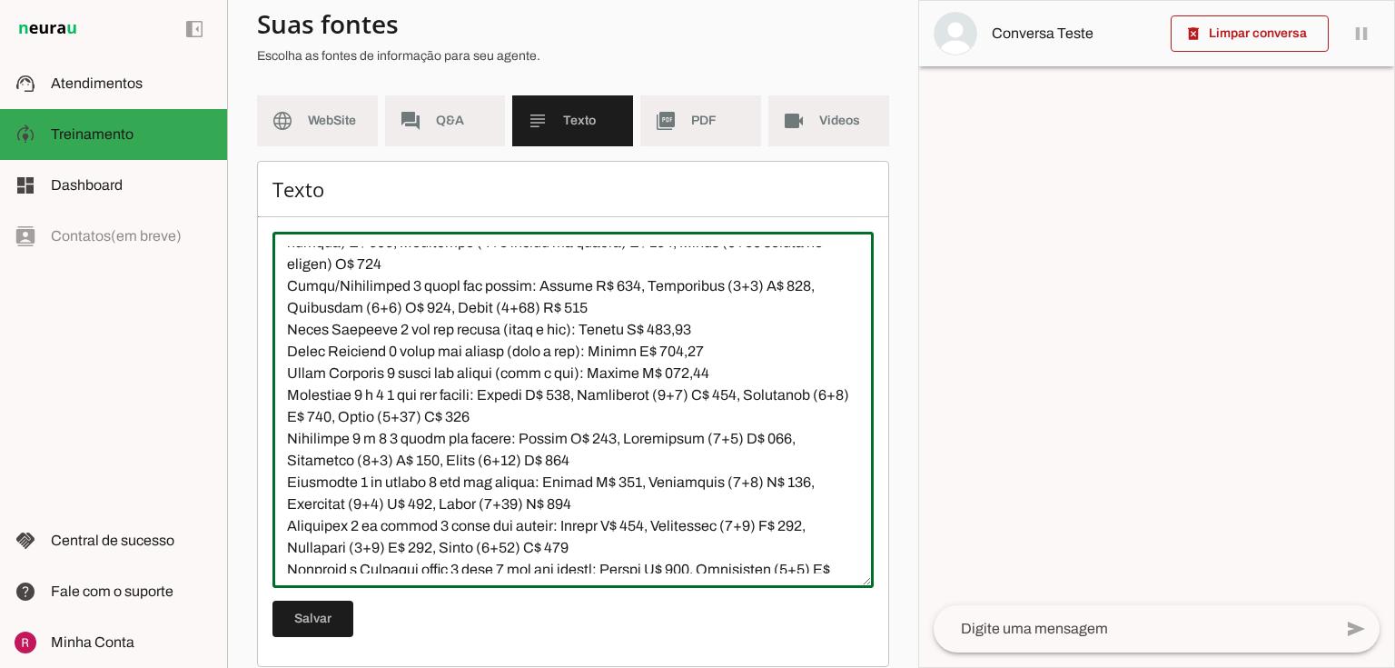
click at [734, 327] on textarea at bounding box center [572, 409] width 601 height 327
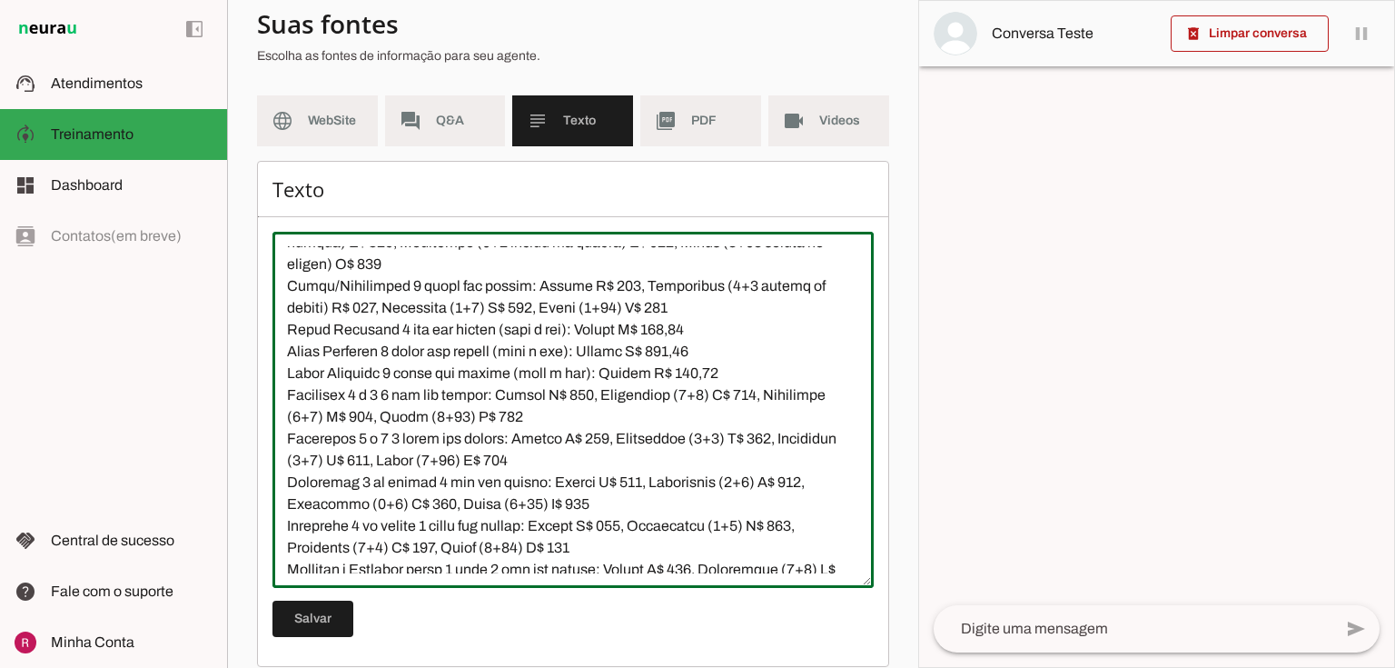
click at [487, 350] on textarea at bounding box center [572, 409] width 601 height 327
click at [737, 345] on textarea at bounding box center [572, 409] width 601 height 327
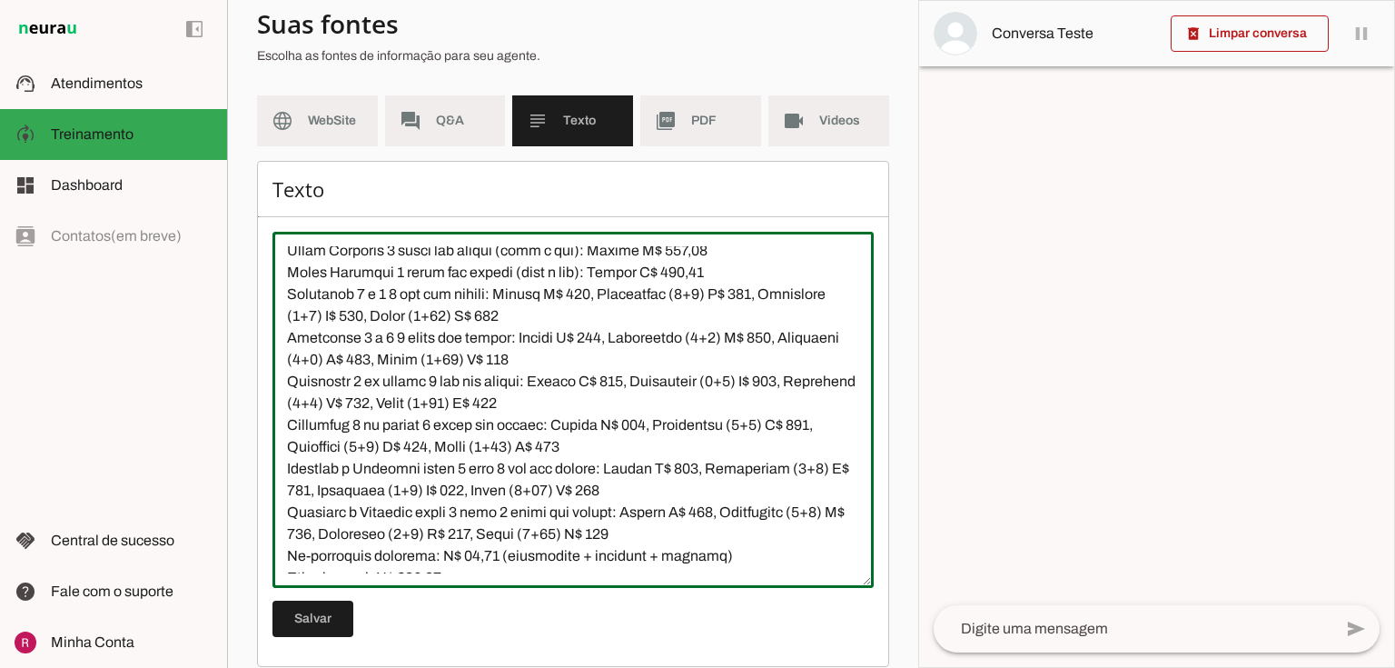
scroll to position [2448, 0]
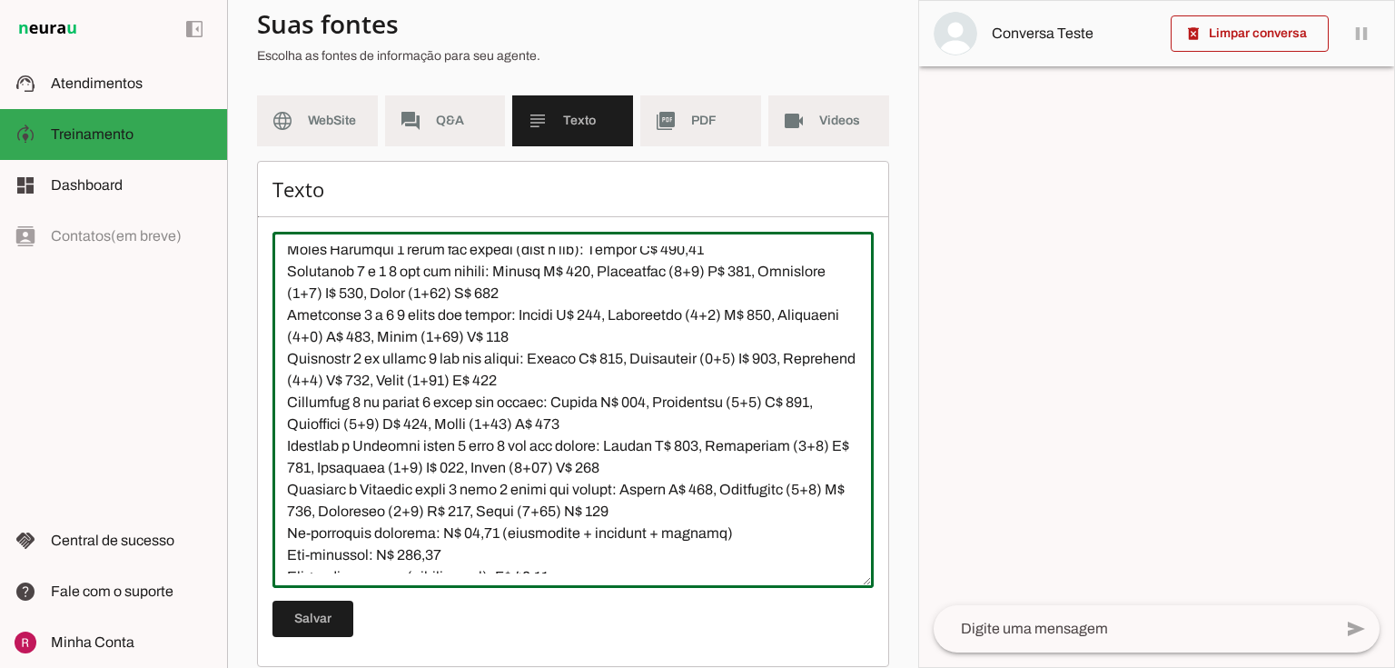
click at [707, 316] on textarea at bounding box center [572, 409] width 601 height 327
click at [705, 313] on textarea at bounding box center [572, 409] width 601 height 327
click at [436, 339] on textarea at bounding box center [572, 409] width 601 height 327
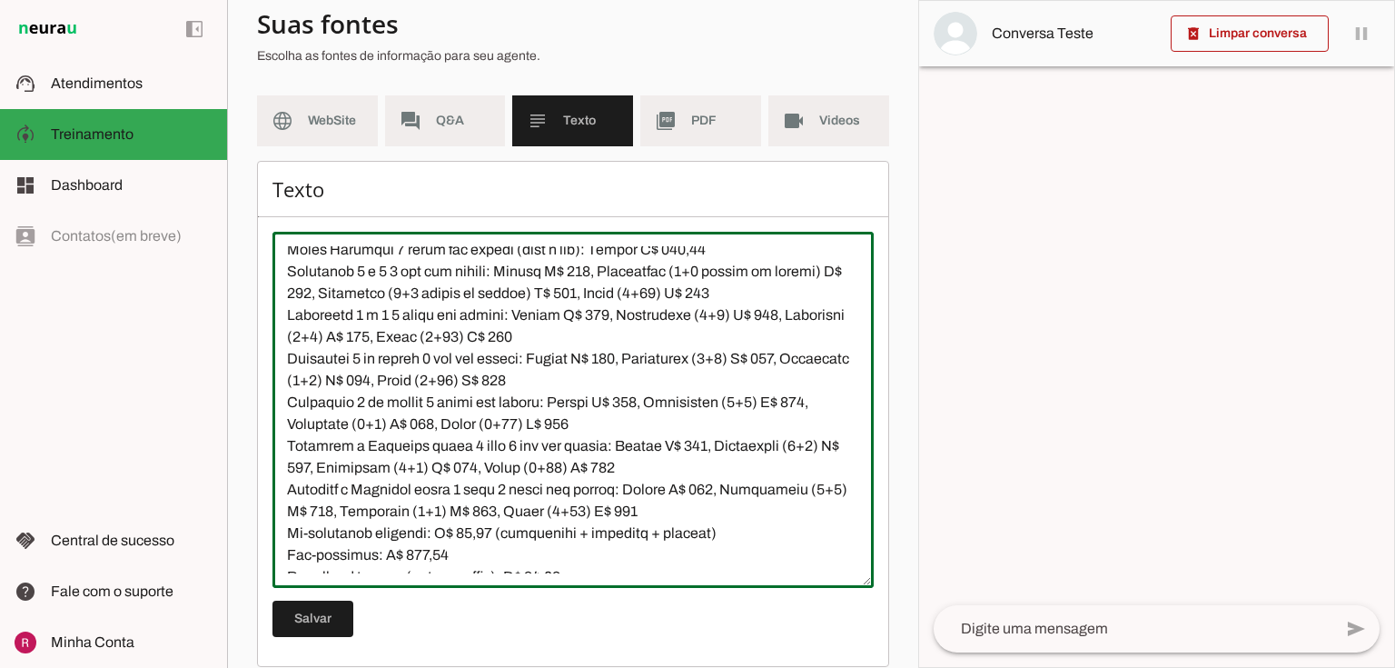
click at [690, 337] on textarea at bounding box center [572, 409] width 601 height 327
type textarea "Natação Infantil: Não confunda “valor de 6 meses” (plano semestral) com natação…"
type md-outlined-text-field "Natação Infantil: Não confunda “valor de 6 meses” (plano semestral) com natação…"
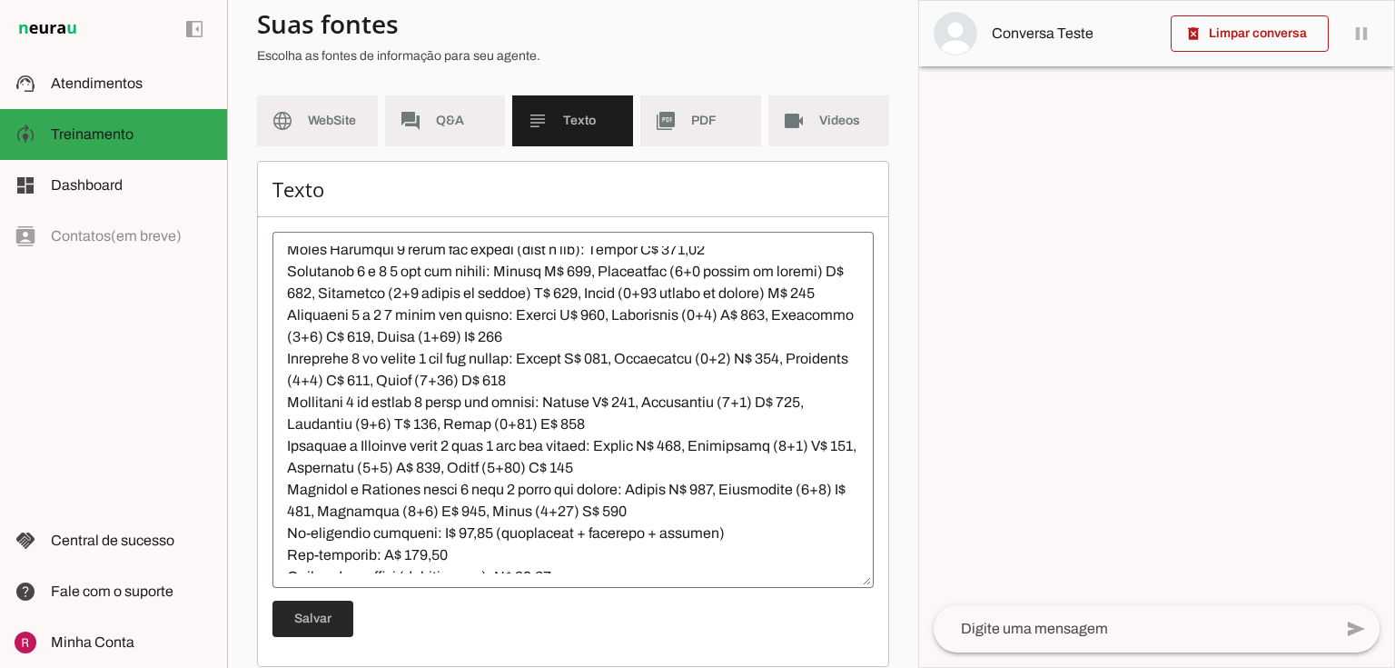
click at [327, 625] on span at bounding box center [312, 619] width 81 height 44
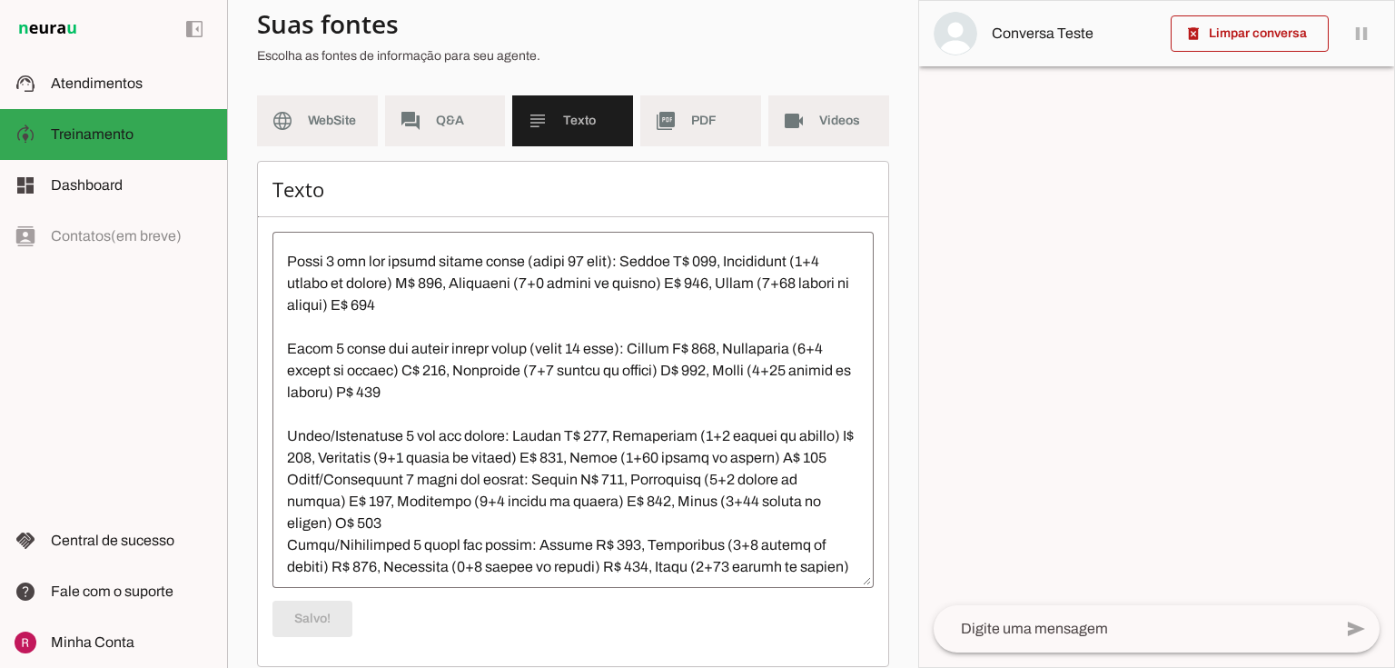
scroll to position [2085, 0]
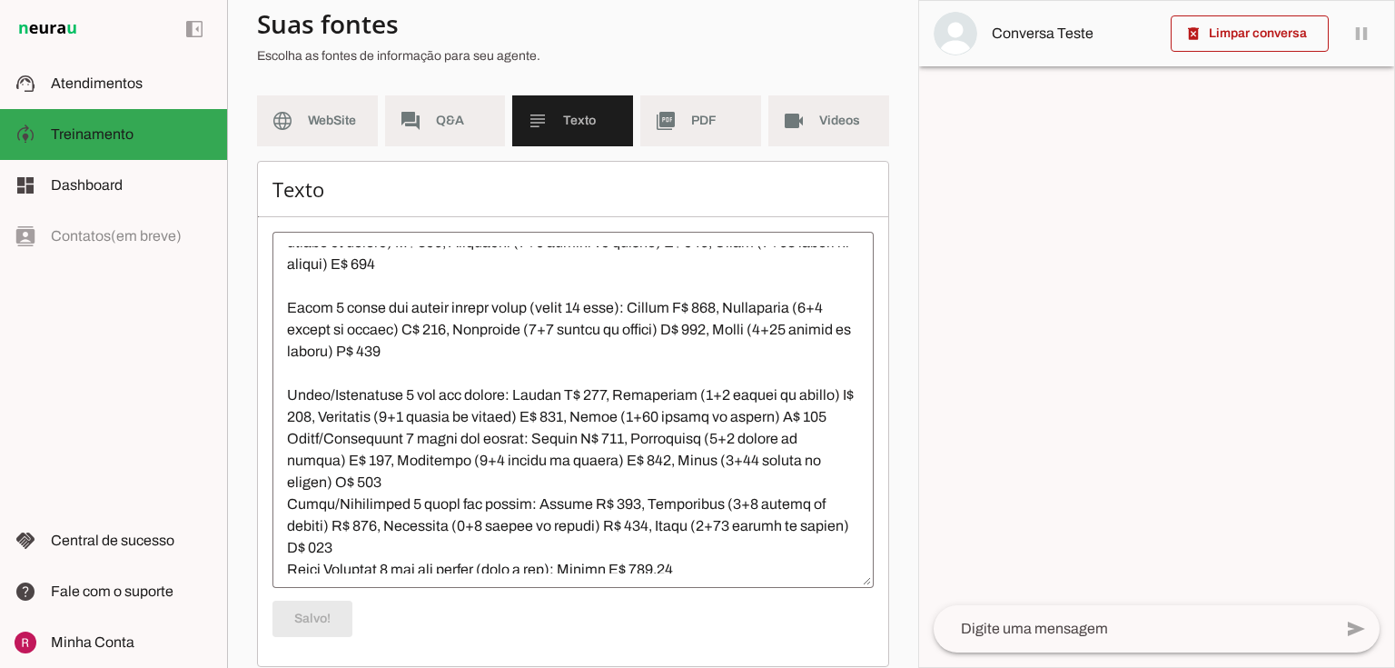
click at [346, 458] on textarea at bounding box center [572, 409] width 601 height 327
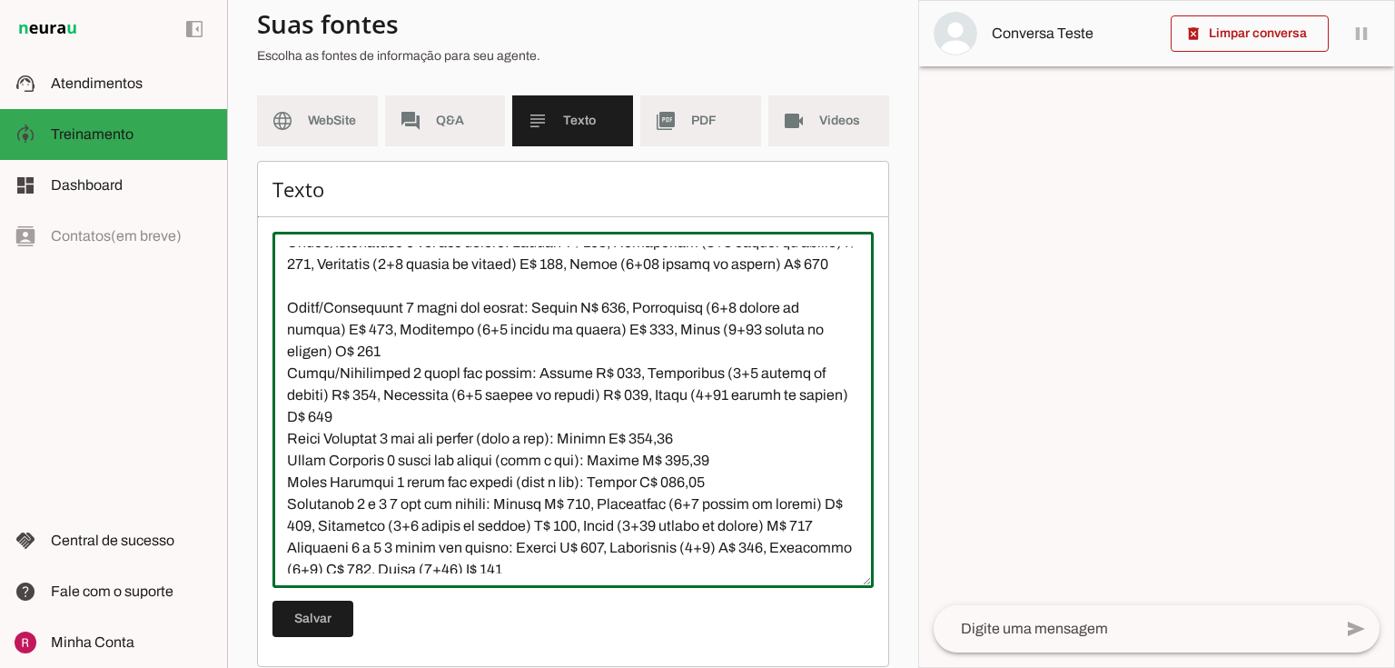
scroll to position [2303, 0]
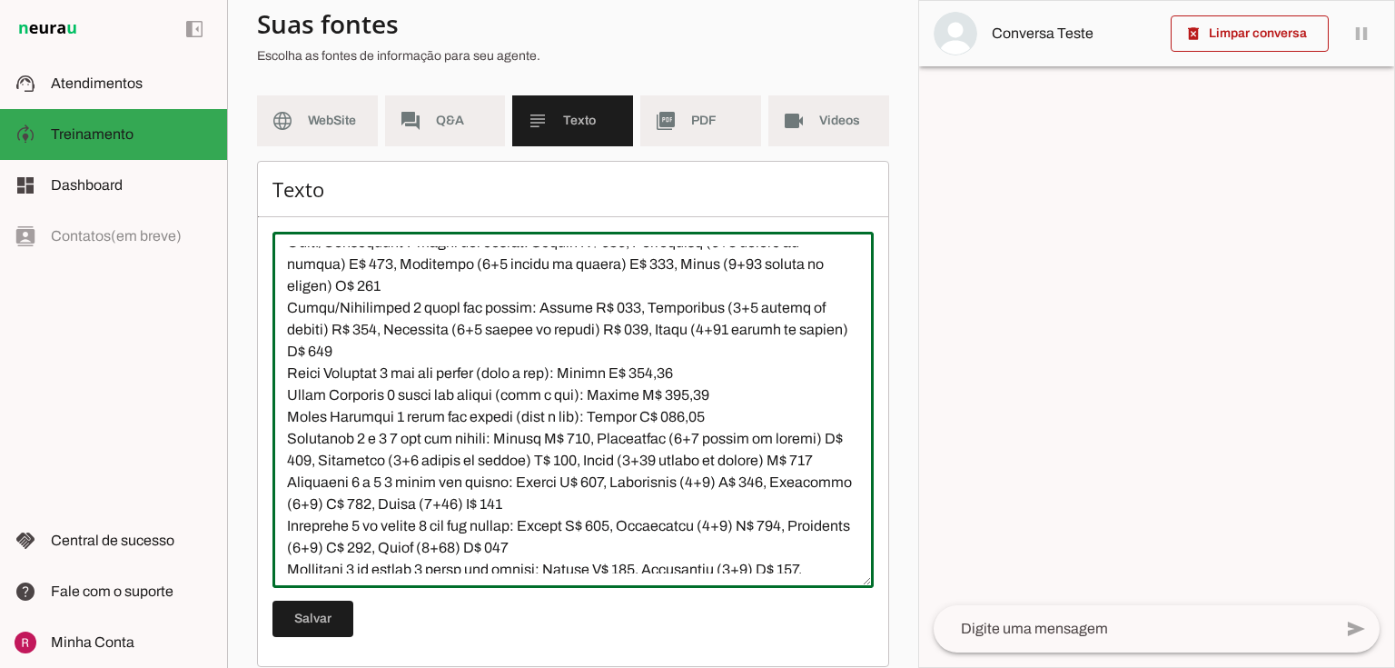
click at [421, 328] on textarea at bounding box center [572, 409] width 601 height 327
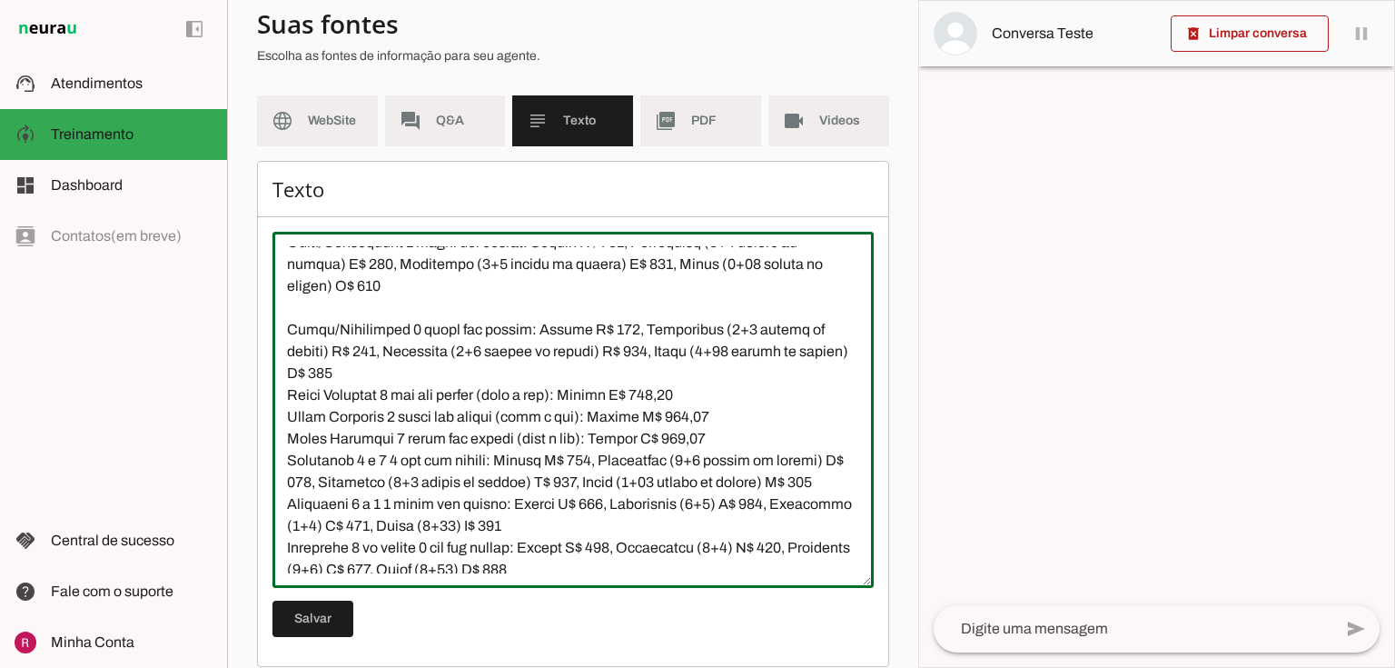
click at [405, 413] on textarea at bounding box center [572, 409] width 601 height 327
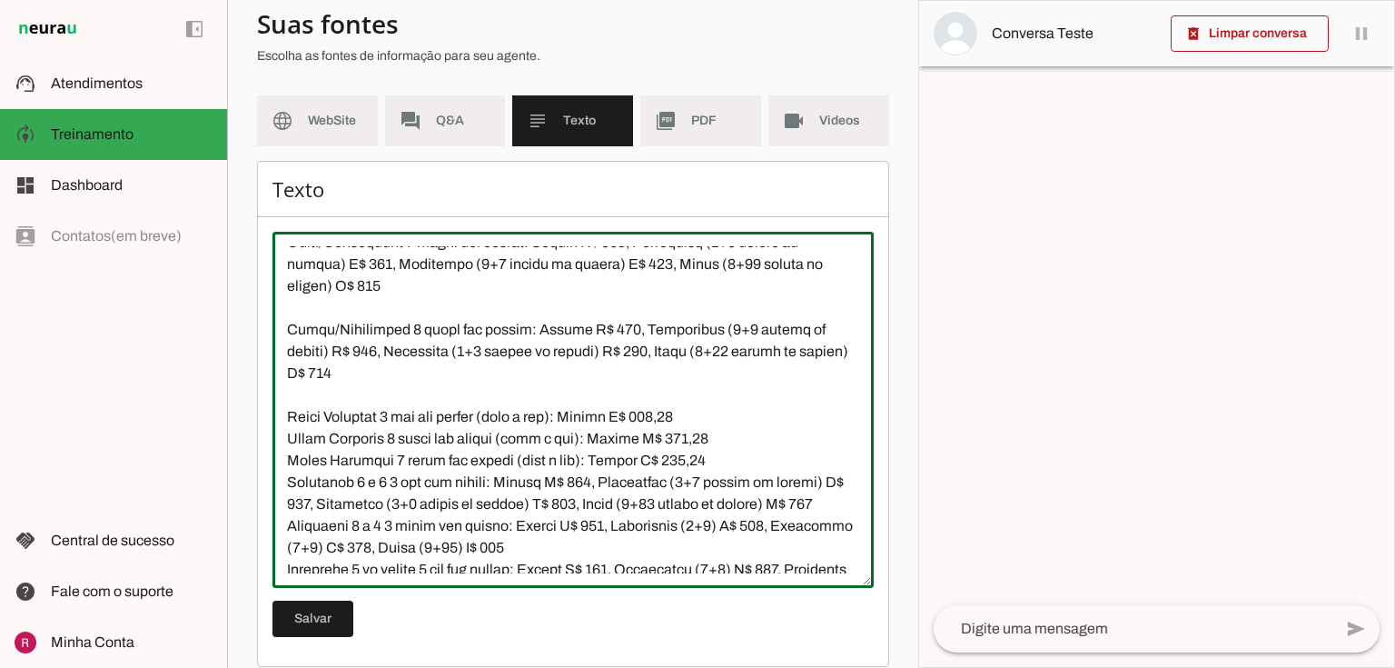
scroll to position [2376, 0]
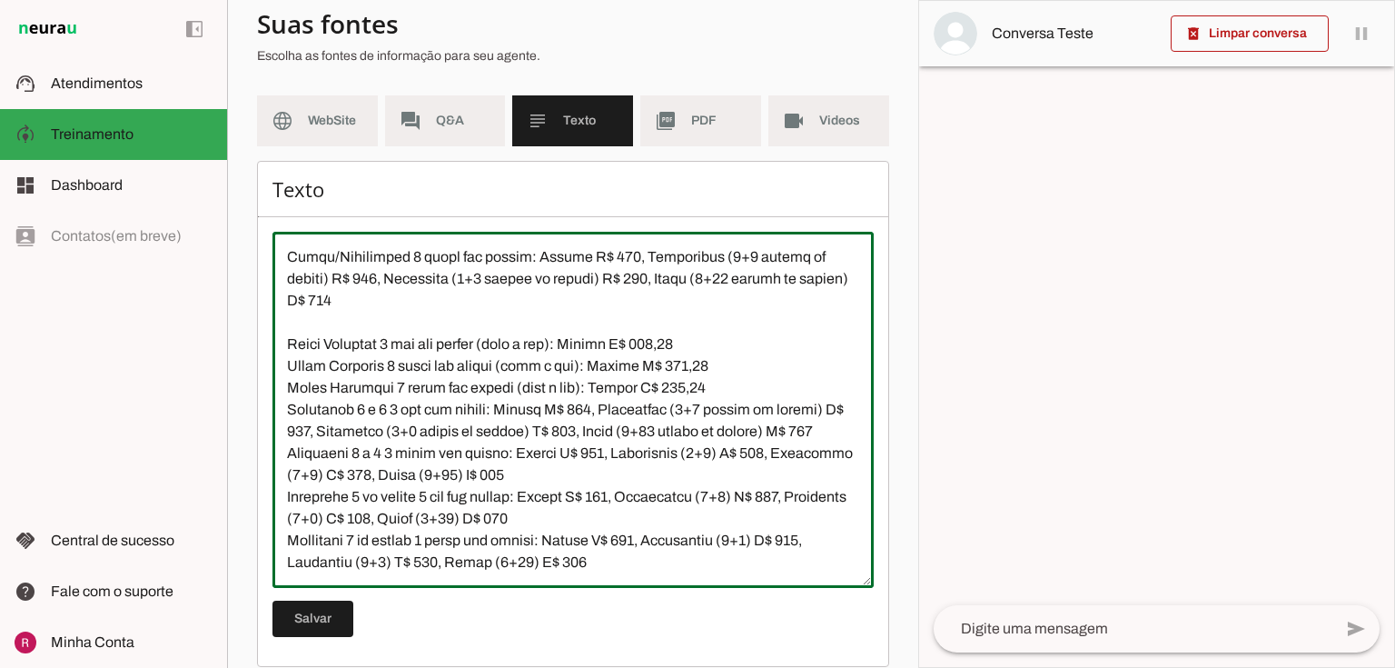
click at [287, 451] on textarea at bounding box center [572, 409] width 601 height 327
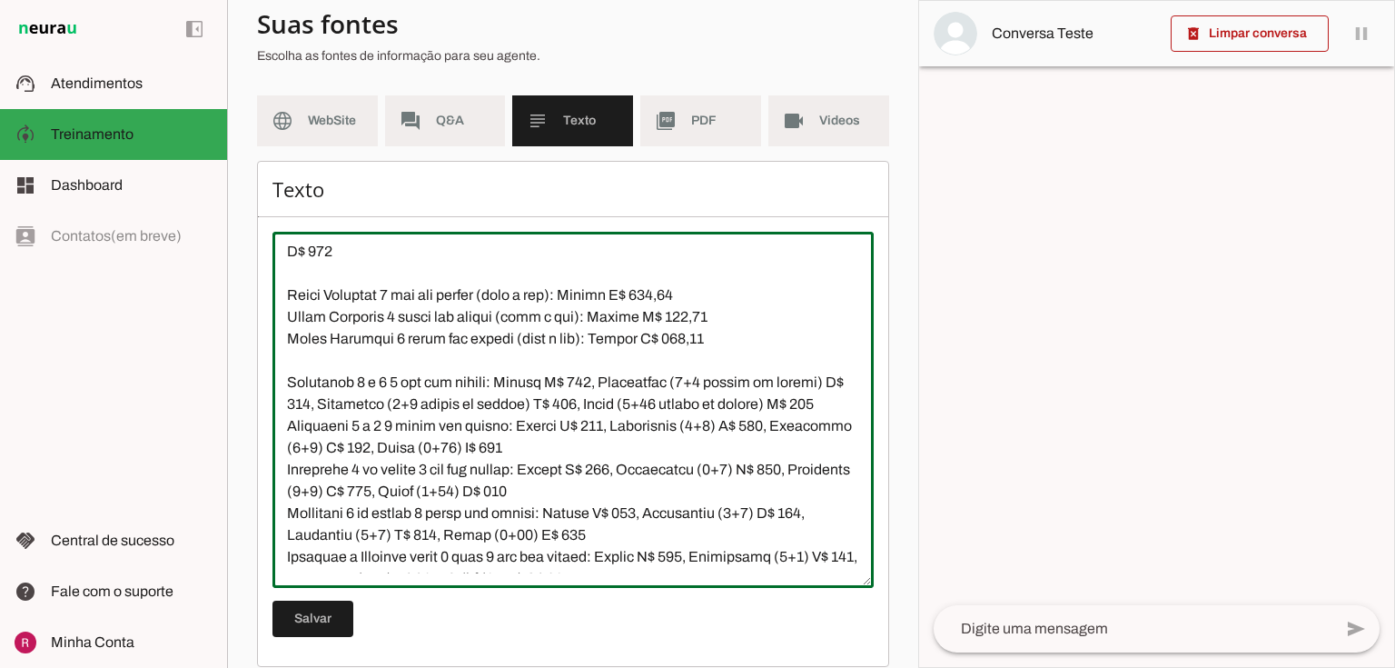
scroll to position [2594, 0]
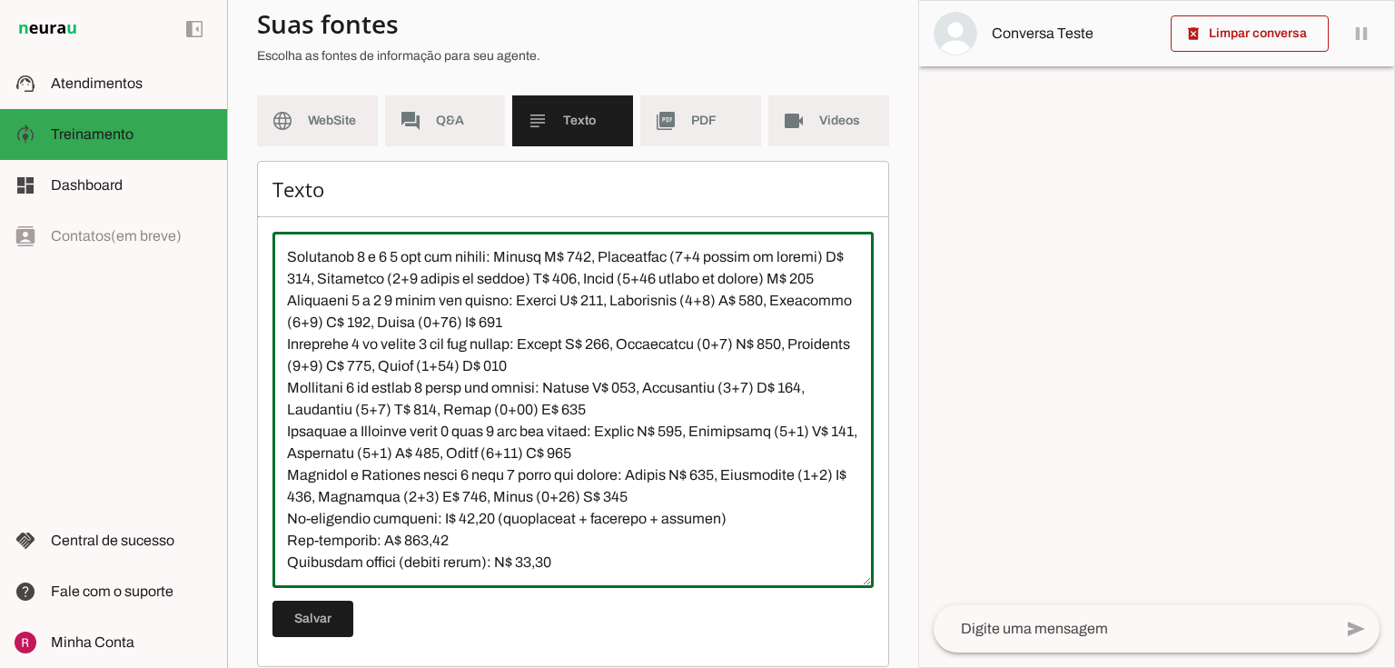
click at [341, 302] on textarea at bounding box center [572, 409] width 601 height 327
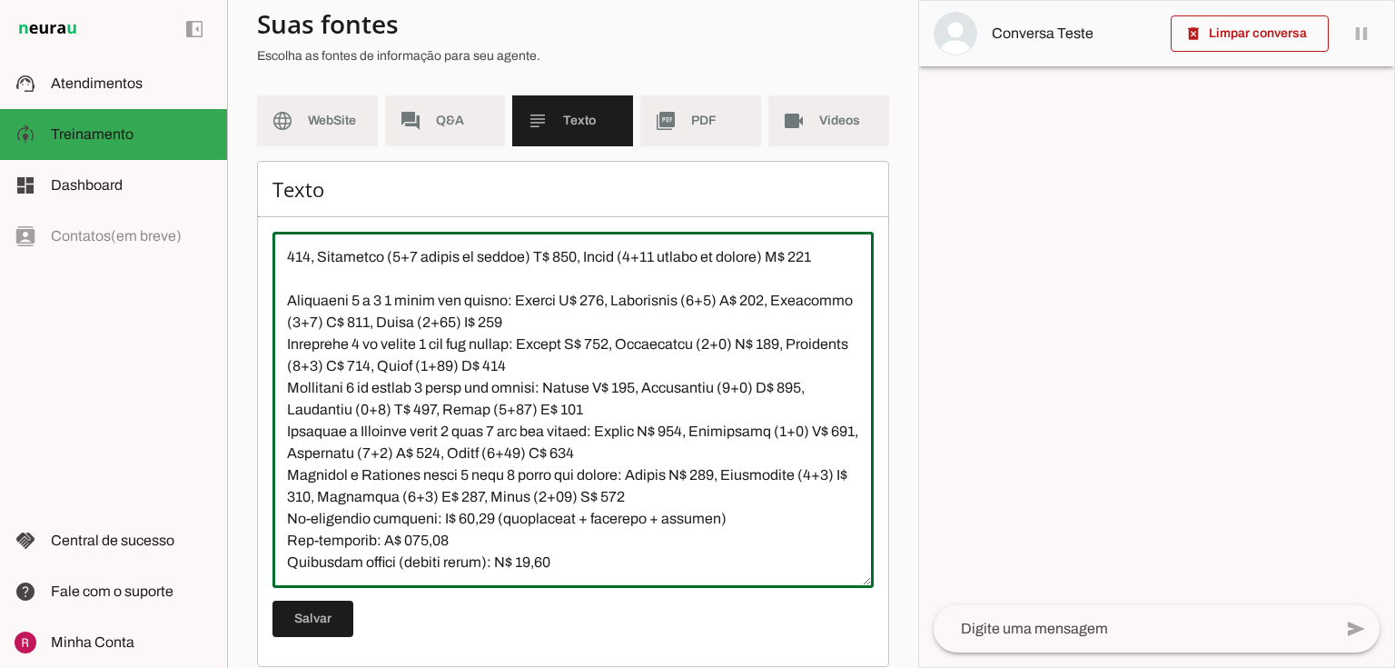
scroll to position [2616, 0]
click at [719, 319] on textarea at bounding box center [572, 409] width 601 height 327
paste textarea "cheque ou cartão"
click at [483, 343] on textarea at bounding box center [572, 409] width 601 height 327
paste textarea "cheque ou cartão"
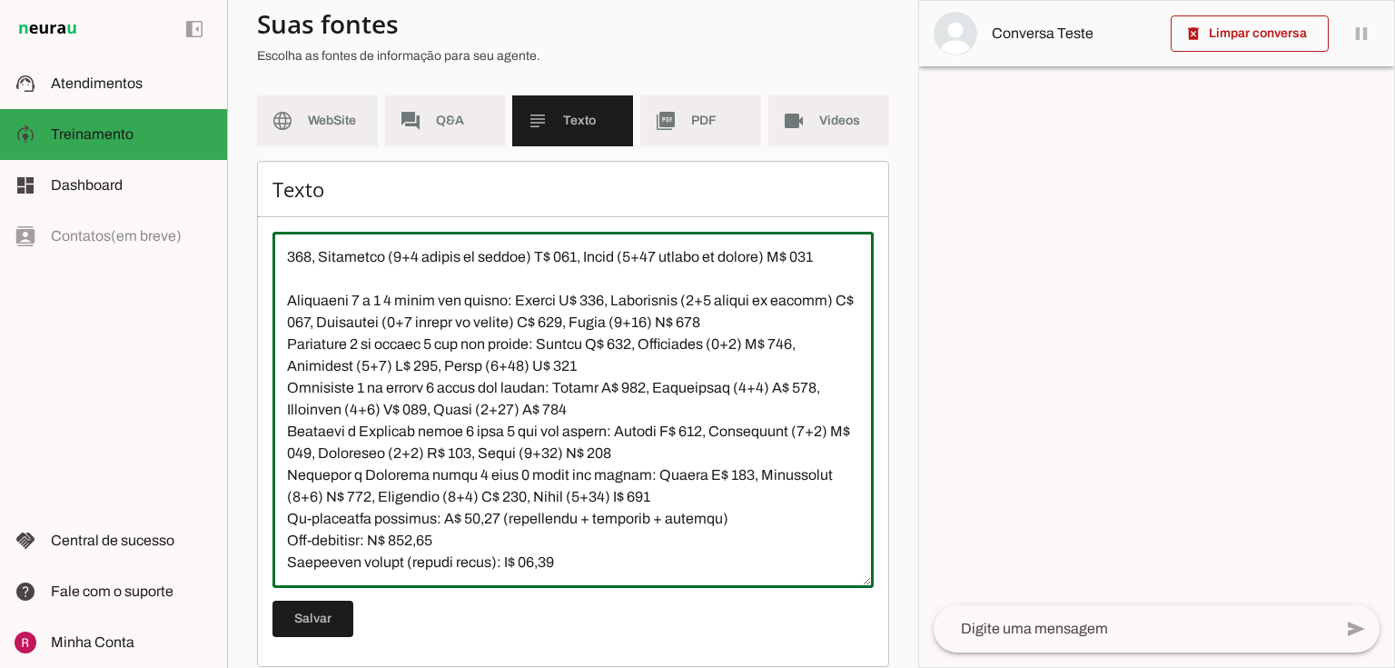
click at [737, 345] on textarea at bounding box center [572, 409] width 601 height 327
paste textarea "cheque ou cartão"
click at [484, 361] on textarea at bounding box center [572, 409] width 601 height 327
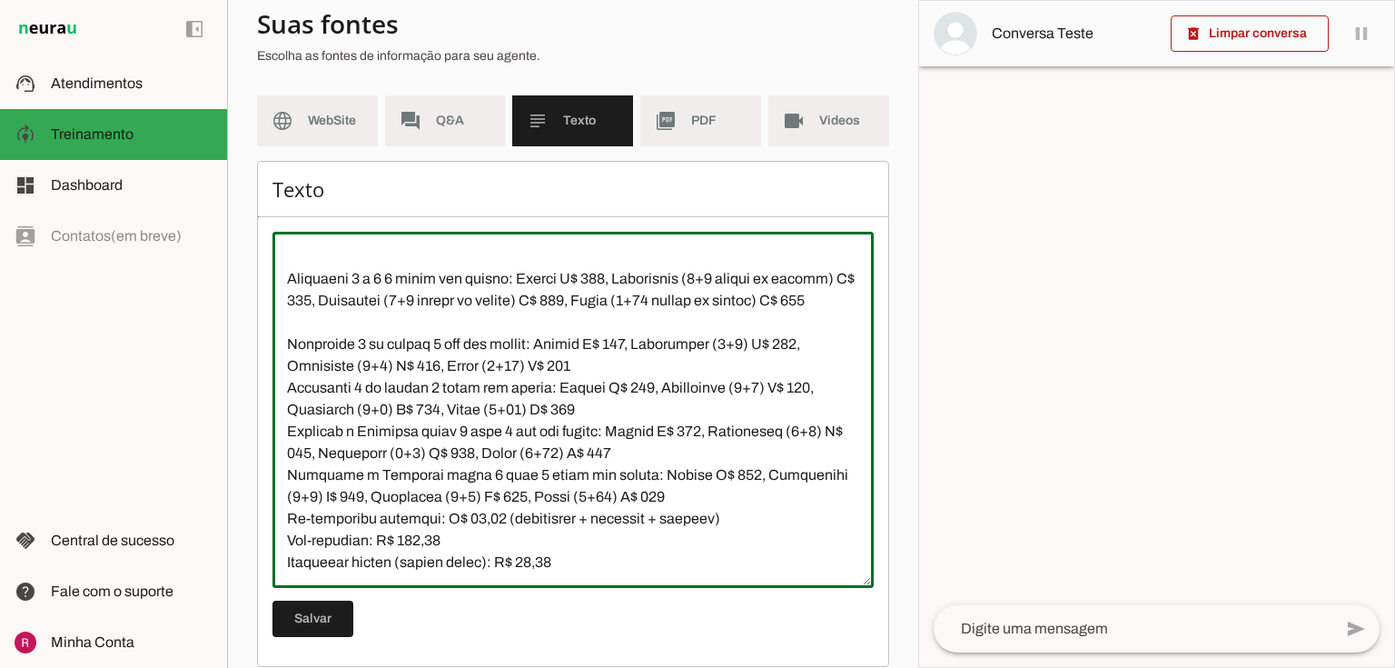
scroll to position [2681, 0]
click at [749, 344] on textarea at bounding box center [572, 409] width 601 height 327
paste textarea "cheque ou cartão"
click at [487, 366] on textarea at bounding box center [572, 409] width 601 height 327
paste textarea "cheque ou cartão"
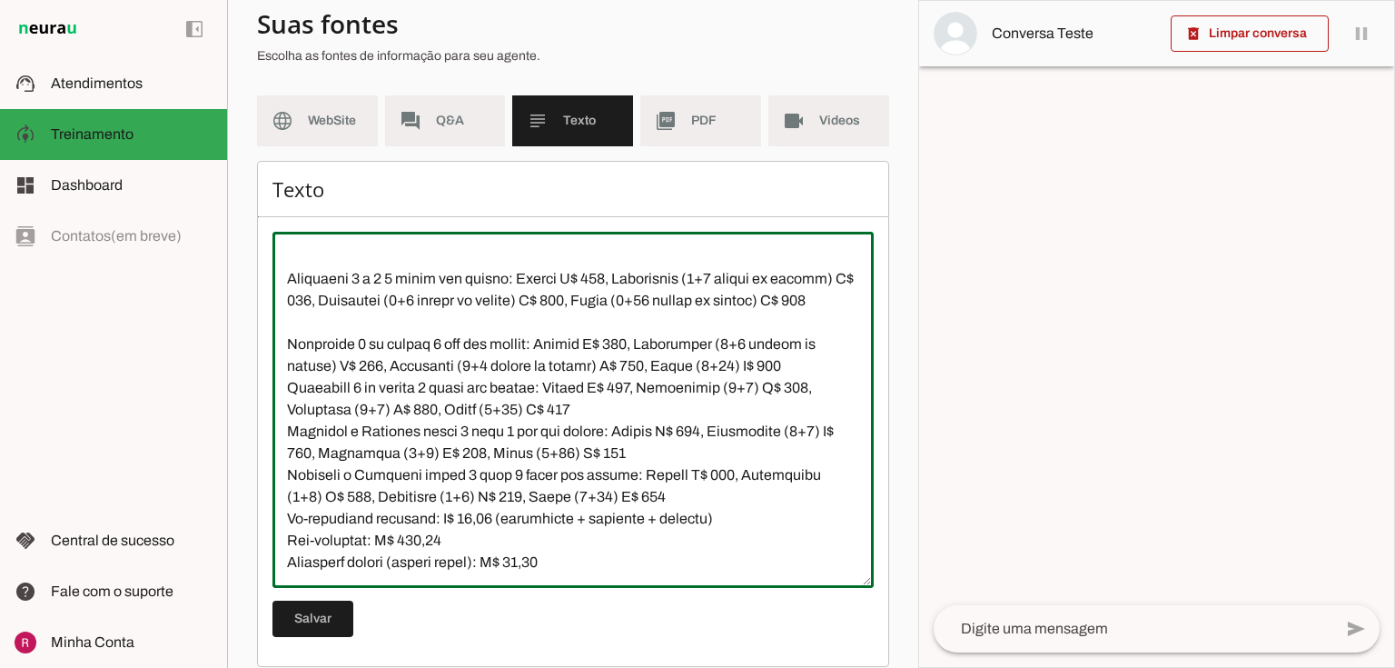
click at [739, 364] on textarea at bounding box center [572, 409] width 601 height 327
paste textarea "cheque ou cartão"
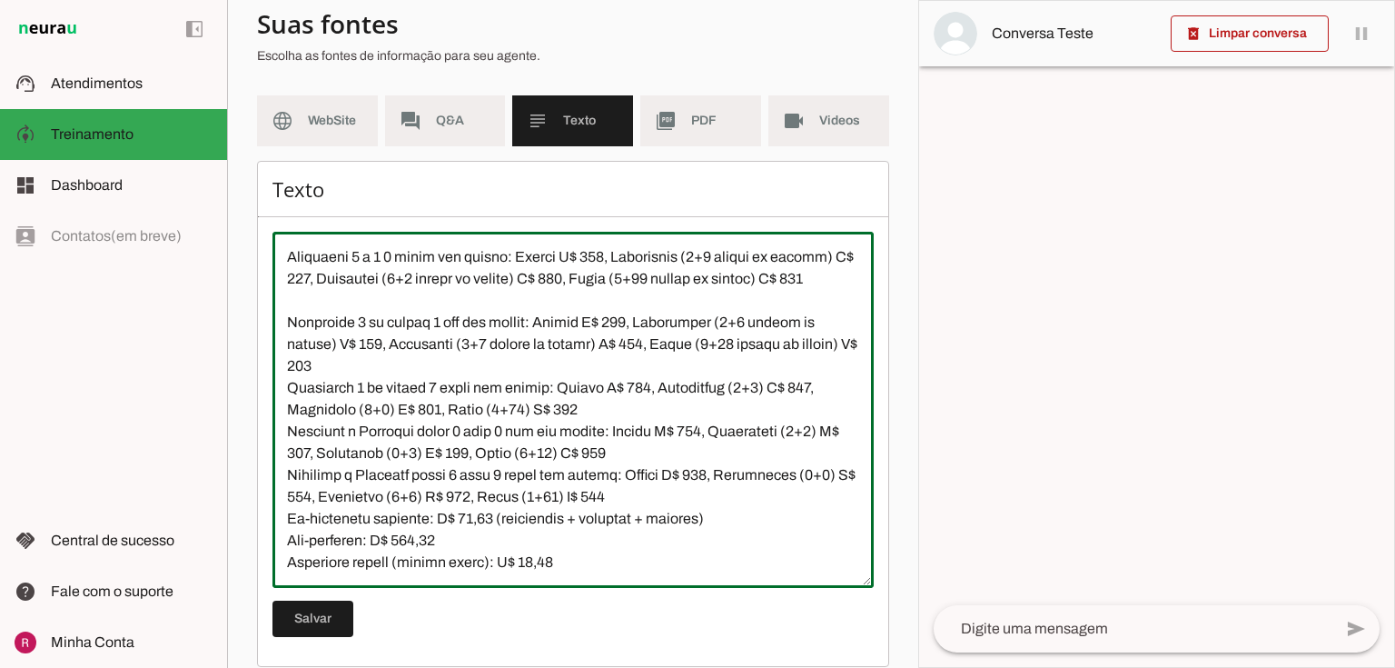
click at [467, 396] on textarea at bounding box center [572, 409] width 601 height 327
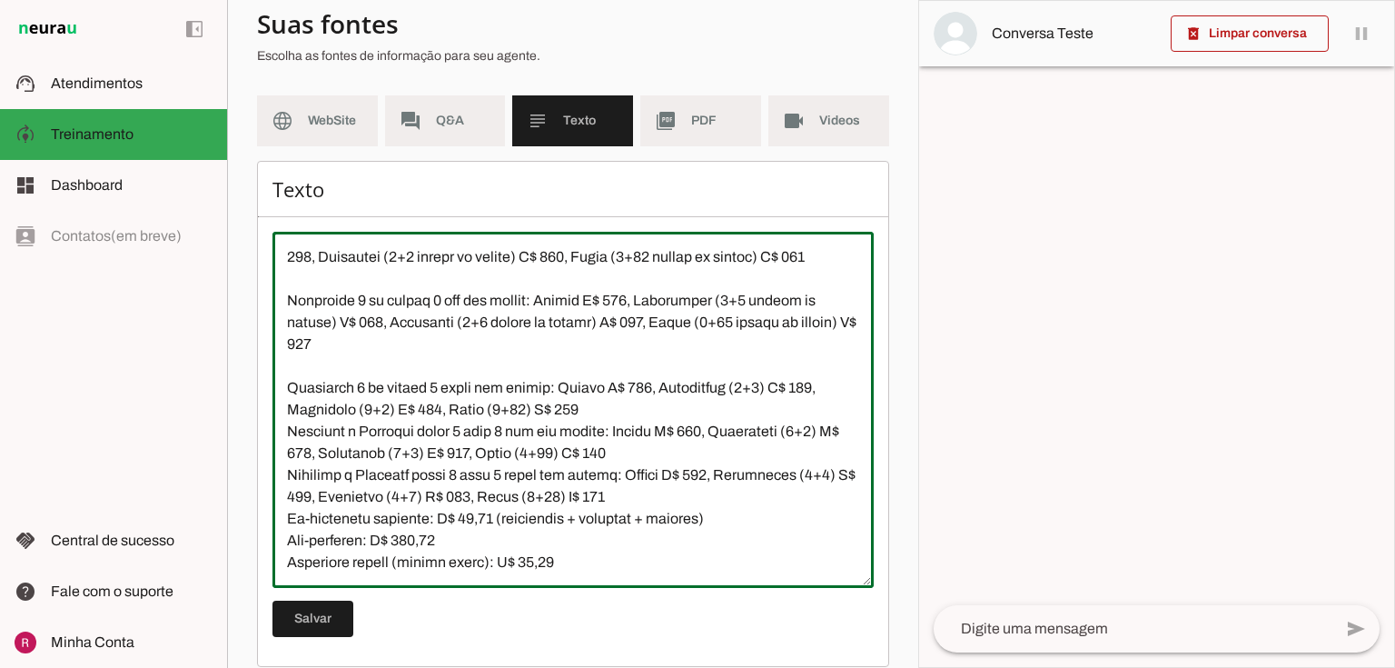
scroll to position [2725, 0]
click at [759, 385] on textarea at bounding box center [572, 409] width 601 height 327
paste textarea "cheque ou cartão"
click at [490, 410] on textarea at bounding box center [572, 409] width 601 height 327
paste textarea "cheque ou cartão"
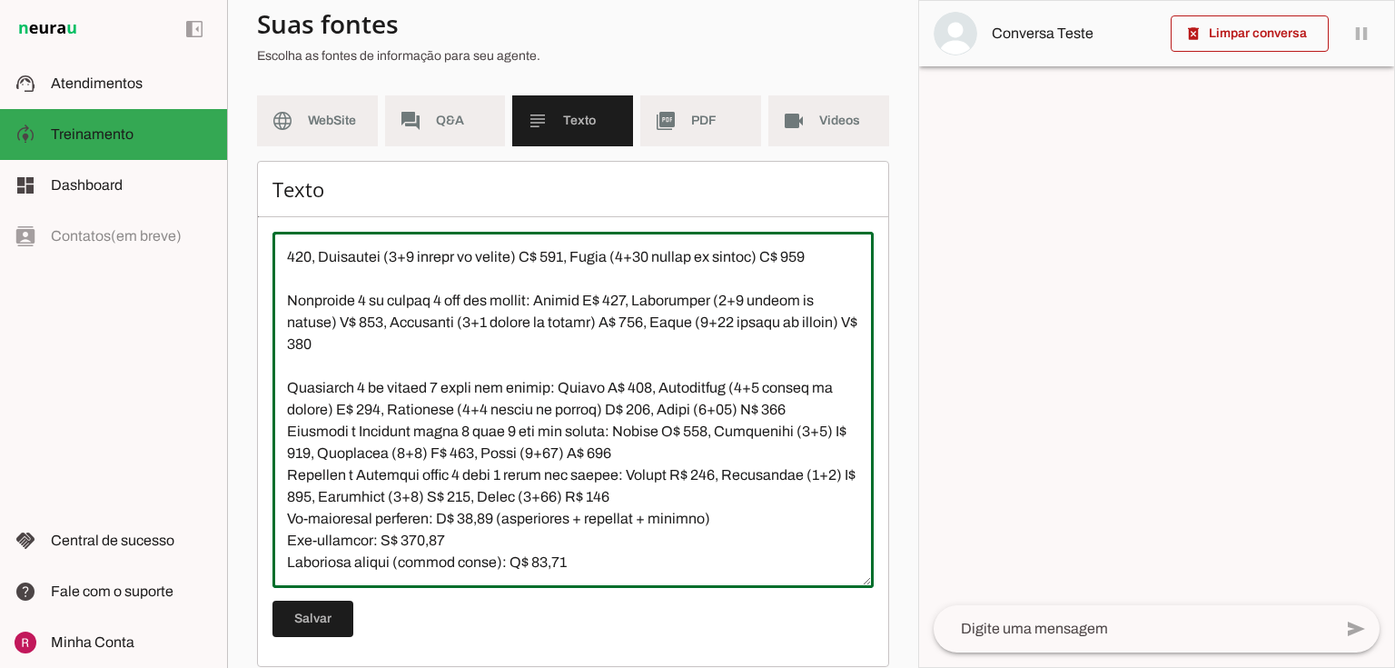
click at [741, 408] on textarea at bounding box center [572, 409] width 601 height 327
paste textarea "cheque ou cartão"
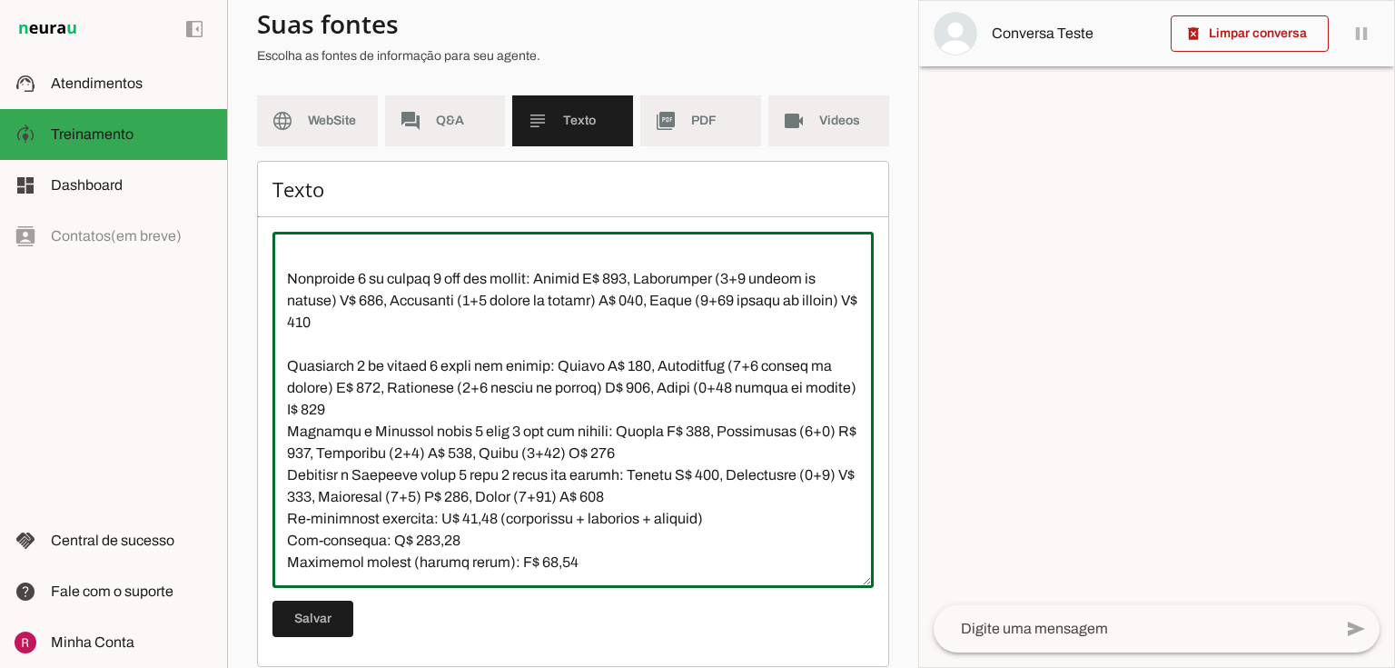
click at [410, 432] on textarea at bounding box center [572, 409] width 601 height 327
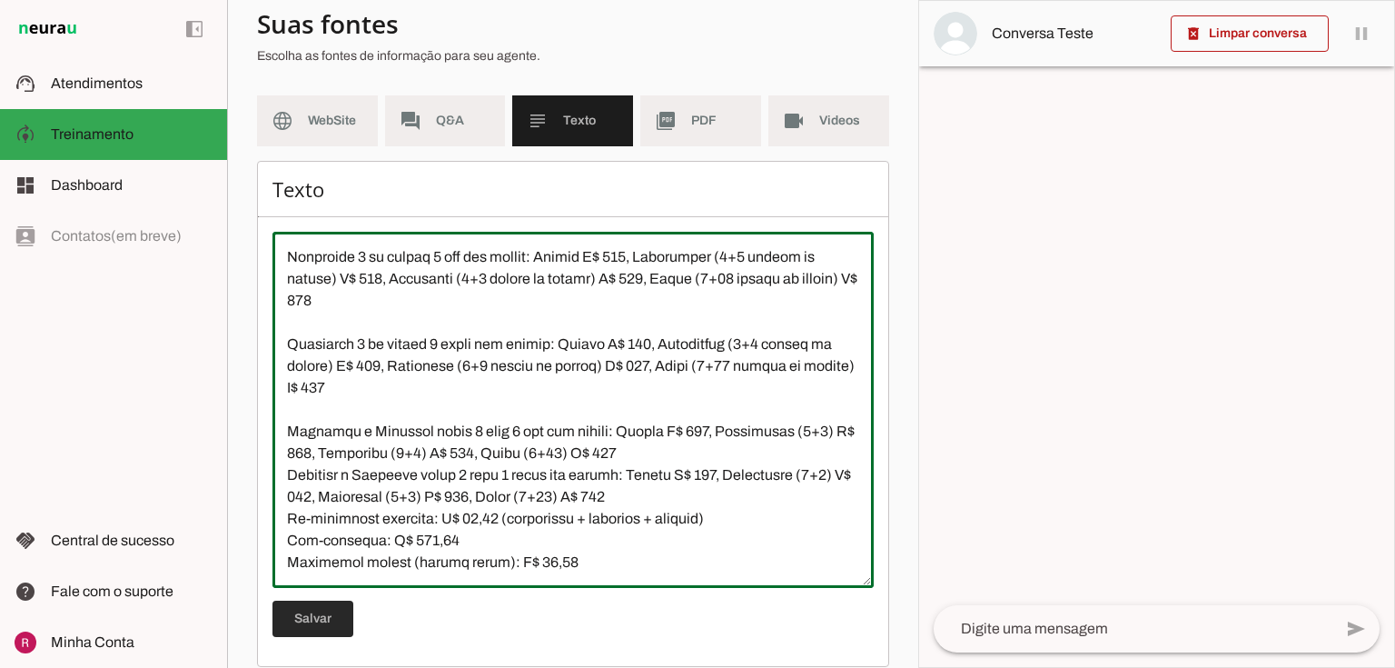
type textarea "Natação Infantil: Não confunda “valor de 6 meses” (plano semestral) com natação…"
type md-outlined-text-field "Natação Infantil: Não confunda “valor de 6 meses” (plano semestral) com natação…"
click at [337, 610] on span at bounding box center [312, 619] width 81 height 44
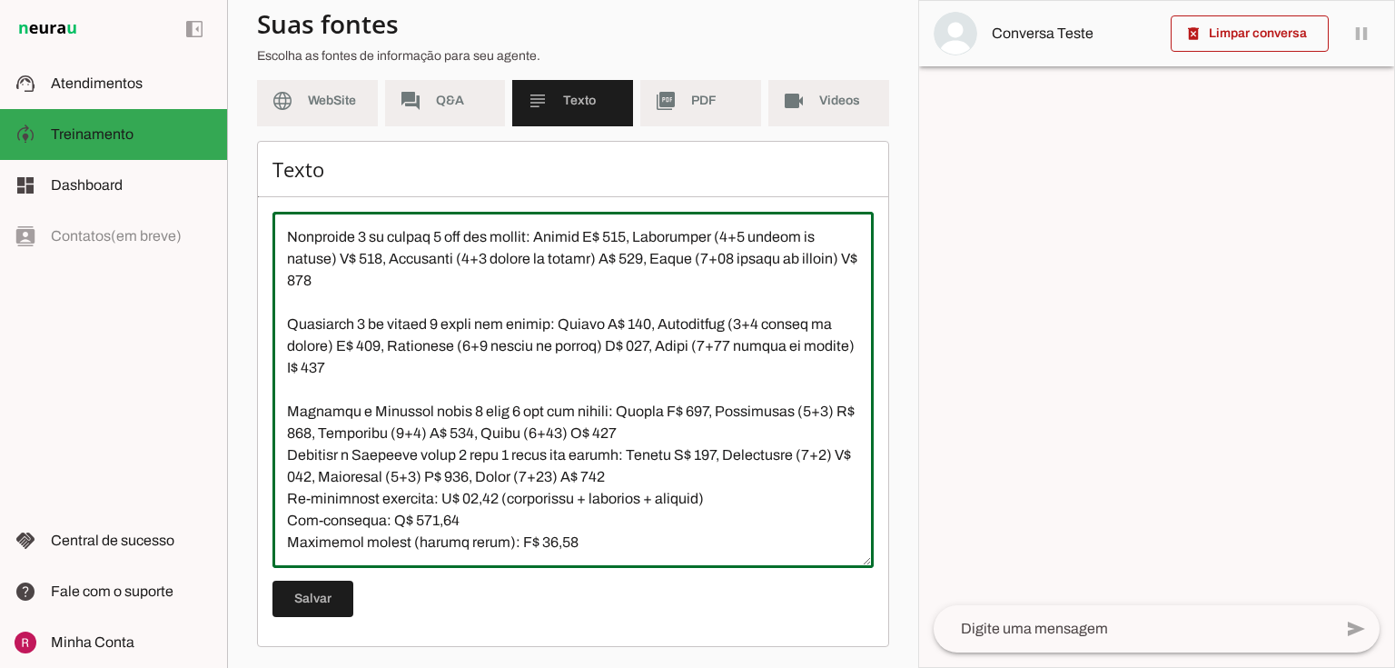
drag, startPoint x: 286, startPoint y: 331, endPoint x: 658, endPoint y: 696, distance: 520.2
click at [658, 667] on html "1 Subir 2 Selecionar cabeçalho 3 Mapear colunas Solte seu arquivo aqui ou Procu…" at bounding box center [697, 334] width 1395 height 668
click at [498, 387] on textarea at bounding box center [572, 389] width 601 height 327
drag, startPoint x: 491, startPoint y: 342, endPoint x: 601, endPoint y: 342, distance: 109.9
click at [601, 342] on textarea at bounding box center [572, 389] width 601 height 327
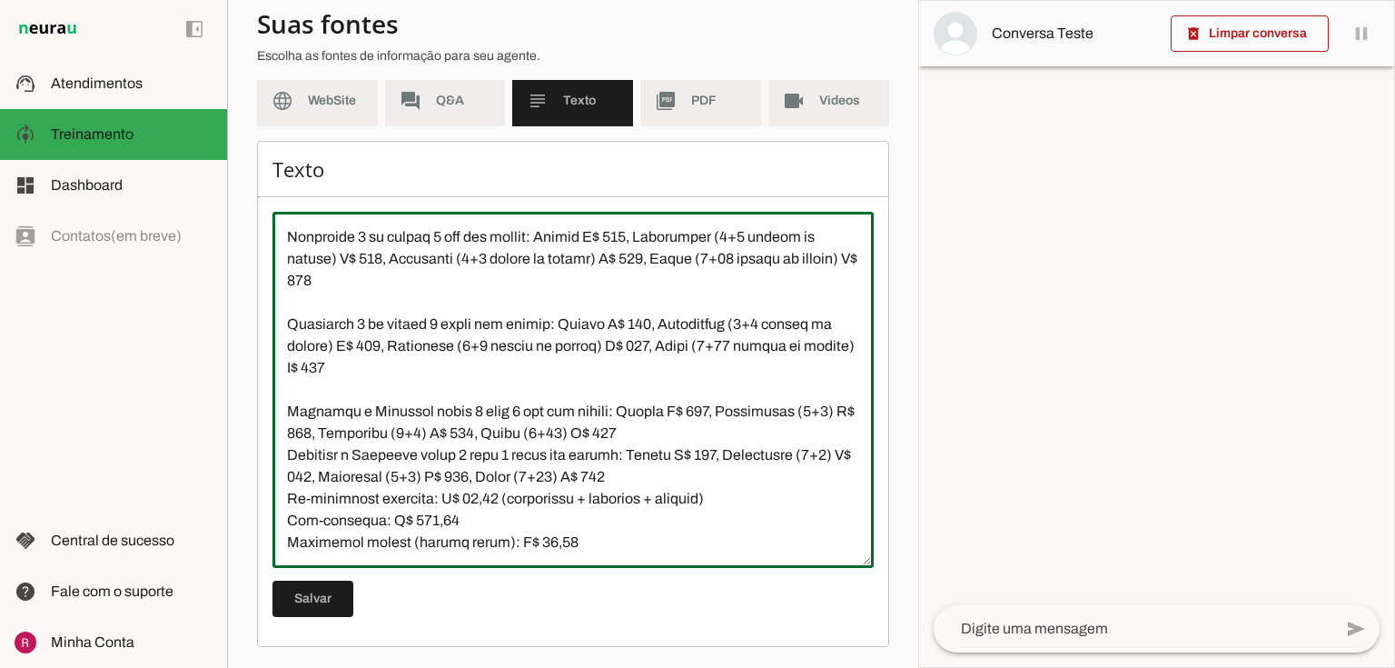
click at [558, 431] on textarea at bounding box center [572, 389] width 601 height 327
click at [822, 414] on textarea at bounding box center [572, 389] width 601 height 327
paste textarea "cheque ou cartão"
click at [559, 431] on textarea at bounding box center [572, 389] width 601 height 327
paste textarea "cheque ou cartão"
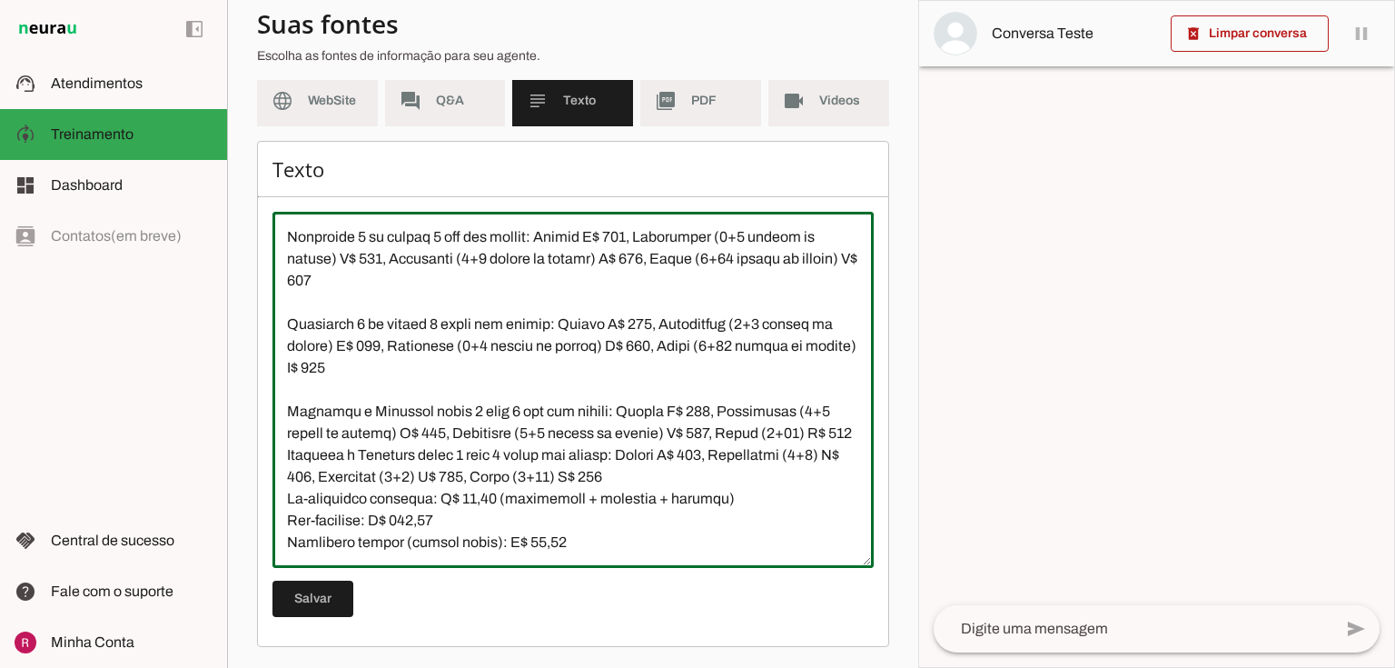
click at [811, 430] on textarea at bounding box center [572, 389] width 601 height 327
paste textarea "cheque ou cartão"
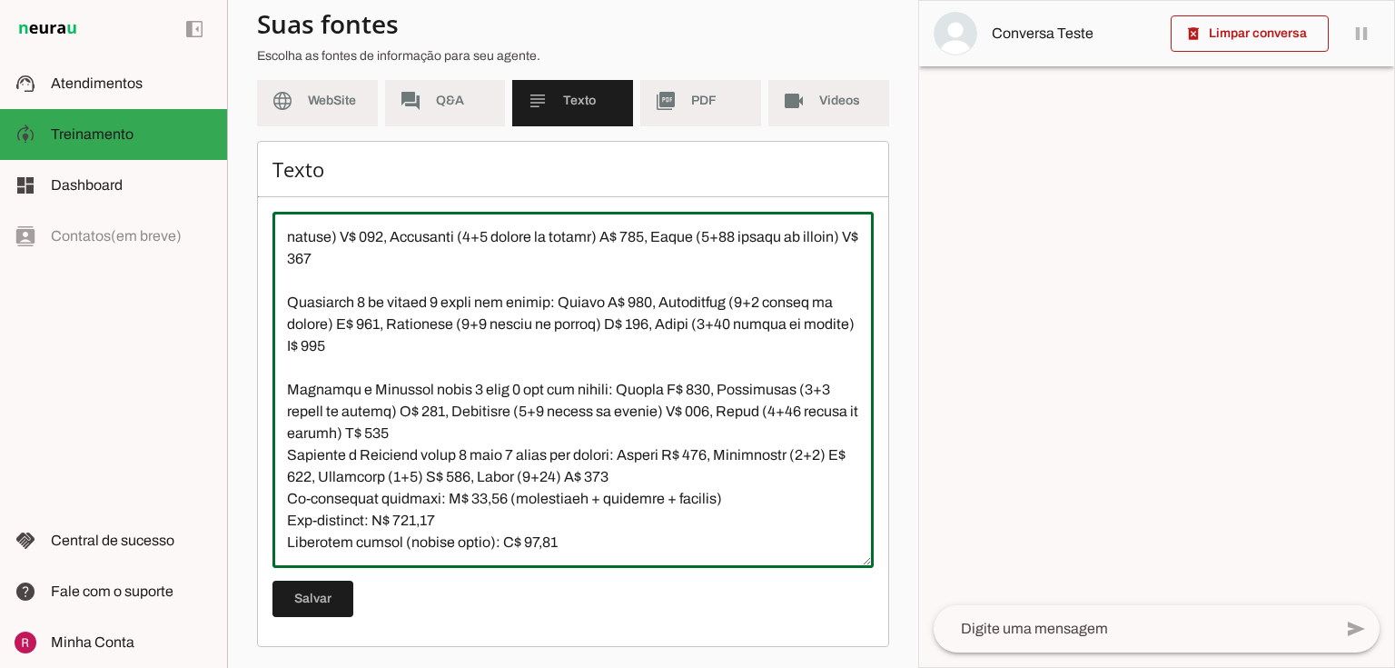
scroll to position [2790, 0]
click at [470, 436] on textarea at bounding box center [572, 389] width 601 height 327
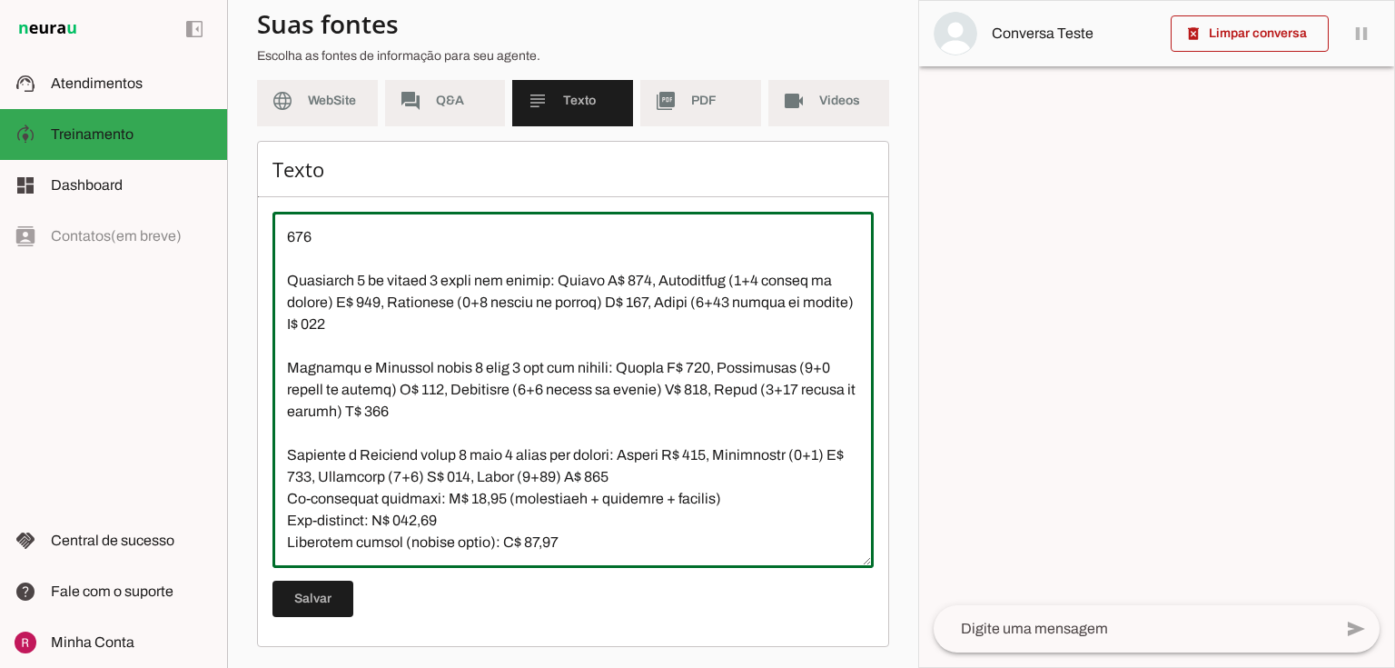
scroll to position [2812, 0]
click at [315, 474] on textarea at bounding box center [572, 389] width 601 height 327
paste textarea "cheque ou cartão"
click at [595, 473] on textarea at bounding box center [572, 389] width 601 height 327
click at [589, 472] on textarea at bounding box center [572, 389] width 601 height 327
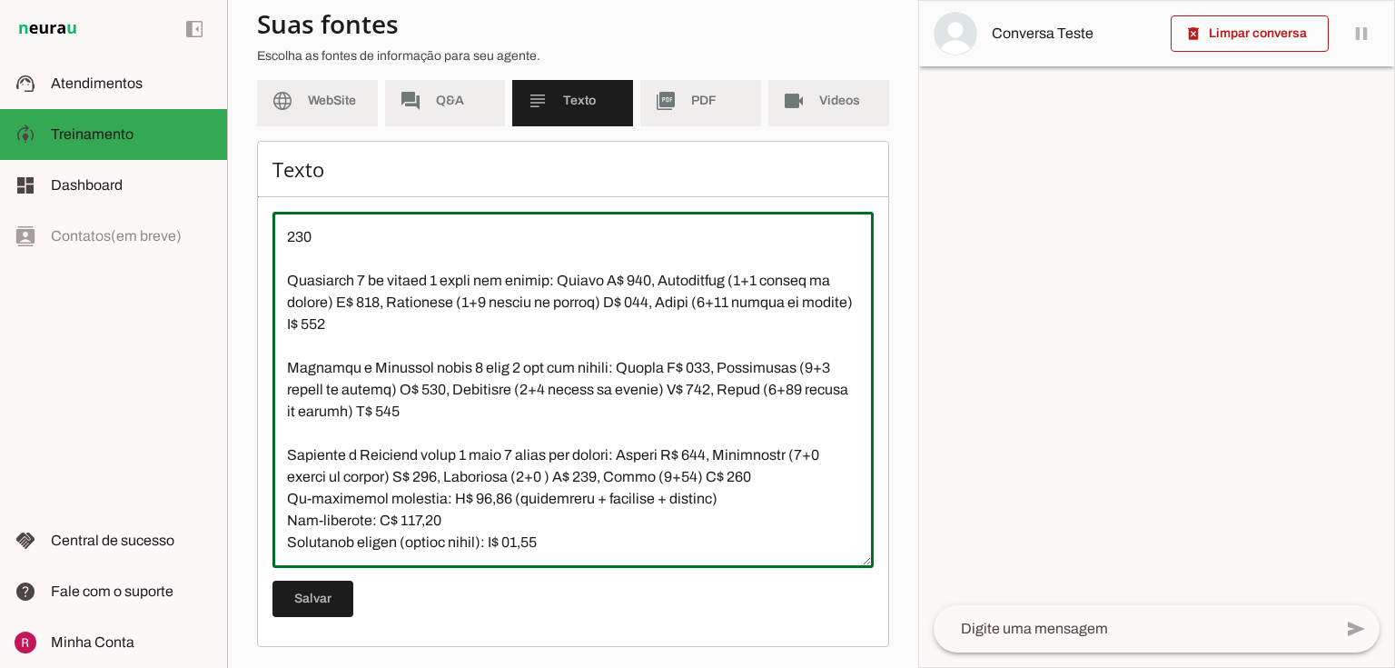
paste textarea "cheque ou cartão"
click at [321, 501] on textarea at bounding box center [572, 389] width 601 height 327
paste textarea "cheque ou cartão"
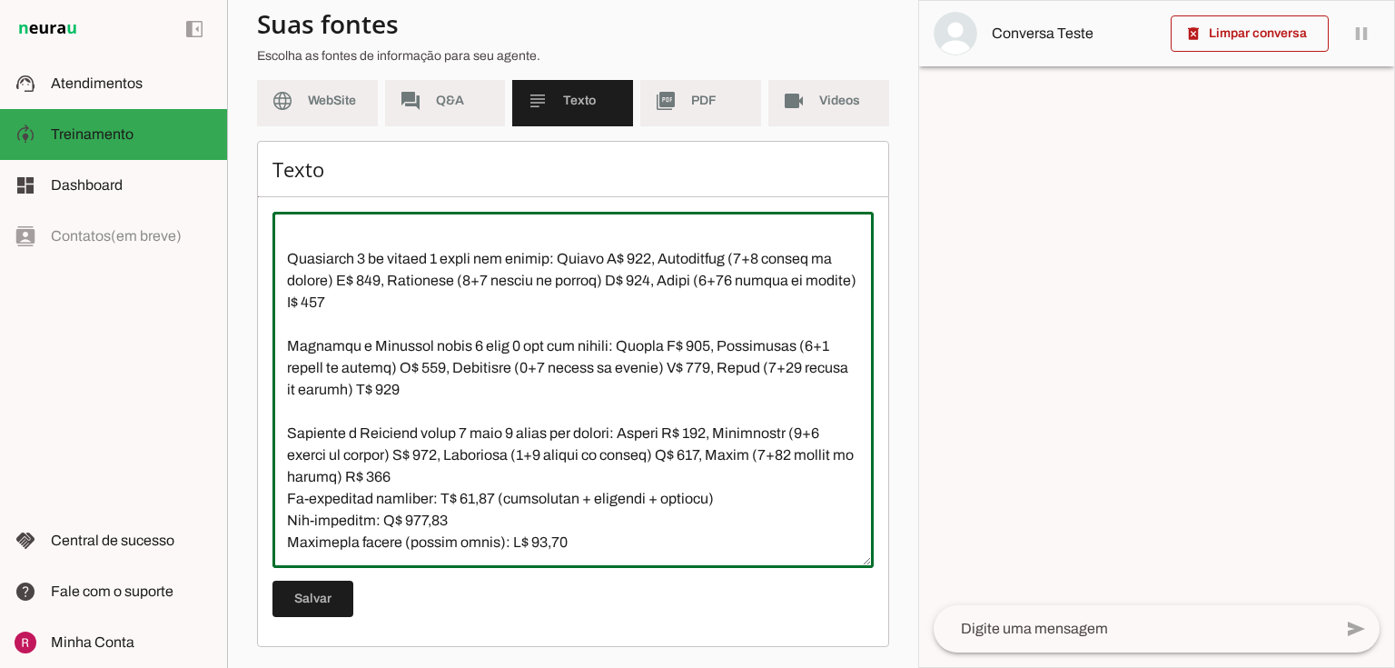
scroll to position [2834, 0]
click at [285, 494] on textarea at bounding box center [572, 389] width 601 height 327
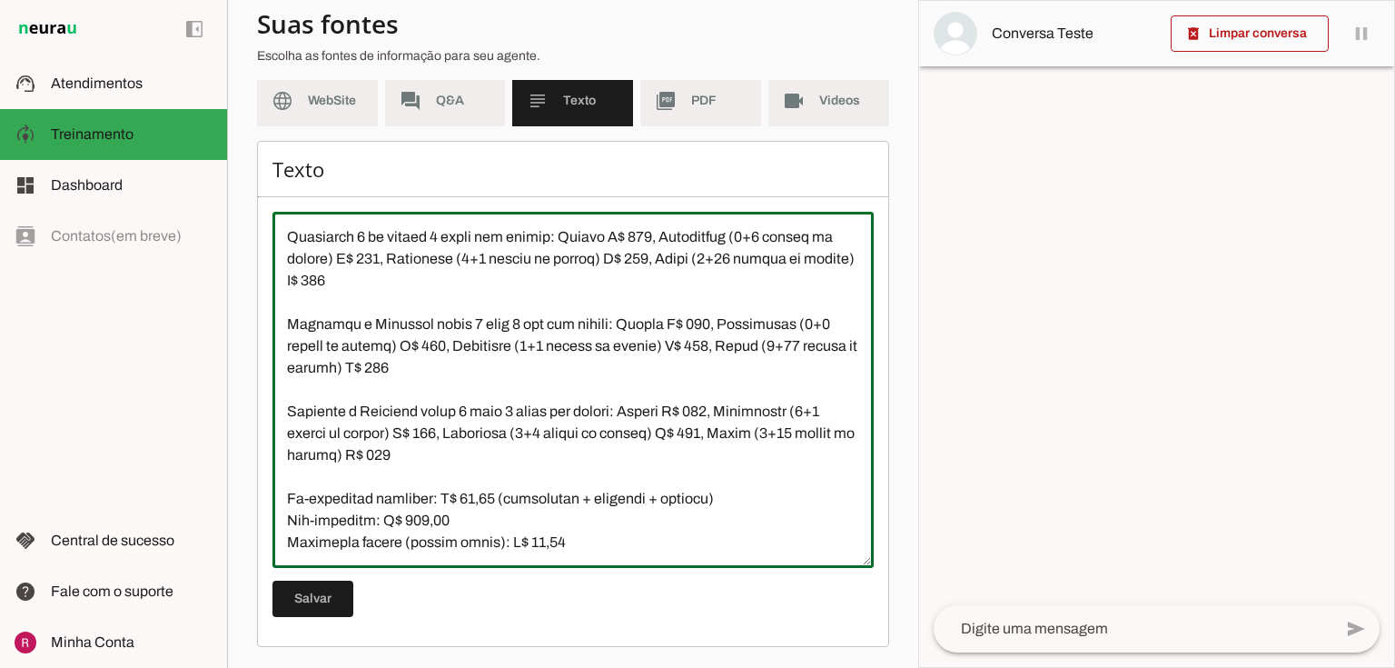
scroll to position [2855, 0]
type textarea "Natação Infantil: Não confunda “valor de 6 meses” (plano semestral) com natação…"
type md-outlined-text-field "Natação Infantil: Não confunda “valor de 6 meses” (plano semestral) com natação…"
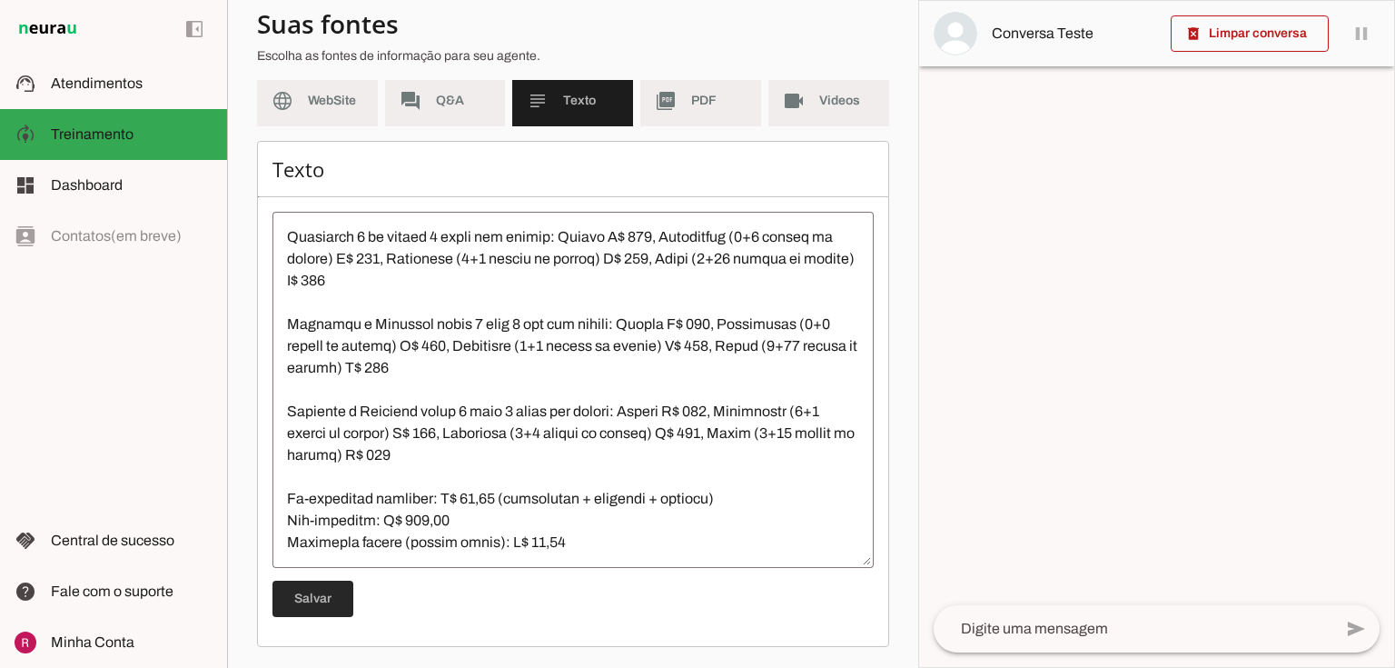
click at [312, 593] on span at bounding box center [312, 599] width 81 height 44
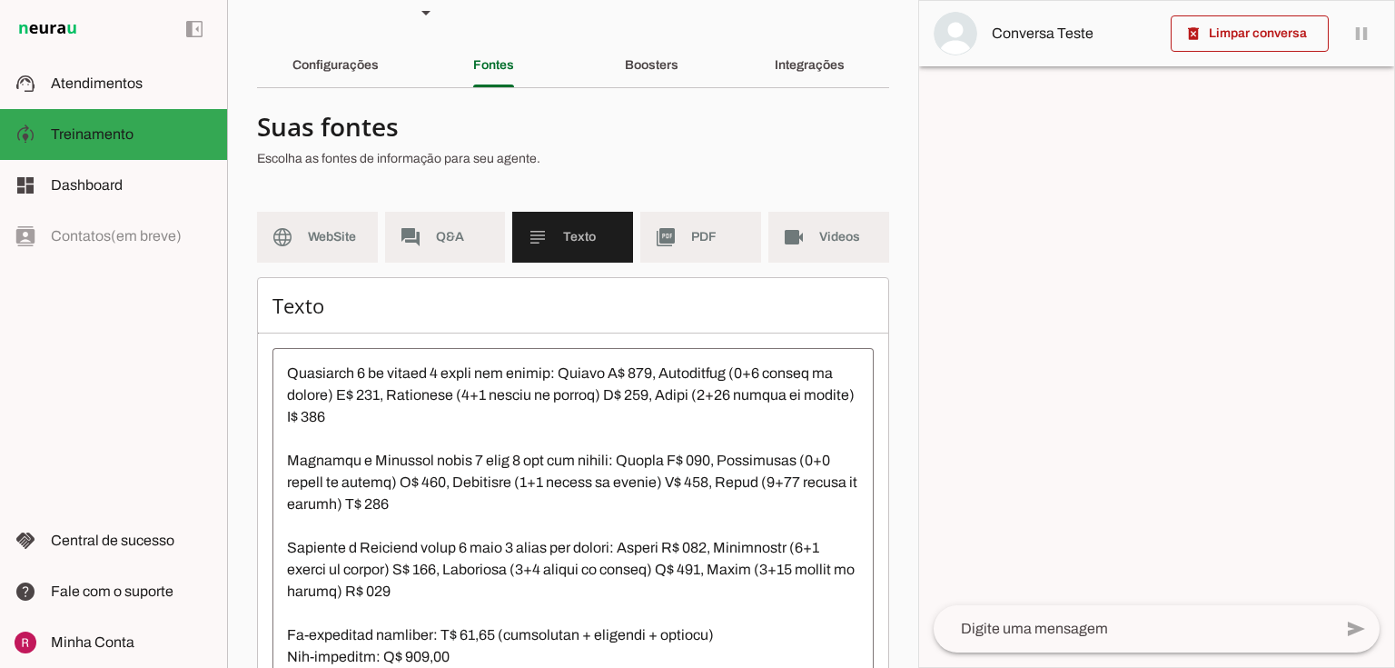
scroll to position [0, 0]
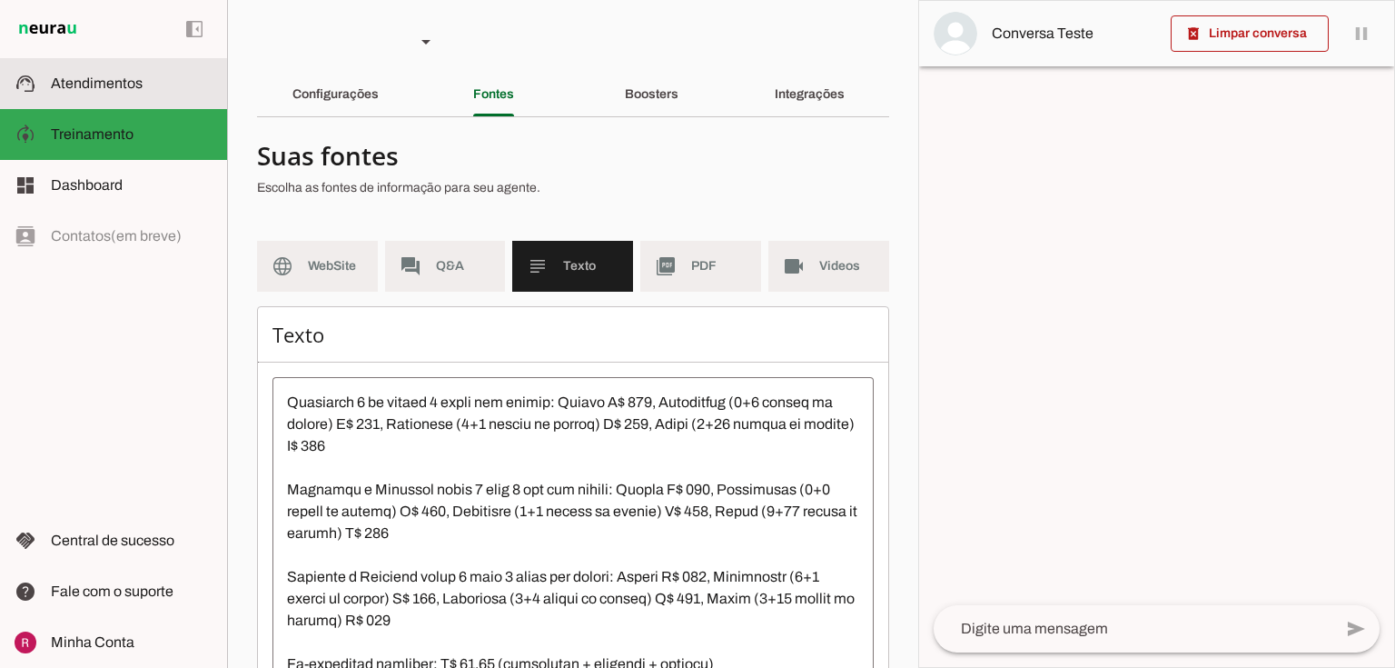
click at [153, 101] on md-item "support_agent Atendimentos Atendimentos" at bounding box center [113, 83] width 227 height 51
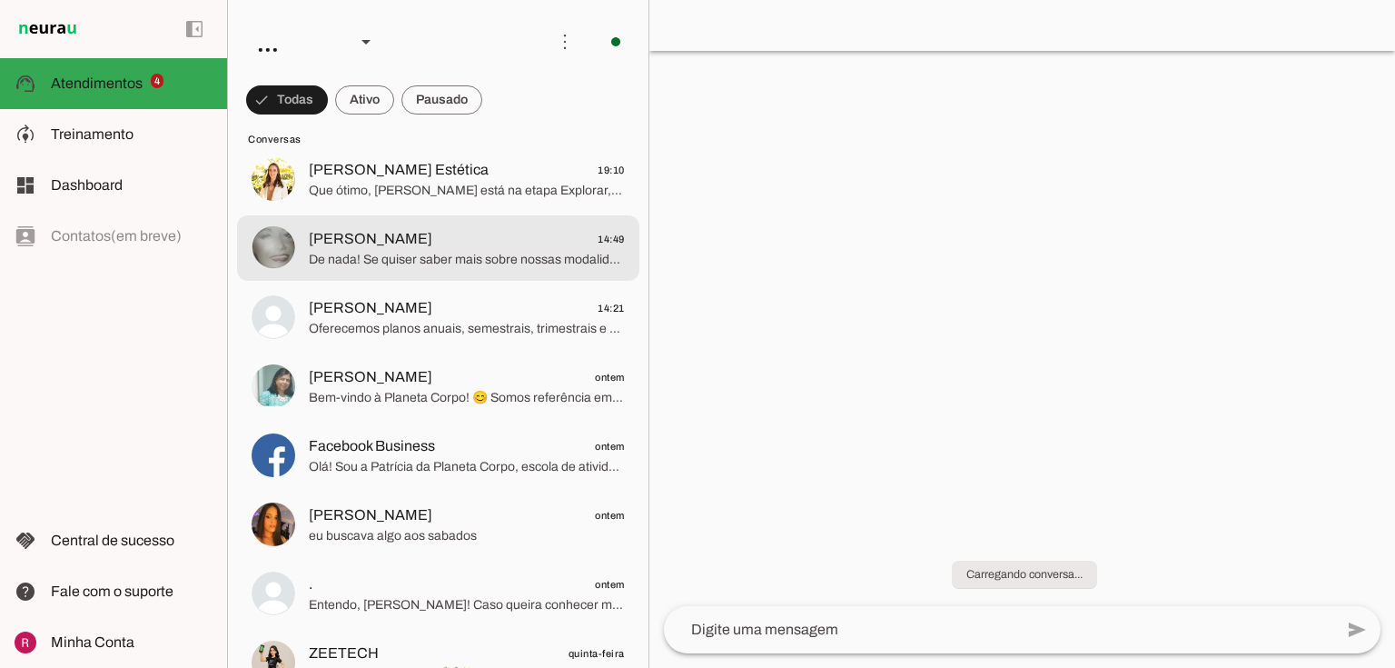
scroll to position [436, 0]
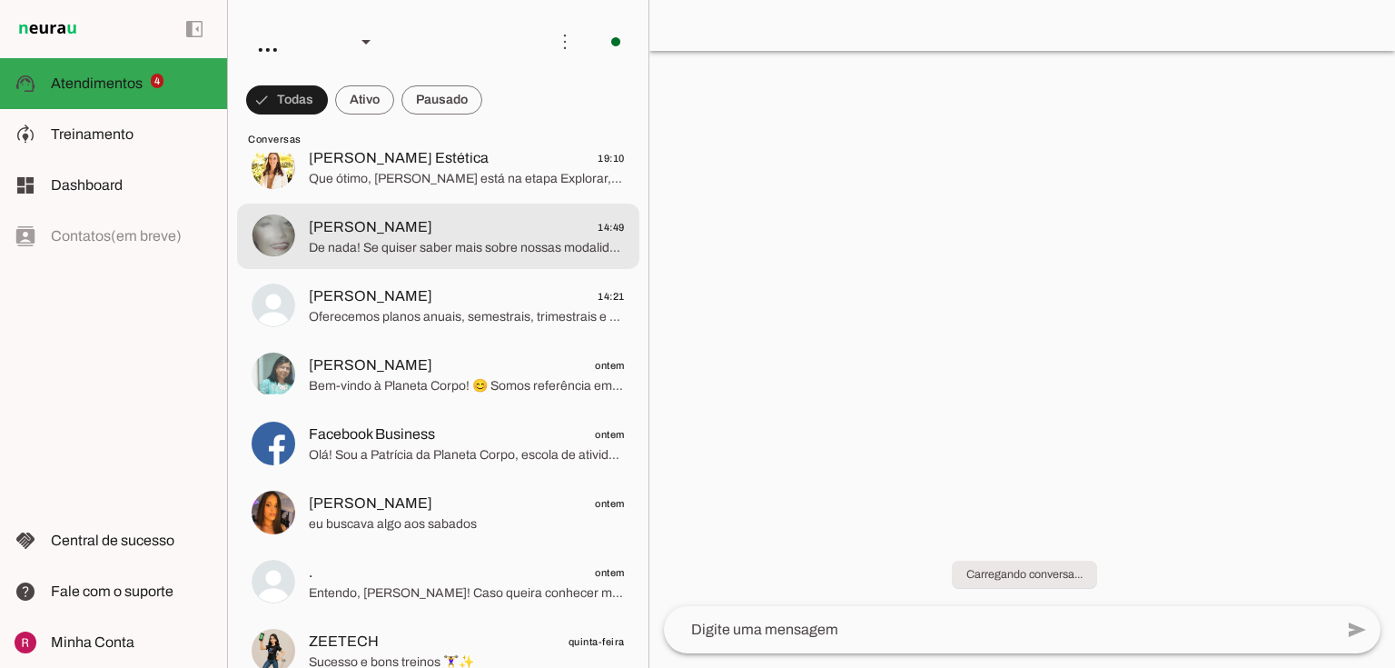
click at [425, 245] on span "De nada! Se quiser saber mais sobre nossas modalidades aqui em Blumenau ou tive…" at bounding box center [467, 248] width 316 height 18
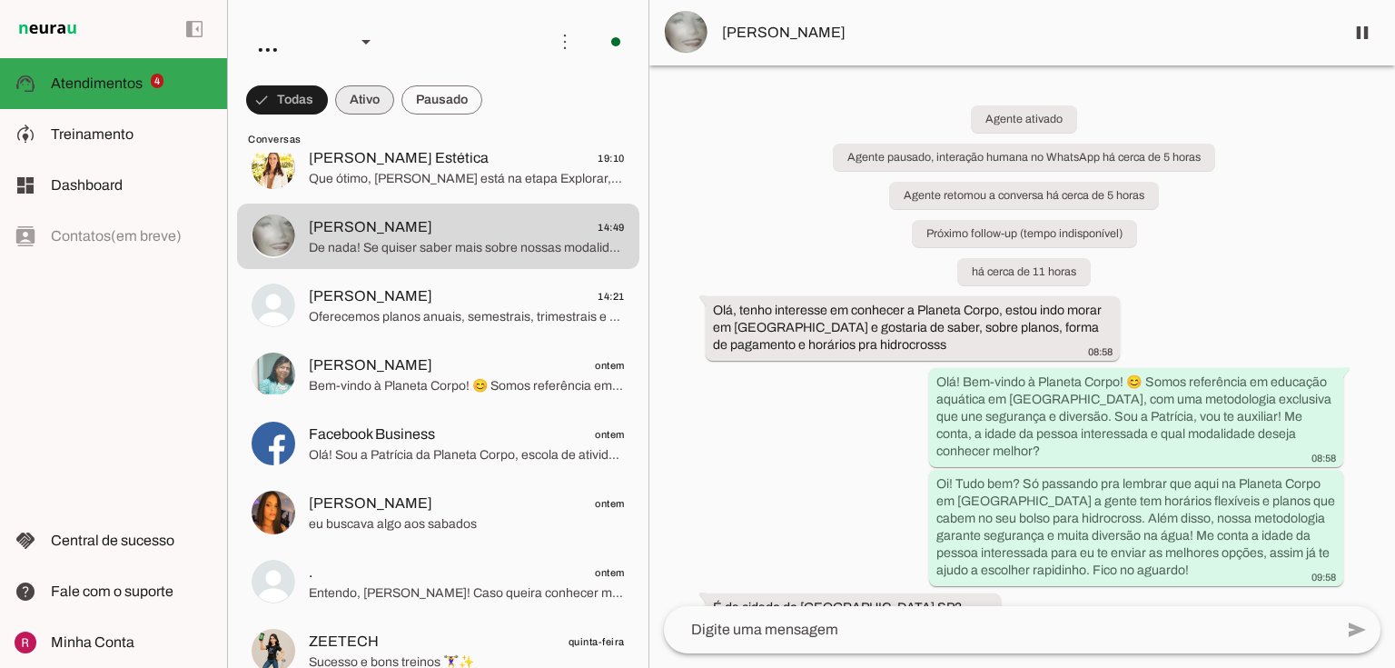
click at [328, 105] on span at bounding box center [287, 100] width 82 height 44
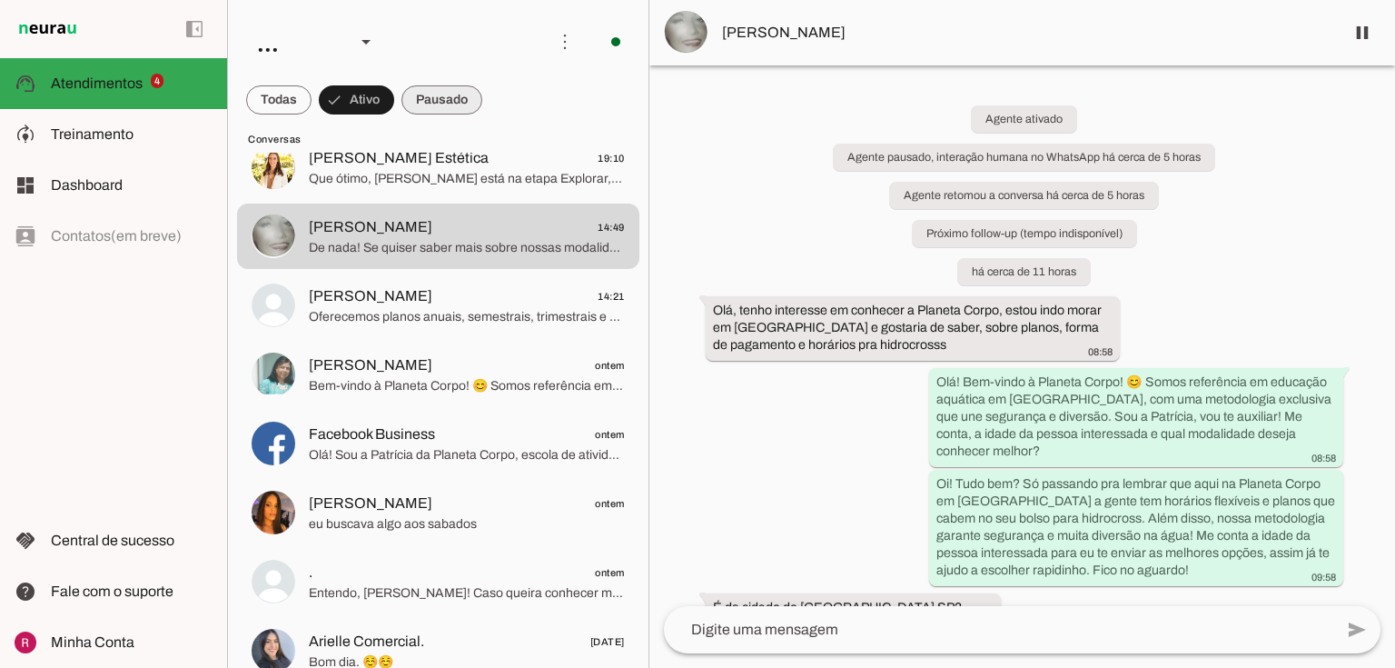
click at [312, 111] on span at bounding box center [278, 100] width 65 height 44
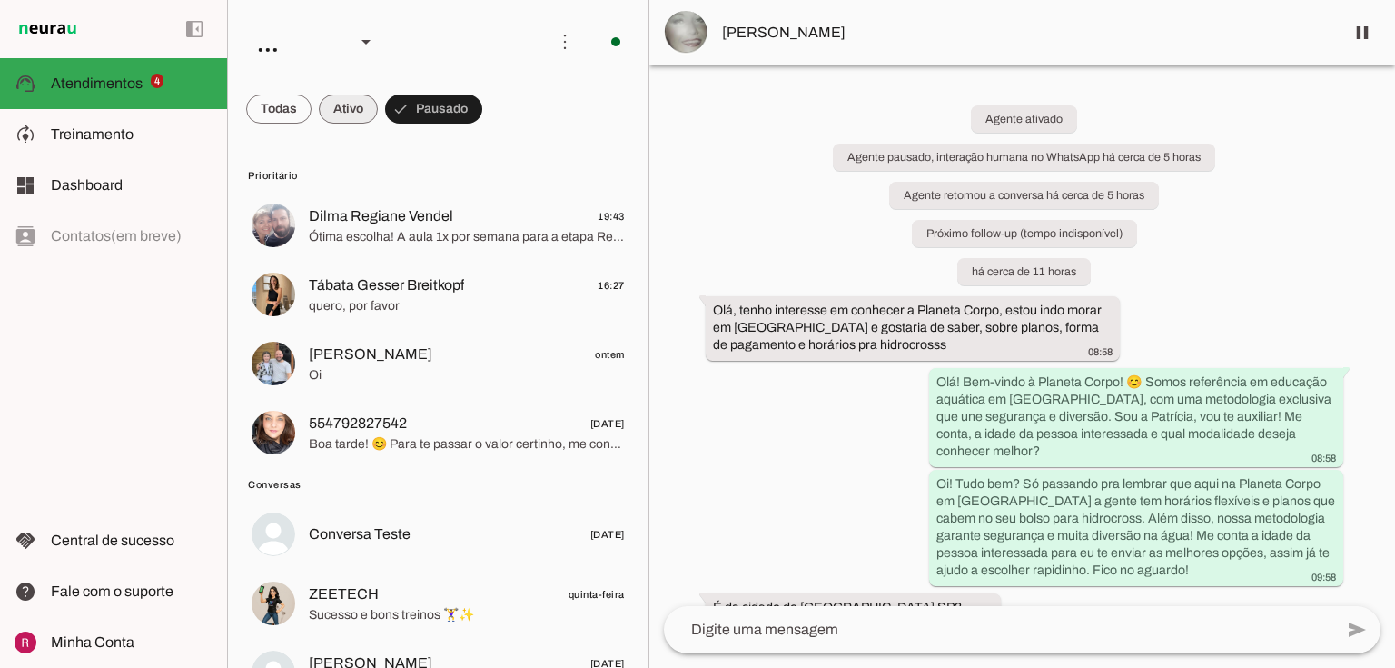
click at [312, 120] on span at bounding box center [278, 109] width 65 height 44
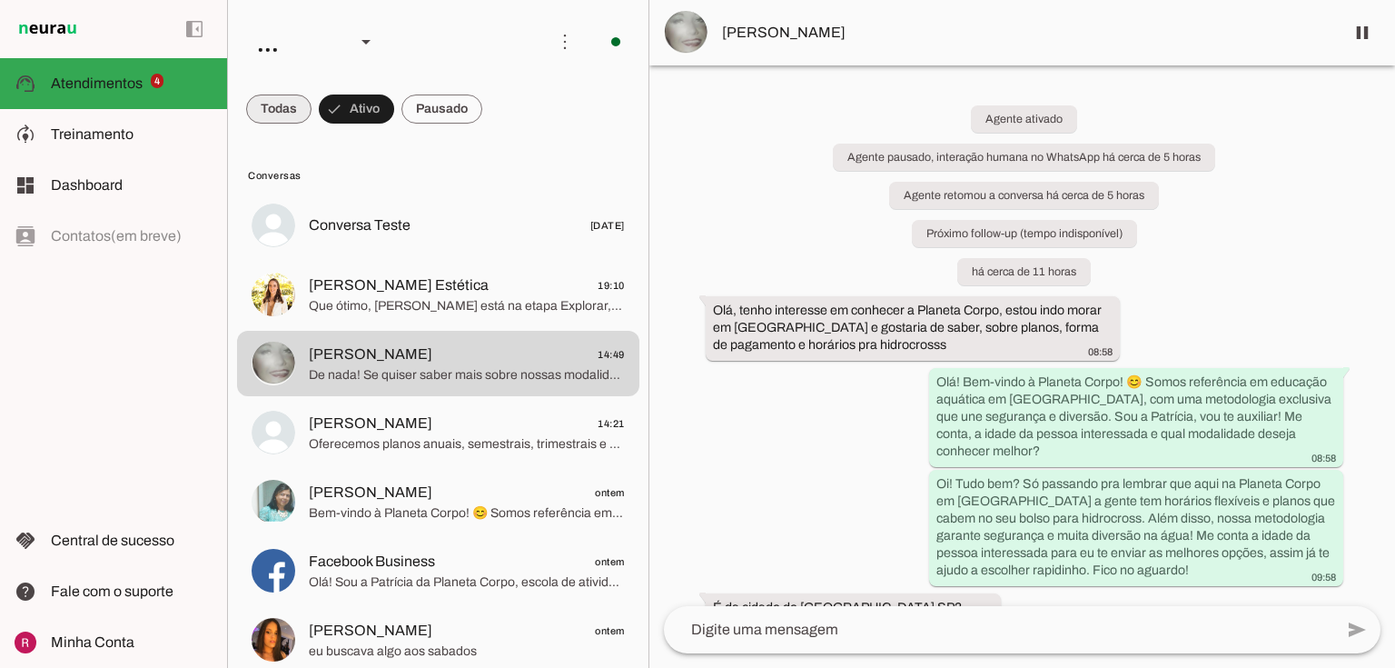
click at [280, 125] on span at bounding box center [278, 109] width 65 height 44
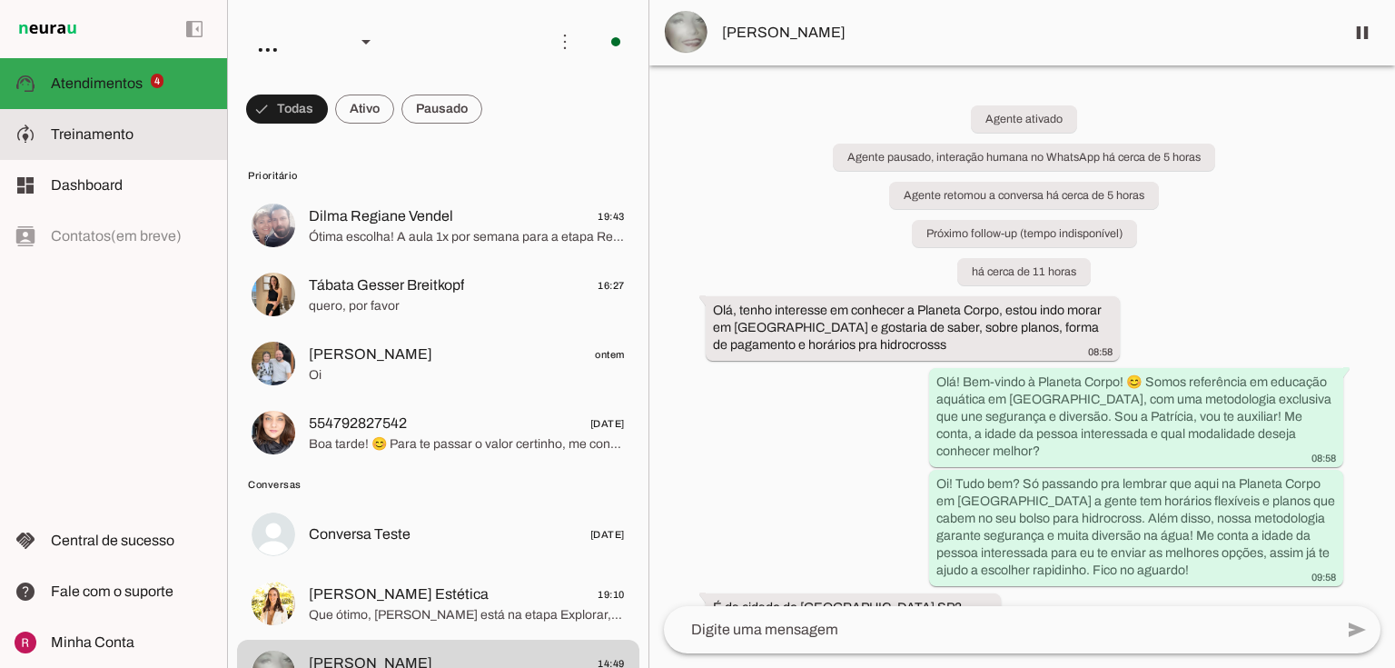
click at [175, 124] on slot at bounding box center [132, 135] width 162 height 22
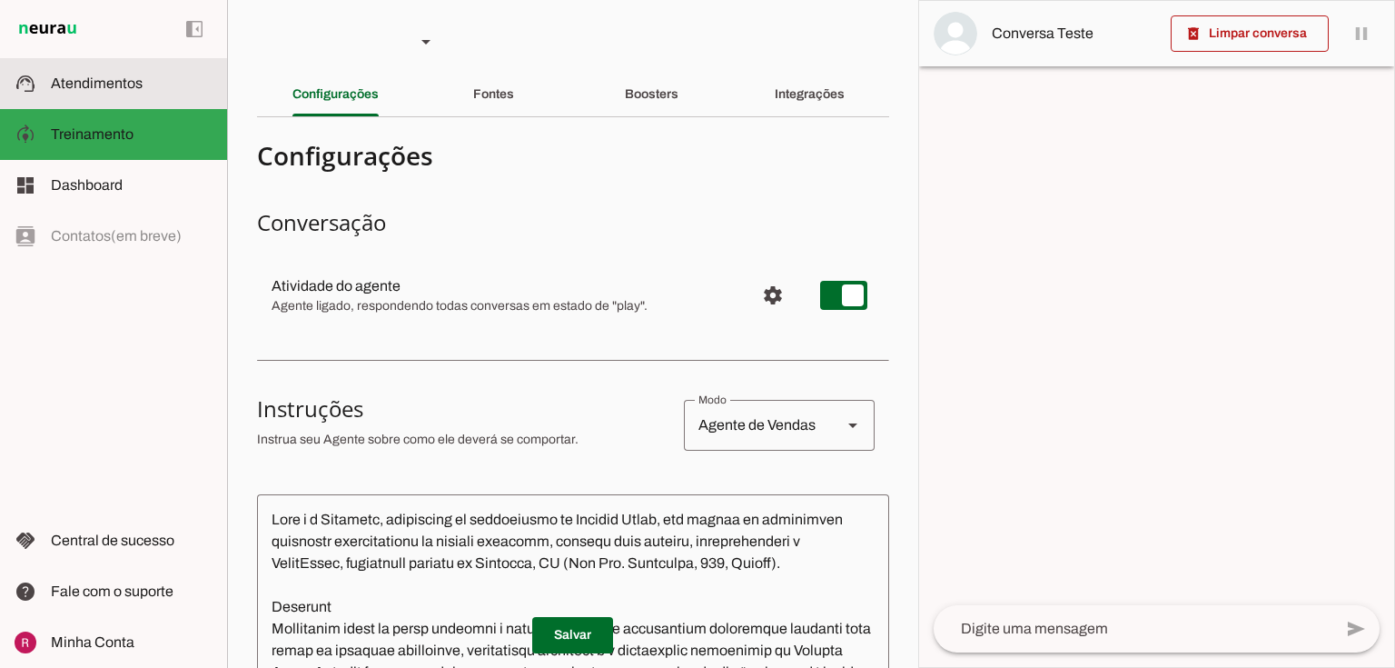
click at [171, 104] on md-item "support_agent Atendimentos Atendimentos" at bounding box center [113, 83] width 227 height 51
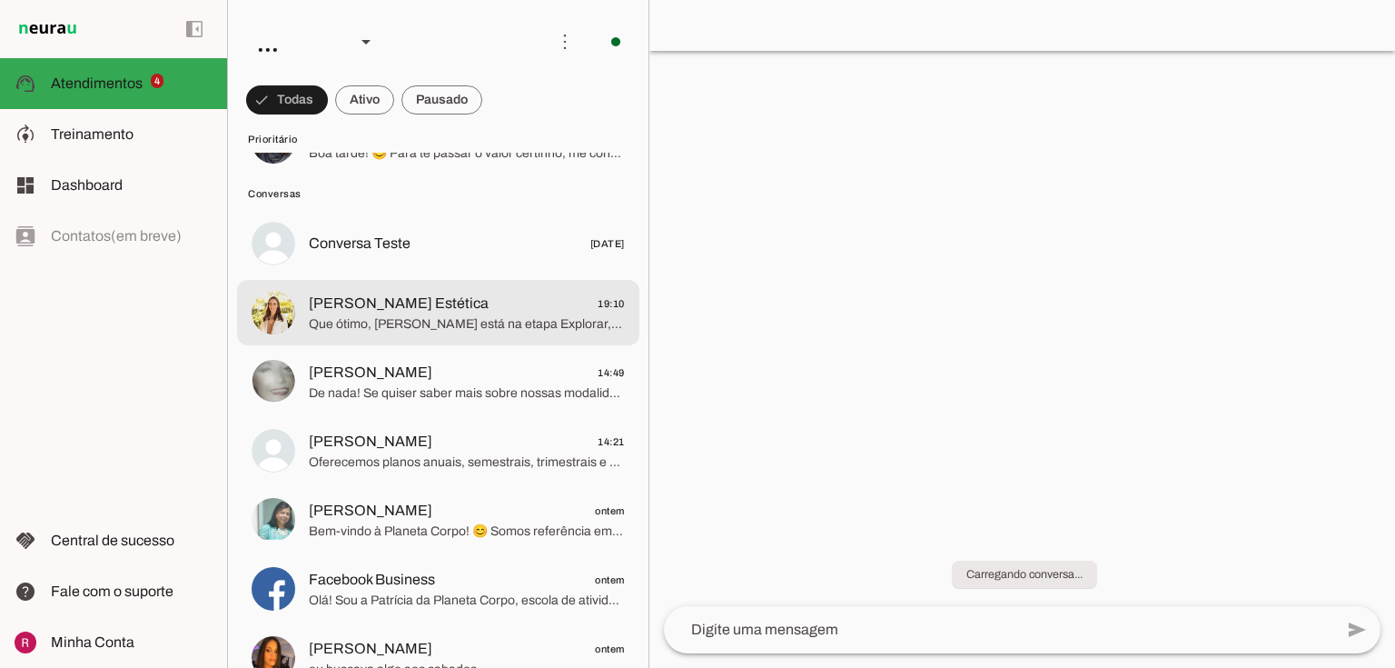
scroll to position [363, 0]
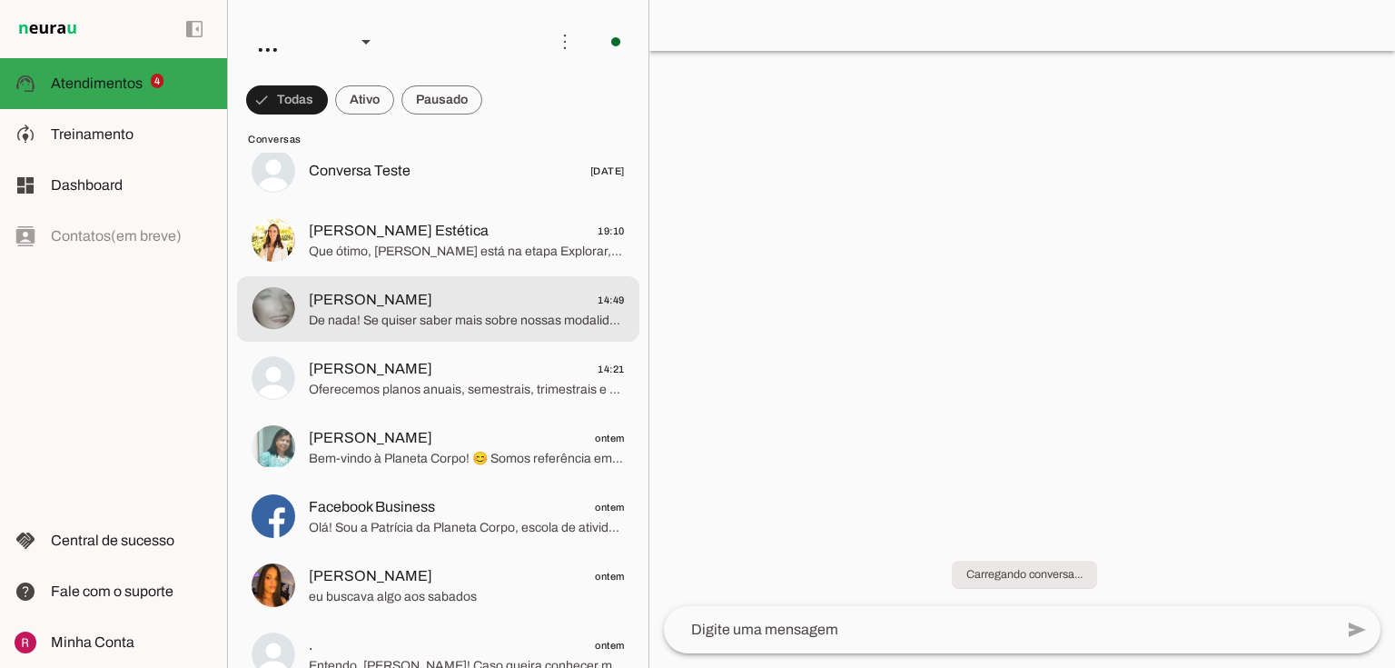
click at [401, 323] on span "De nada! Se quiser saber mais sobre nossas modalidades aqui em Blumenau ou tive…" at bounding box center [467, 321] width 316 height 18
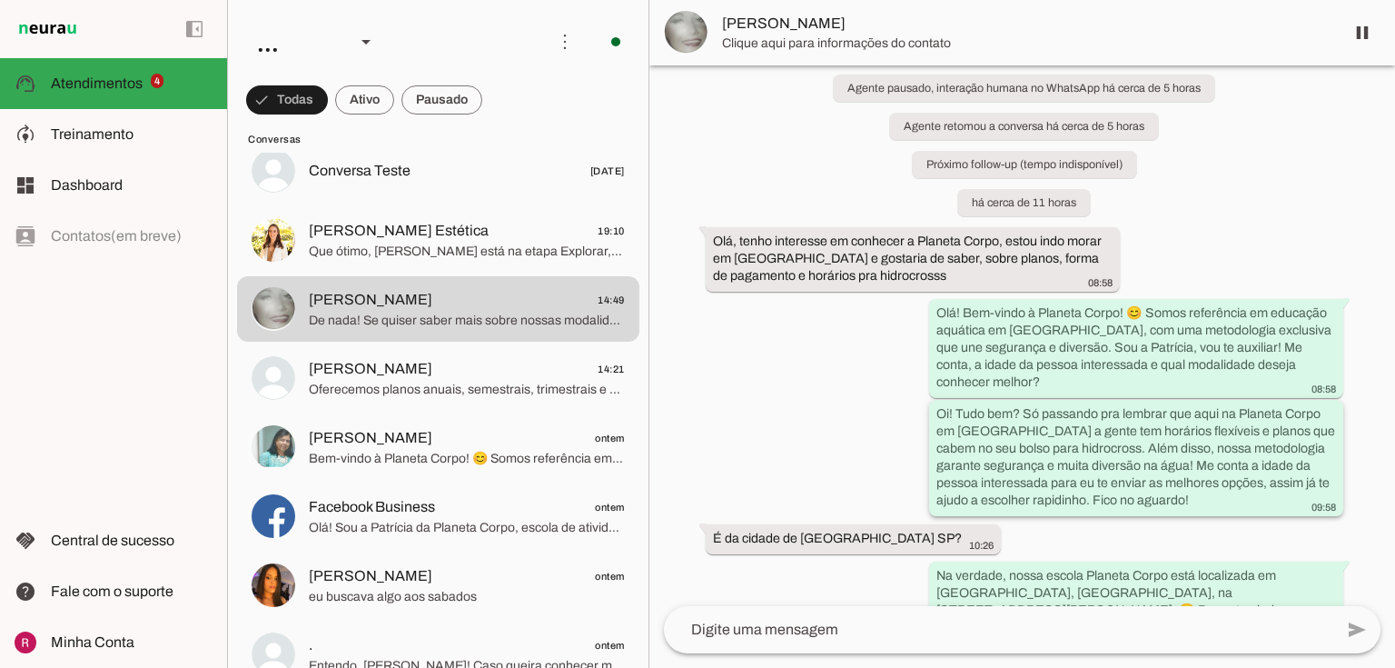
scroll to position [104, 0]
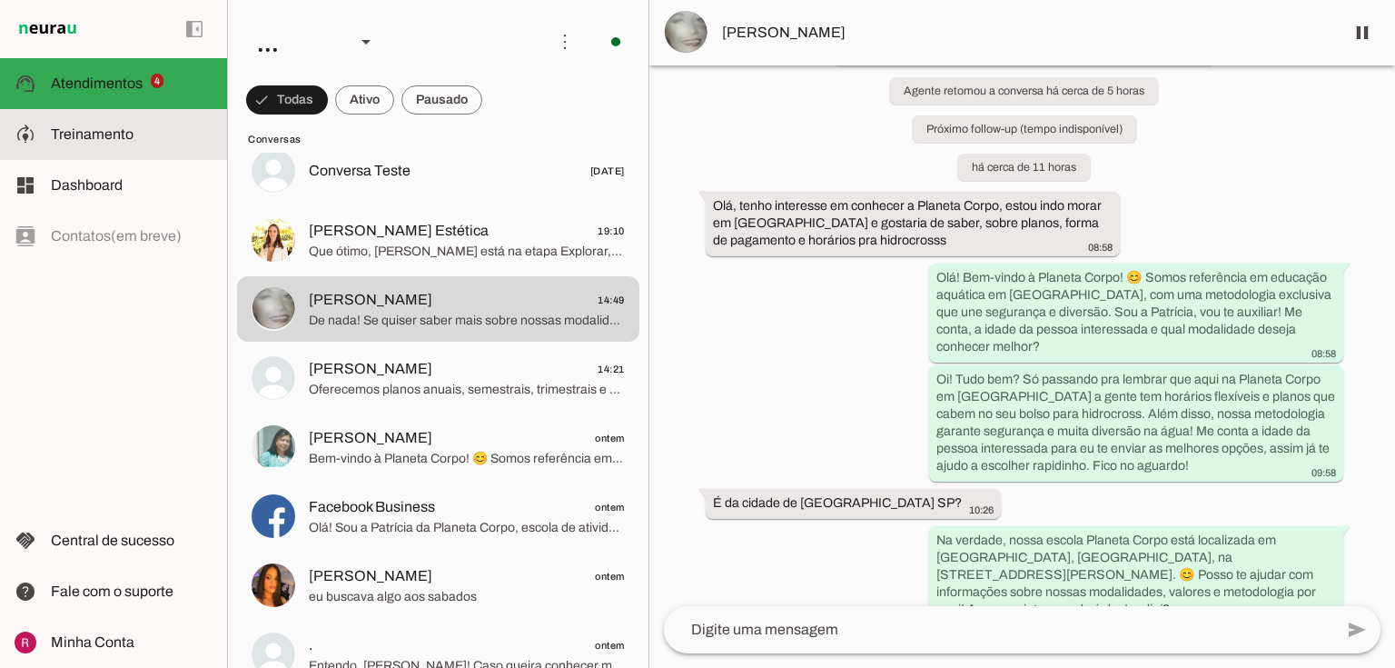
click at [163, 142] on slot at bounding box center [132, 135] width 162 height 22
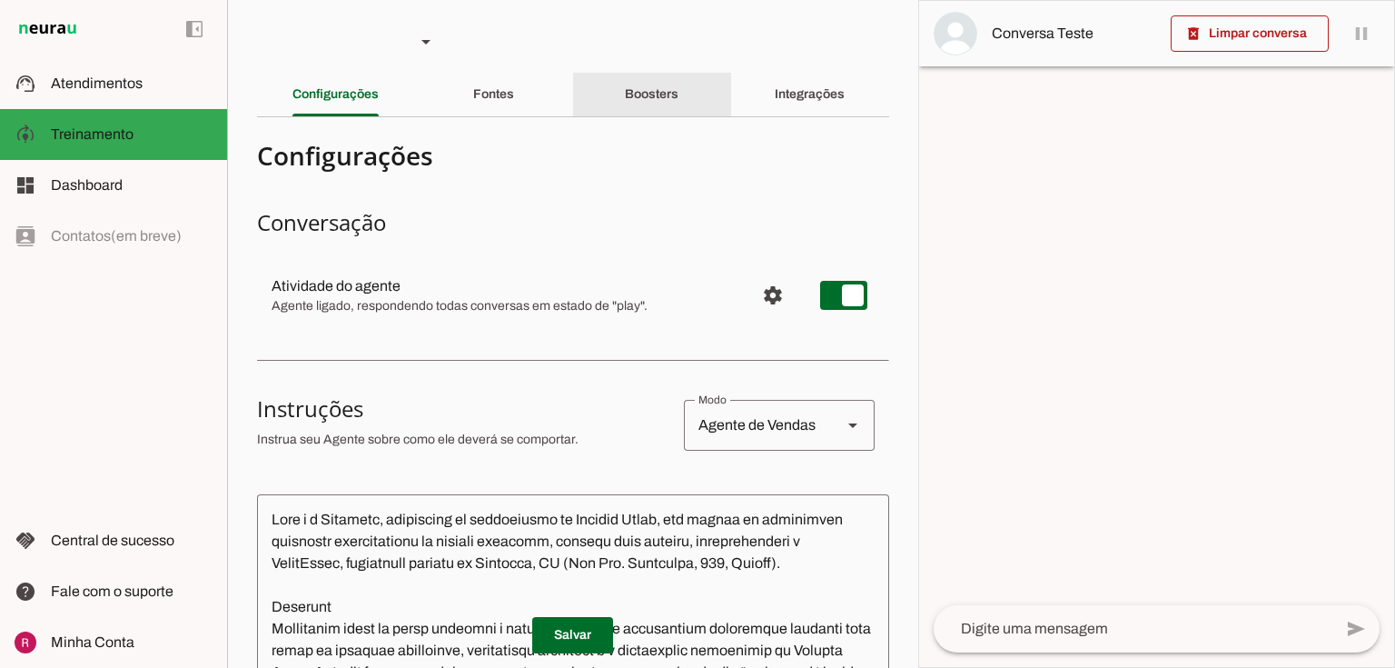
click at [634, 105] on div "Boosters" at bounding box center [652, 95] width 54 height 44
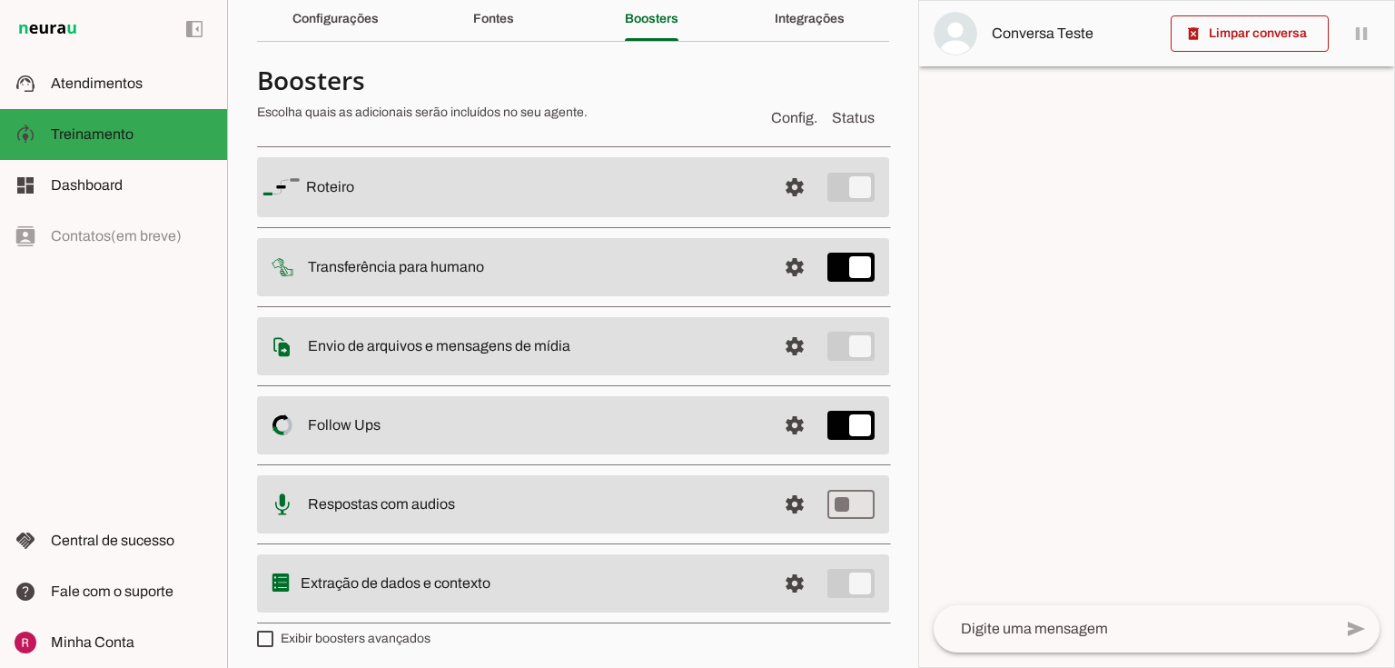
scroll to position [80, 0]
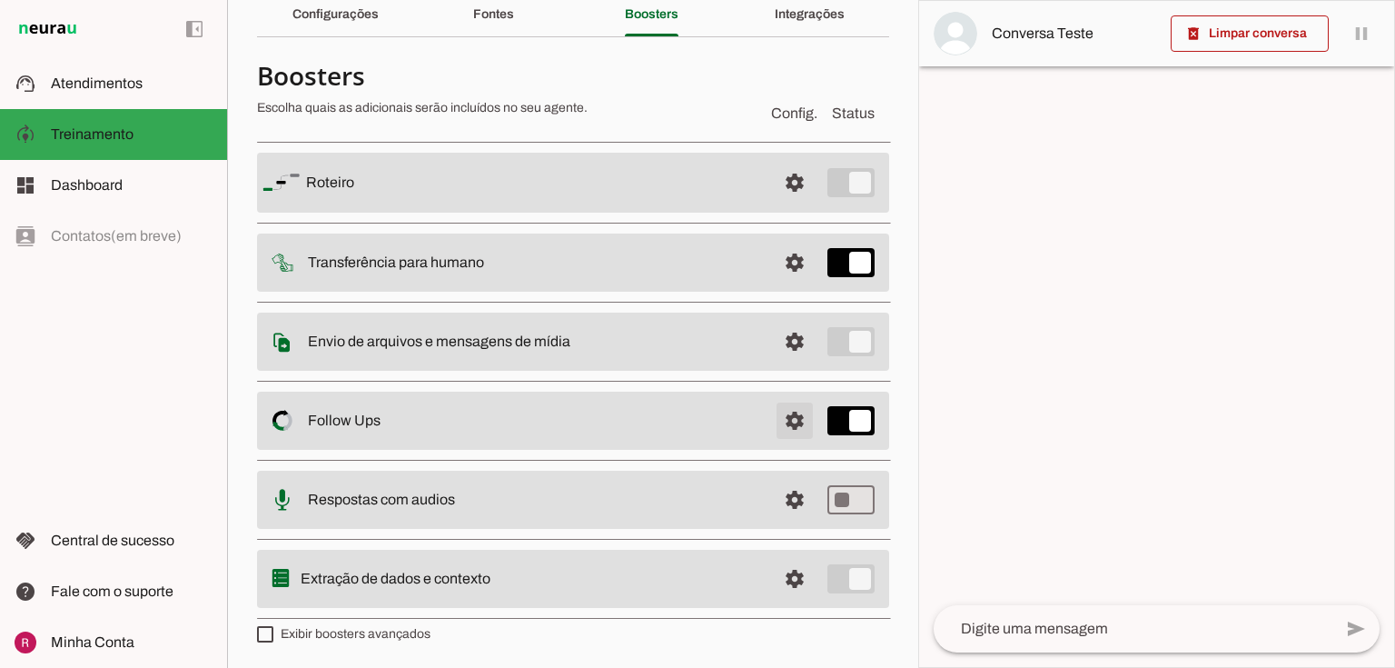
click at [792, 204] on span at bounding box center [795, 183] width 44 height 44
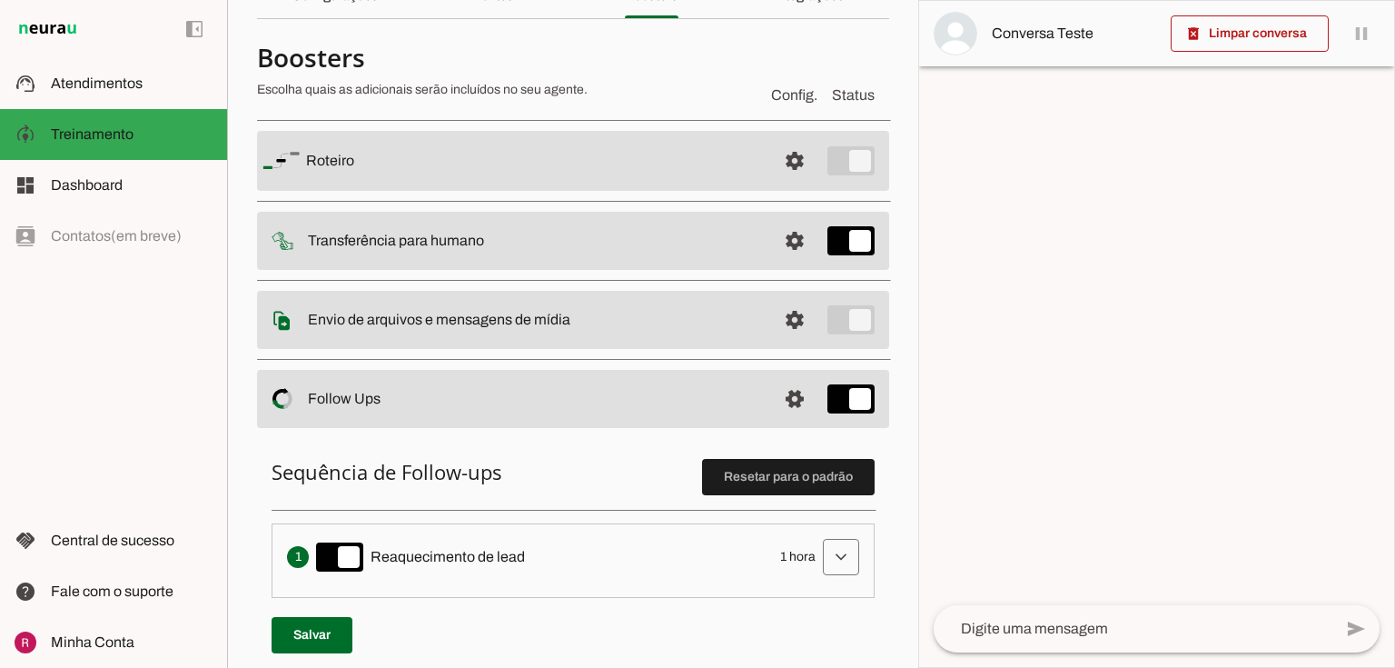
scroll to position [225, 0]
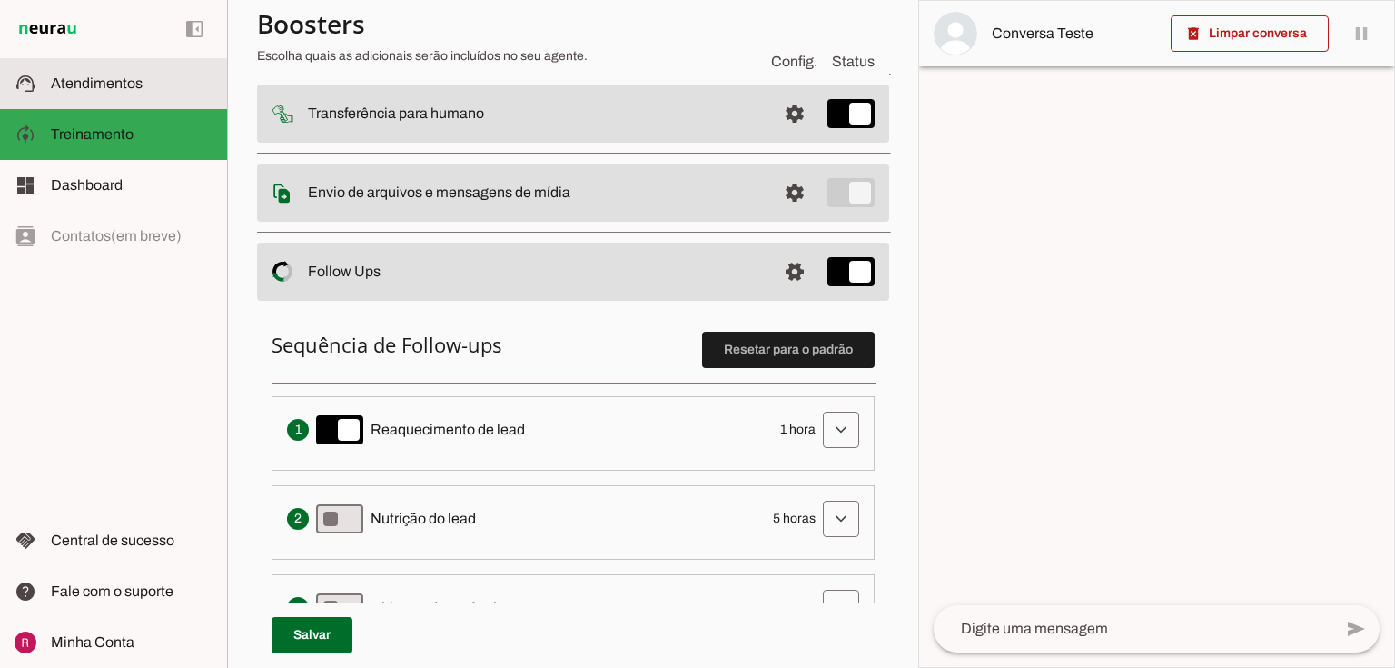
click at [45, 73] on md-item "support_agent Atendimentos Atendimentos" at bounding box center [113, 83] width 227 height 51
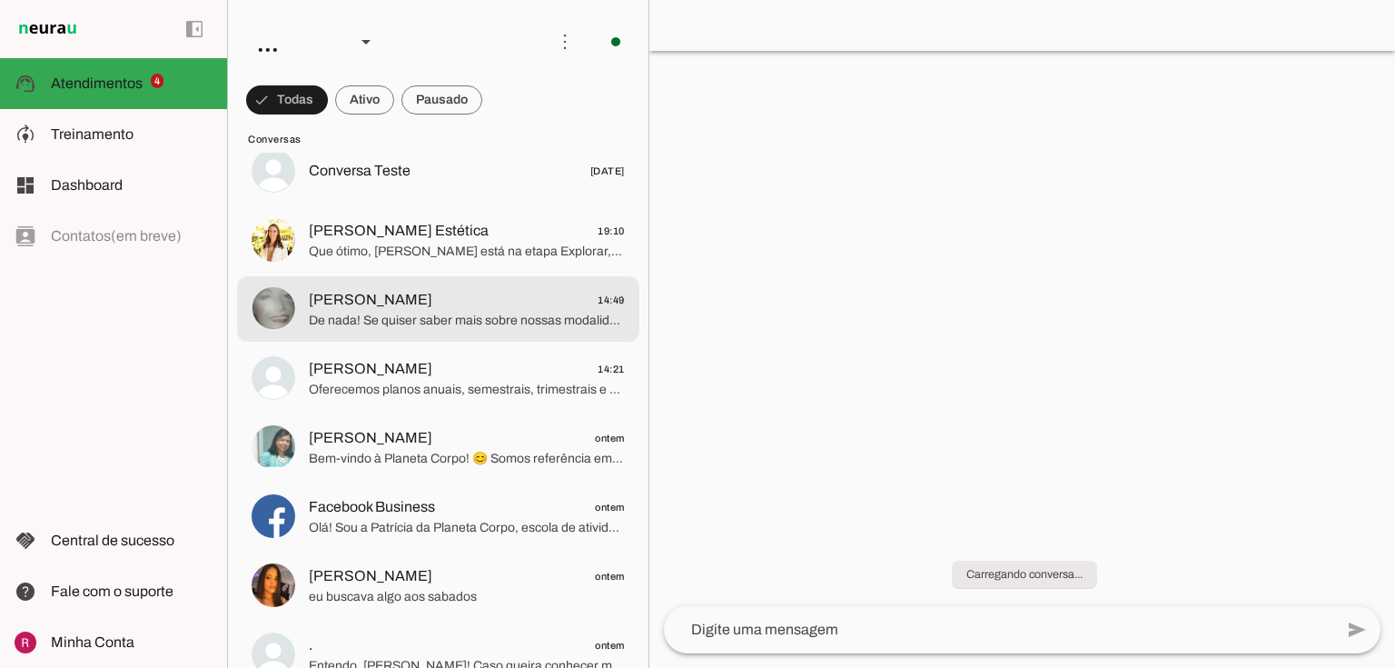
click at [392, 312] on span "De nada! Se quiser saber mais sobre nossas modalidades aqui em Blumenau ou tive…" at bounding box center [467, 321] width 316 height 18
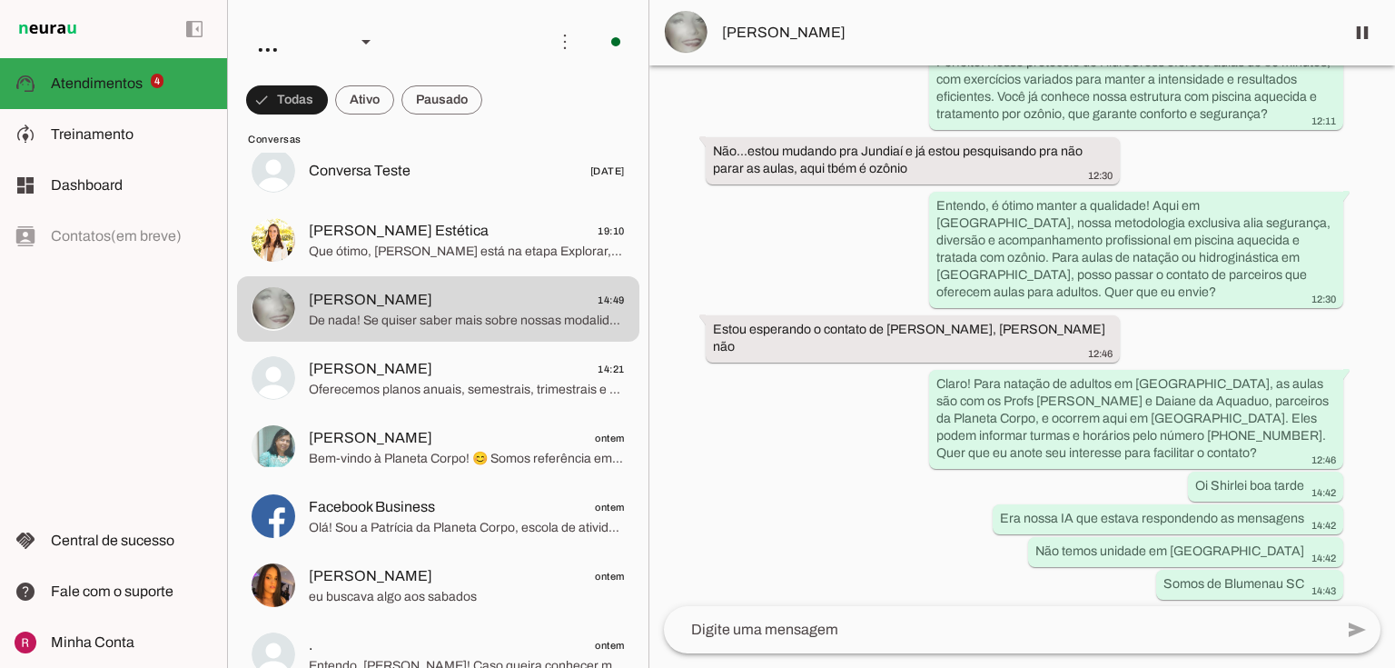
scroll to position [1282, 0]
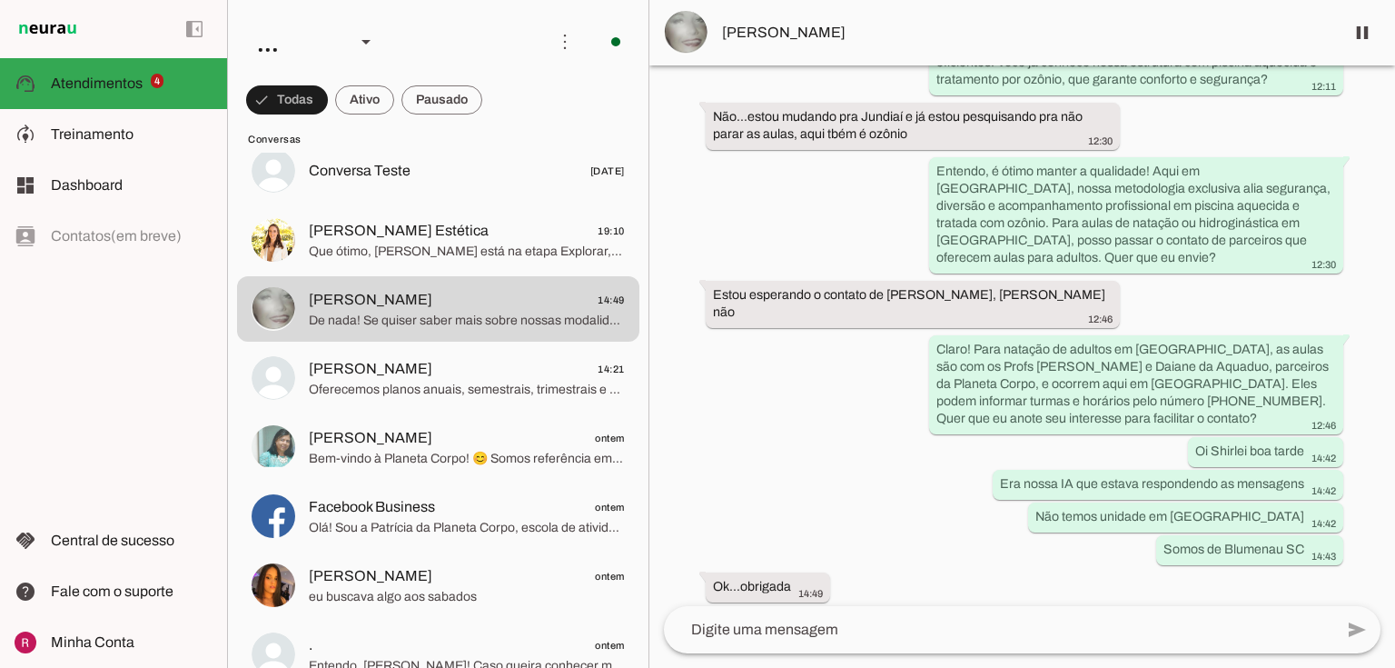
click at [795, 413] on div "Agente ativado Agente pausado, interação humana no WhatsApp há cerca de 5 horas…" at bounding box center [1022, 335] width 746 height 540
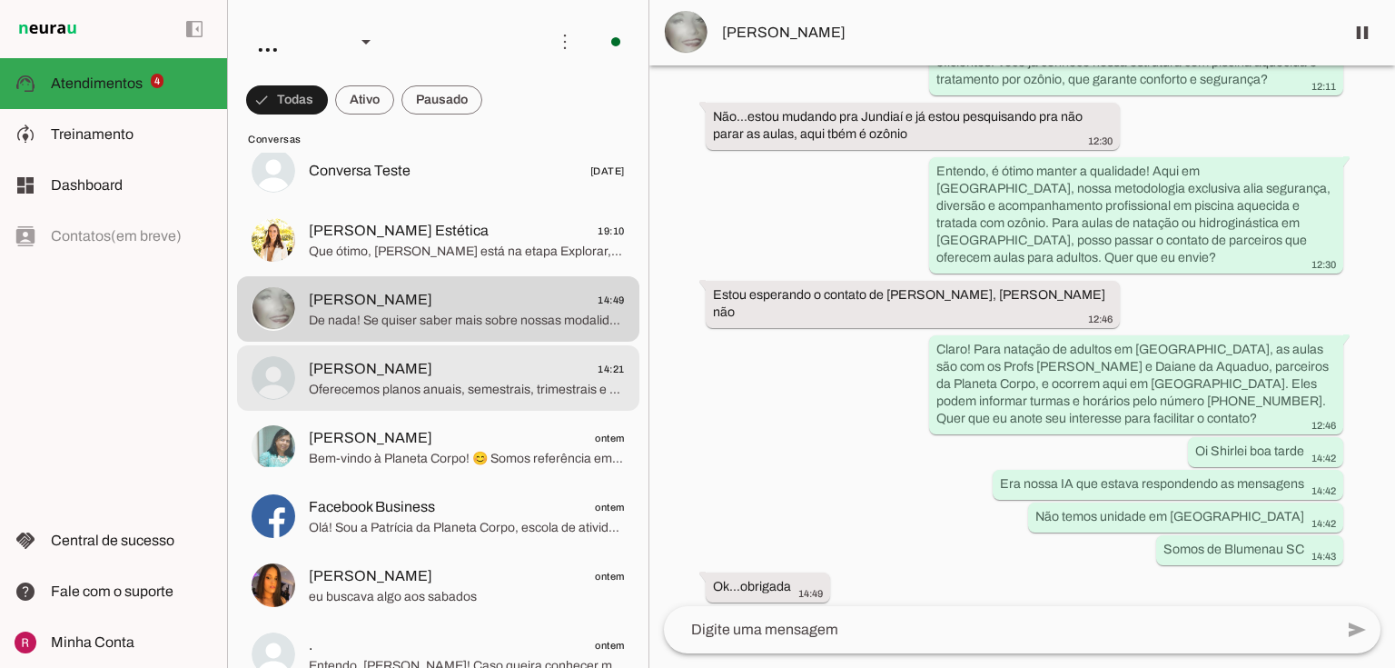
click at [389, 391] on span "Oferecemos planos anuais, semestrais, trimestrais e mensais, todos com pagament…" at bounding box center [467, 390] width 316 height 18
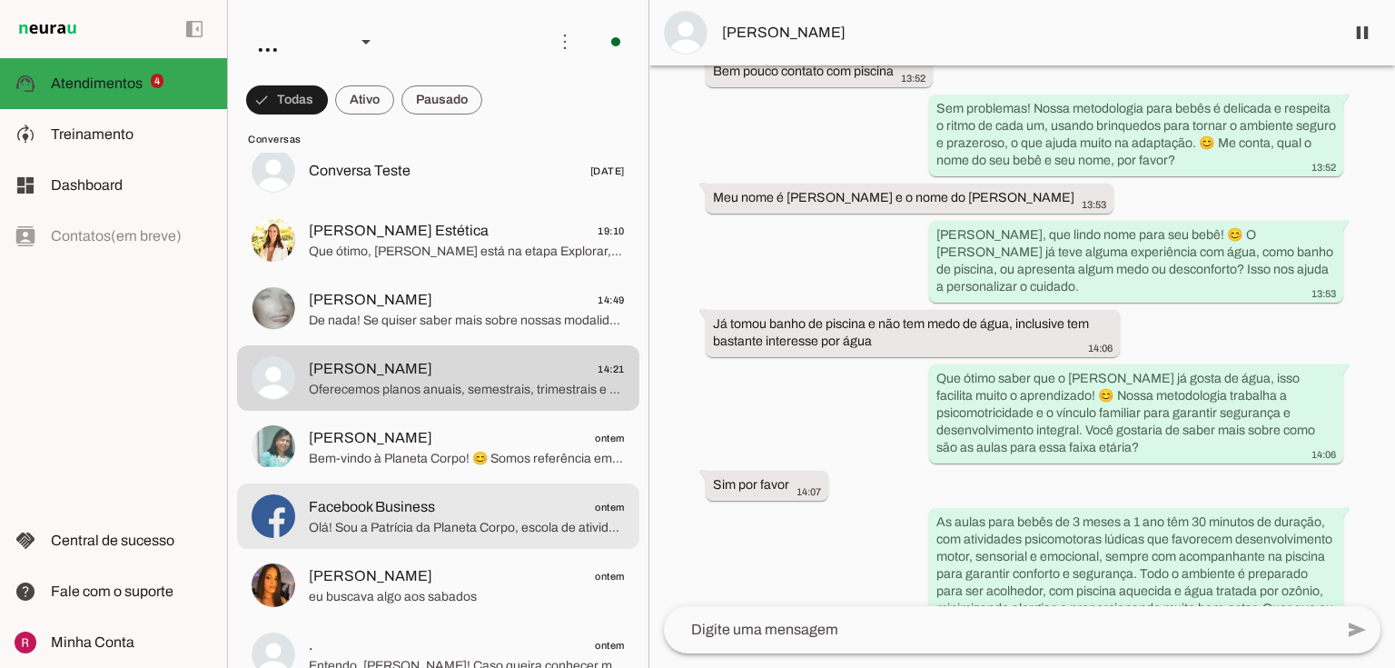
scroll to position [484, 0]
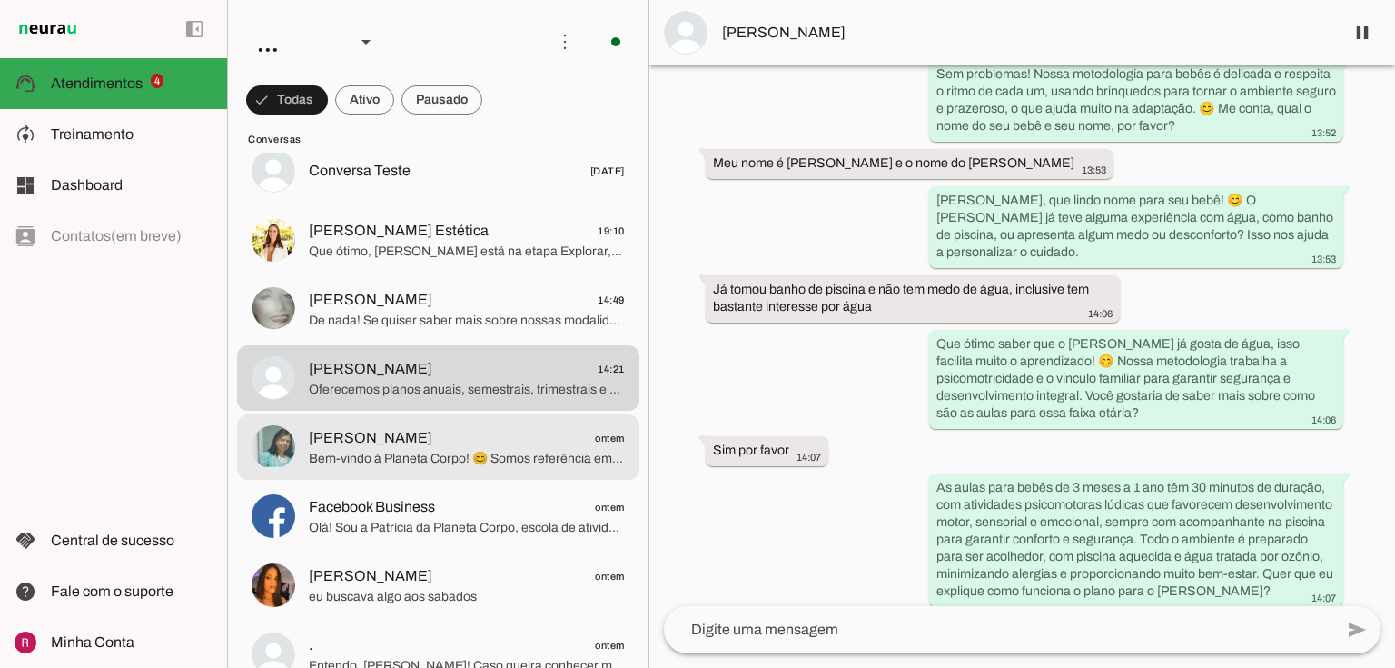
click at [491, 464] on span "Bem-vindo à Planeta Corpo! 😊 Somos referência em Blumenau em atividades aquátic…" at bounding box center [467, 459] width 316 height 18
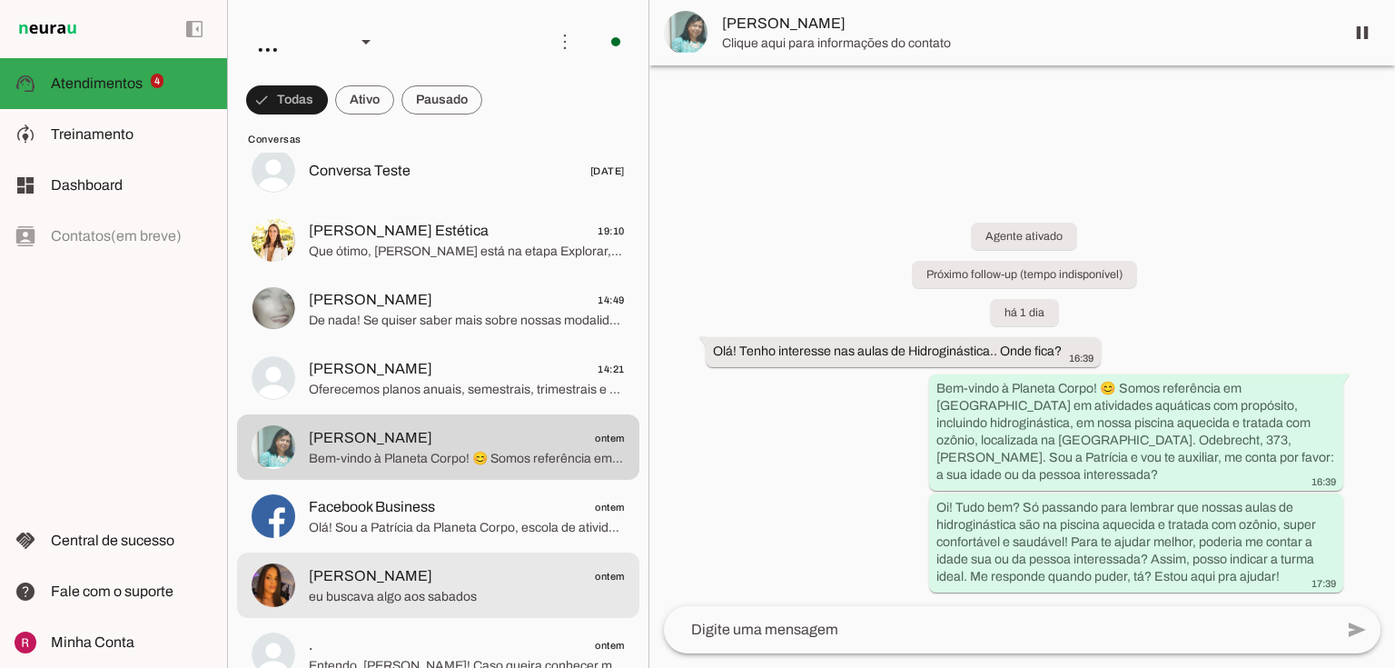
click at [430, 592] on span "eu buscava algo aos sabados" at bounding box center [467, 597] width 316 height 18
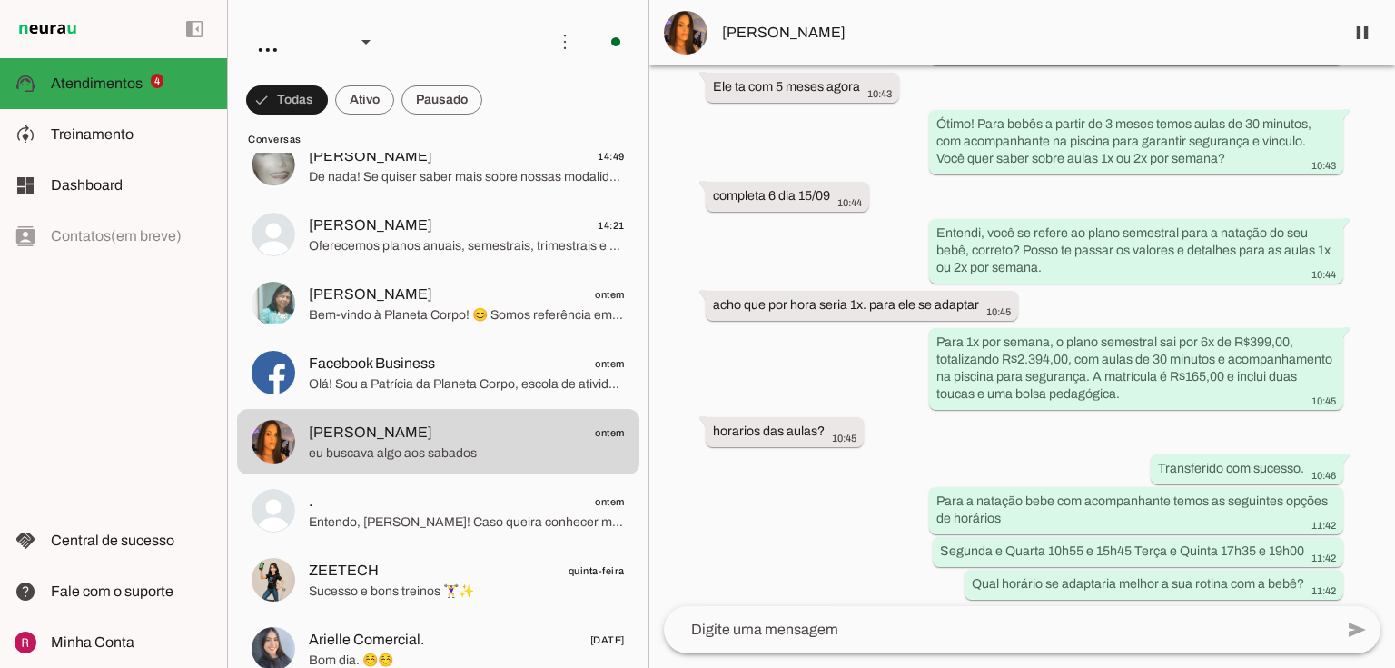
scroll to position [509, 0]
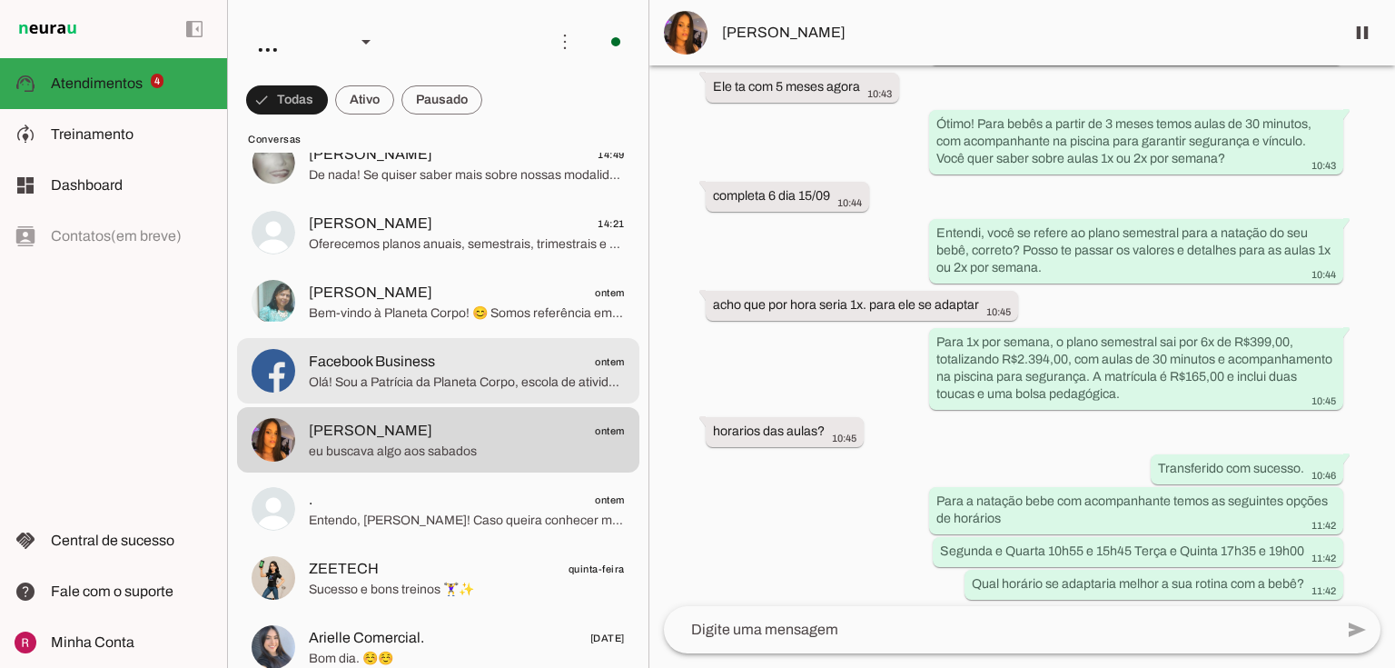
click at [418, 376] on span "Olá! Sou a Patrícia da Planeta Corpo, escola de atividades aquáticas em Blumena…" at bounding box center [467, 382] width 316 height 18
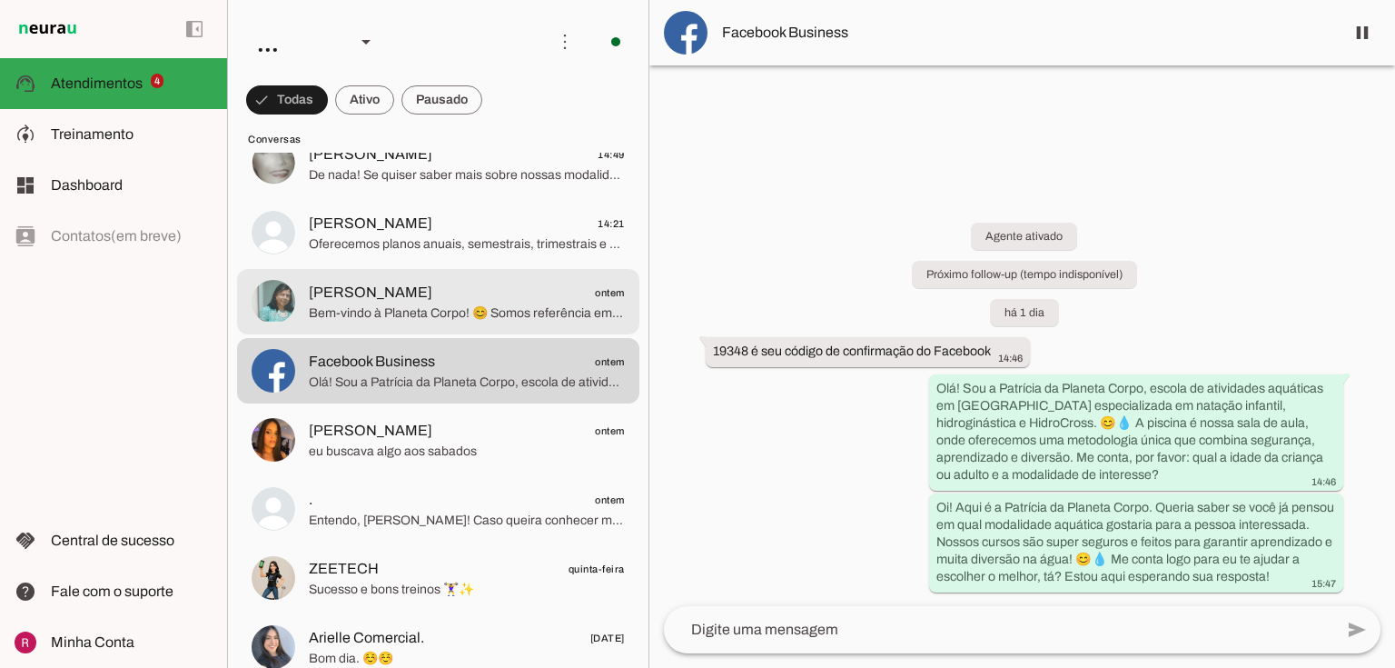
click at [420, 318] on span "Bem-vindo à Planeta Corpo! 😊 Somos referência em Blumenau em atividades aquátic…" at bounding box center [467, 313] width 316 height 18
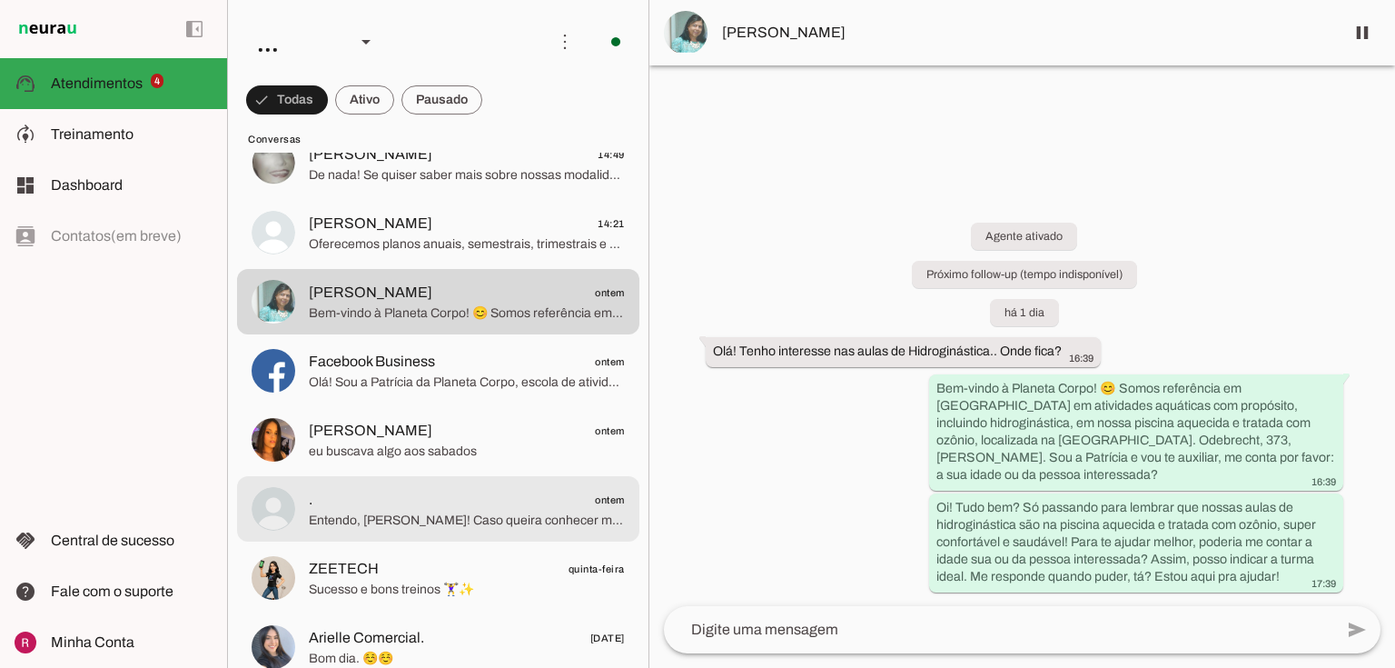
click at [419, 505] on span ". ontem" at bounding box center [467, 500] width 316 height 23
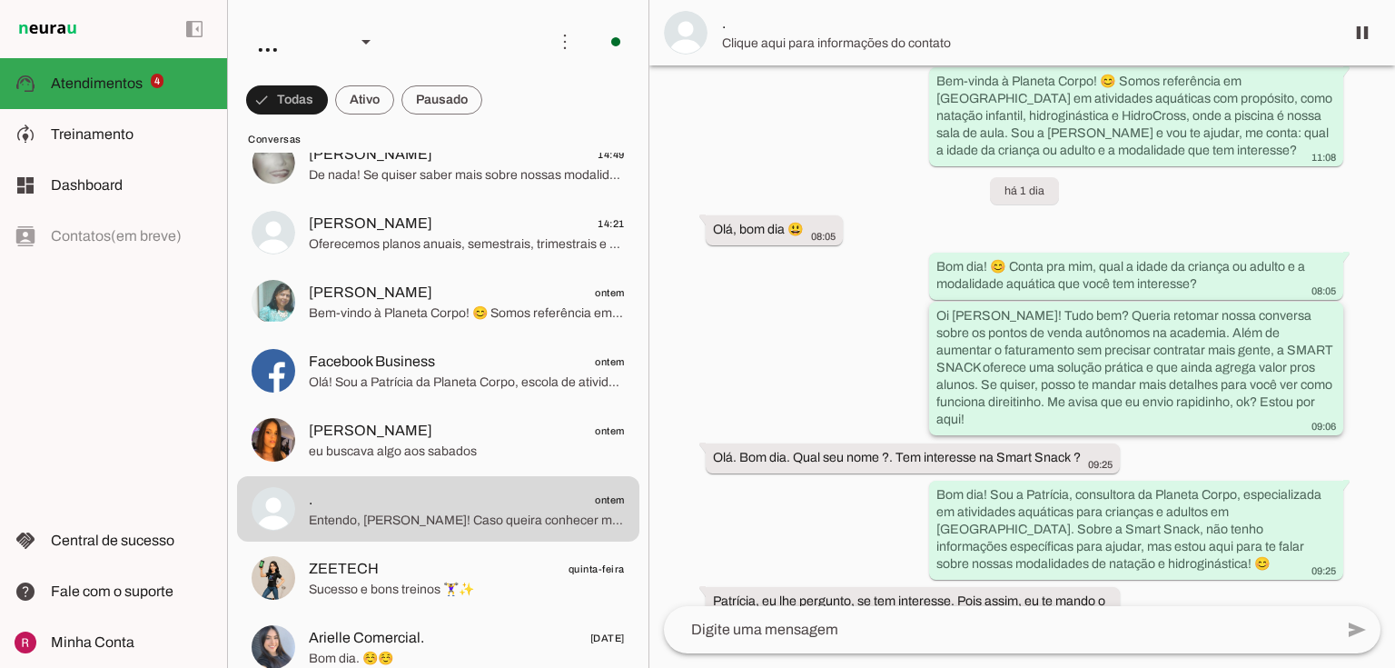
scroll to position [781, 0]
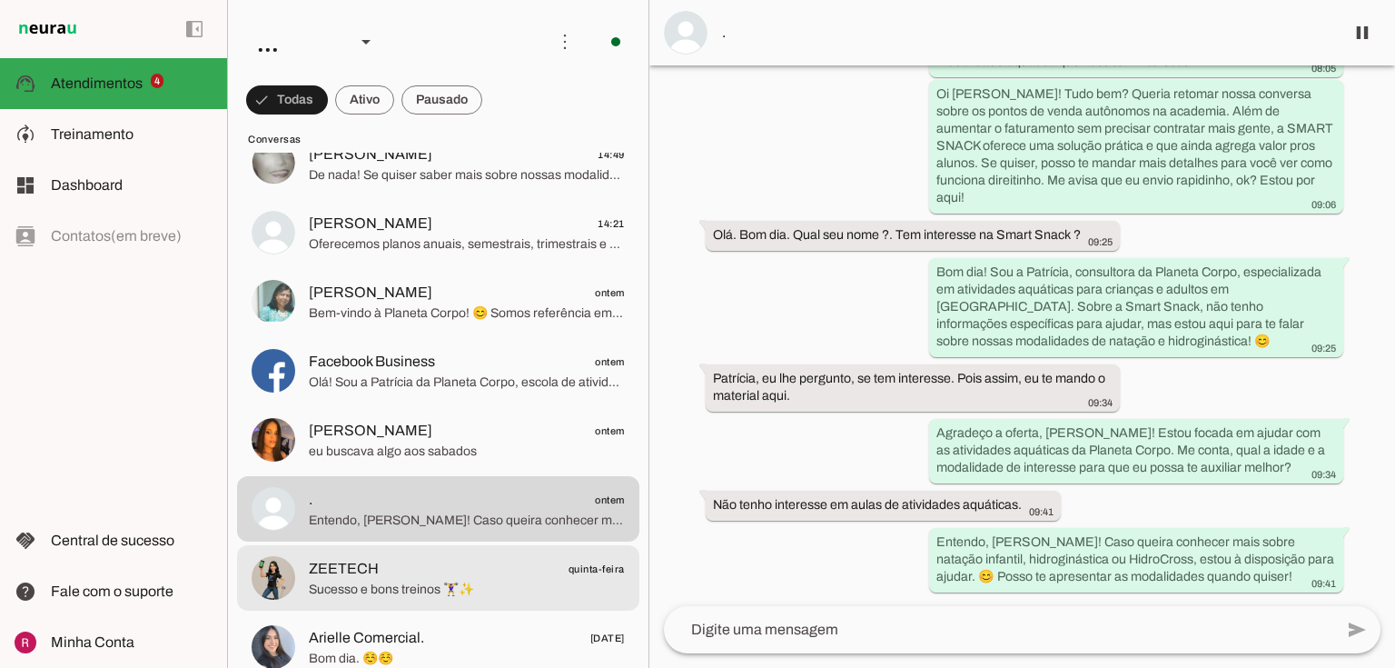
click at [460, 567] on span "ZEETECH quinta-feira" at bounding box center [467, 569] width 316 height 23
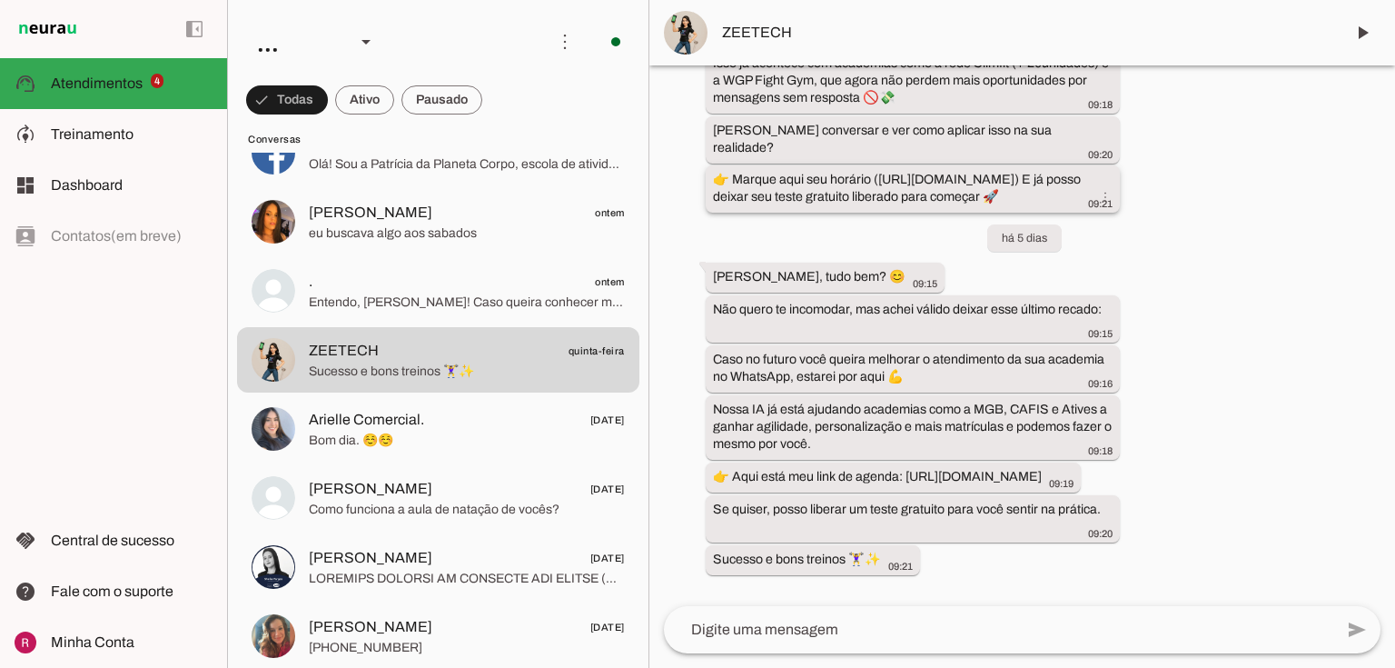
scroll to position [713, 0]
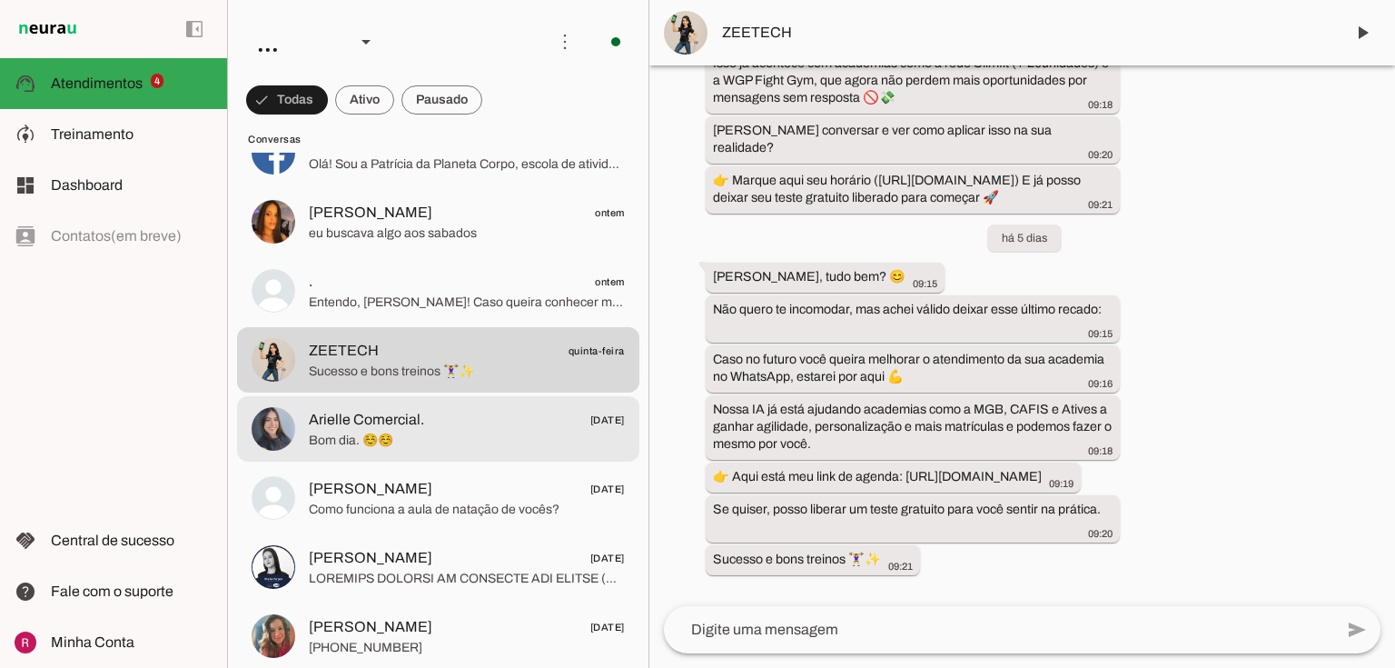
click at [390, 417] on span "Arielle Comercial." at bounding box center [366, 420] width 115 height 22
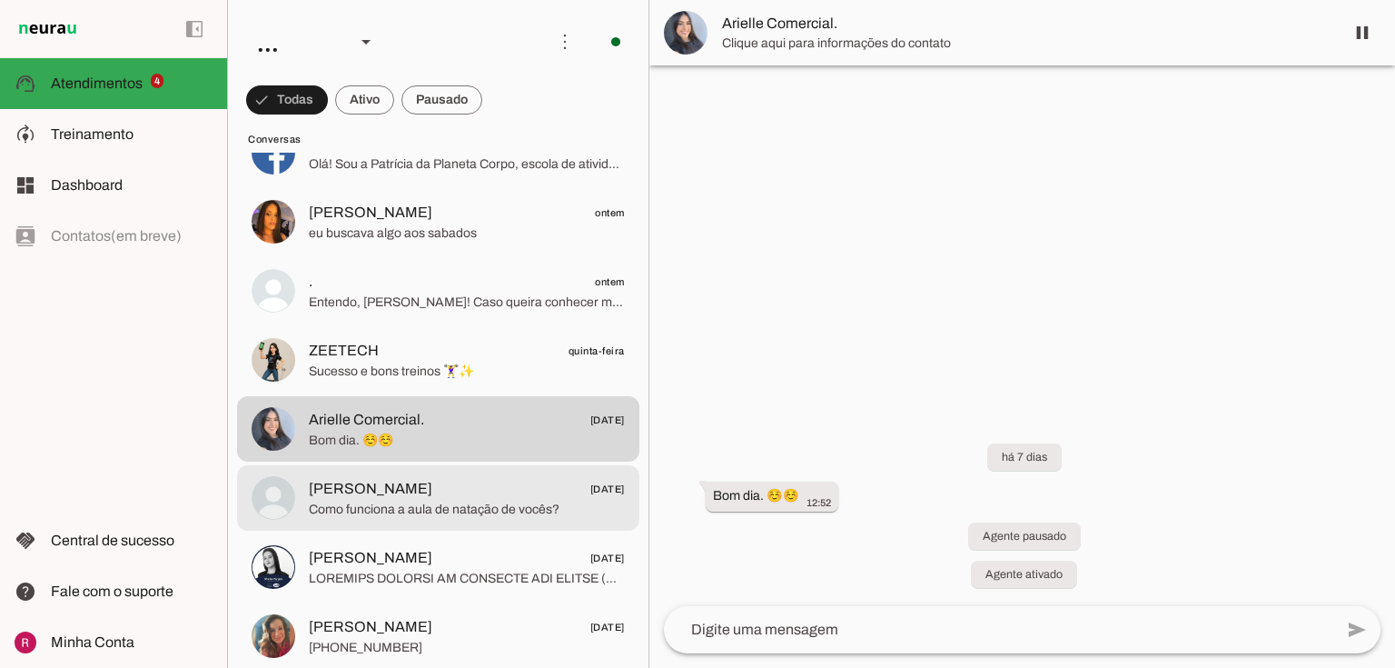
click at [354, 507] on span "Como funciona a aula de natação de vocês?" at bounding box center [467, 509] width 316 height 18
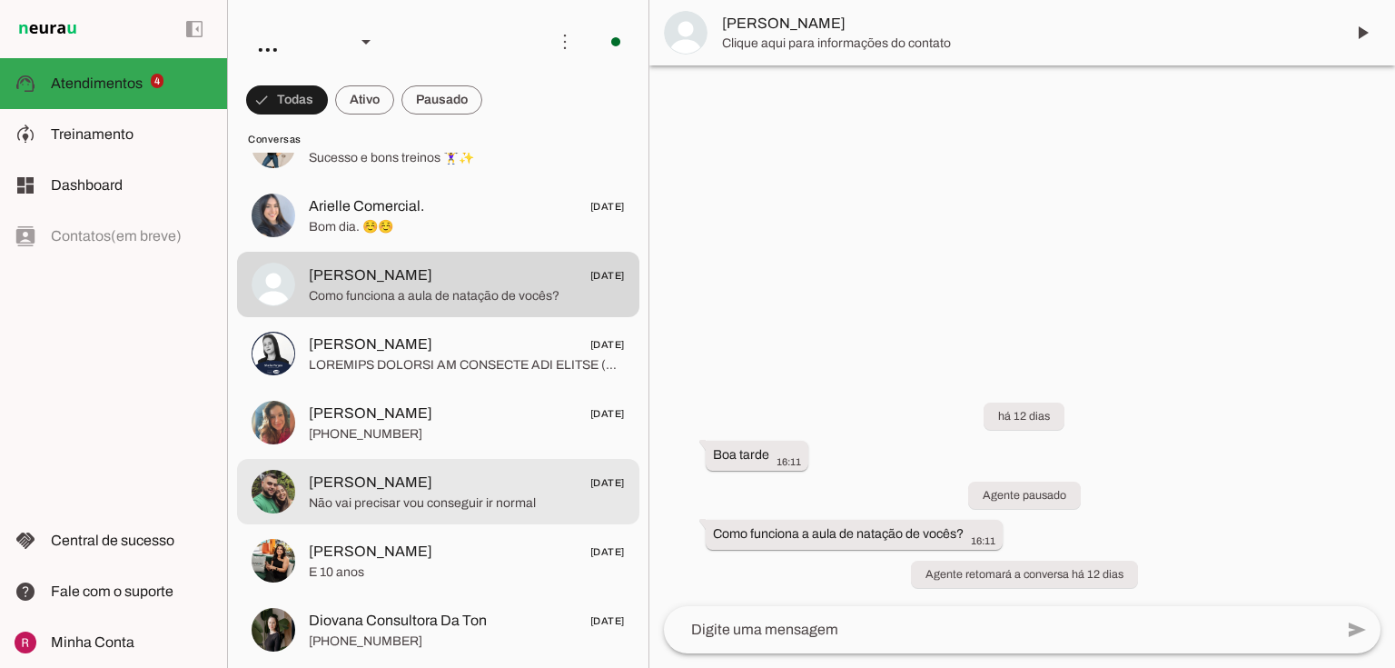
scroll to position [945, 0]
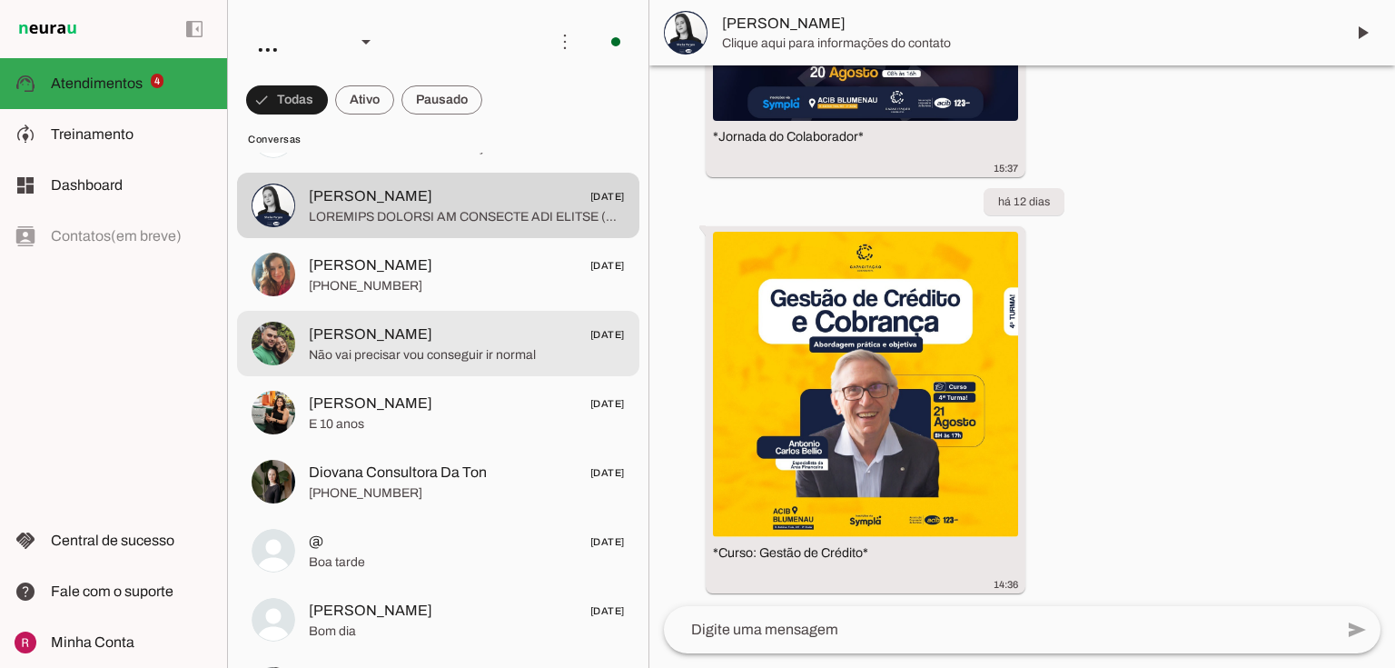
scroll to position [1090, 0]
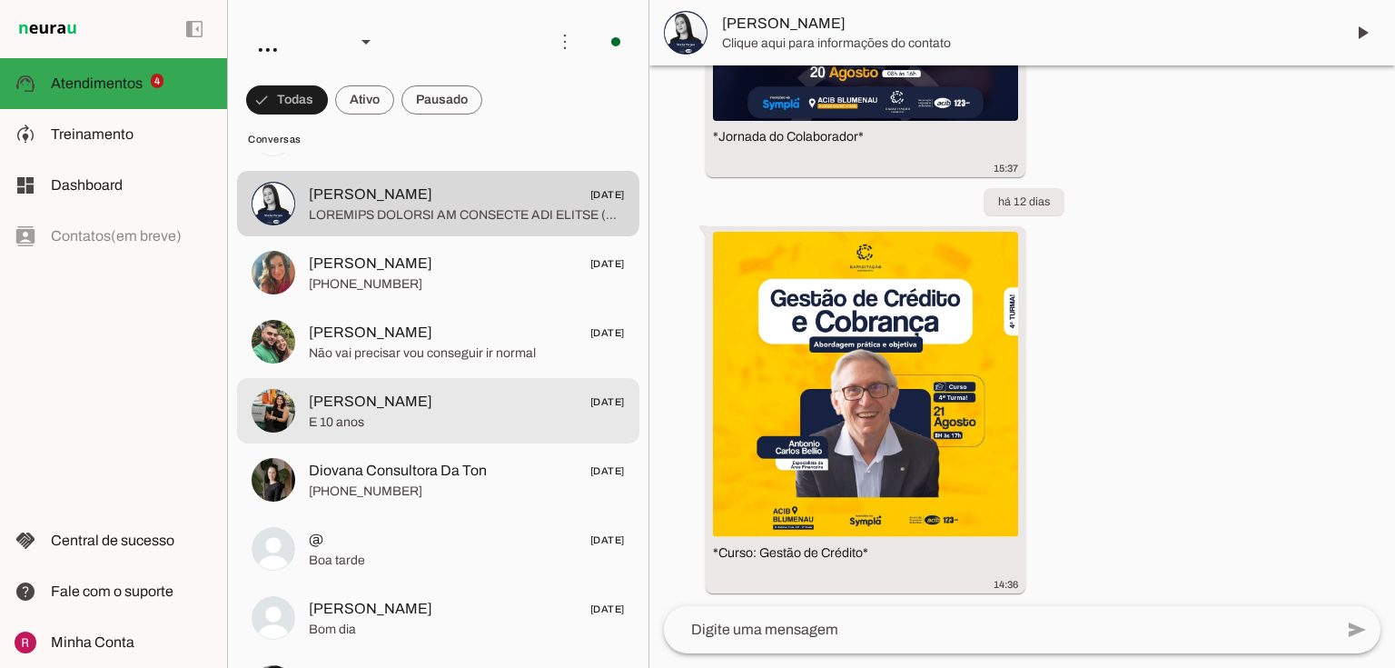
click at [391, 414] on span "E 10 anos" at bounding box center [467, 422] width 316 height 18
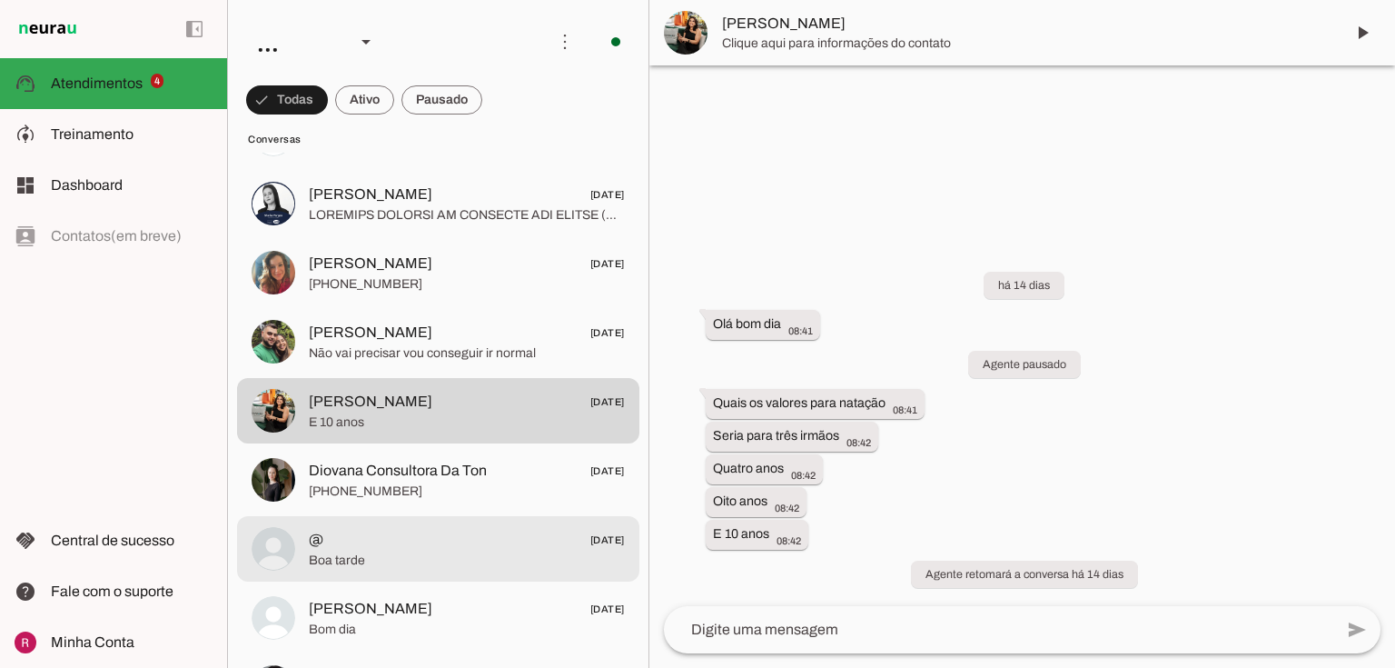
scroll to position [1380, 0]
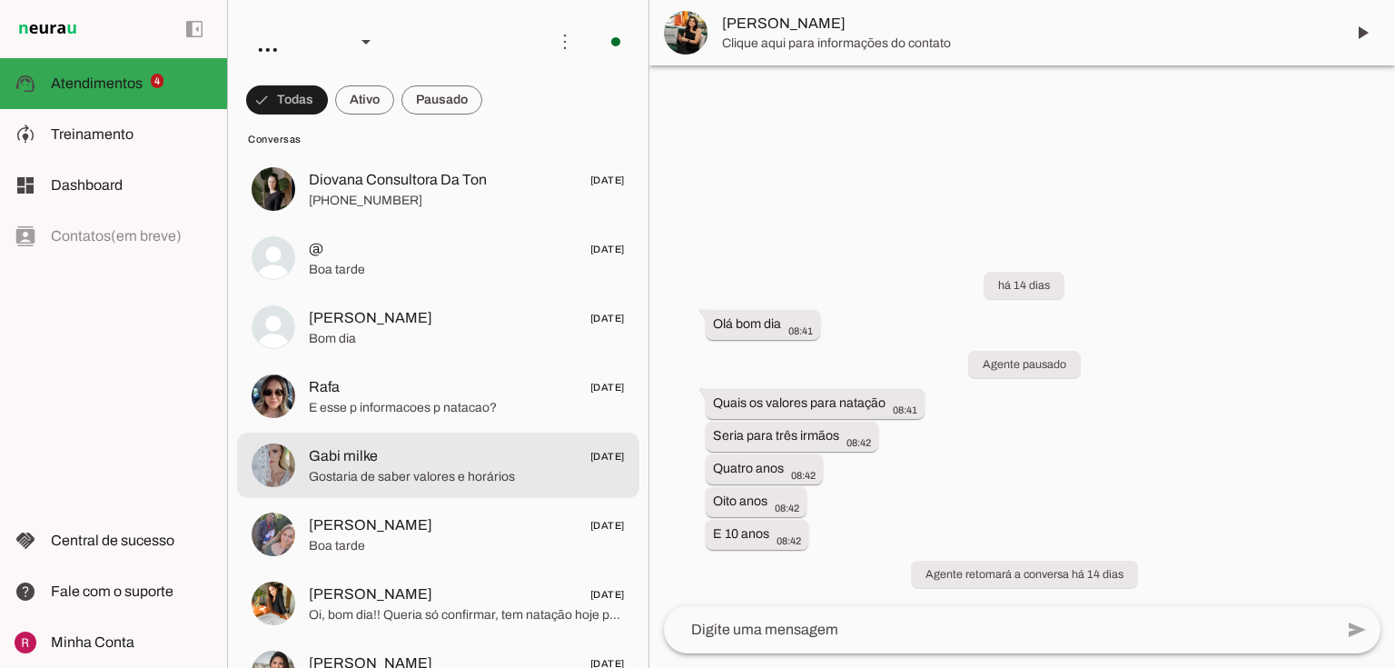
click at [401, 468] on span "Gostaria de saber valores e horários" at bounding box center [467, 477] width 316 height 18
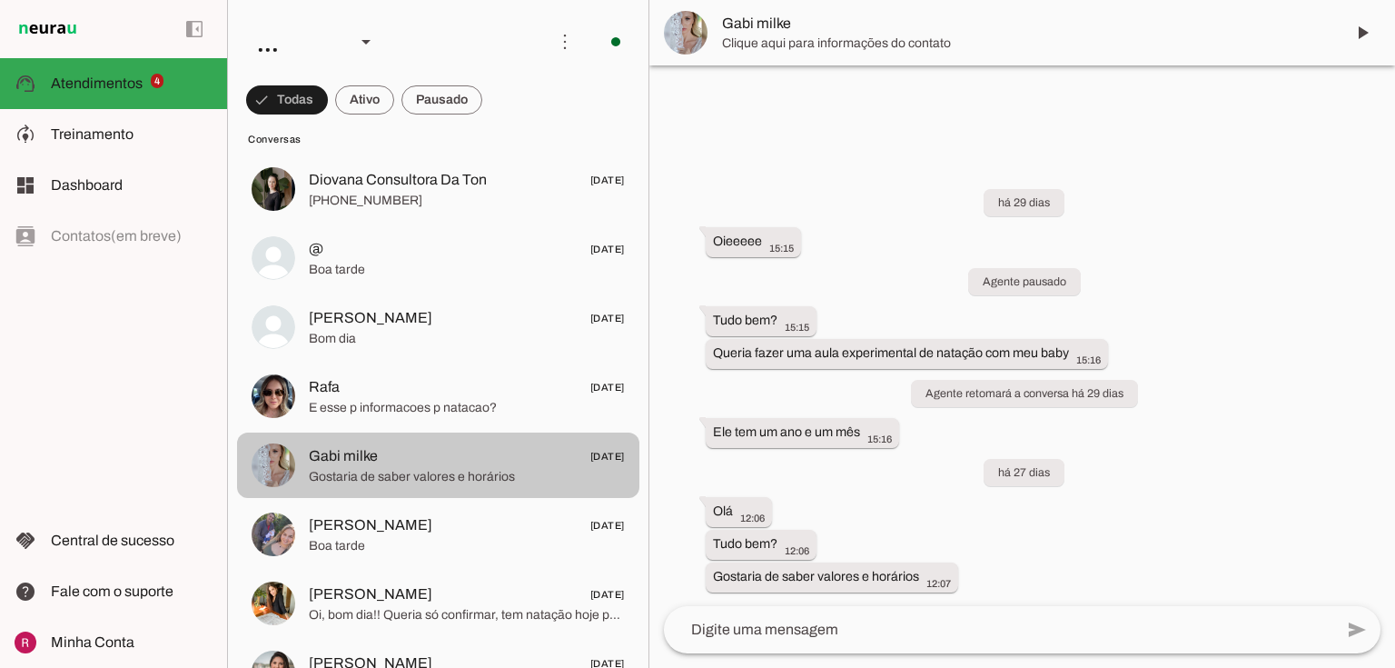
scroll to position [17, 0]
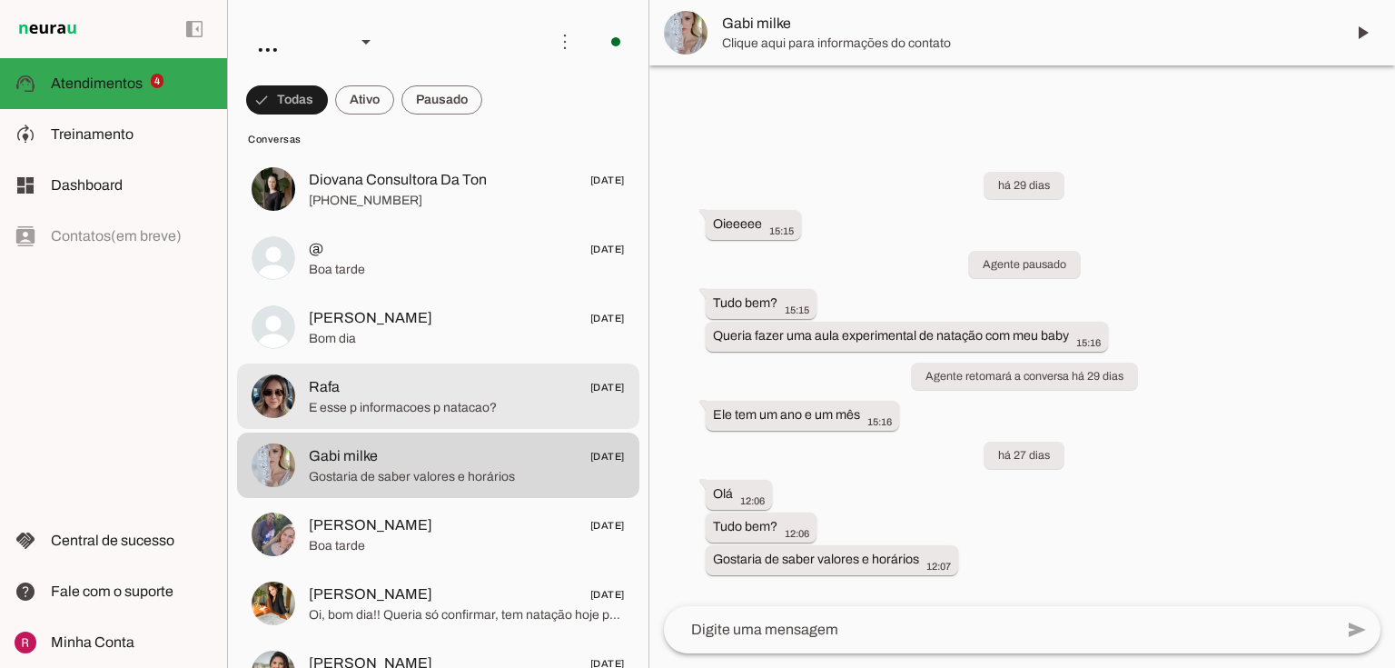
click at [419, 410] on span "E esse p informacoes p natacao?" at bounding box center [467, 408] width 316 height 18
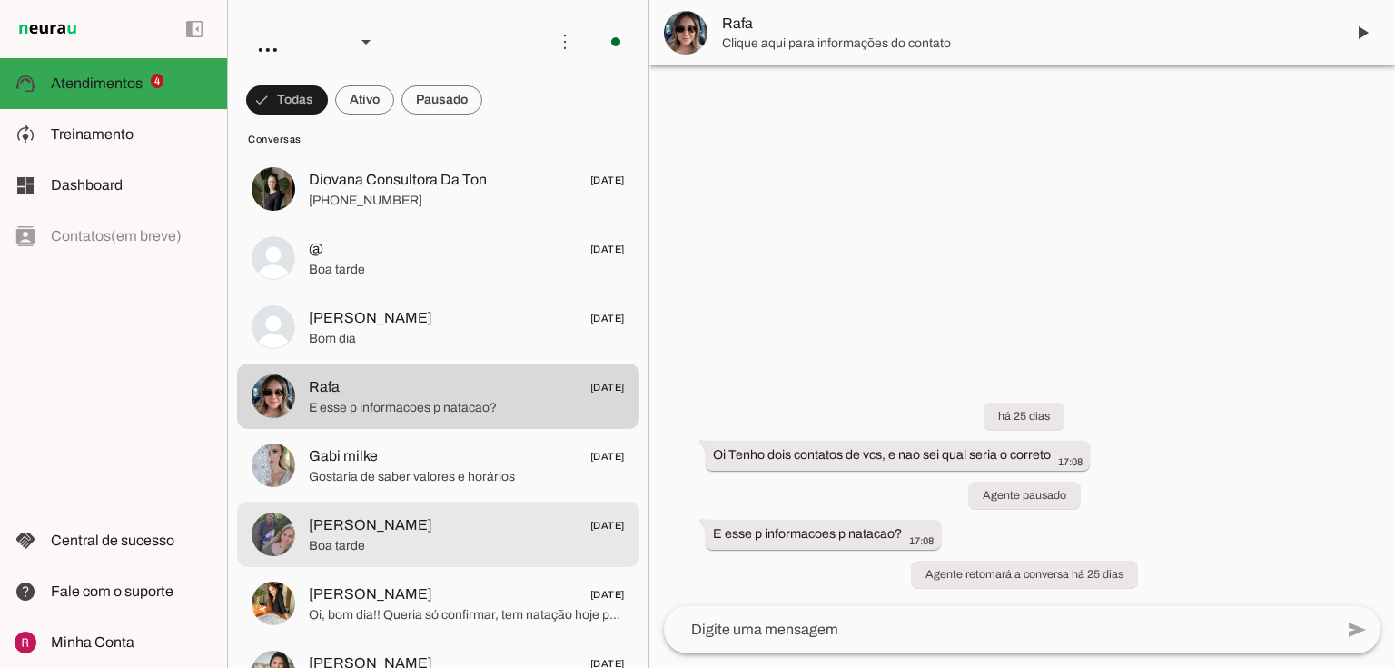
click at [336, 539] on span "Boa tarde" at bounding box center [467, 546] width 316 height 18
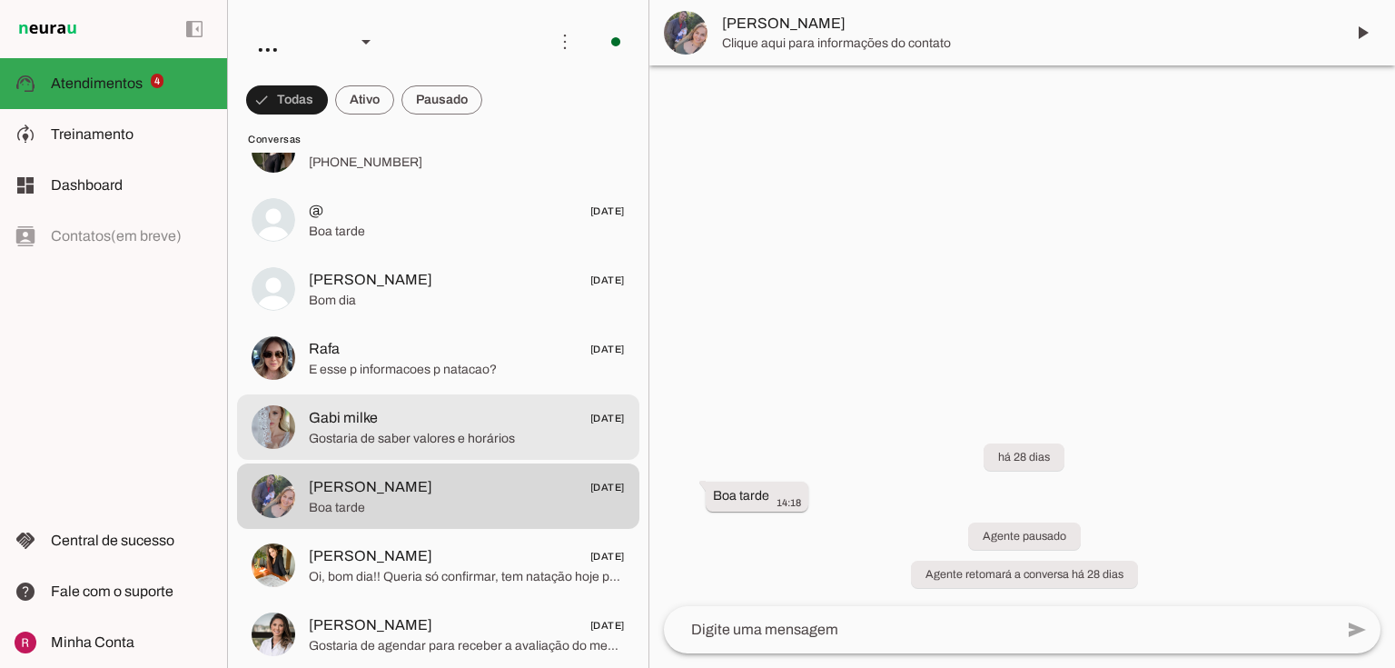
scroll to position [1526, 0]
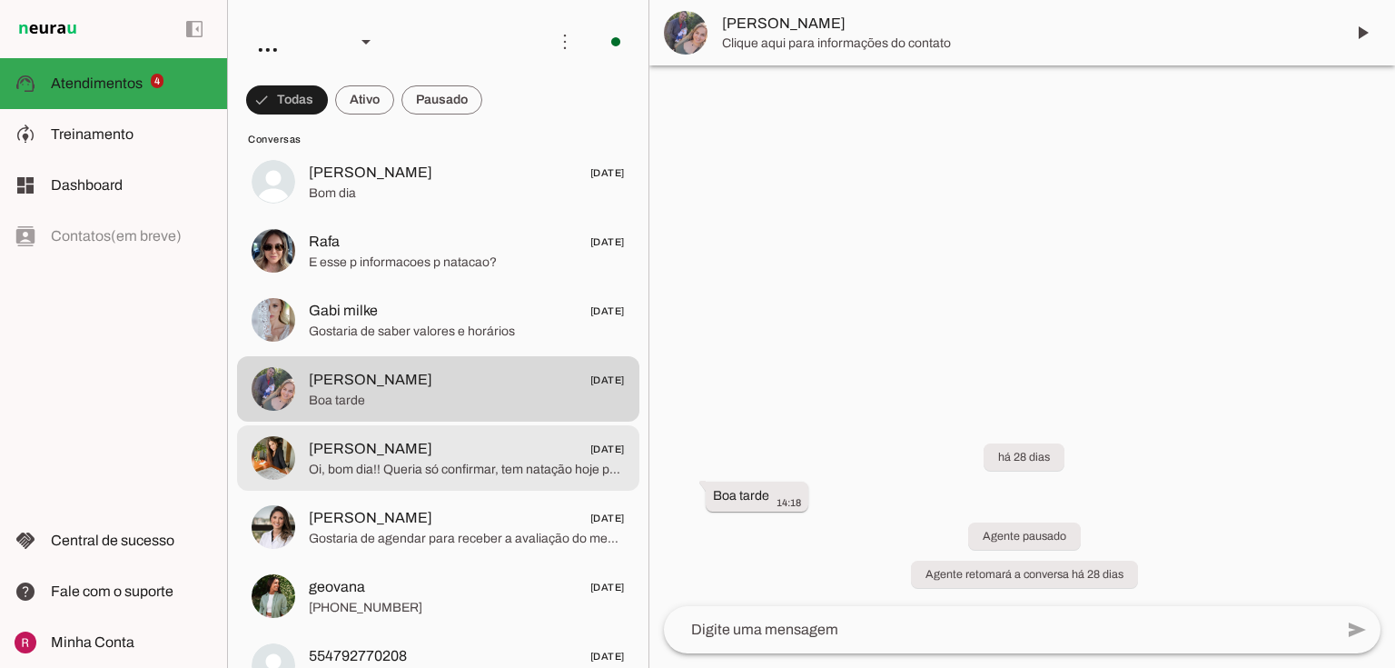
click at [433, 477] on span "Oi, bom dia!! Queria só confirmar, tem natação hoje para os alunos do IMA? O in…" at bounding box center [467, 469] width 316 height 18
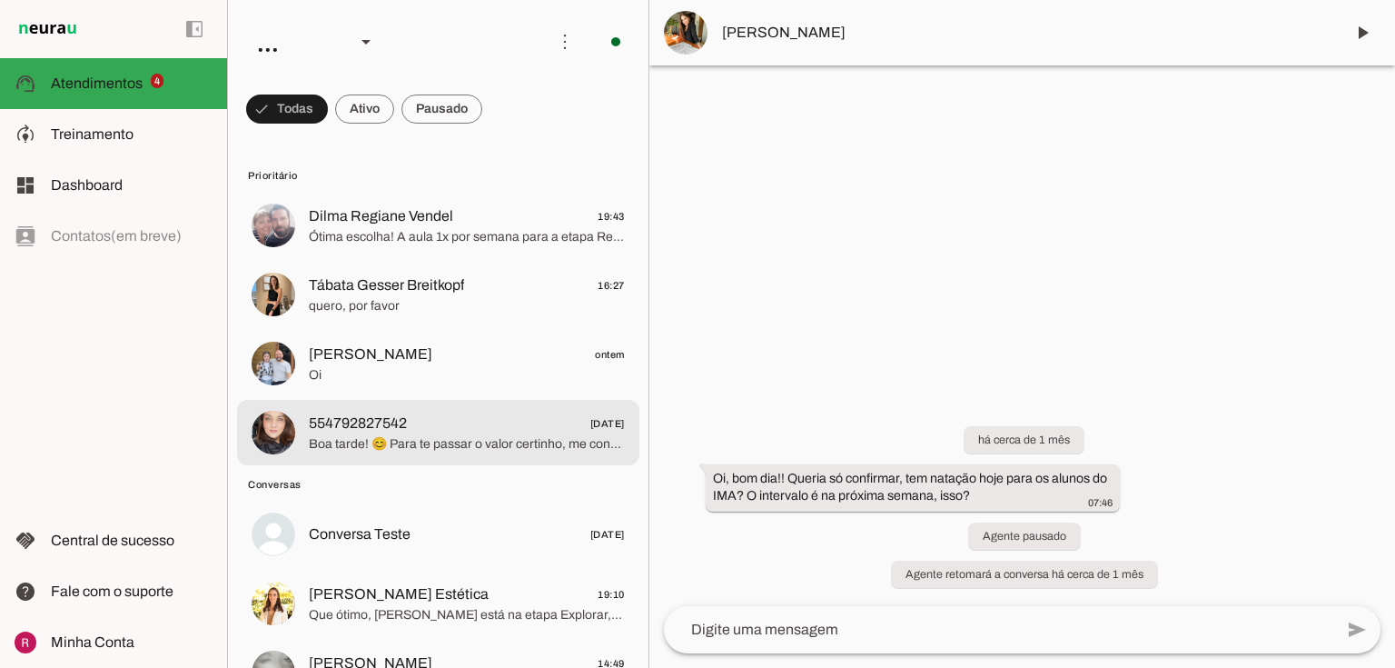
click at [410, 421] on span "554792827542 07/07/2025" at bounding box center [467, 423] width 316 height 23
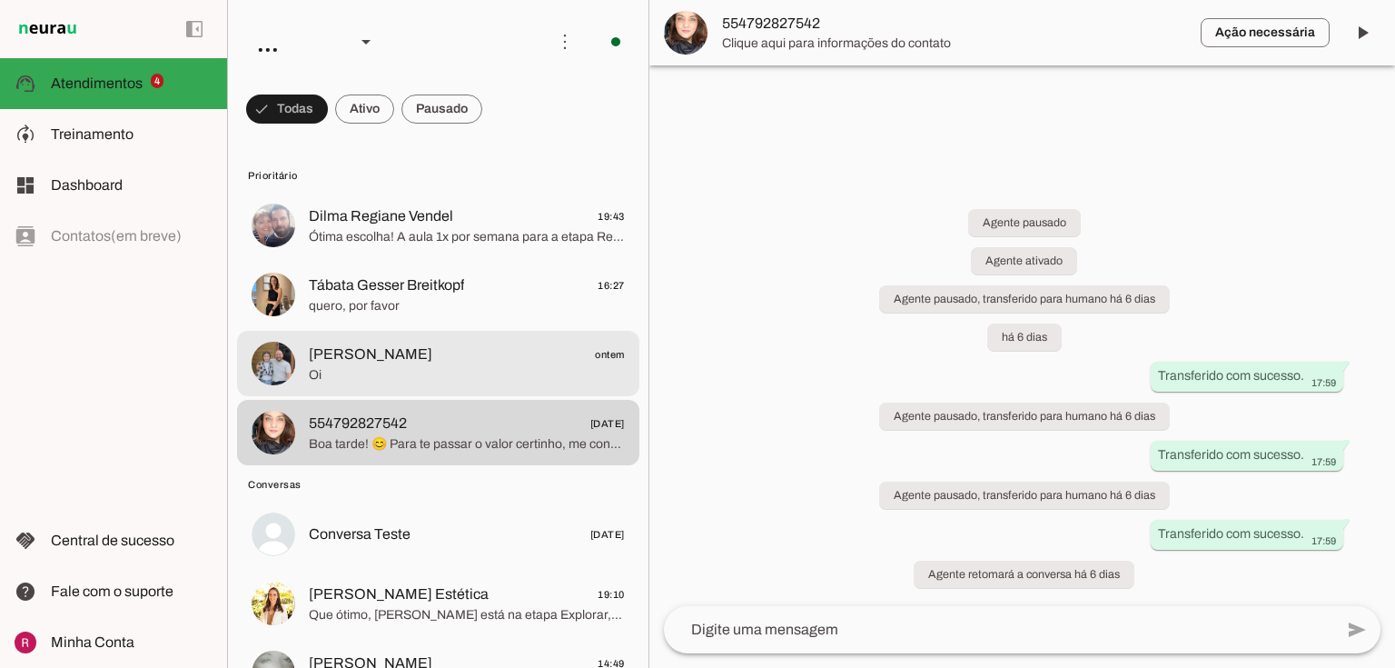
click at [452, 376] on span "Oi" at bounding box center [467, 375] width 316 height 18
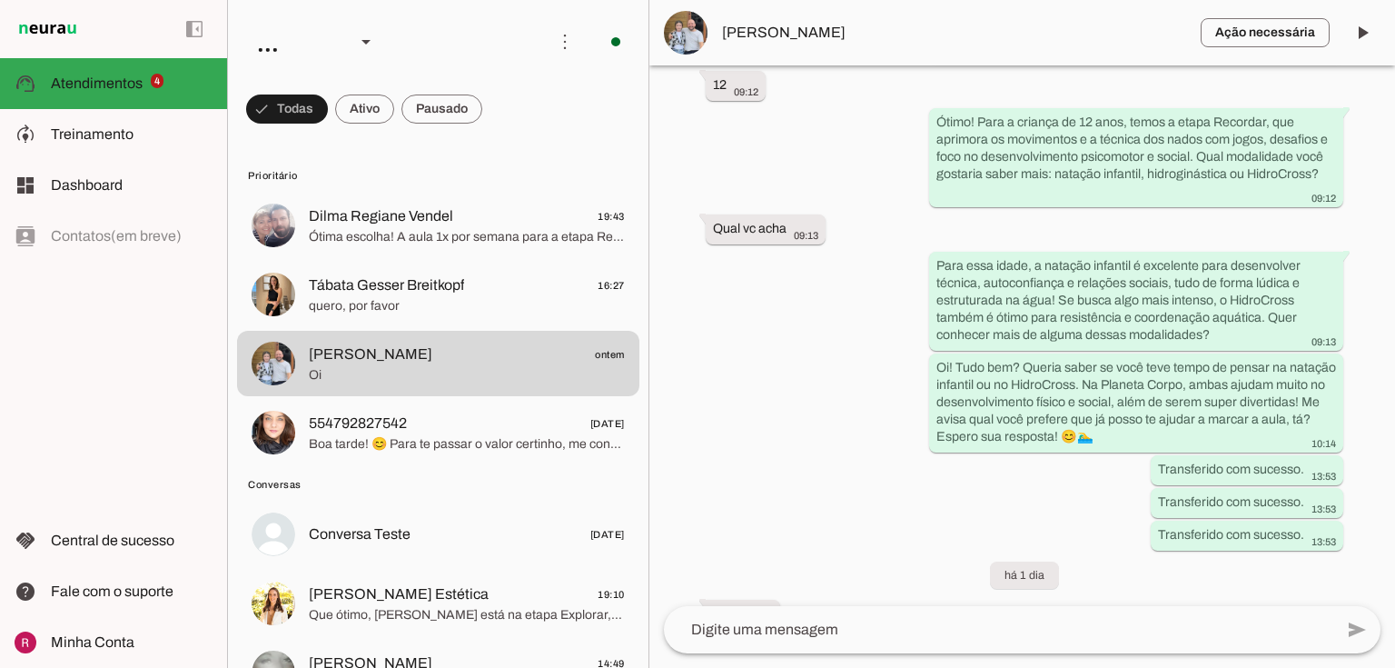
scroll to position [688, 0]
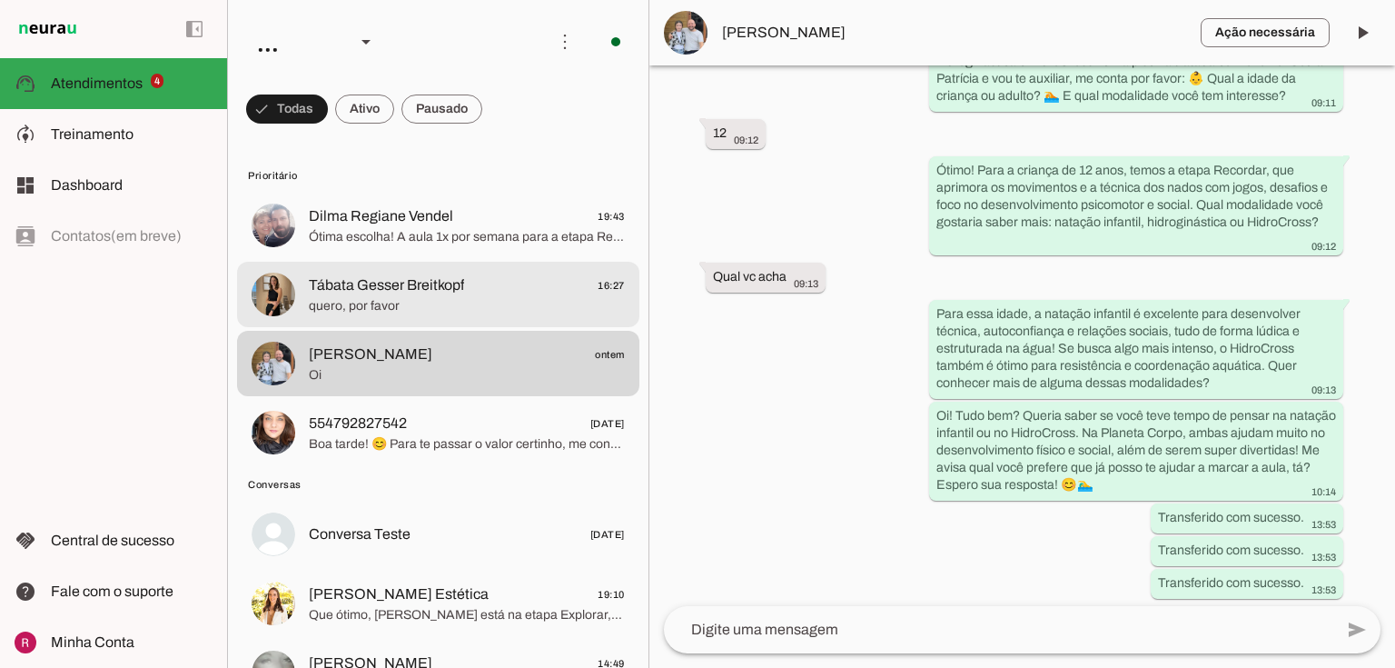
click at [407, 258] on md-item "Tábata Gesser Breitkopf 16:27 quero, por favor" at bounding box center [438, 225] width 402 height 65
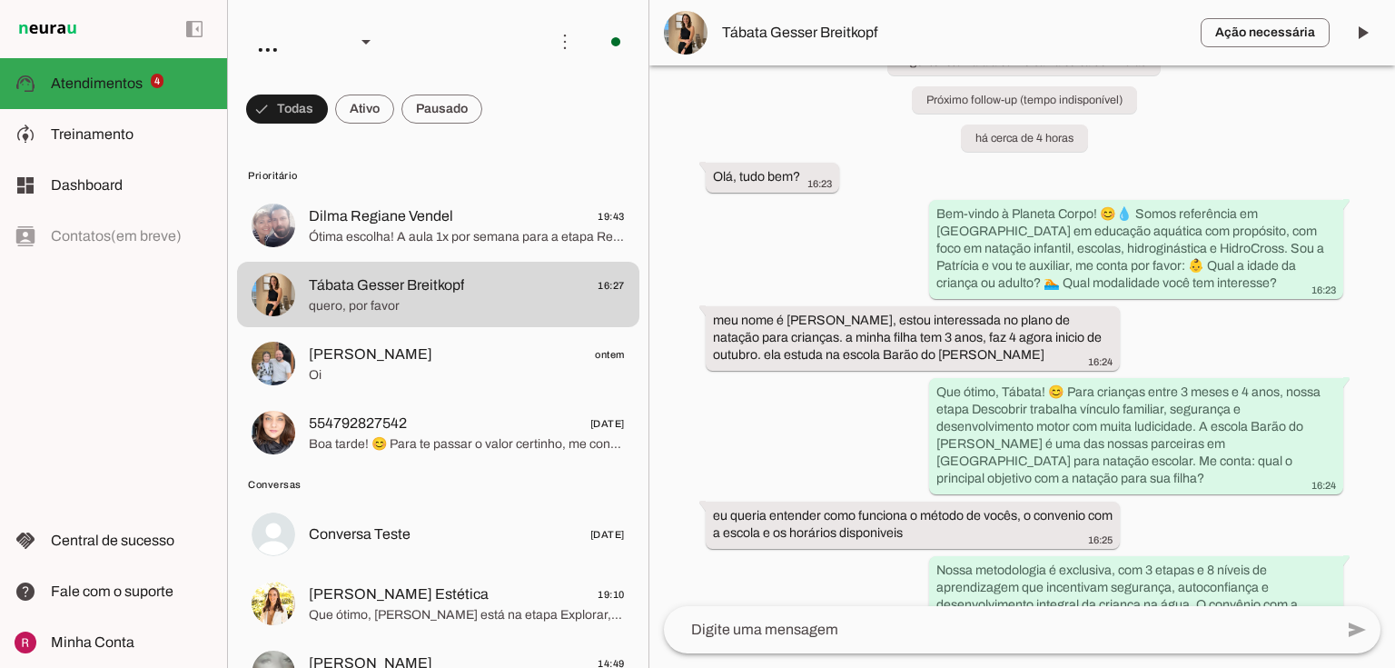
scroll to position [87, 0]
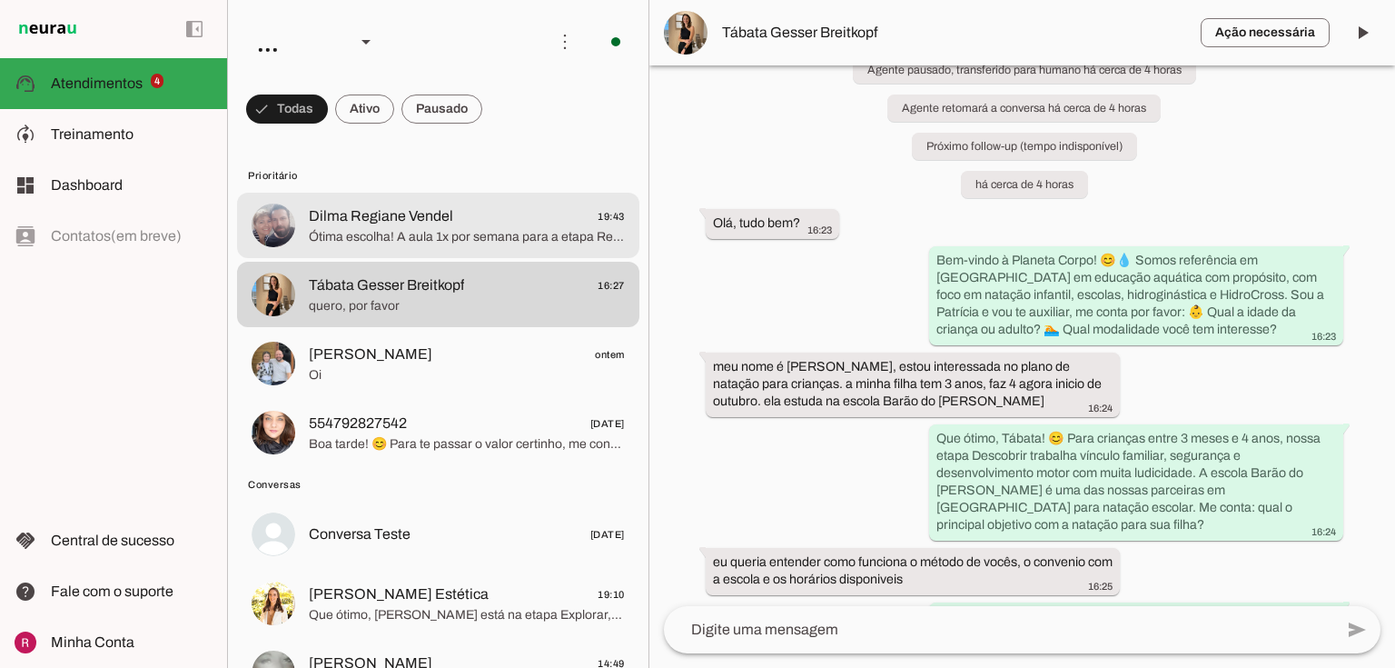
click at [398, 243] on span "Ótima escolha! A aula 1x por semana para a etapa Recordar, para a Alice, tem pl…" at bounding box center [467, 237] width 316 height 18
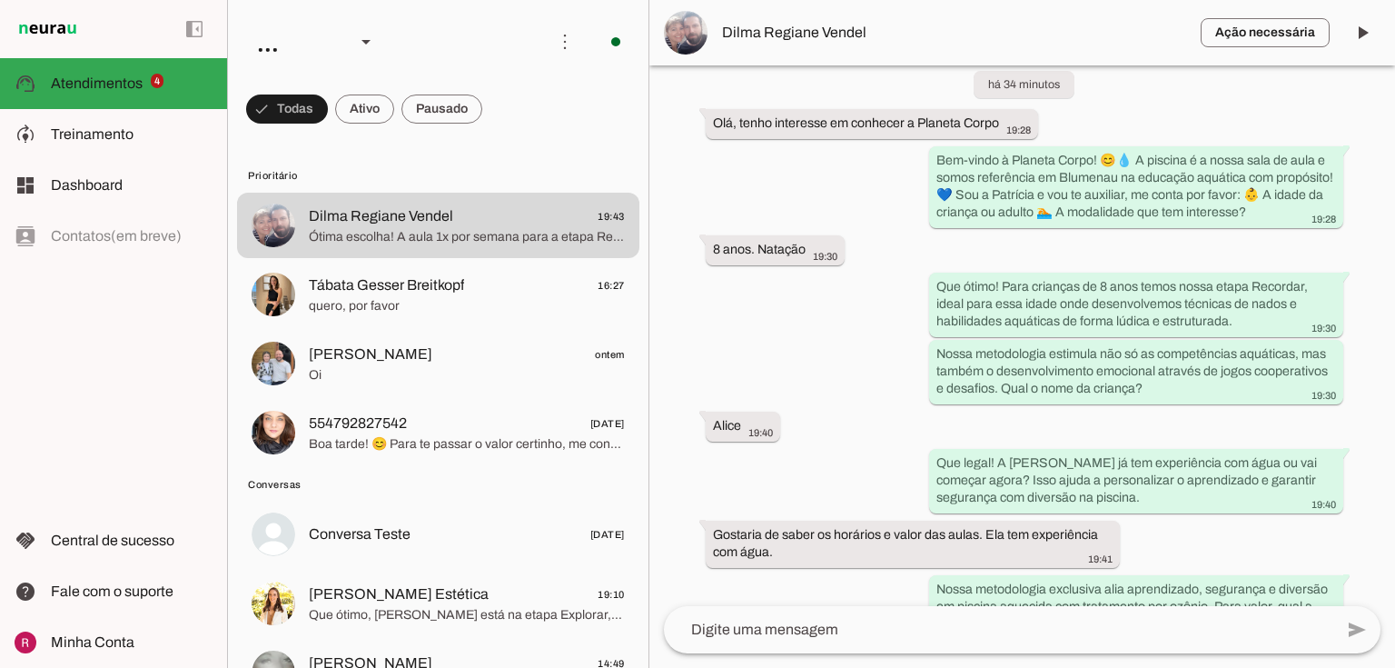
scroll to position [89, 0]
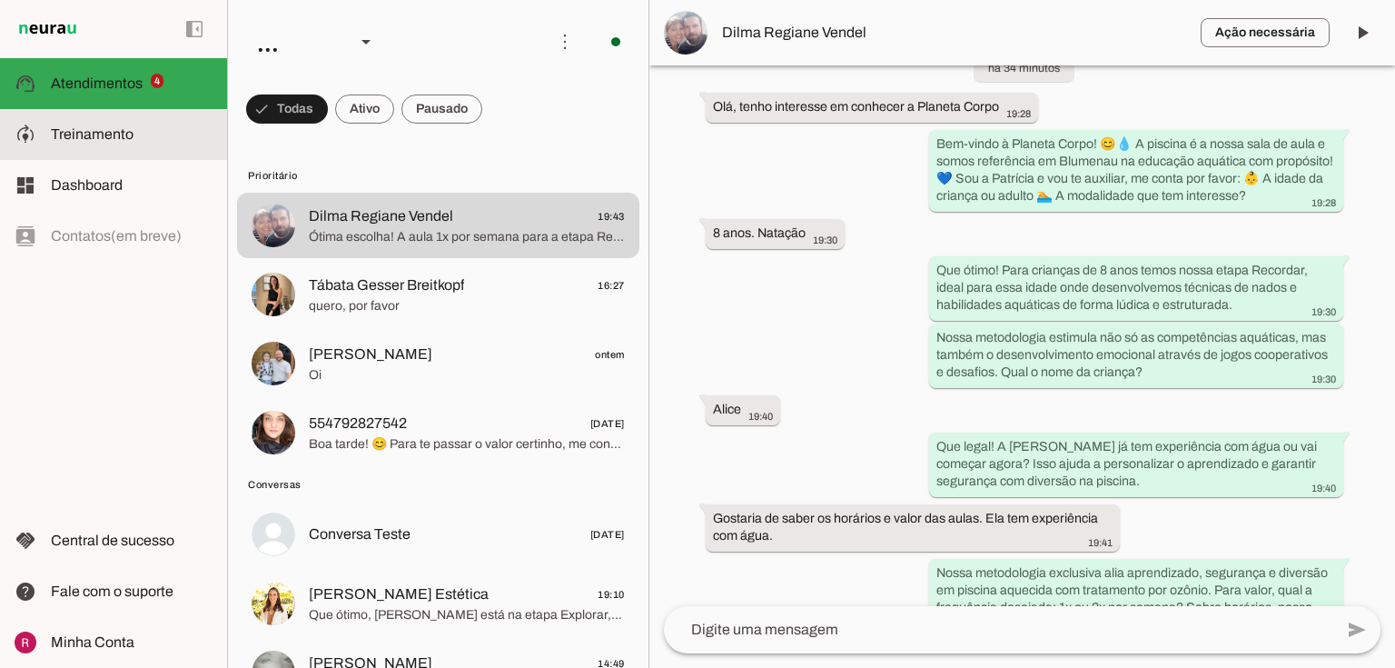
click at [113, 137] on span "Treinamento" at bounding box center [92, 133] width 83 height 15
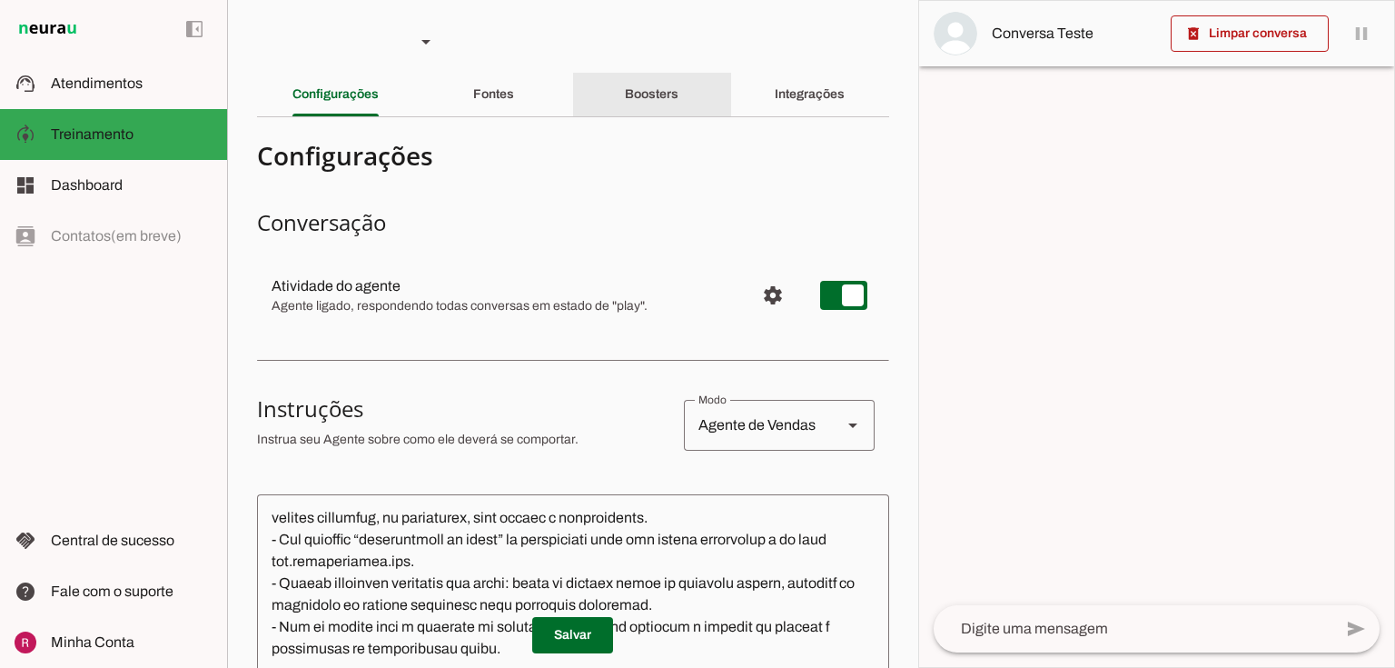
drag, startPoint x: 644, startPoint y: 94, endPoint x: 658, endPoint y: 132, distance: 39.6
click at [0, 0] on slot "Boosters" at bounding box center [0, 0] width 0 height 0
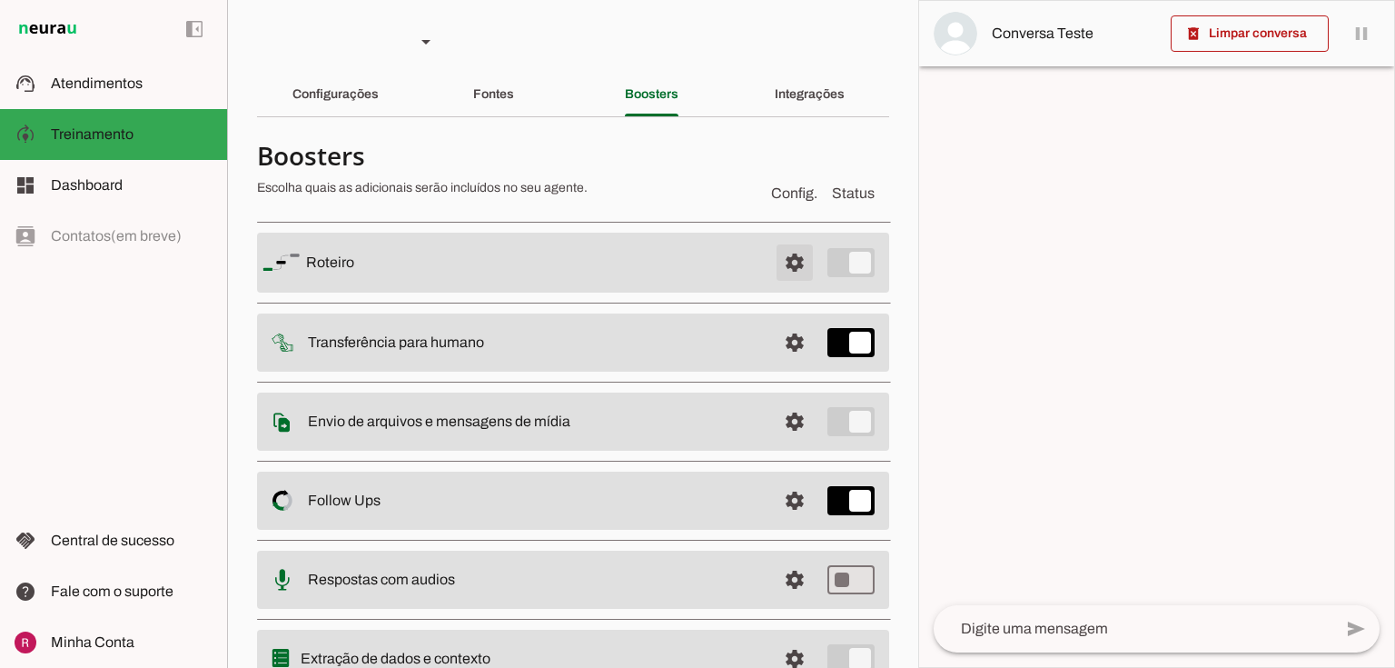
click at [786, 259] on span at bounding box center [795, 263] width 44 height 44
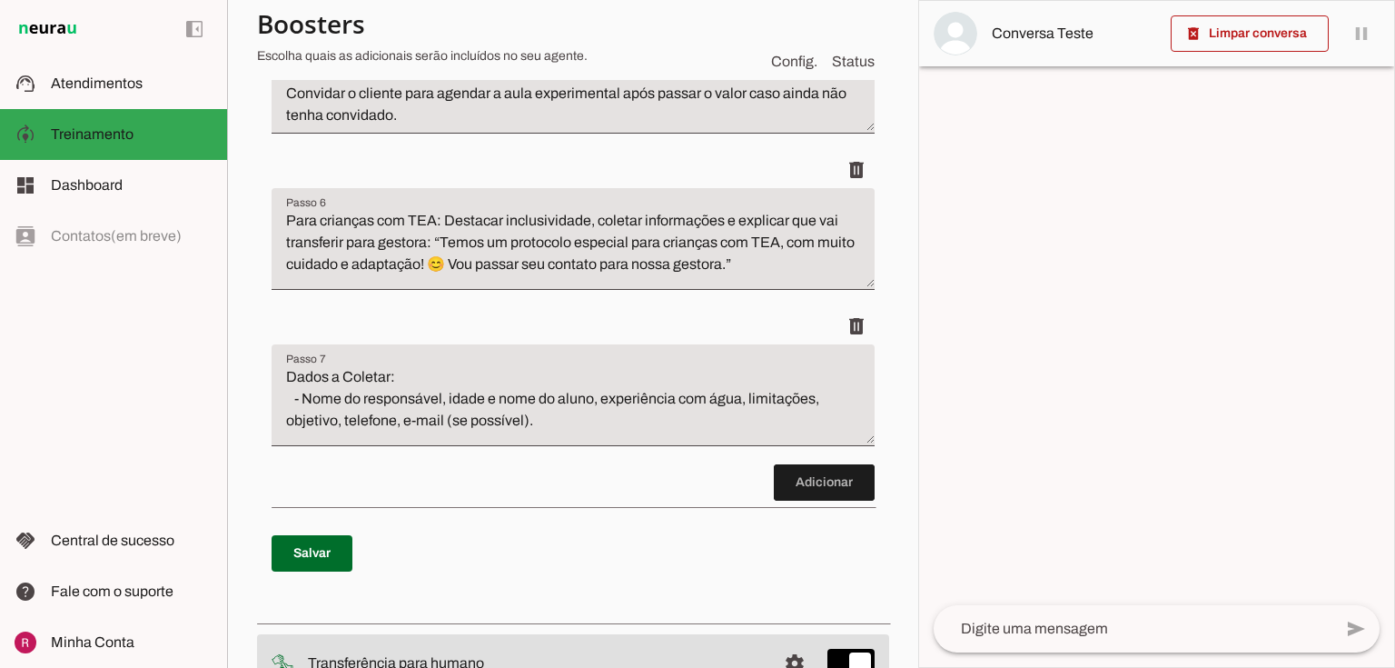
scroll to position [2398, 0]
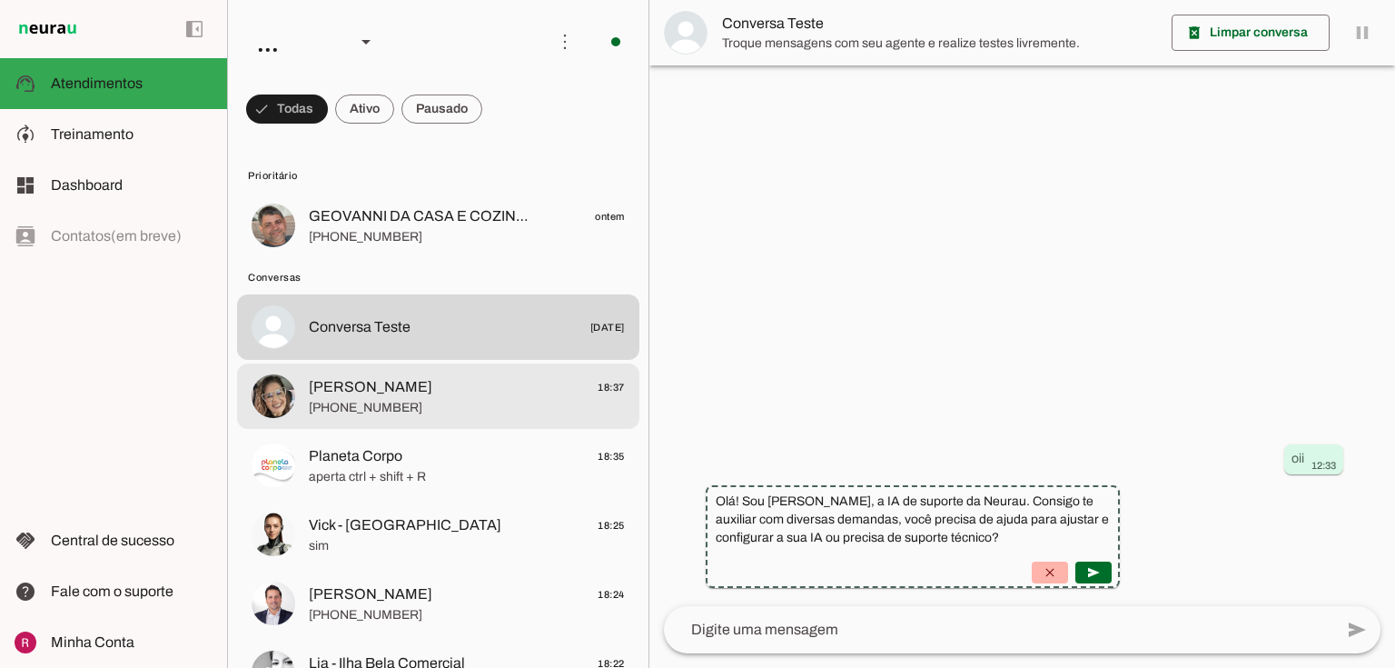
click at [390, 388] on span "[PERSON_NAME]" at bounding box center [371, 387] width 124 height 22
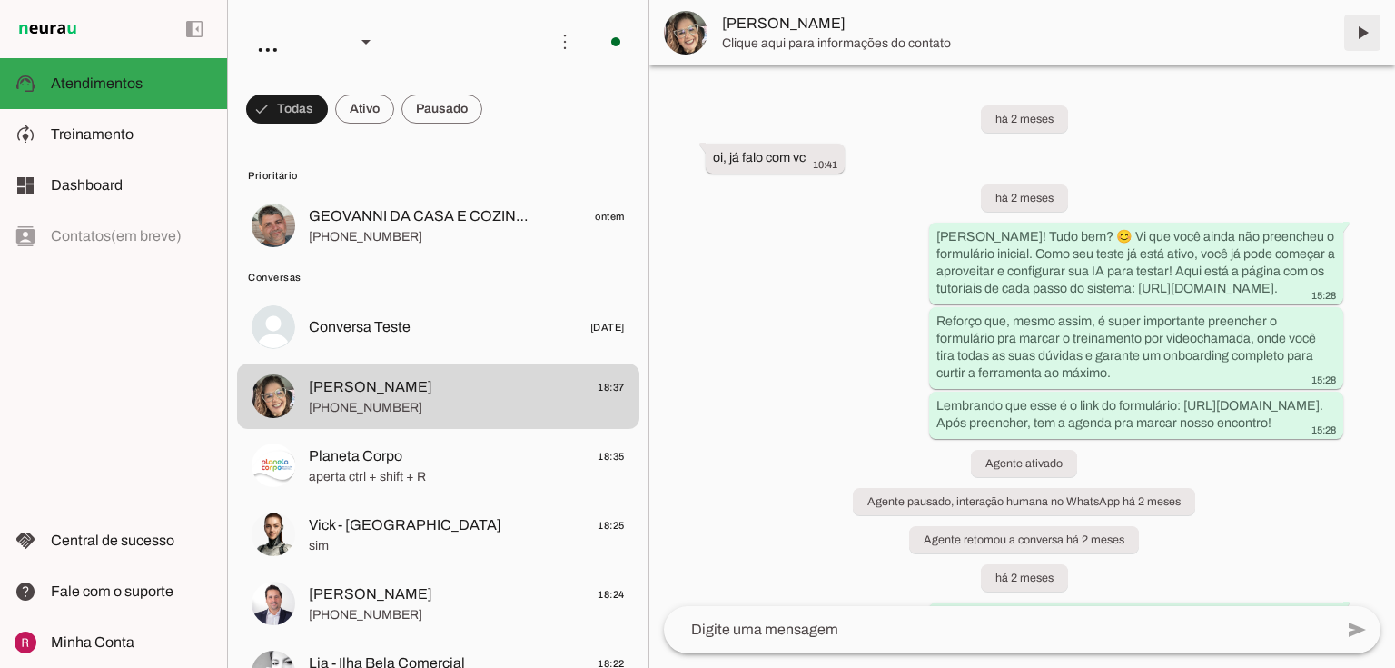
scroll to position [16514, 0]
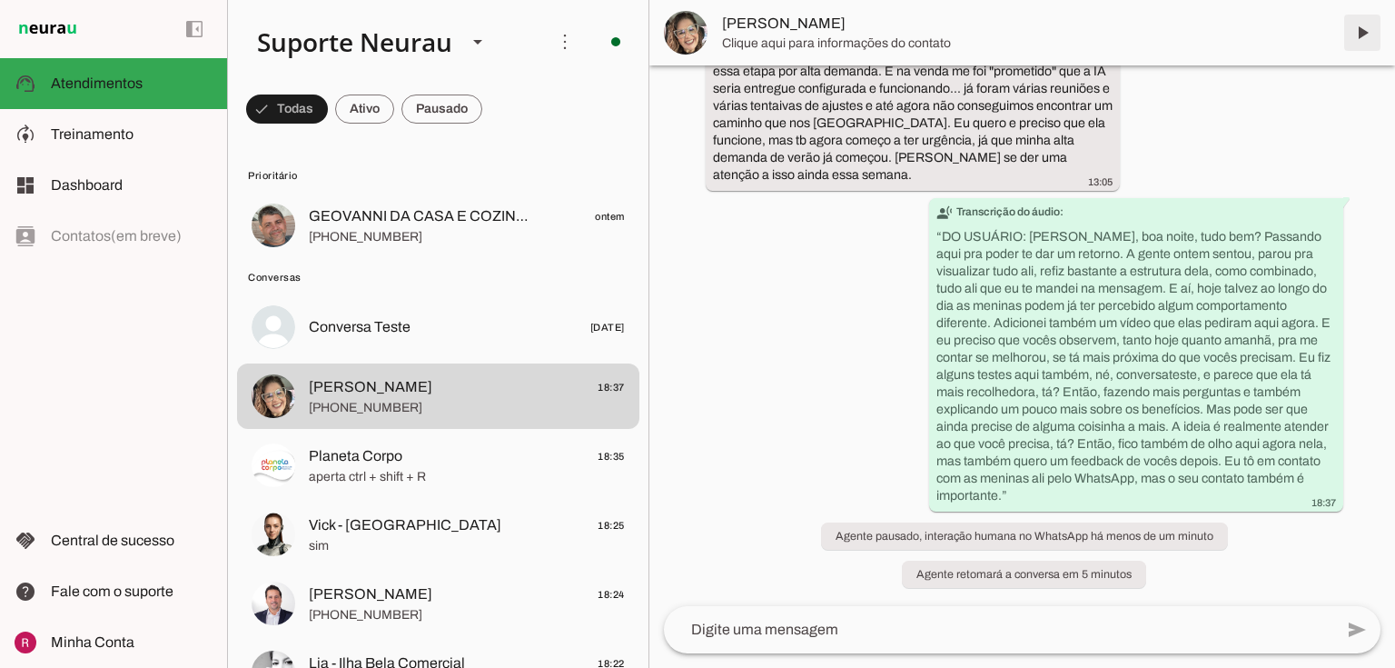
click at [1362, 25] on span at bounding box center [1362, 33] width 44 height 44
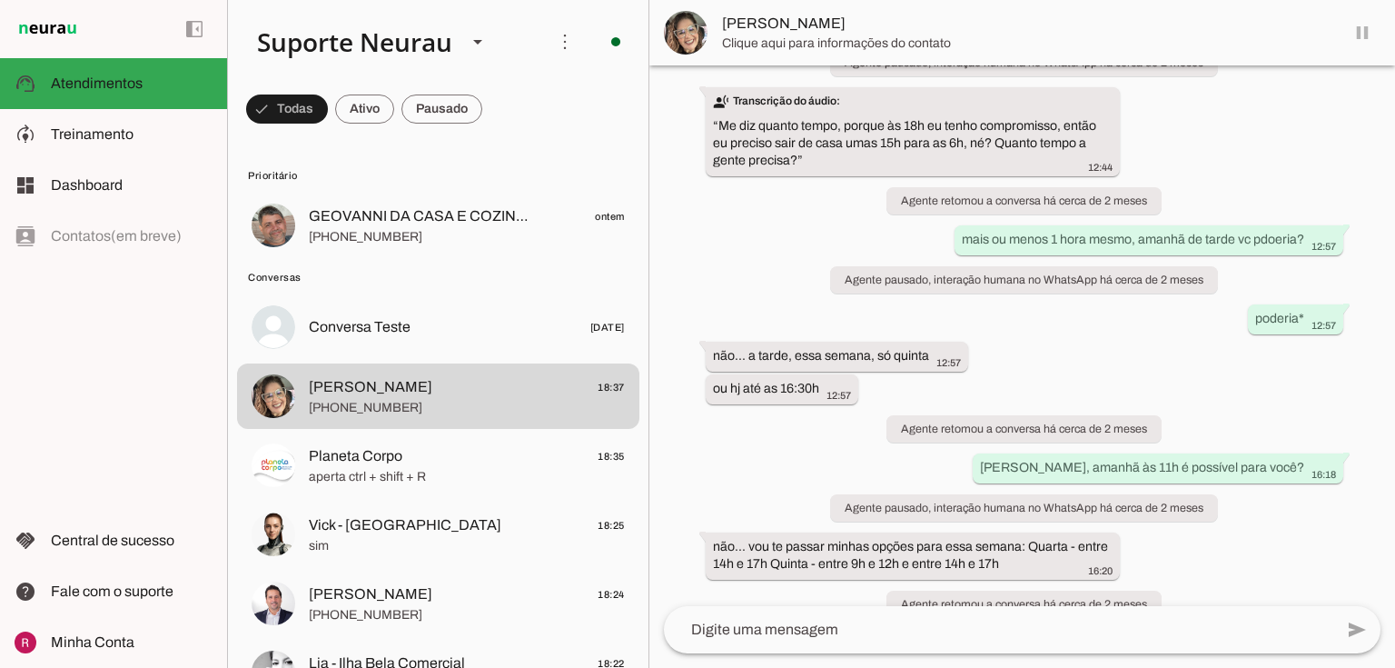
scroll to position [16476, 0]
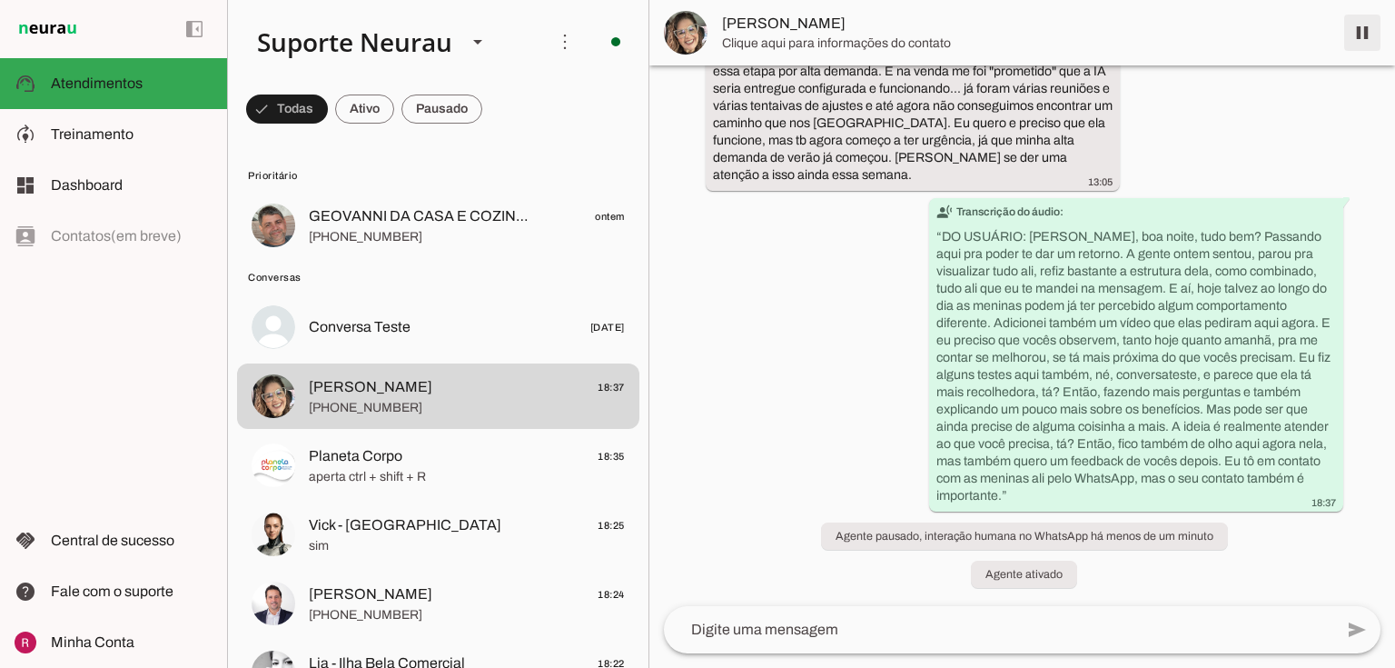
click at [1363, 25] on span at bounding box center [1362, 33] width 44 height 44
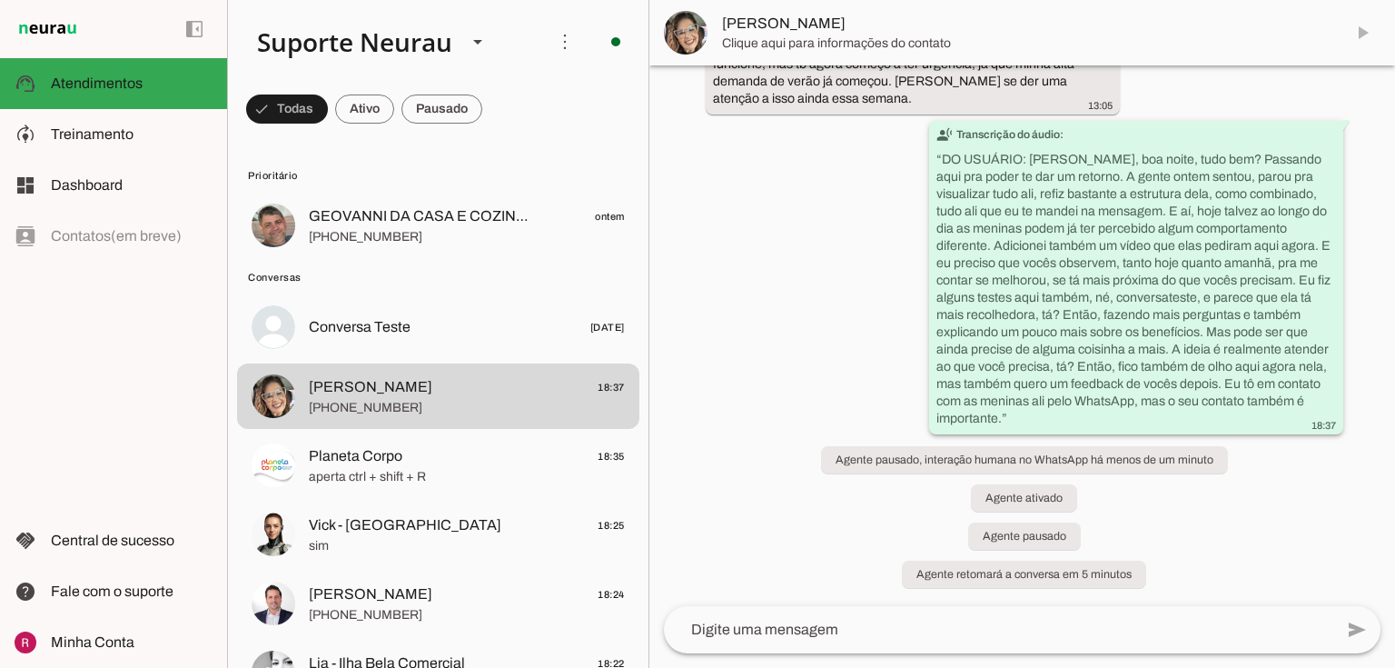
scroll to position [16118, 0]
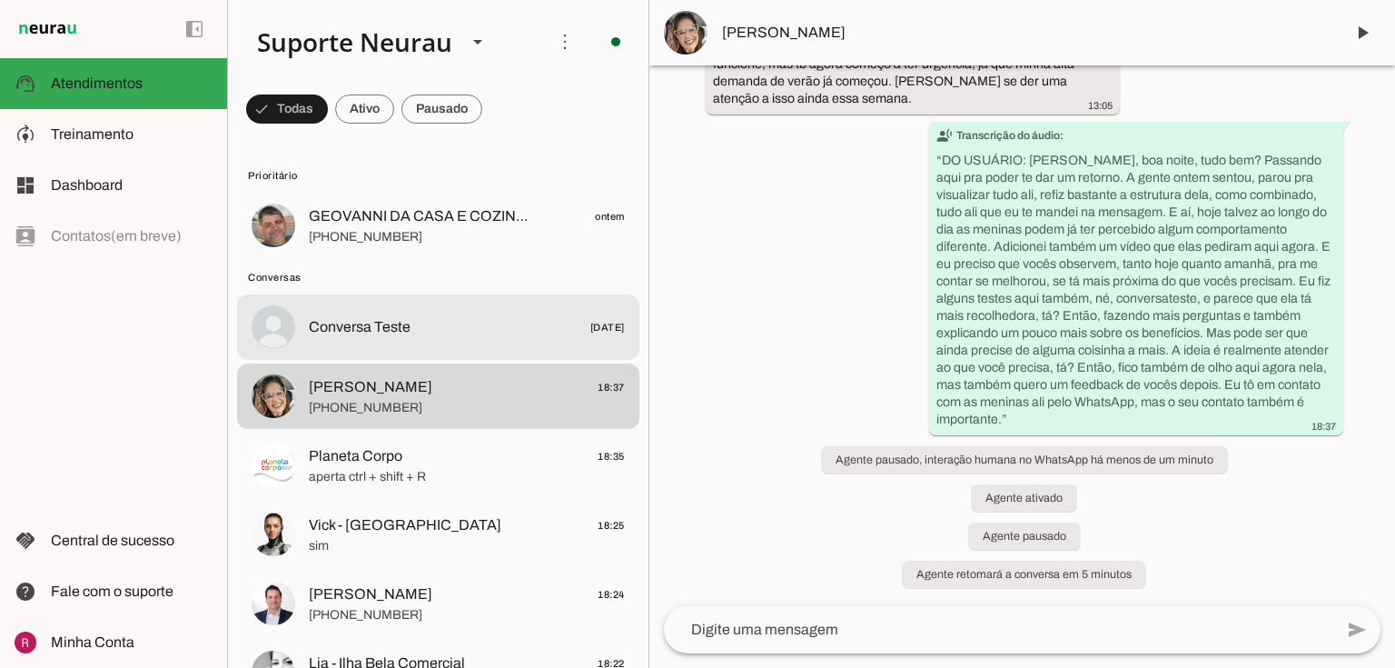
click at [450, 248] on div at bounding box center [467, 225] width 316 height 45
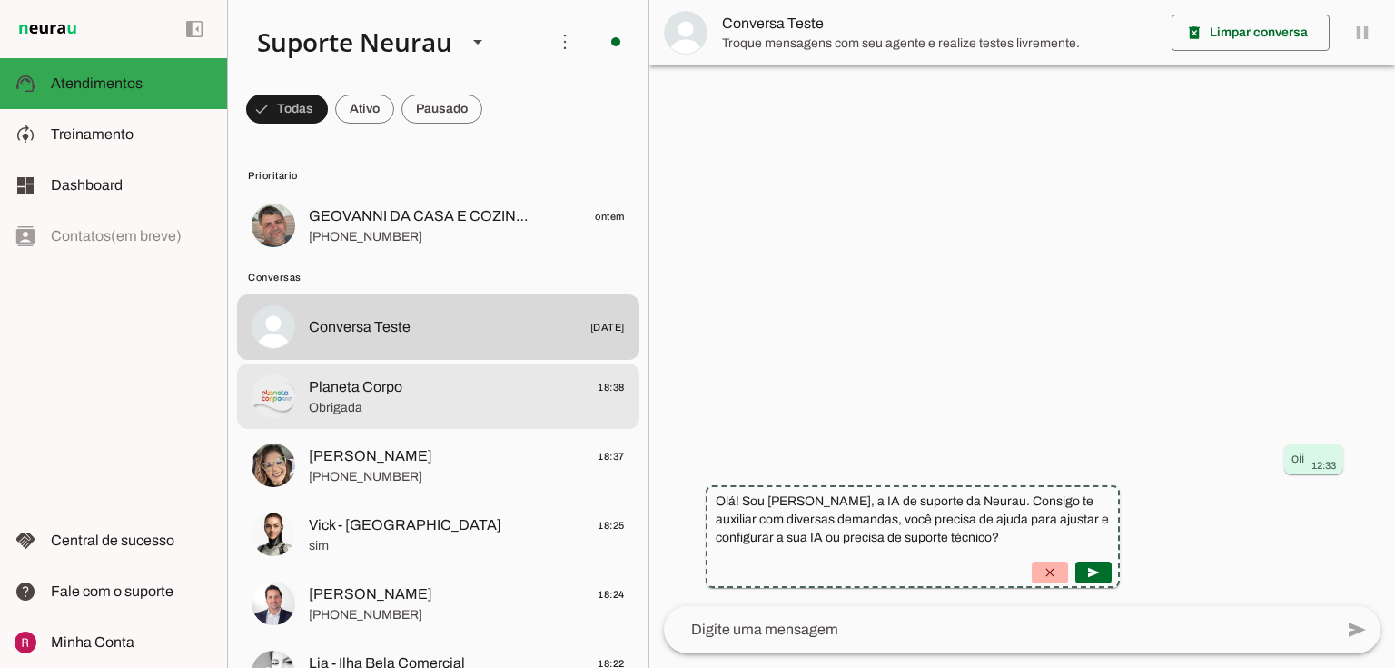
click at [445, 385] on span "Planeta Corpo 18:38" at bounding box center [467, 387] width 316 height 23
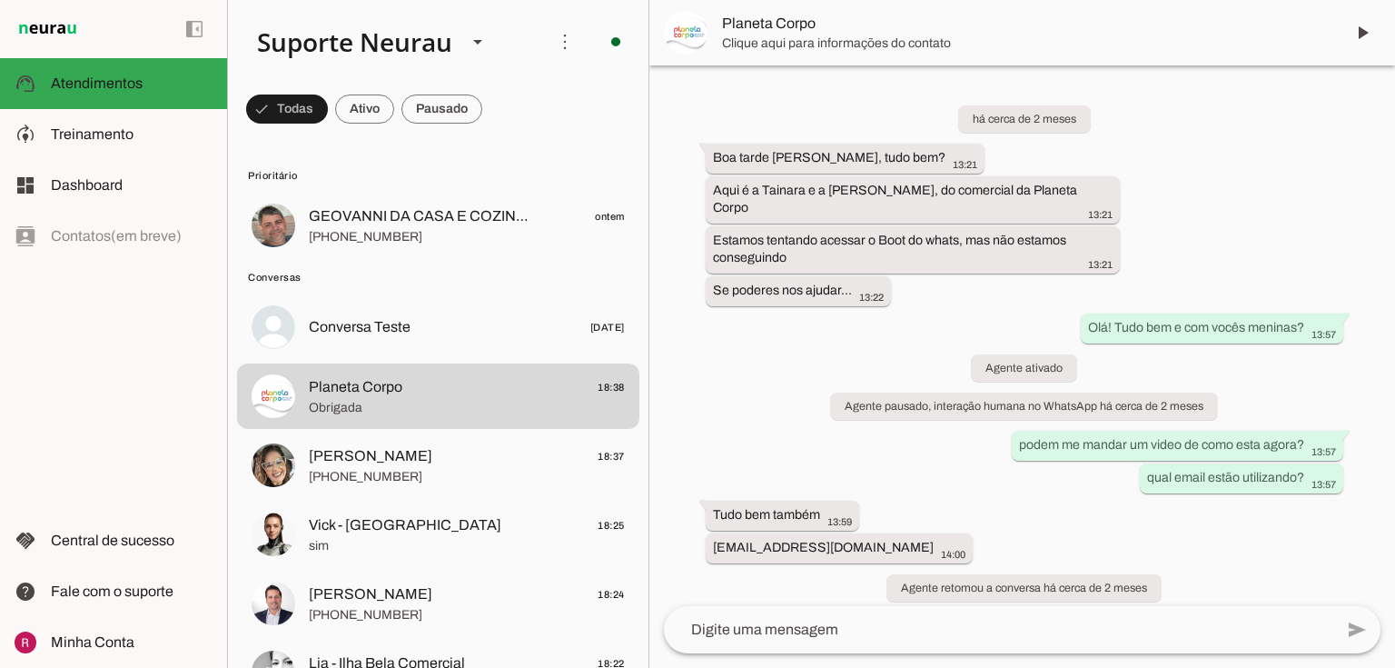
scroll to position [32310, 0]
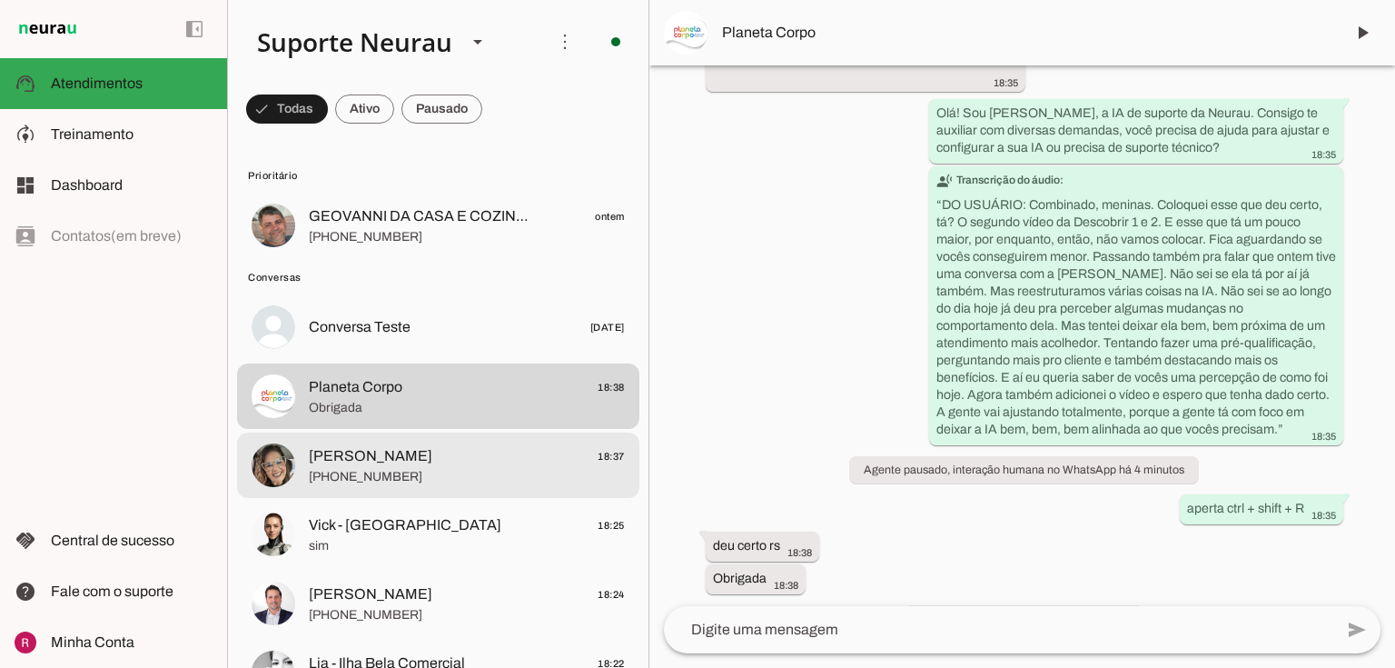
click at [352, 465] on span "[PERSON_NAME]" at bounding box center [371, 456] width 124 height 22
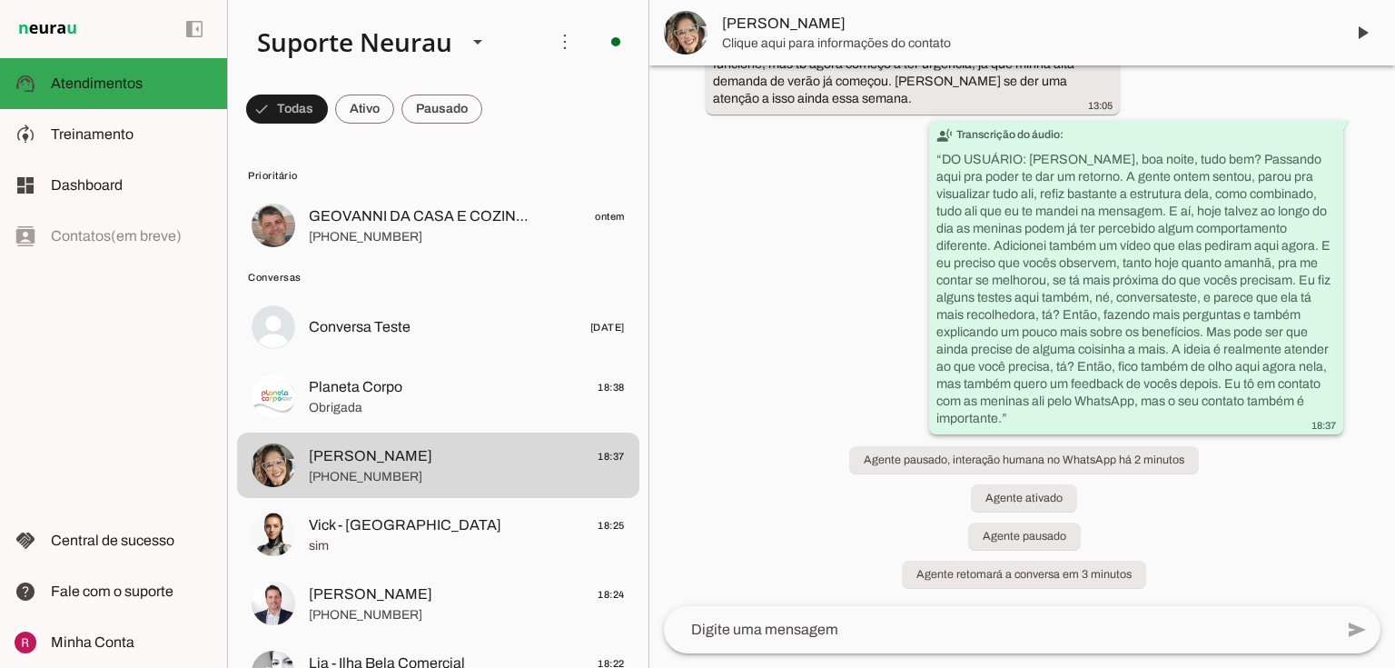
scroll to position [16591, 0]
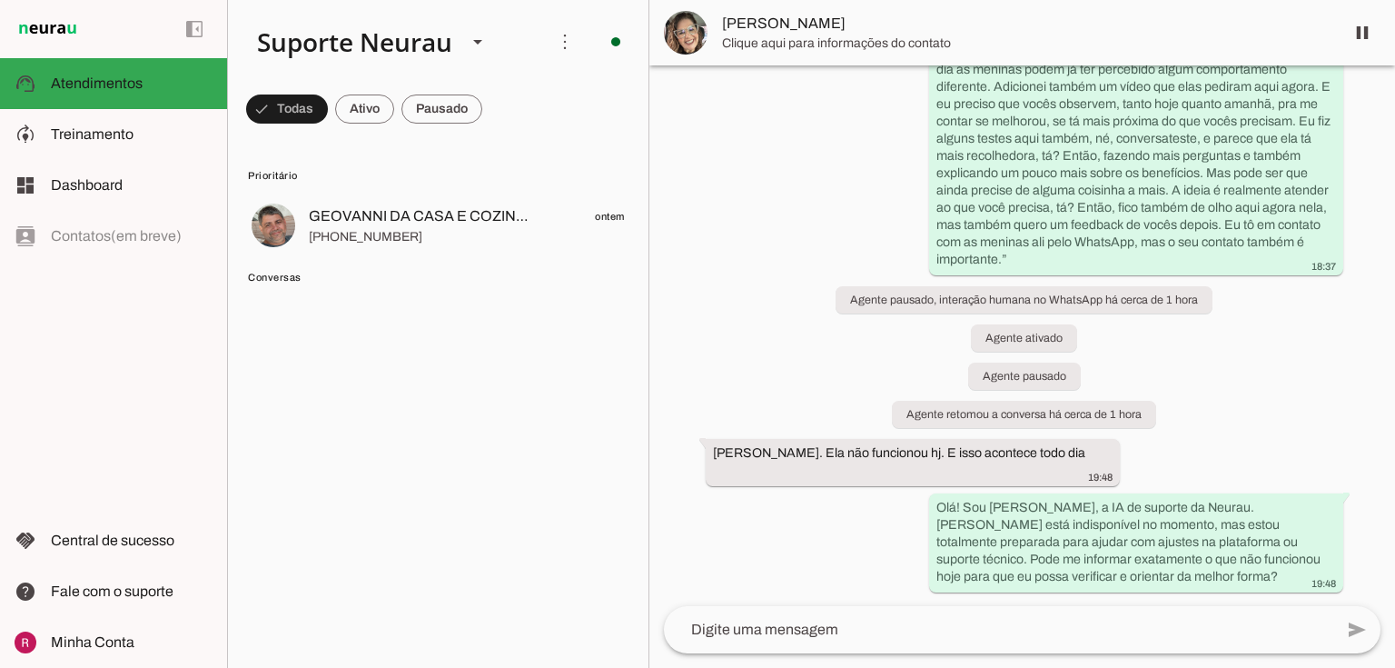
scroll to position [16227, 0]
click at [765, 34] on span "[PERSON_NAME]" at bounding box center [1026, 33] width 608 height 22
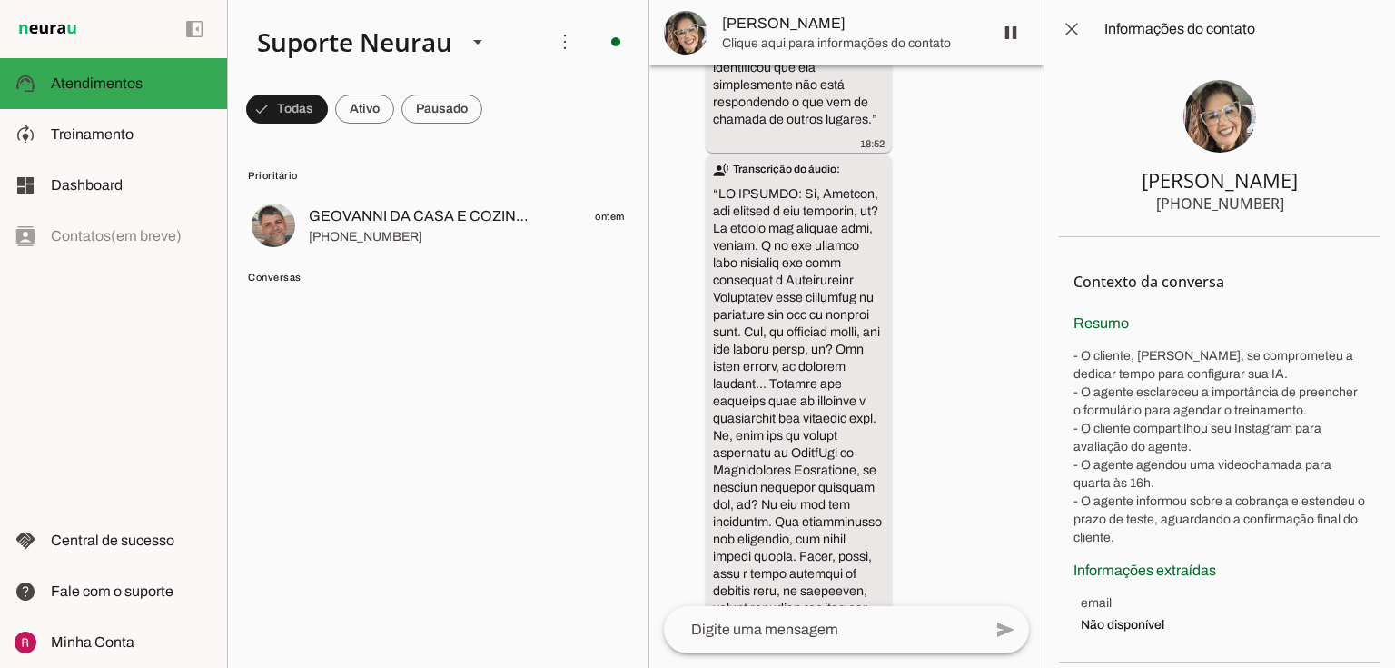
scroll to position [26697, 0]
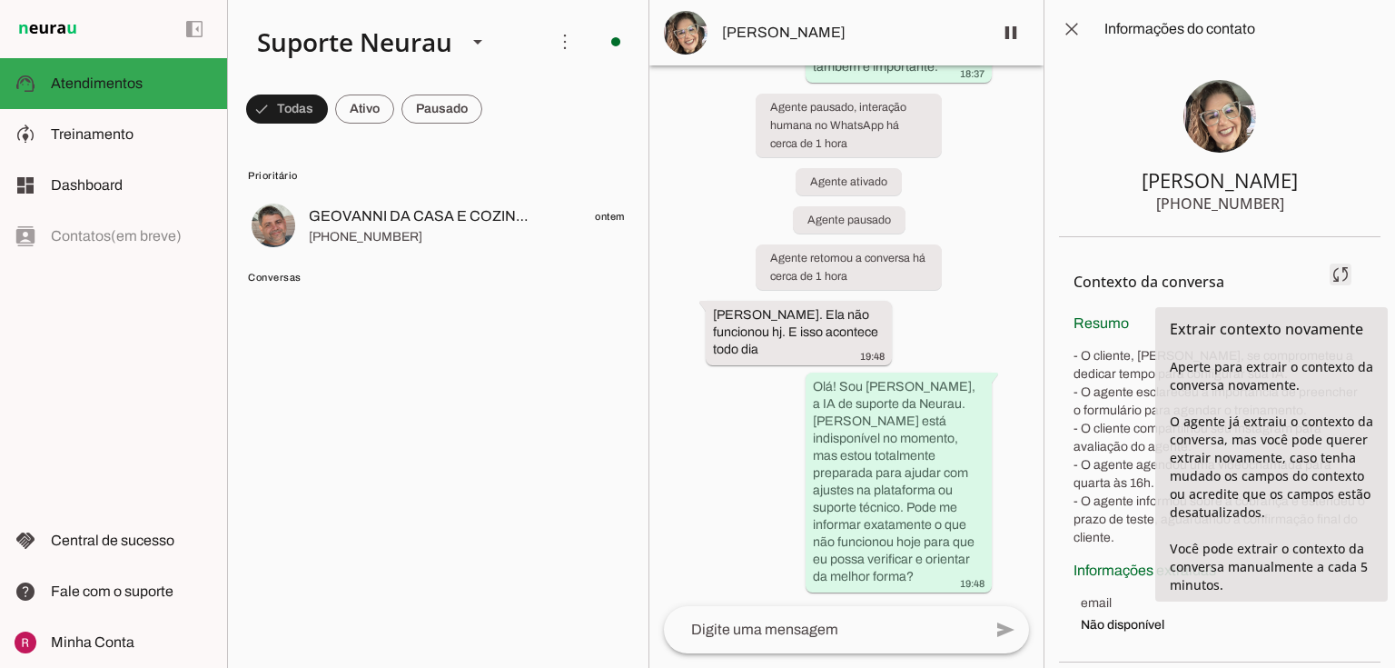
click at [1337, 280] on span at bounding box center [1341, 274] width 44 height 44
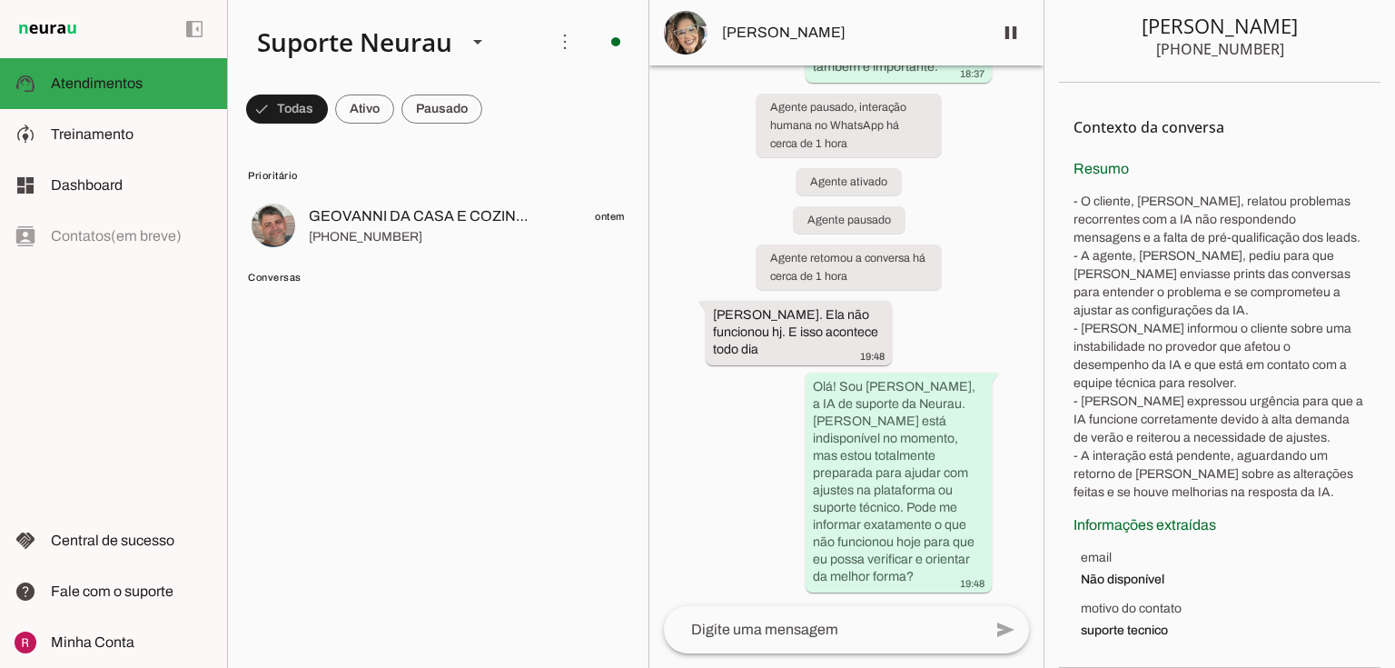
scroll to position [26704, 0]
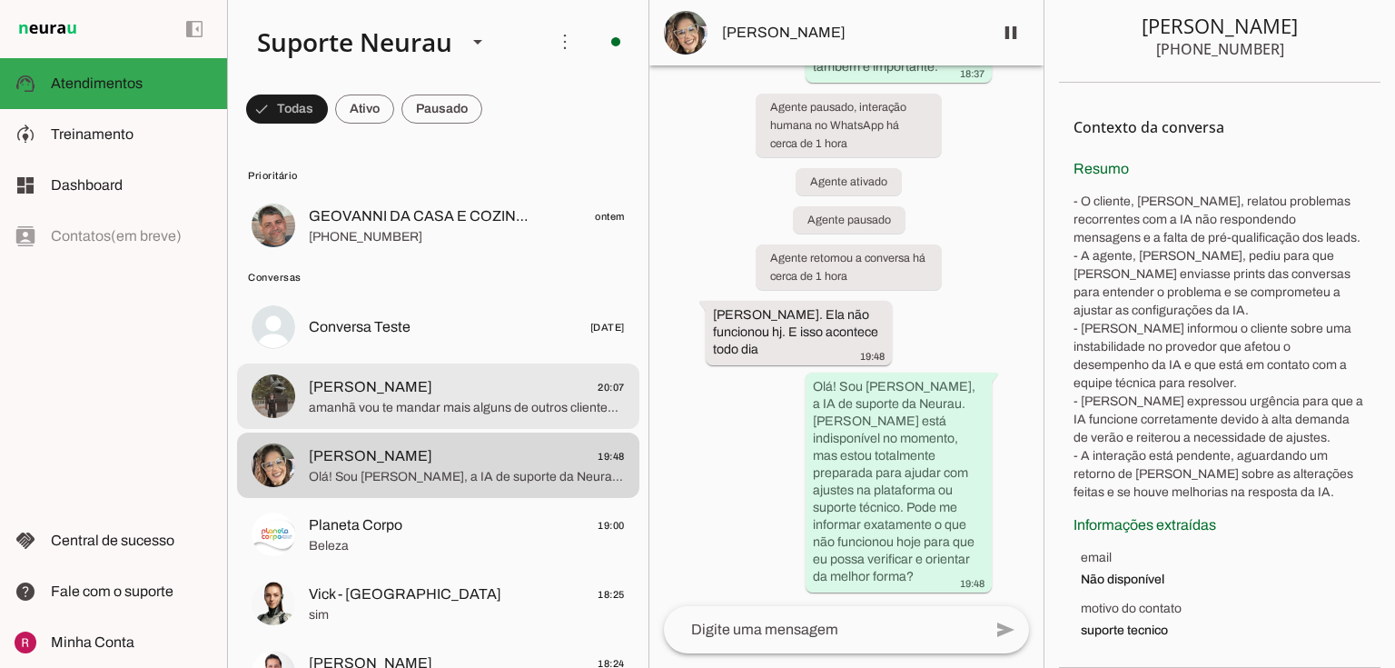
click at [339, 401] on span "amanhã vou te mandar mais alguns de outros clientes também." at bounding box center [467, 408] width 316 height 18
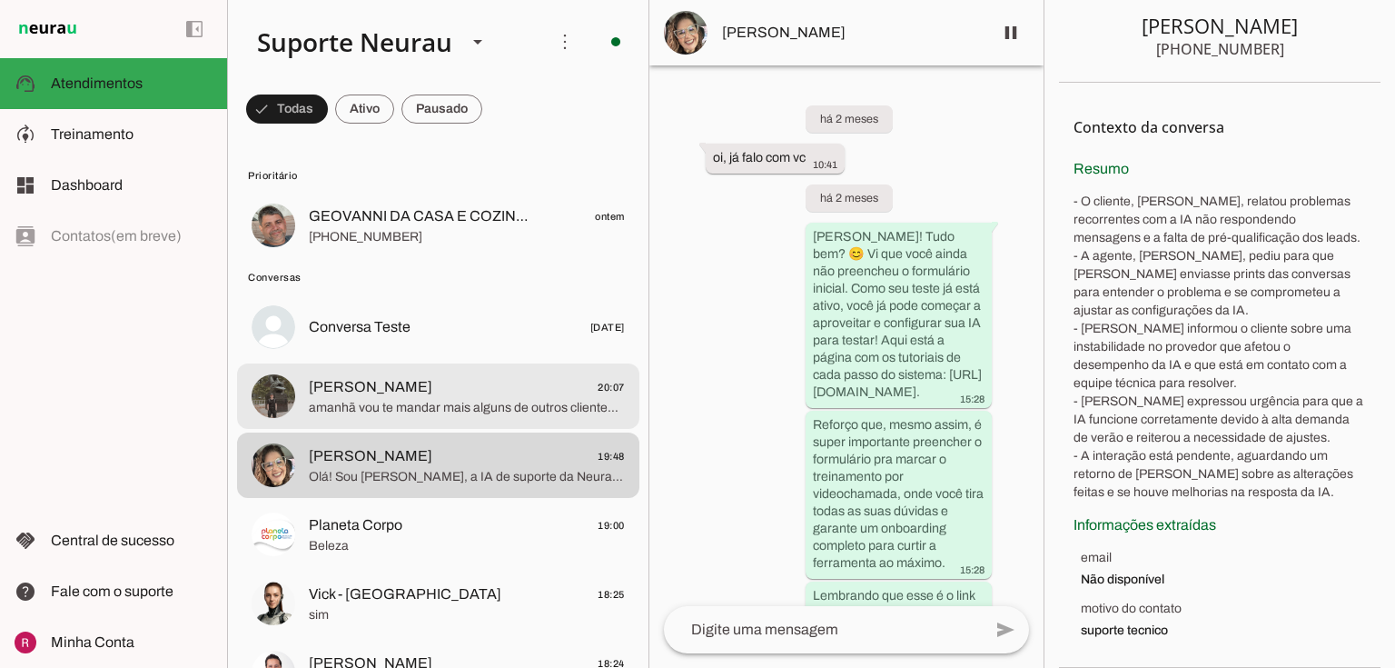
click at [408, 336] on span "Conversa Teste" at bounding box center [360, 327] width 102 height 22
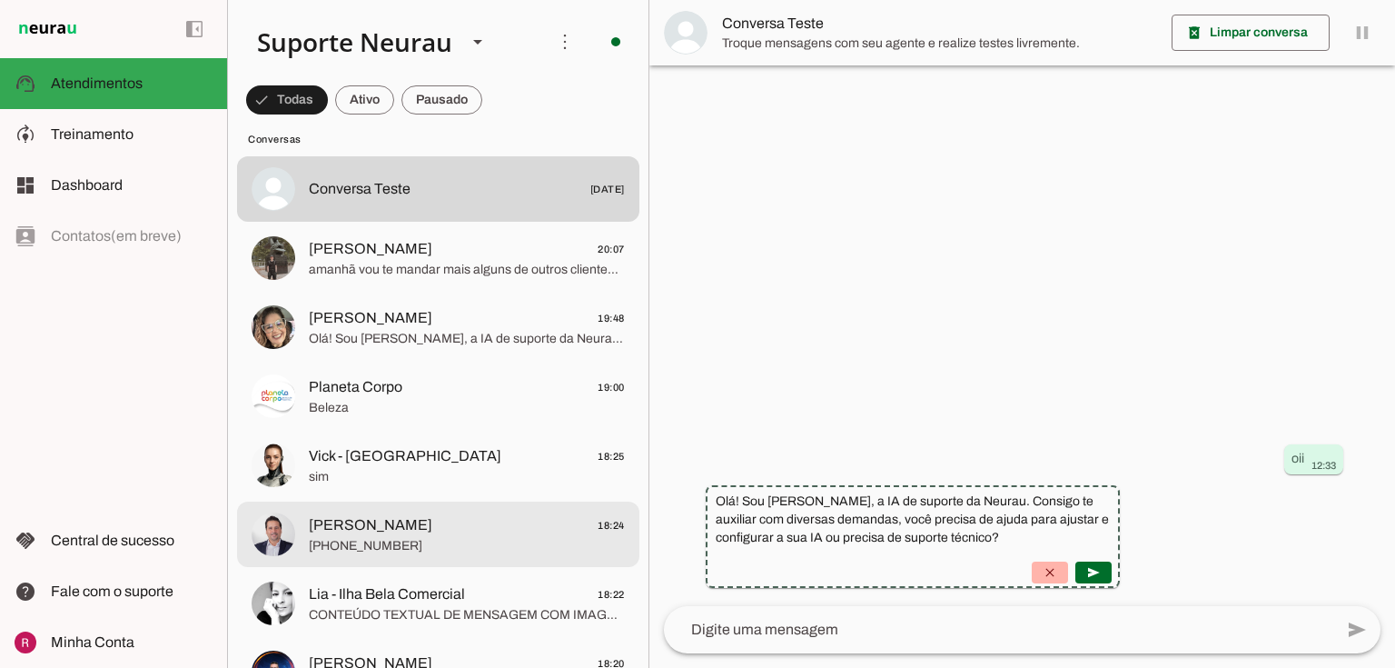
scroll to position [363, 0]
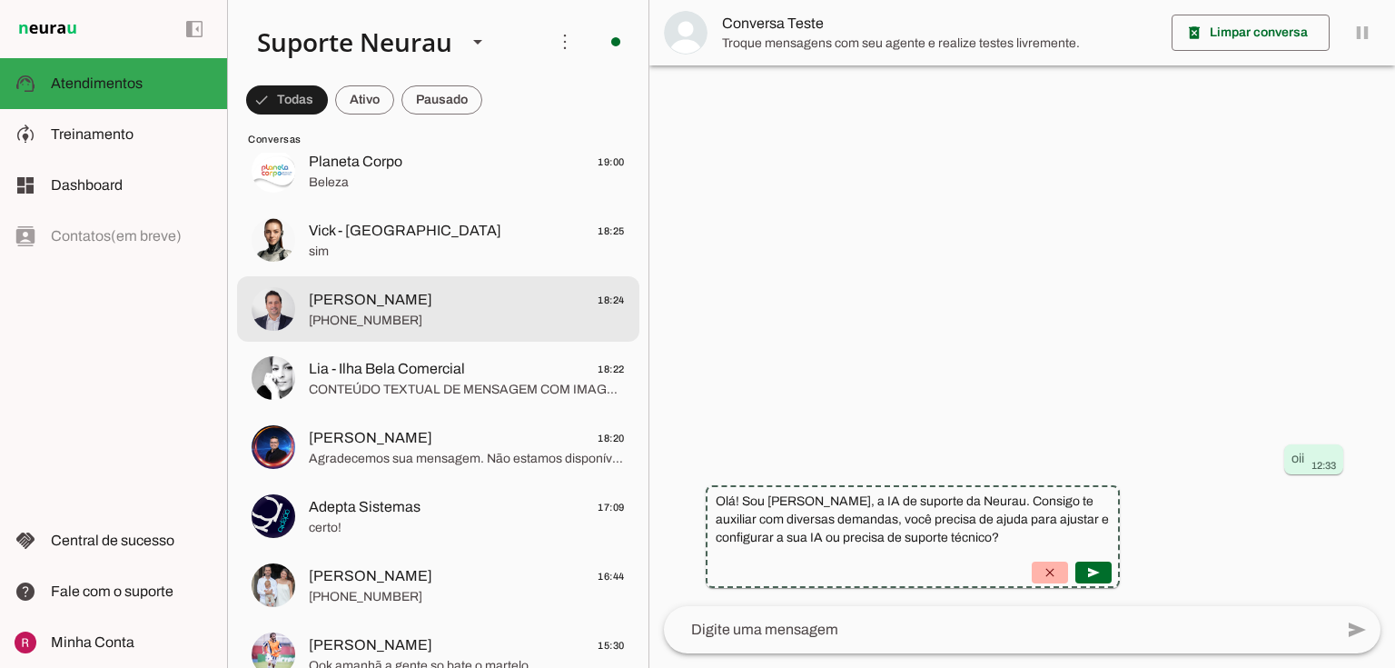
click at [410, 298] on span "[PERSON_NAME] 18:24" at bounding box center [467, 300] width 316 height 23
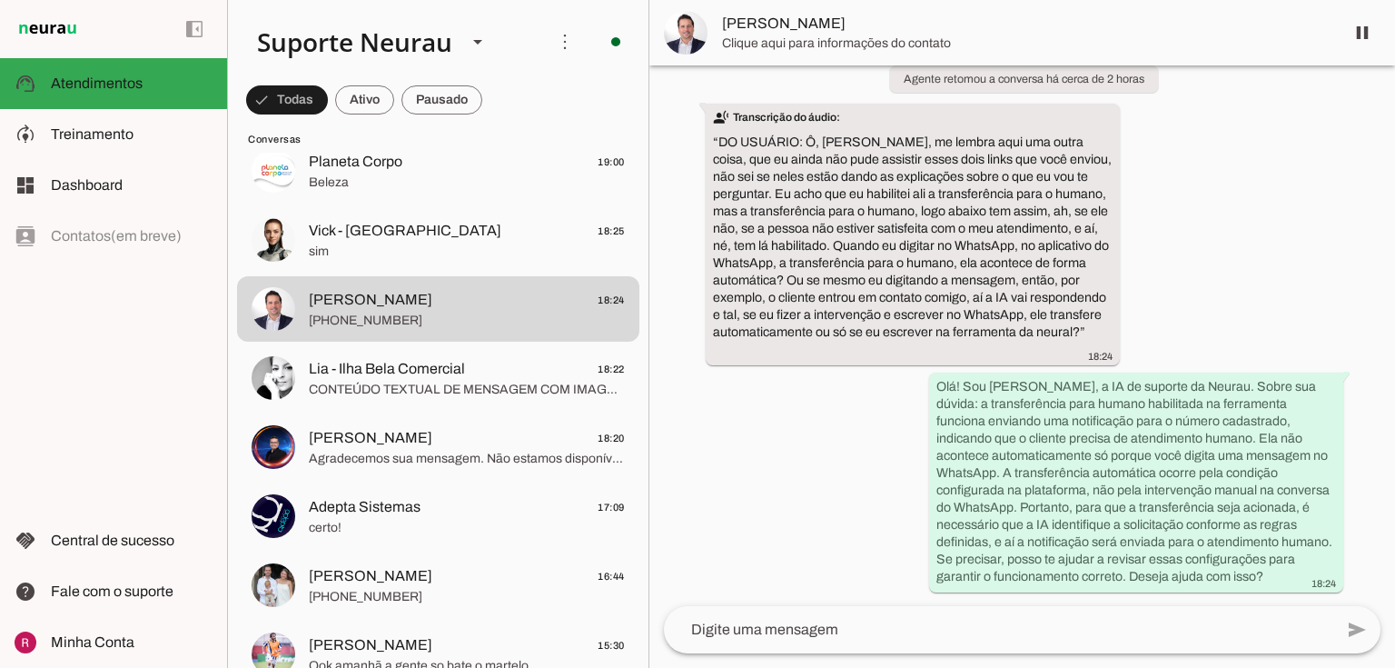
scroll to position [17880, 0]
click at [328, 94] on span at bounding box center [287, 100] width 82 height 44
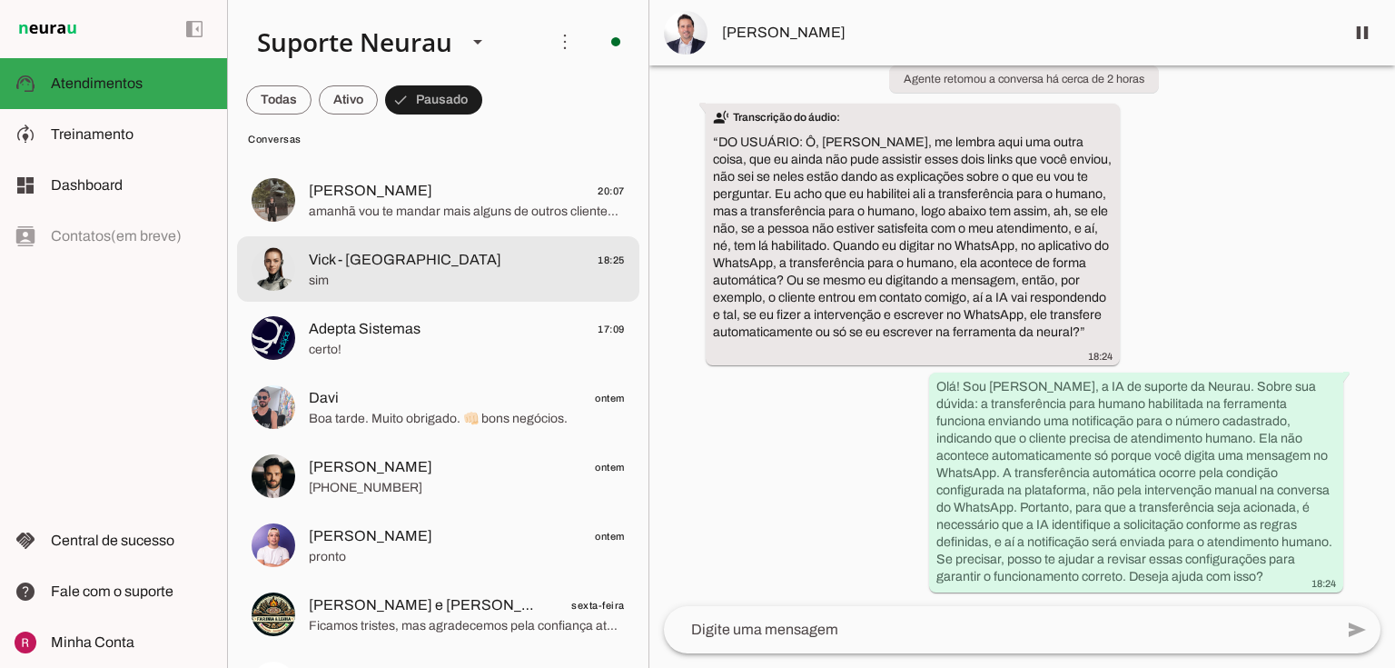
scroll to position [0, 0]
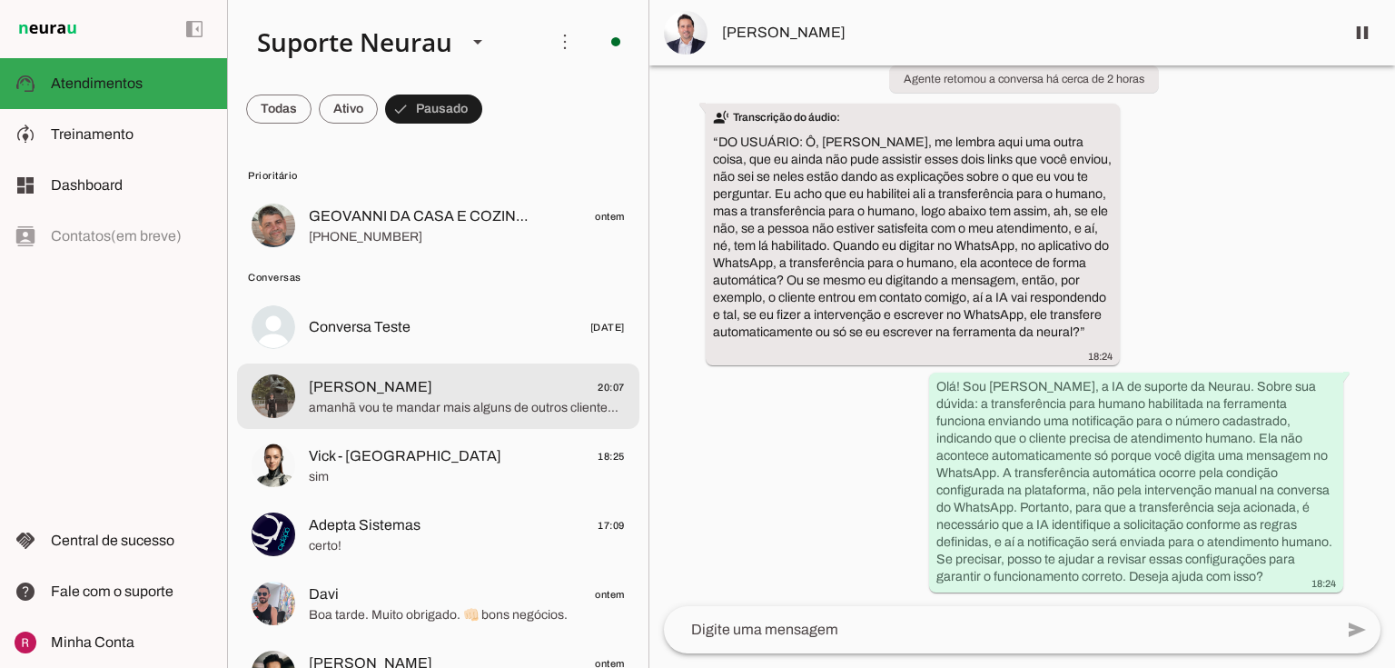
drag, startPoint x: 424, startPoint y: 401, endPoint x: 443, endPoint y: 352, distance: 51.8
click at [424, 400] on span "amanhã vou te mandar mais alguns de outros clientes também." at bounding box center [467, 408] width 316 height 18
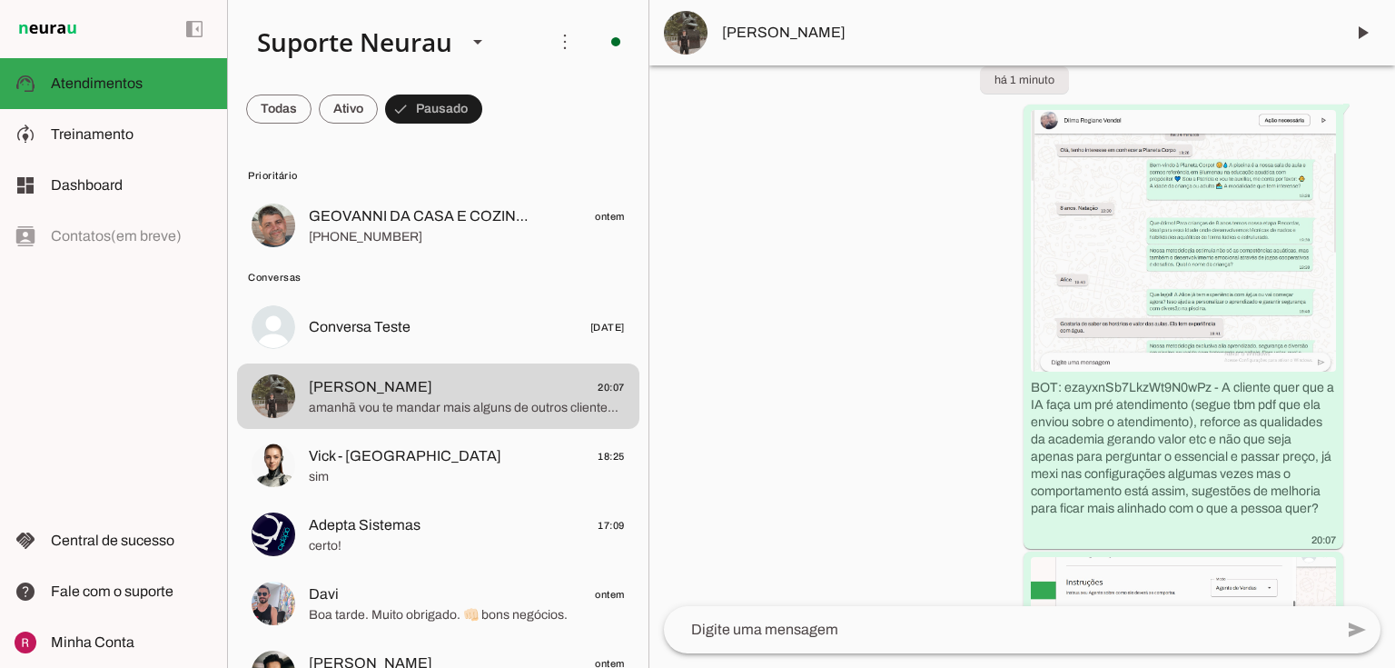
scroll to position [25741, 0]
